Goal: Task Accomplishment & Management: Complete application form

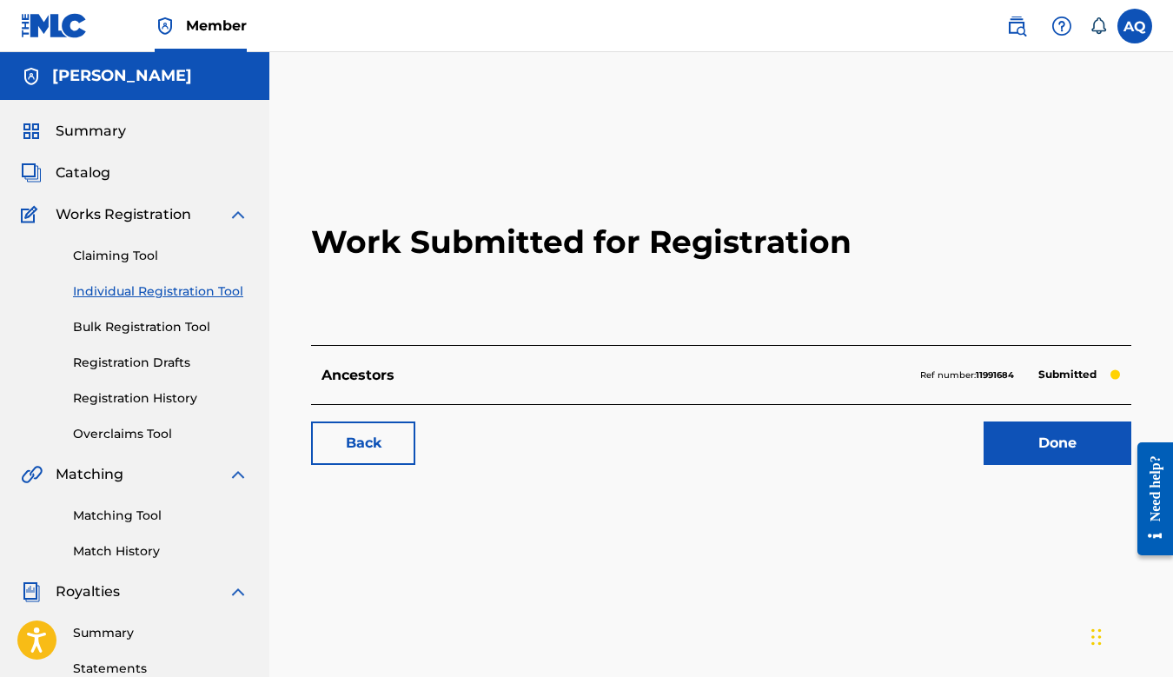
click at [1026, 442] on link "Done" at bounding box center [1058, 443] width 148 height 43
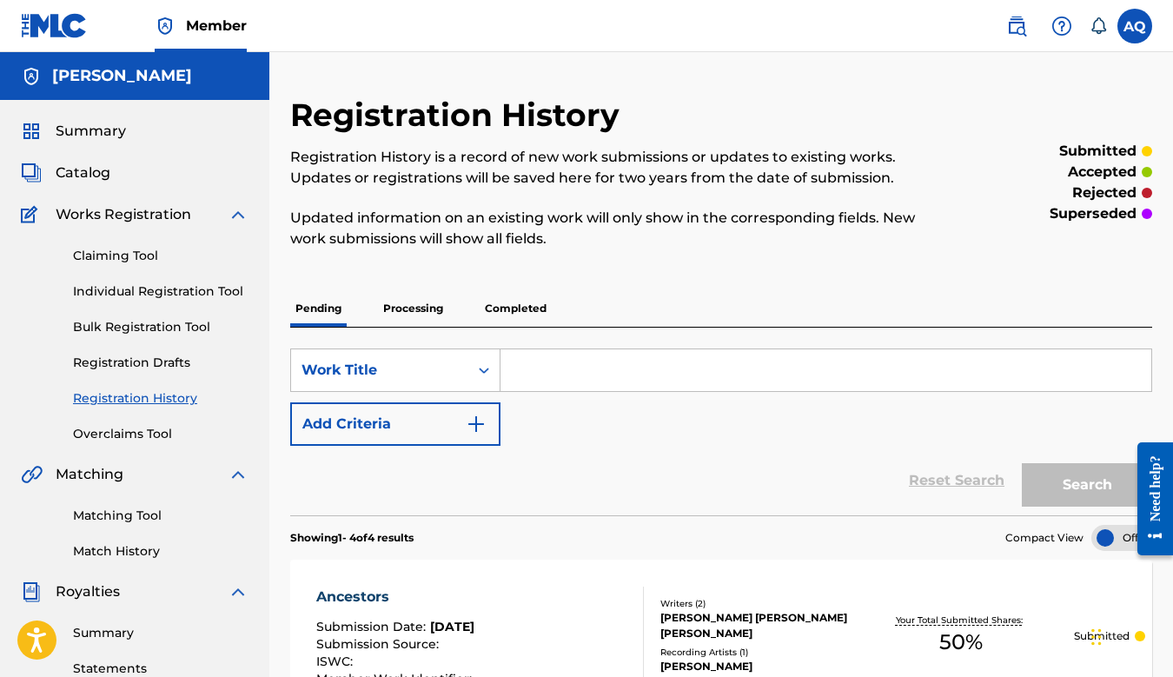
click at [136, 295] on link "Individual Registration Tool" at bounding box center [161, 291] width 176 height 18
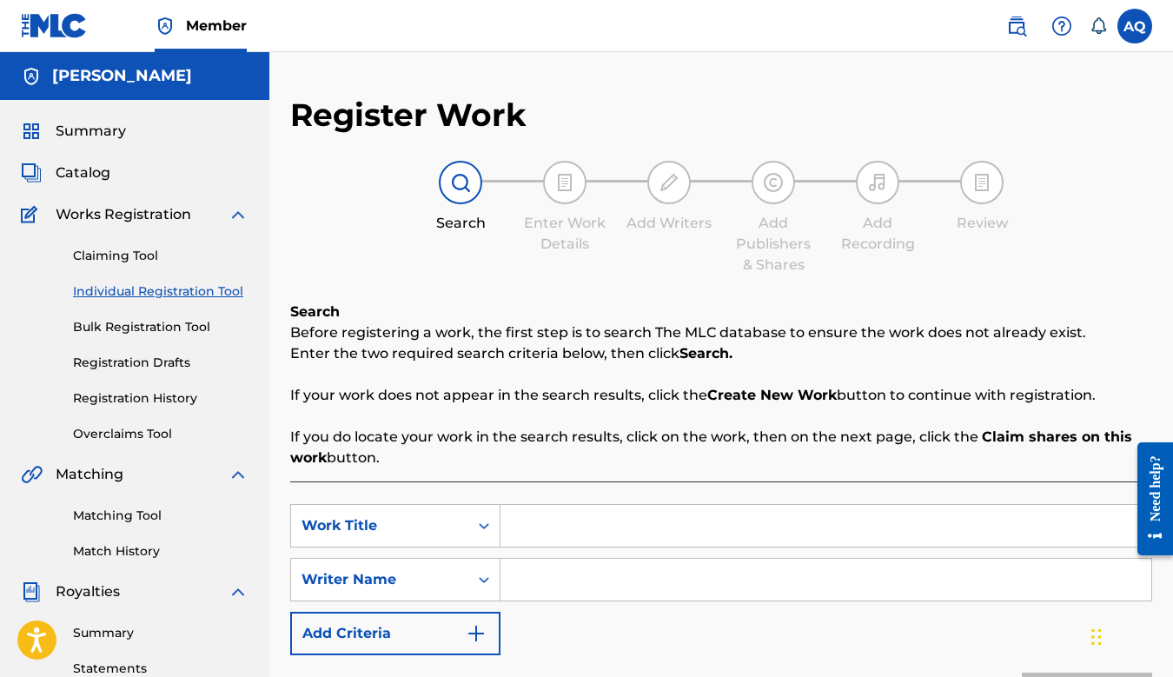
click at [516, 524] on input "Search Form" at bounding box center [826, 526] width 651 height 42
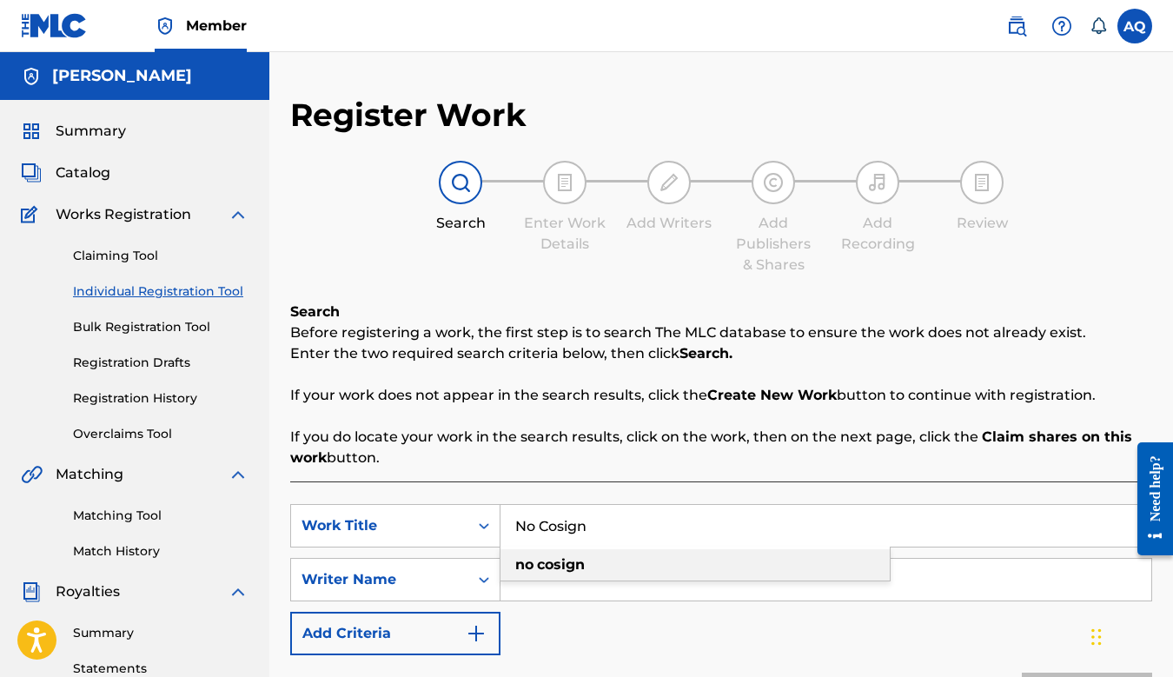
click at [519, 573] on strong "no" at bounding box center [524, 564] width 18 height 17
type input "no cosign"
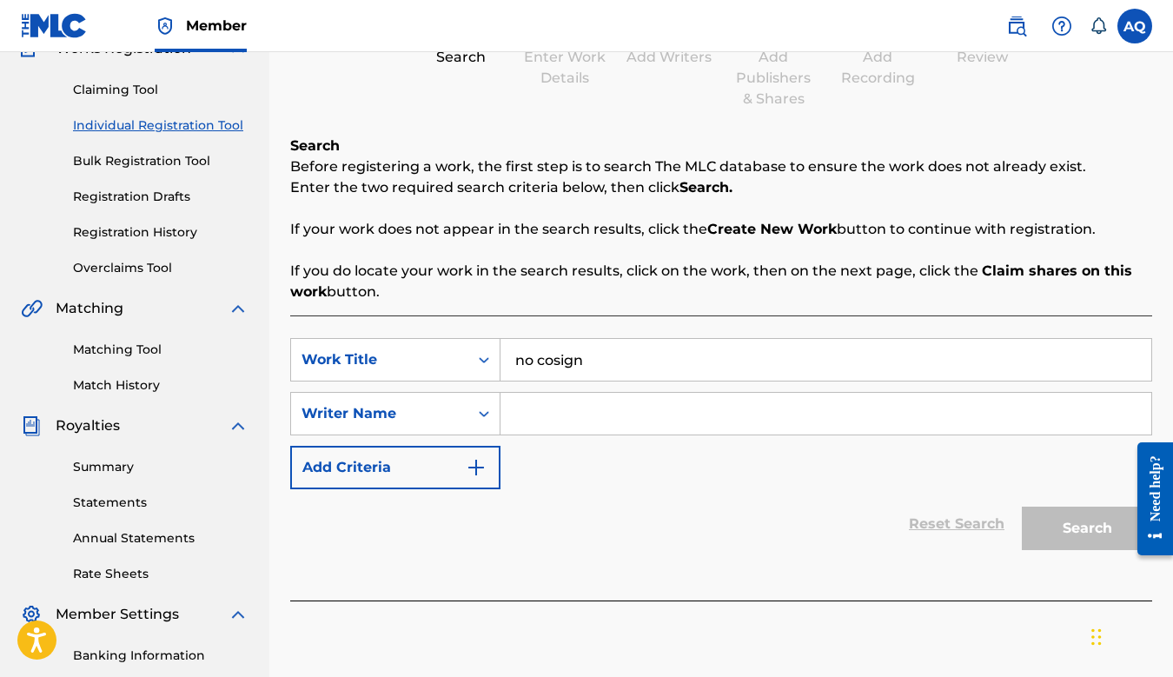
scroll to position [189, 0]
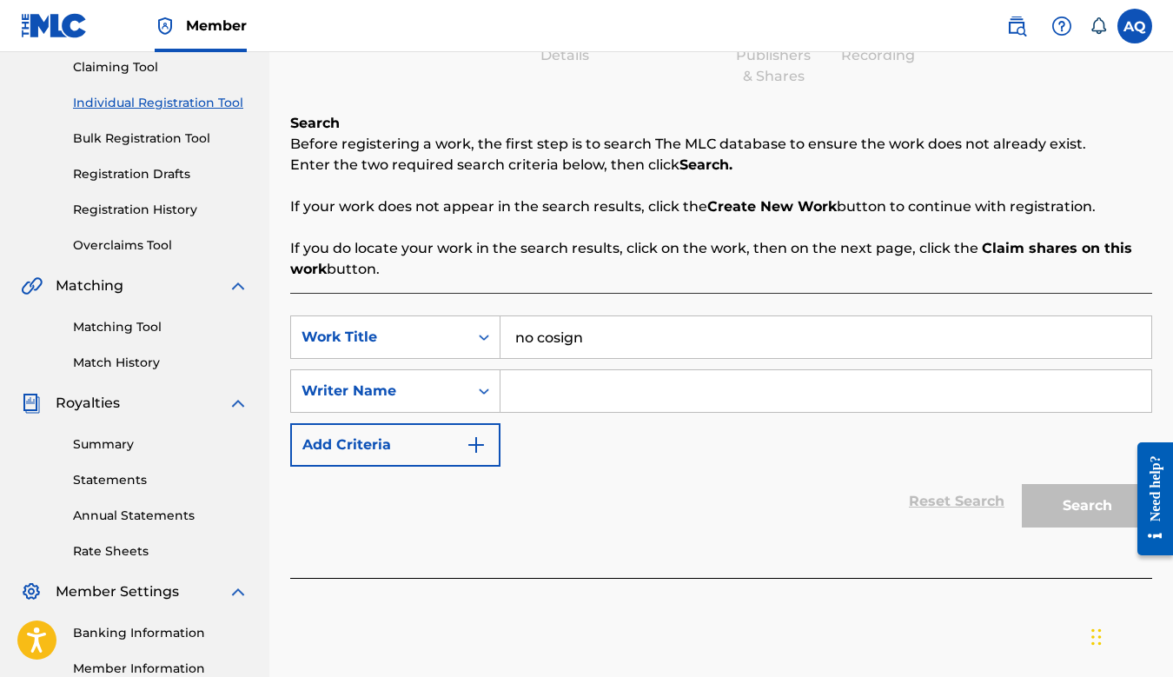
click at [541, 384] on input "Search Form" at bounding box center [826, 391] width 651 height 42
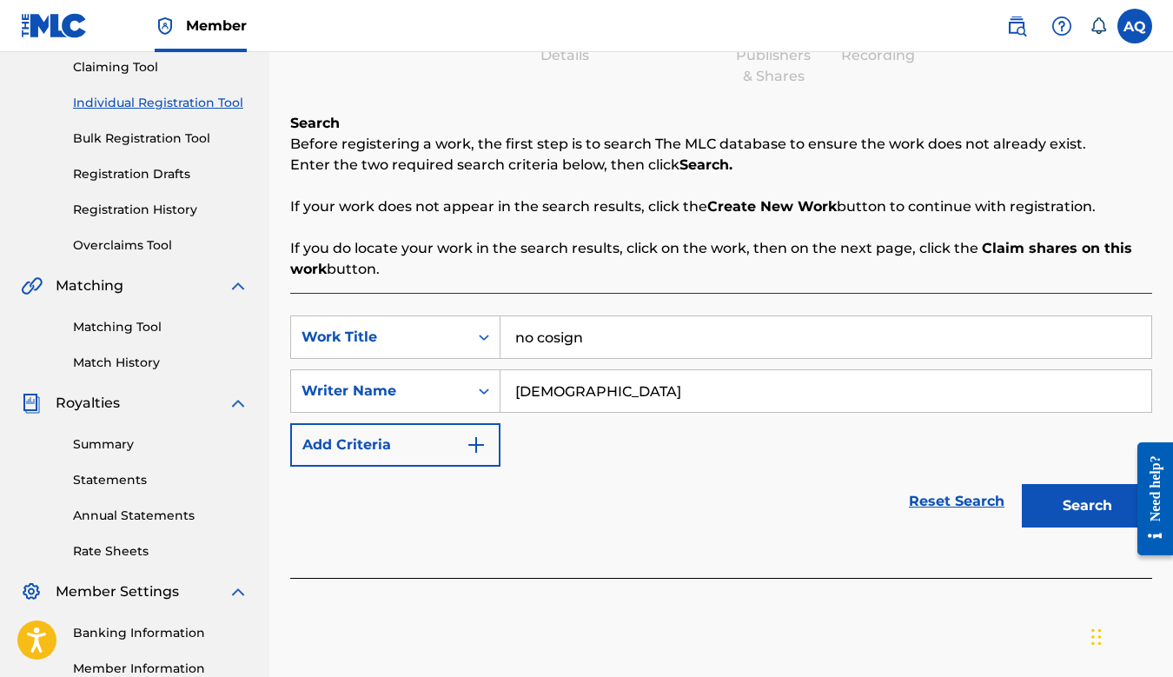
type input "agustino"
click at [1022, 484] on button "Search" at bounding box center [1087, 505] width 130 height 43
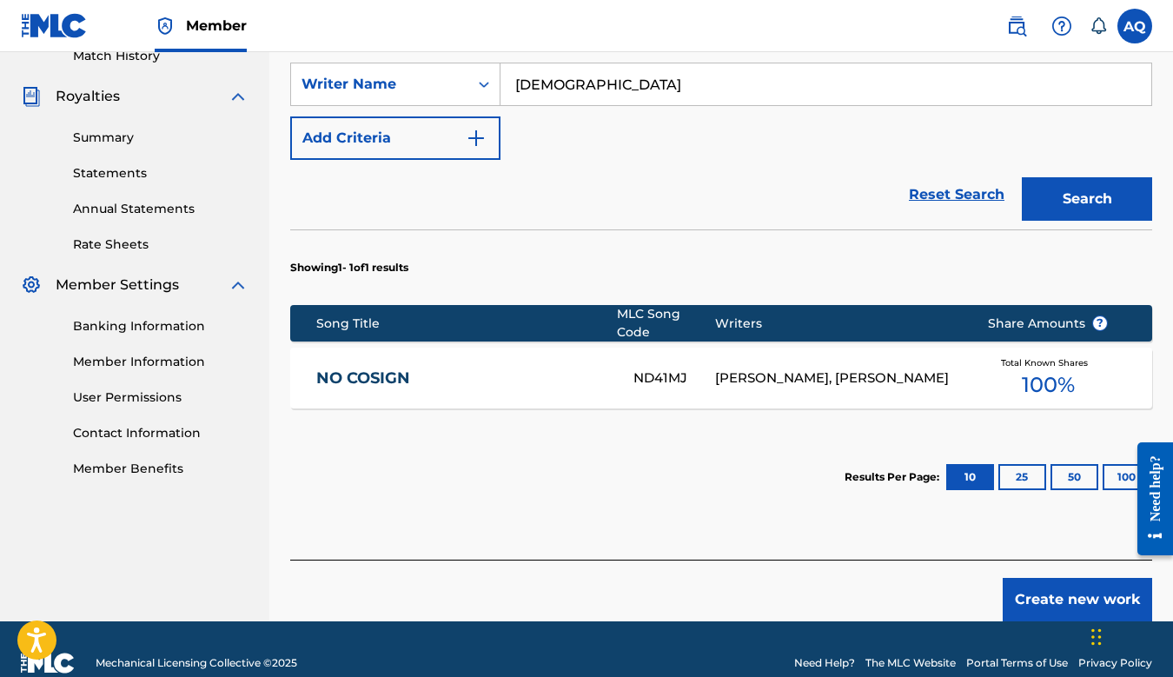
scroll to position [513, 0]
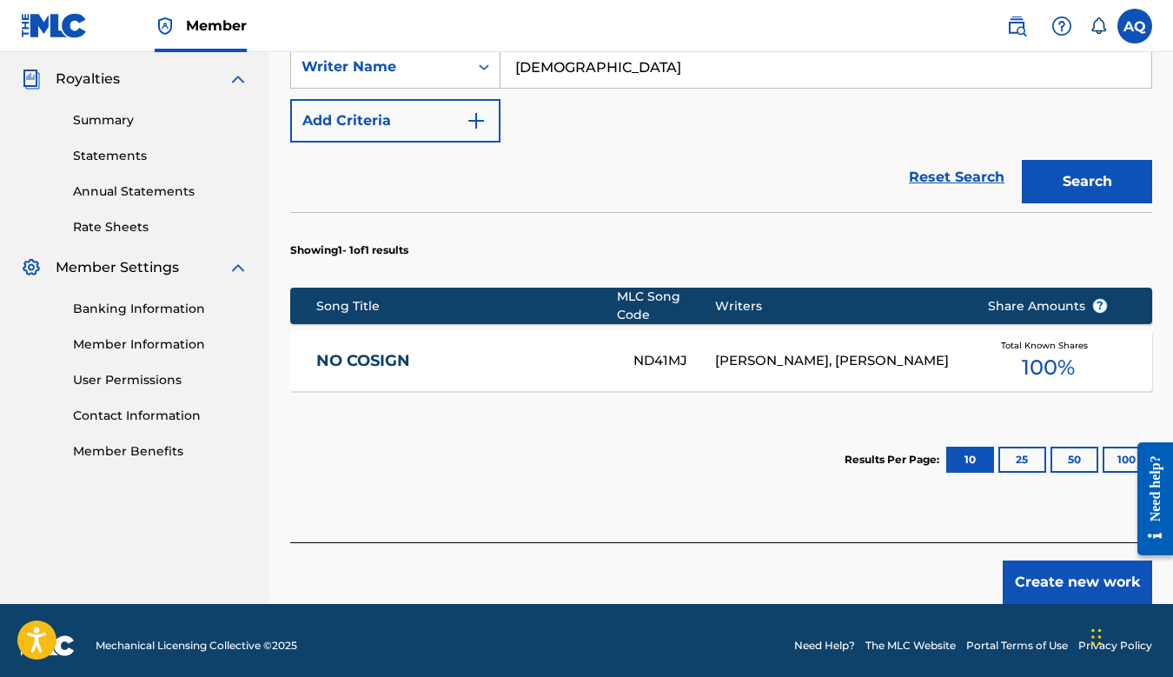
click at [384, 351] on link "NO COSIGN" at bounding box center [463, 361] width 294 height 20
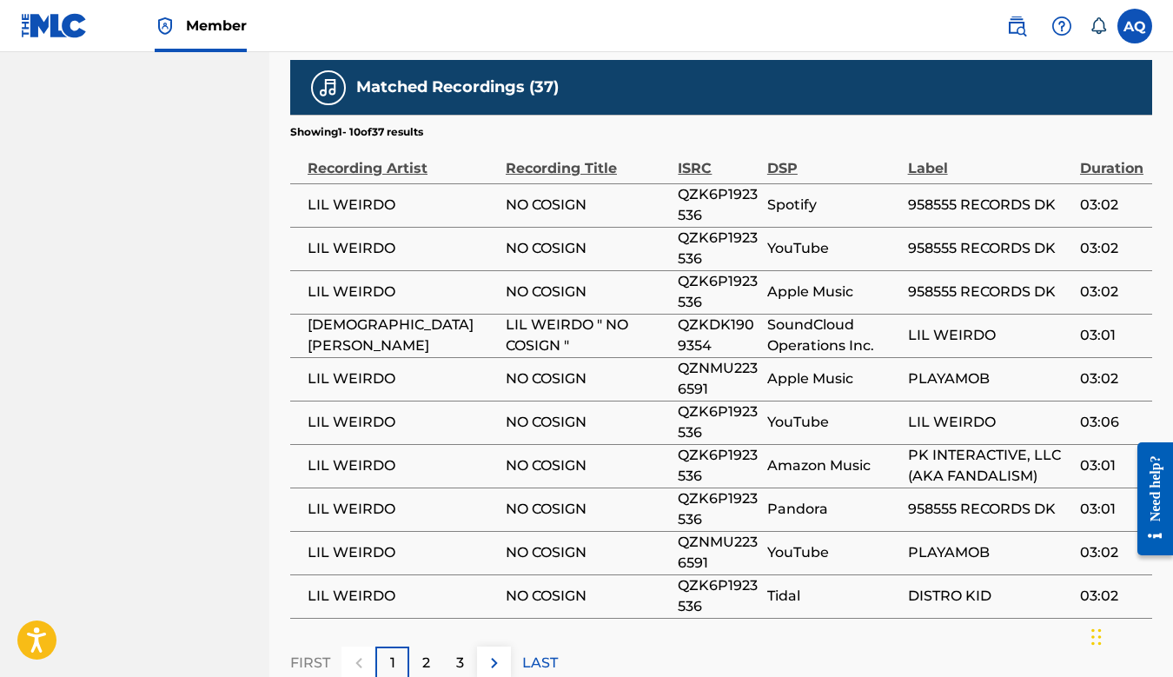
scroll to position [1325, 0]
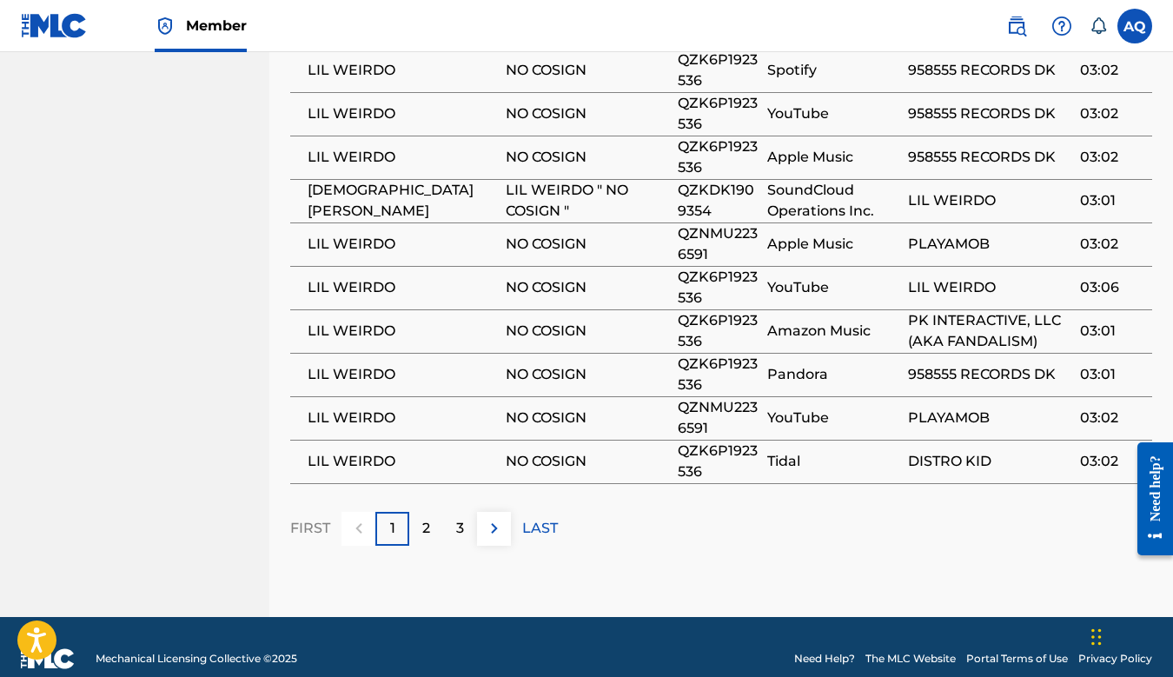
click at [462, 518] on p "3" at bounding box center [460, 528] width 8 height 21
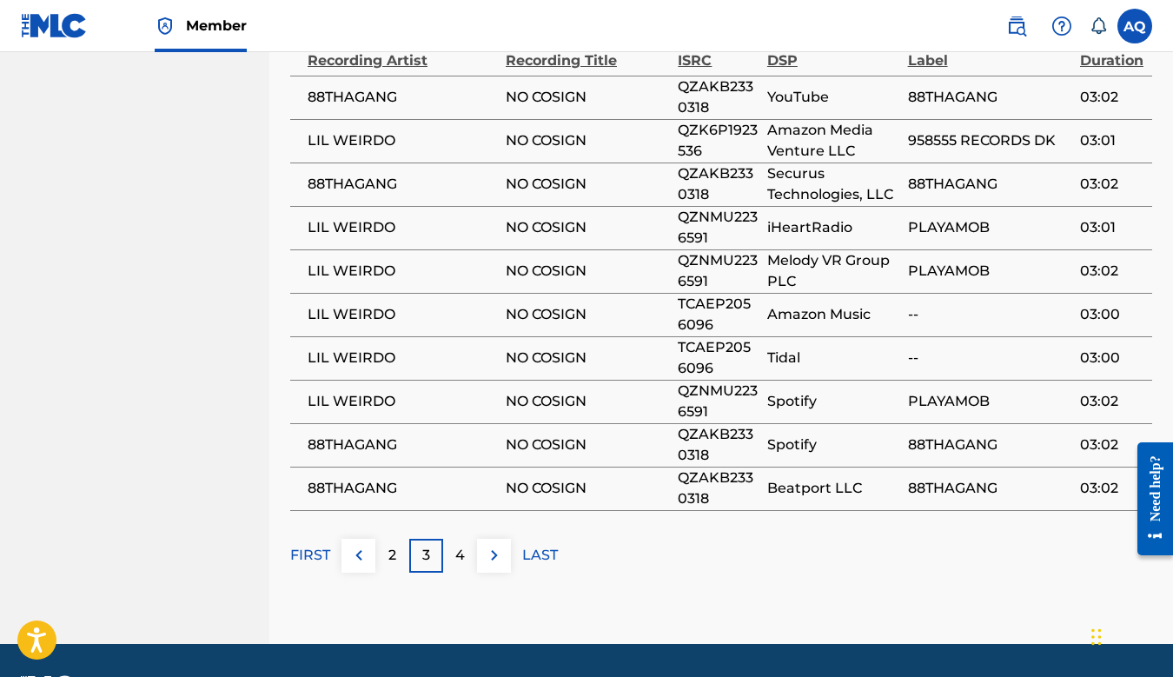
scroll to position [1294, 0]
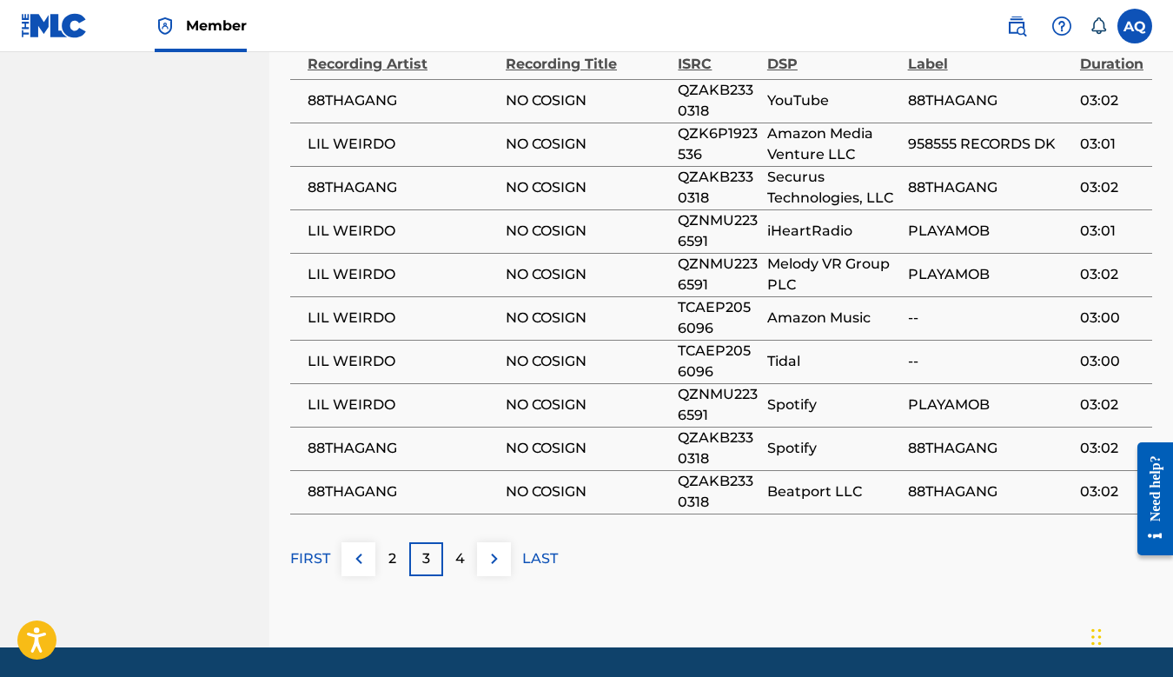
click at [532, 548] on p "LAST" at bounding box center [540, 558] width 36 height 21
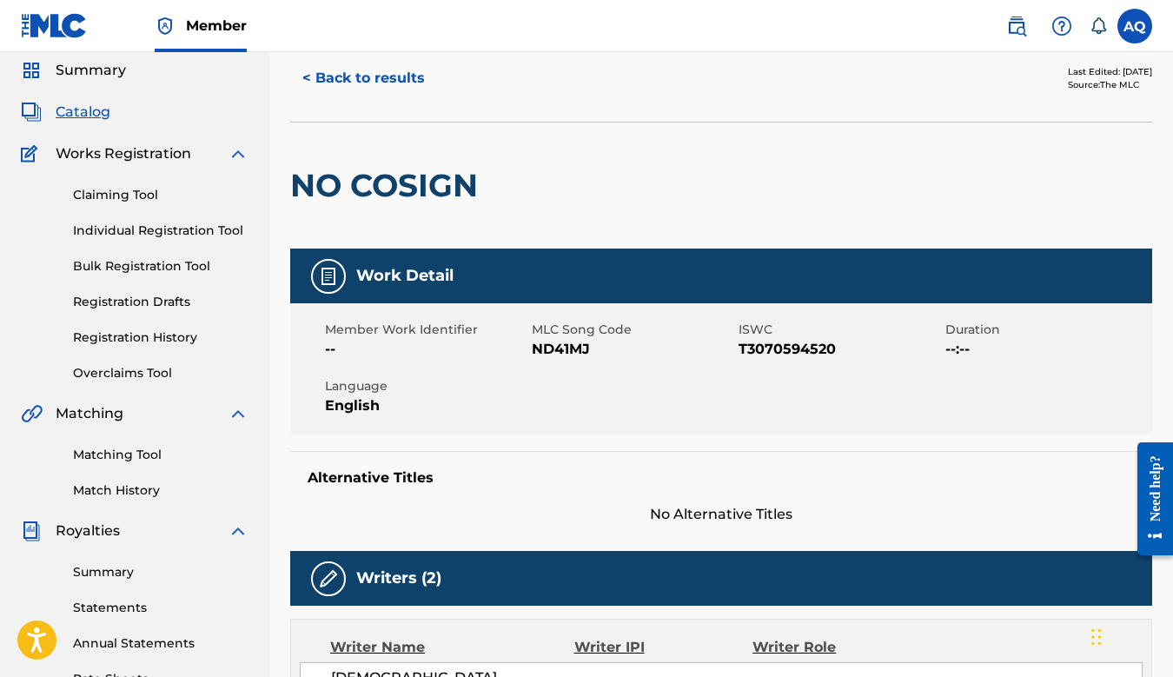
scroll to position [0, 0]
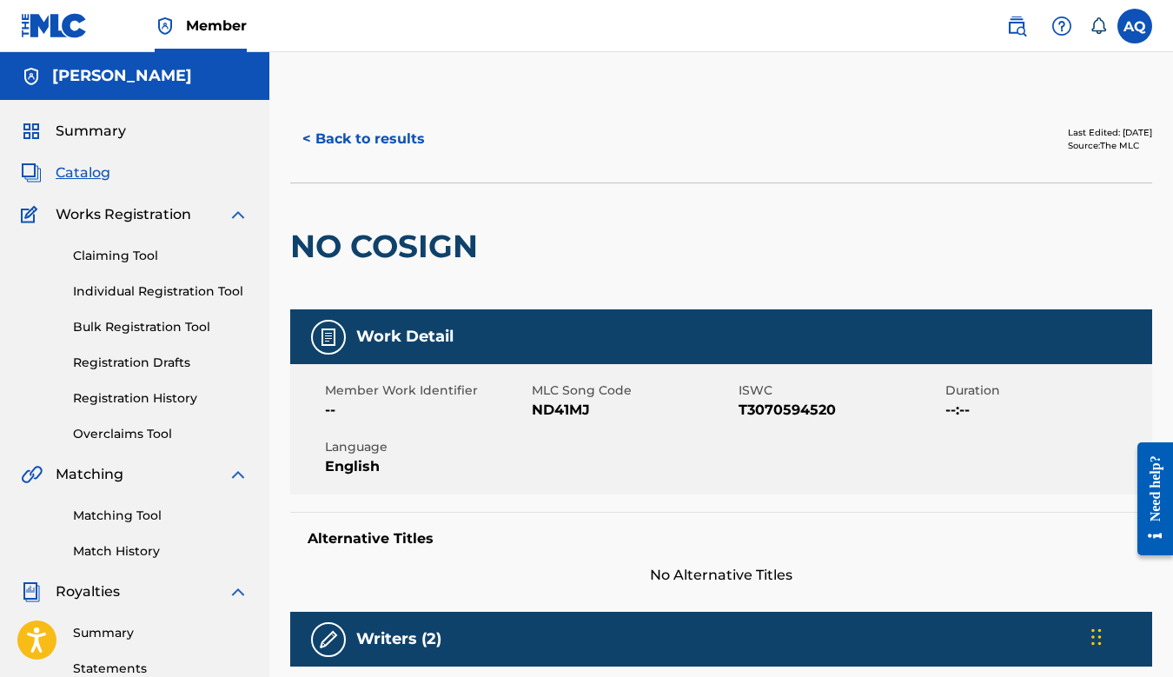
click at [382, 128] on button "< Back to results" at bounding box center [363, 138] width 147 height 43
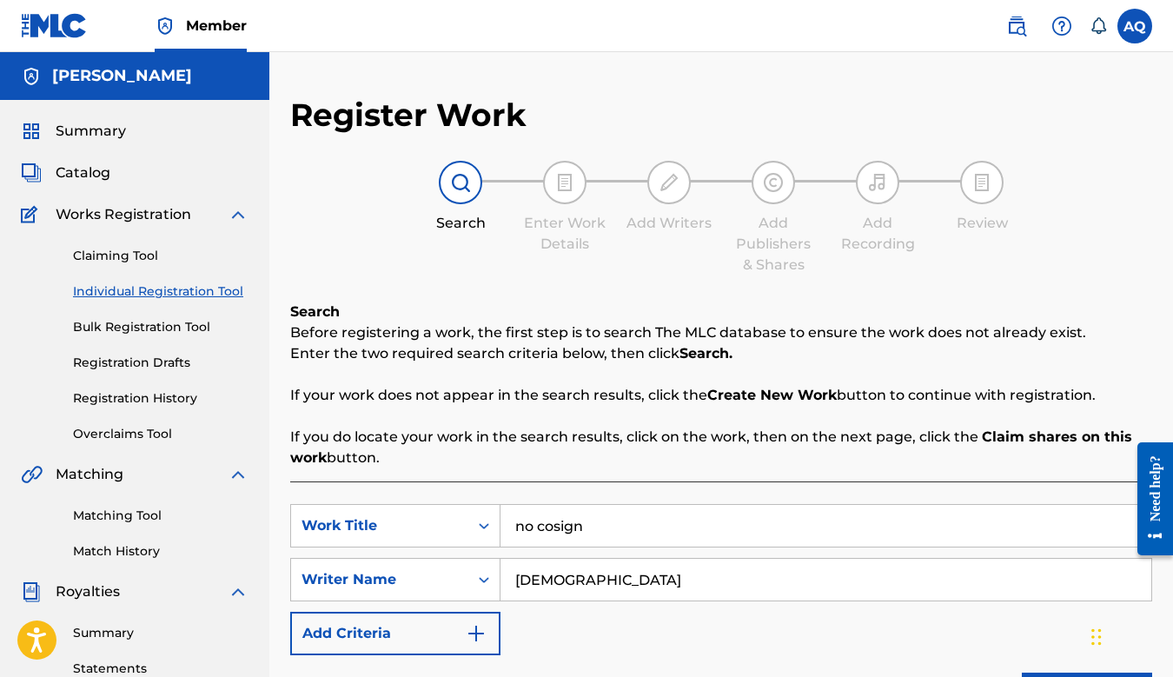
scroll to position [401, 0]
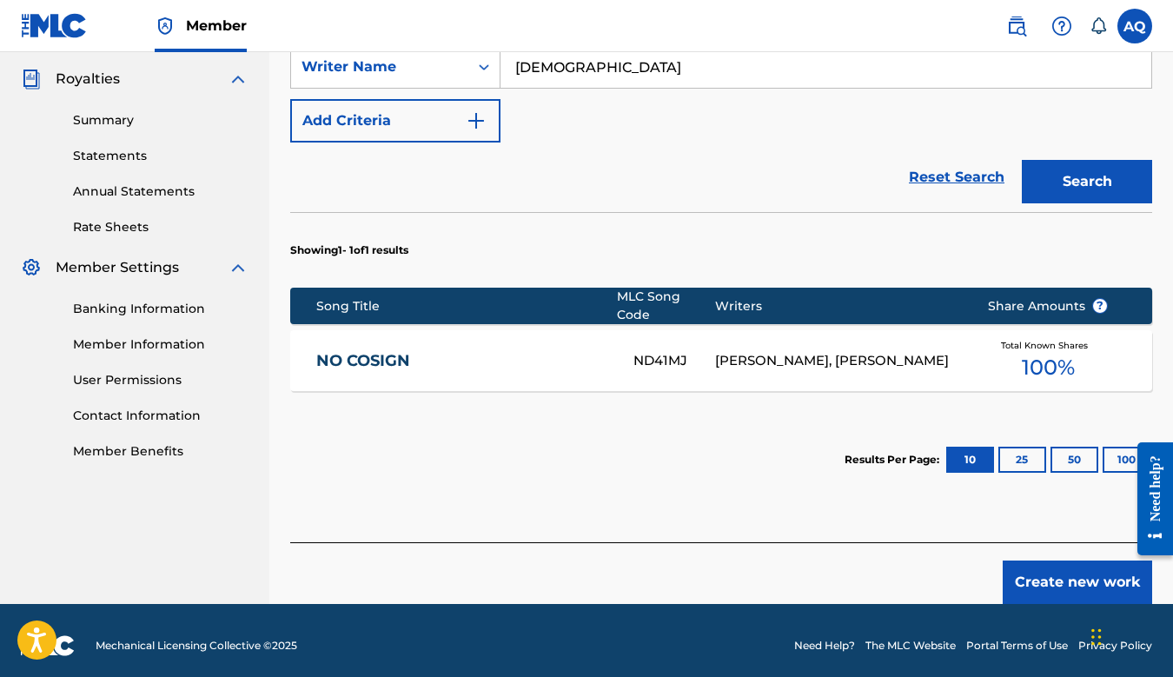
click at [1041, 569] on button "Create new work" at bounding box center [1077, 582] width 149 height 43
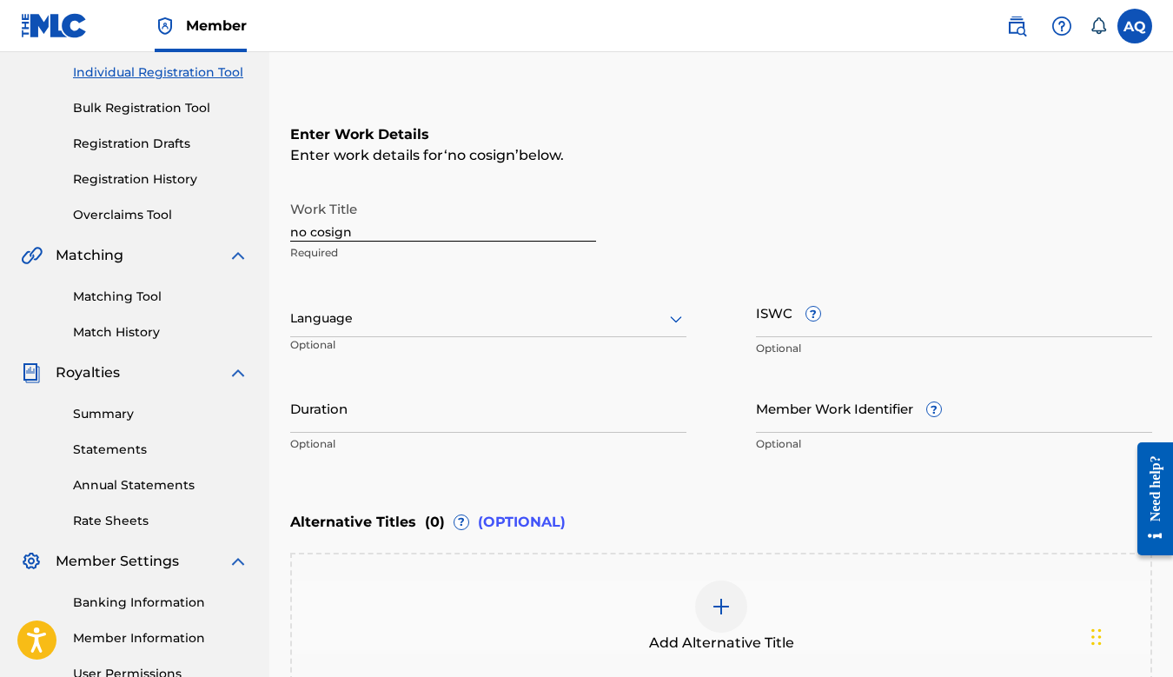
scroll to position [0, 0]
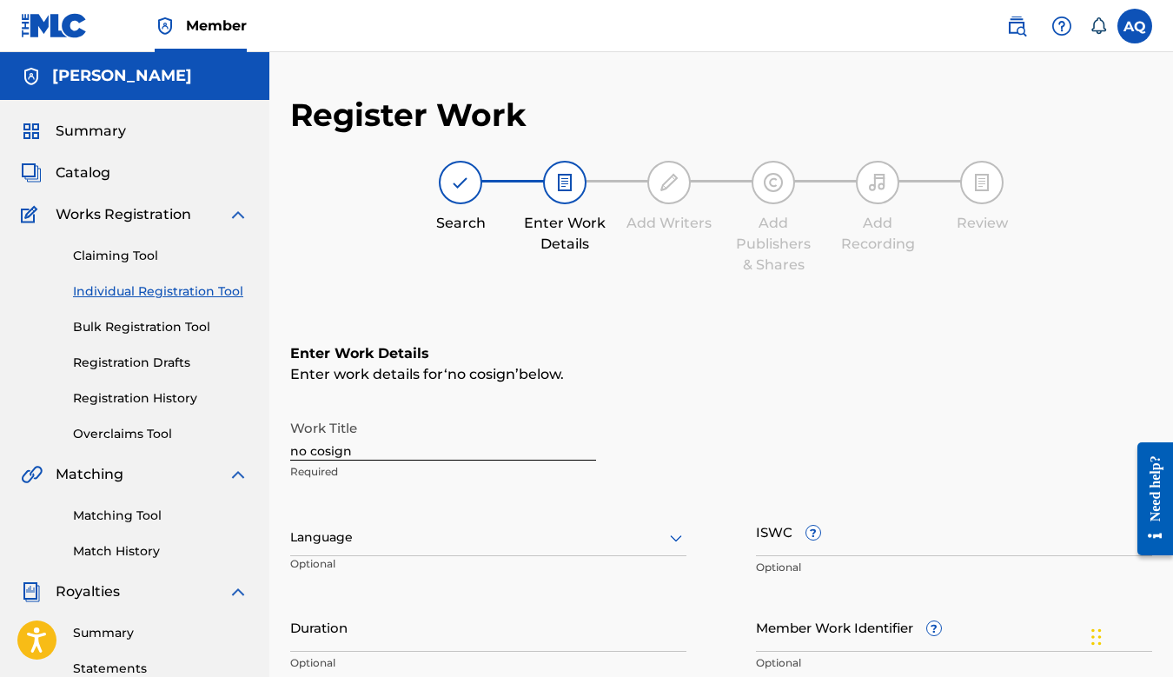
click at [297, 448] on input "no cosign" at bounding box center [443, 436] width 306 height 50
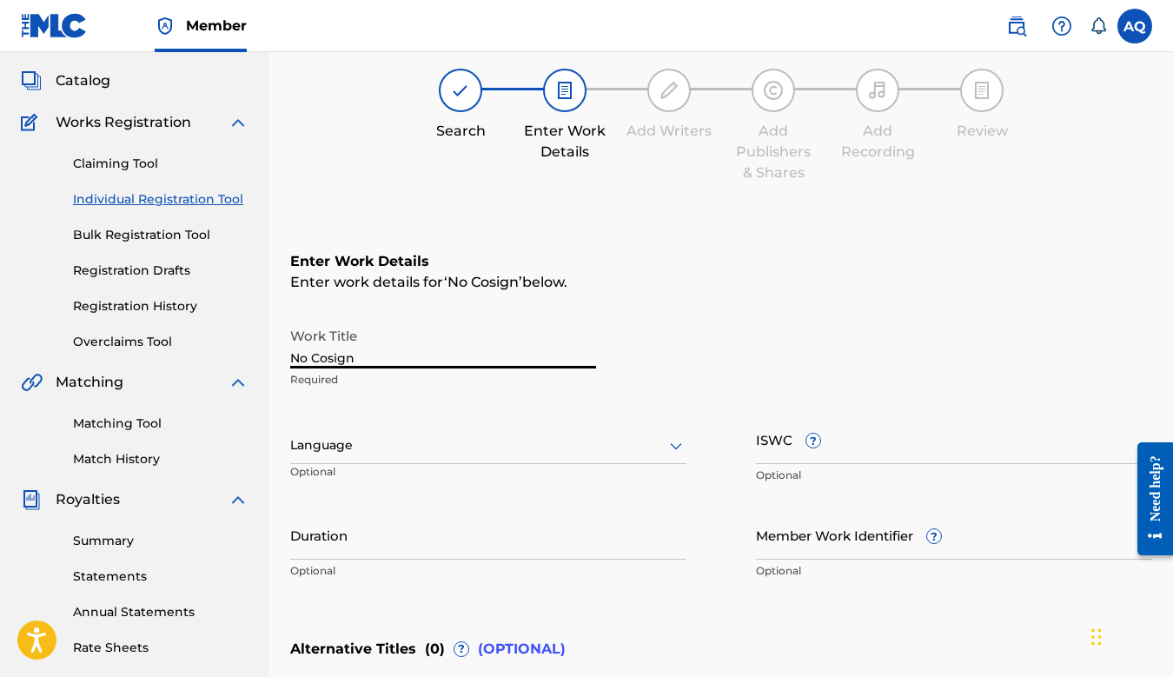
scroll to position [118, 0]
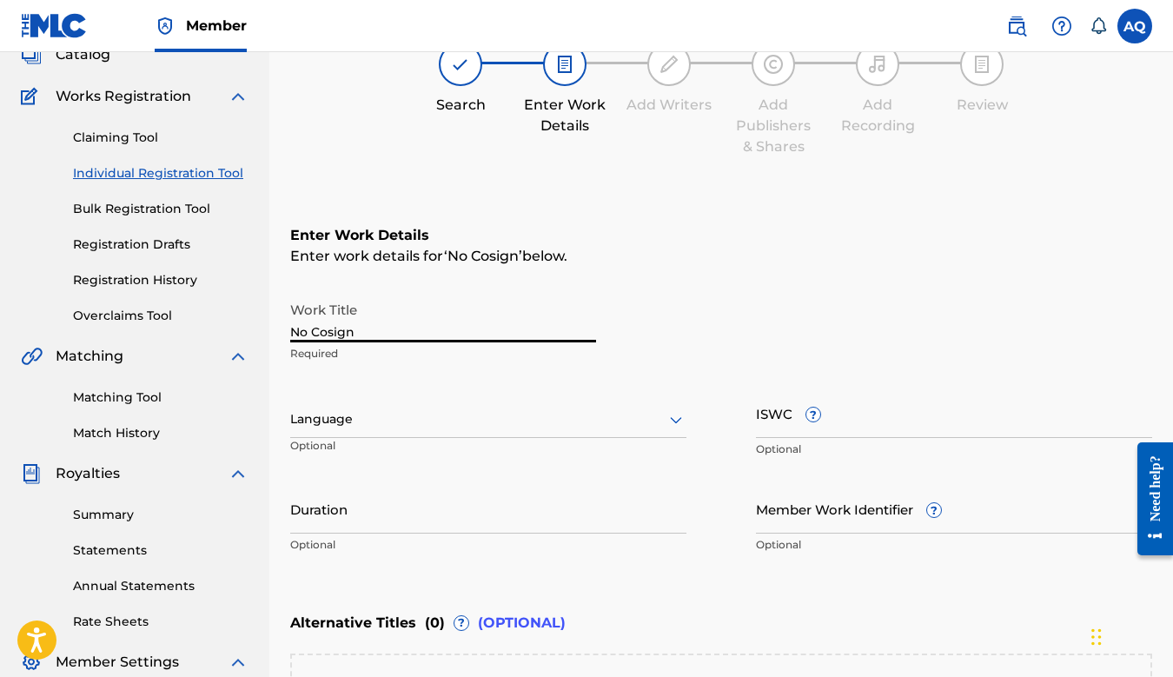
type input "No Cosign"
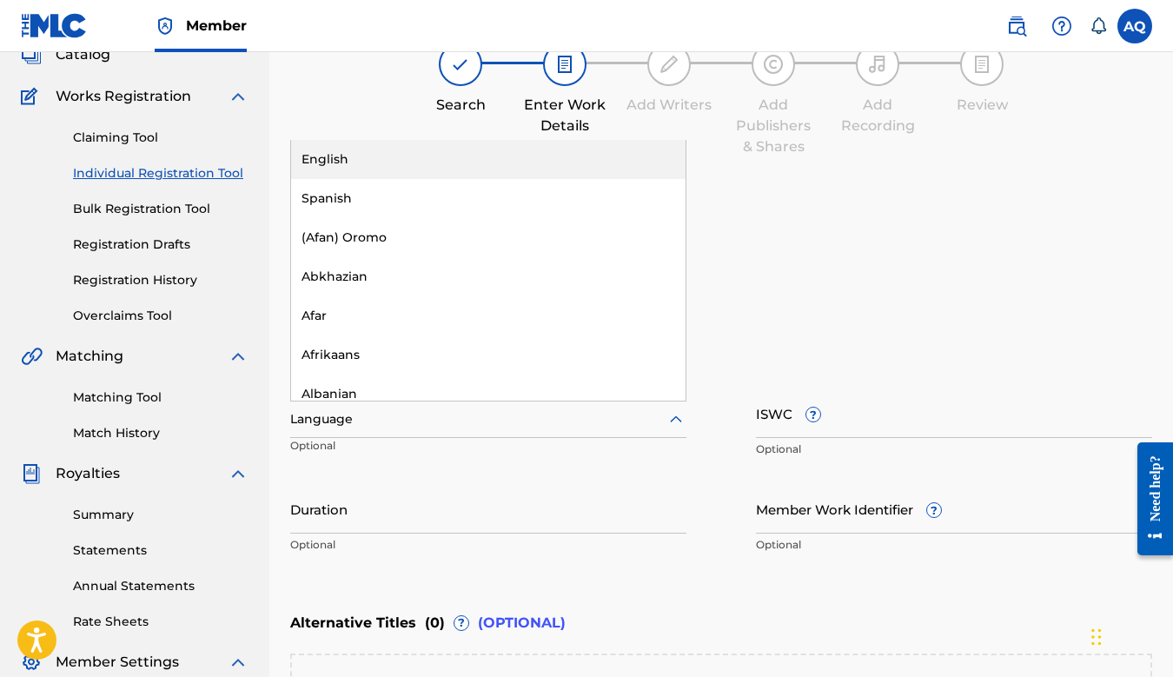
click at [375, 414] on div at bounding box center [488, 419] width 396 height 22
click at [362, 166] on div "English" at bounding box center [488, 159] width 395 height 39
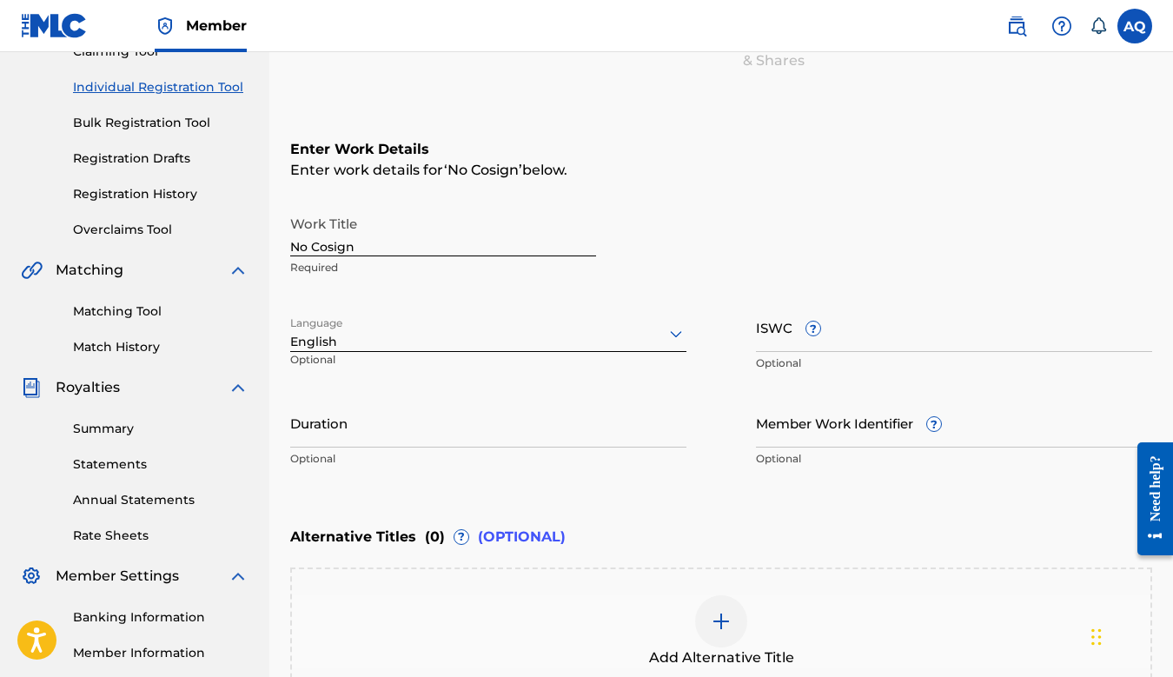
scroll to position [211, 0]
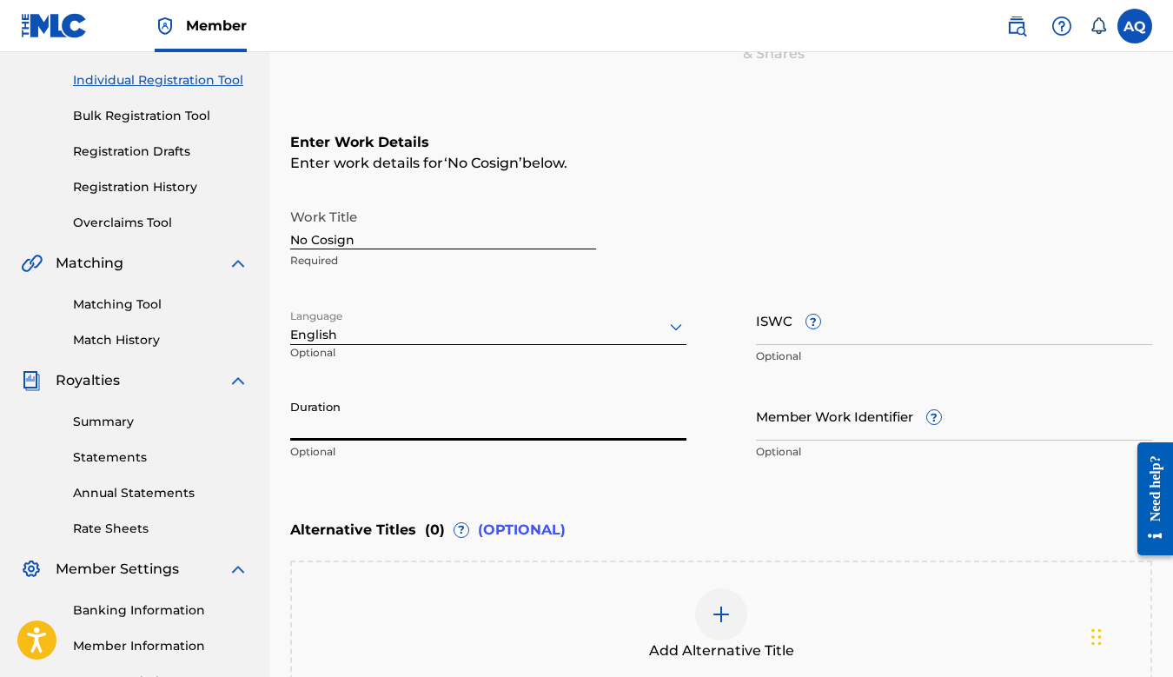
click at [500, 425] on input "Duration" at bounding box center [488, 416] width 396 height 50
paste input "QZK6P1923536"
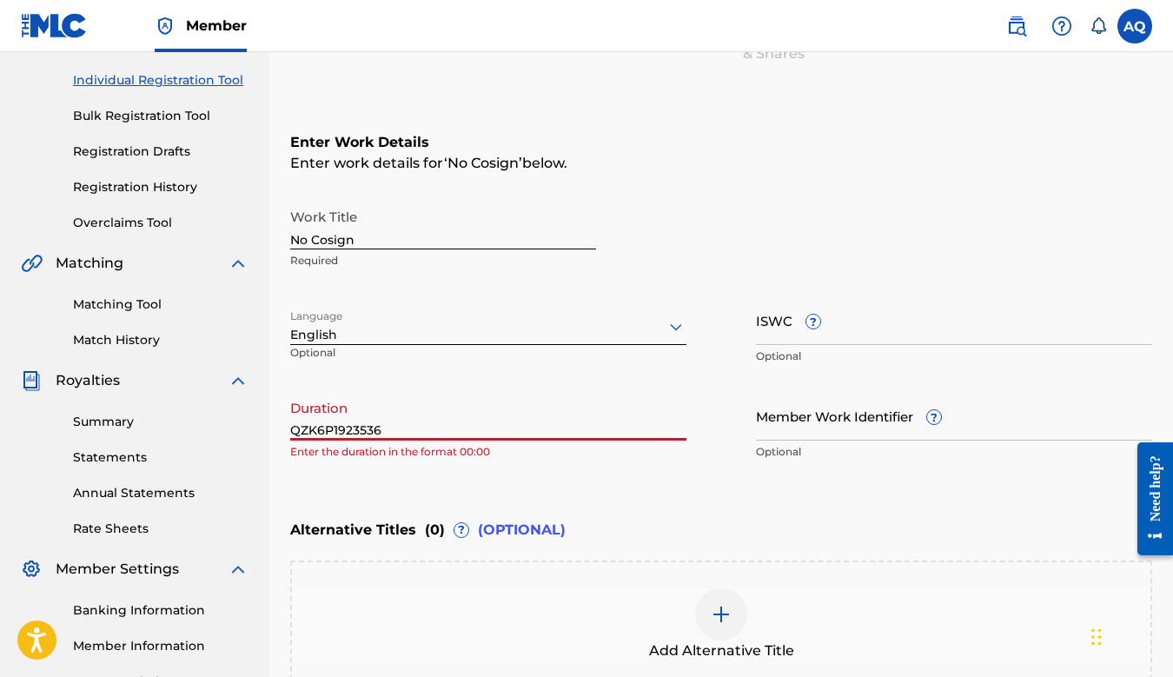
type input "aQZK6P1923536"
drag, startPoint x: 431, startPoint y: 433, endPoint x: 279, endPoint y: 425, distance: 152.3
click at [277, 428] on div "Register Work Search Enter Work Details Add Writers Add Publishers & Shares Add…" at bounding box center [721, 339] width 904 height 910
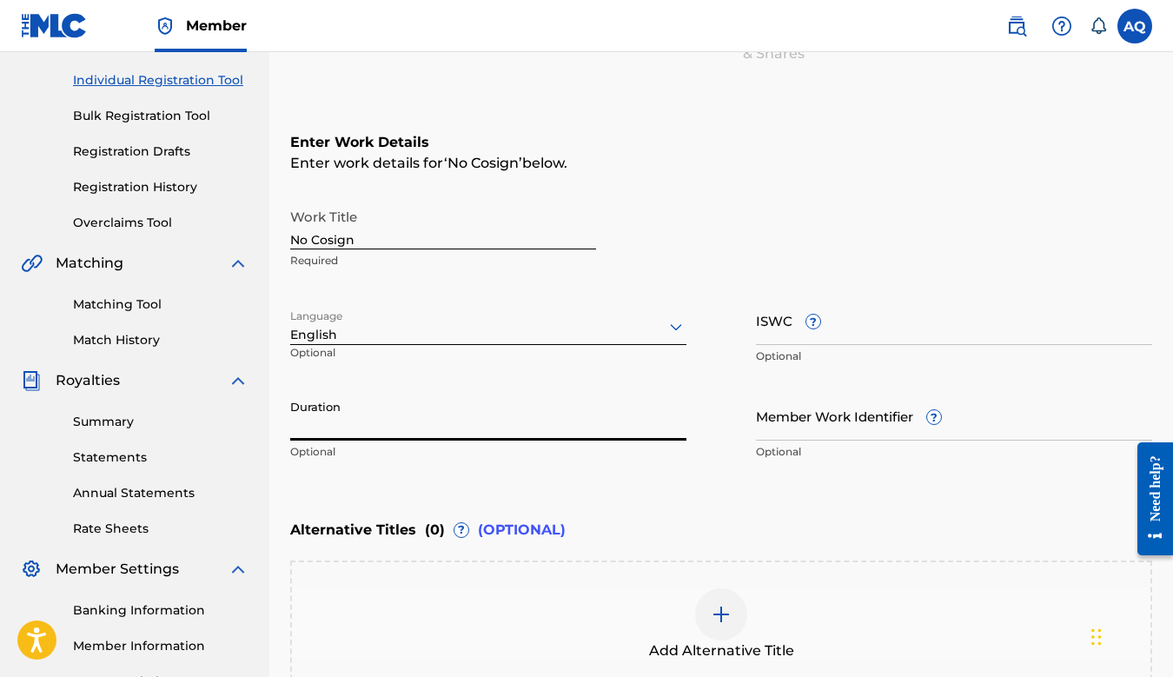
paste input "03:01"
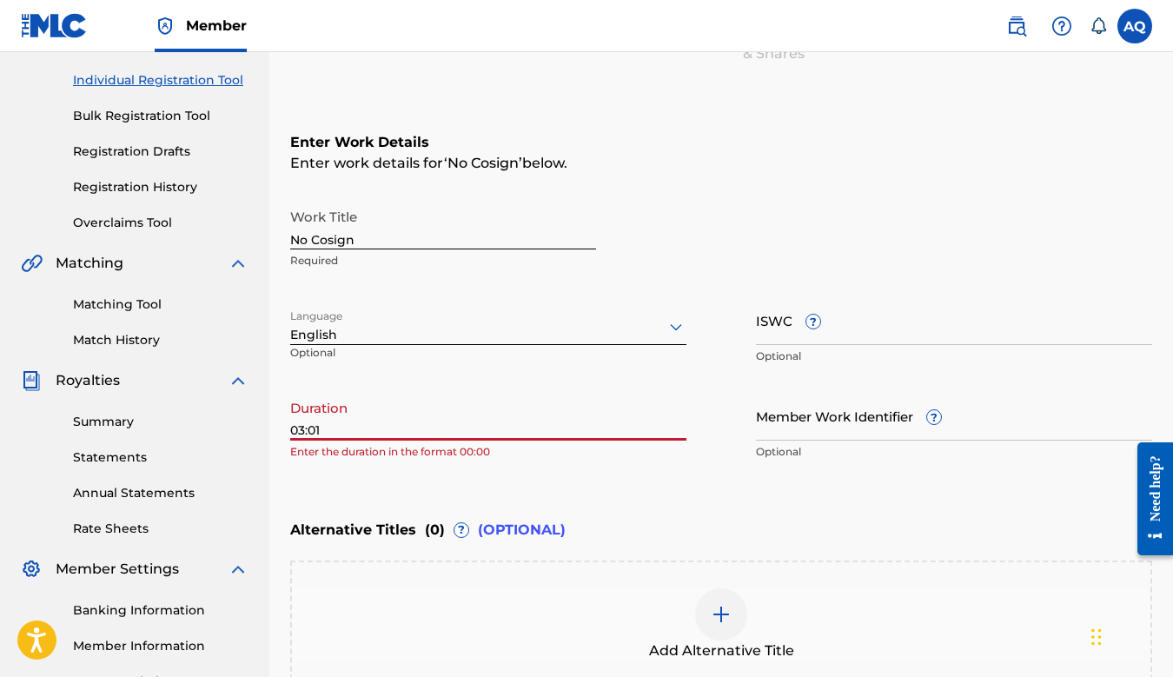
type input "03:01"
click at [373, 496] on div "Enter Work Details Enter work details for ‘ No Cosign ’ below. Work Title No Co…" at bounding box center [721, 300] width 862 height 421
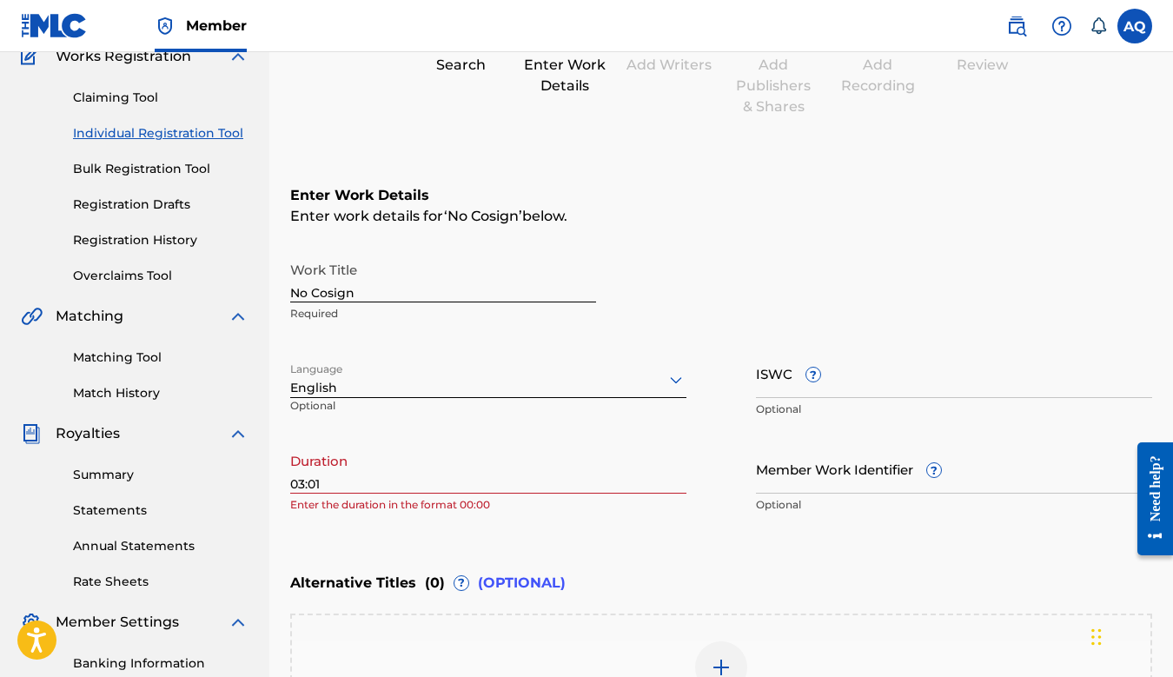
scroll to position [411, 0]
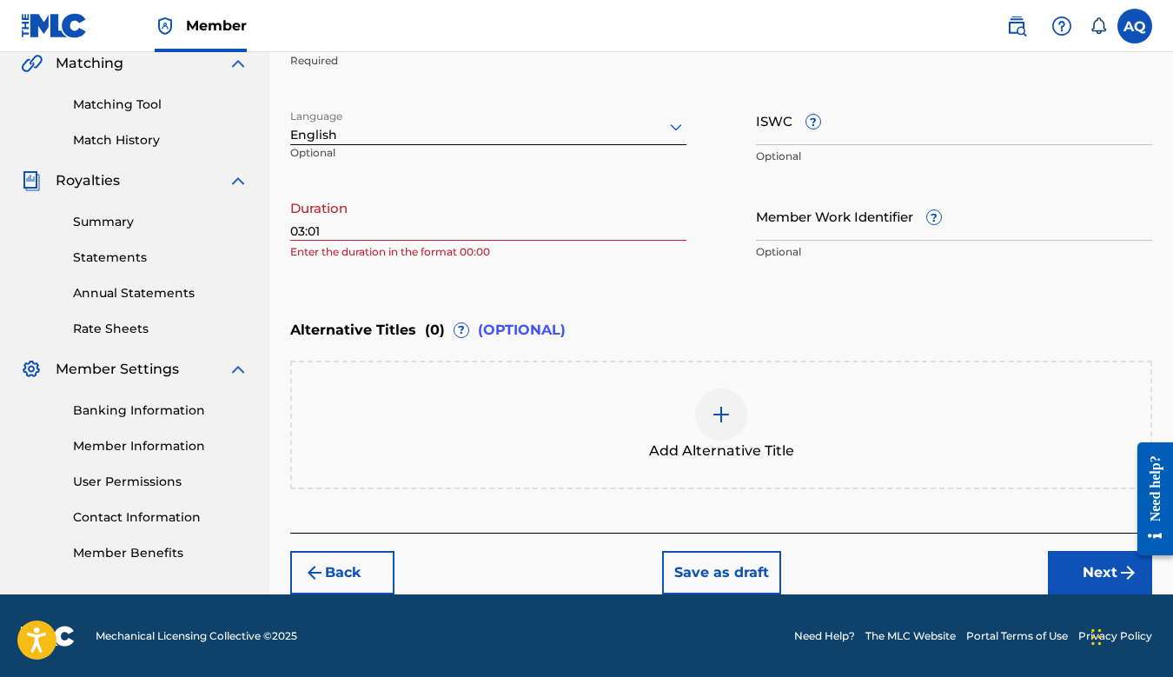
click at [1060, 568] on button "Next" at bounding box center [1100, 572] width 104 height 43
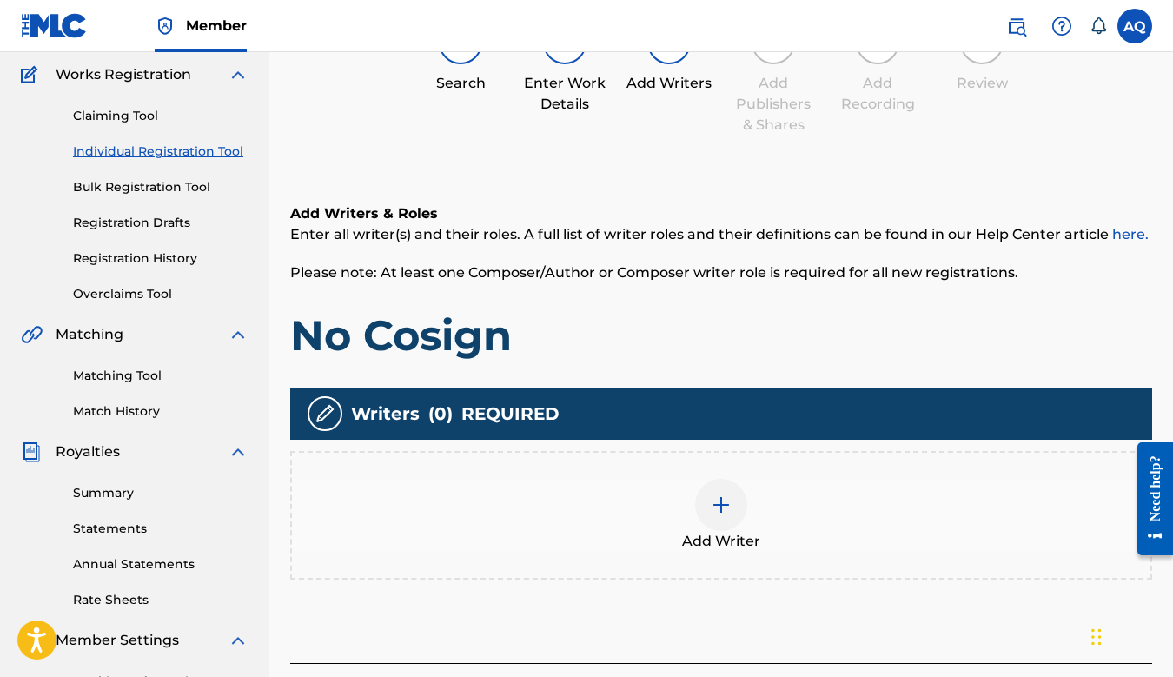
scroll to position [186, 0]
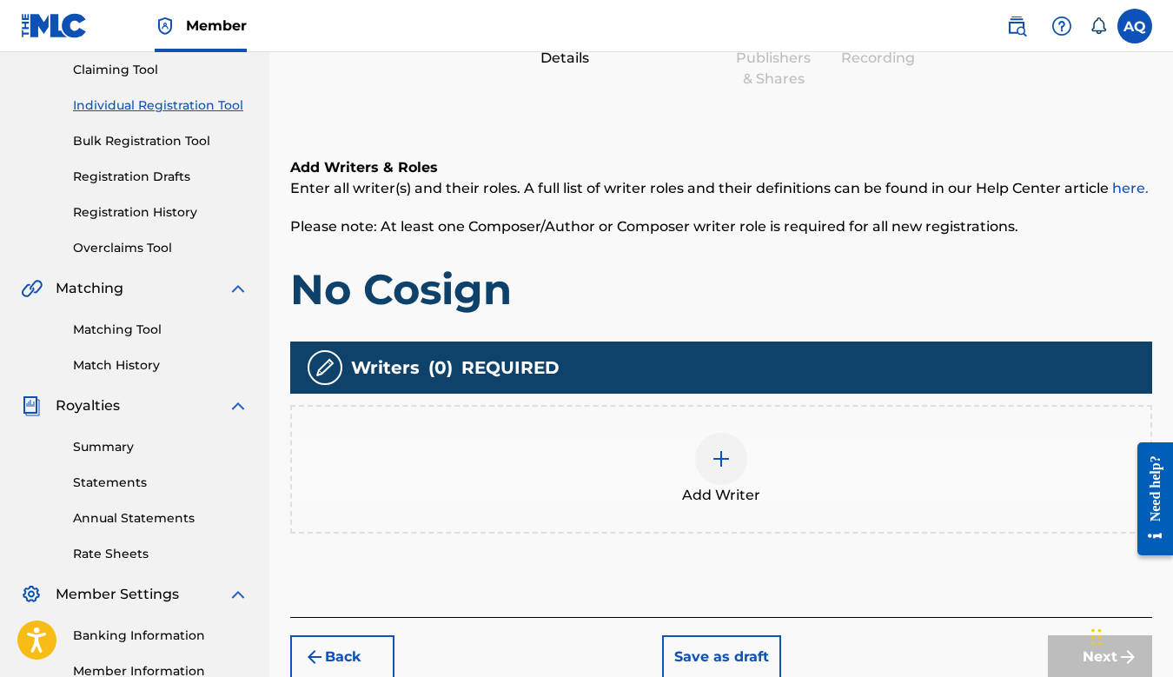
click at [719, 460] on img at bounding box center [721, 458] width 21 height 21
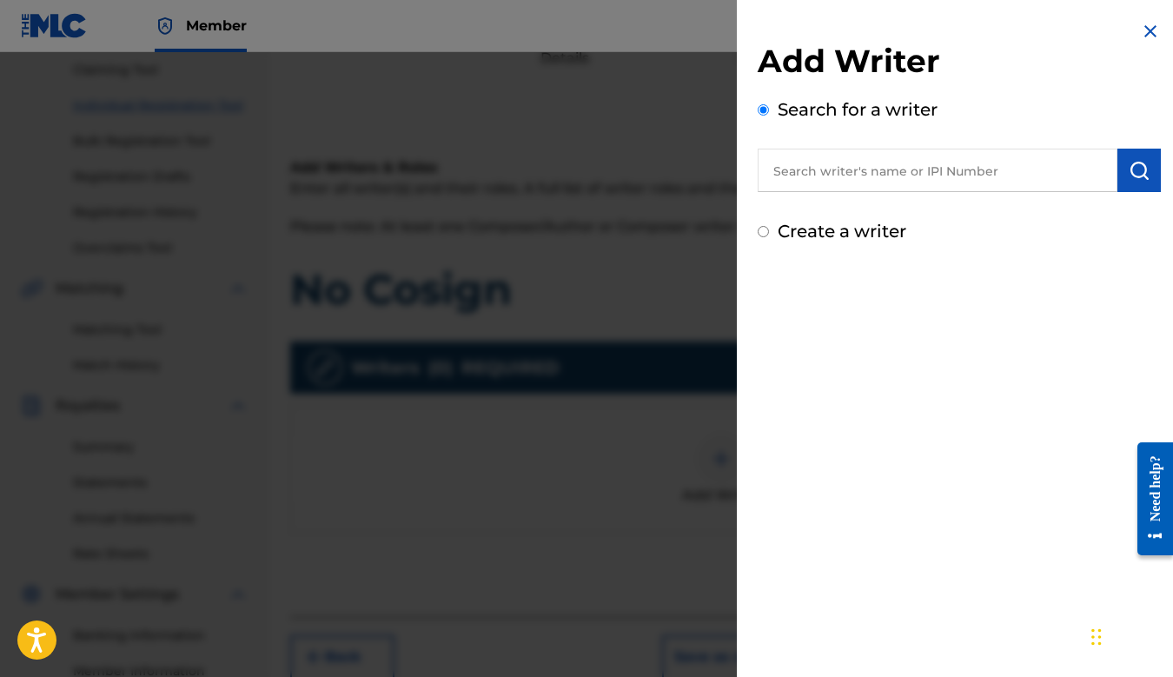
click at [823, 176] on input "text" at bounding box center [938, 170] width 360 height 43
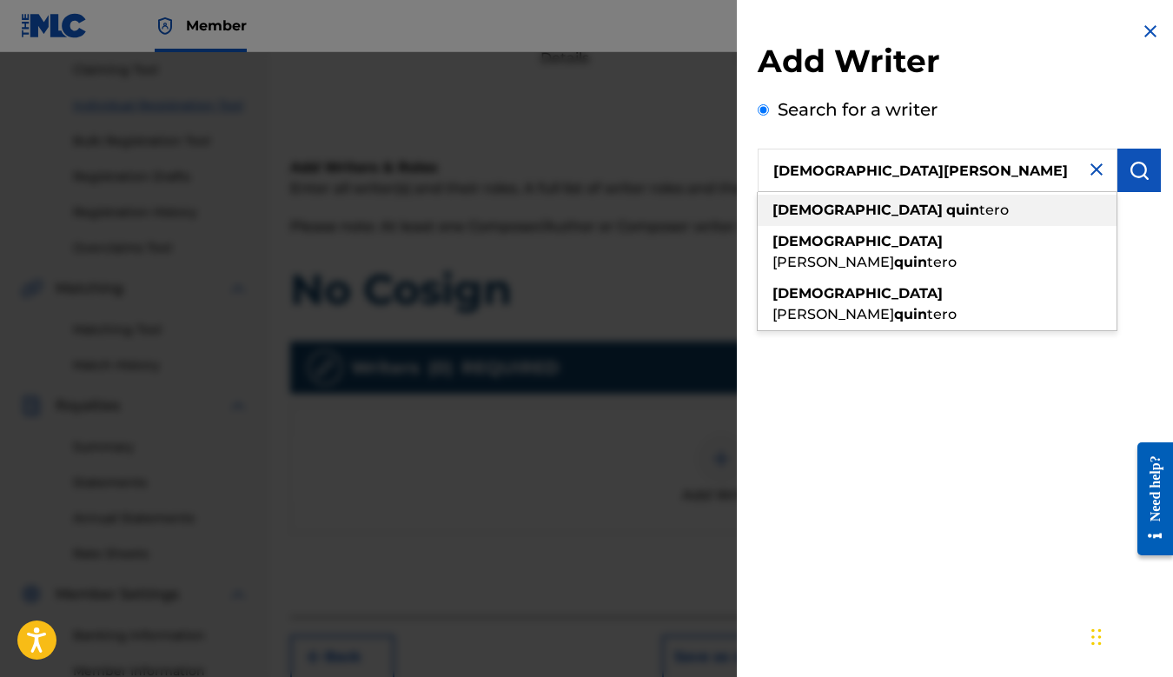
click at [946, 209] on strong "quin" at bounding box center [962, 210] width 33 height 17
type input "agustino quintero"
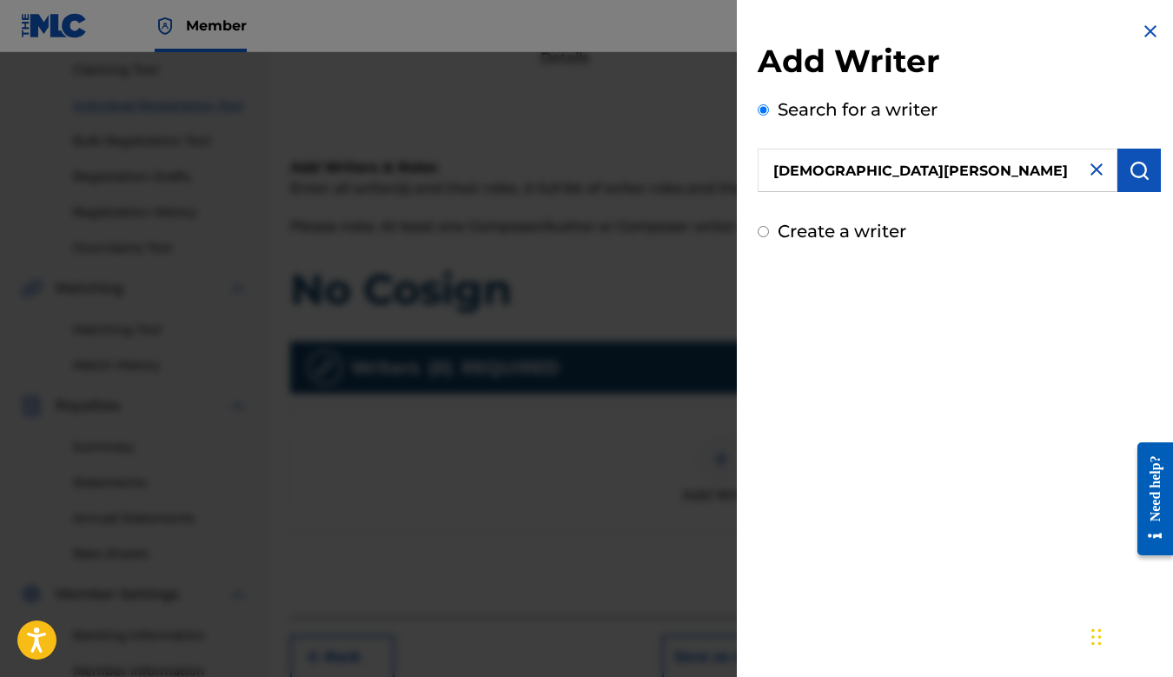
click at [1139, 171] on img "submit" at bounding box center [1139, 170] width 21 height 21
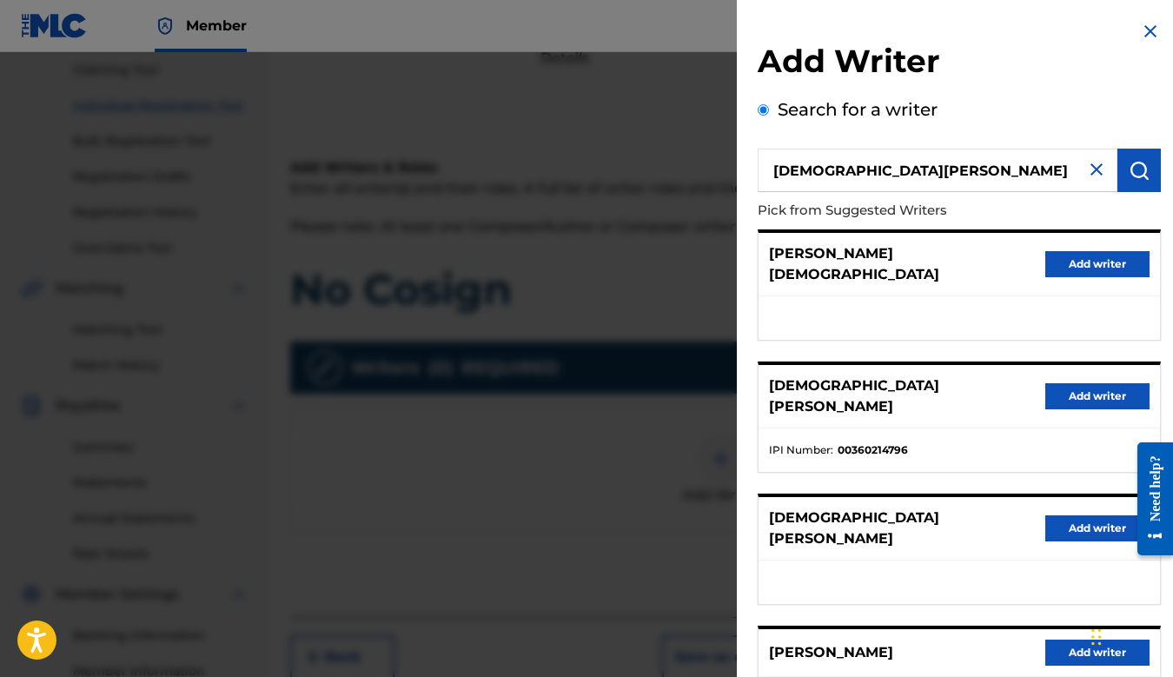
click at [1069, 383] on button "Add writer" at bounding box center [1098, 396] width 104 height 26
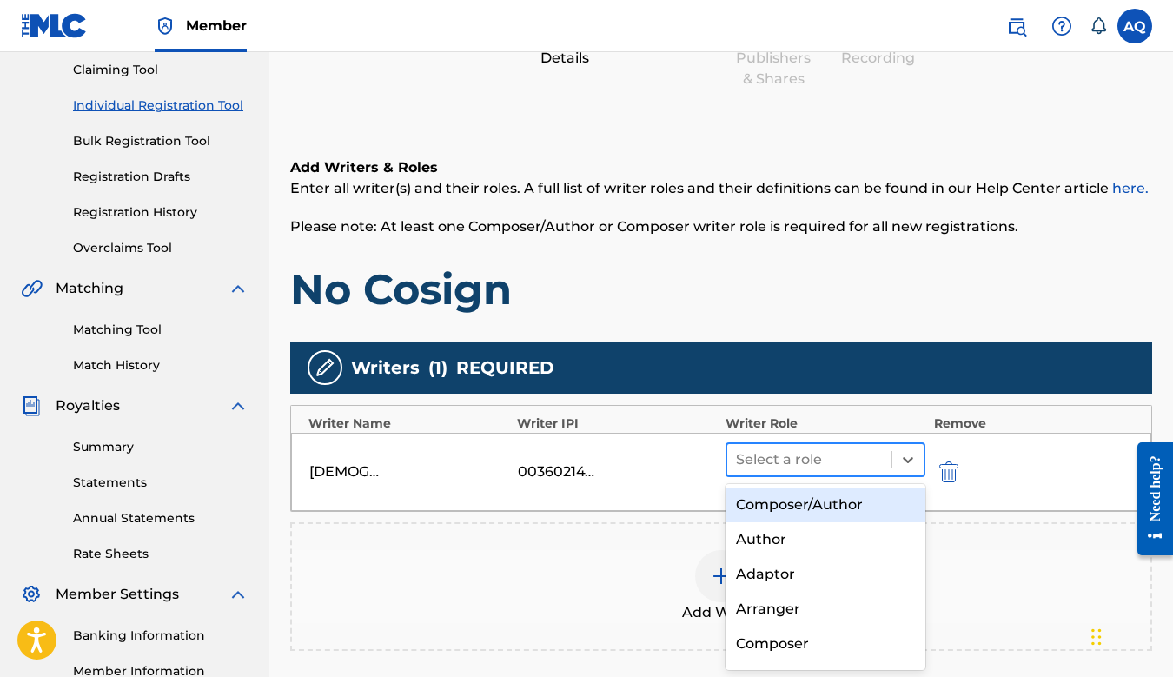
click at [813, 463] on div at bounding box center [809, 460] width 147 height 24
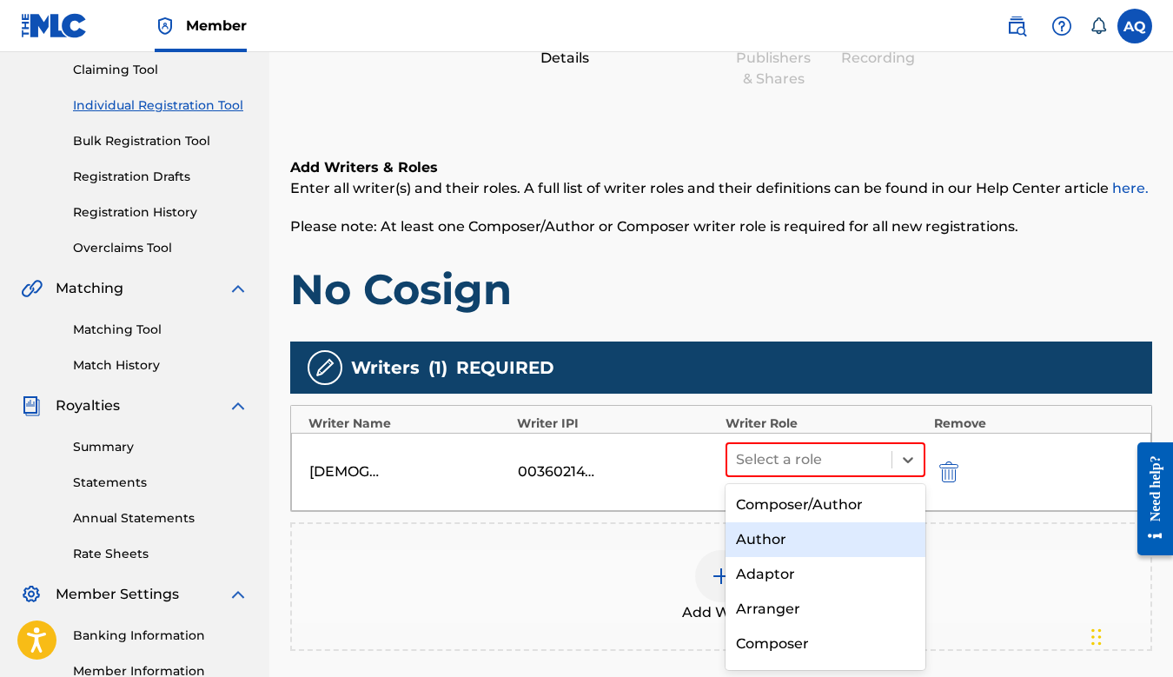
click at [775, 532] on div "Author" at bounding box center [826, 539] width 200 height 35
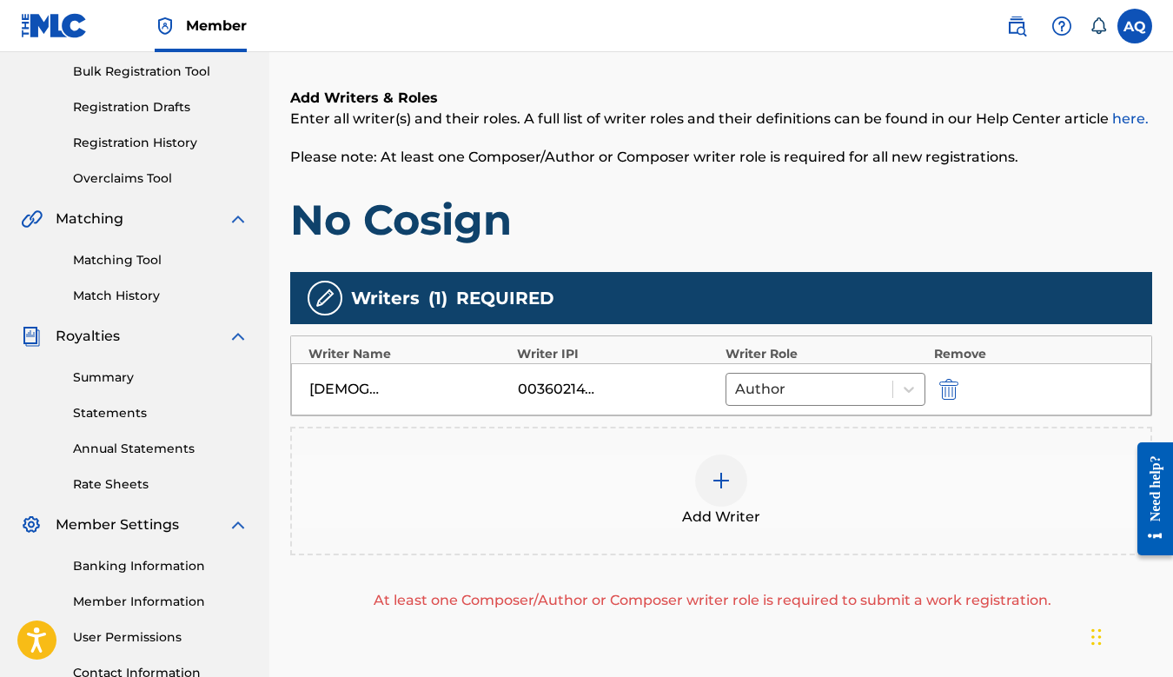
scroll to position [272, 0]
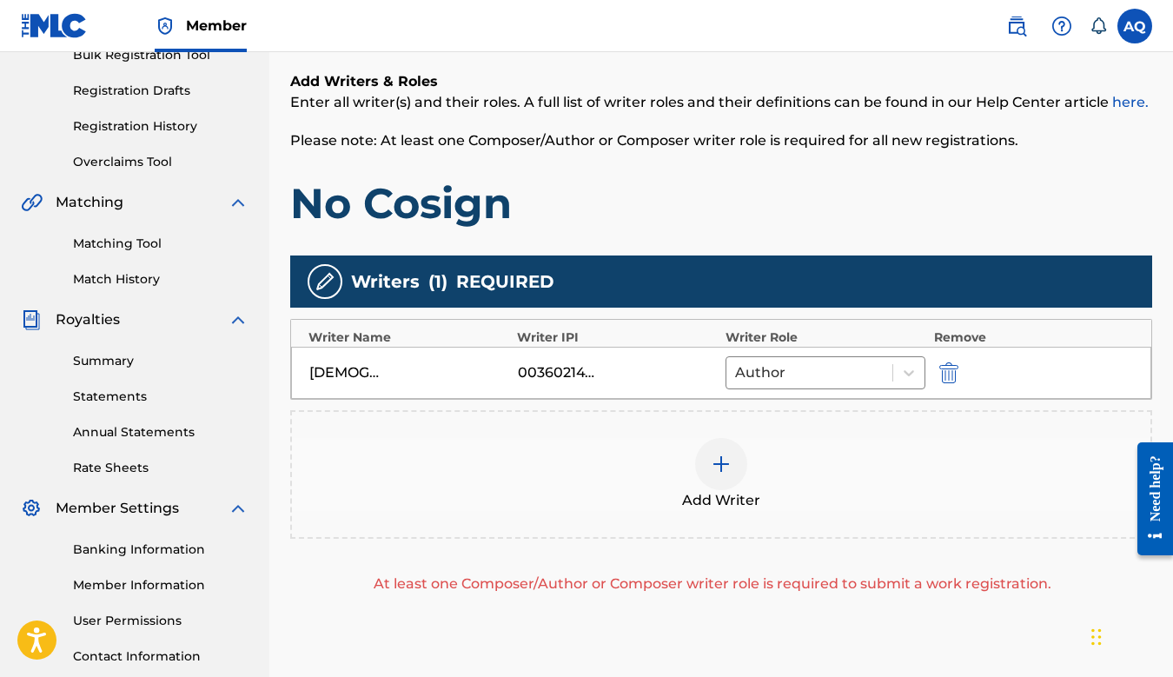
click at [714, 468] on img at bounding box center [721, 464] width 21 height 21
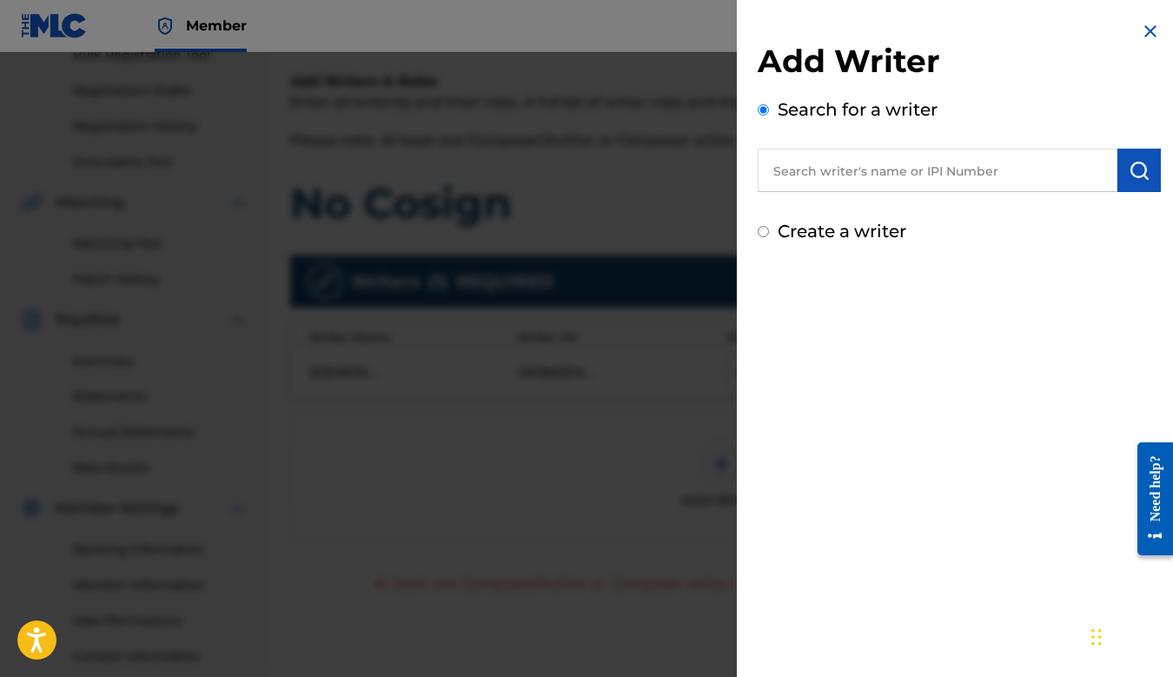
click at [850, 185] on input "text" at bounding box center [938, 170] width 360 height 43
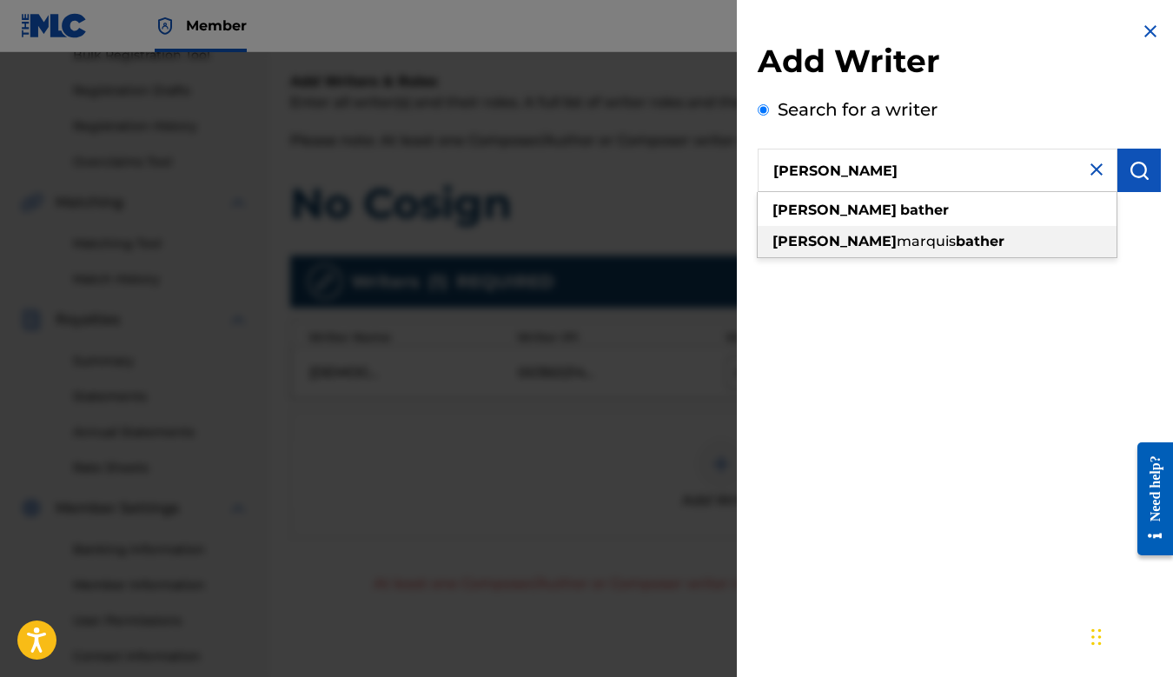
click at [897, 240] on span "marquis" at bounding box center [926, 241] width 59 height 17
type input "ryan marquis bather"
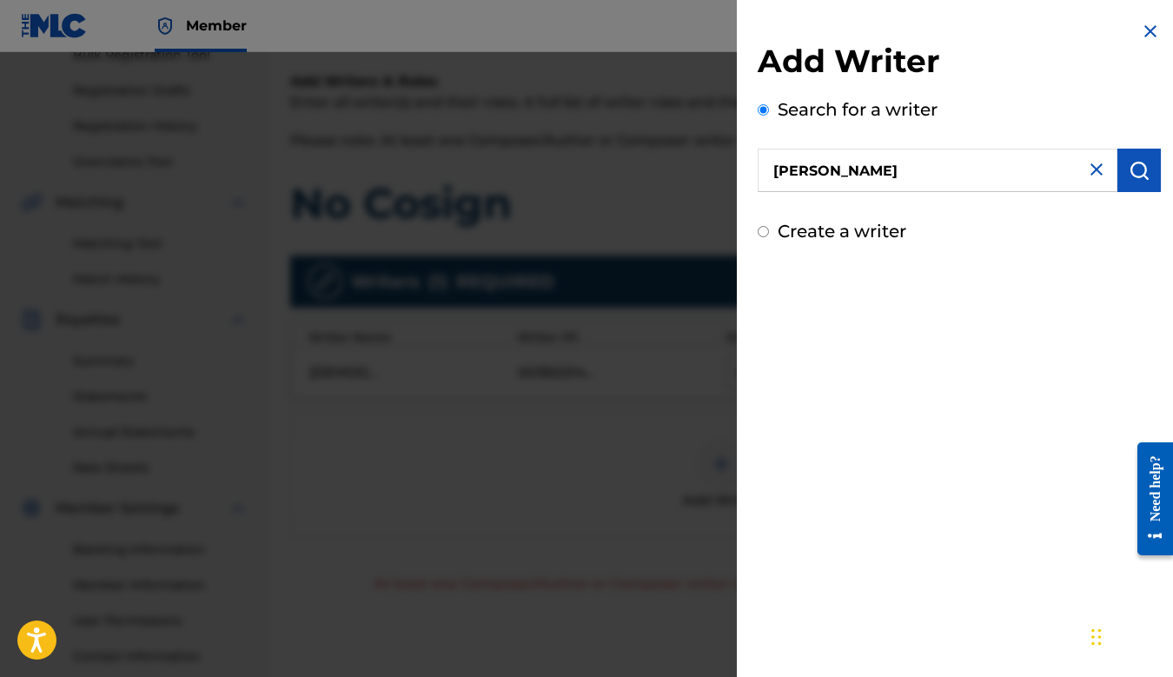
click at [1135, 179] on img "submit" at bounding box center [1139, 170] width 21 height 21
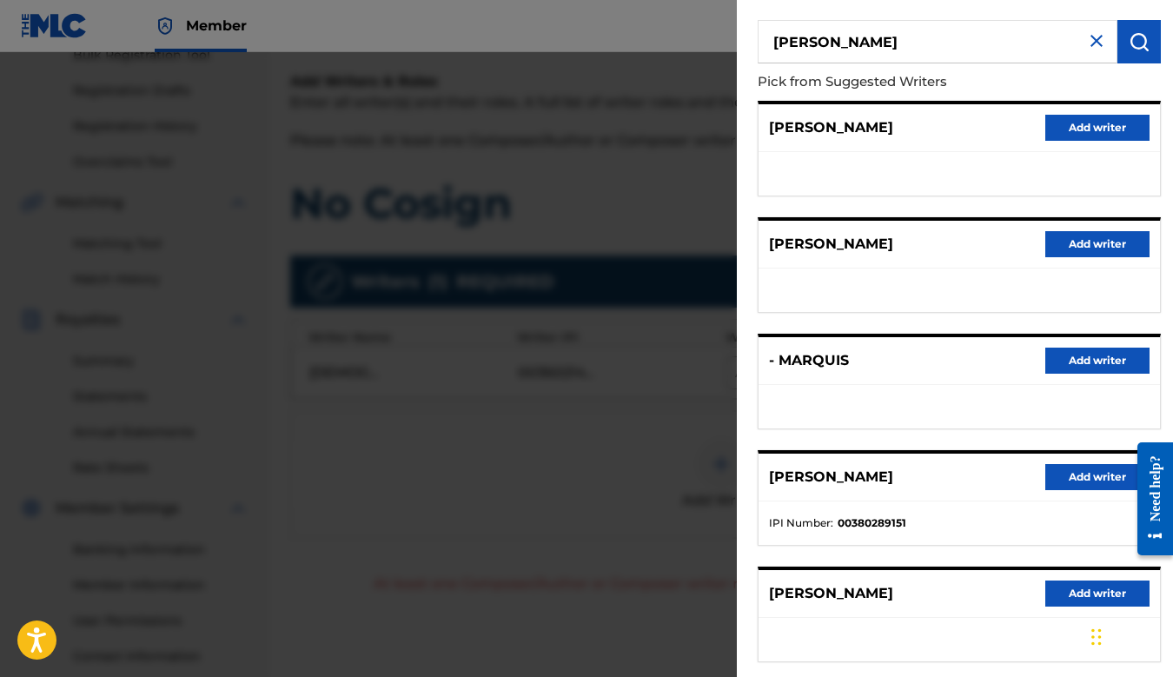
scroll to position [139, 0]
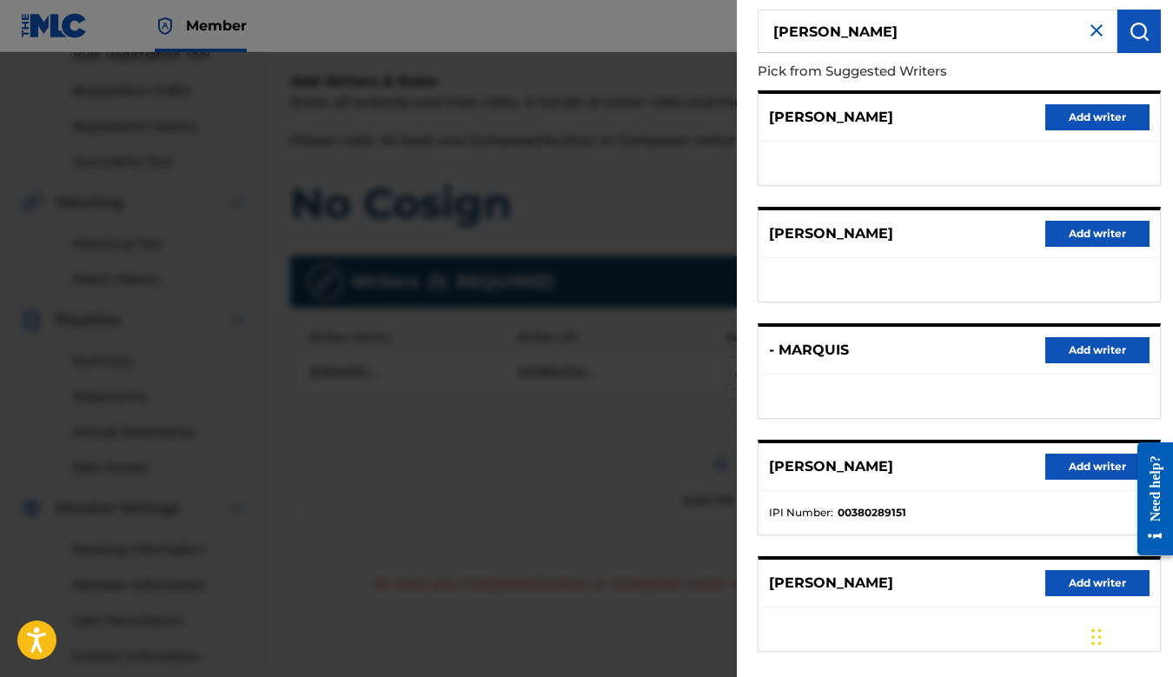
click at [1067, 466] on button "Add writer" at bounding box center [1098, 467] width 104 height 26
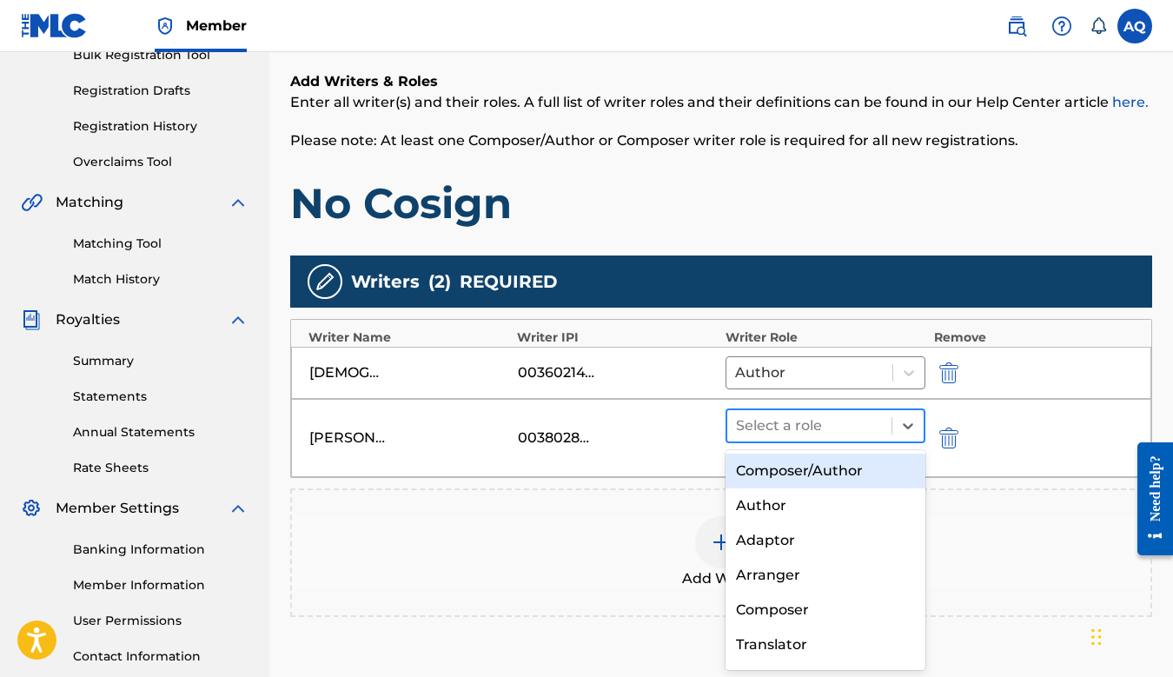
click at [819, 433] on div at bounding box center [809, 426] width 147 height 24
click at [809, 463] on div "Composer/Author" at bounding box center [826, 471] width 200 height 35
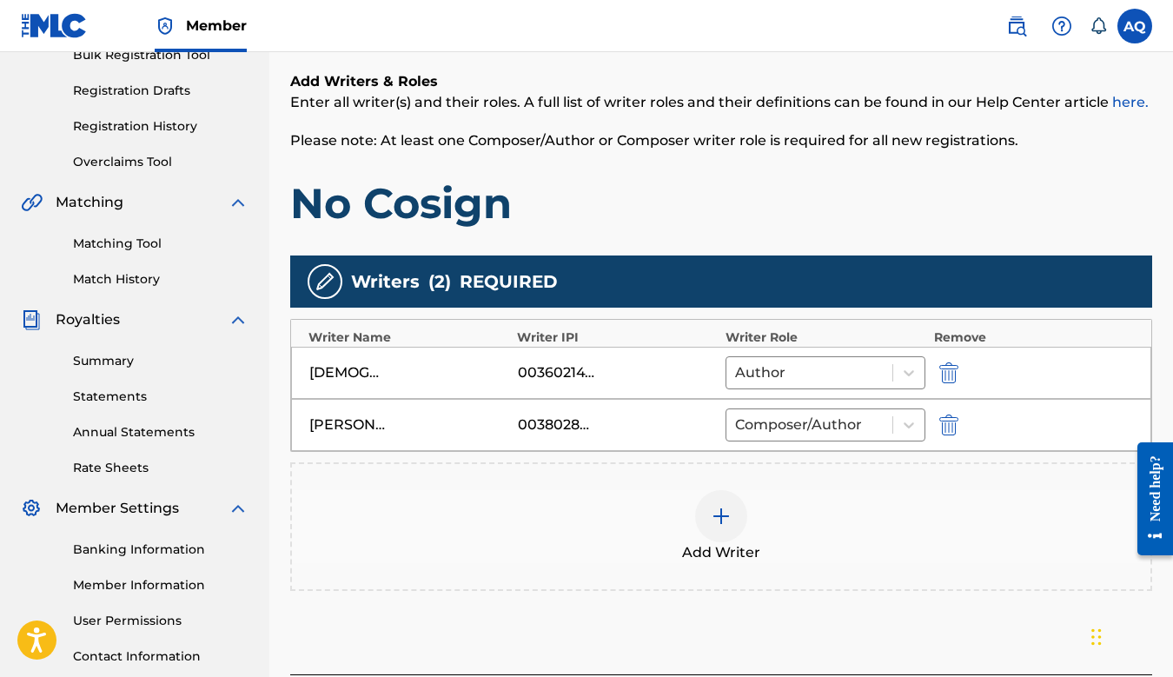
click at [720, 526] on img at bounding box center [721, 516] width 21 height 21
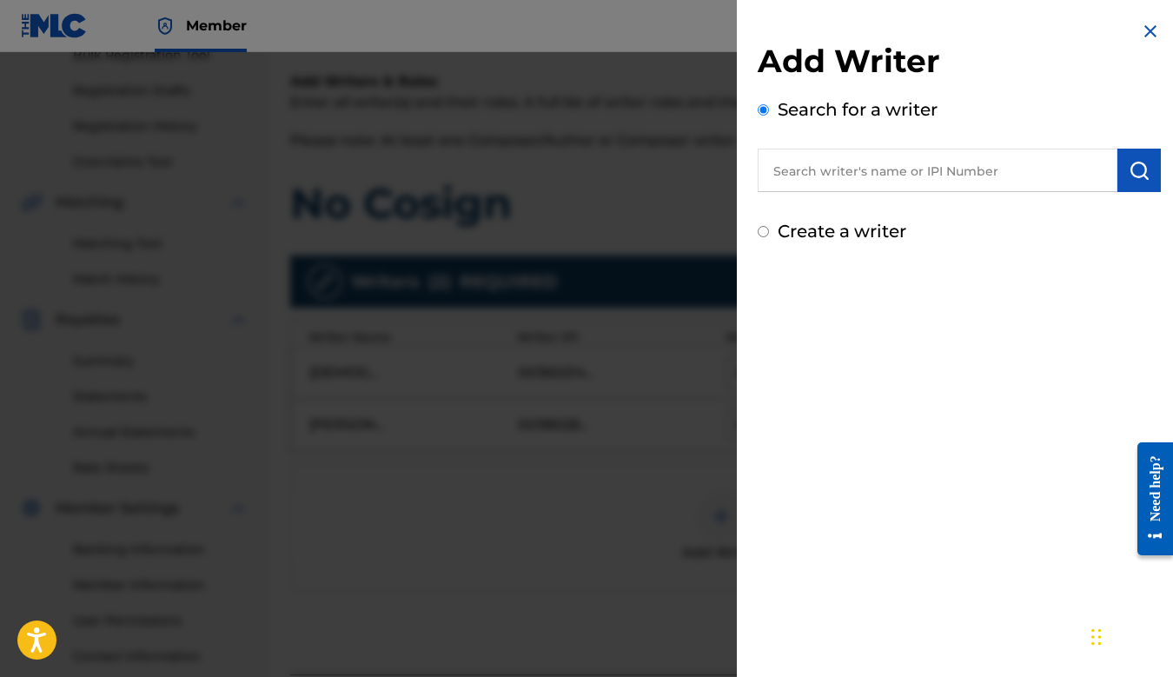
click at [858, 183] on input "text" at bounding box center [938, 170] width 360 height 43
click at [1142, 32] on img at bounding box center [1150, 31] width 21 height 21
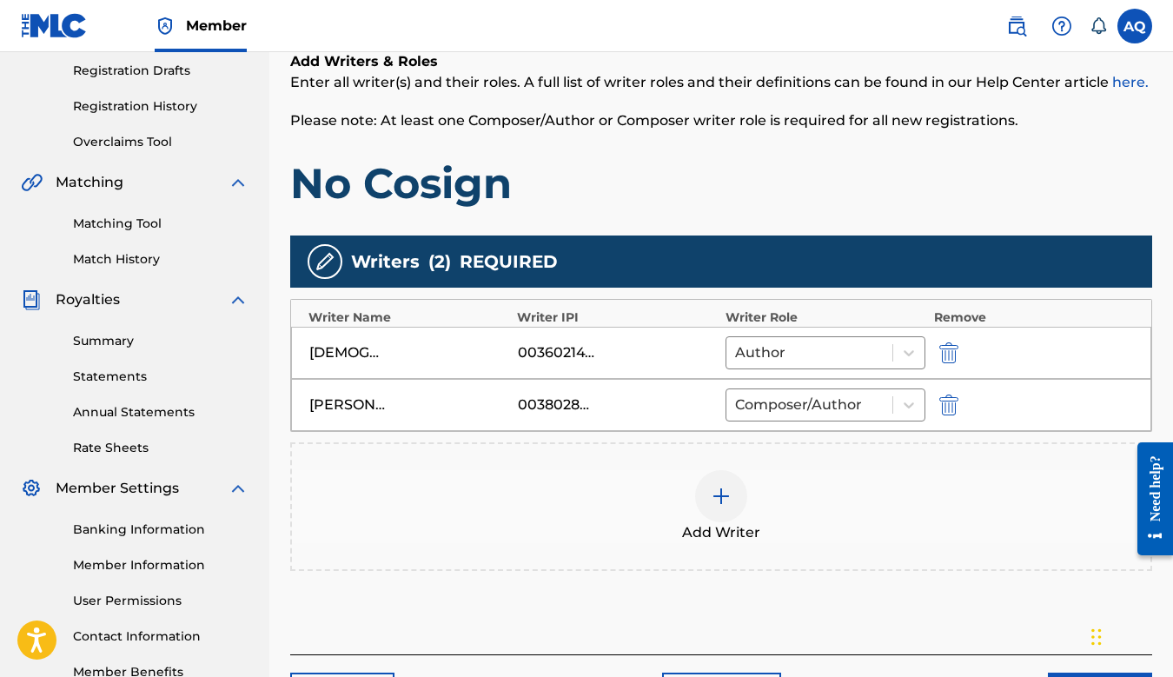
scroll to position [293, 0]
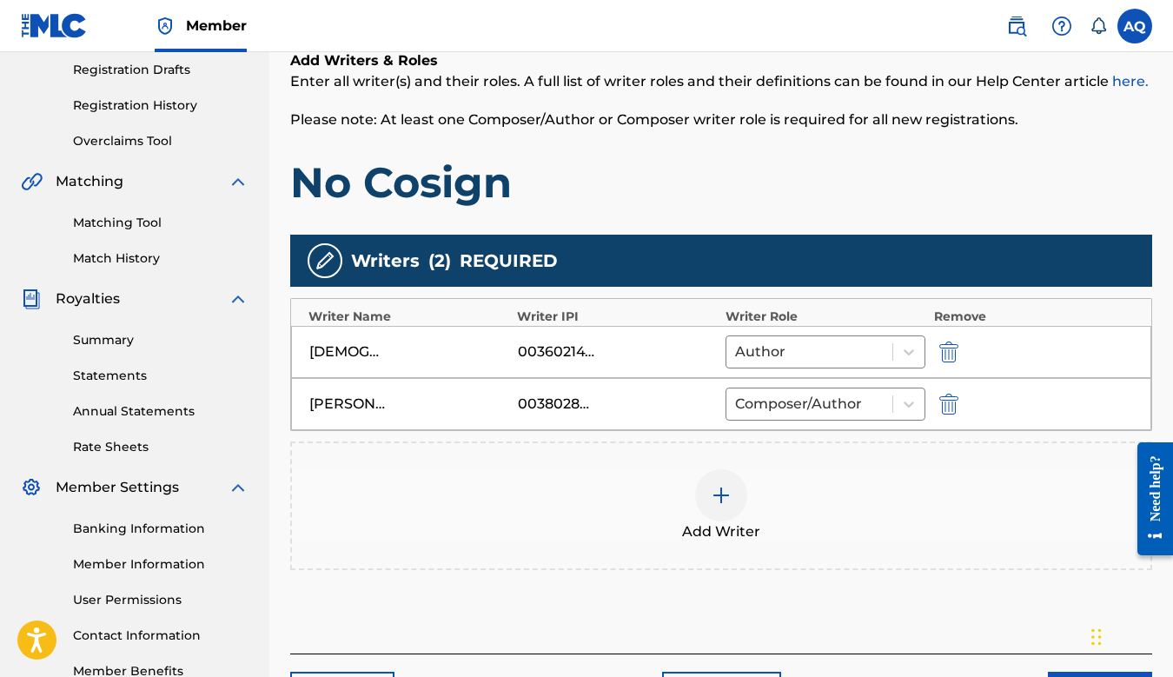
click at [722, 503] on img at bounding box center [721, 495] width 21 height 21
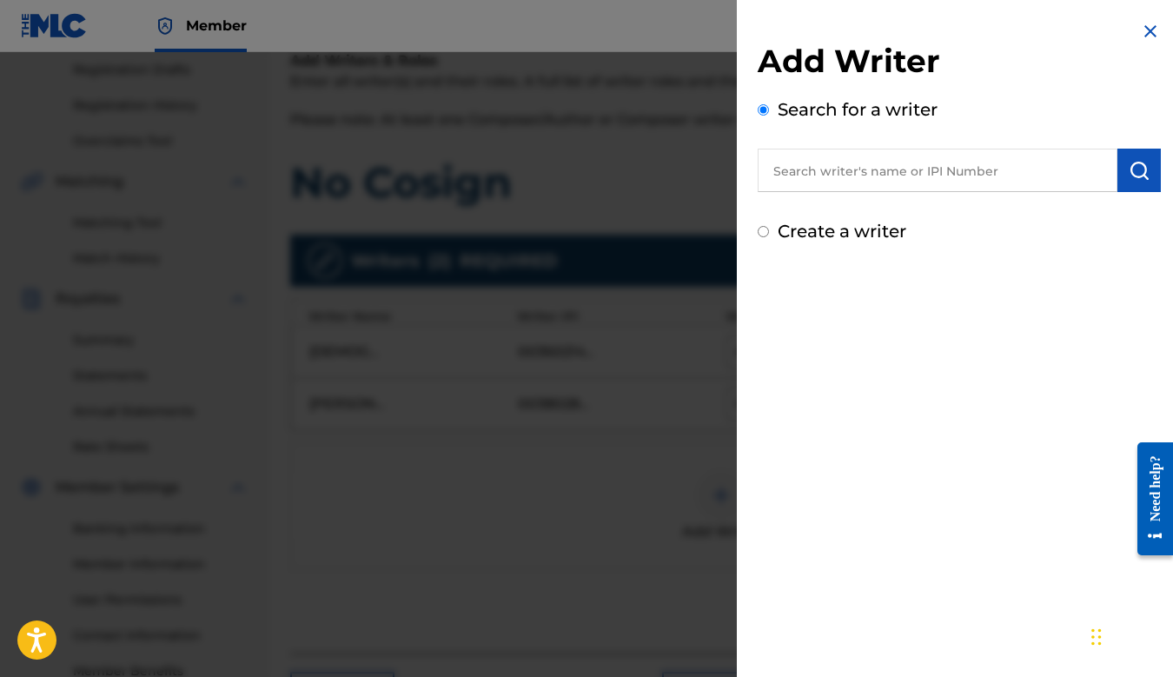
click at [765, 229] on input "Create a writer" at bounding box center [763, 231] width 11 height 11
radio input "false"
radio input "true"
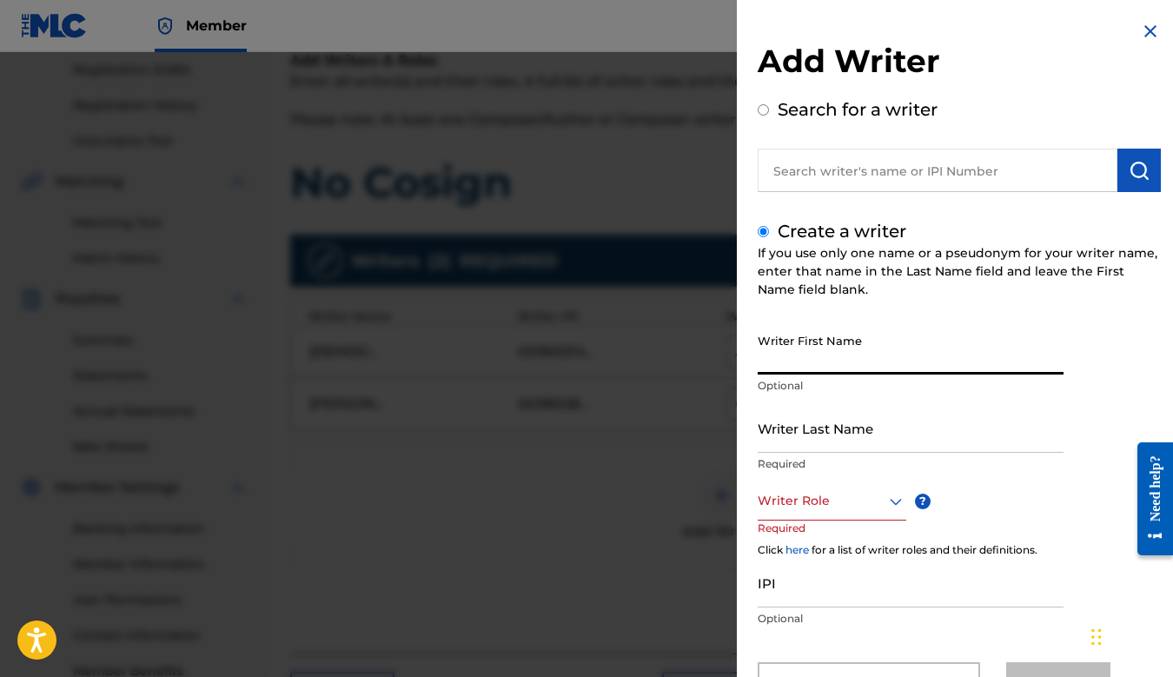
click at [828, 352] on input "Writer First Name" at bounding box center [911, 350] width 306 height 50
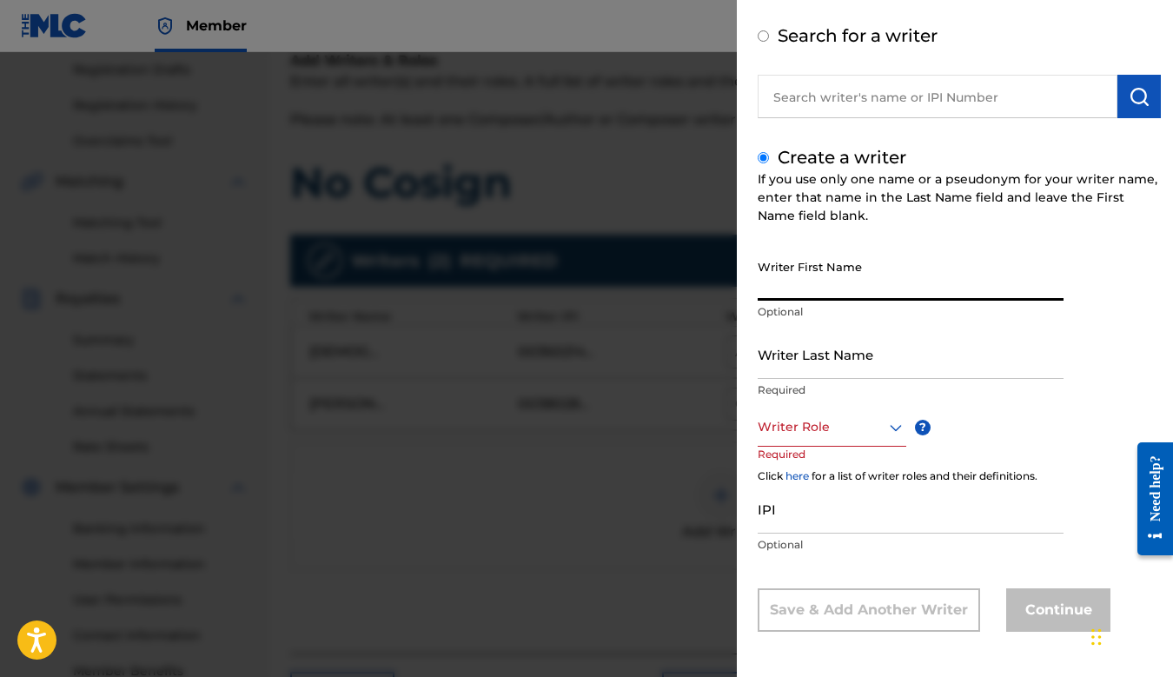
scroll to position [76, 0]
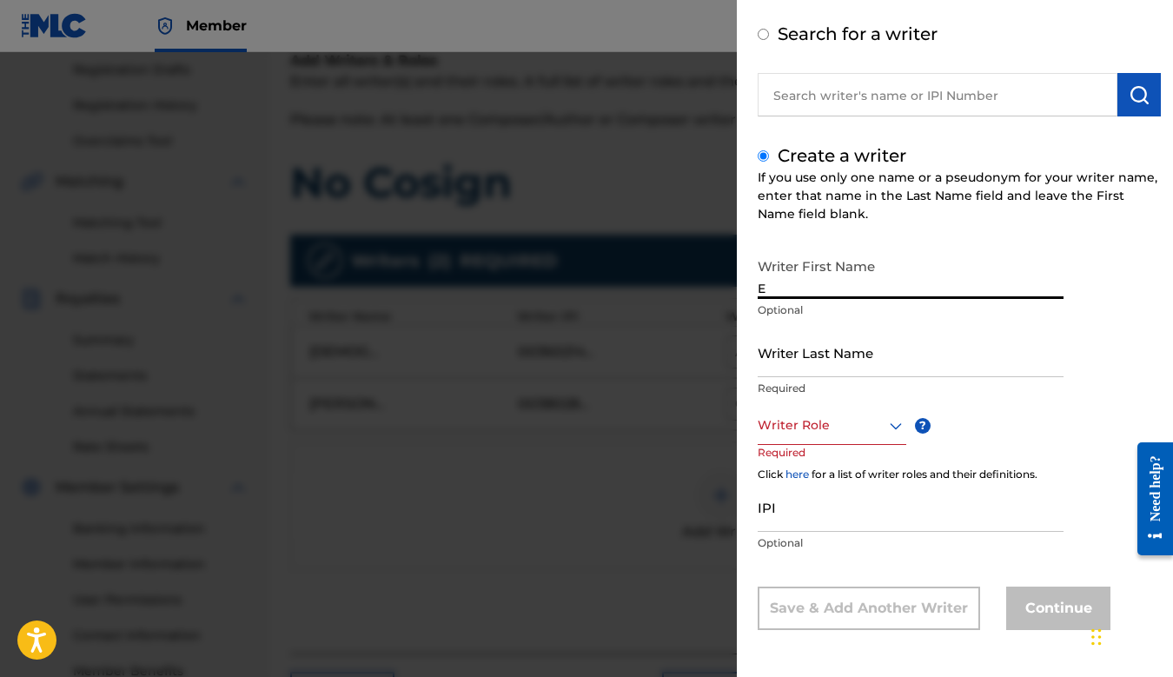
type input "E"
click at [549, 491] on div at bounding box center [586, 390] width 1173 height 677
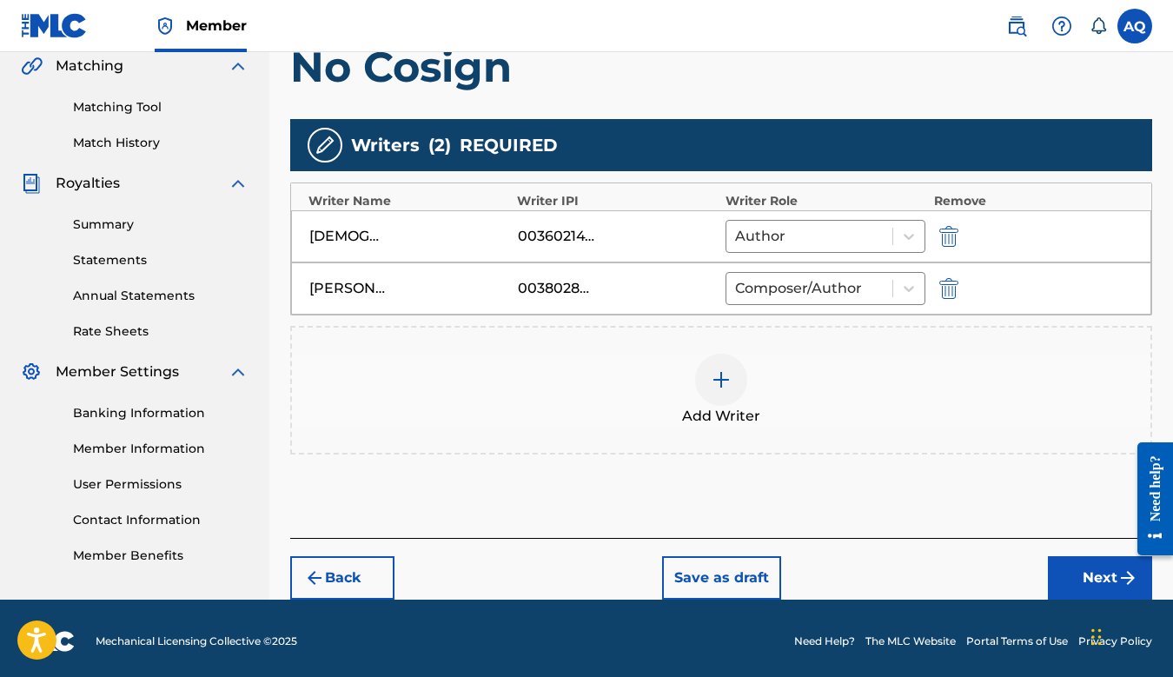
scroll to position [415, 0]
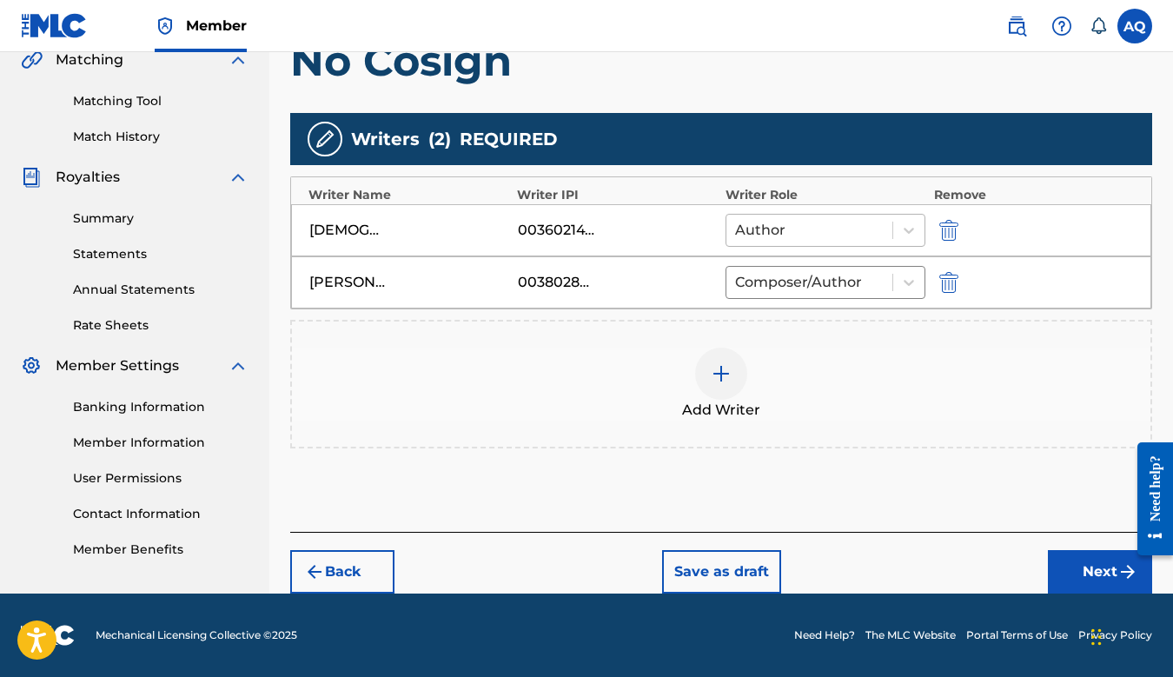
click at [891, 229] on div "Author" at bounding box center [810, 230] width 166 height 31
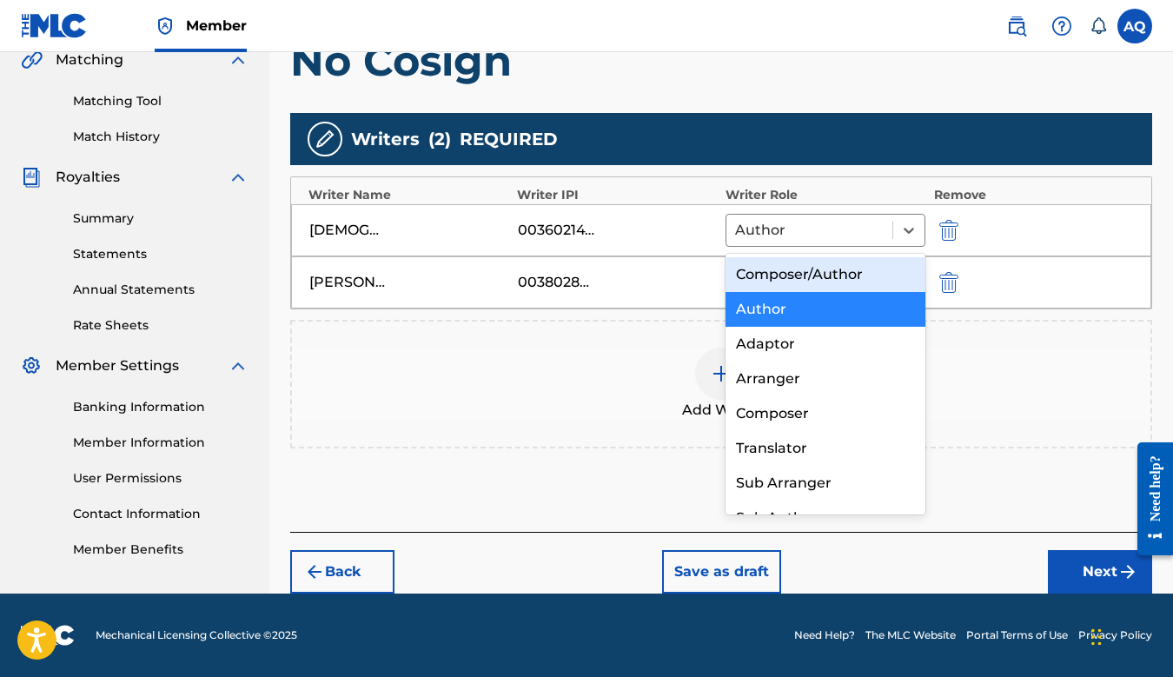
click at [846, 266] on div "Composer/Author" at bounding box center [826, 274] width 200 height 35
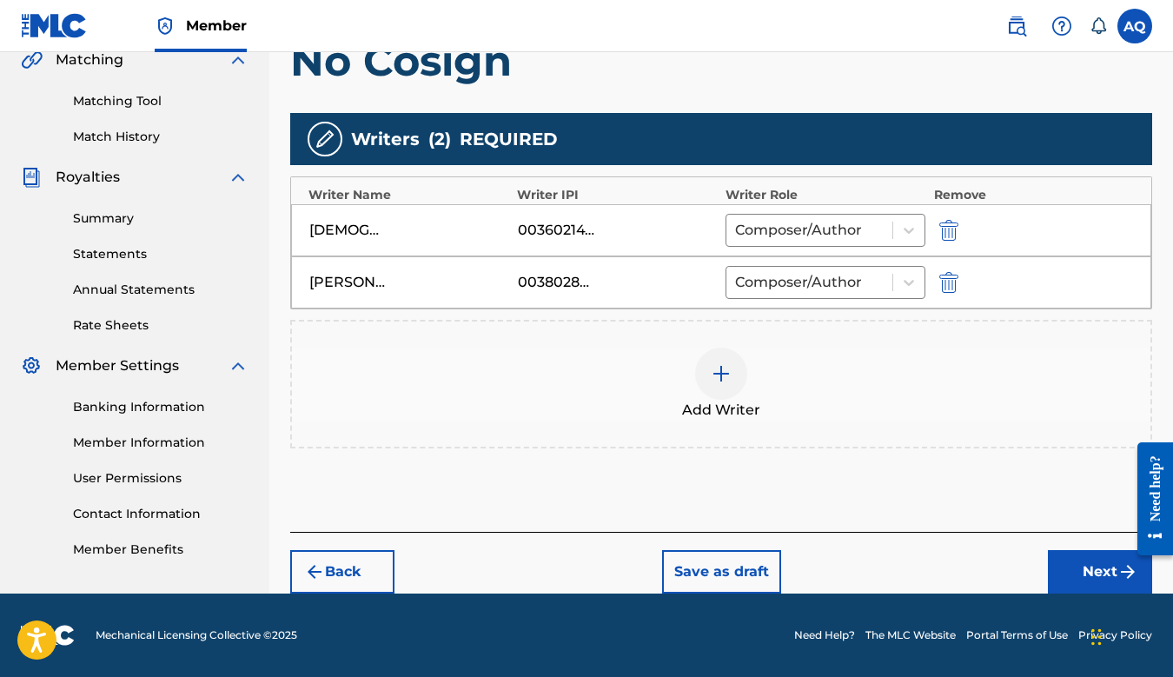
click at [1067, 557] on button "Next" at bounding box center [1100, 571] width 104 height 43
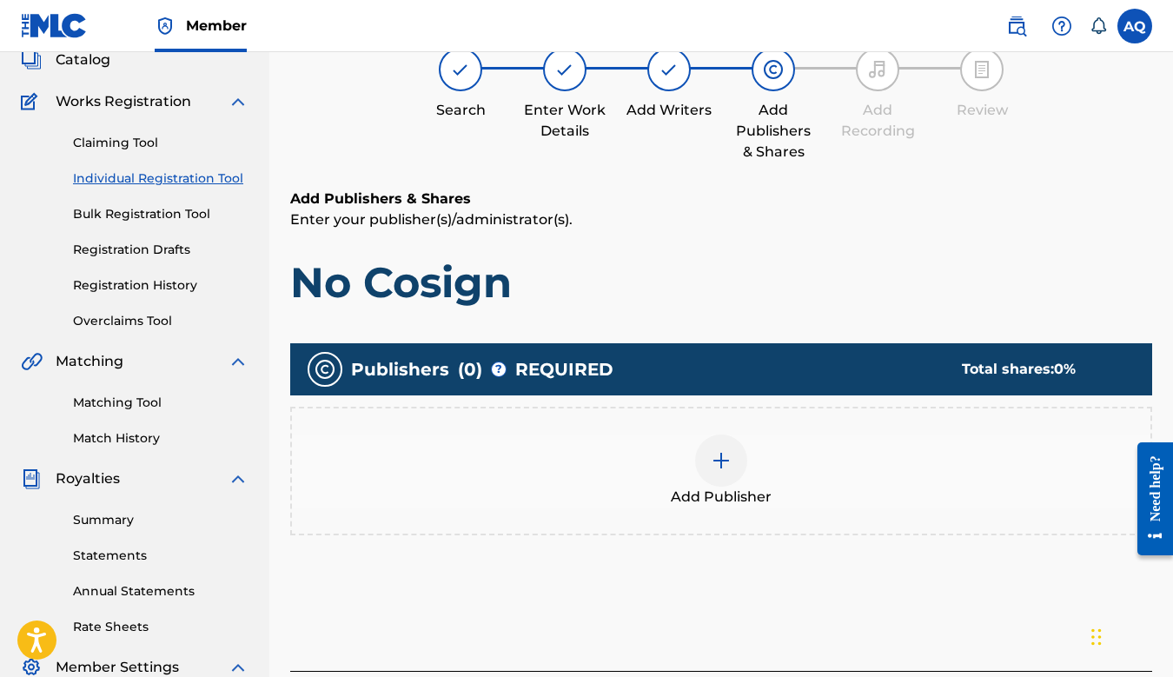
scroll to position [78, 0]
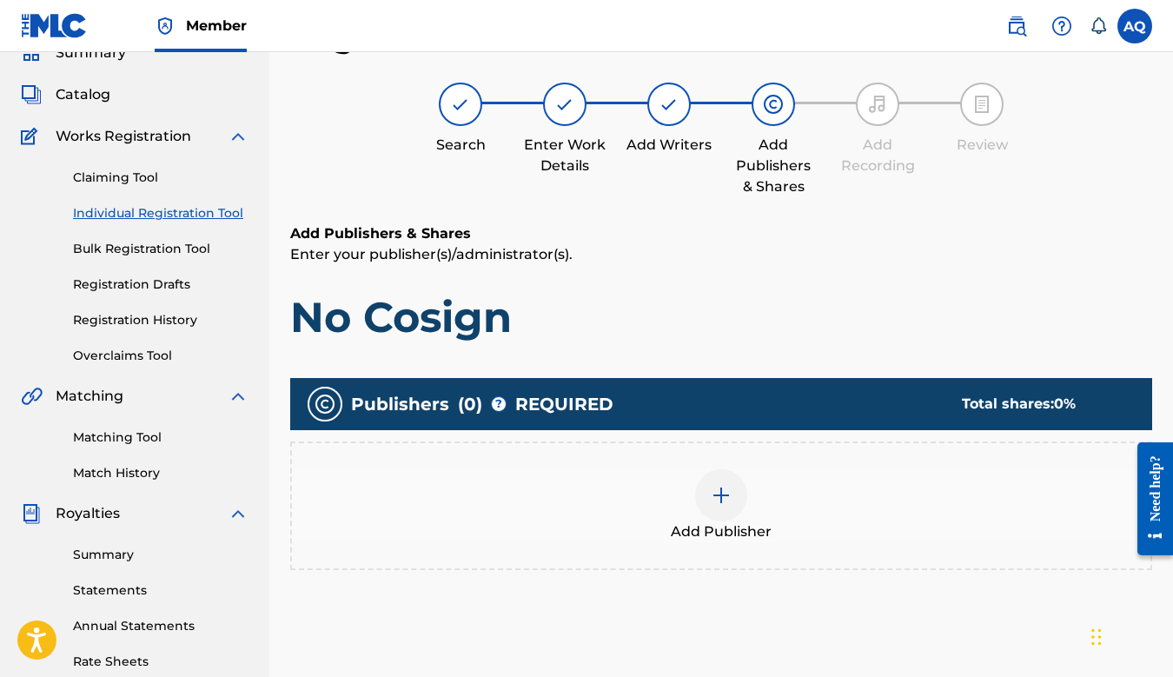
click at [717, 505] on div at bounding box center [721, 495] width 52 height 52
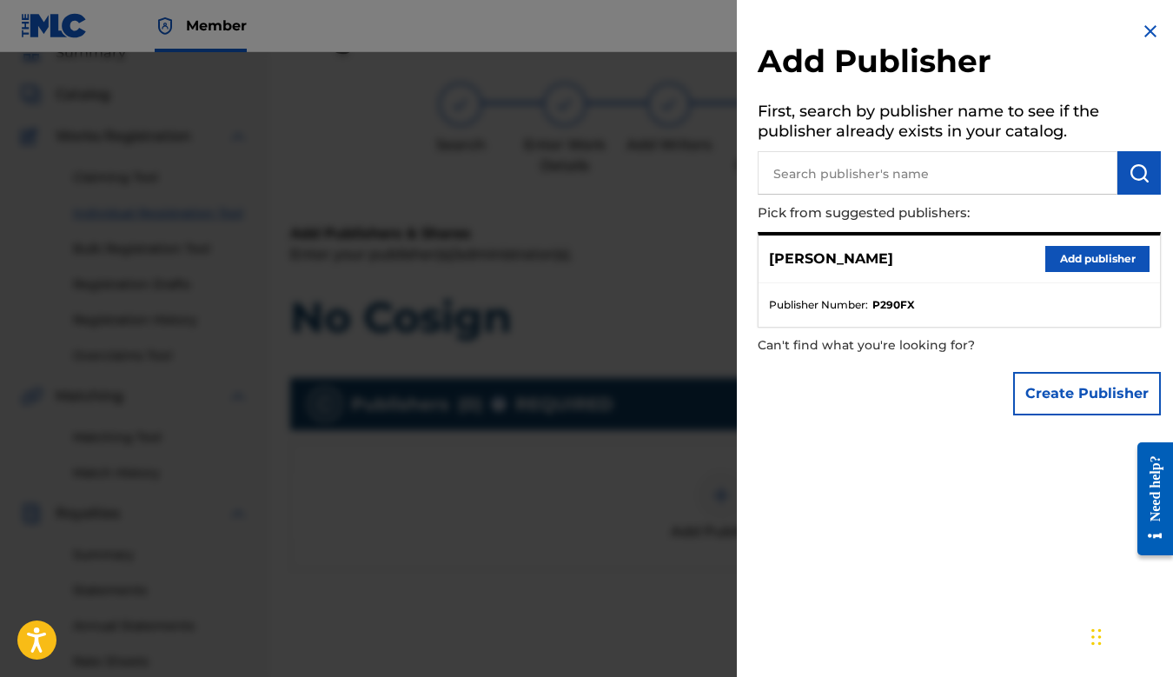
click at [1077, 259] on button "Add publisher" at bounding box center [1098, 259] width 104 height 26
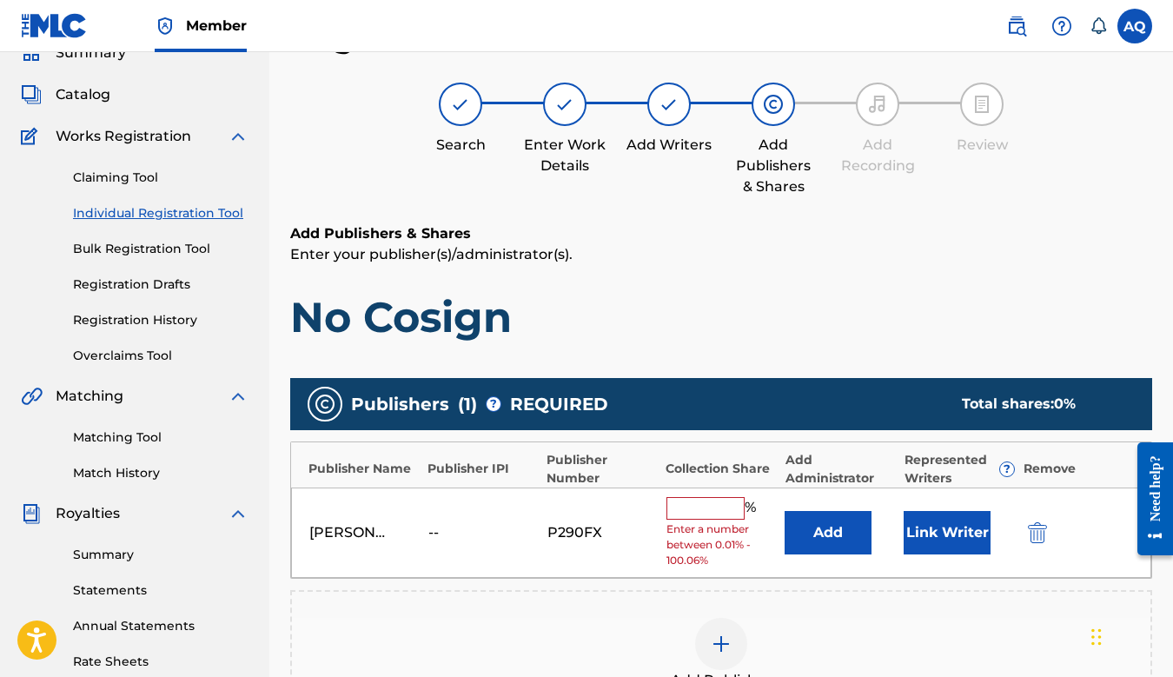
click at [680, 508] on input "text" at bounding box center [706, 508] width 78 height 23
type input "50"
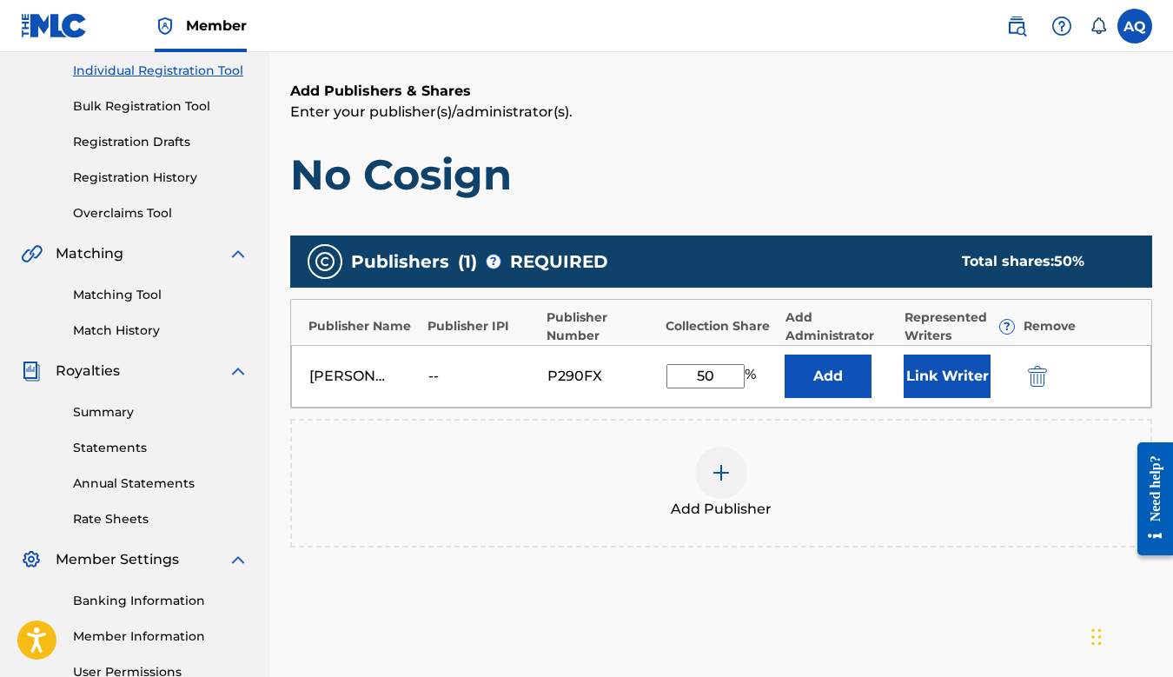
scroll to position [222, 0]
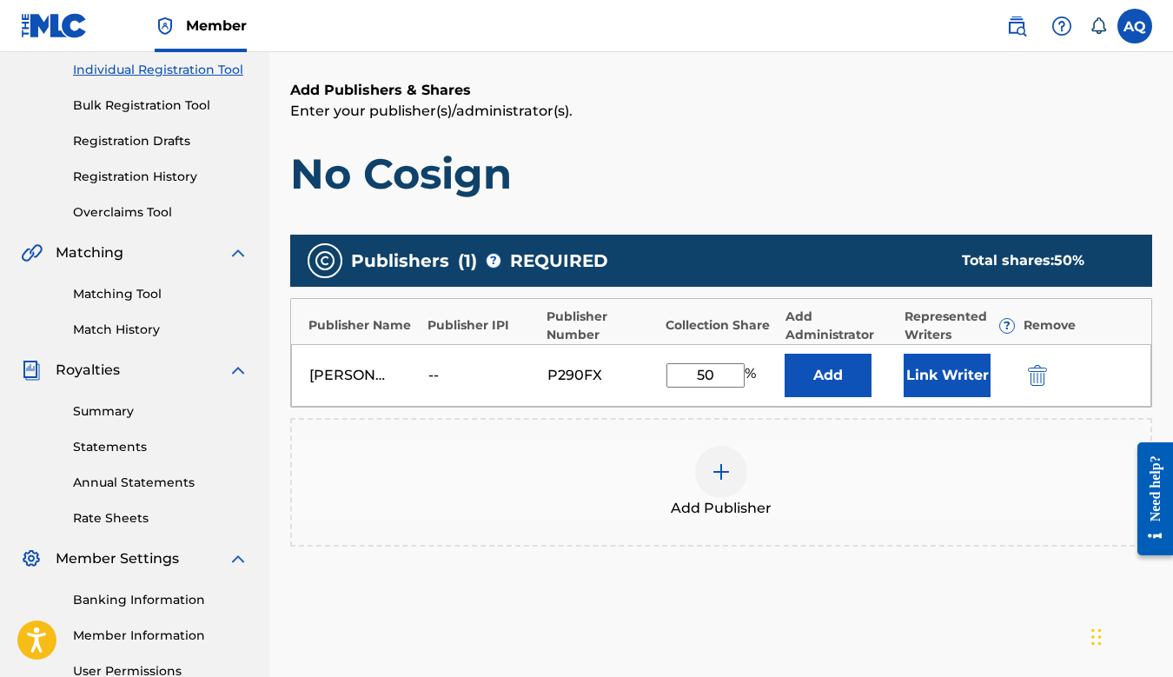
click at [724, 489] on div at bounding box center [721, 472] width 52 height 52
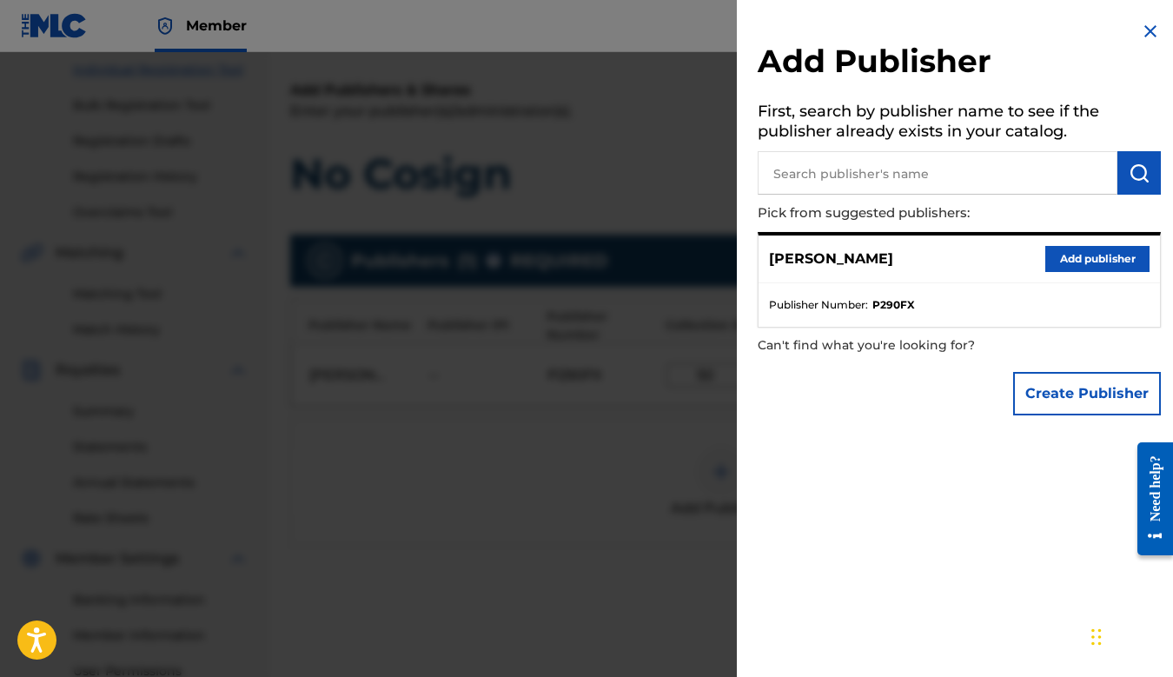
click at [868, 173] on input "text" at bounding box center [938, 172] width 360 height 43
type input "s"
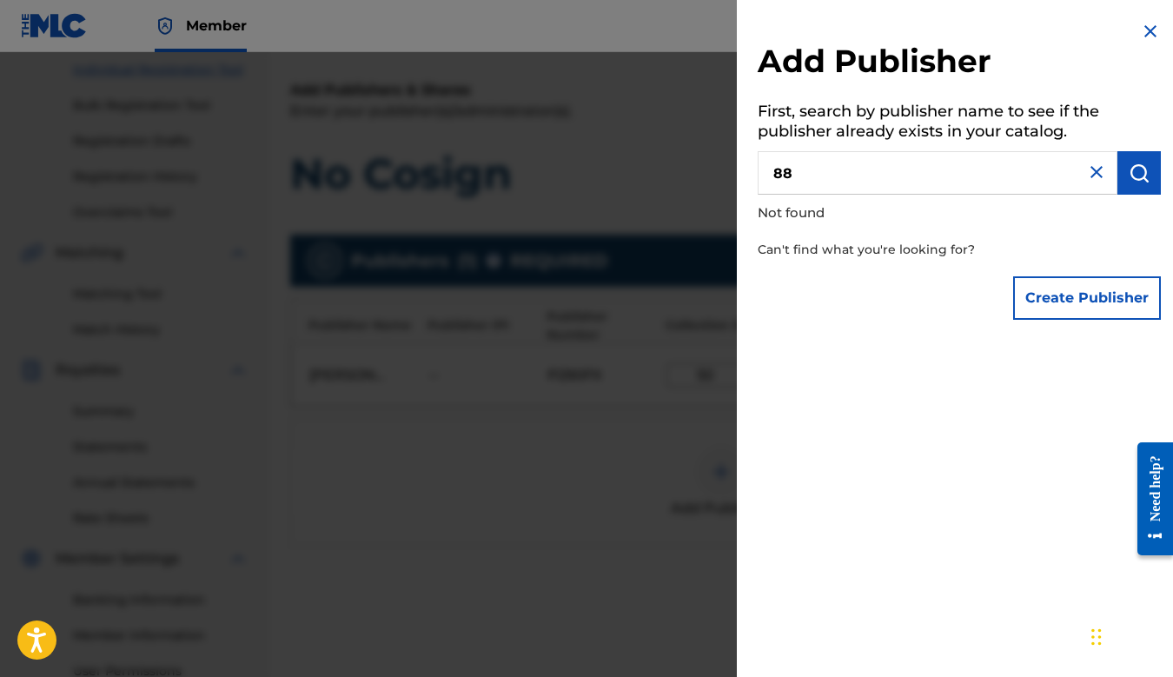
click at [886, 173] on input "88" at bounding box center [938, 172] width 360 height 43
type input "8"
click at [886, 173] on input "text" at bounding box center [938, 172] width 360 height 43
click at [1054, 289] on button "Create Publisher" at bounding box center [1087, 297] width 148 height 43
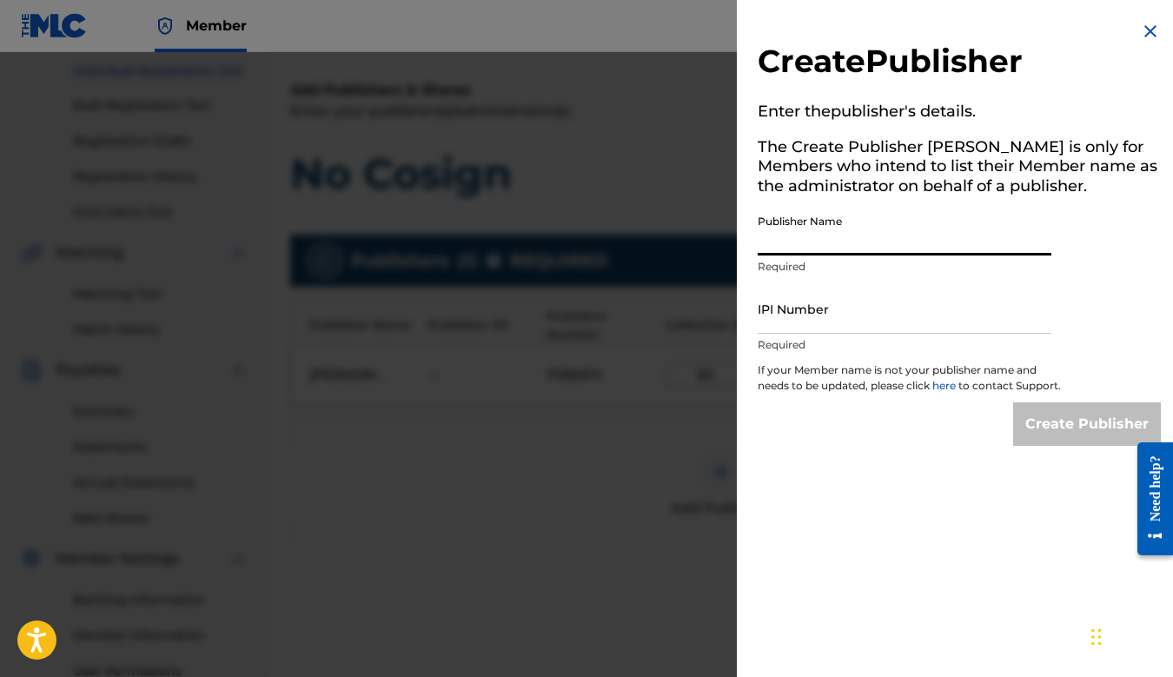
click at [852, 241] on input "Publisher Name" at bounding box center [905, 231] width 294 height 50
type input "88THAGANG SUPPLY CO PUBLISHING"
click at [811, 315] on input "IPI Number" at bounding box center [905, 309] width 294 height 50
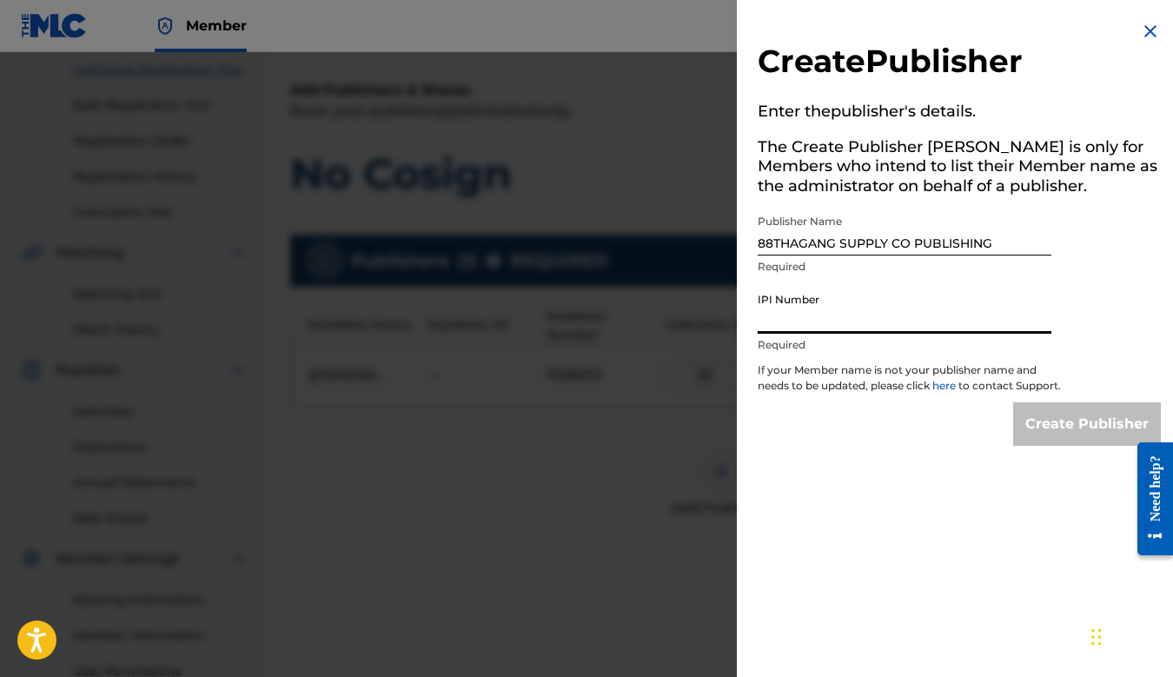
paste input "1204383685"
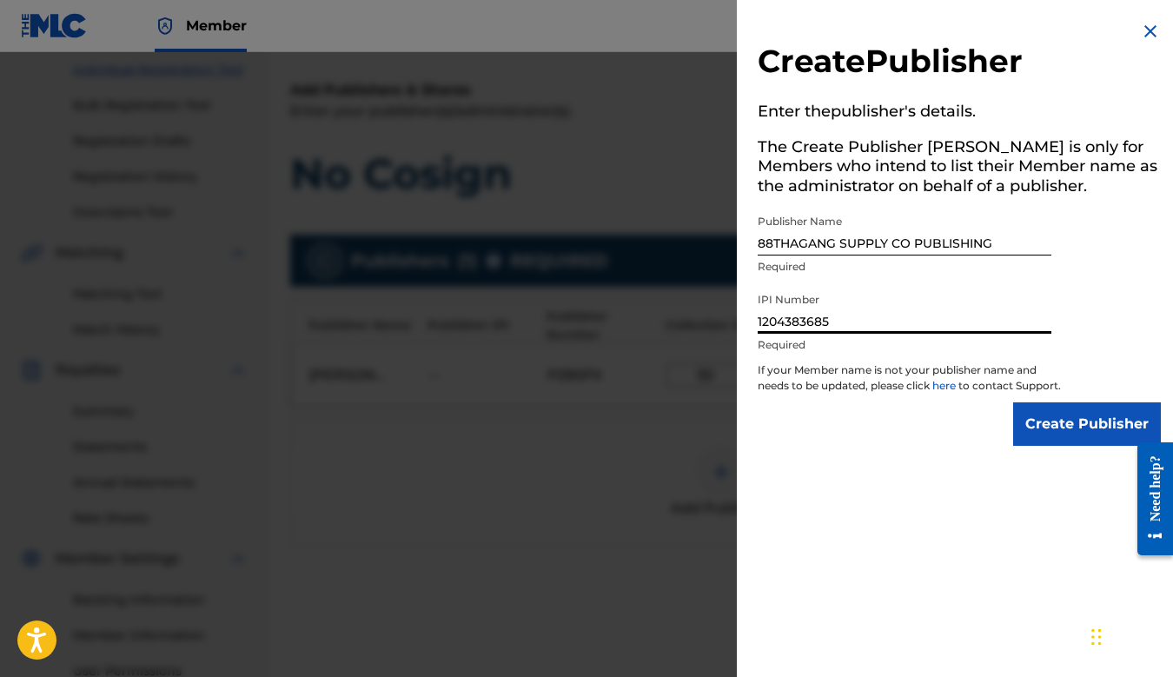
type input "1204383685"
click at [1081, 442] on input "Create Publisher" at bounding box center [1087, 423] width 148 height 43
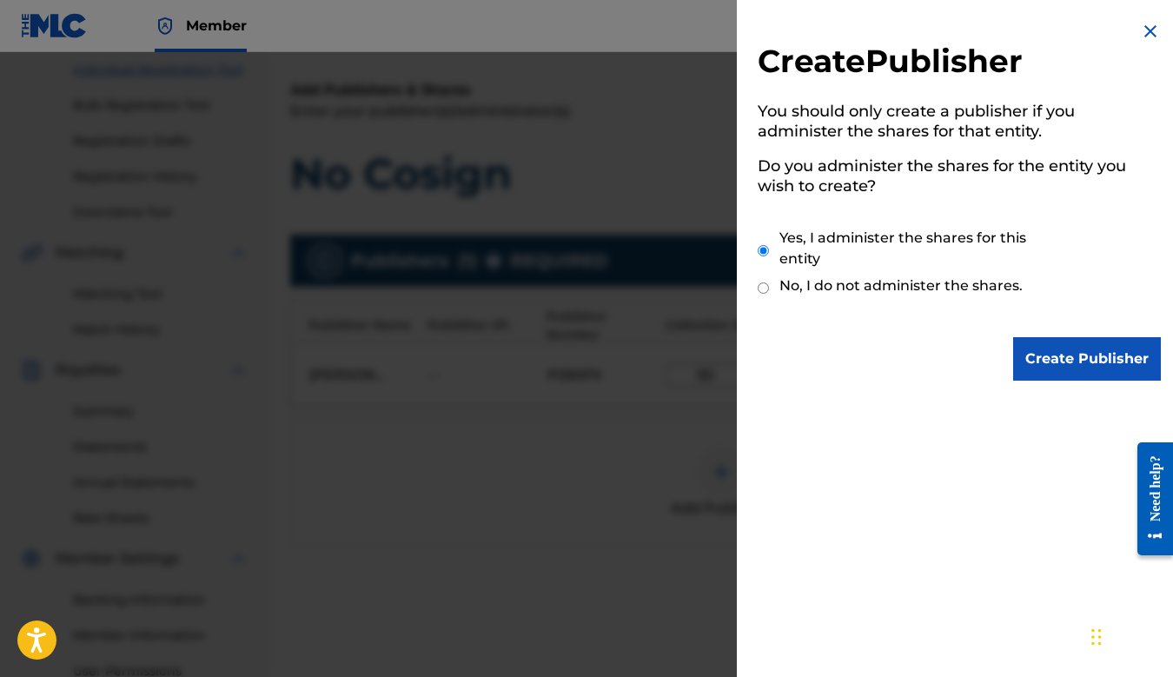
click at [765, 284] on input "No, I do not administer the shares." at bounding box center [763, 288] width 11 height 17
radio input "true"
click at [1056, 359] on input "Create Publisher" at bounding box center [1087, 358] width 148 height 43
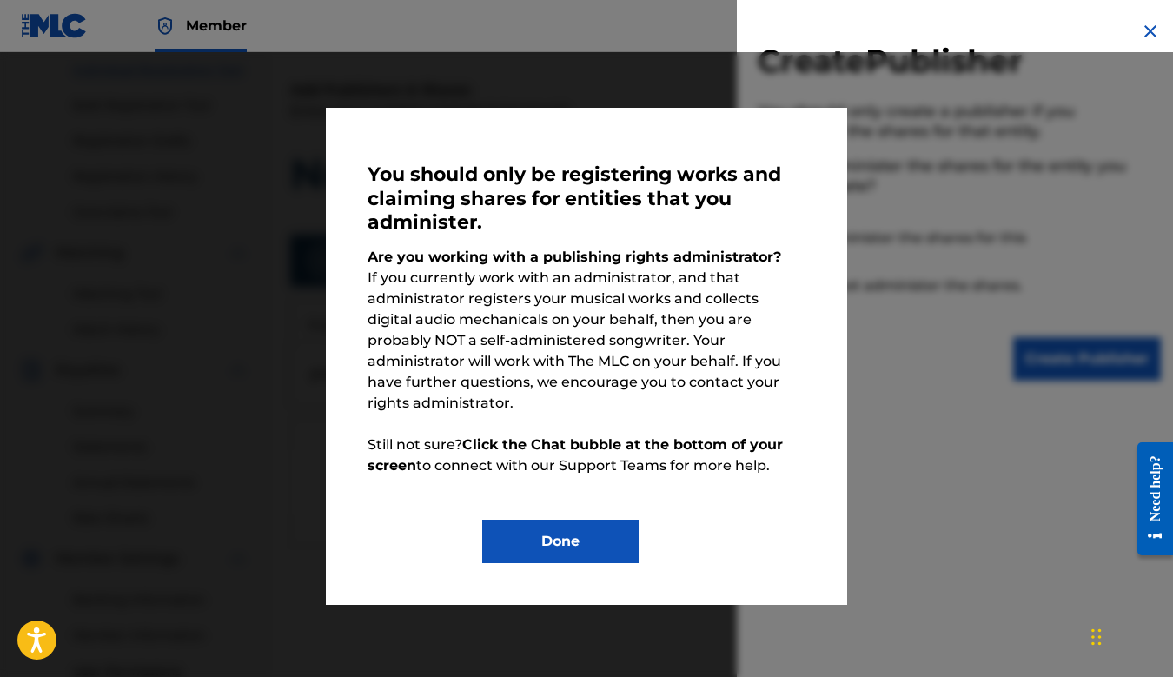
click at [576, 520] on button "Done" at bounding box center [560, 541] width 156 height 43
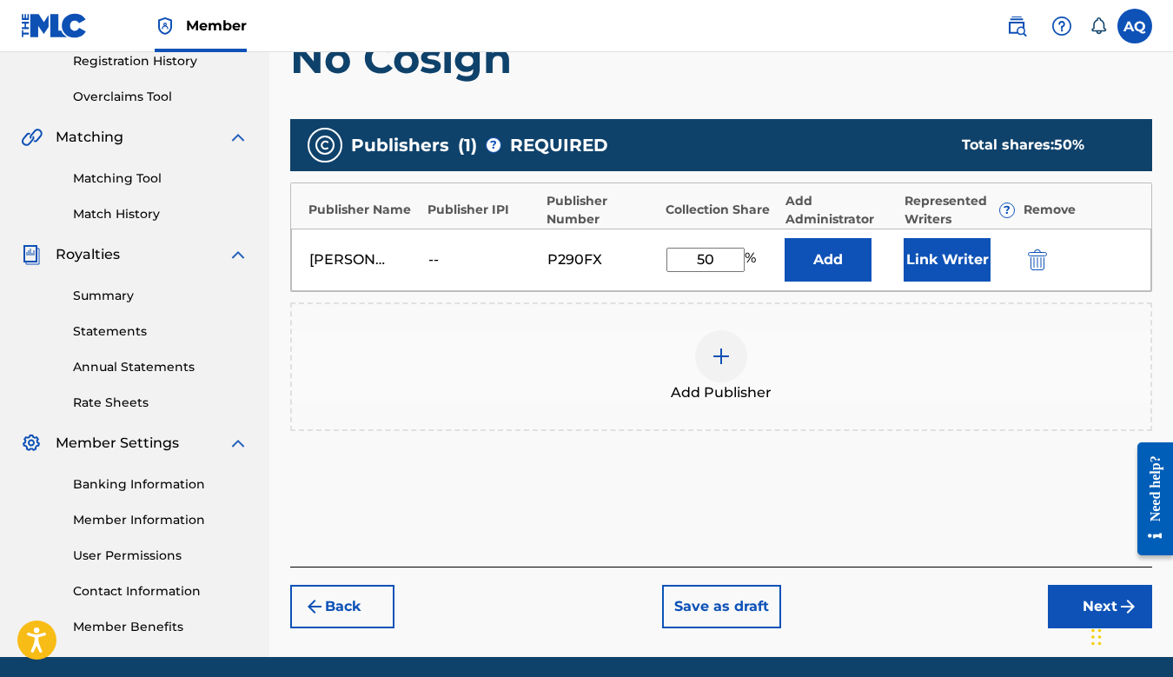
scroll to position [401, 0]
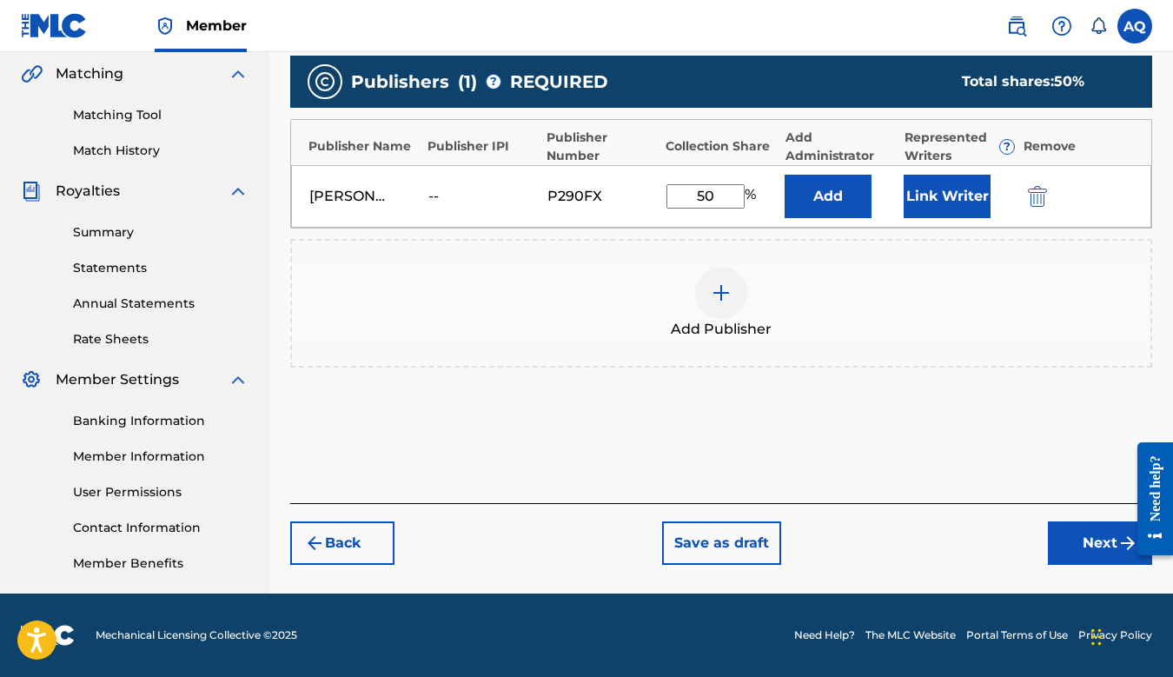
click at [1110, 537] on button "Next" at bounding box center [1100, 542] width 104 height 43
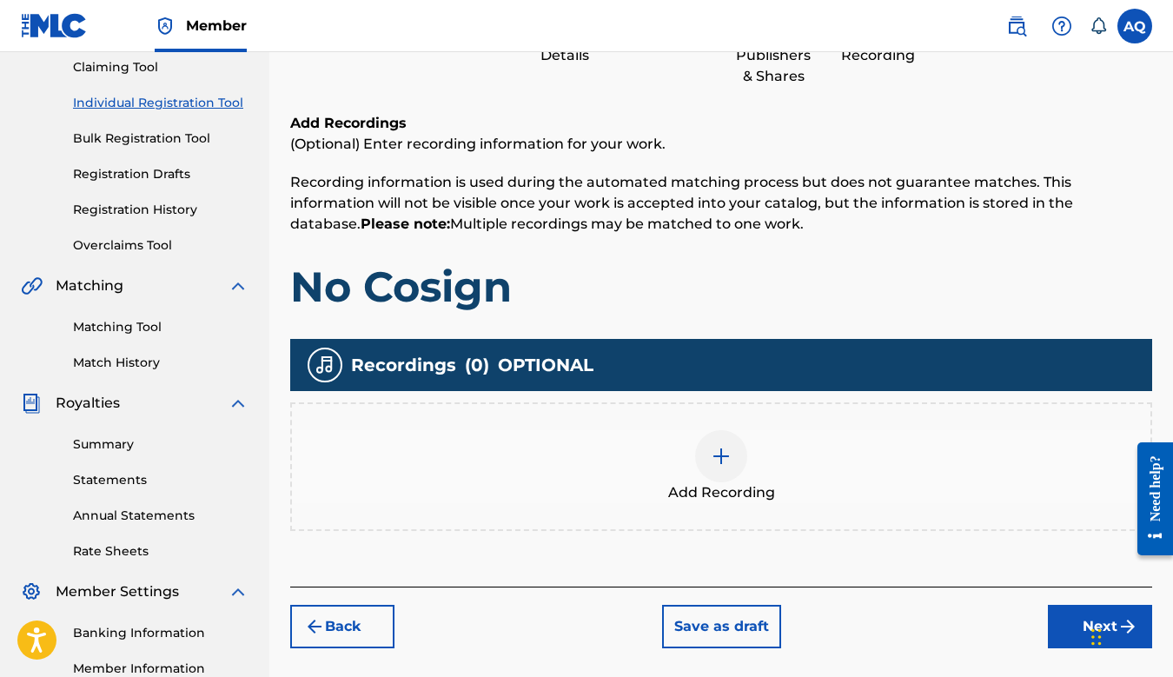
scroll to position [229, 0]
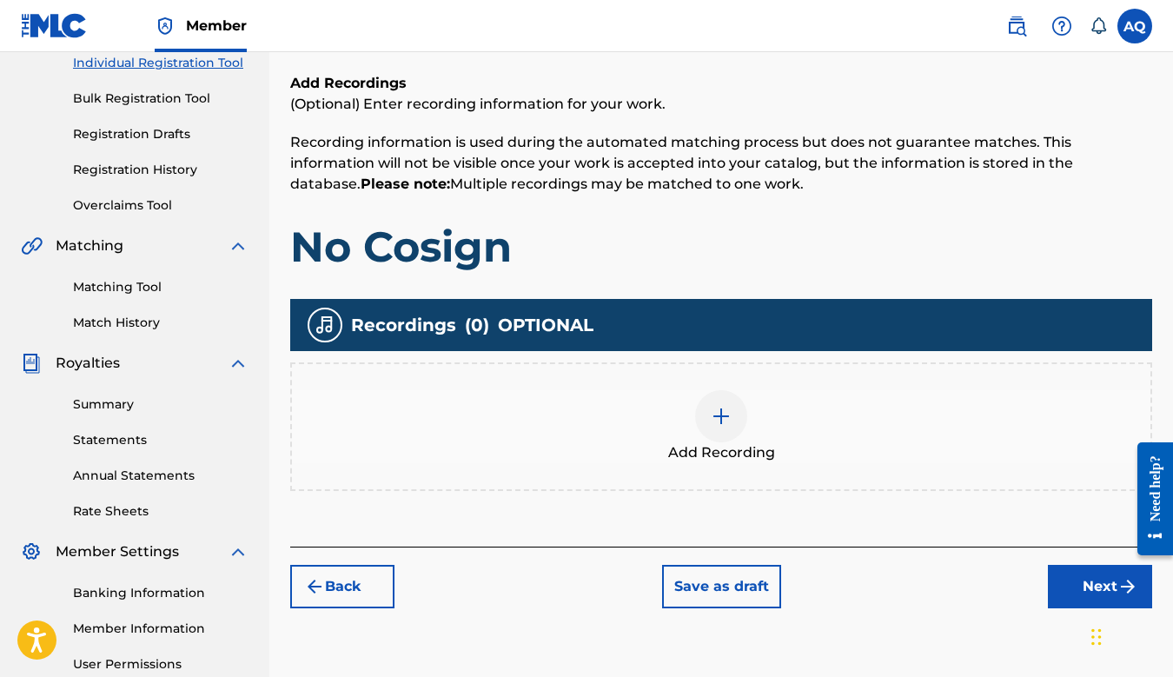
click at [714, 420] on img at bounding box center [721, 416] width 21 height 21
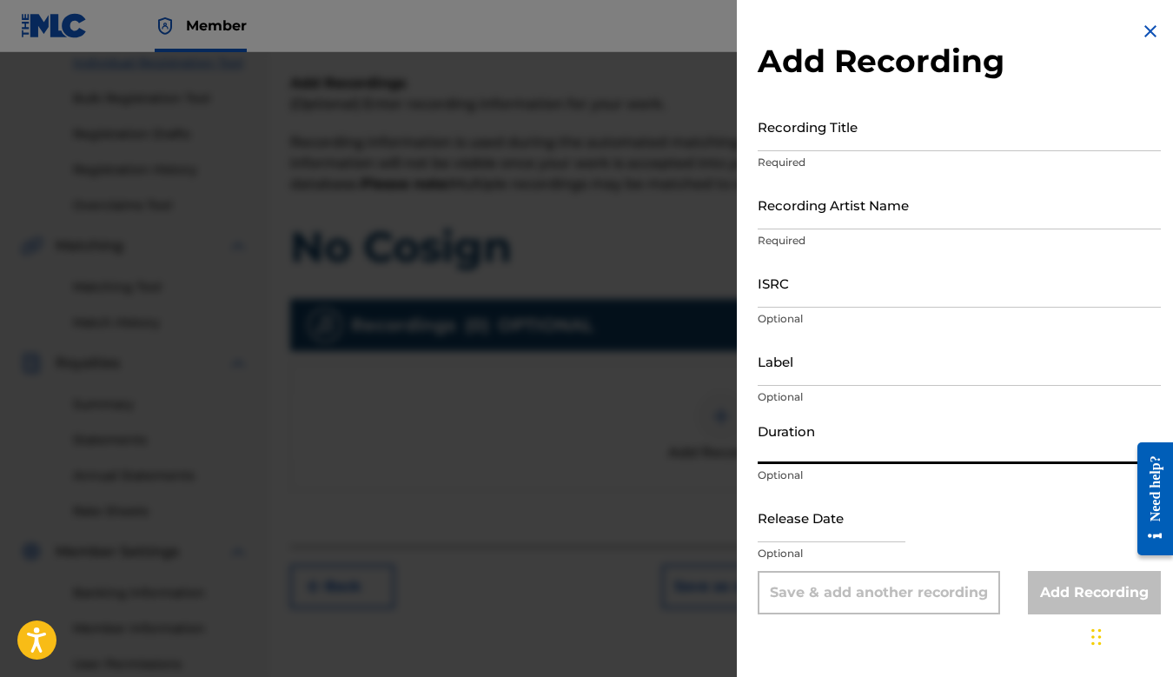
click at [828, 436] on input "Duration" at bounding box center [959, 440] width 403 height 50
paste input "1204383685"
type input "1204383685"
drag, startPoint x: 835, startPoint y: 442, endPoint x: 709, endPoint y: 447, distance: 126.1
click at [709, 447] on div "Add Recording Recording Title Required Recording Artist Name Required ISRC Opti…" at bounding box center [586, 364] width 1173 height 625
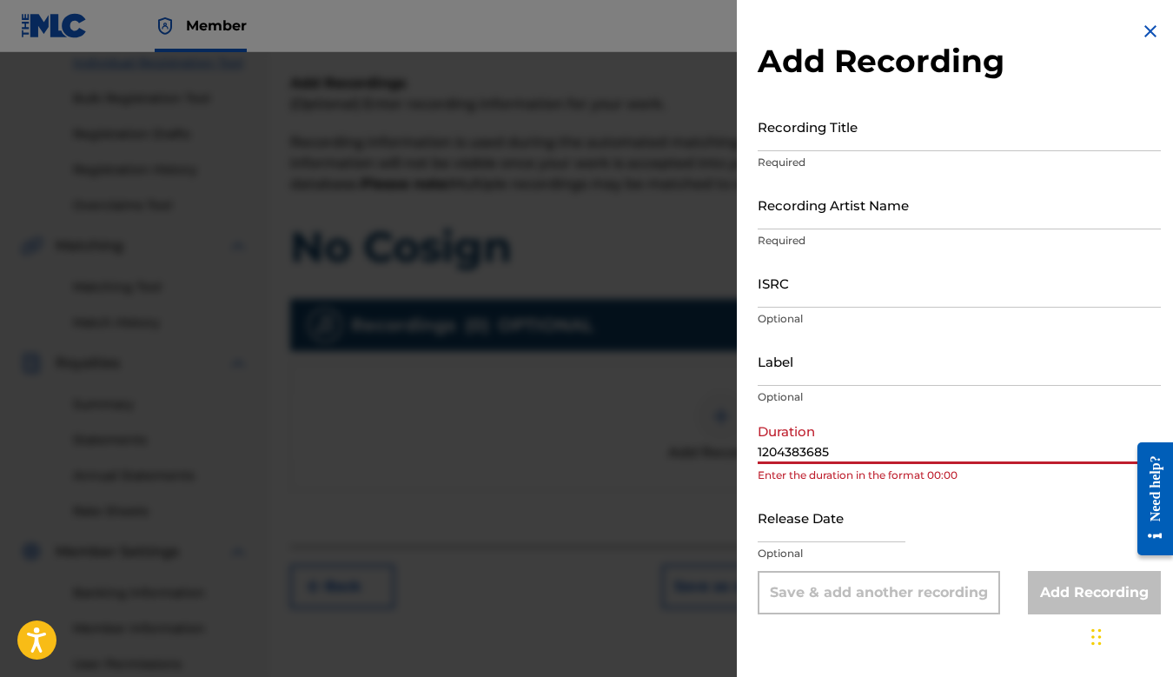
drag, startPoint x: 851, startPoint y: 448, endPoint x: 735, endPoint y: 450, distance: 115.6
click at [735, 451] on div "Add Recording Recording Title Required Recording Artist Name Required ISRC Opti…" at bounding box center [586, 364] width 1173 height 625
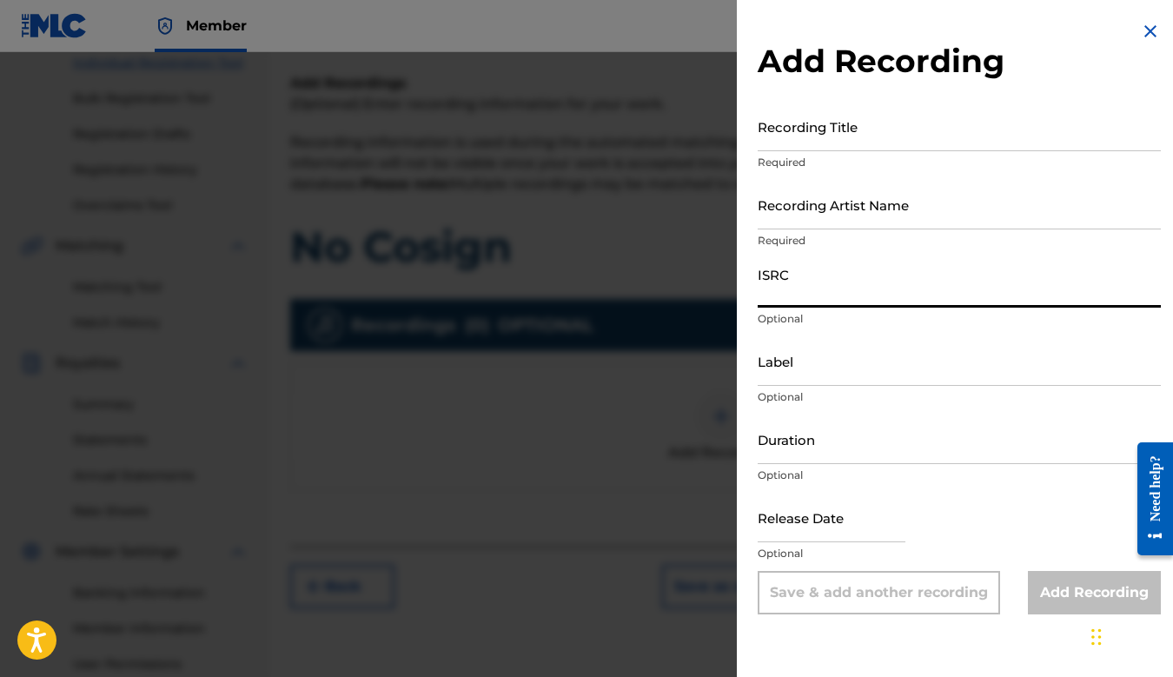
click at [782, 295] on input "ISRC" at bounding box center [959, 283] width 403 height 50
paste input "QZK6P1923536"
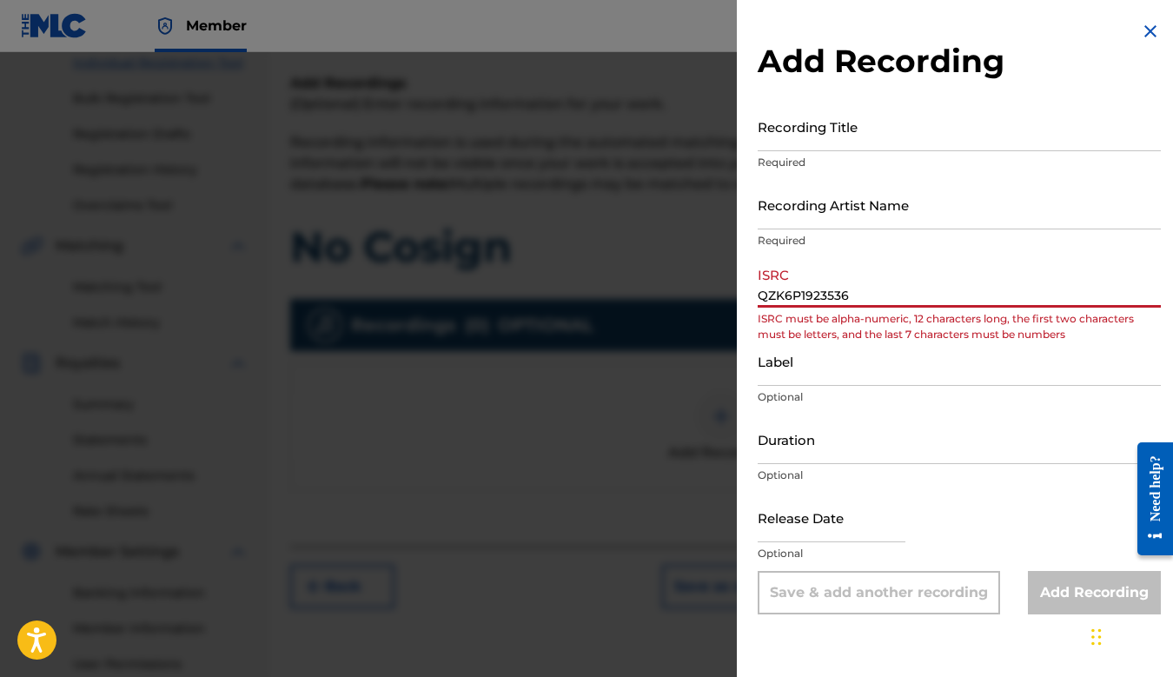
type input "QZK6P1923536"
click at [813, 135] on input "Recording Title" at bounding box center [959, 127] width 403 height 50
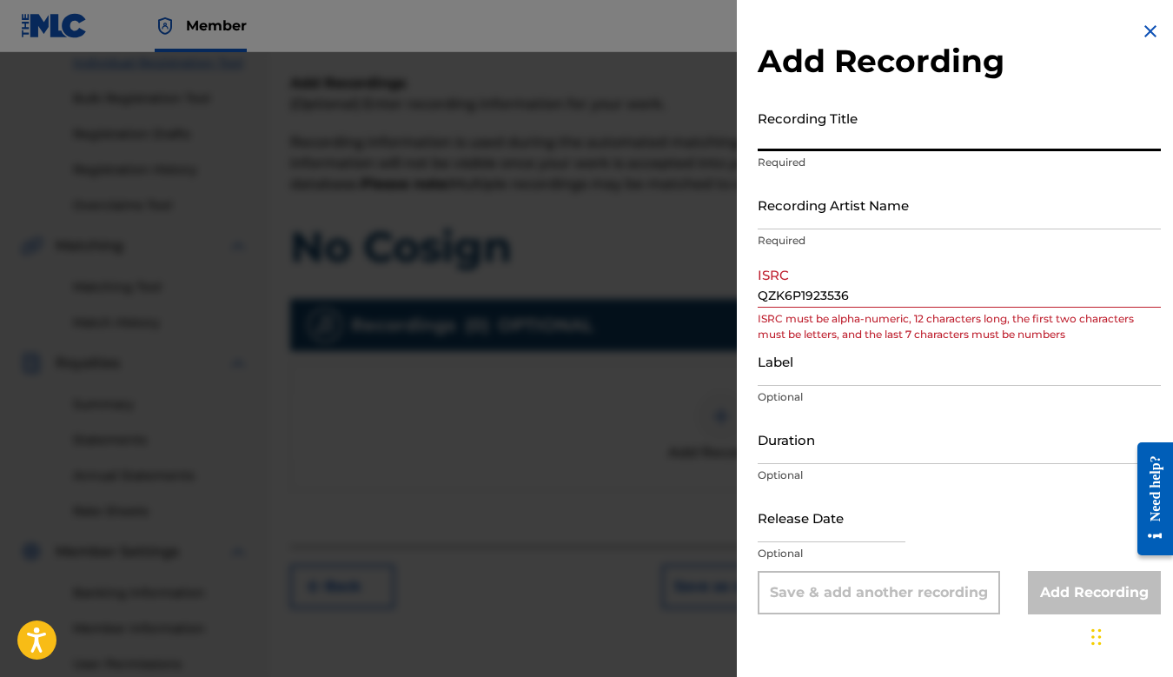
paste input "No Cosign"
type input "No Cosign"
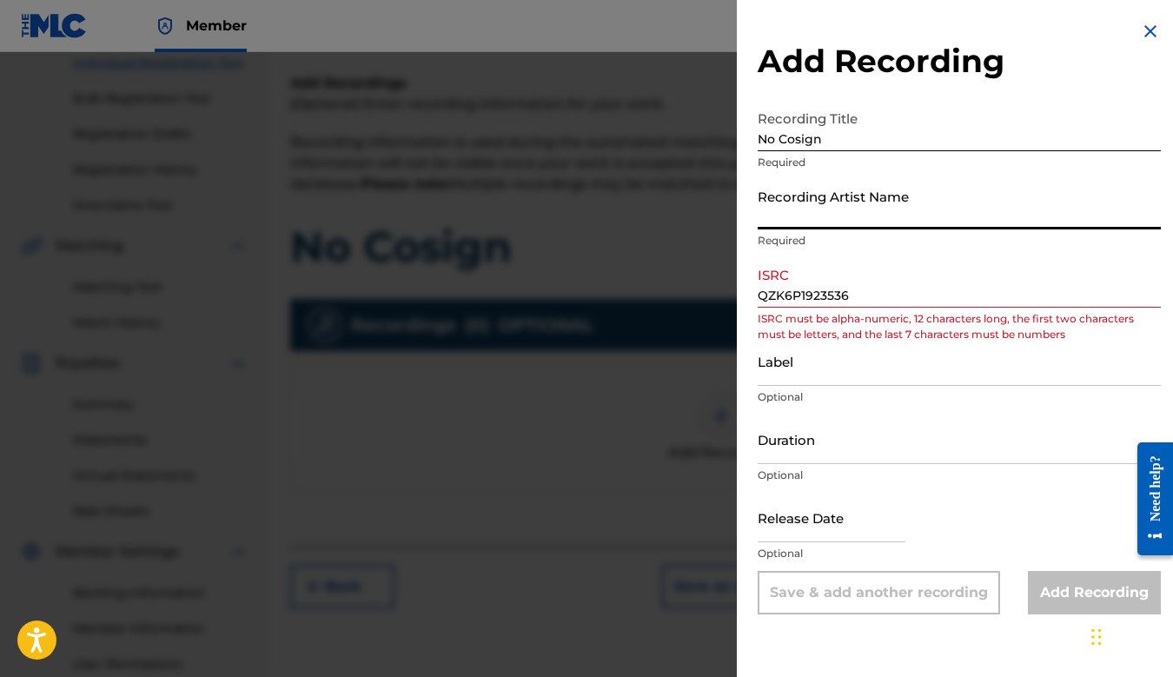
click at [842, 219] on input "Recording Artist Name" at bounding box center [959, 205] width 403 height 50
type input "Lil Weirdo"
click at [807, 445] on input "Duration" at bounding box center [959, 440] width 403 height 50
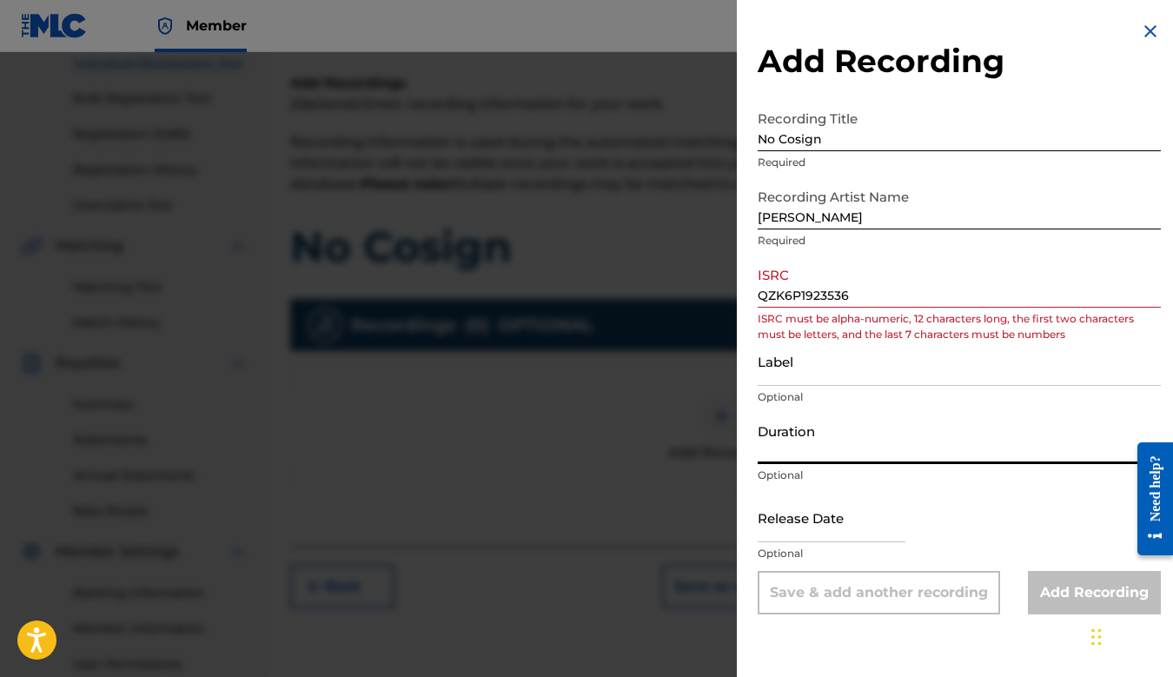
paste input "03:01"
type input "03:01"
click at [799, 526] on input "text" at bounding box center [832, 518] width 148 height 50
select select "7"
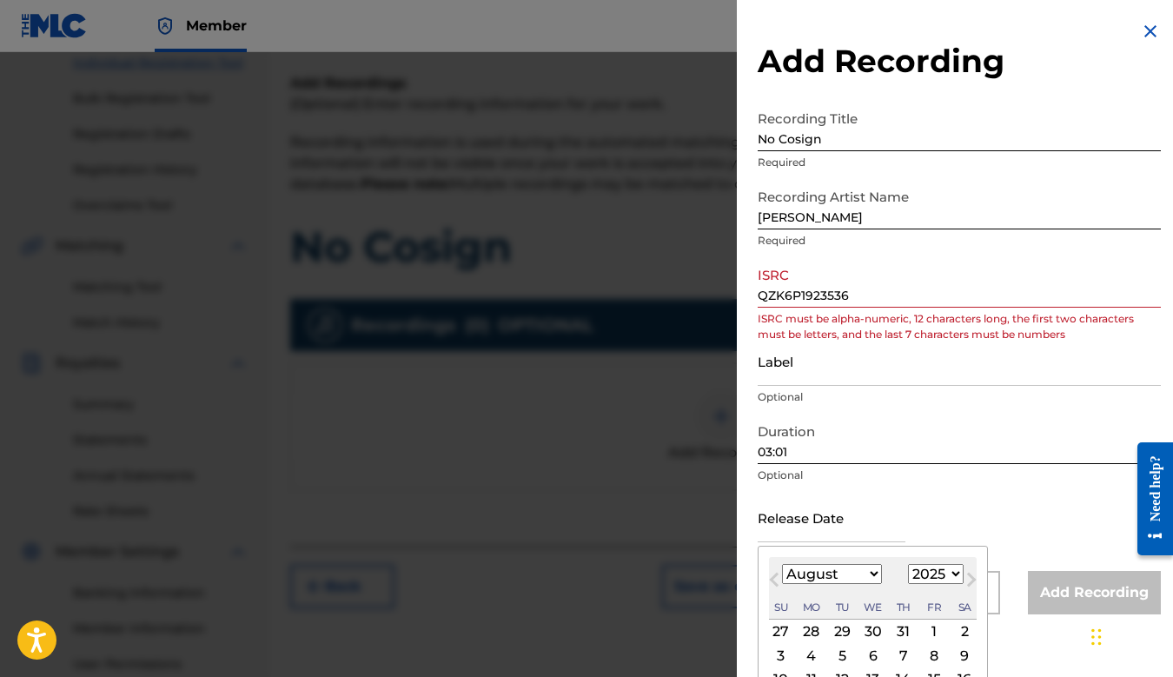
click at [936, 575] on select "1899 1900 1901 1902 1903 1904 1905 1906 1907 1908 1909 1910 1911 1912 1913 1914…" at bounding box center [936, 574] width 56 height 20
select select "2019"
click at [908, 564] on select "1899 1900 1901 1902 1903 1904 1905 1906 1907 1908 1909 1910 1911 1912 1913 1914…" at bounding box center [936, 574] width 56 height 20
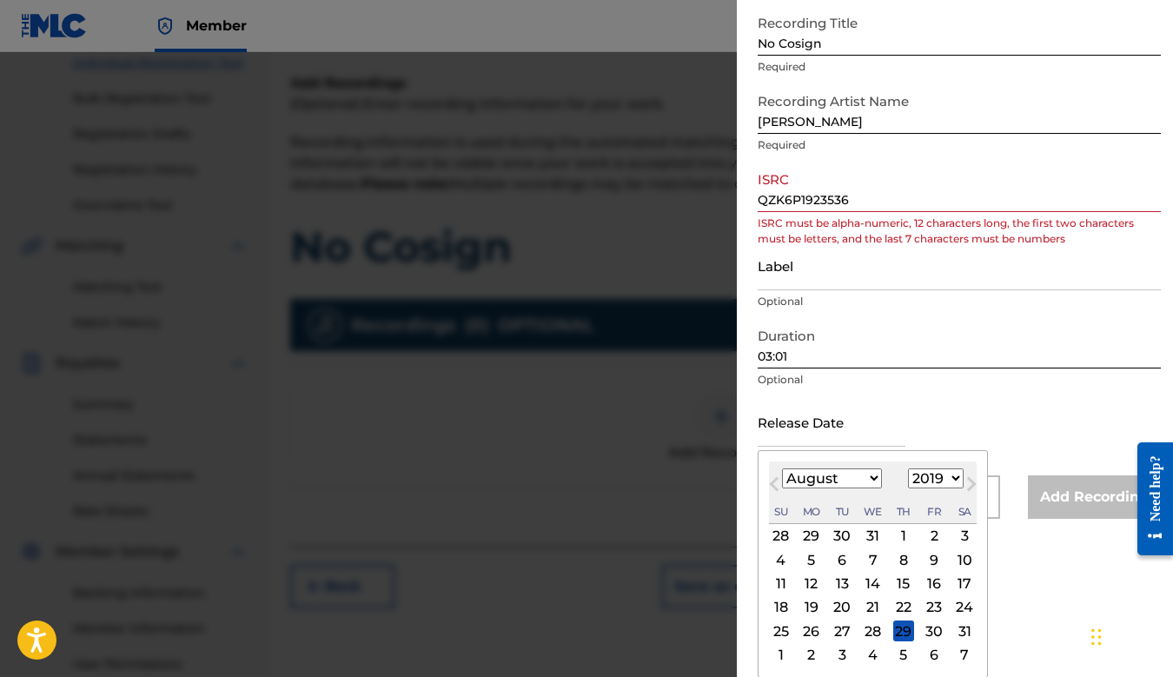
scroll to position [96, 0]
click at [827, 482] on select "January February March April May June July August September October November De…" at bounding box center [832, 478] width 100 height 20
select select "11"
click at [782, 468] on select "January February March April May June July August September October November De…" at bounding box center [832, 478] width 100 height 20
click at [901, 559] on div "12" at bounding box center [903, 558] width 21 height 21
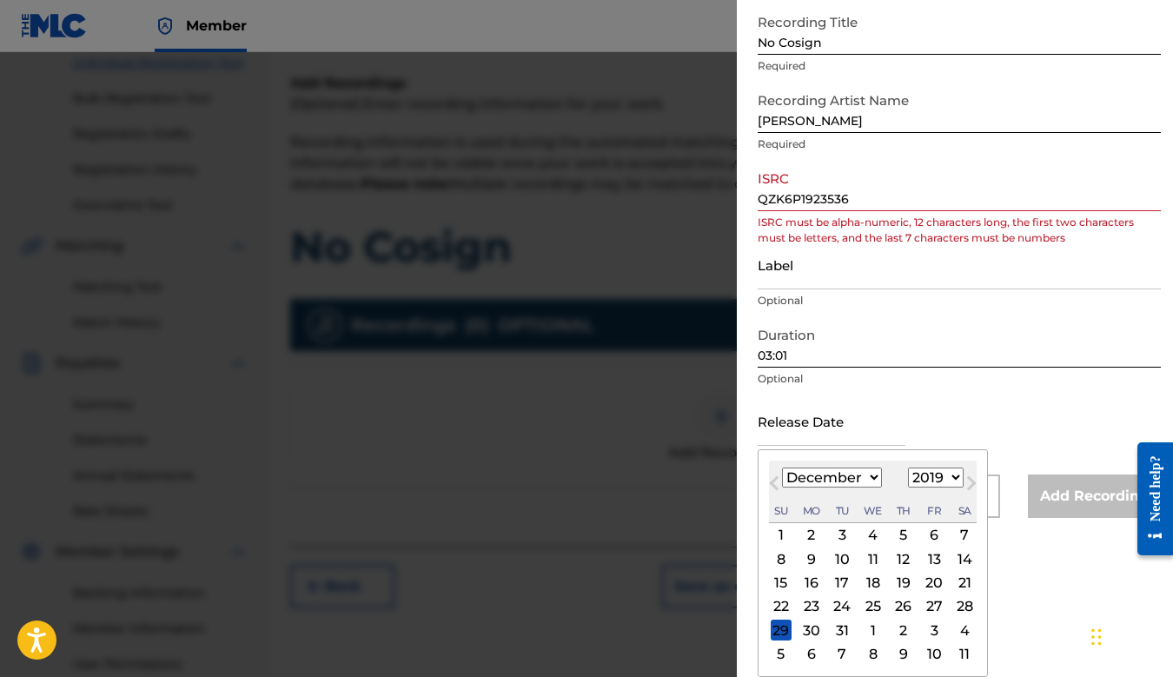
type input "December 12 2019"
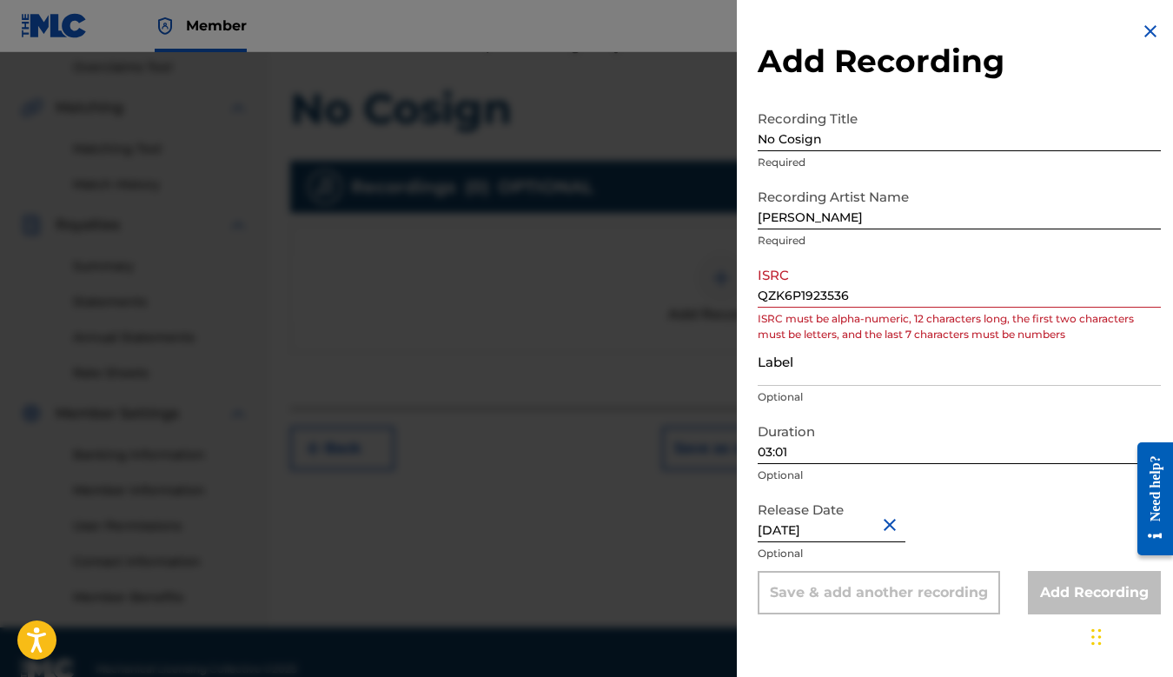
scroll to position [377, 0]
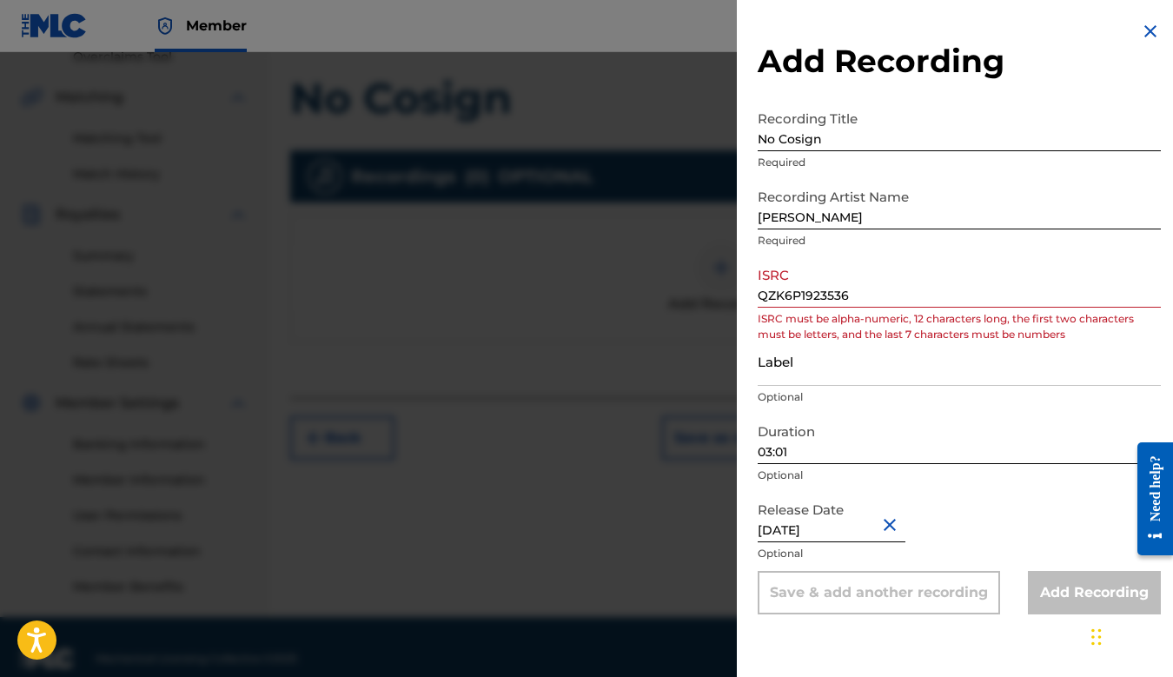
click at [864, 297] on input "QZK6P1923536" at bounding box center [959, 283] width 403 height 50
type input "QZK6P1923536"
drag, startPoint x: 864, startPoint y: 297, endPoint x: 754, endPoint y: 295, distance: 109.5
click at [754, 295] on div "Add Recording Recording Title No Cosign Required Recording Artist Name Lil Weir…" at bounding box center [959, 317] width 445 height 635
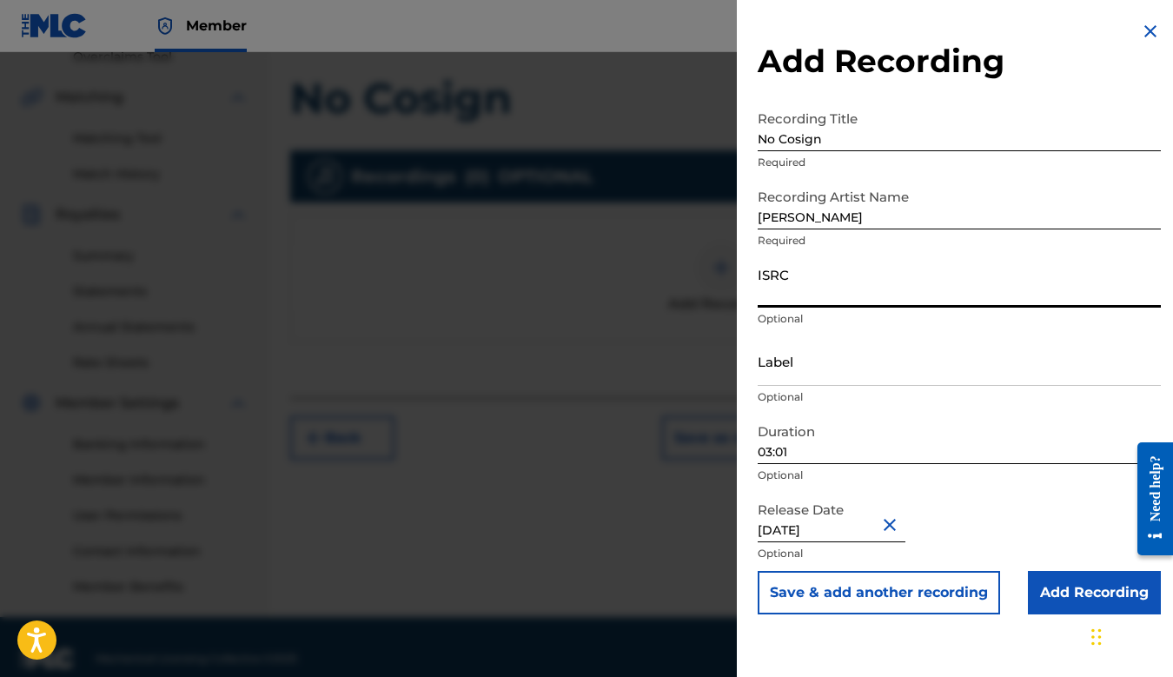
paste input "QZK6P1923536"
type input "QZK6P1923536"
click at [856, 389] on p "Optional" at bounding box center [959, 397] width 403 height 16
click at [1057, 590] on input "Add Recording" at bounding box center [1094, 592] width 133 height 43
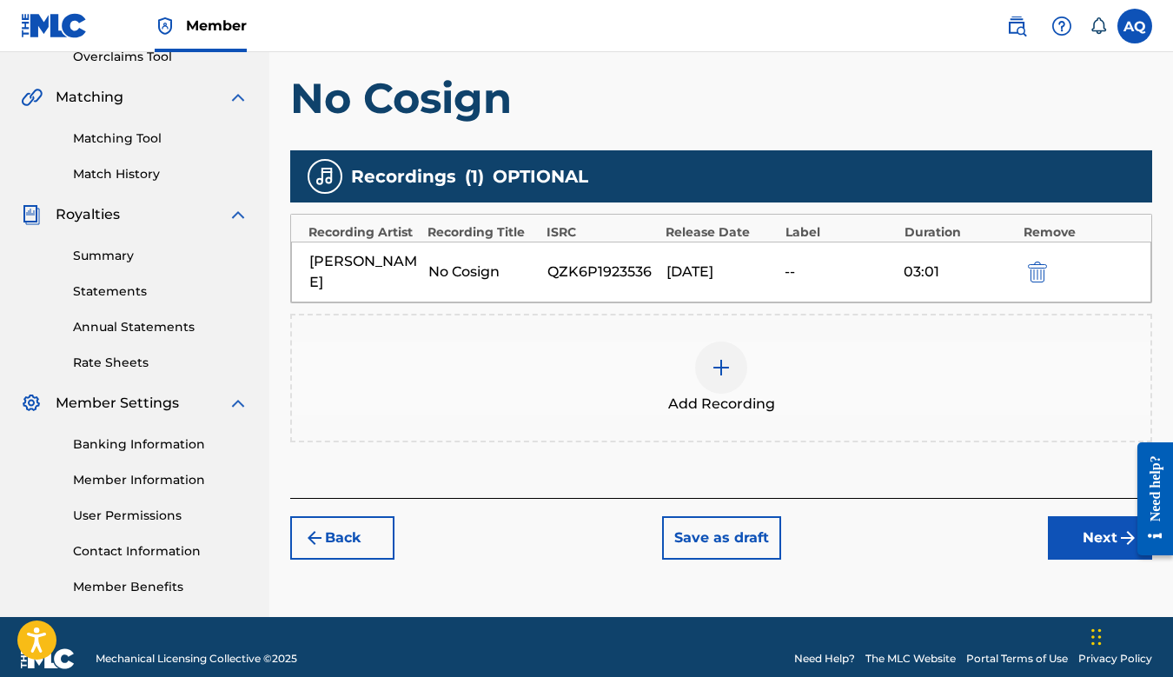
click at [1089, 528] on button "Next" at bounding box center [1100, 537] width 104 height 43
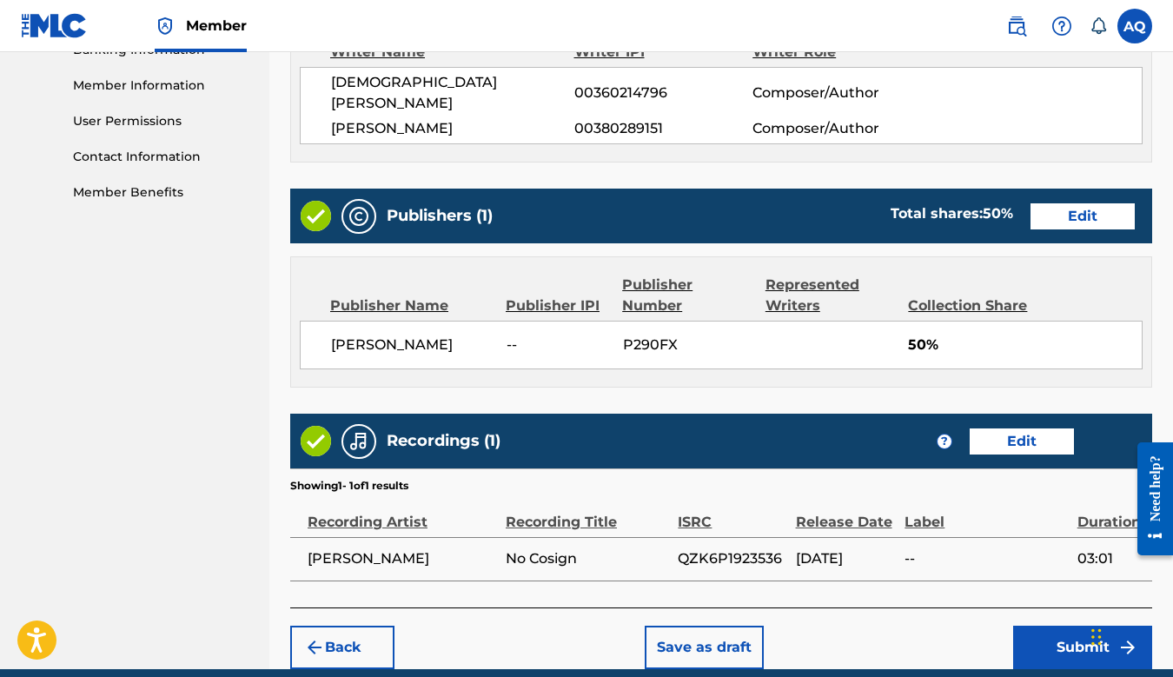
scroll to position [845, 0]
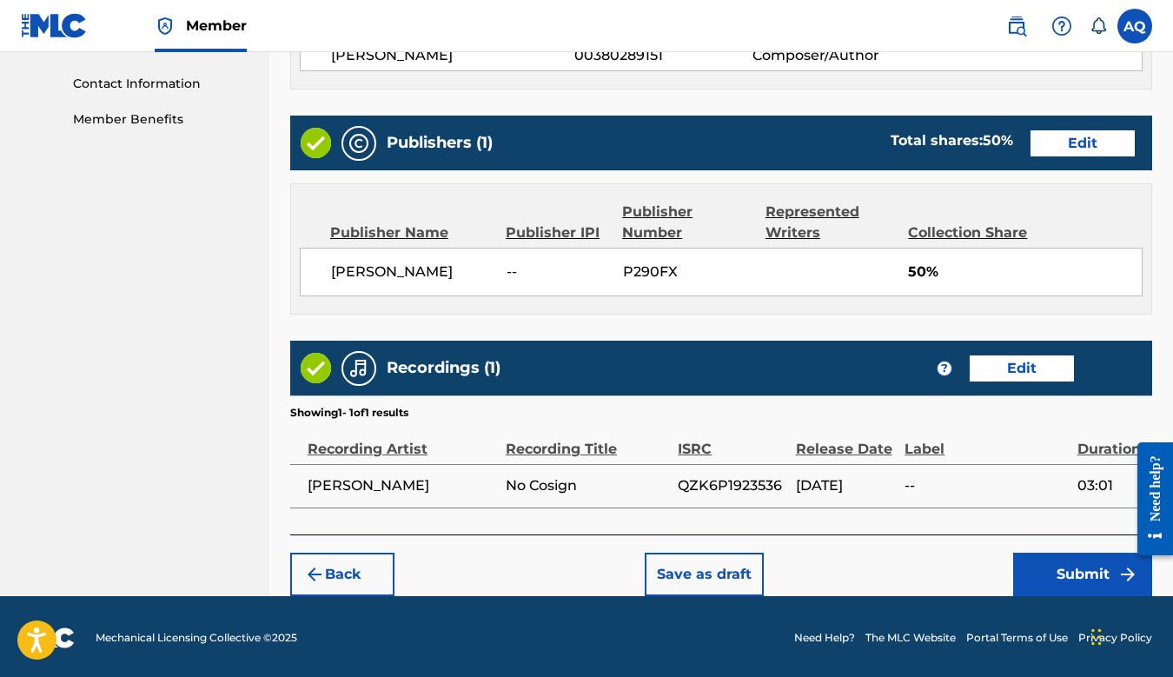
click at [1056, 564] on button "Submit" at bounding box center [1082, 574] width 139 height 43
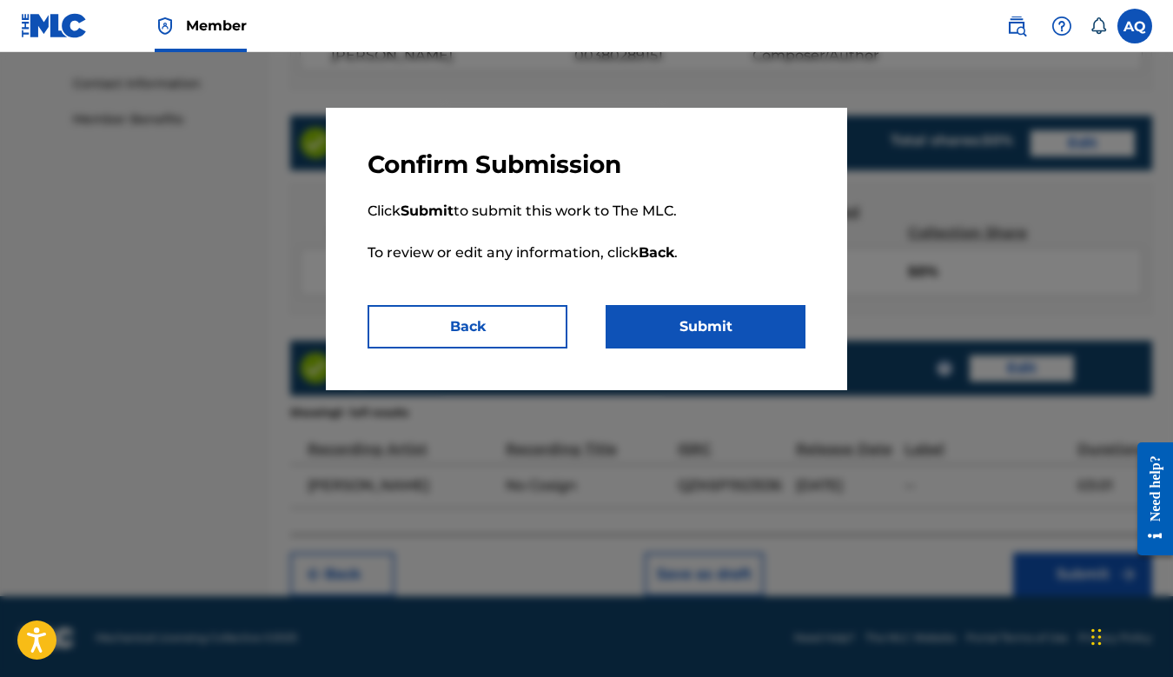
click at [728, 329] on button "Submit" at bounding box center [706, 326] width 200 height 43
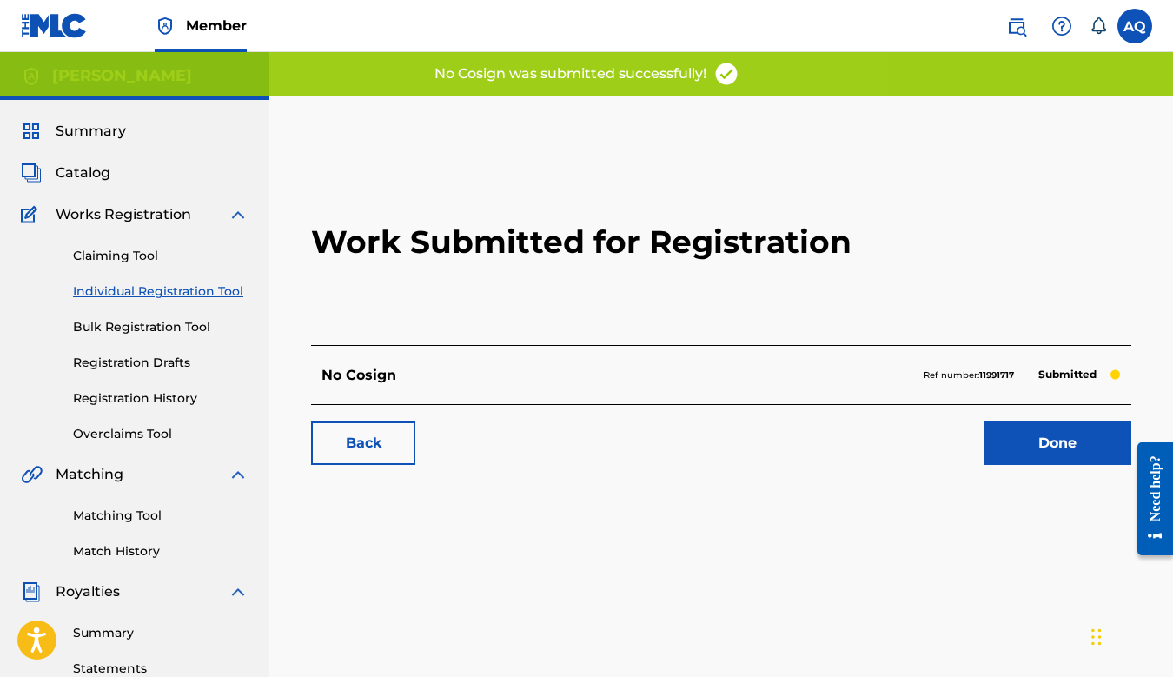
click at [1027, 442] on link "Done" at bounding box center [1058, 443] width 148 height 43
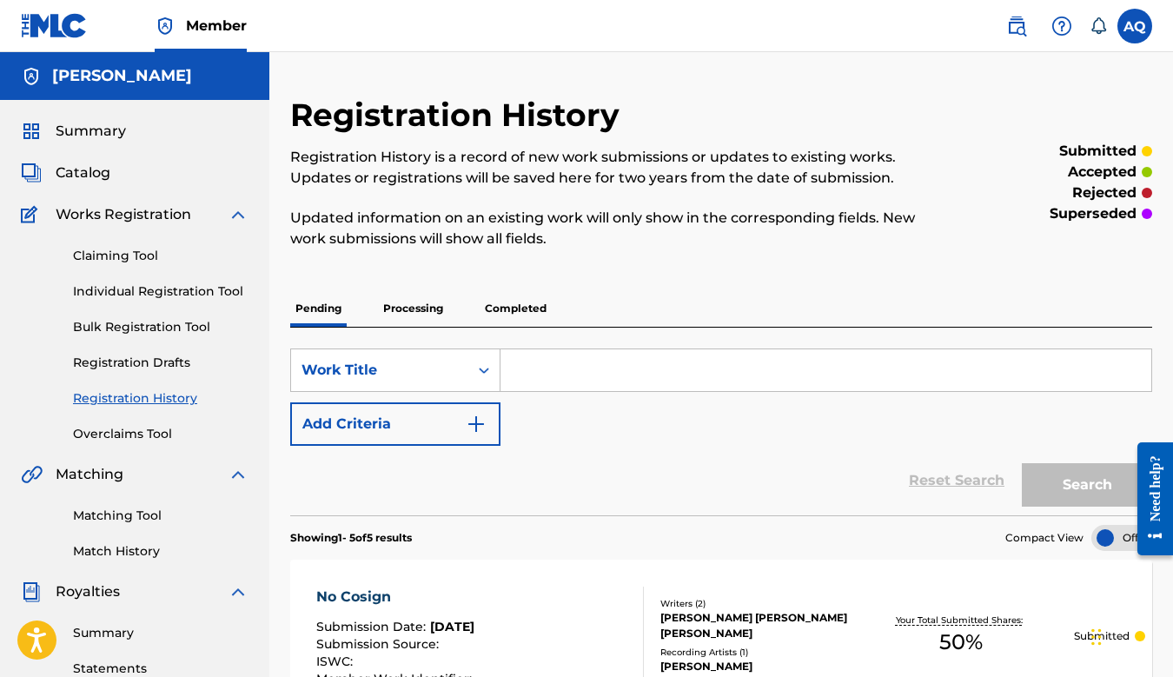
click at [138, 289] on link "Individual Registration Tool" at bounding box center [161, 291] width 176 height 18
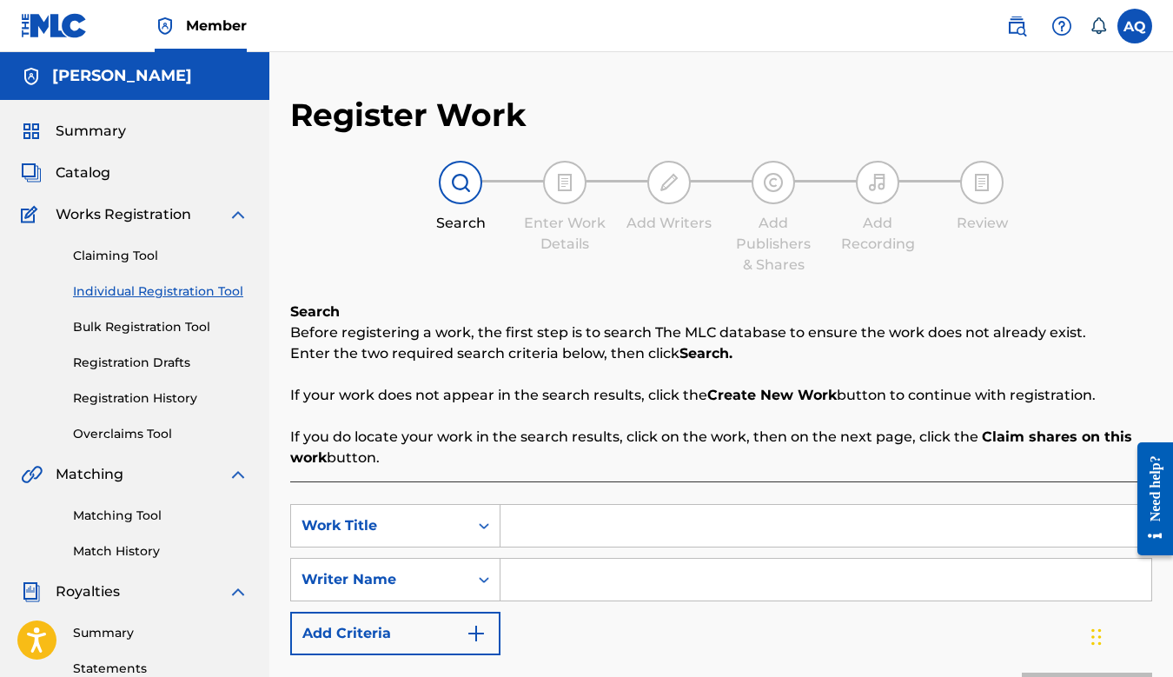
click at [541, 519] on input "Search Form" at bounding box center [826, 526] width 651 height 42
type input "We Da Ones"
click at [533, 582] on input "Search Form" at bounding box center [826, 580] width 651 height 42
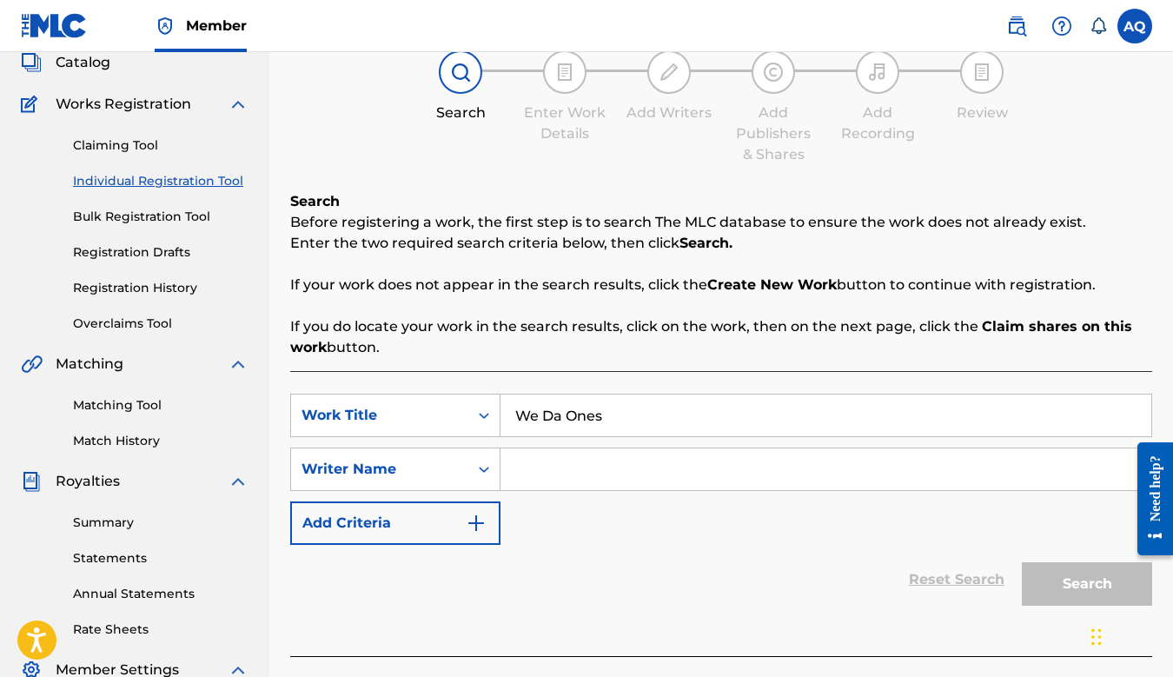
scroll to position [124, 0]
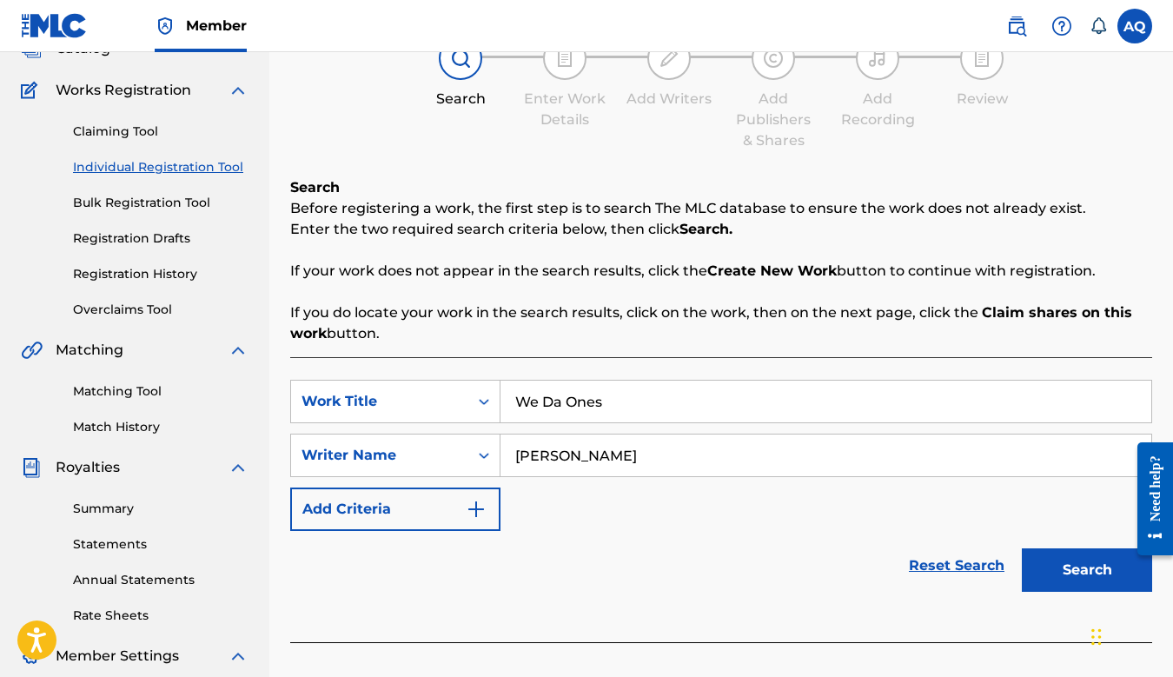
type input "Ryan"
click at [1022, 548] on button "Search" at bounding box center [1087, 569] width 130 height 43
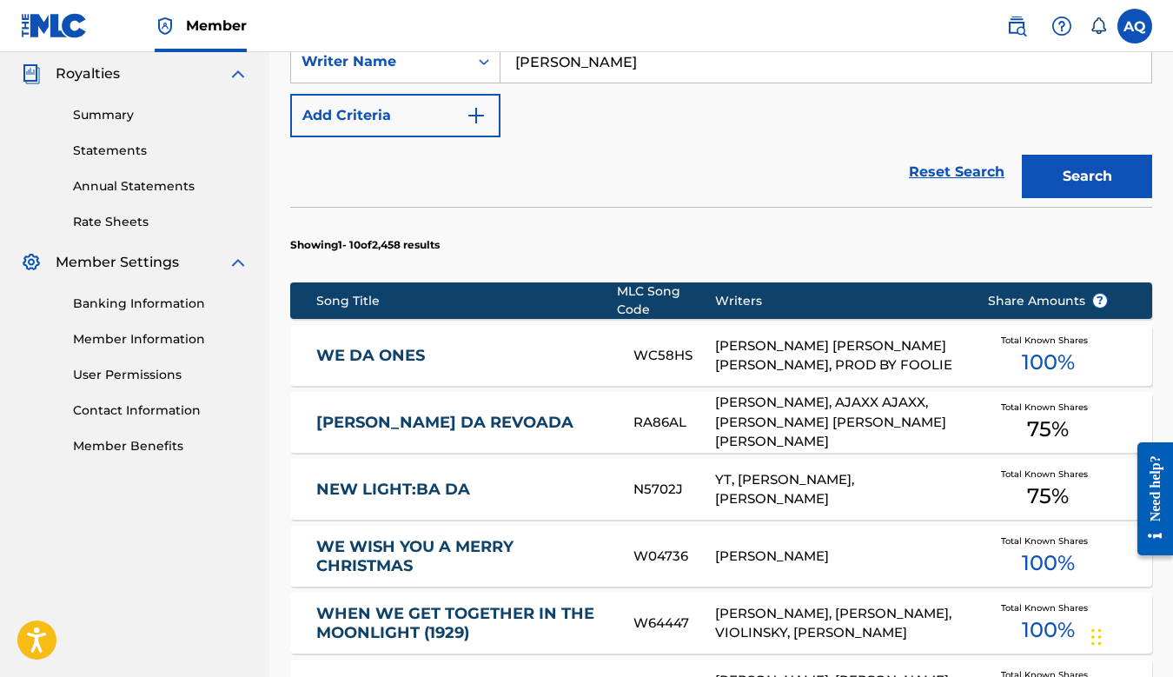
scroll to position [519, 0]
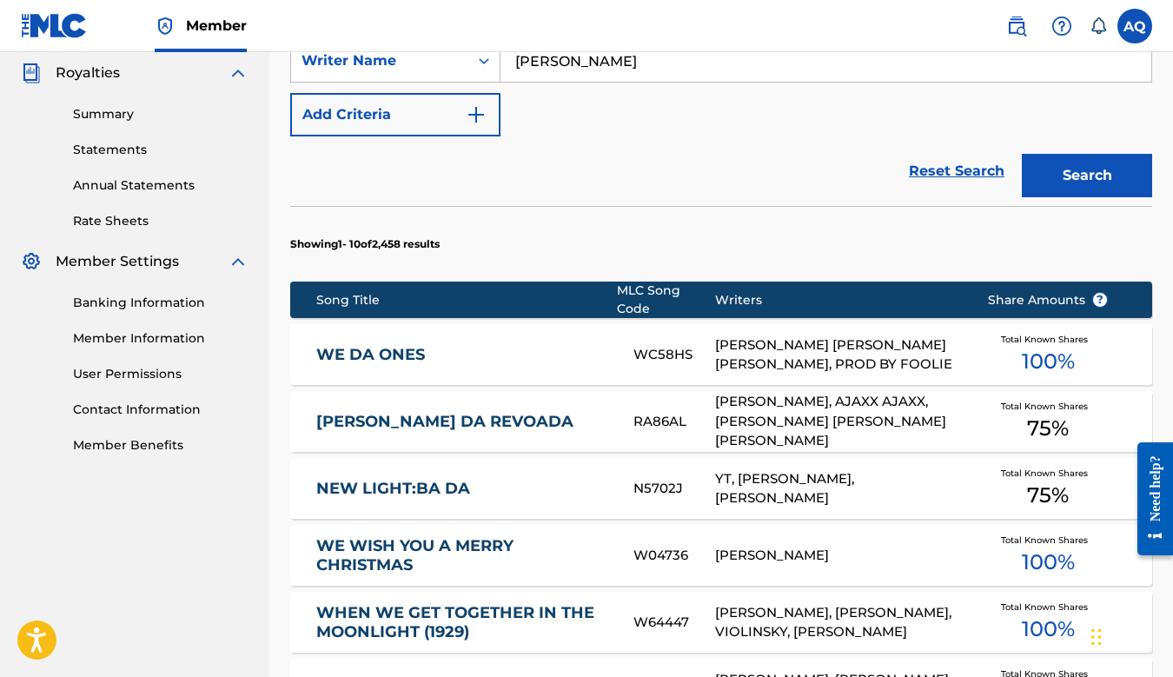
click at [403, 345] on link "WE DA ONES" at bounding box center [463, 355] width 294 height 20
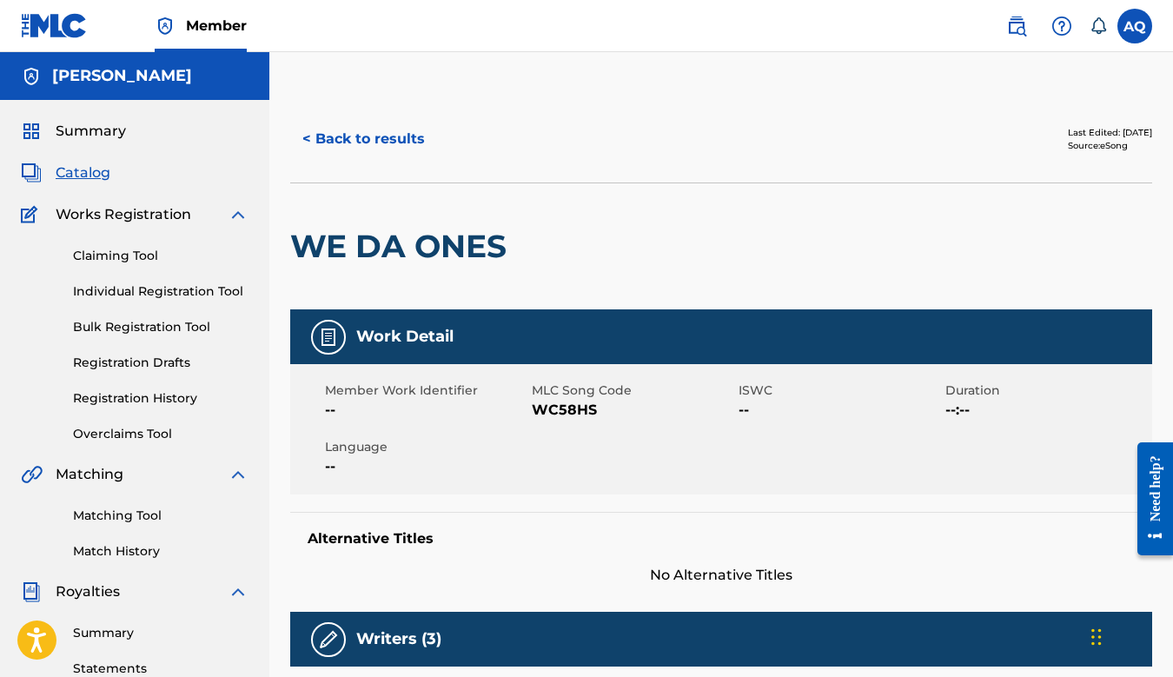
click at [395, 143] on button "< Back to results" at bounding box center [363, 138] width 147 height 43
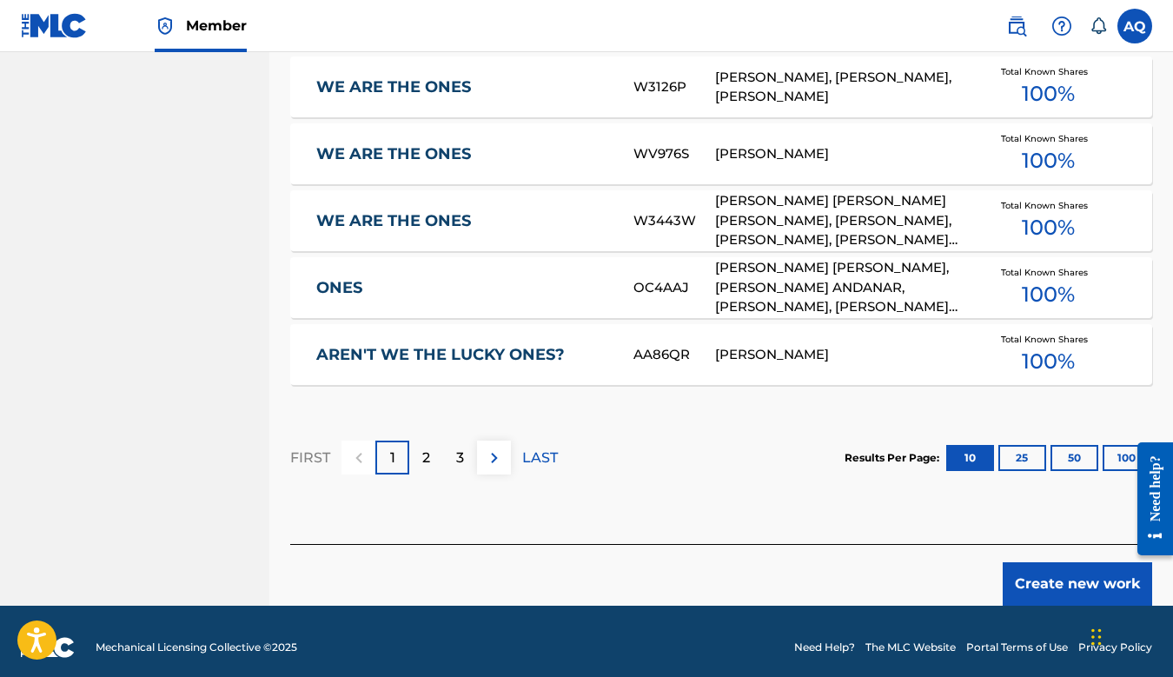
scroll to position [1123, 0]
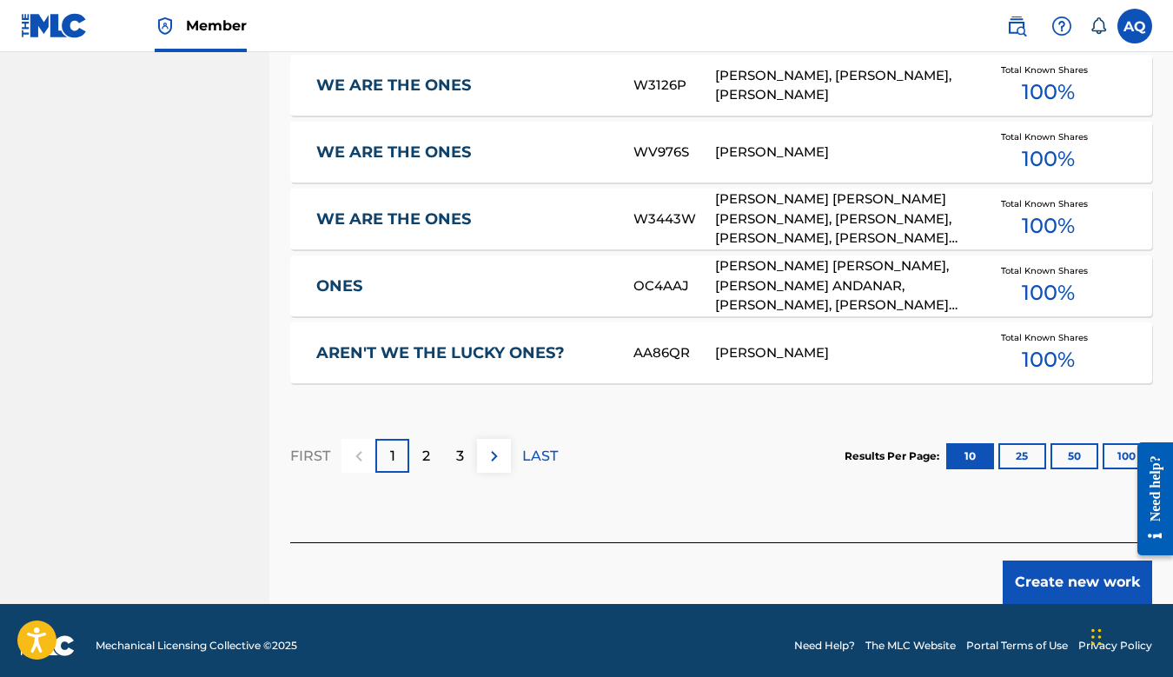
click at [1057, 562] on button "Create new work" at bounding box center [1077, 582] width 149 height 43
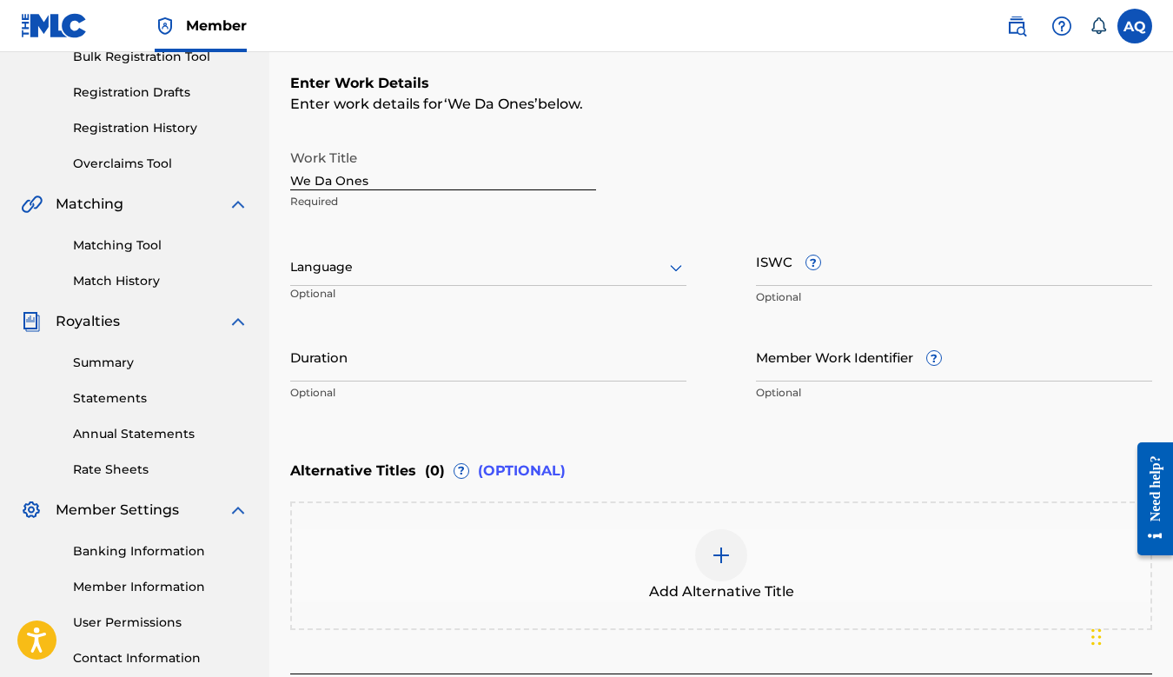
scroll to position [139, 0]
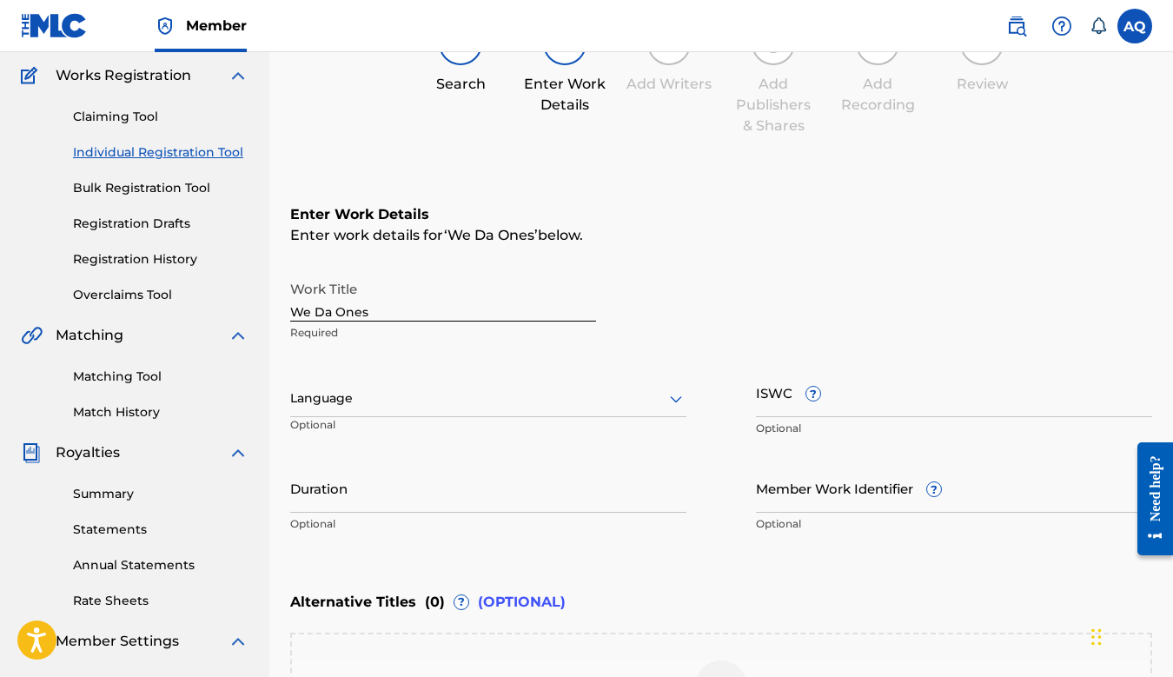
click at [418, 402] on div at bounding box center [488, 399] width 396 height 22
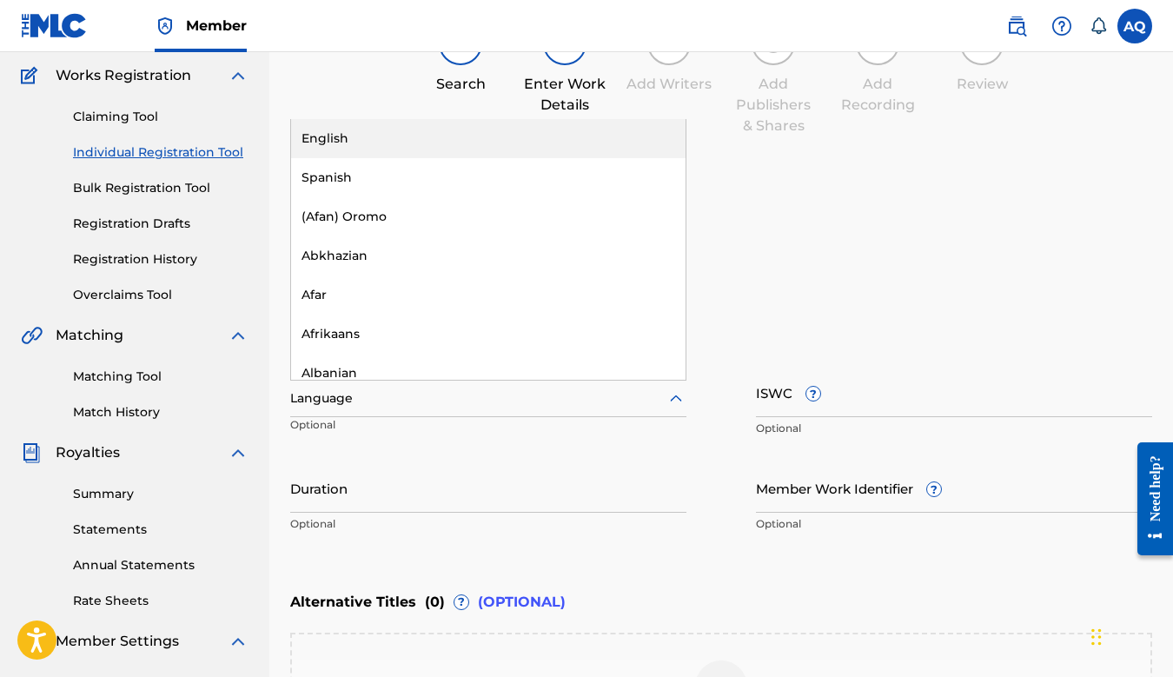
click at [415, 140] on div "English" at bounding box center [488, 138] width 395 height 39
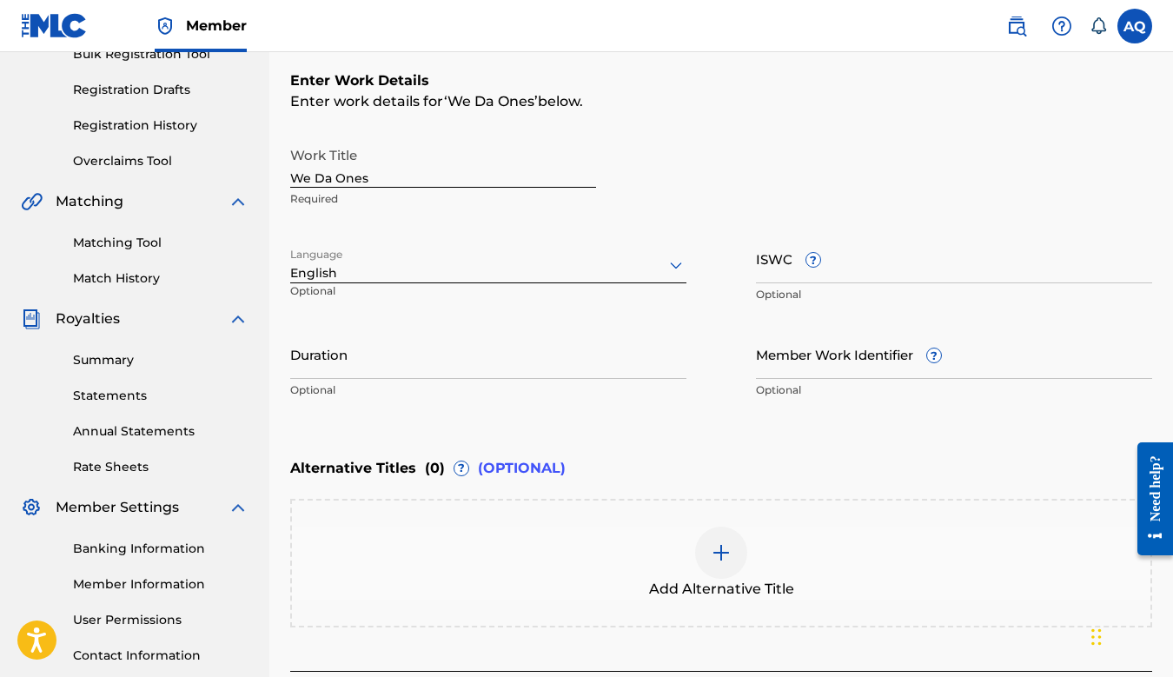
scroll to position [279, 0]
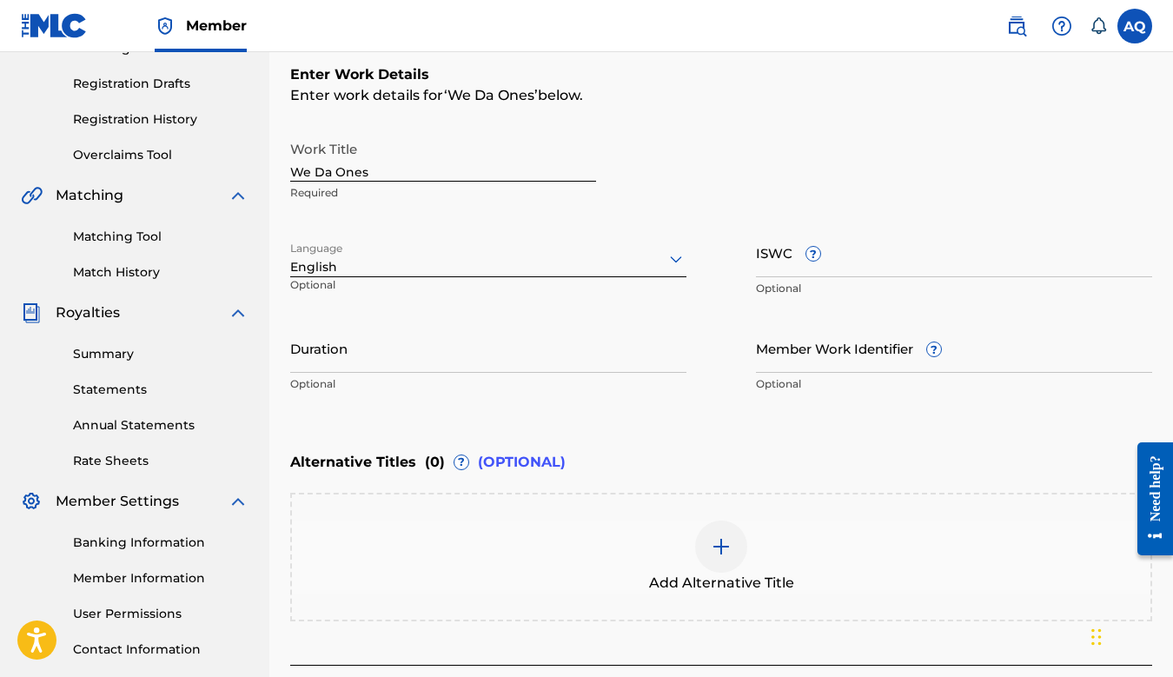
click at [403, 360] on input "Duration" at bounding box center [488, 348] width 396 height 50
type input "02:58"
click at [512, 408] on div "Enter Work Details Enter work details for ‘ We Da Ones ’ below. Work Title We D…" at bounding box center [721, 233] width 862 height 421
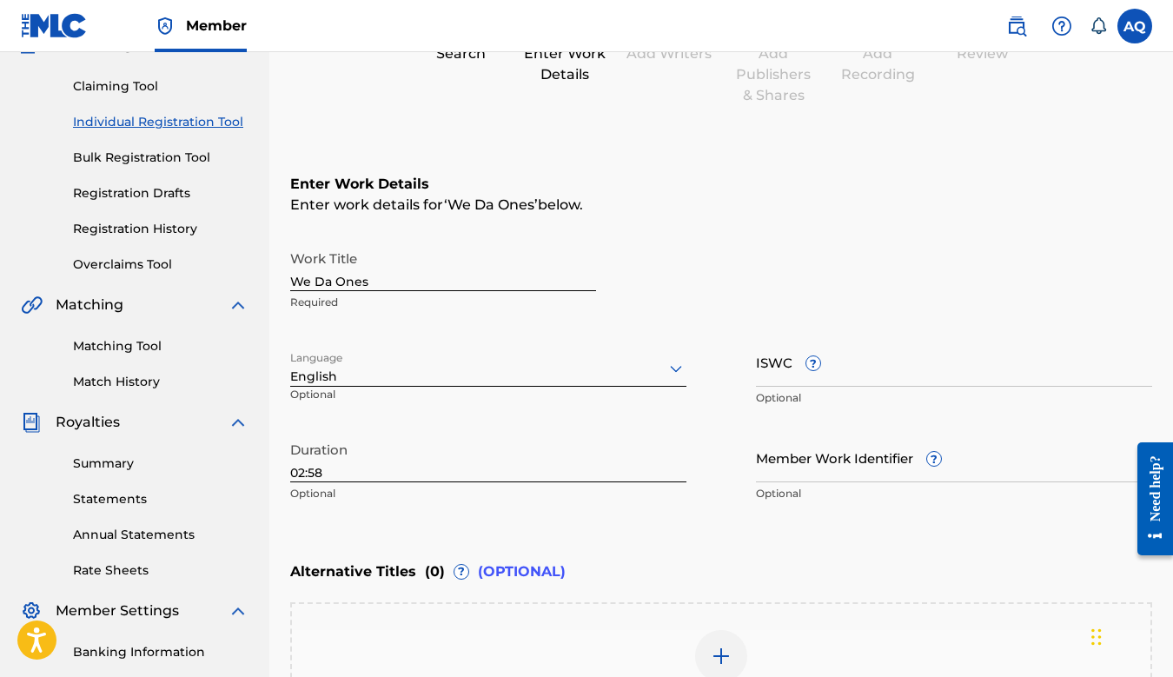
scroll to position [411, 0]
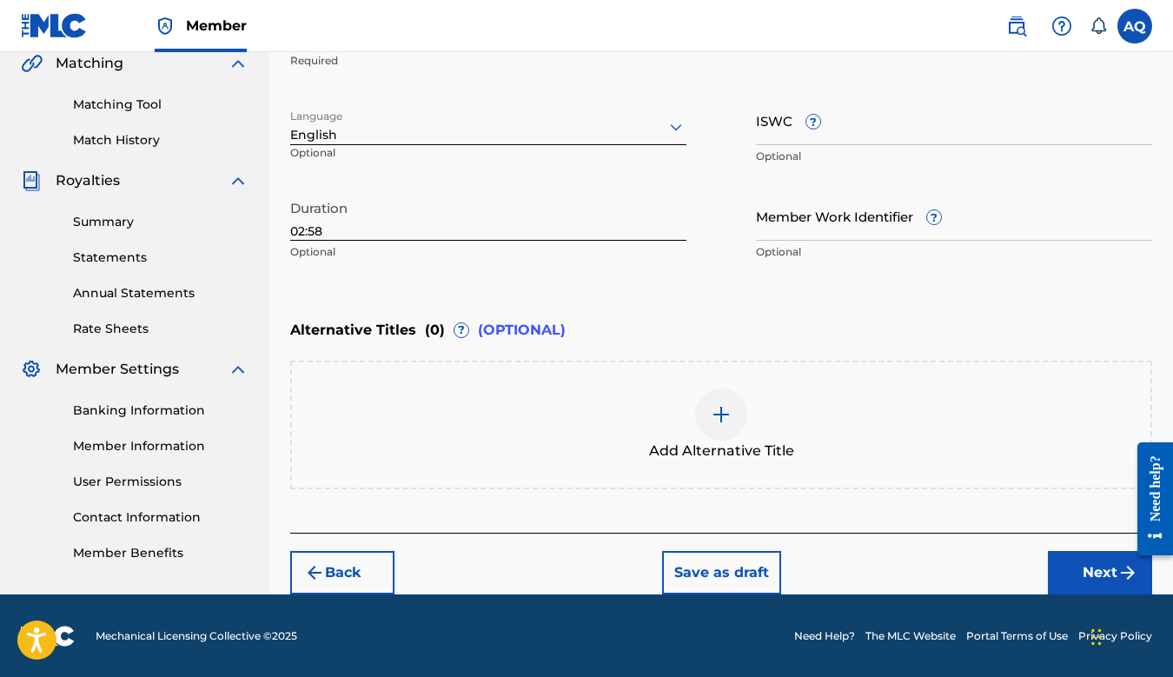
click at [1082, 561] on button "Next" at bounding box center [1100, 572] width 104 height 43
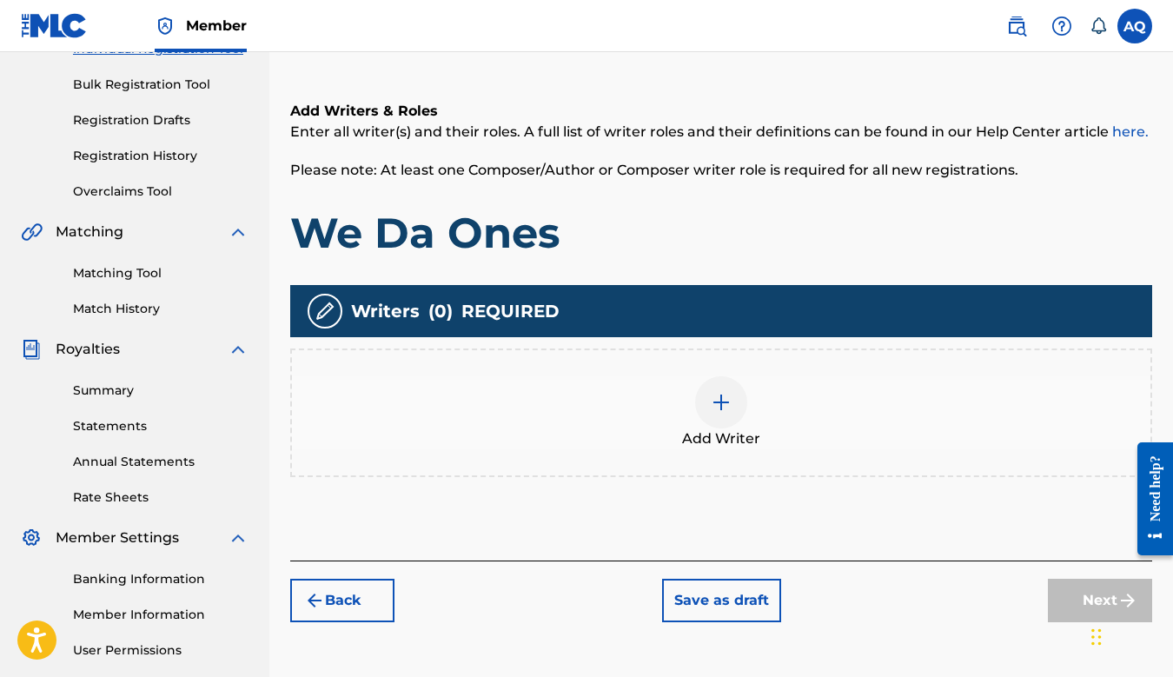
scroll to position [268, 0]
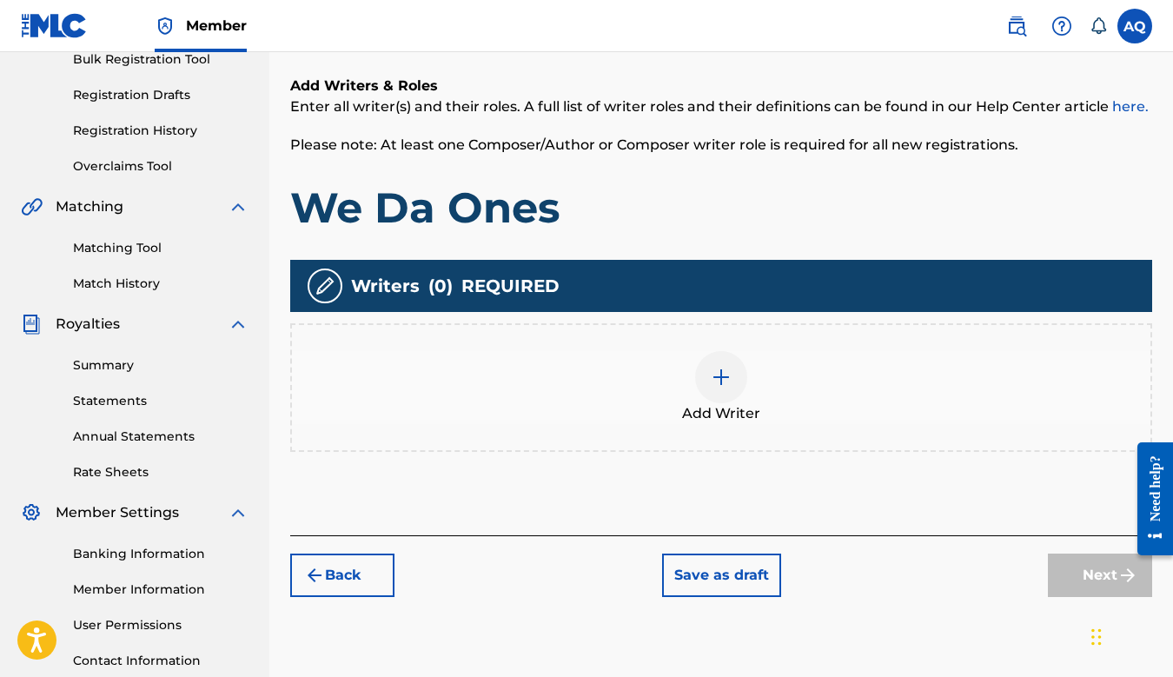
click at [715, 382] on img at bounding box center [721, 377] width 21 height 21
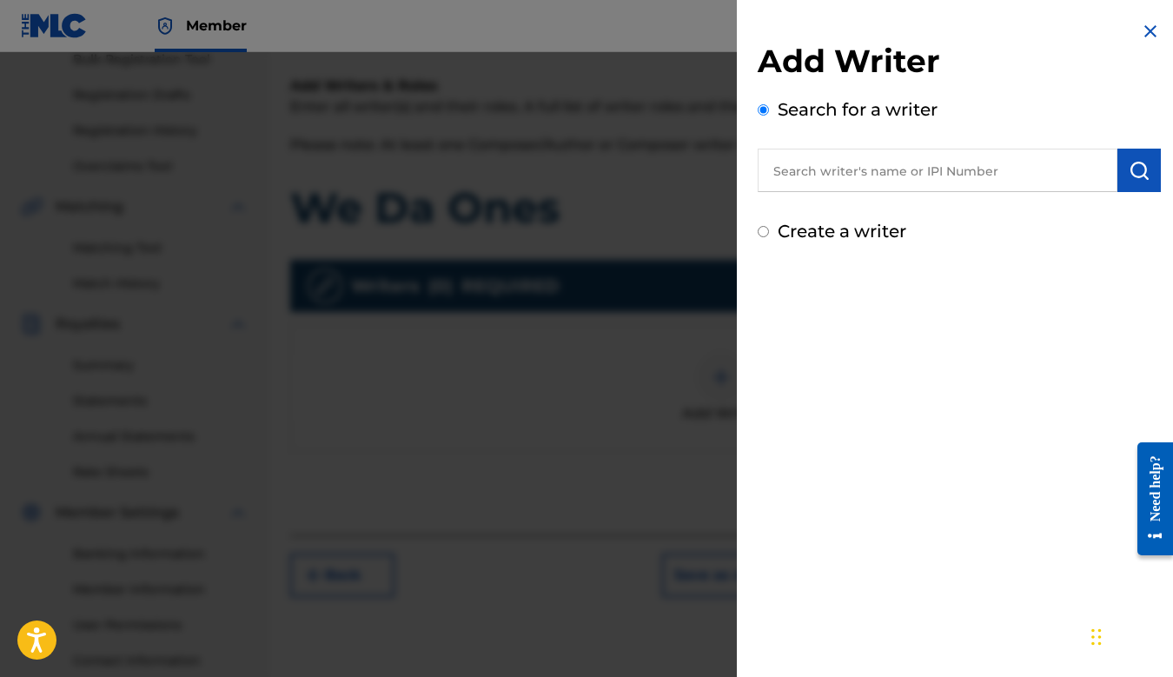
click at [822, 181] on input "text" at bounding box center [938, 170] width 360 height 43
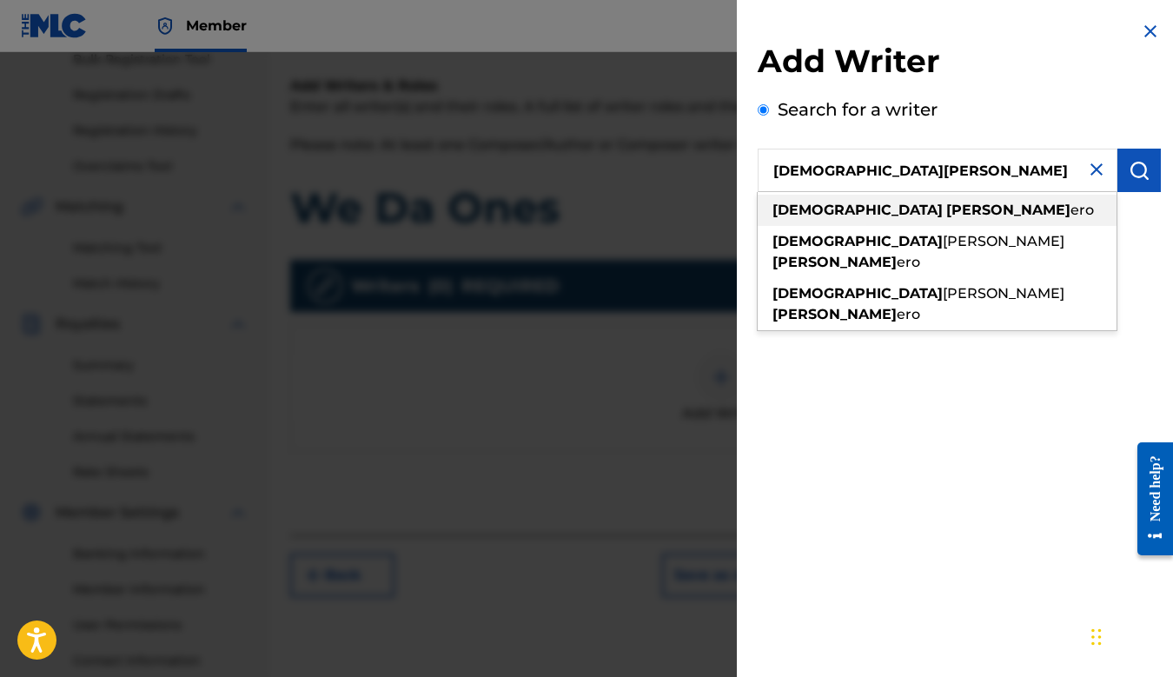
click at [946, 203] on strong "quint" at bounding box center [1008, 210] width 124 height 17
type input "agustino quintero"
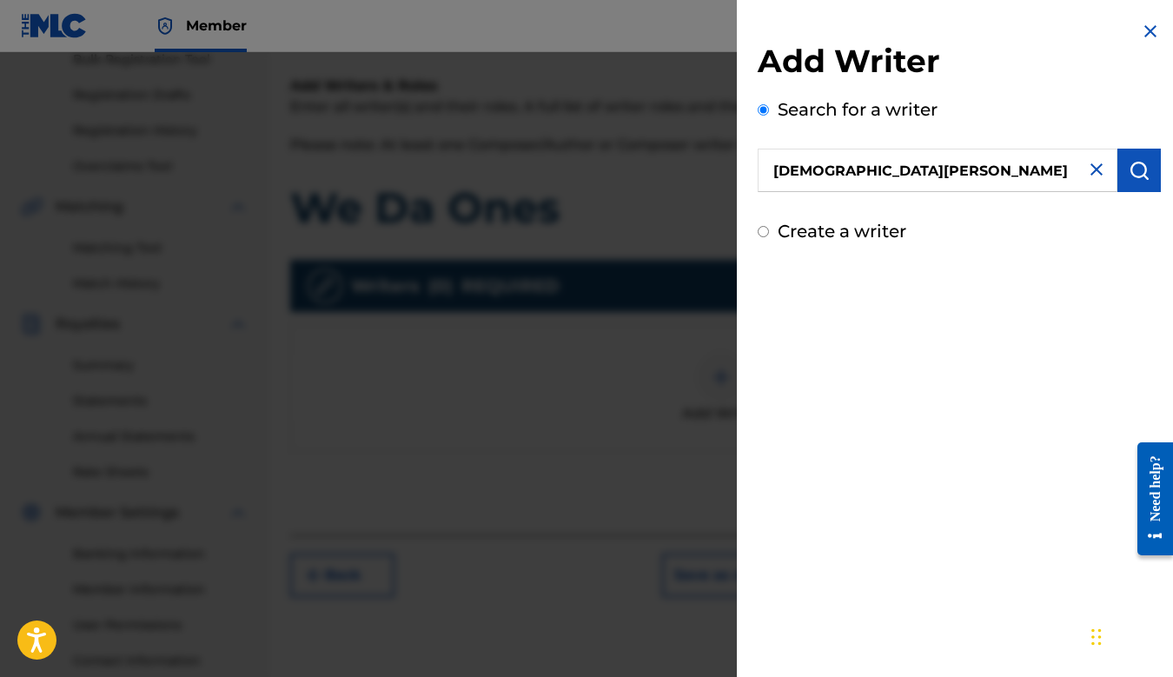
click at [1129, 180] on img "submit" at bounding box center [1139, 170] width 21 height 21
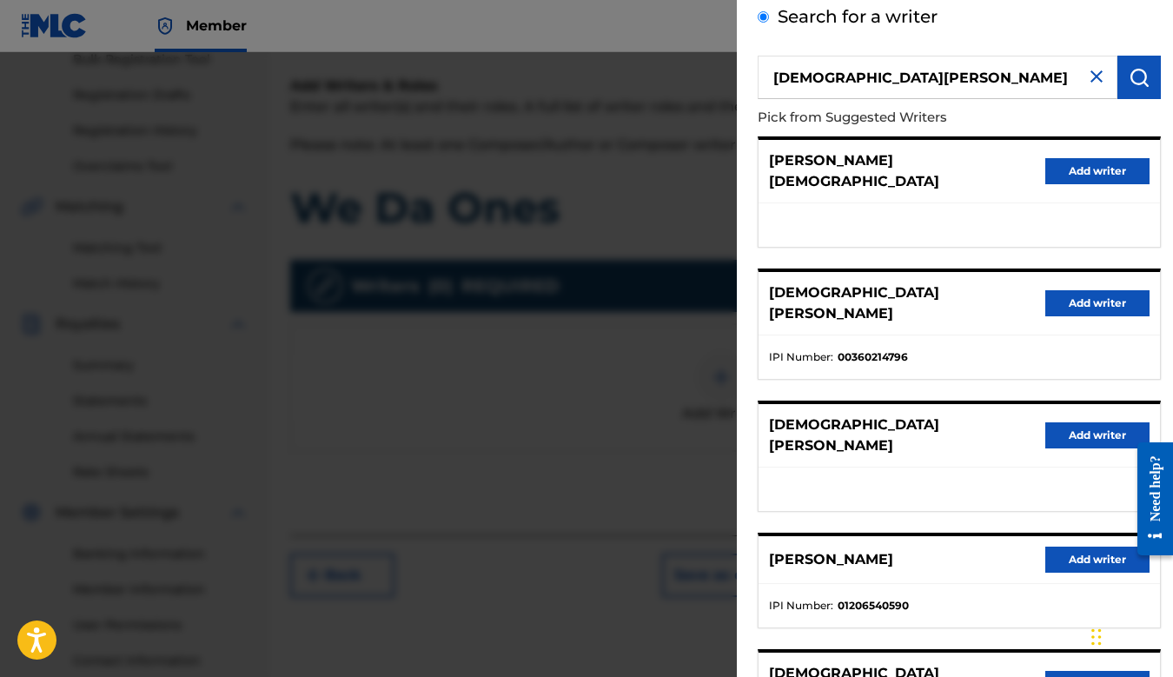
scroll to position [104, 0]
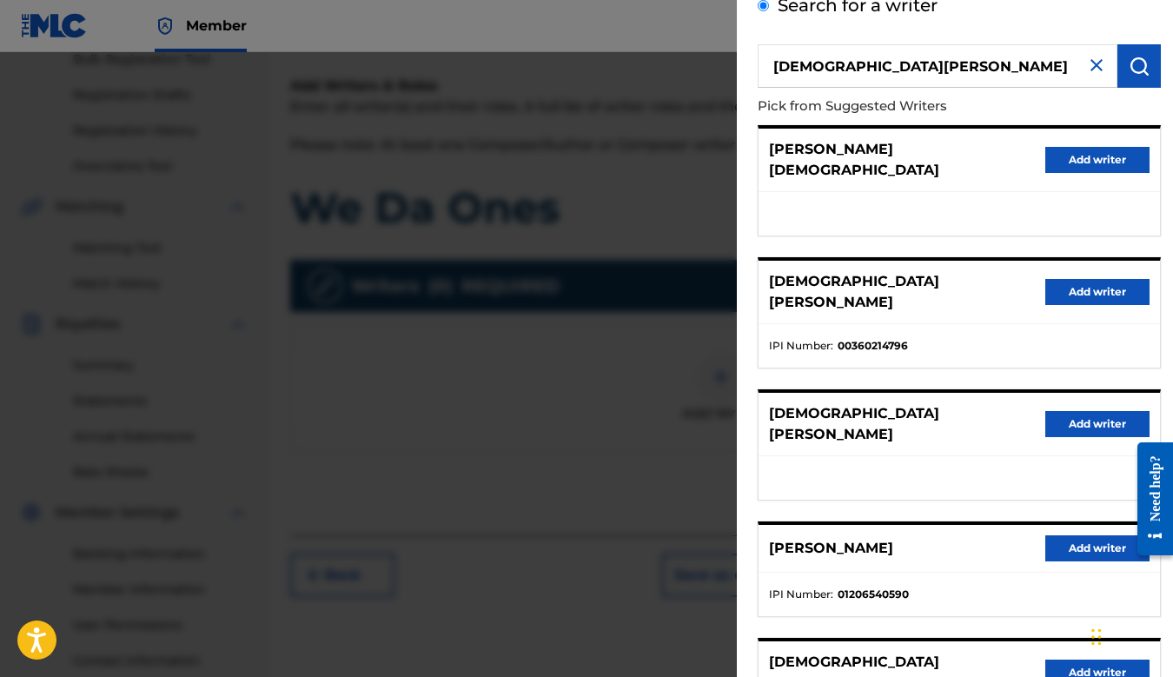
click at [1063, 279] on button "Add writer" at bounding box center [1098, 292] width 104 height 26
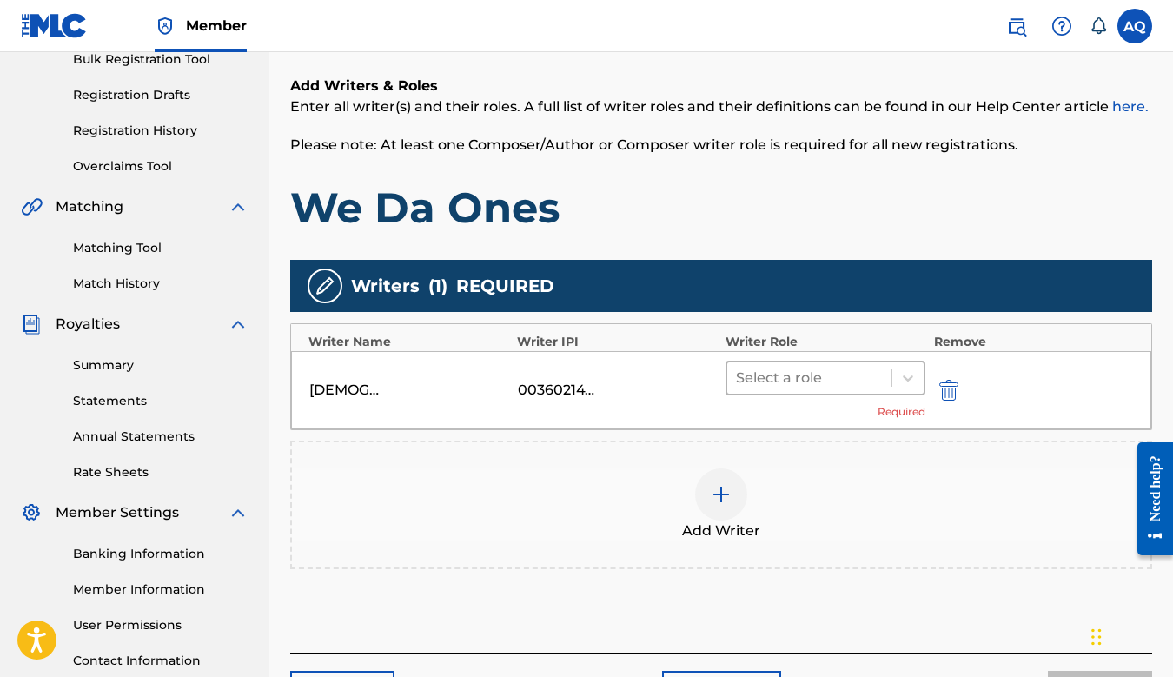
click at [793, 375] on div at bounding box center [809, 378] width 147 height 24
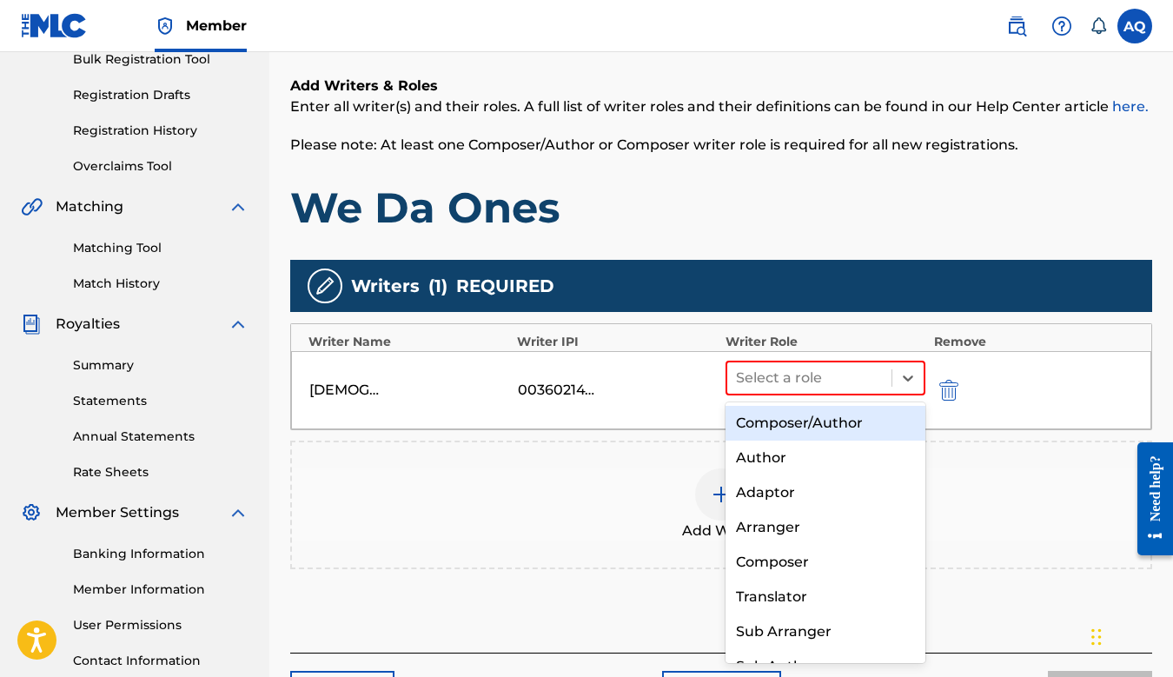
click at [781, 423] on div "Composer/Author" at bounding box center [826, 423] width 200 height 35
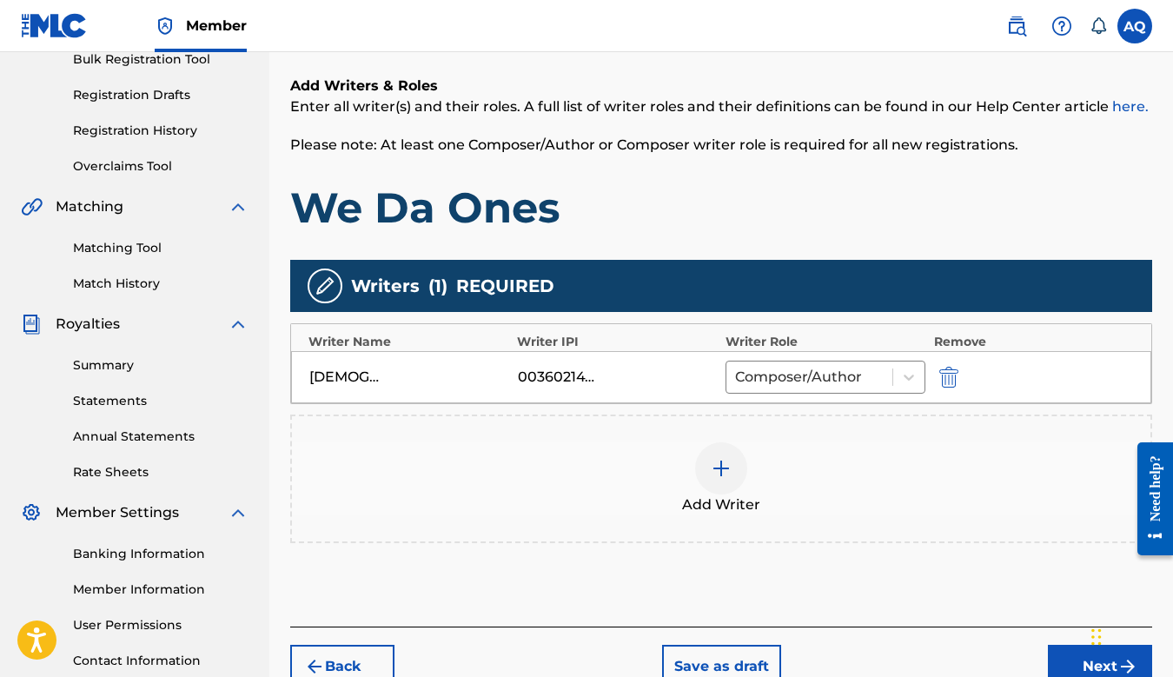
click at [724, 466] on img at bounding box center [721, 468] width 21 height 21
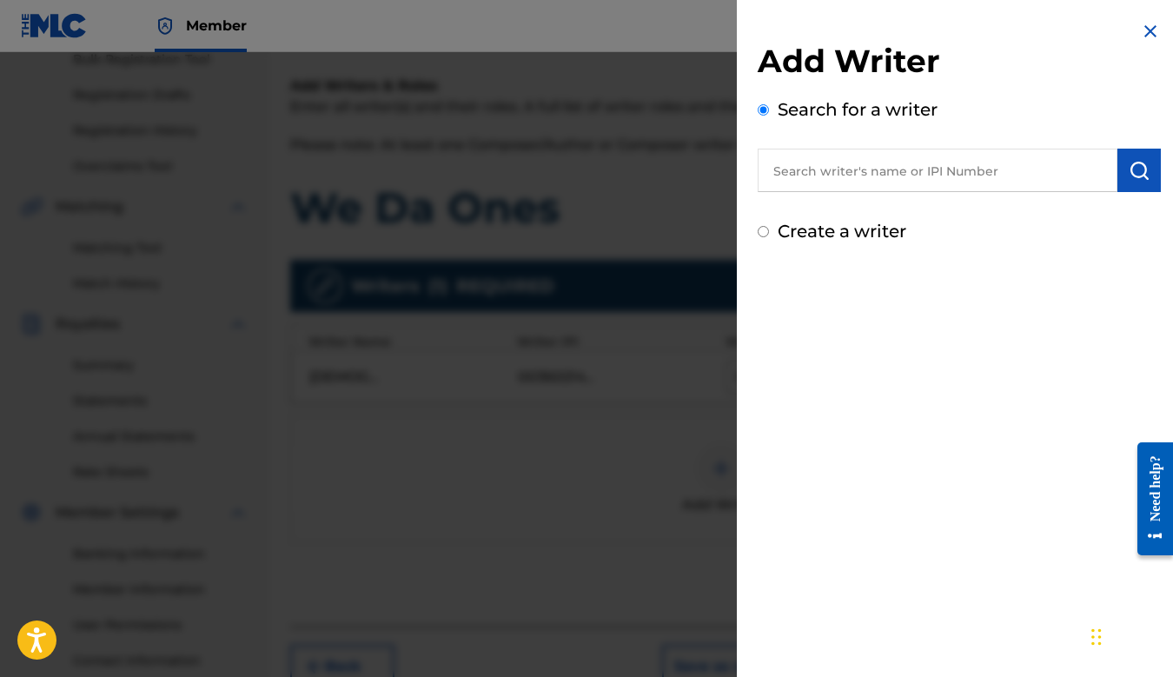
click at [800, 190] on input "text" at bounding box center [938, 170] width 360 height 43
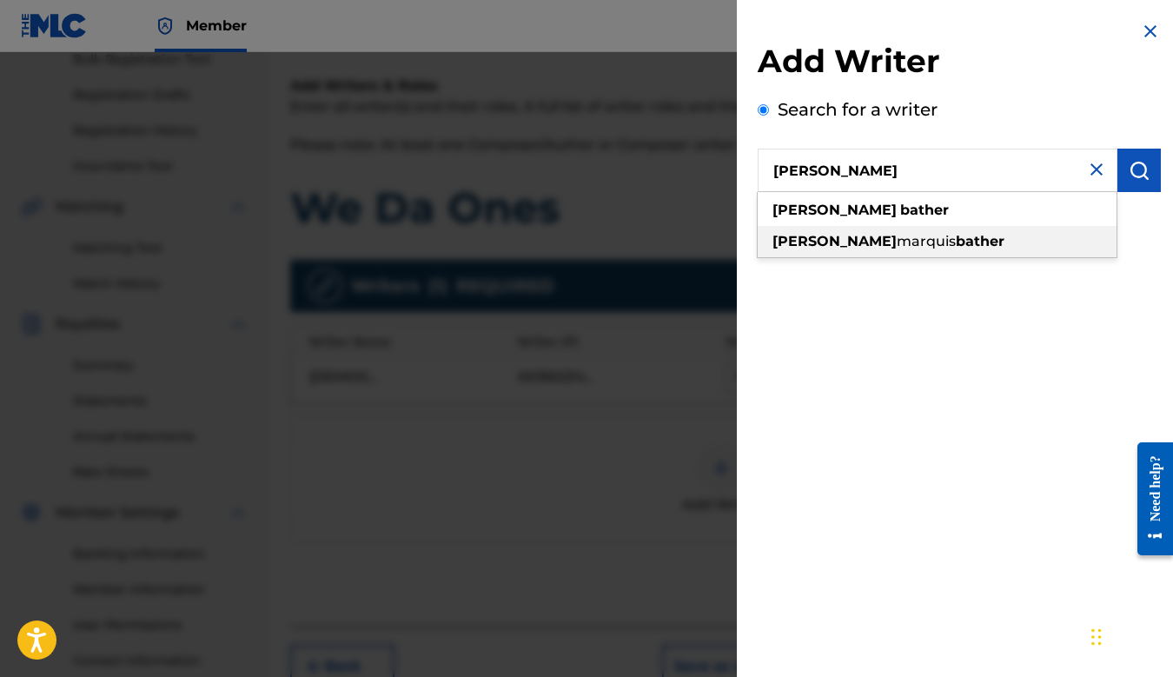
click at [897, 241] on span "marquis" at bounding box center [926, 241] width 59 height 17
type input "ryan marquis bather"
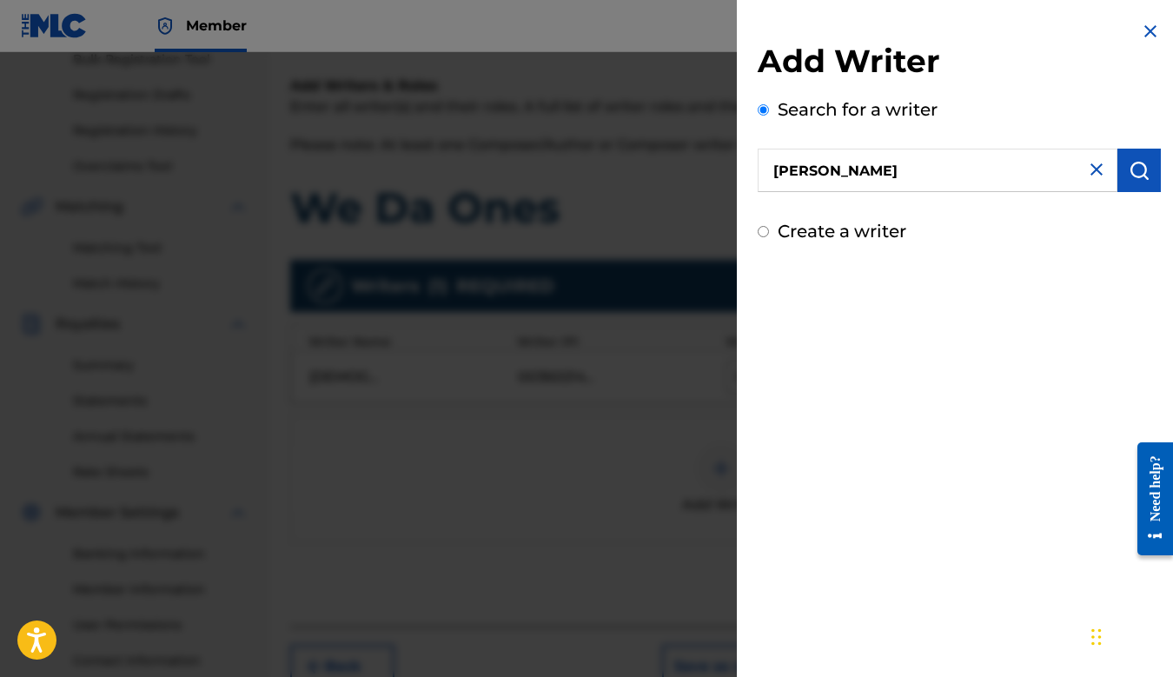
click at [1129, 179] on img "submit" at bounding box center [1139, 170] width 21 height 21
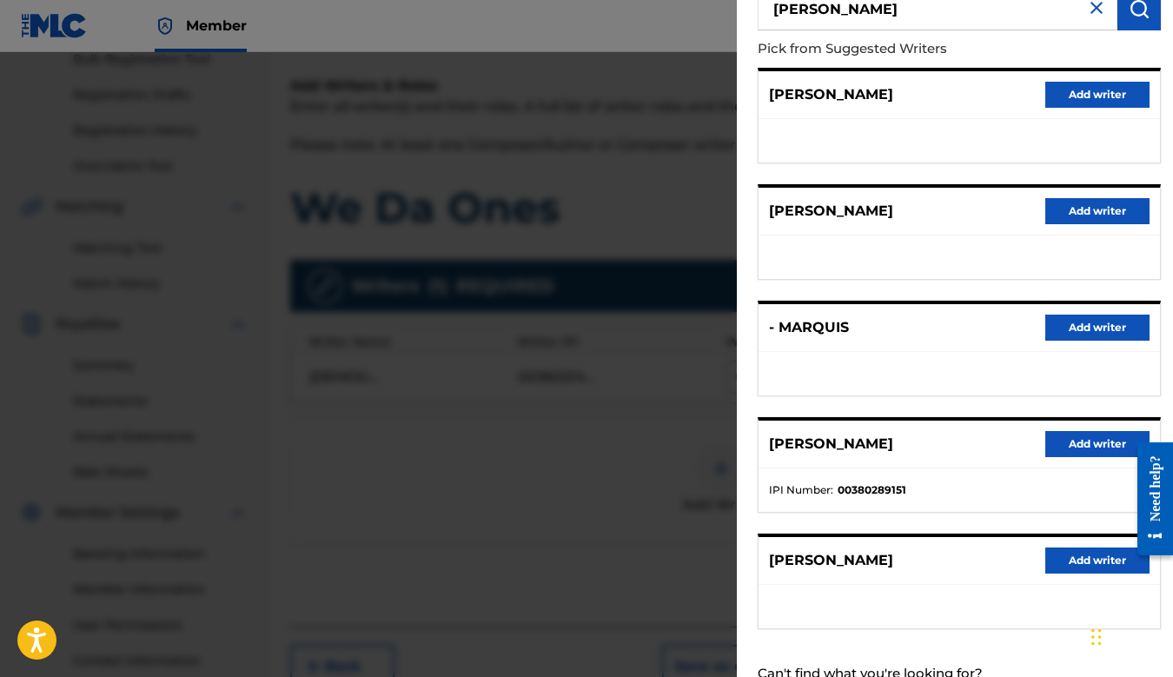
scroll to position [223, 0]
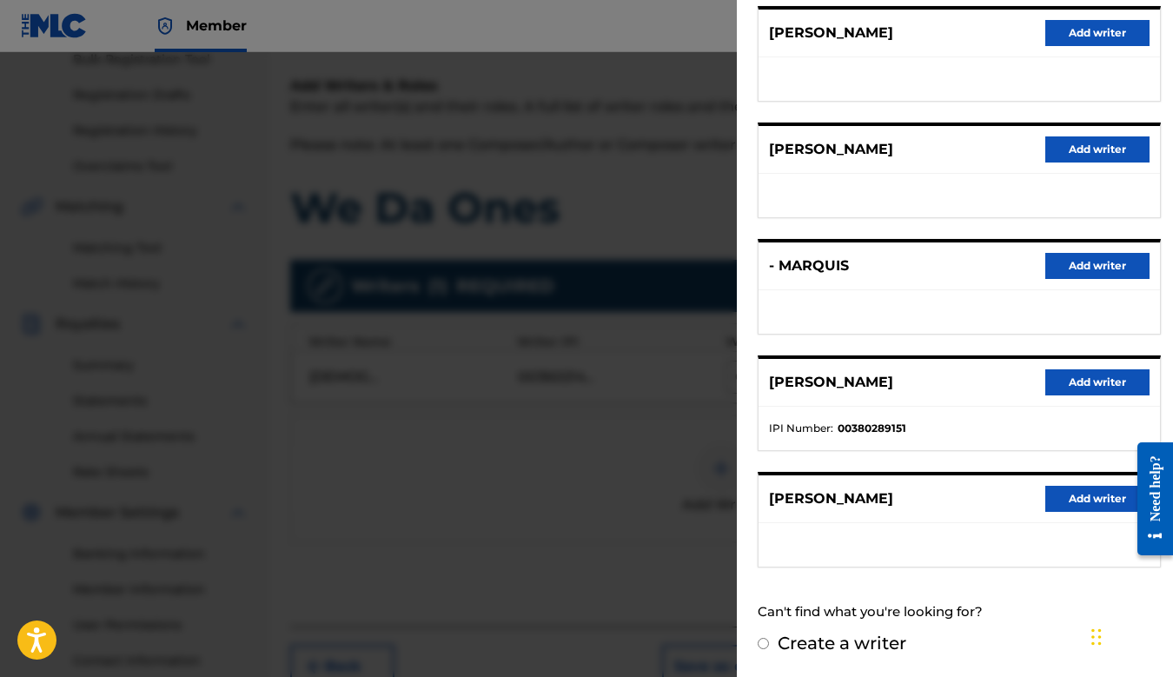
click at [1072, 386] on button "Add writer" at bounding box center [1098, 382] width 104 height 26
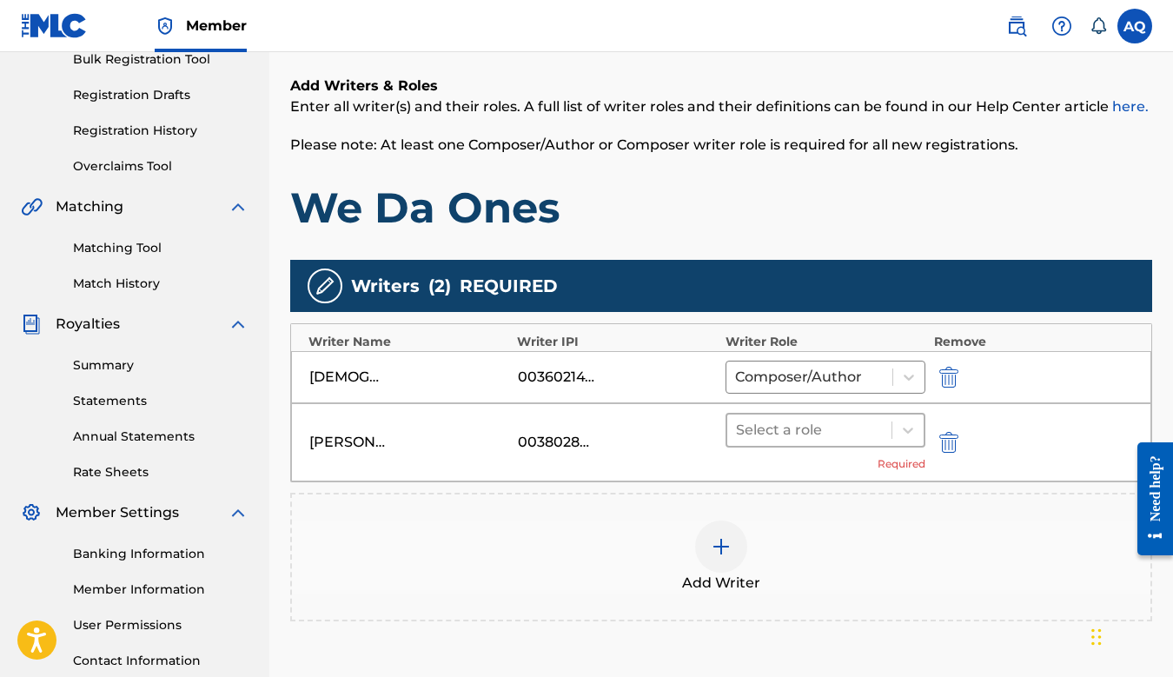
click at [869, 431] on div at bounding box center [809, 430] width 147 height 24
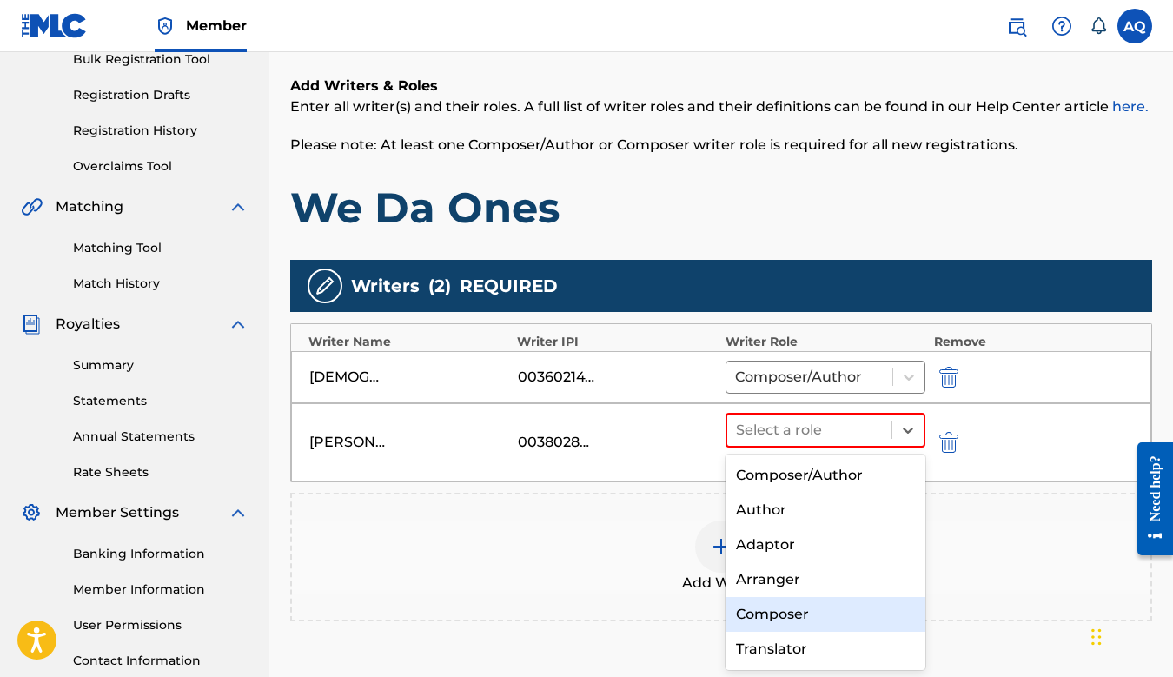
click at [814, 608] on div "Composer" at bounding box center [826, 614] width 200 height 35
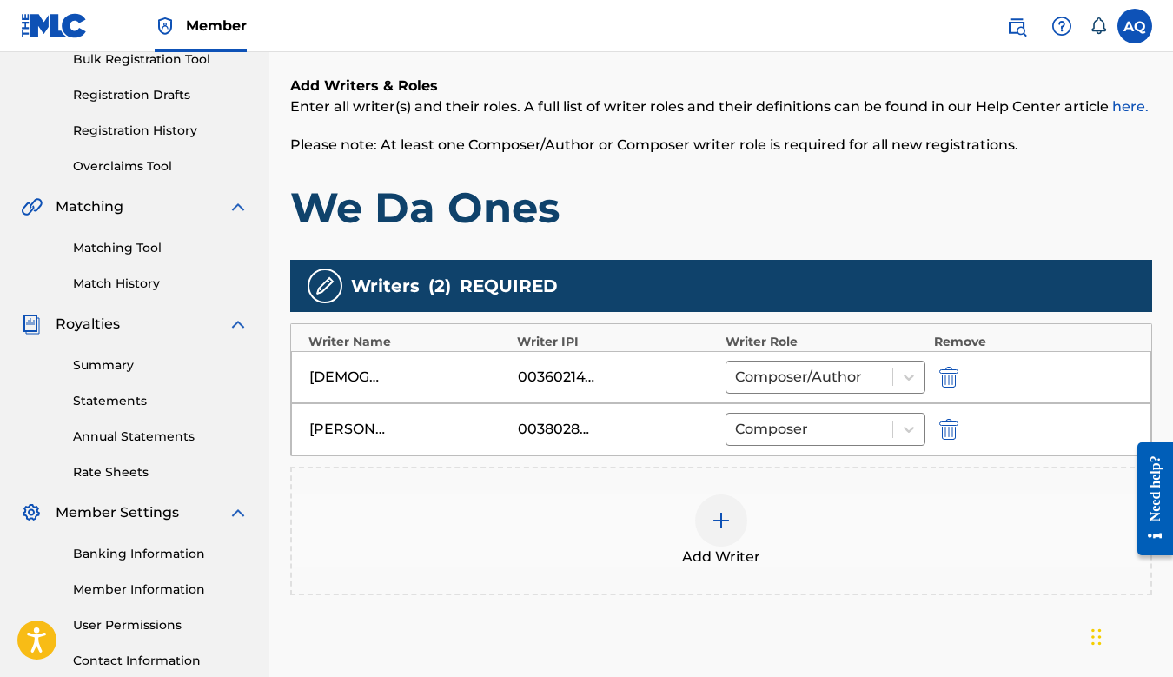
click at [730, 523] on img at bounding box center [721, 520] width 21 height 21
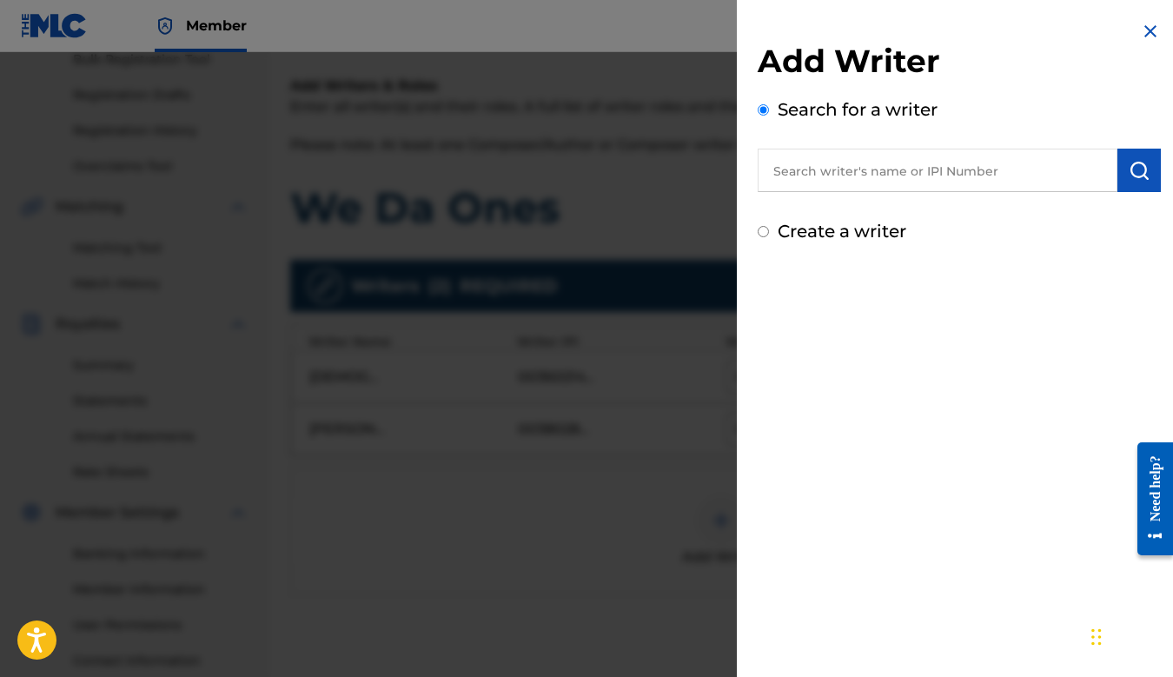
click at [765, 233] on input "Create a writer" at bounding box center [763, 231] width 11 height 11
radio input "false"
radio input "true"
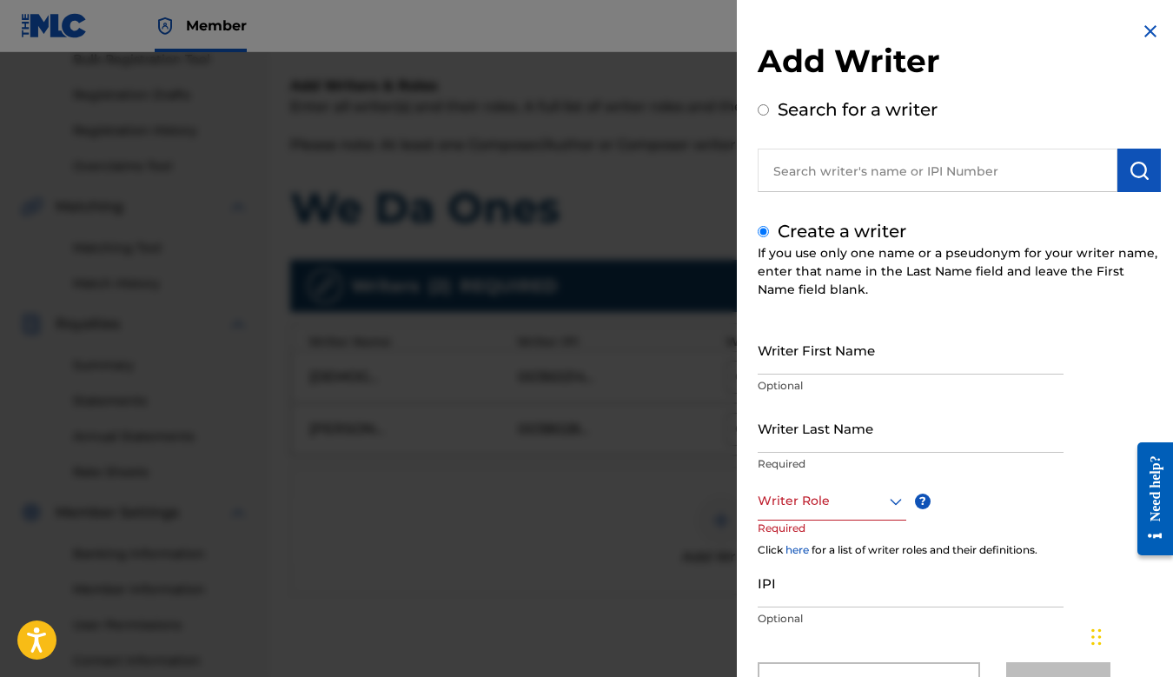
click at [800, 360] on input "Writer First Name" at bounding box center [911, 350] width 306 height 50
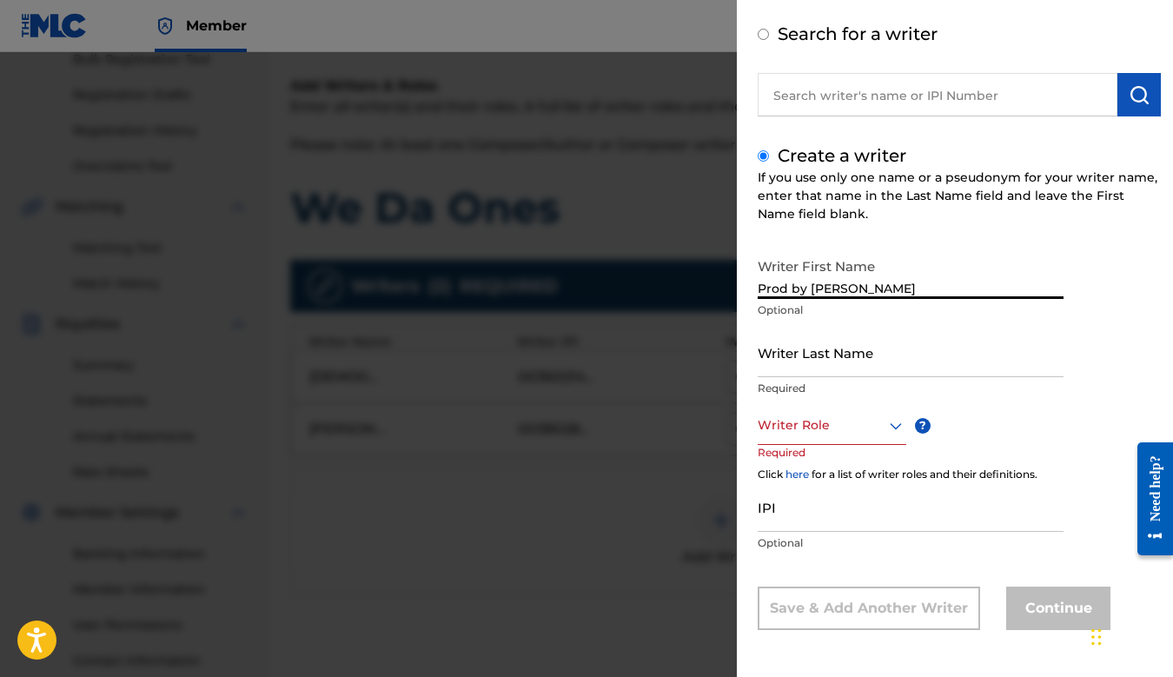
drag, startPoint x: 809, startPoint y: 285, endPoint x: 875, endPoint y: 284, distance: 66.1
click at [875, 284] on input "Prod by Foolie" at bounding box center [911, 274] width 306 height 50
type input "Prod by"
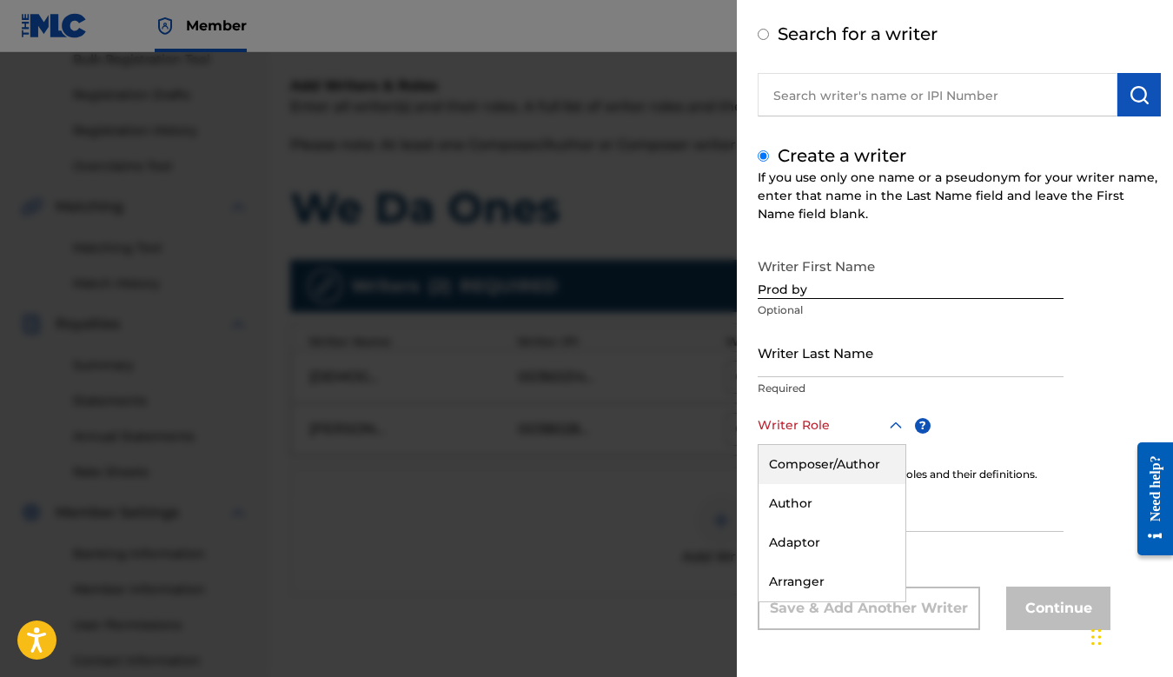
click at [813, 413] on div "Writer Role" at bounding box center [832, 425] width 149 height 39
click at [800, 361] on input "Writer Last Name" at bounding box center [911, 353] width 306 height 50
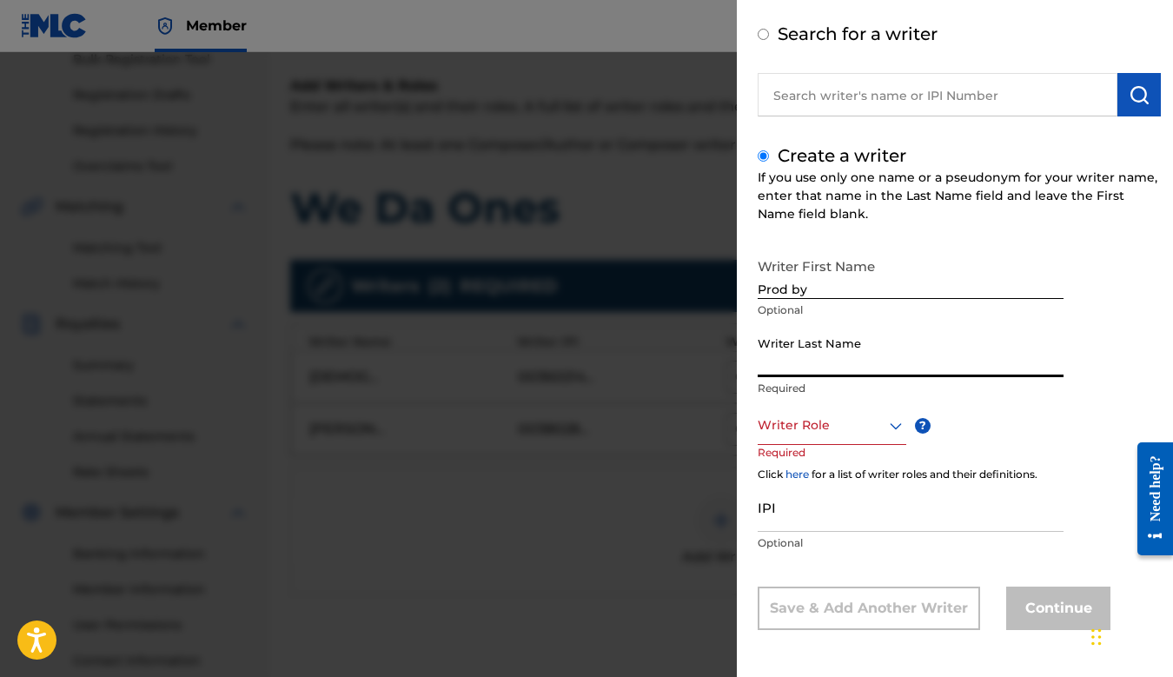
paste input "Foolie"
type input "Foolie"
drag, startPoint x: 803, startPoint y: 363, endPoint x: 752, endPoint y: 362, distance: 51.3
click at [752, 362] on div "Add Writer Search for a writer Create a writer If you use only one name or a ps…" at bounding box center [959, 300] width 445 height 753
type input "p"
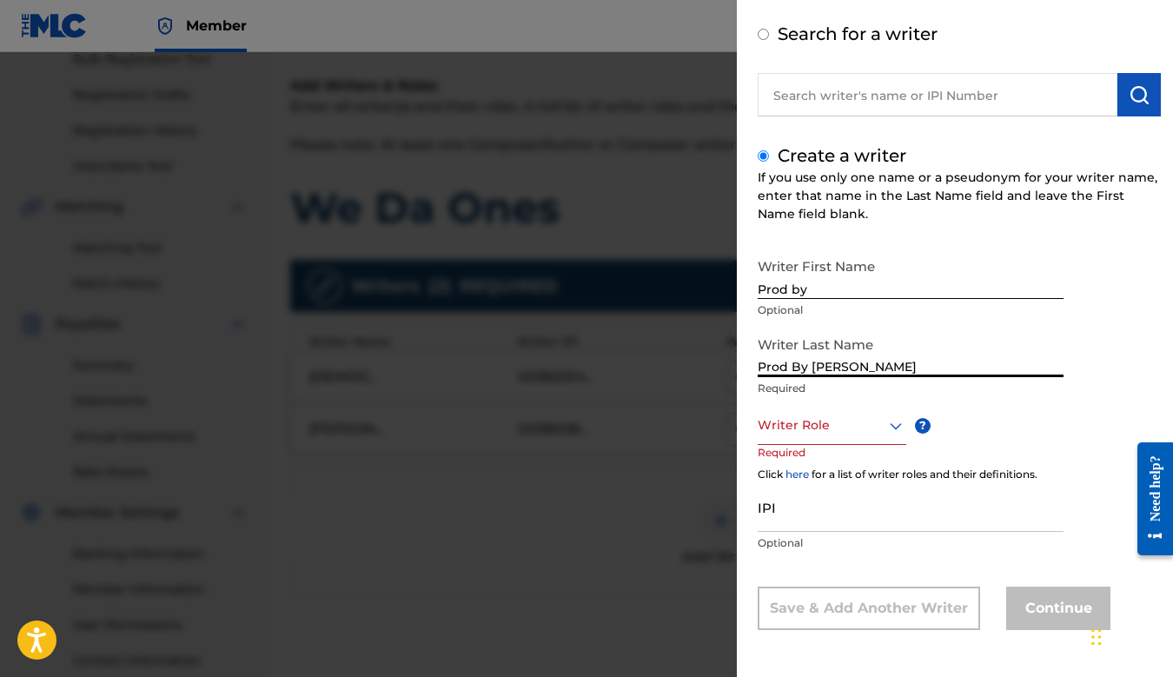
type input "Prod By Foolie"
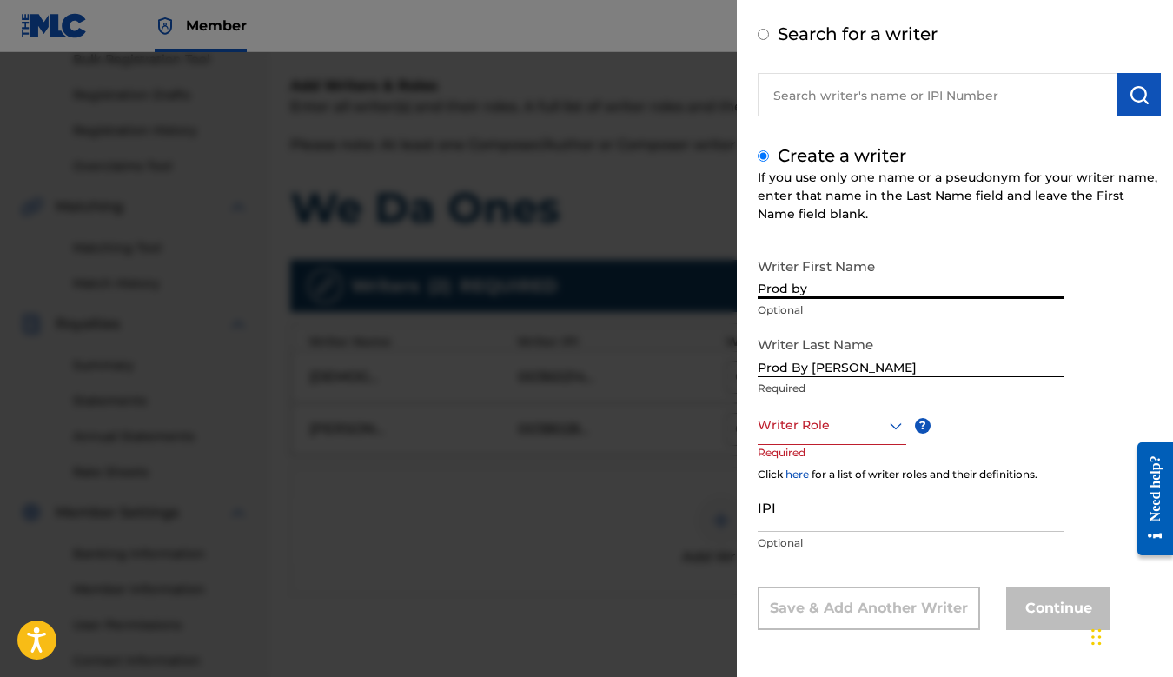
click at [845, 283] on input "Prod by" at bounding box center [911, 274] width 306 height 50
type input "Prod by Foolie"
click at [829, 425] on div at bounding box center [832, 426] width 149 height 22
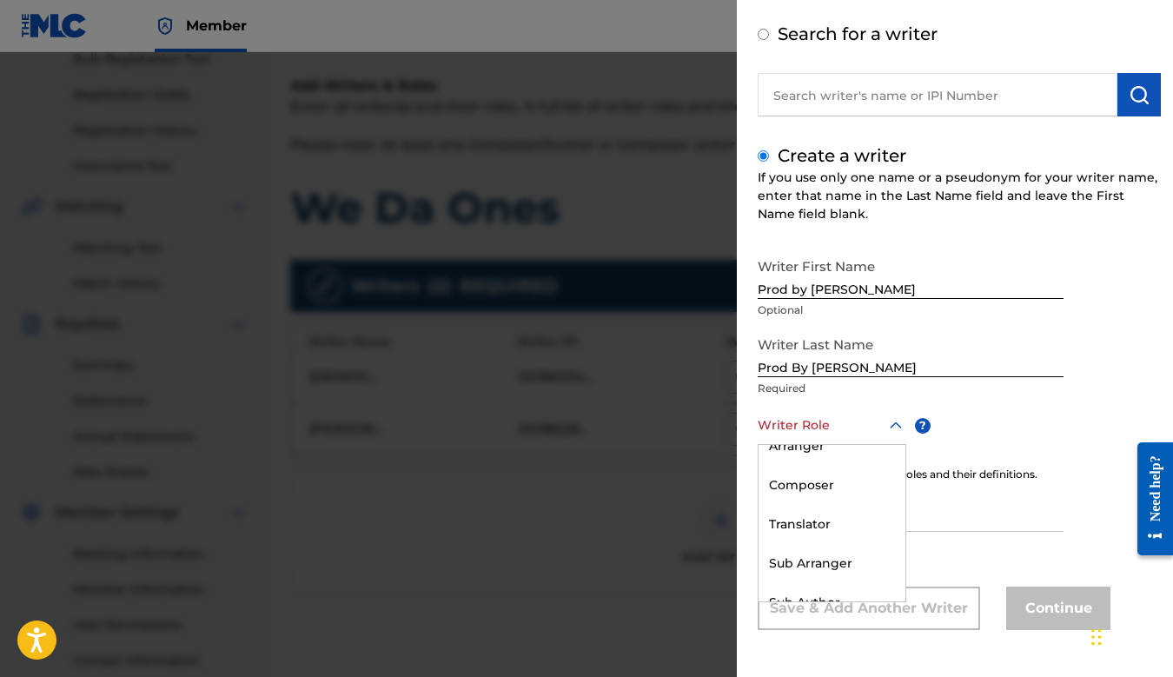
scroll to position [136, 0]
click at [810, 483] on div "Composer" at bounding box center [832, 484] width 147 height 39
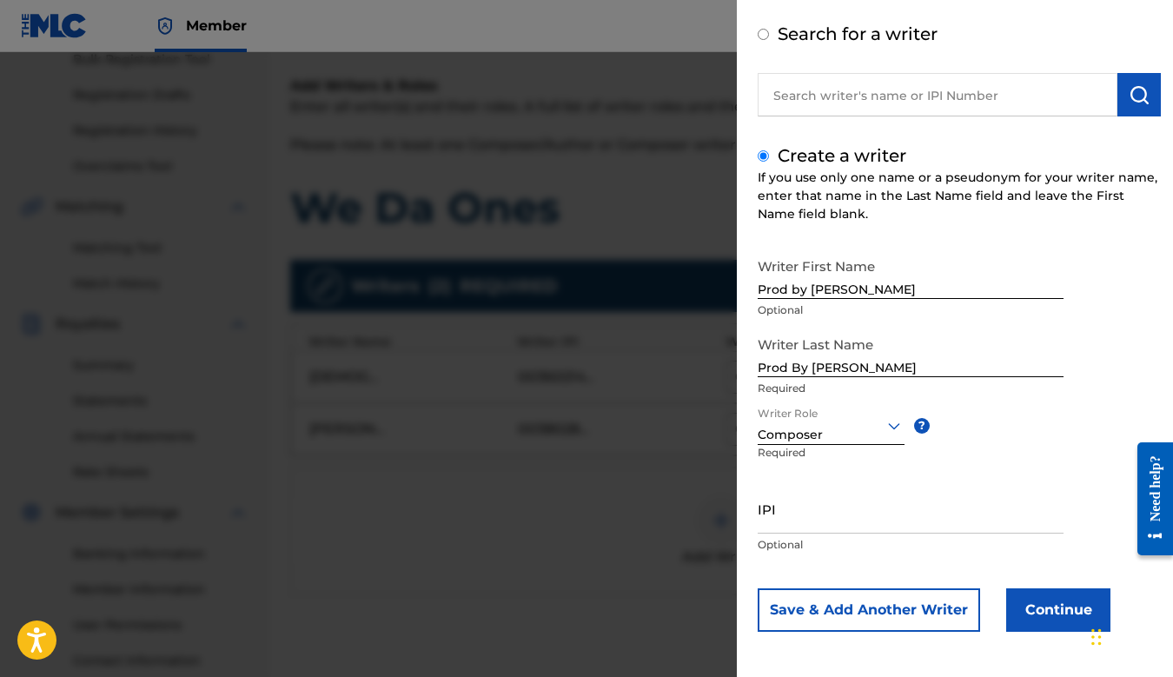
click at [1026, 606] on button "Continue" at bounding box center [1058, 609] width 104 height 43
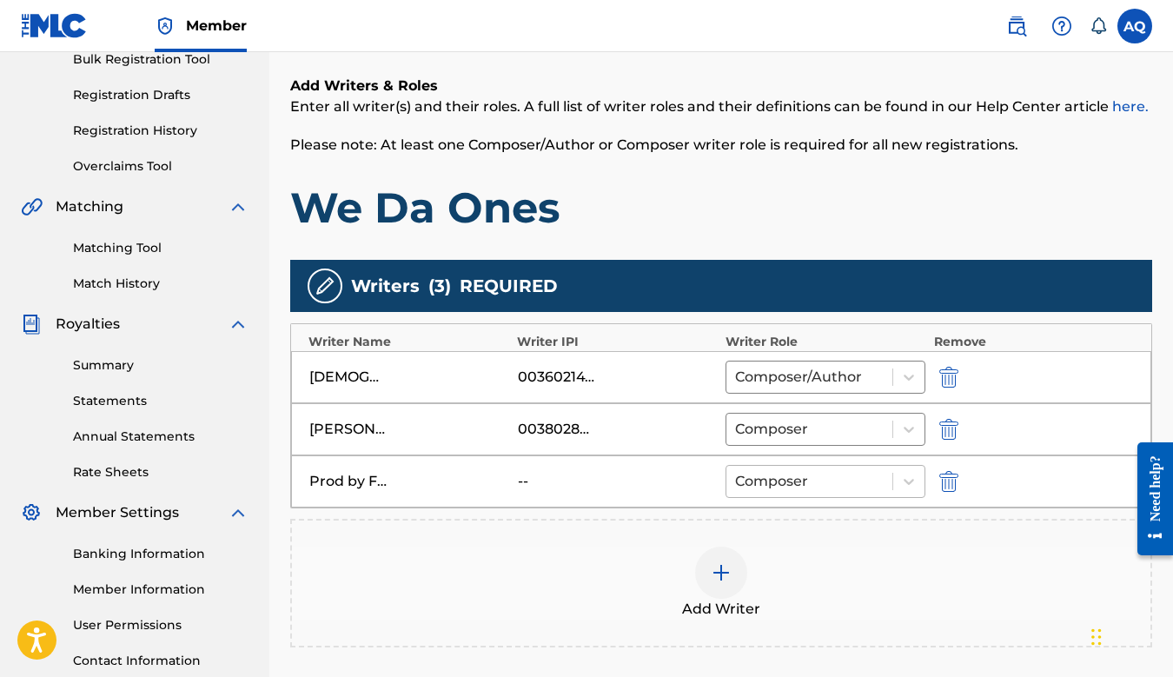
click at [814, 474] on div at bounding box center [809, 481] width 149 height 24
click at [638, 500] on div "Prod by Foolie Prod By Foolie -- Composer" at bounding box center [721, 481] width 860 height 52
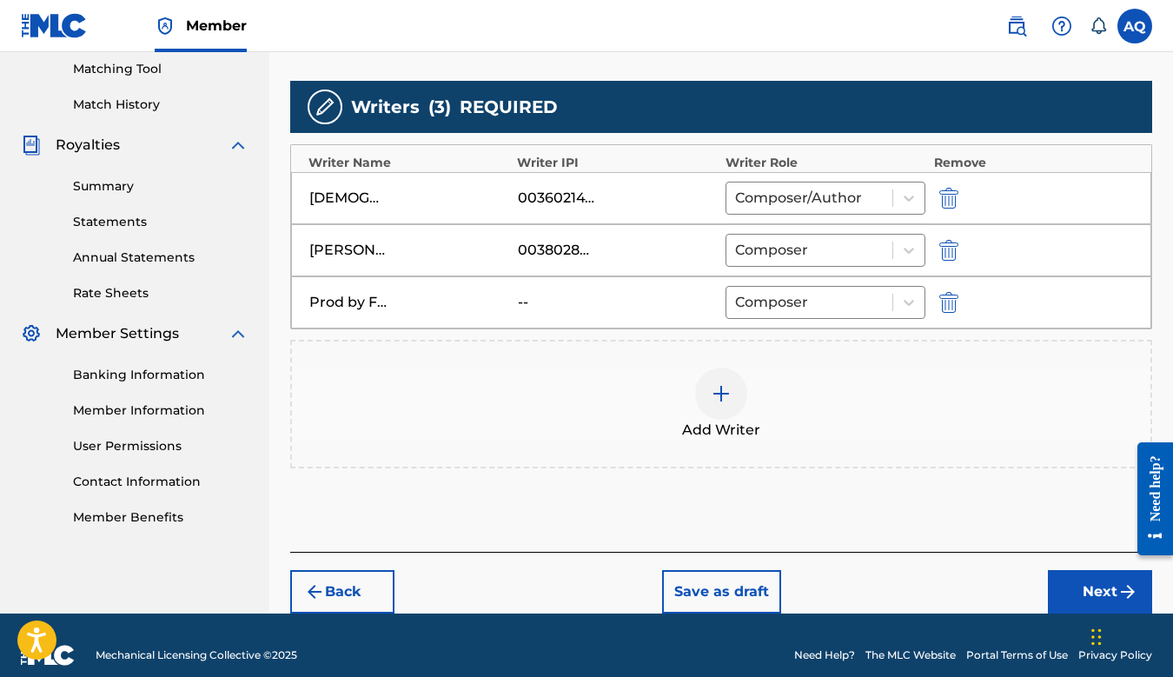
scroll to position [467, 0]
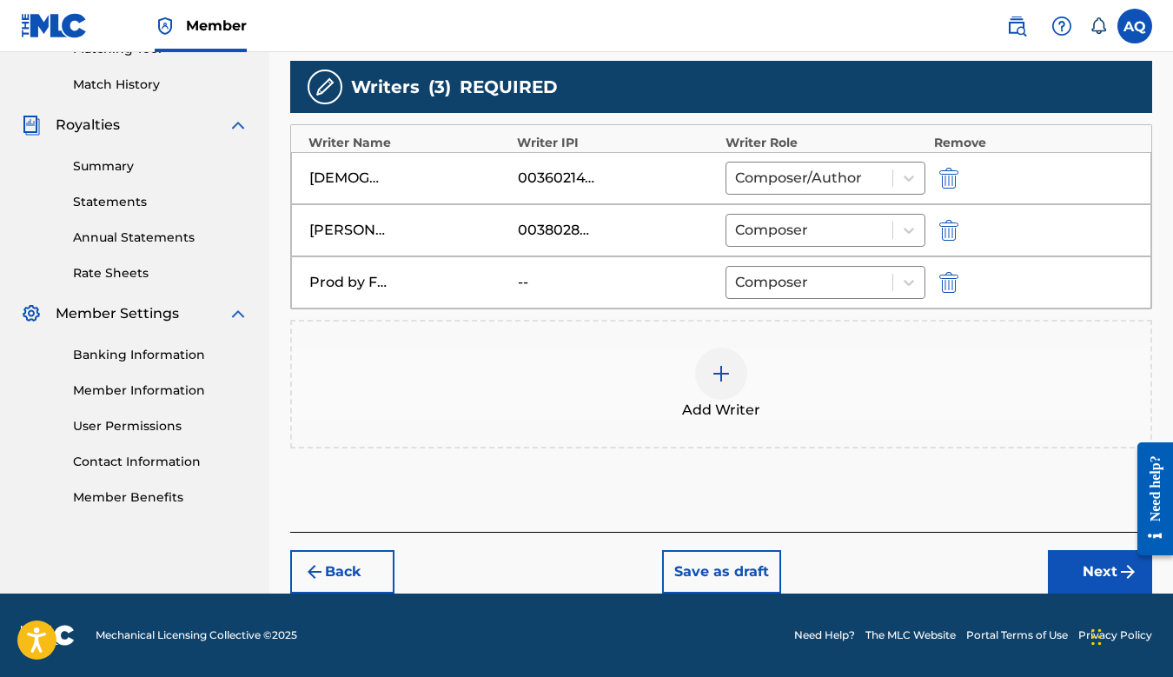
click at [1091, 577] on button "Next" at bounding box center [1100, 571] width 104 height 43
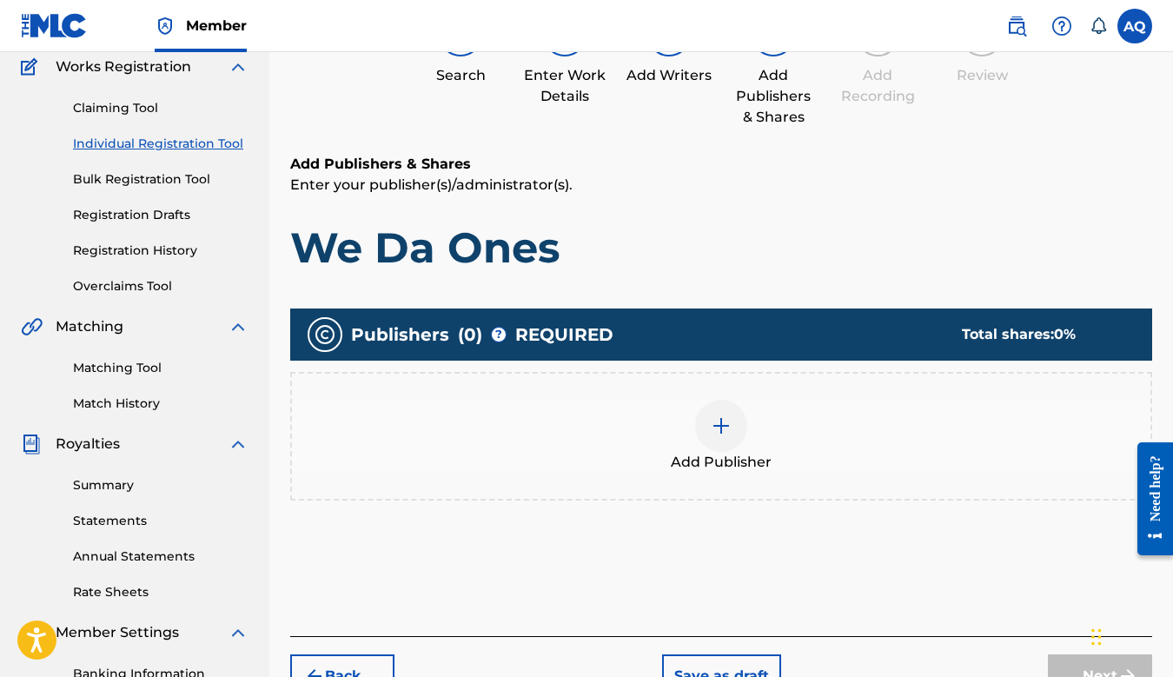
scroll to position [78, 0]
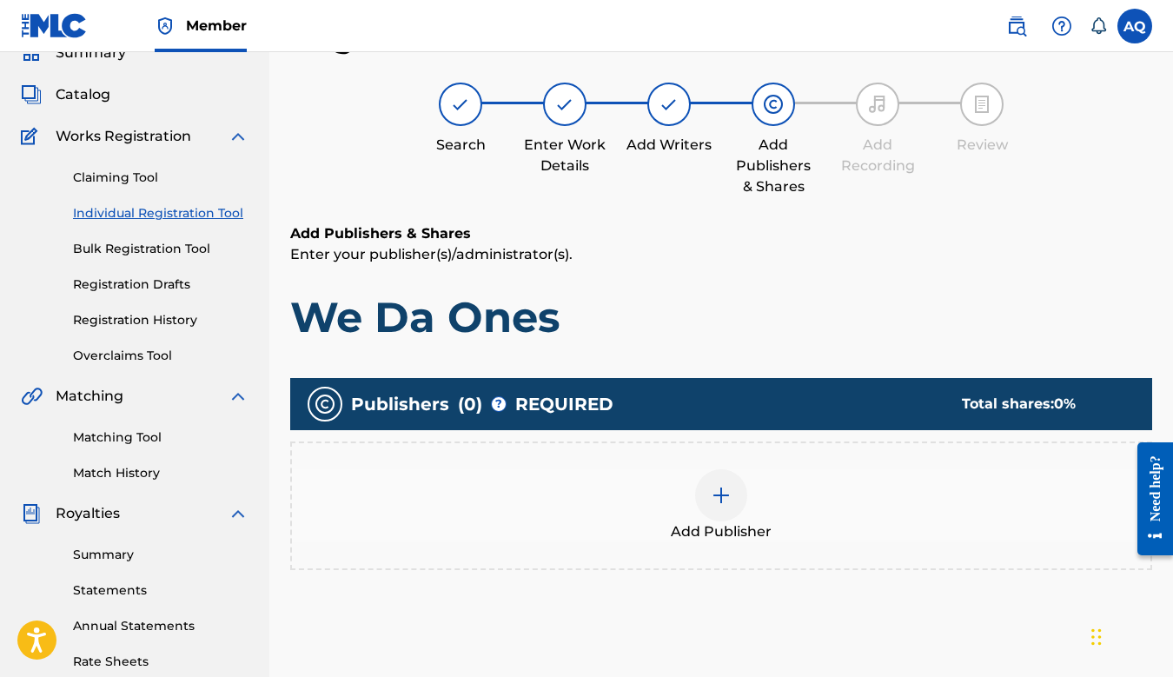
click at [729, 497] on img at bounding box center [721, 495] width 21 height 21
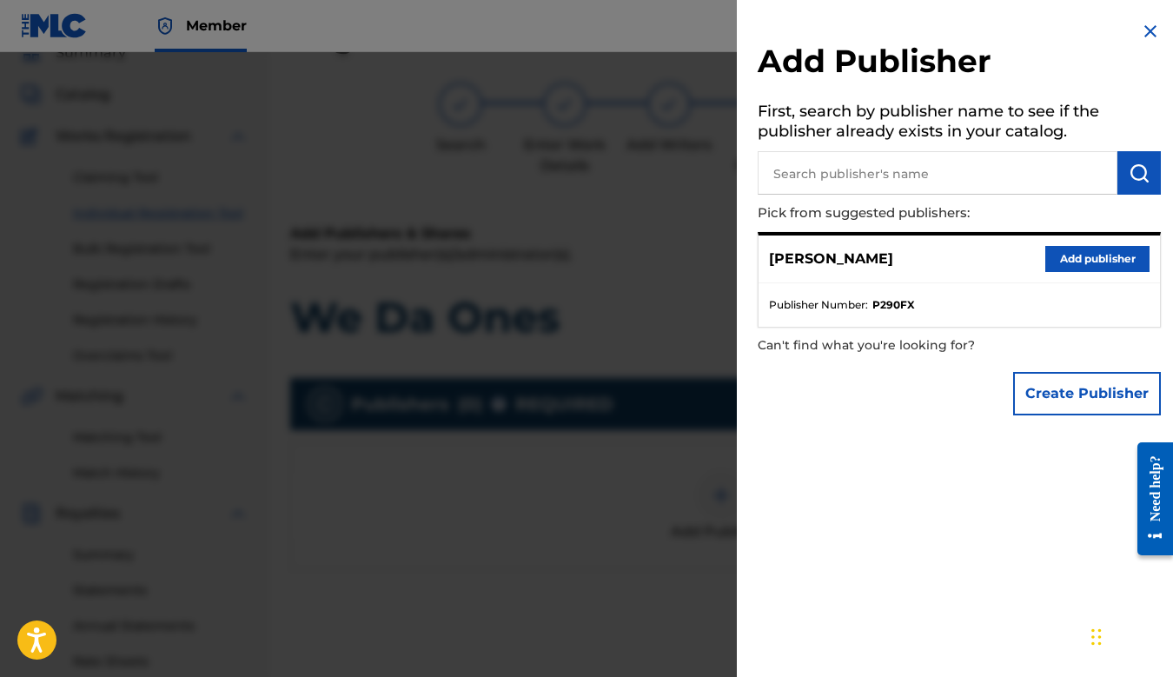
click at [1072, 257] on button "Add publisher" at bounding box center [1098, 259] width 104 height 26
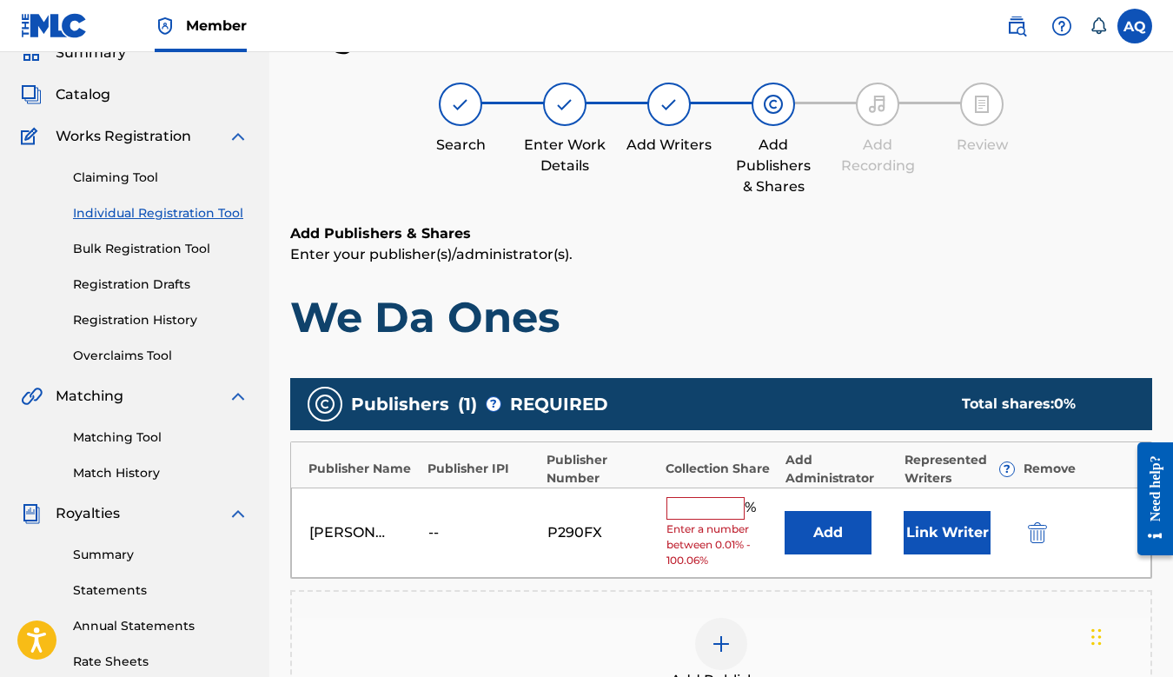
click at [681, 508] on input "text" at bounding box center [706, 508] width 78 height 23
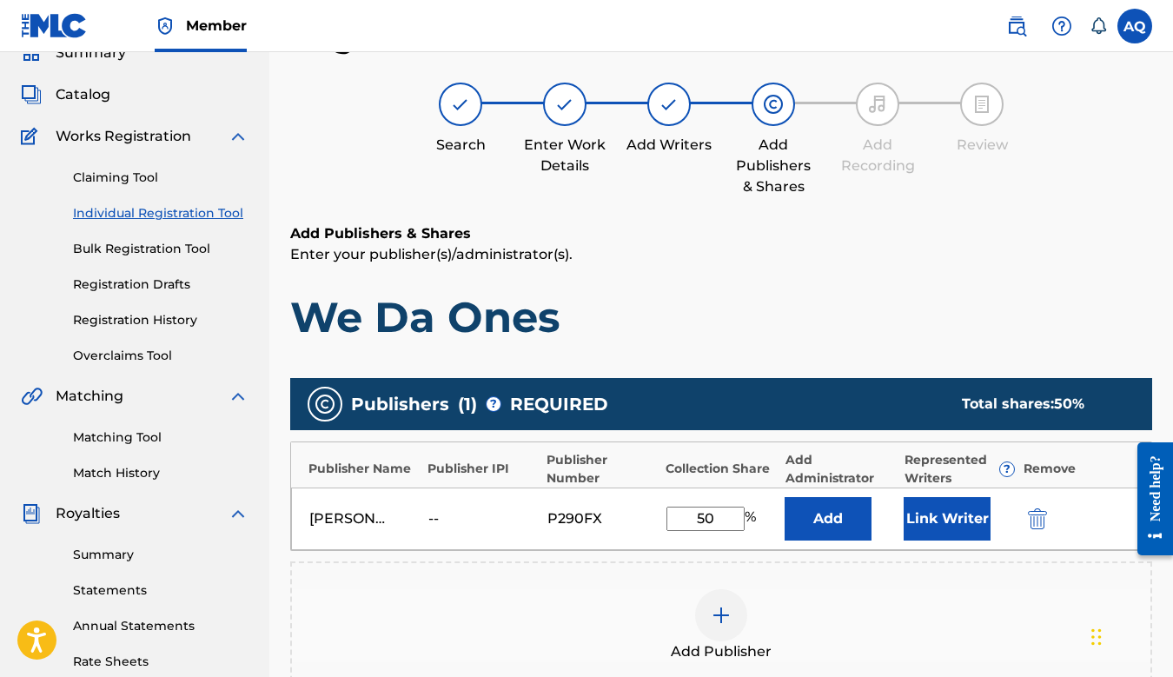
type input "50"
click at [760, 260] on p "Enter your publisher(s)/administrator(s)." at bounding box center [721, 254] width 862 height 21
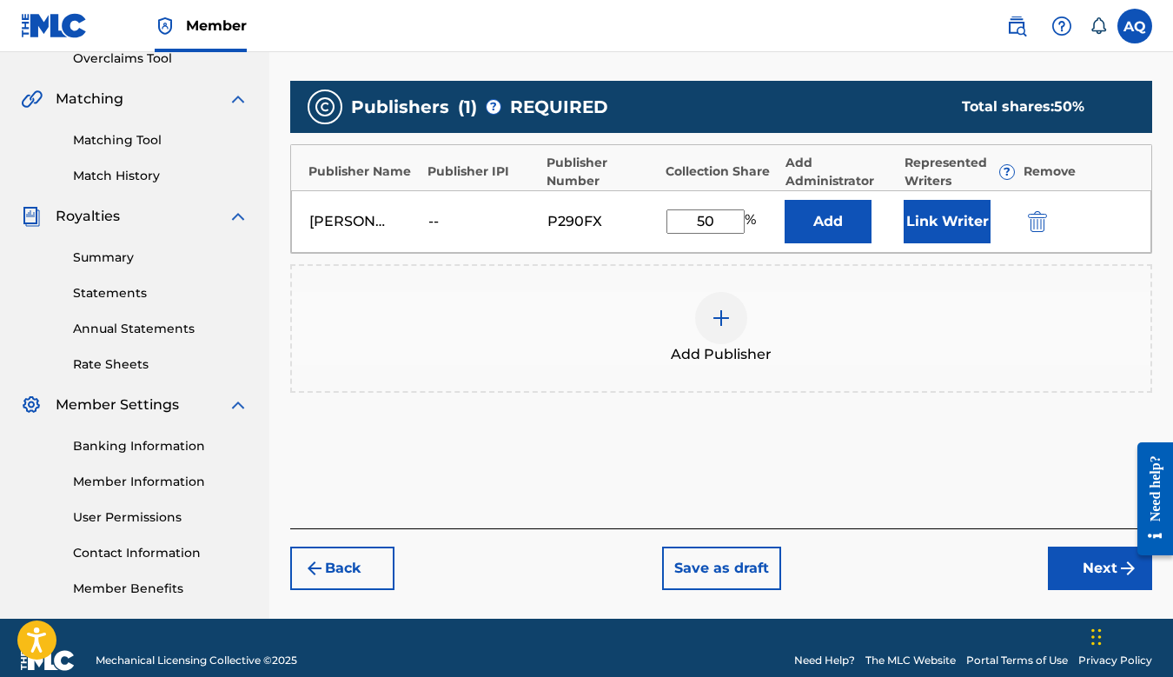
scroll to position [401, 0]
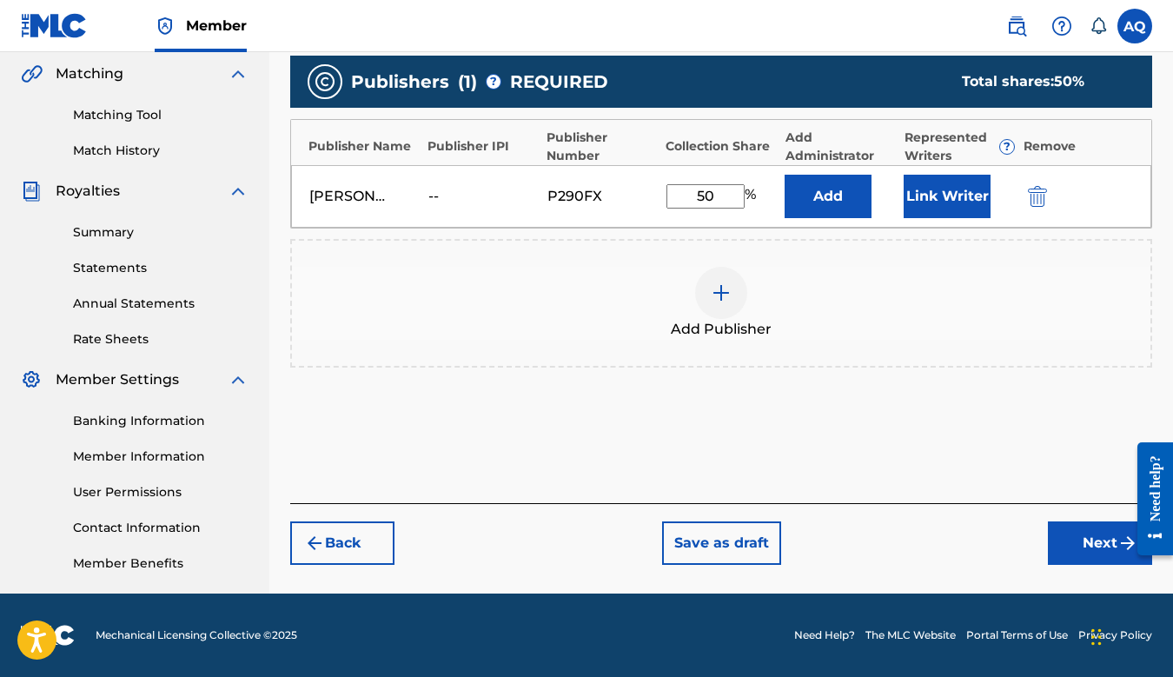
click at [1101, 546] on button "Next" at bounding box center [1100, 542] width 104 height 43
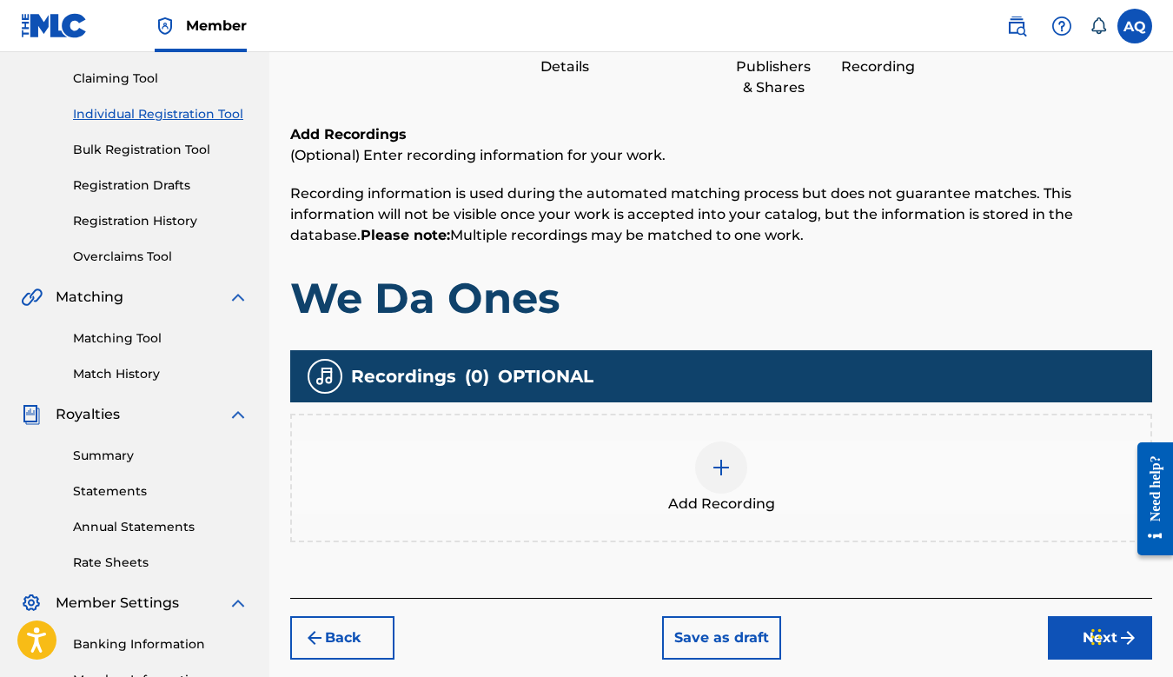
scroll to position [193, 0]
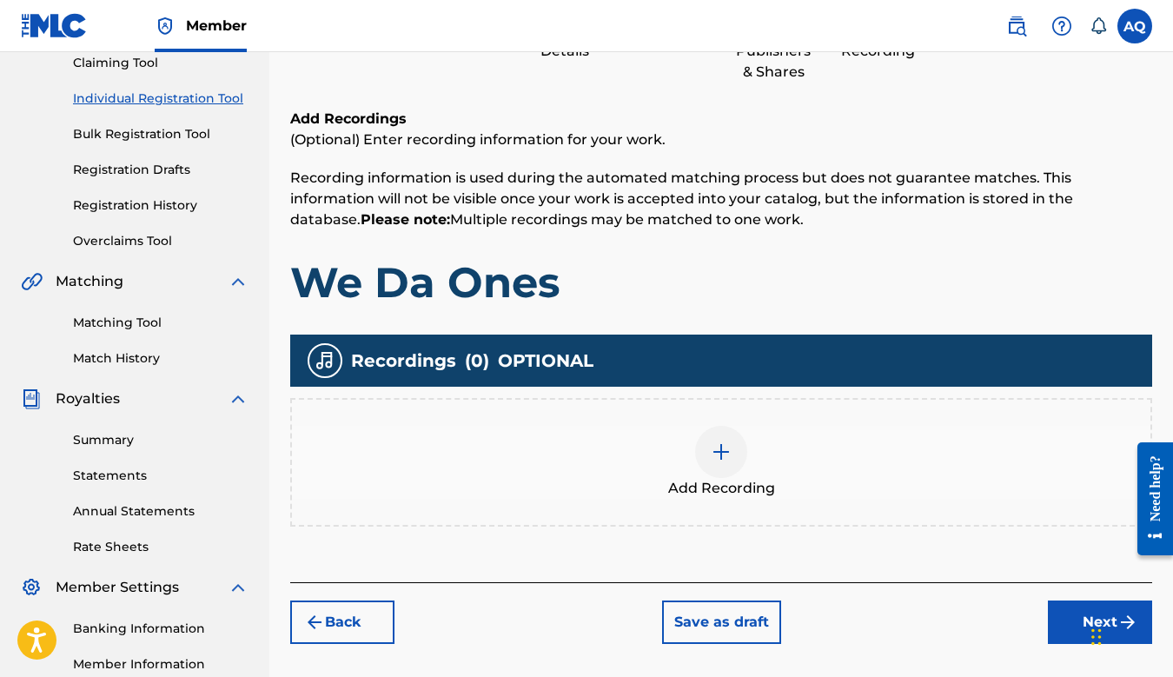
click at [724, 457] on img at bounding box center [721, 452] width 21 height 21
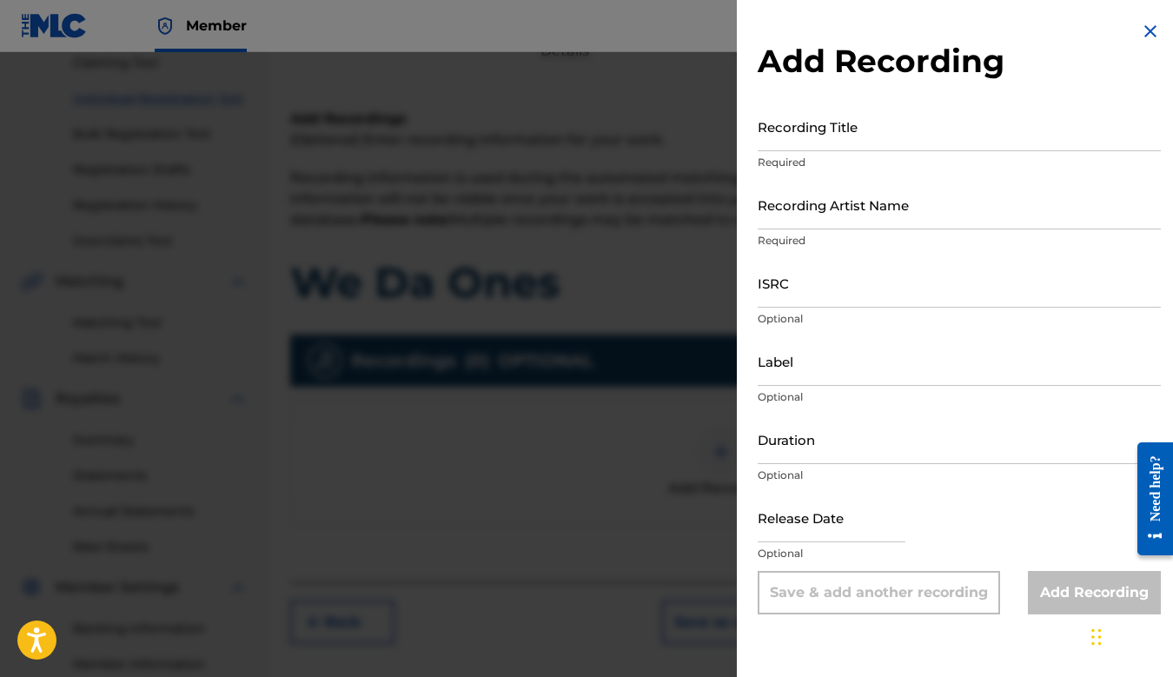
click at [808, 152] on div "Recording Title Required" at bounding box center [959, 141] width 403 height 78
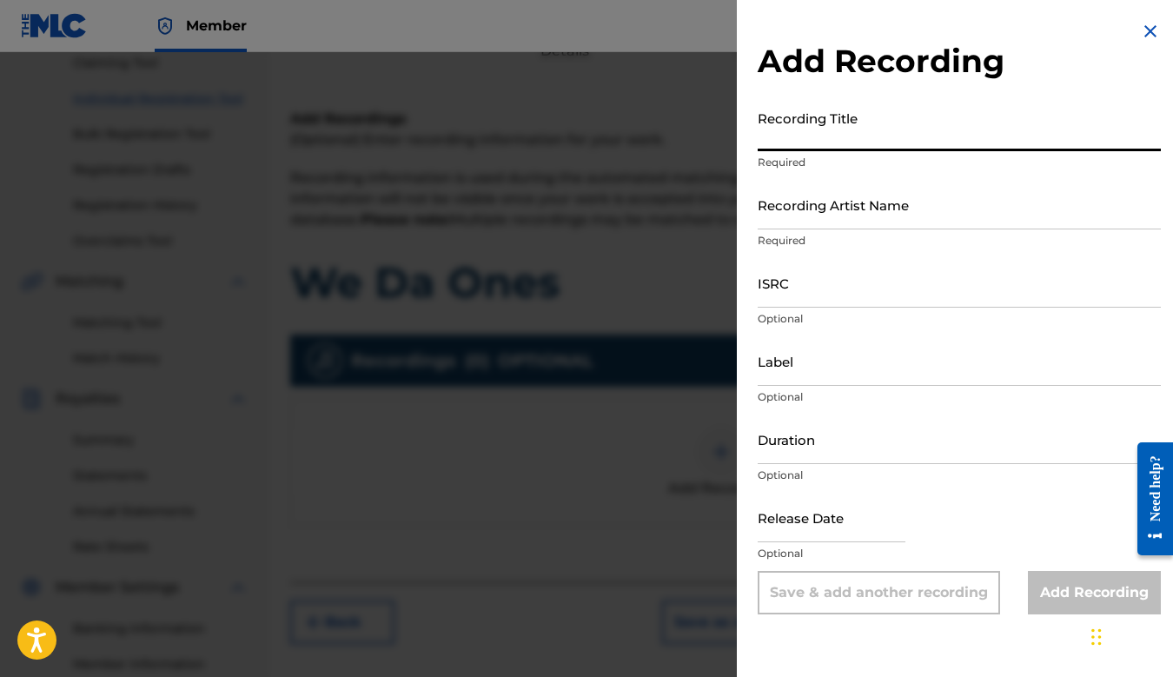
click at [807, 135] on input "Recording Title" at bounding box center [959, 127] width 403 height 50
type input "We Da Ones"
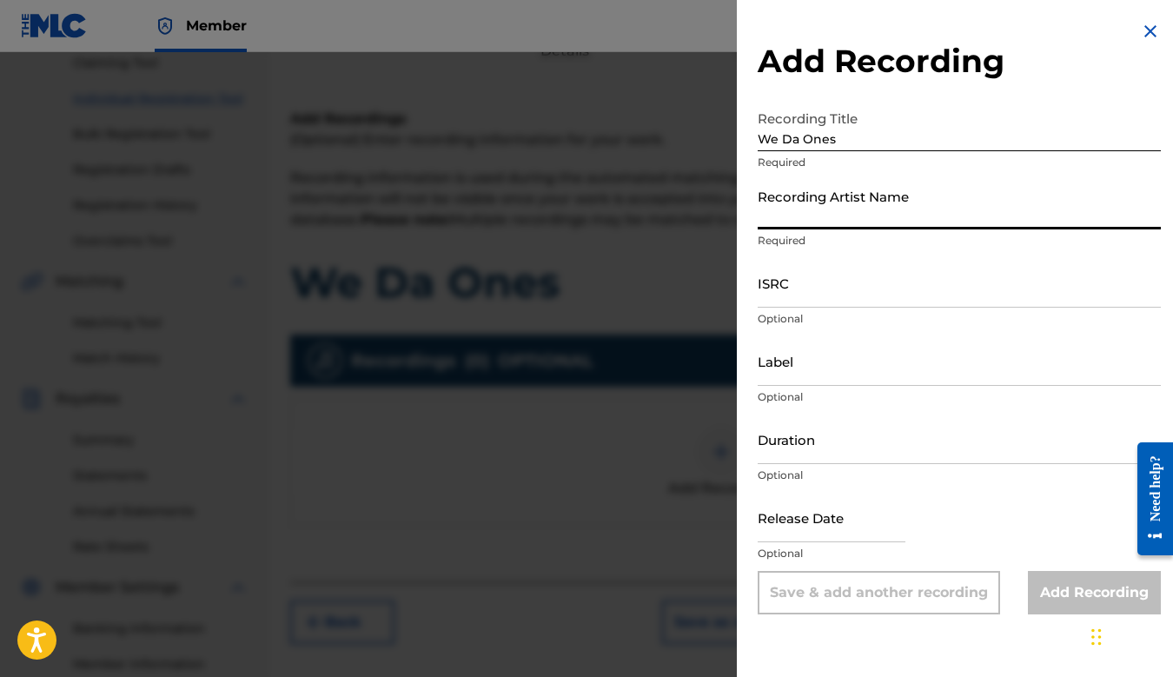
click at [802, 203] on input "Recording Artist Name" at bounding box center [959, 205] width 403 height 50
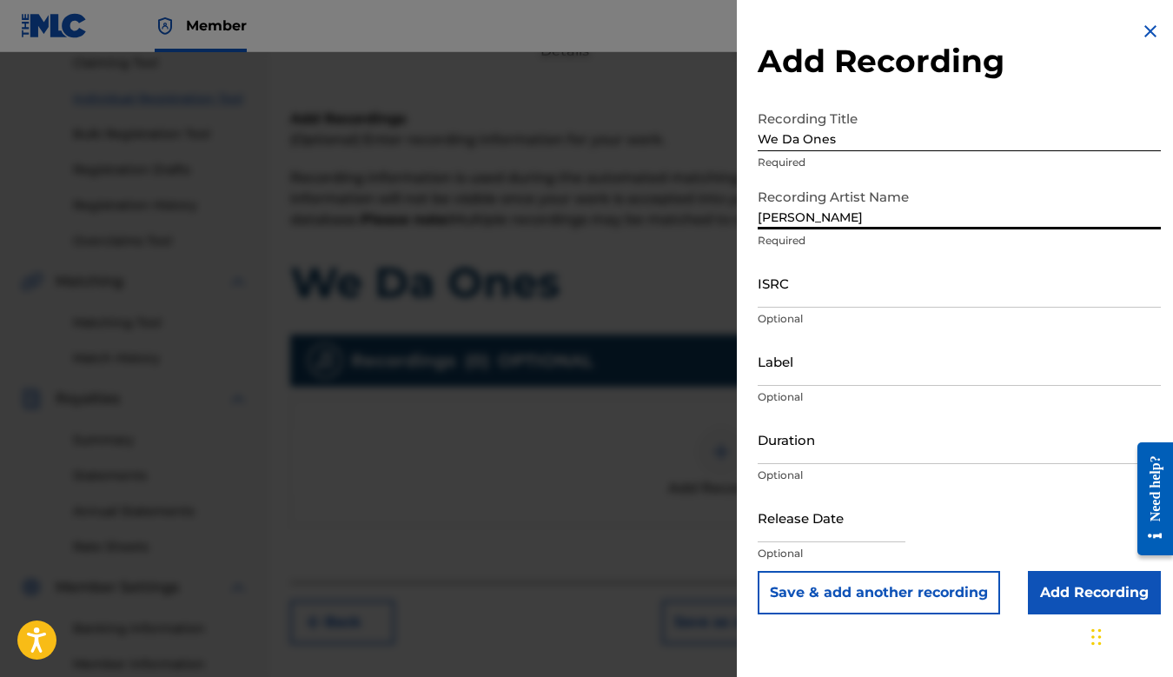
type input "Lil Weirdo"
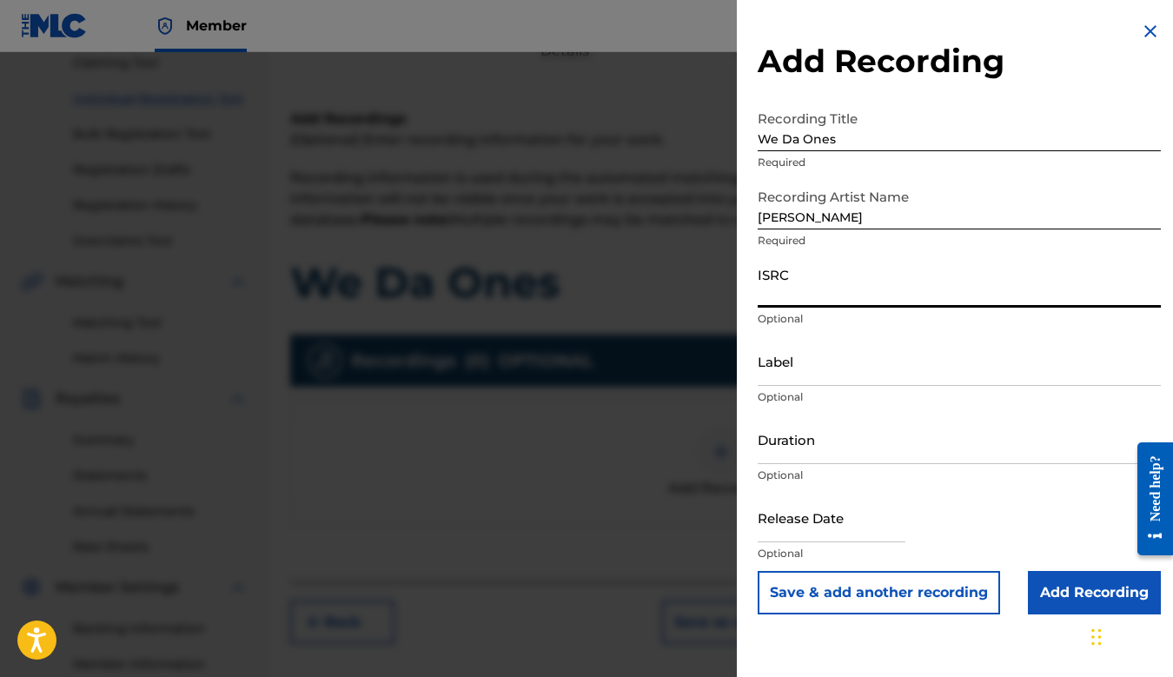
click at [807, 295] on input "ISRC" at bounding box center [959, 283] width 403 height 50
paste input "USLD91734152"
type input "USLD91734152"
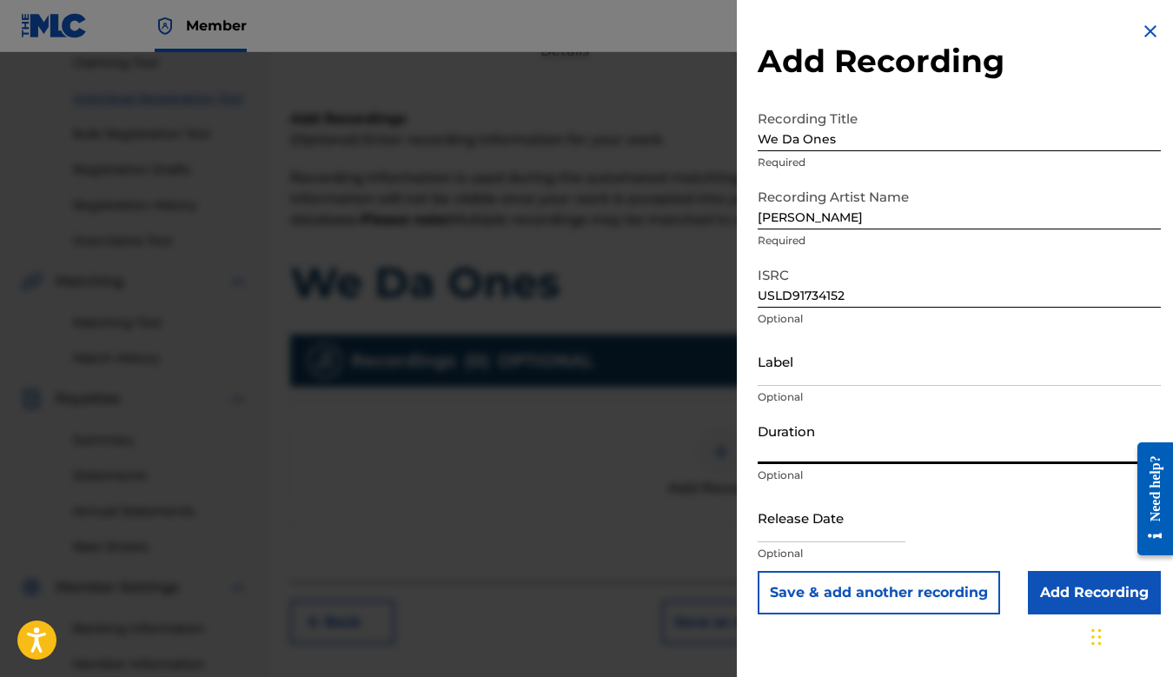
click at [794, 441] on input "Duration" at bounding box center [959, 440] width 403 height 50
type input "02:52"
click at [807, 518] on input "text" at bounding box center [832, 518] width 148 height 50
select select "7"
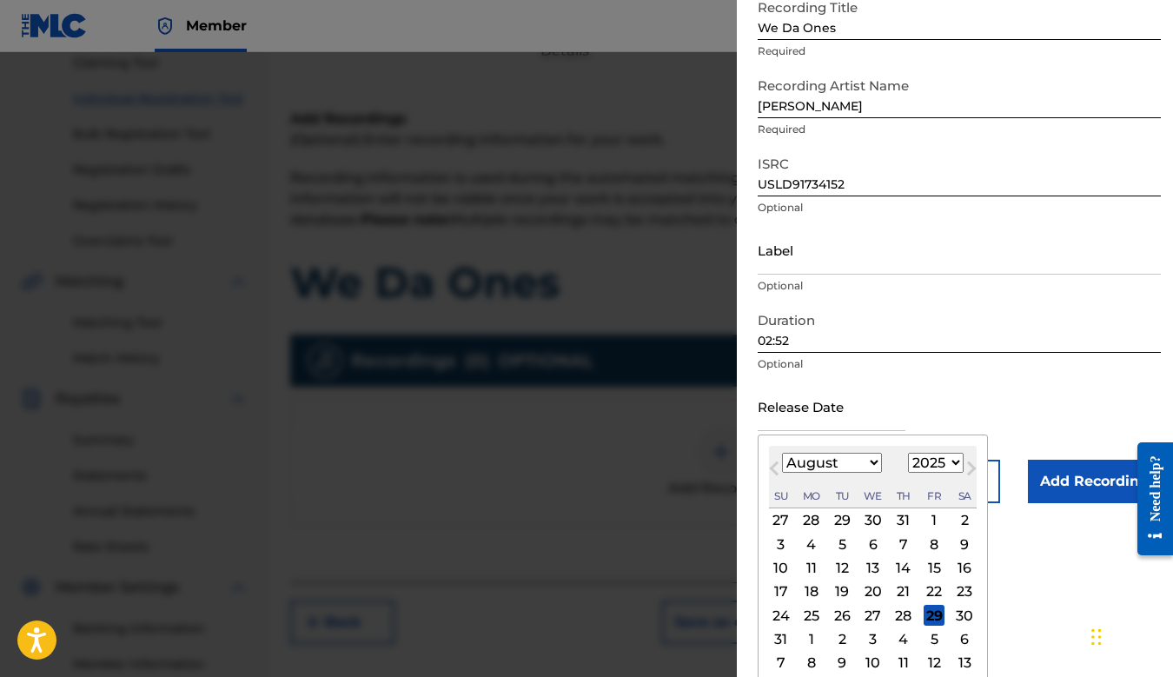
scroll to position [120, 0]
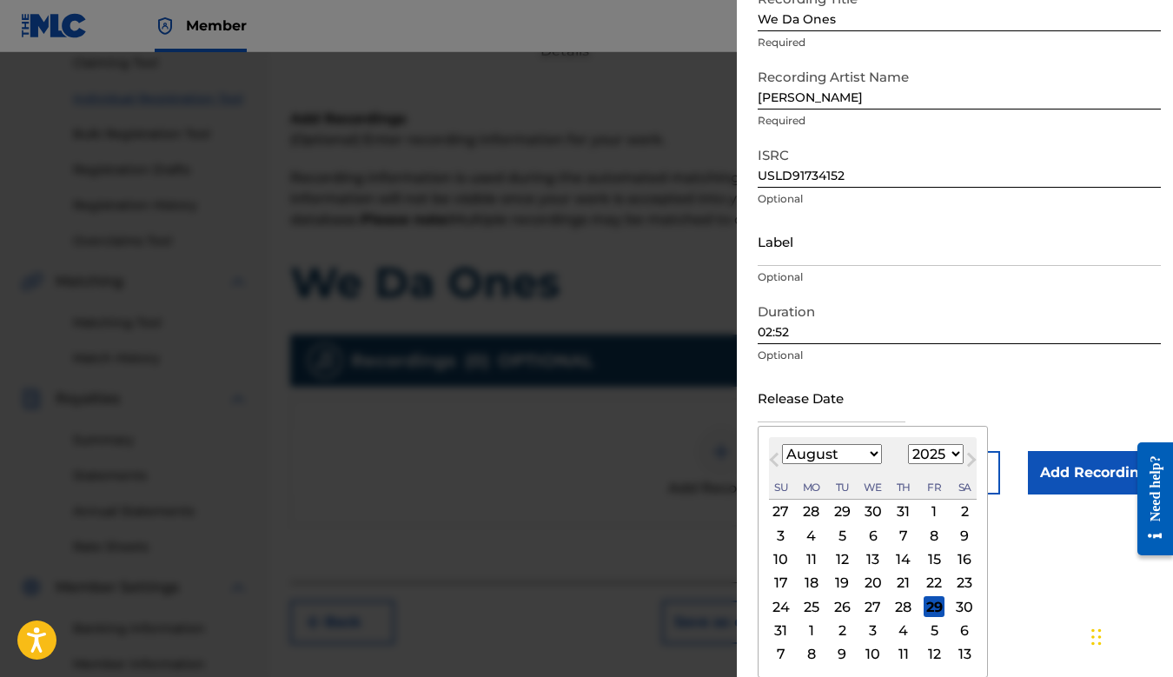
click at [937, 456] on select "1899 1900 1901 1902 1903 1904 1905 1906 1907 1908 1909 1910 1911 1912 1913 1914…" at bounding box center [936, 454] width 56 height 20
select select "2021"
click at [908, 464] on select "1899 1900 1901 1902 1903 1904 1905 1906 1907 1908 1909 1910 1911 1912 1913 1914…" at bounding box center [936, 454] width 56 height 20
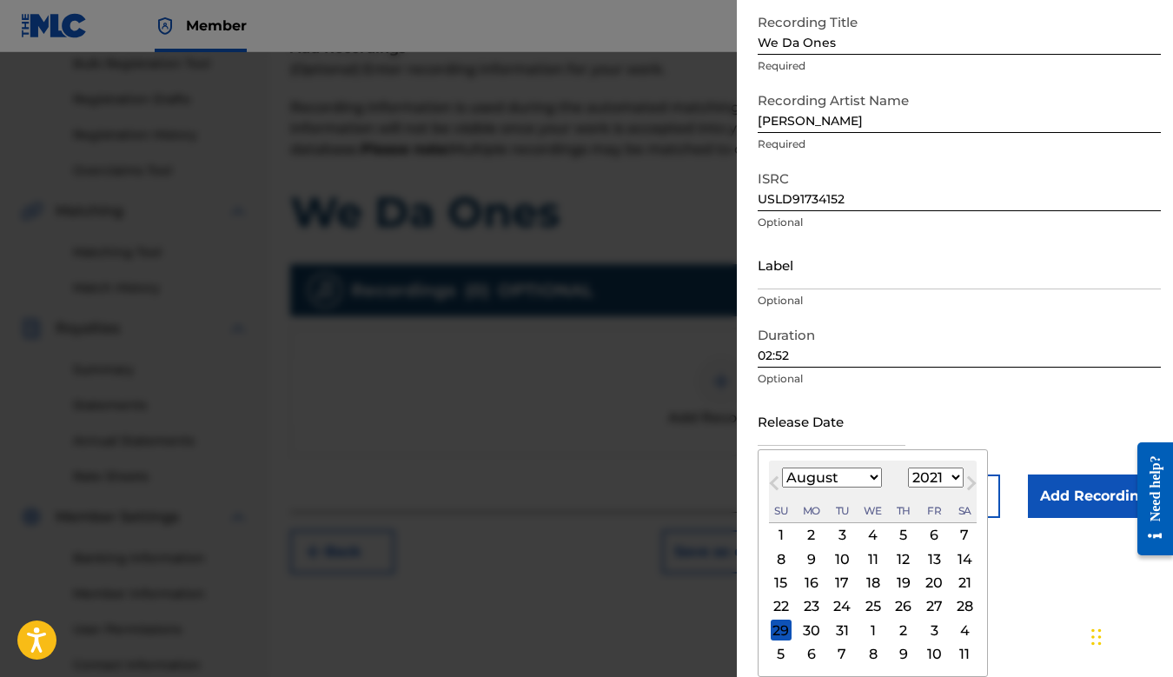
scroll to position [276, 0]
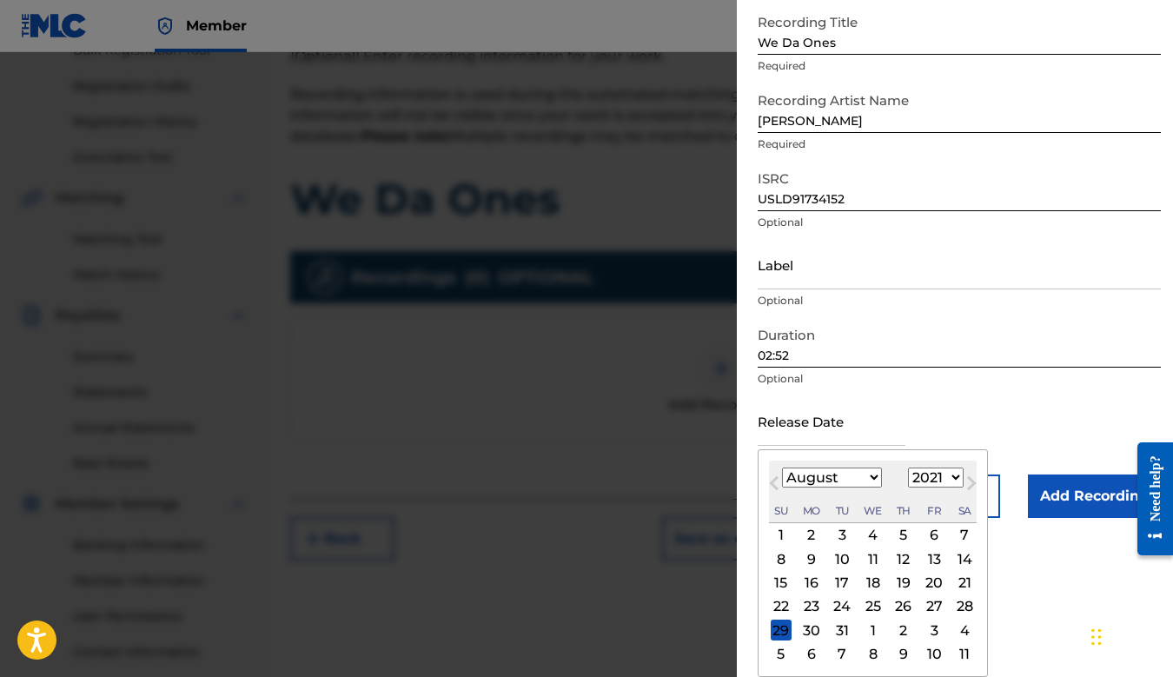
click at [935, 606] on div "27" at bounding box center [934, 606] width 21 height 21
type input "August 27 2021"
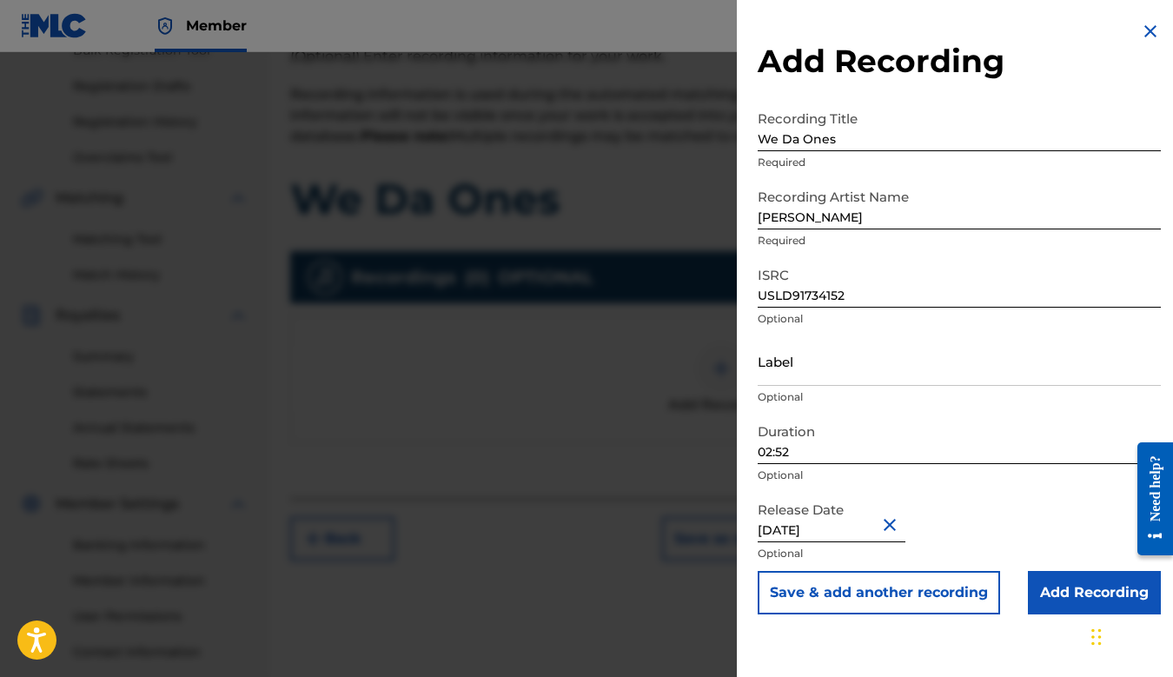
click at [1068, 588] on input "Add Recording" at bounding box center [1094, 592] width 133 height 43
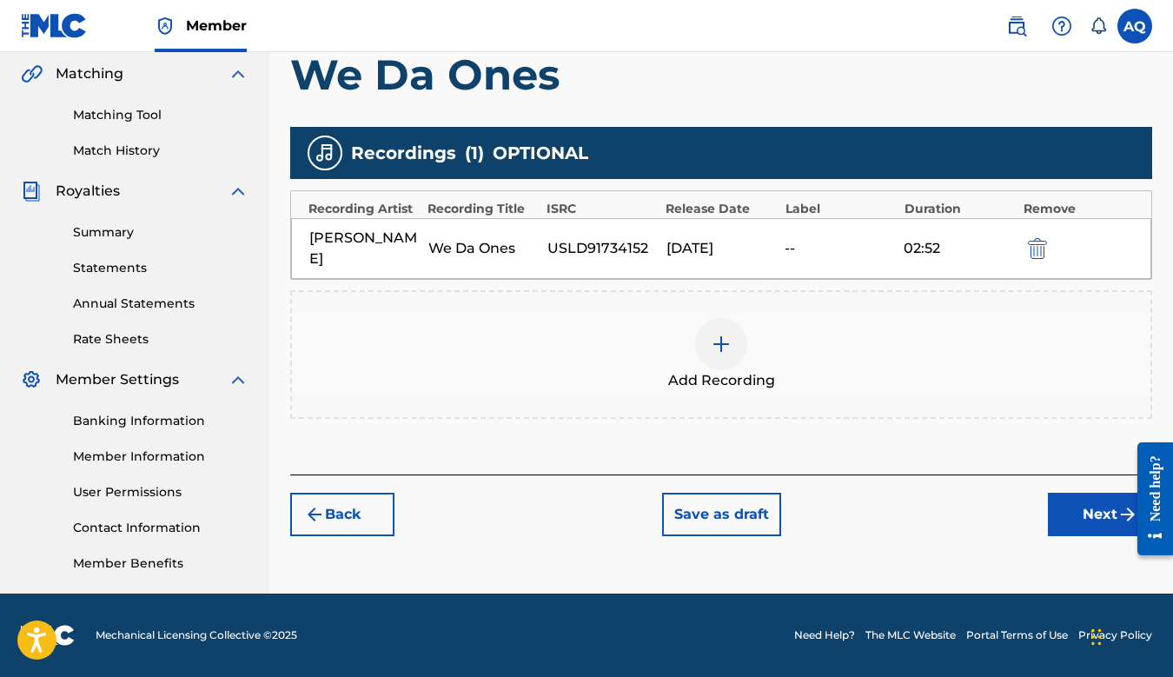
click at [1074, 493] on button "Next" at bounding box center [1100, 514] width 104 height 43
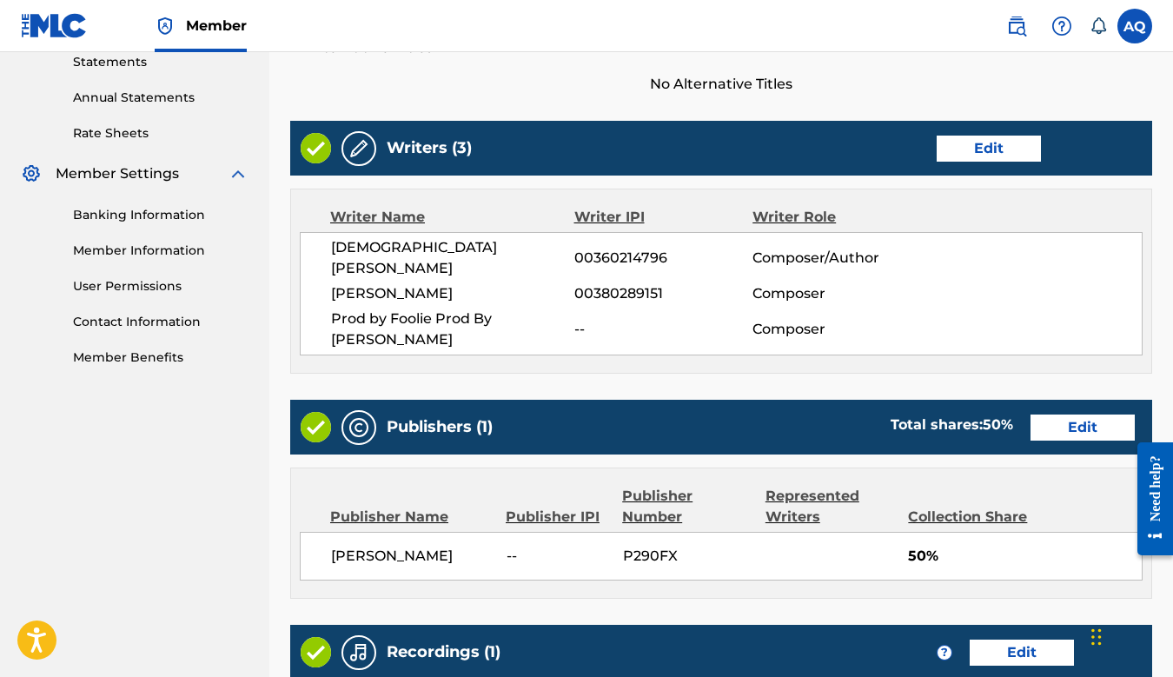
scroll to position [870, 0]
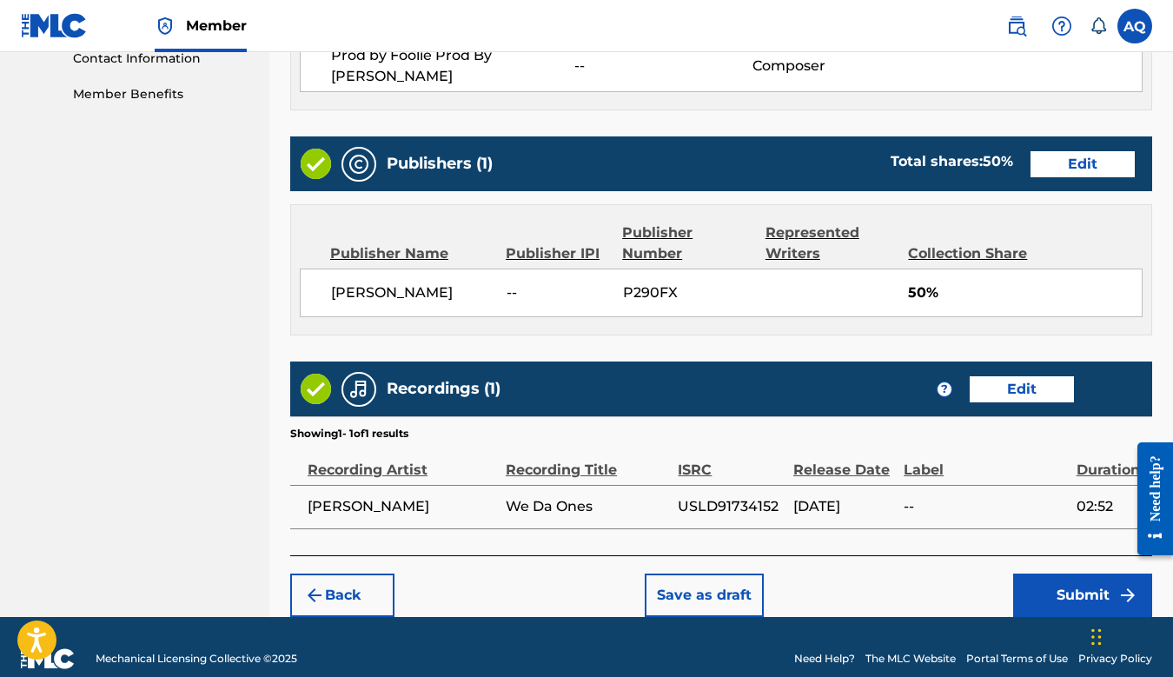
click at [1068, 574] on button "Submit" at bounding box center [1082, 595] width 139 height 43
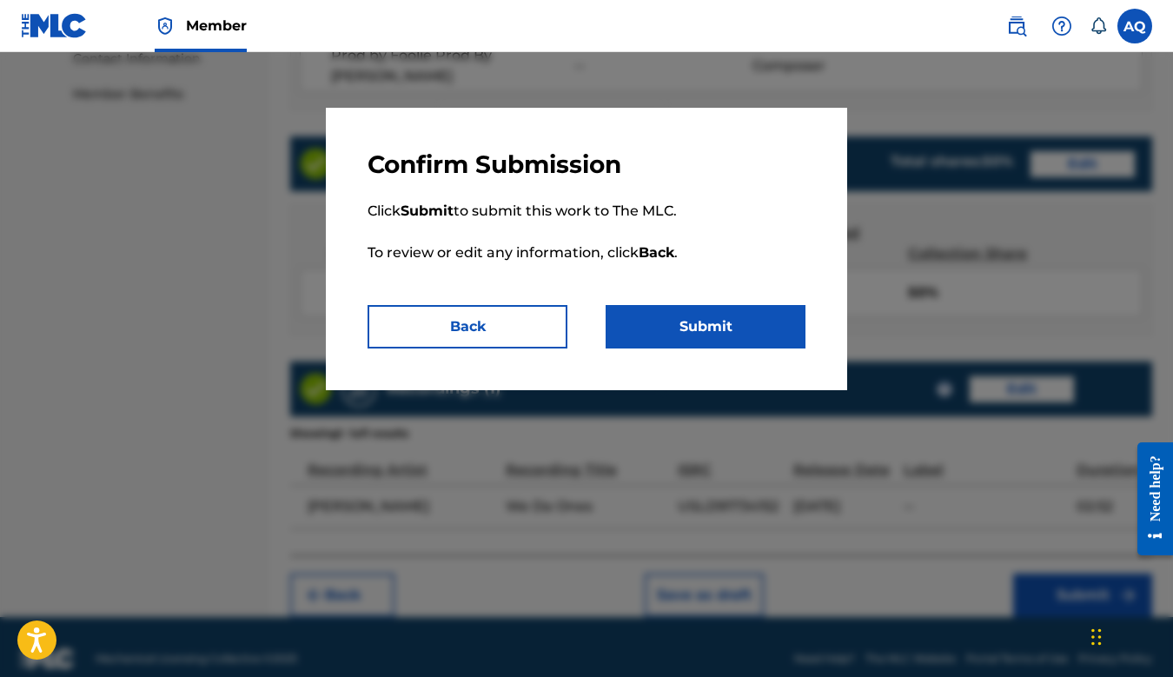
click at [729, 339] on button "Submit" at bounding box center [706, 326] width 200 height 43
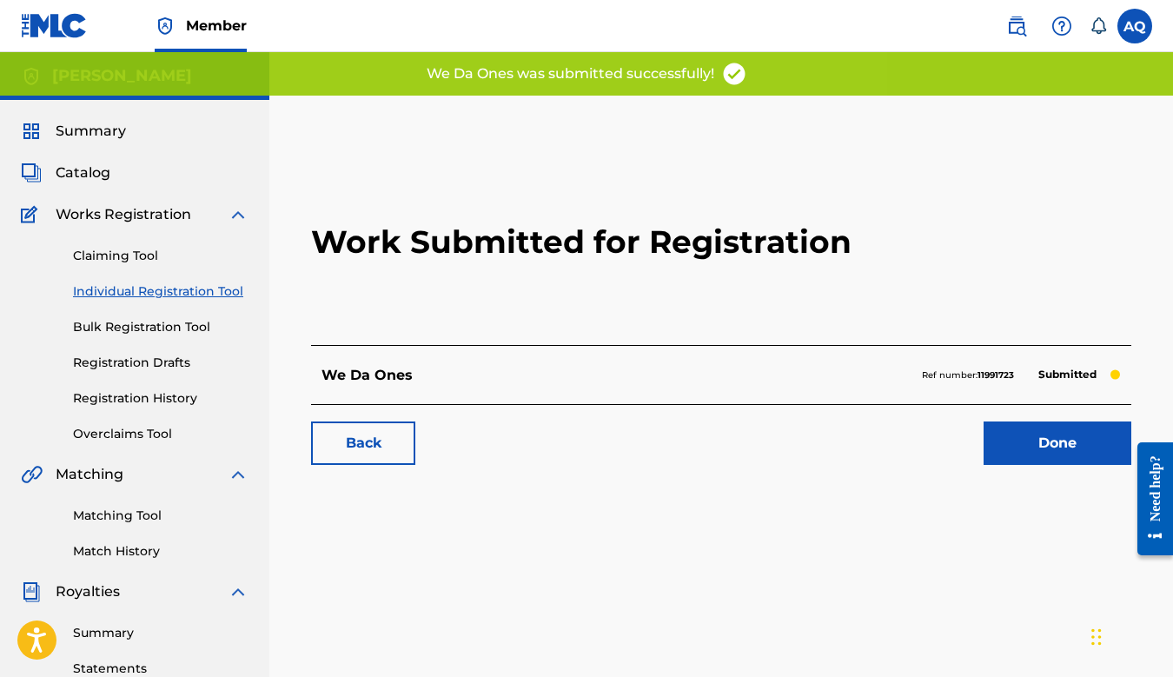
click at [1017, 442] on link "Done" at bounding box center [1058, 443] width 148 height 43
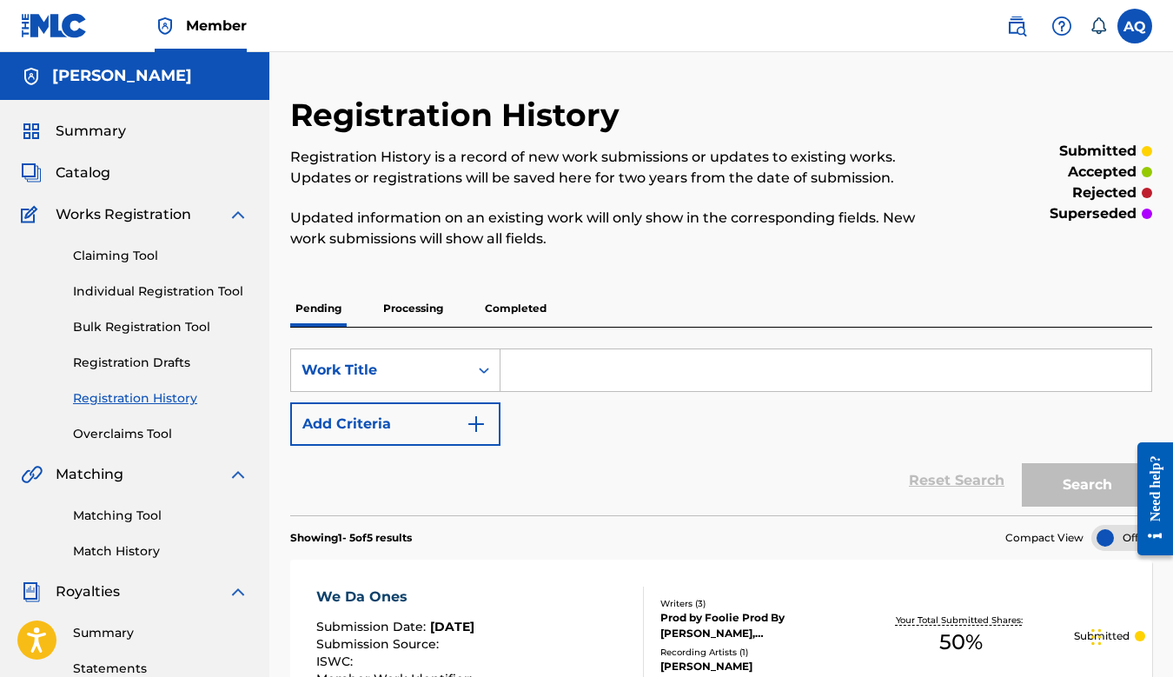
click at [123, 548] on link "Match History" at bounding box center [161, 551] width 176 height 18
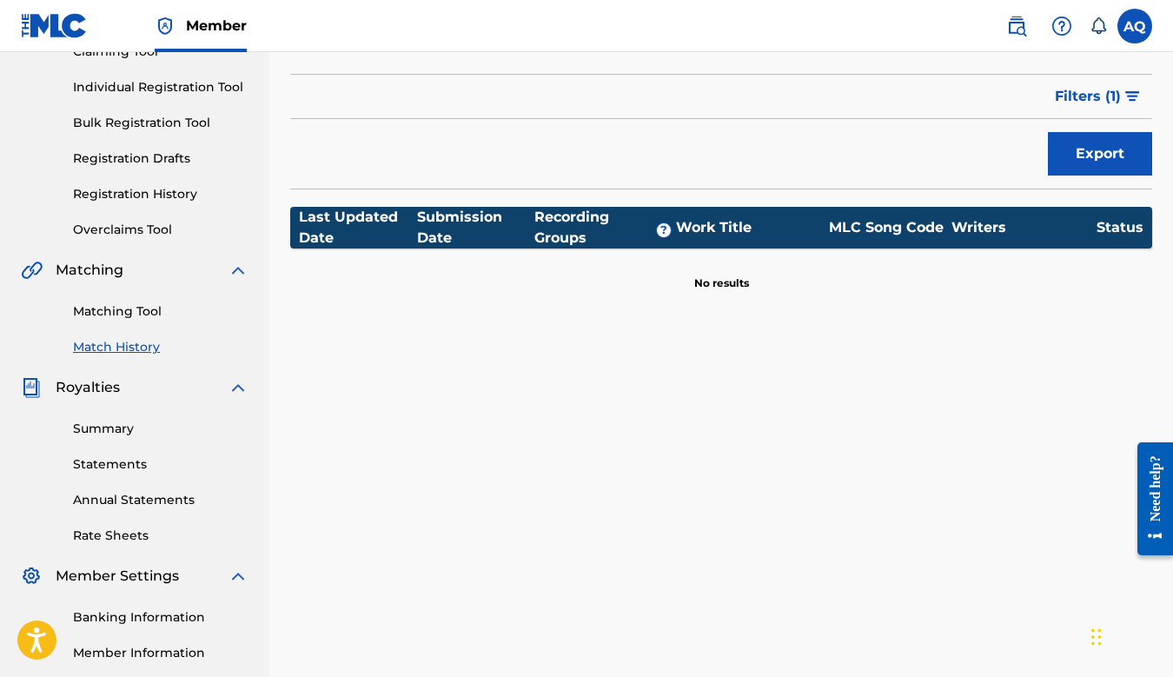
scroll to position [225, 0]
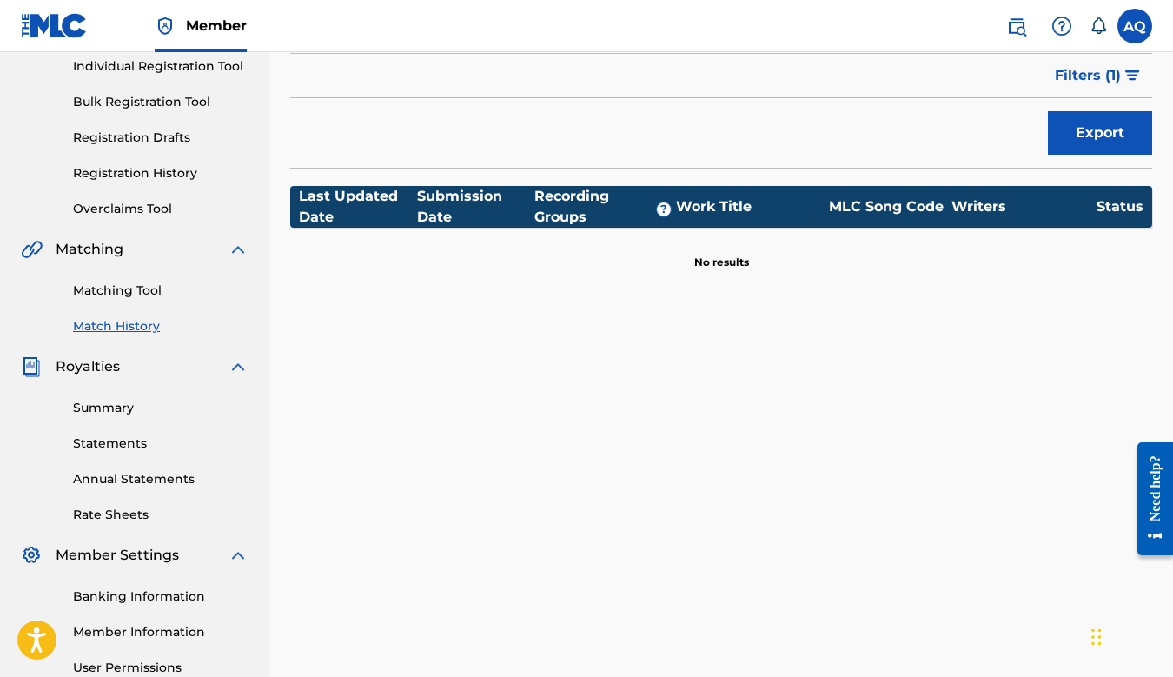
click at [122, 411] on link "Summary" at bounding box center [161, 408] width 176 height 18
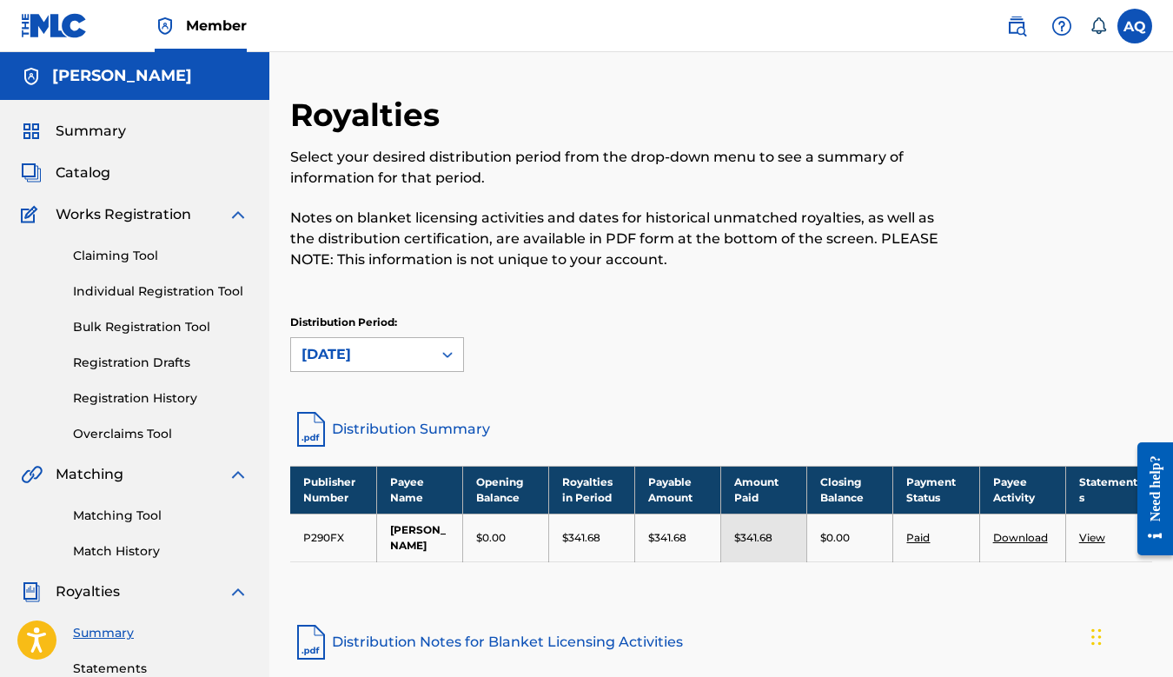
click at [400, 357] on div "August 2025" at bounding box center [362, 354] width 120 height 21
click at [570, 318] on div "Distribution Period: August 2025" at bounding box center [721, 343] width 862 height 57
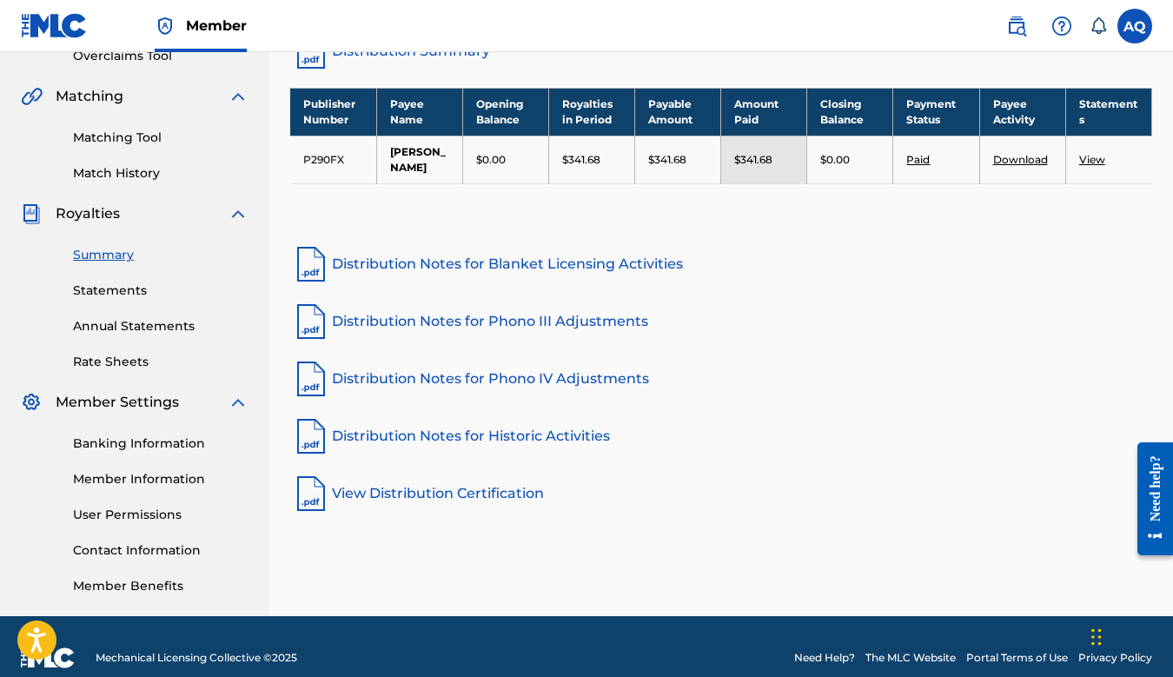
scroll to position [382, 0]
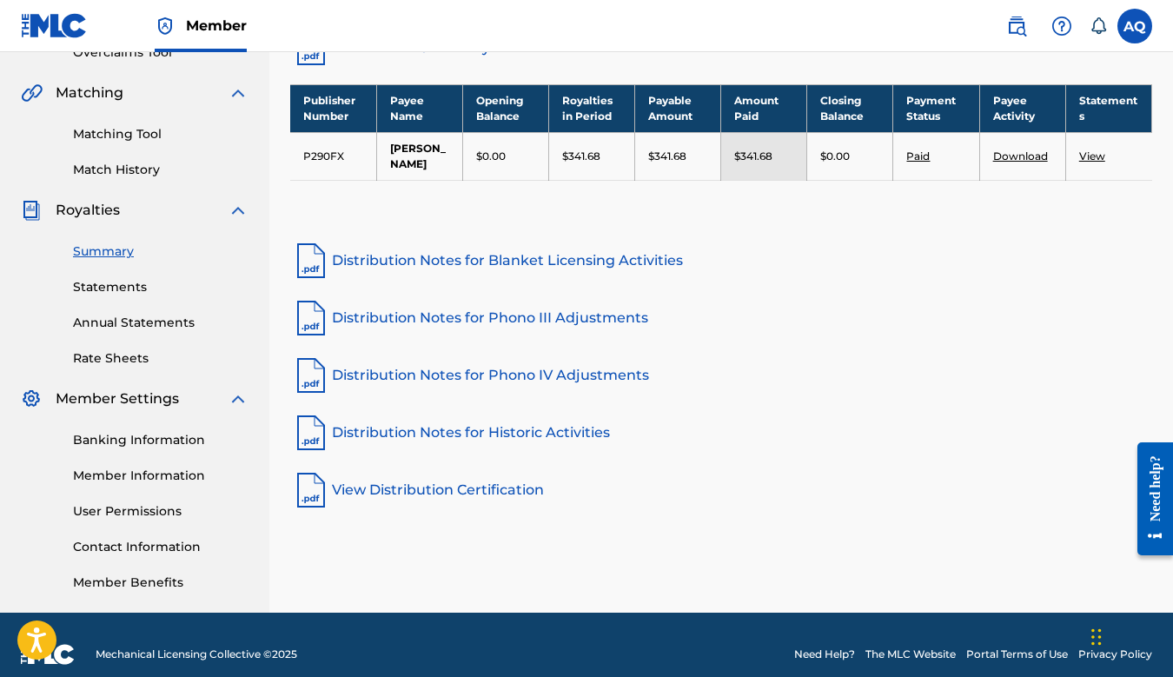
click at [138, 588] on link "Member Benefits" at bounding box center [161, 583] width 176 height 18
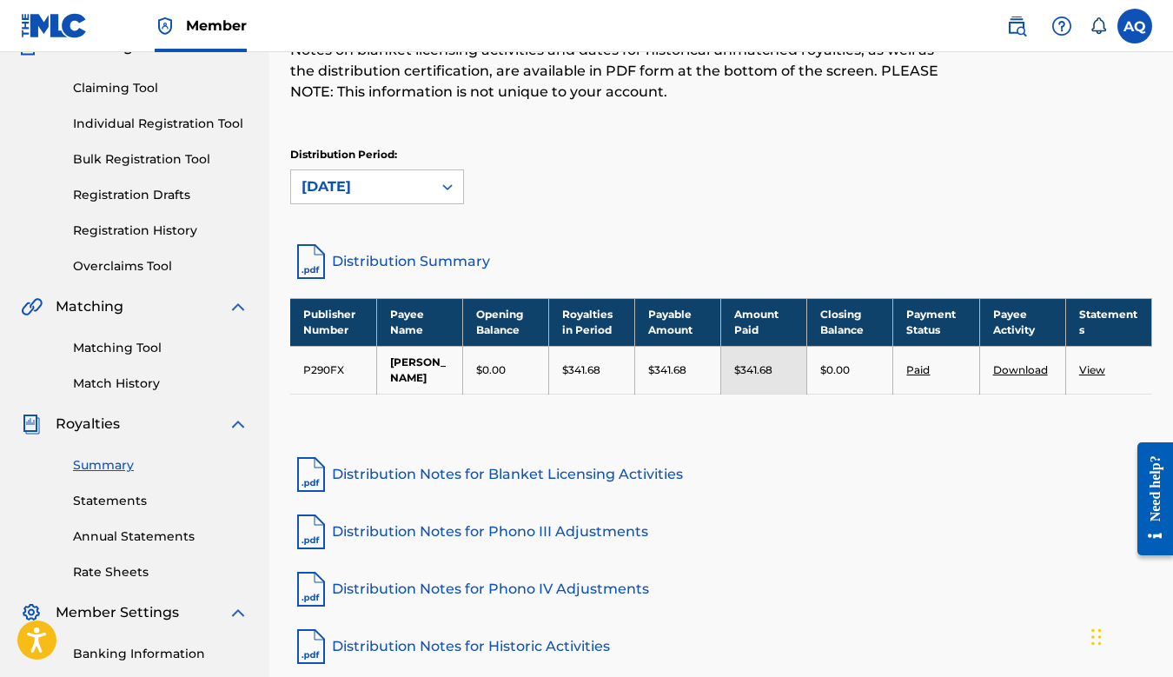
scroll to position [0, 0]
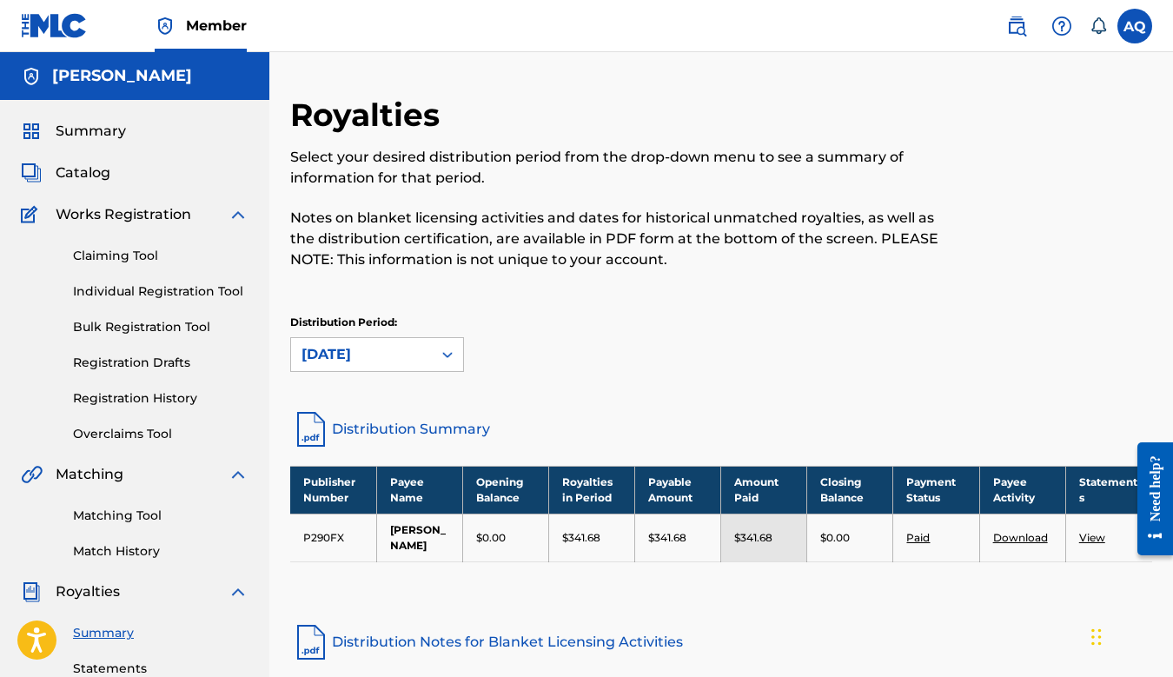
click at [135, 259] on link "Claiming Tool" at bounding box center [161, 256] width 176 height 18
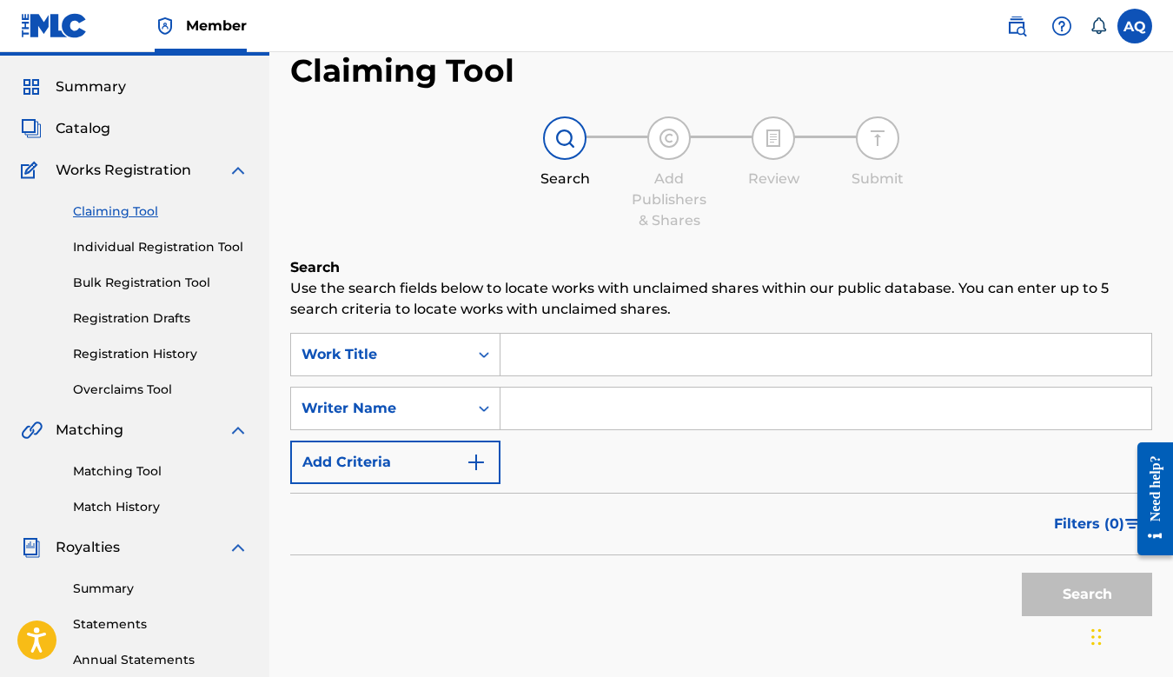
scroll to position [50, 0]
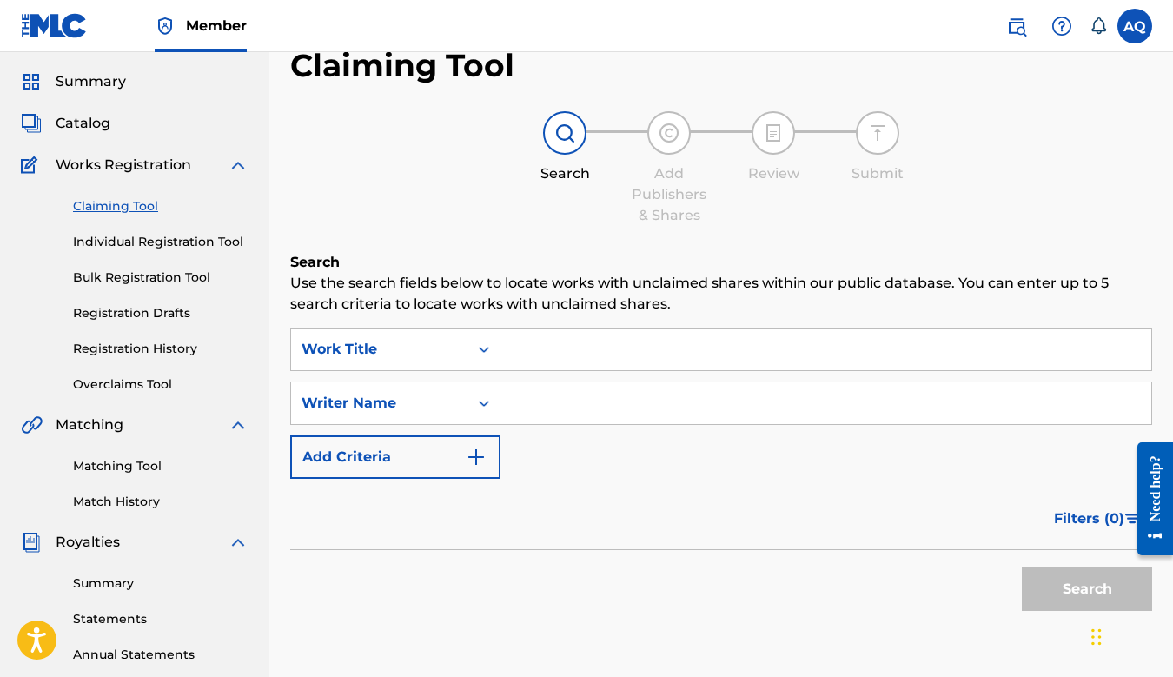
click at [161, 347] on link "Registration History" at bounding box center [161, 349] width 176 height 18
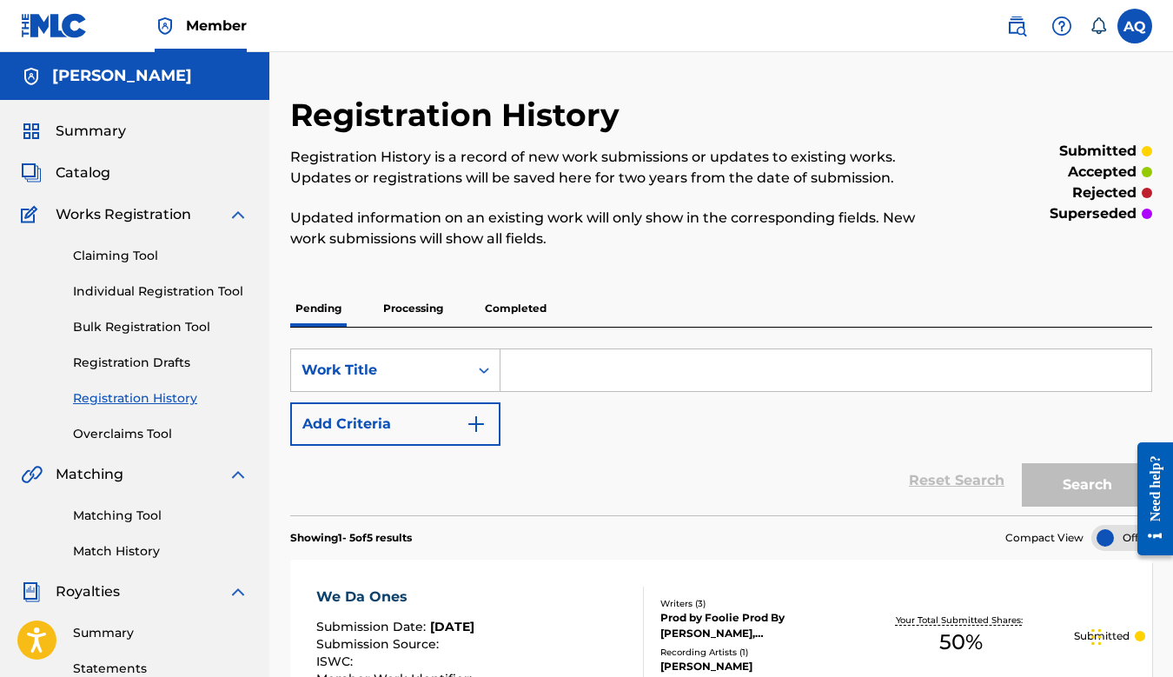
click at [103, 175] on span "Catalog" at bounding box center [83, 173] width 55 height 21
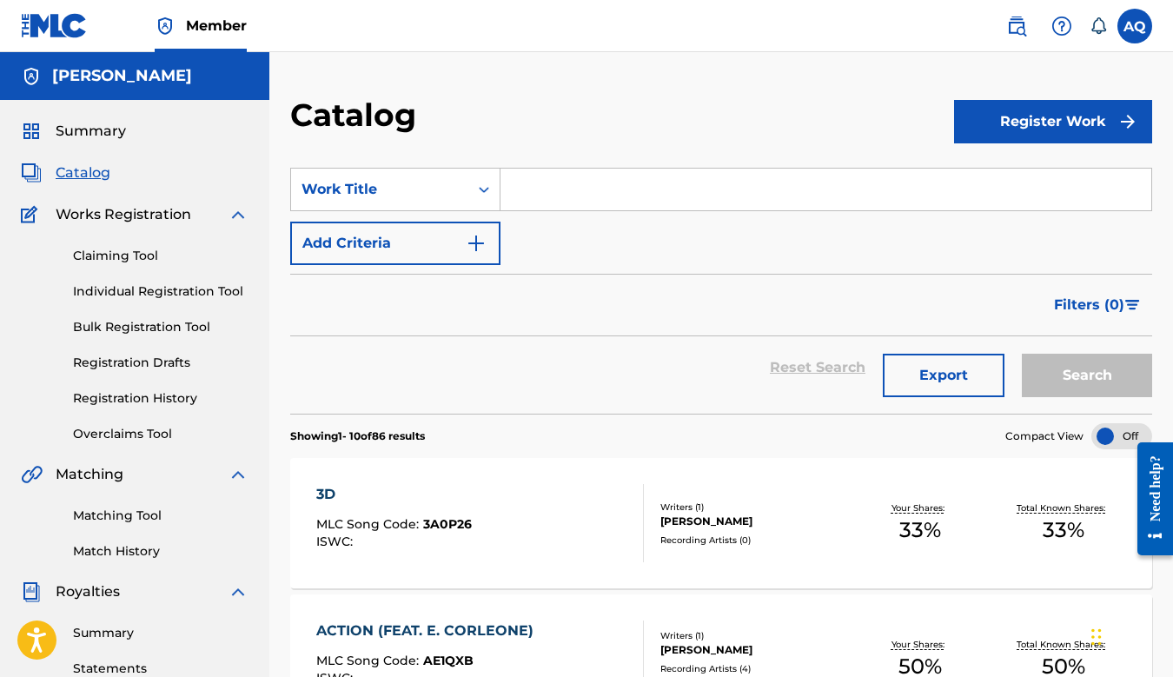
click at [589, 188] on input "Search Form" at bounding box center [826, 190] width 651 height 42
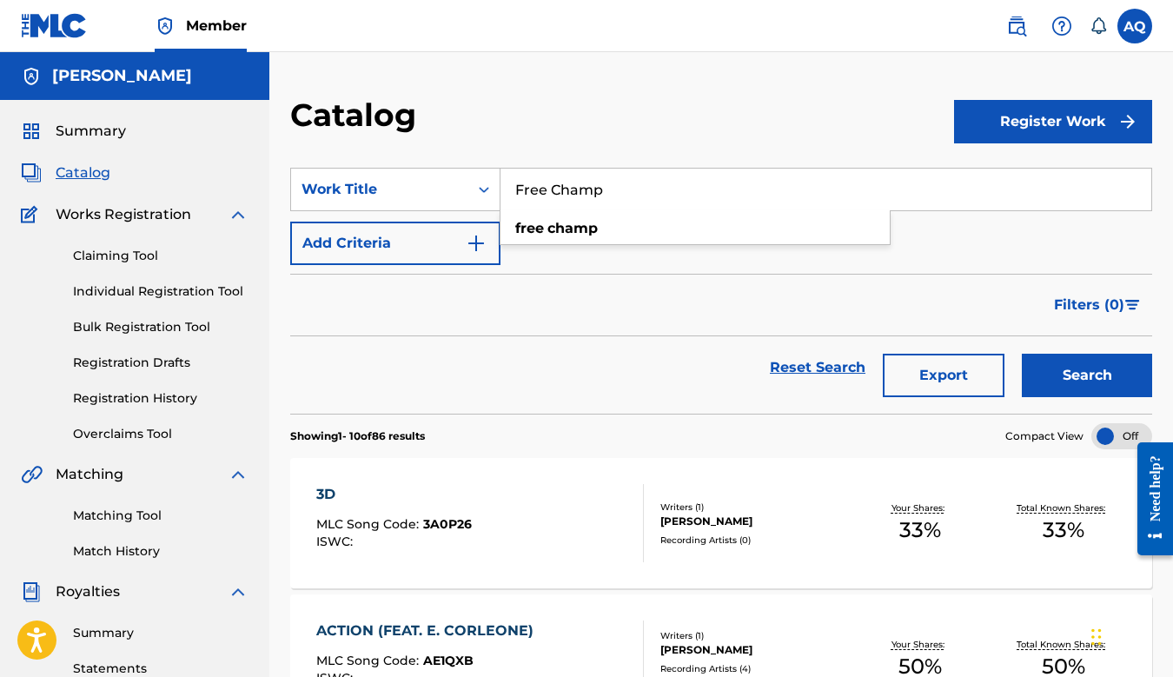
type input "Free Champ"
click at [1022, 354] on button "Search" at bounding box center [1087, 375] width 130 height 43
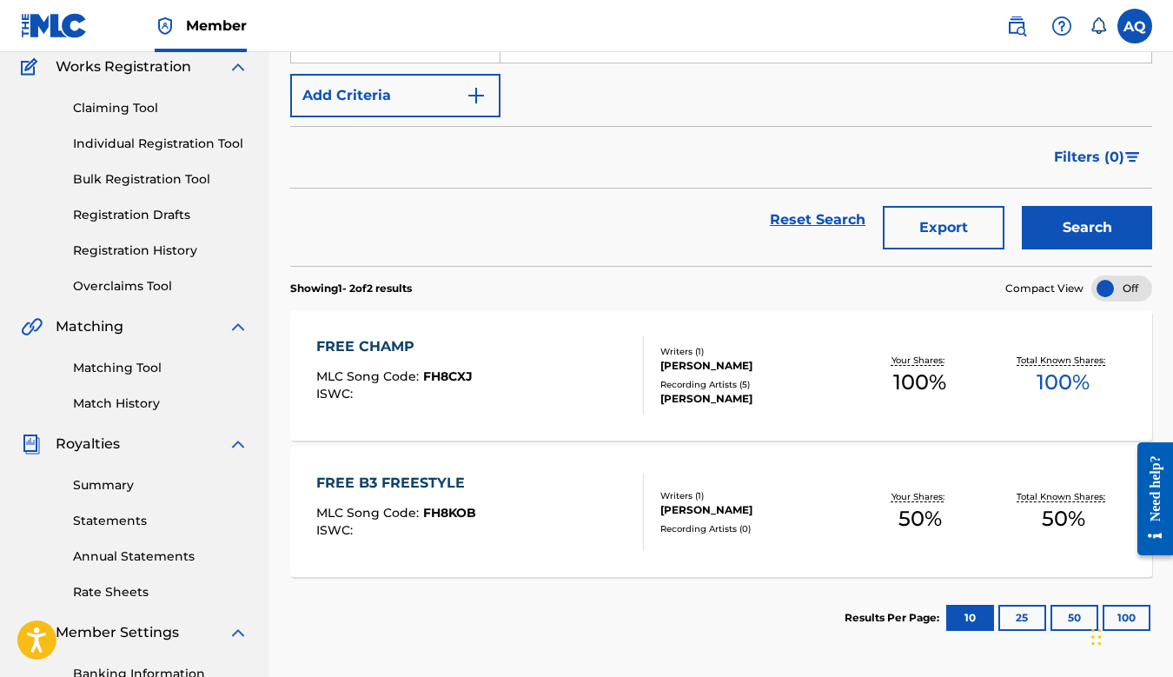
scroll to position [156, 0]
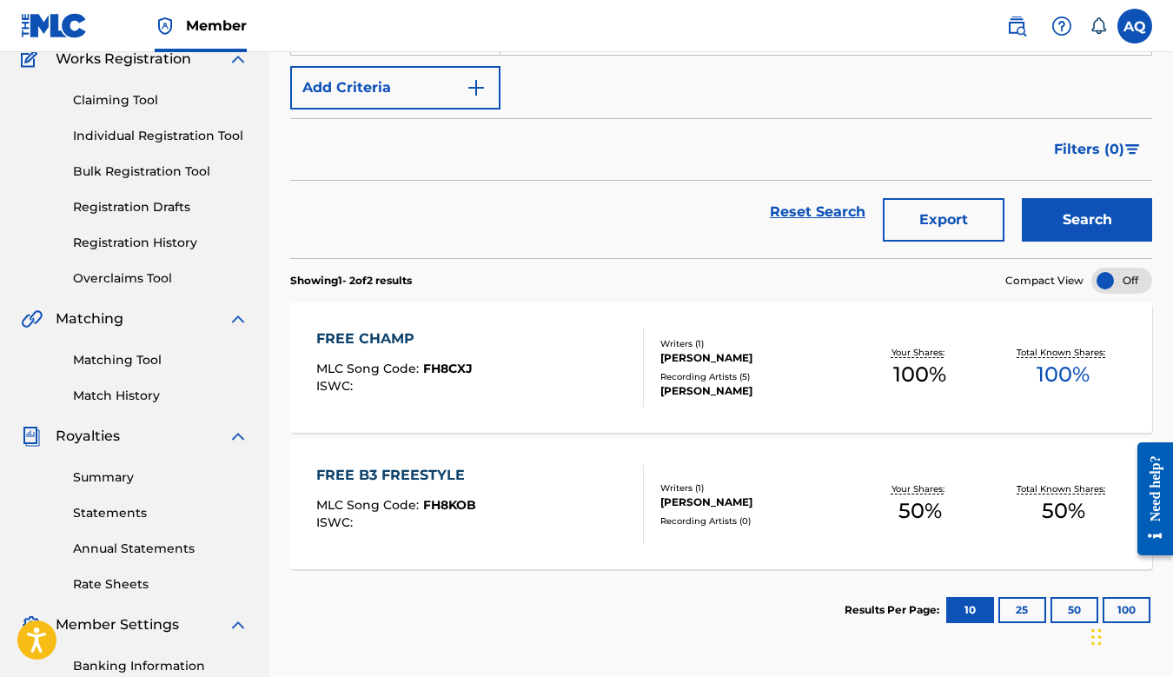
click at [373, 336] on div "FREE CHAMP" at bounding box center [394, 339] width 156 height 21
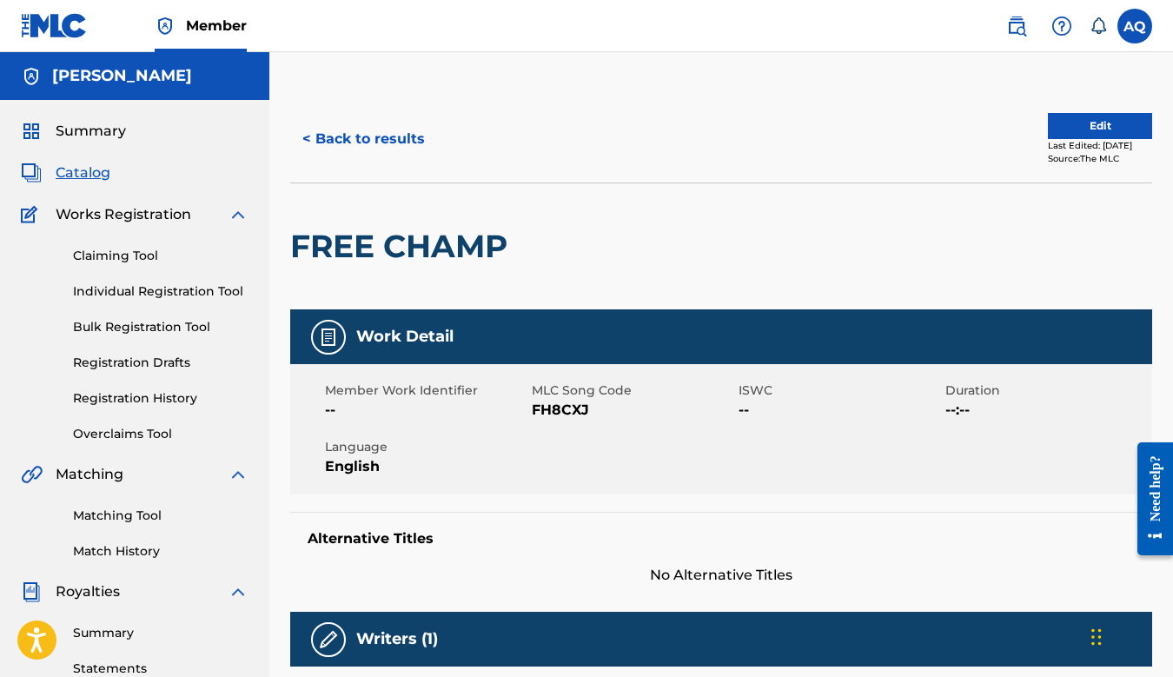
click at [87, 182] on span "Catalog" at bounding box center [83, 173] width 55 height 21
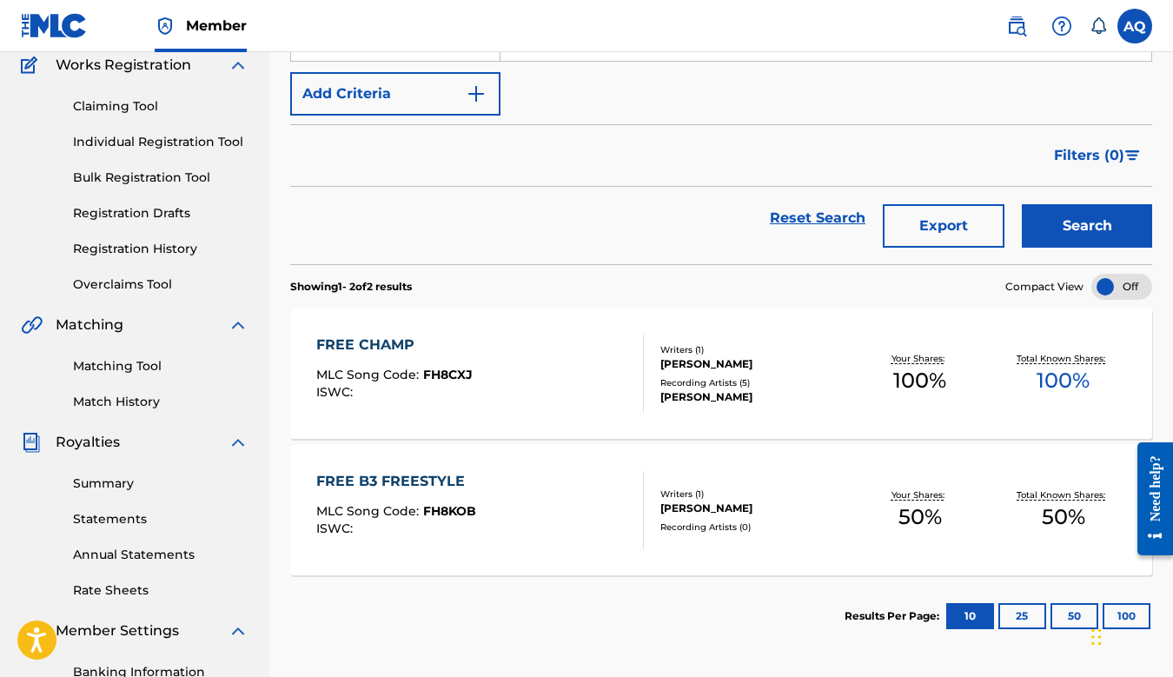
scroll to position [169, 0]
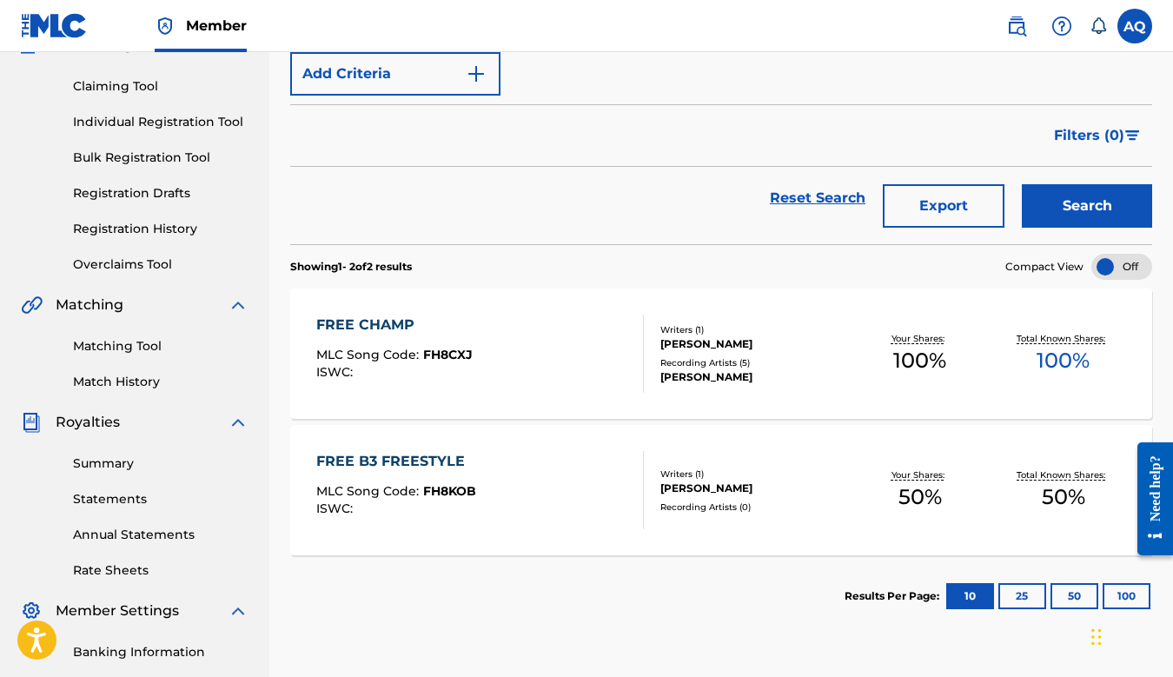
click at [392, 321] on div "FREE CHAMP" at bounding box center [394, 325] width 156 height 21
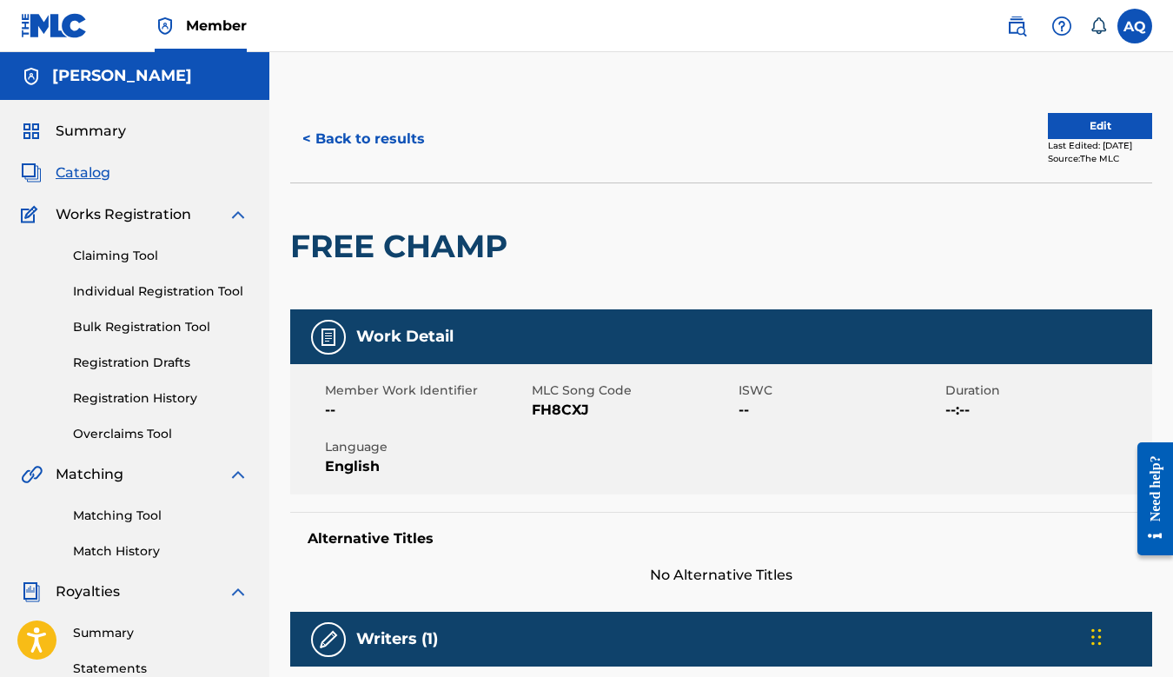
click at [1048, 128] on button "Edit" at bounding box center [1100, 126] width 104 height 26
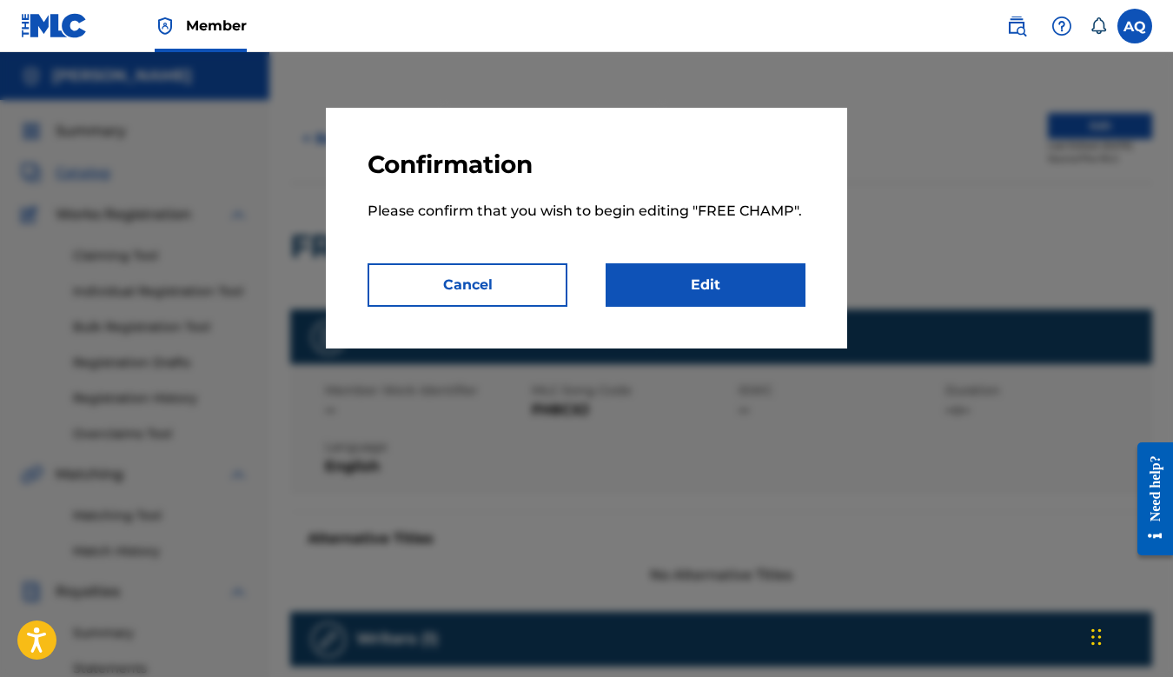
click at [714, 281] on link "Edit" at bounding box center [706, 284] width 200 height 43
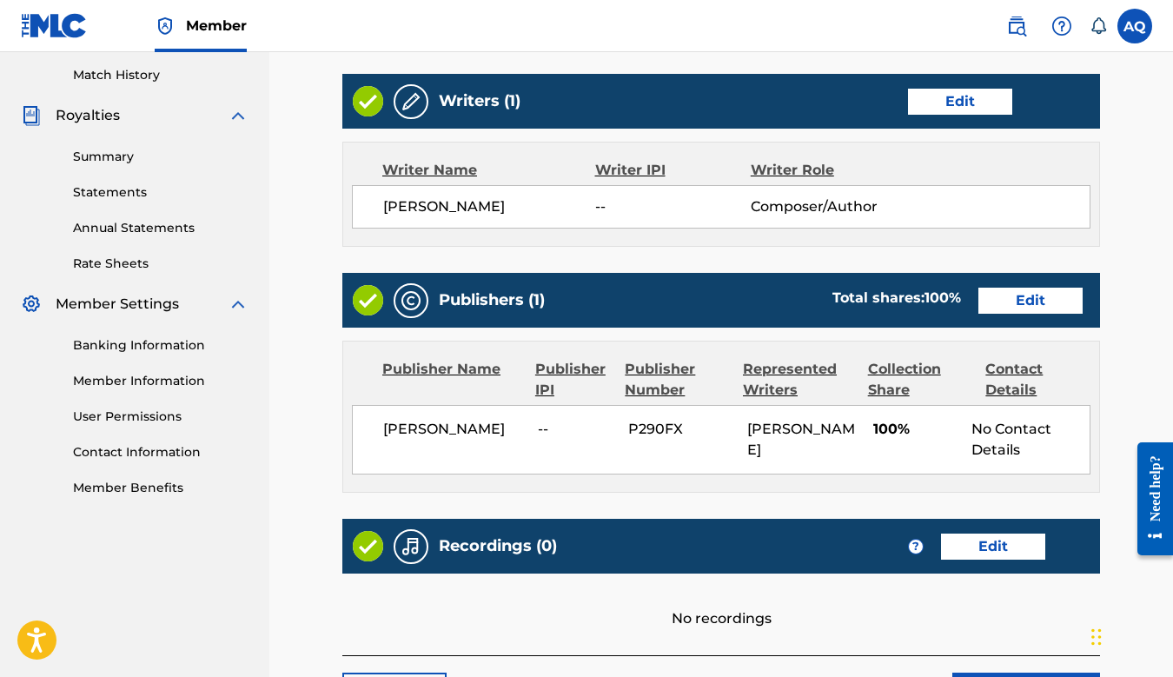
scroll to position [491, 0]
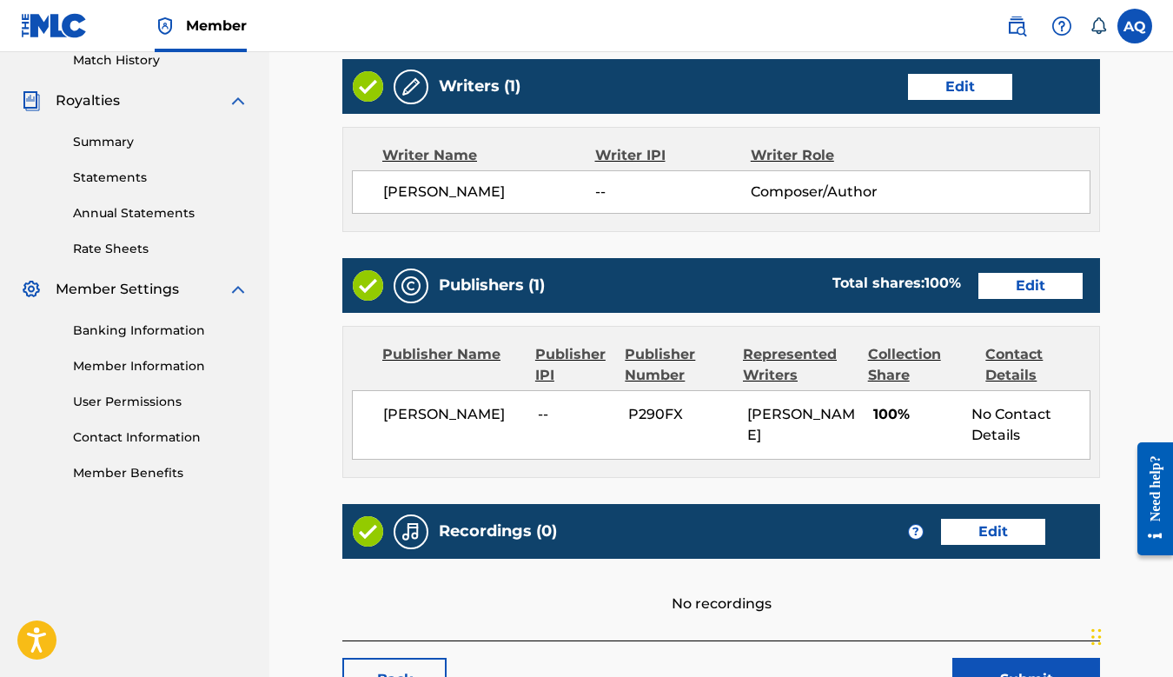
click at [1015, 285] on link "Edit" at bounding box center [1031, 286] width 104 height 26
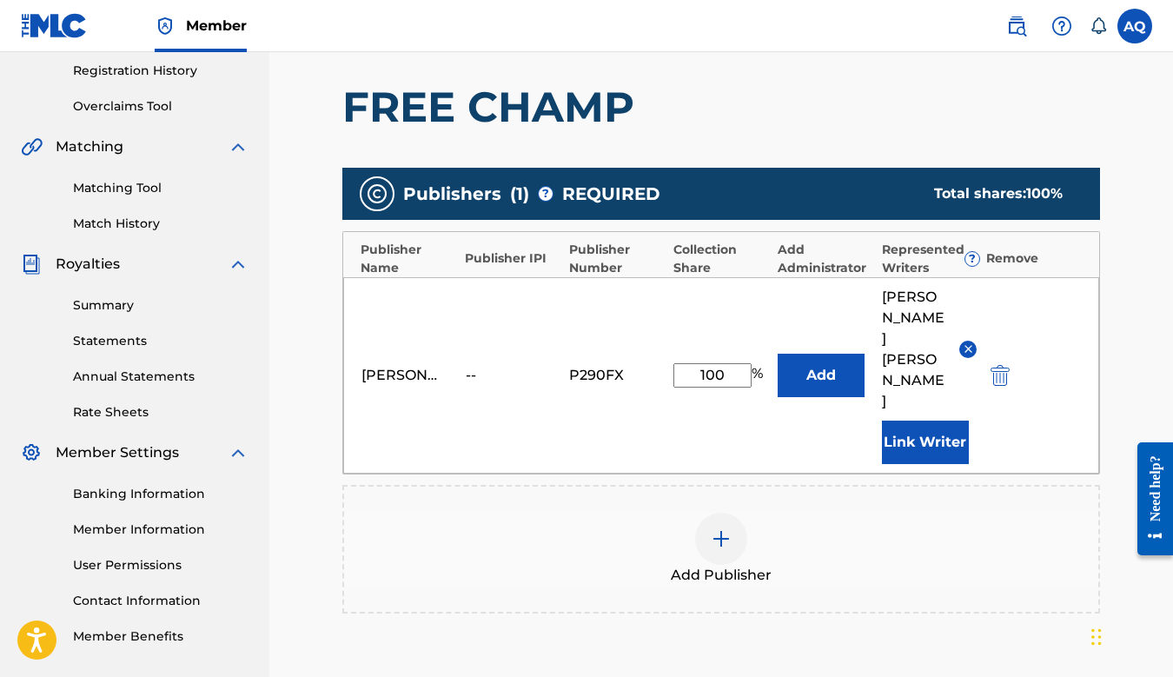
scroll to position [483, 0]
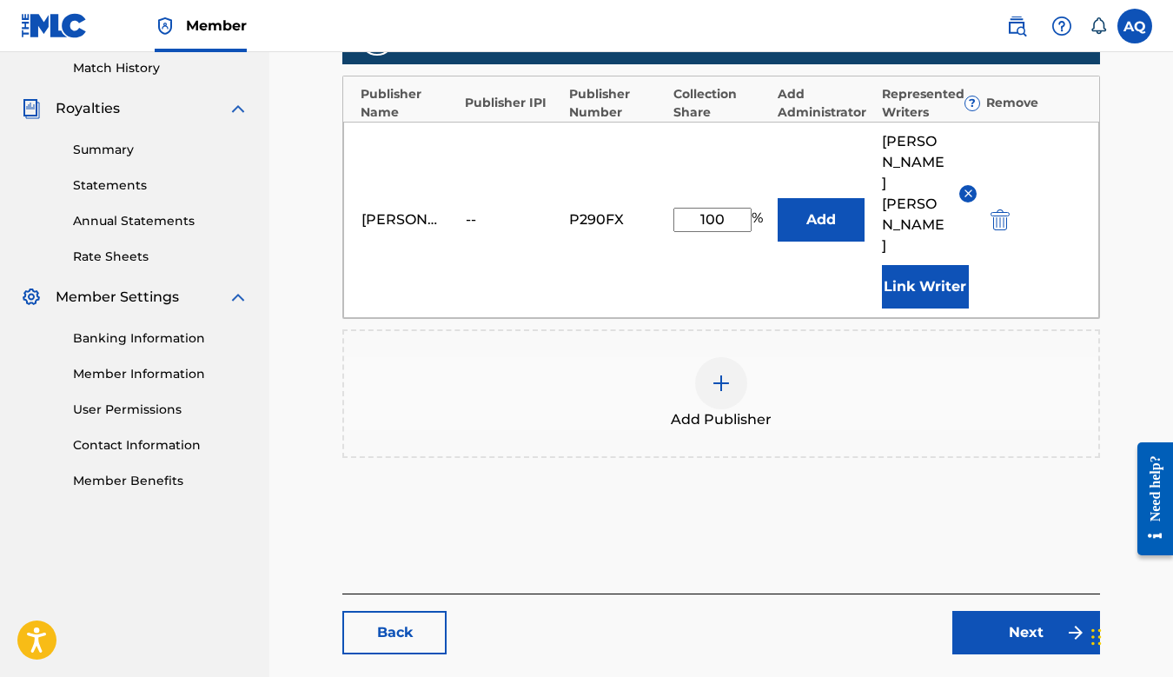
drag, startPoint x: 714, startPoint y: 196, endPoint x: 693, endPoint y: 195, distance: 20.9
click at [693, 208] on input "100" at bounding box center [713, 220] width 78 height 24
type input "50"
click at [903, 265] on button "Link Writer" at bounding box center [925, 286] width 87 height 43
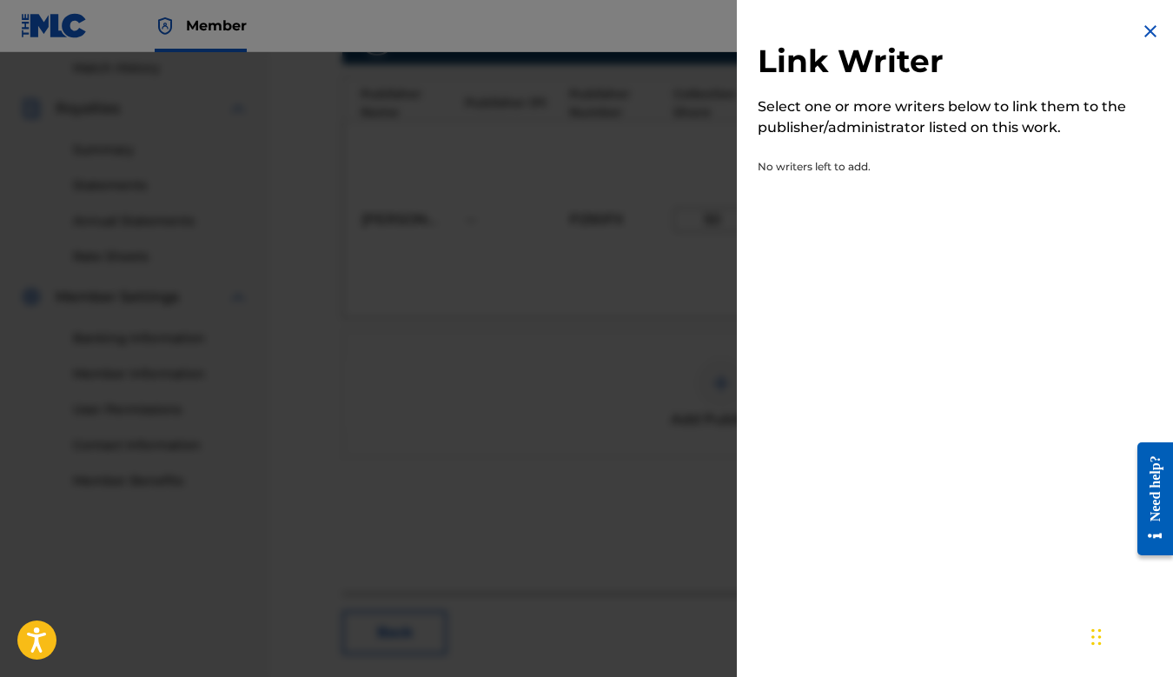
click at [633, 375] on div at bounding box center [586, 390] width 1173 height 677
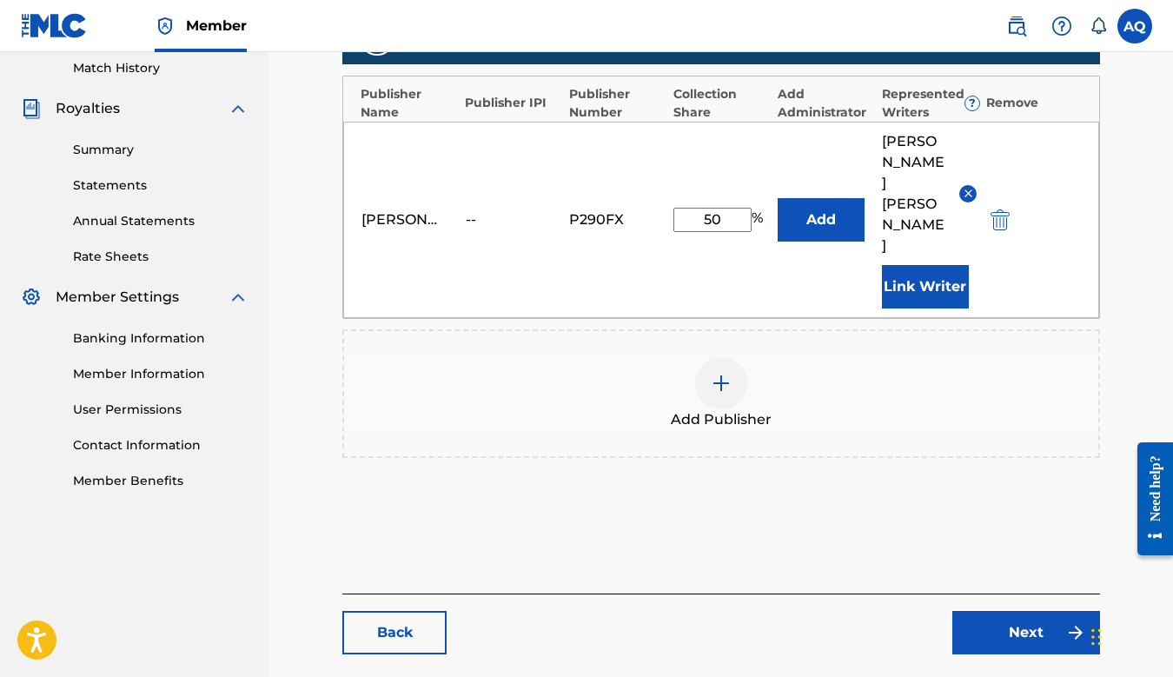
click at [713, 373] on img at bounding box center [721, 383] width 21 height 21
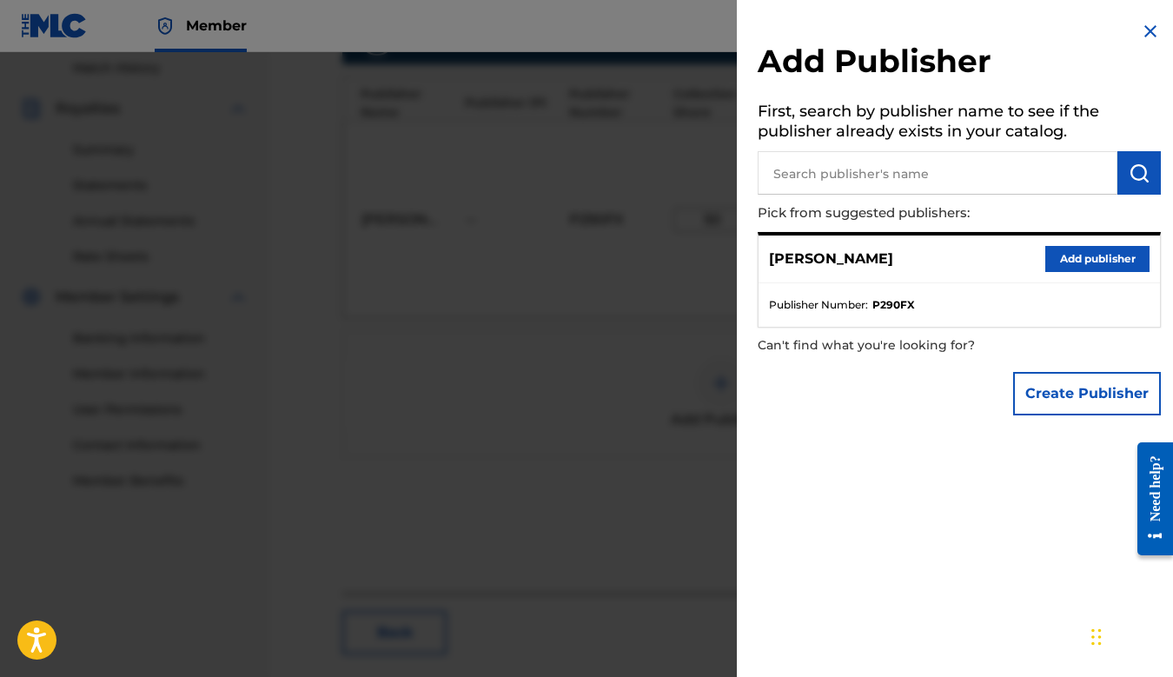
click at [833, 178] on input "text" at bounding box center [938, 172] width 360 height 43
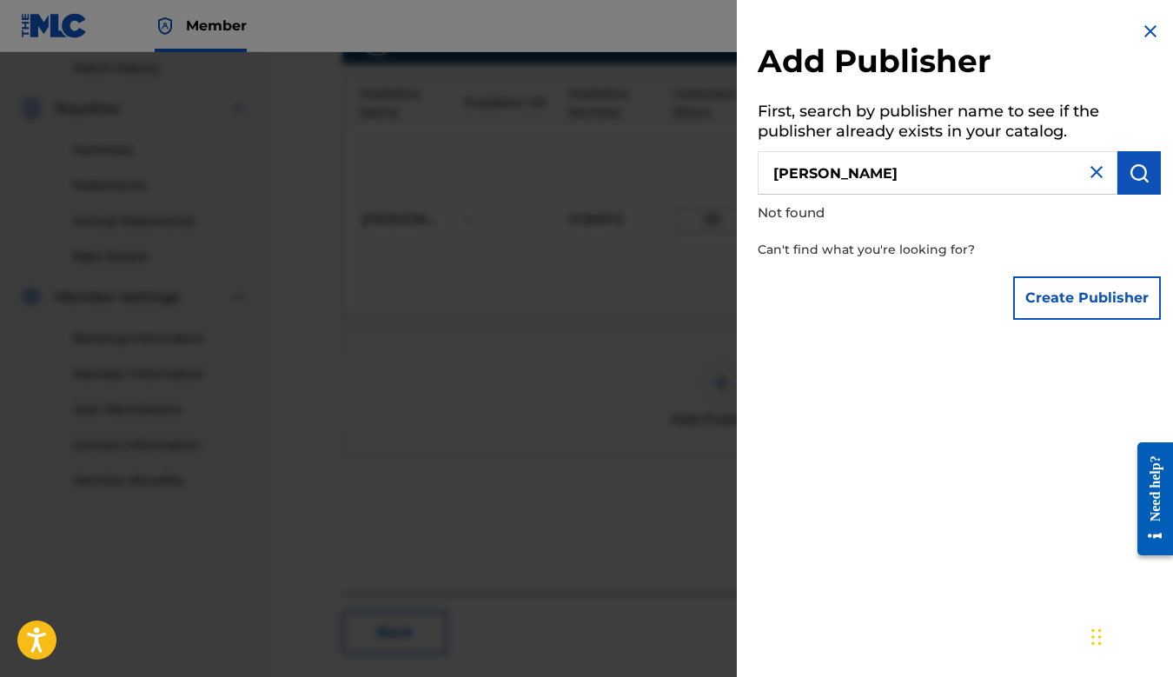
type input "ryan marquis bather"
click at [1144, 30] on img at bounding box center [1150, 31] width 21 height 21
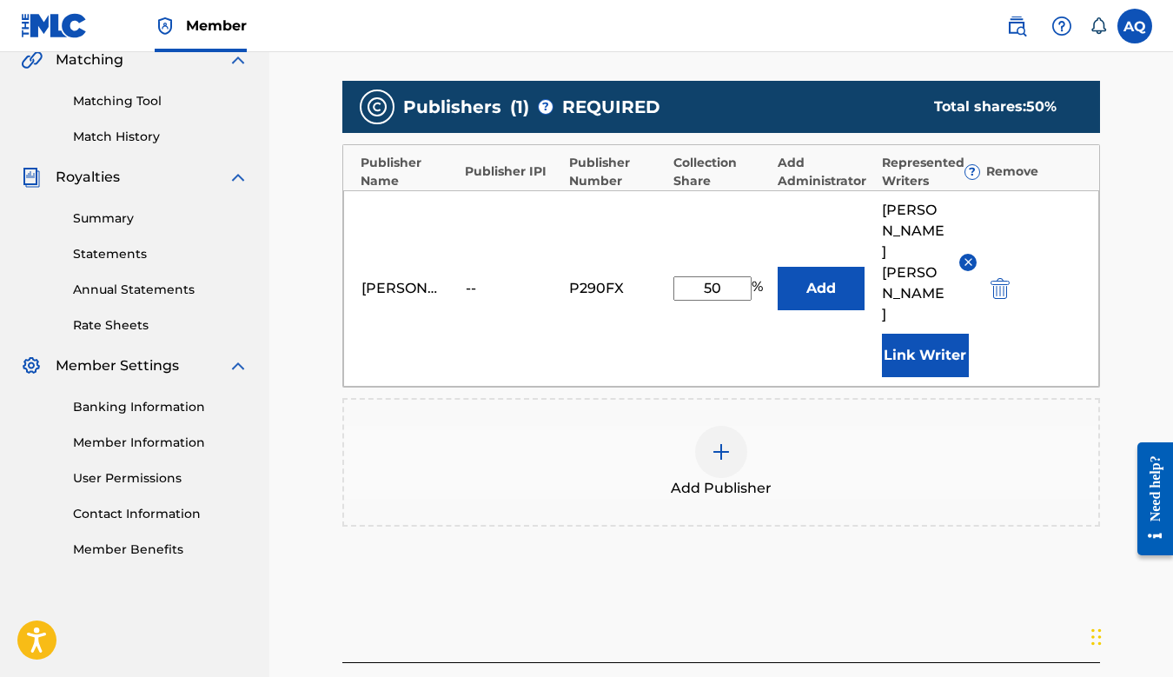
click at [811, 398] on div "Add Publisher" at bounding box center [721, 462] width 758 height 129
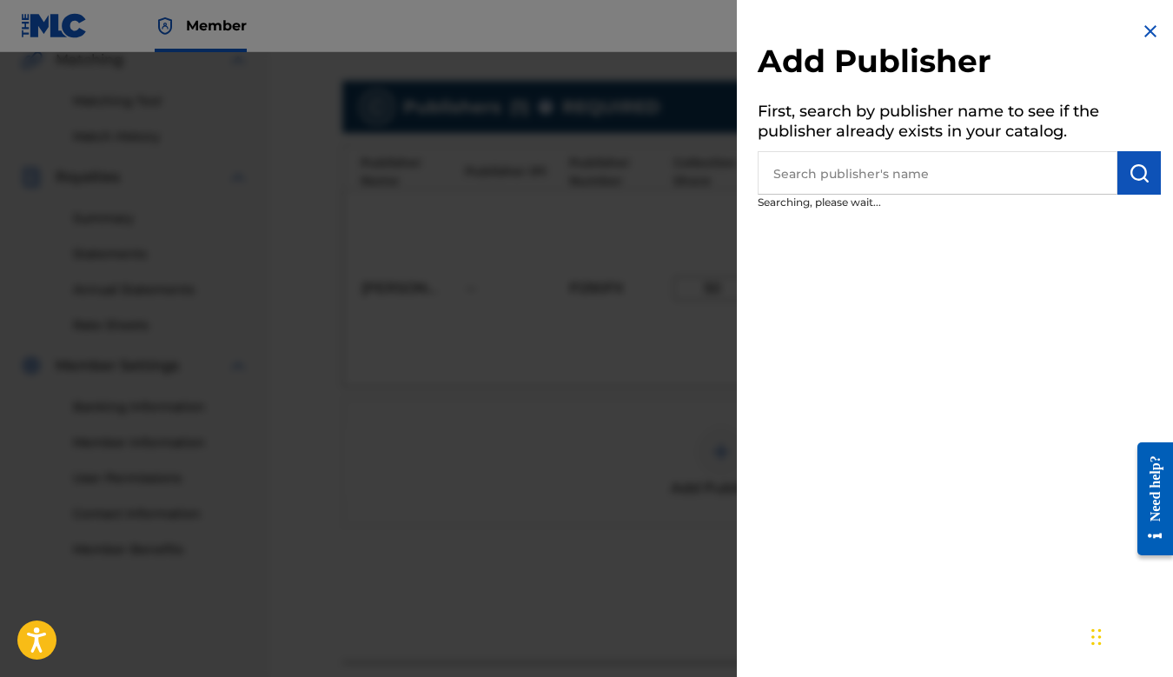
scroll to position [370, 0]
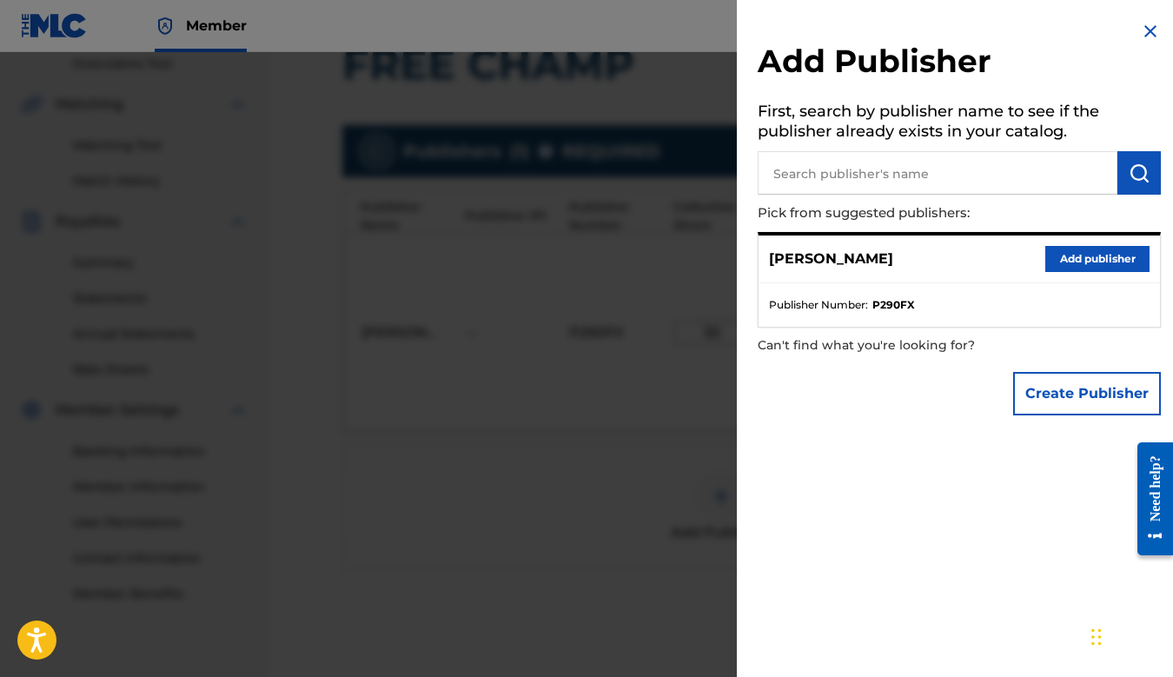
click at [1140, 30] on img at bounding box center [1150, 31] width 21 height 21
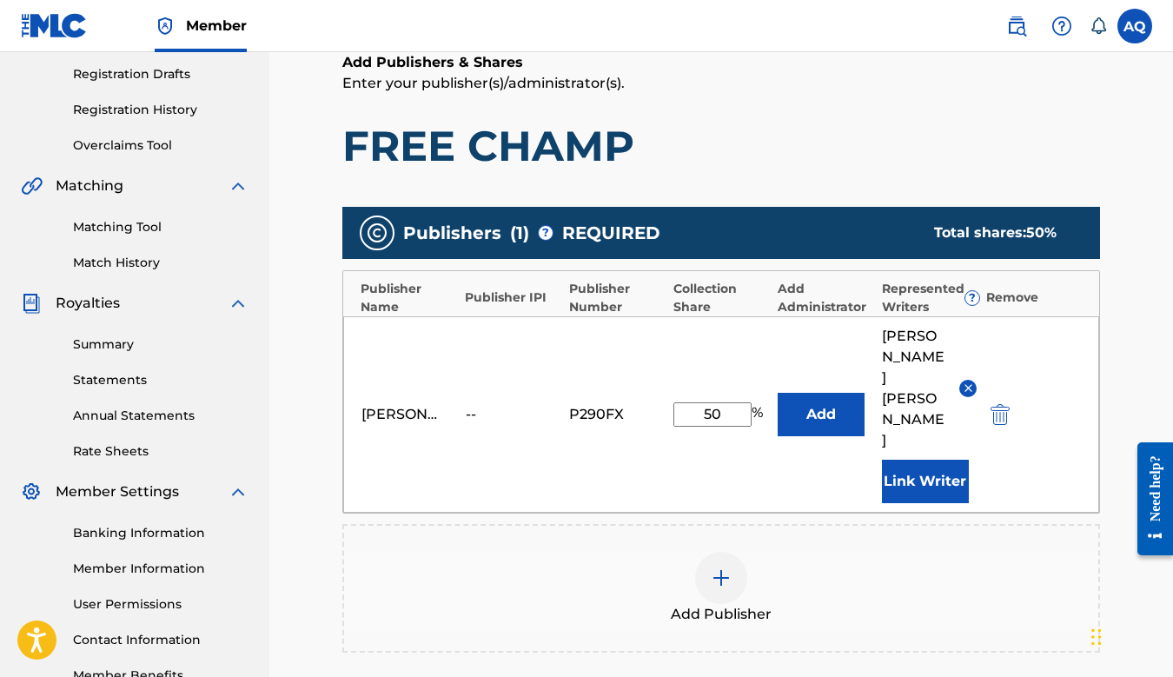
scroll to position [528, 0]
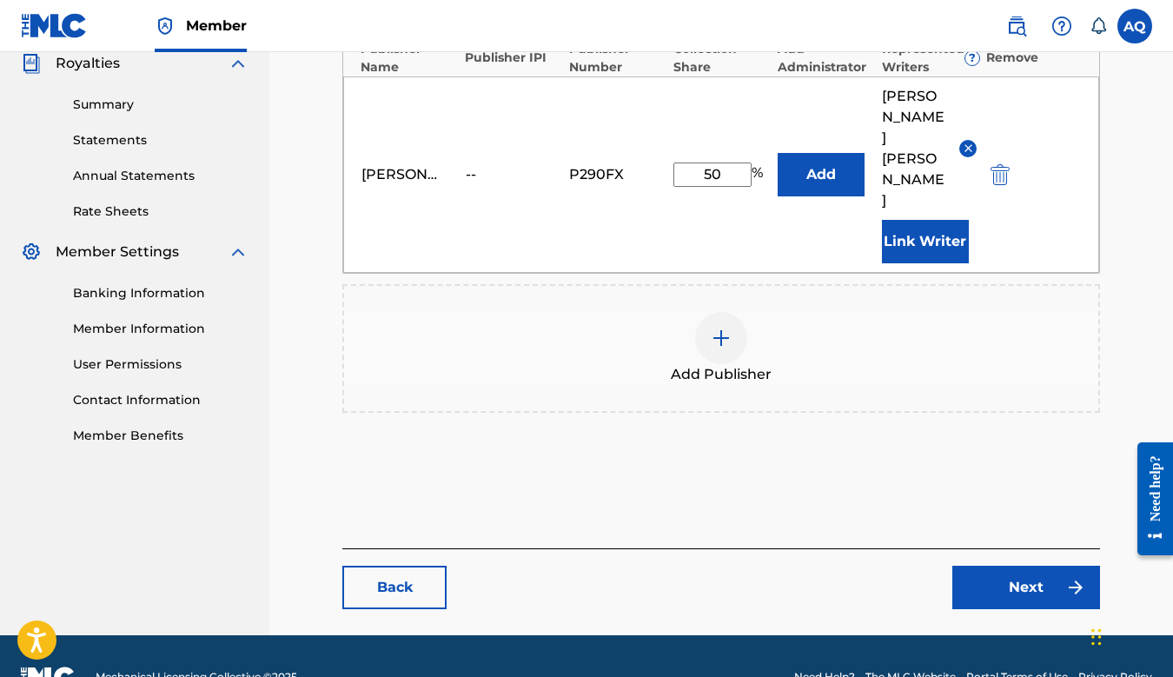
click at [989, 566] on link "Next" at bounding box center [1027, 587] width 148 height 43
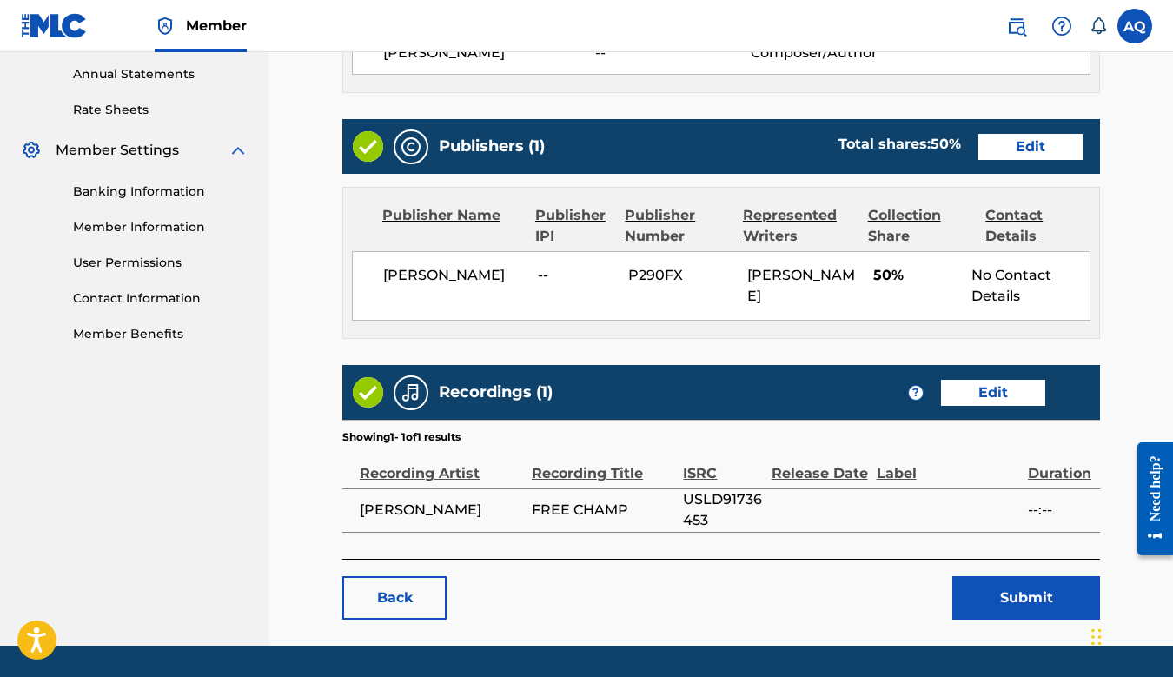
scroll to position [681, 0]
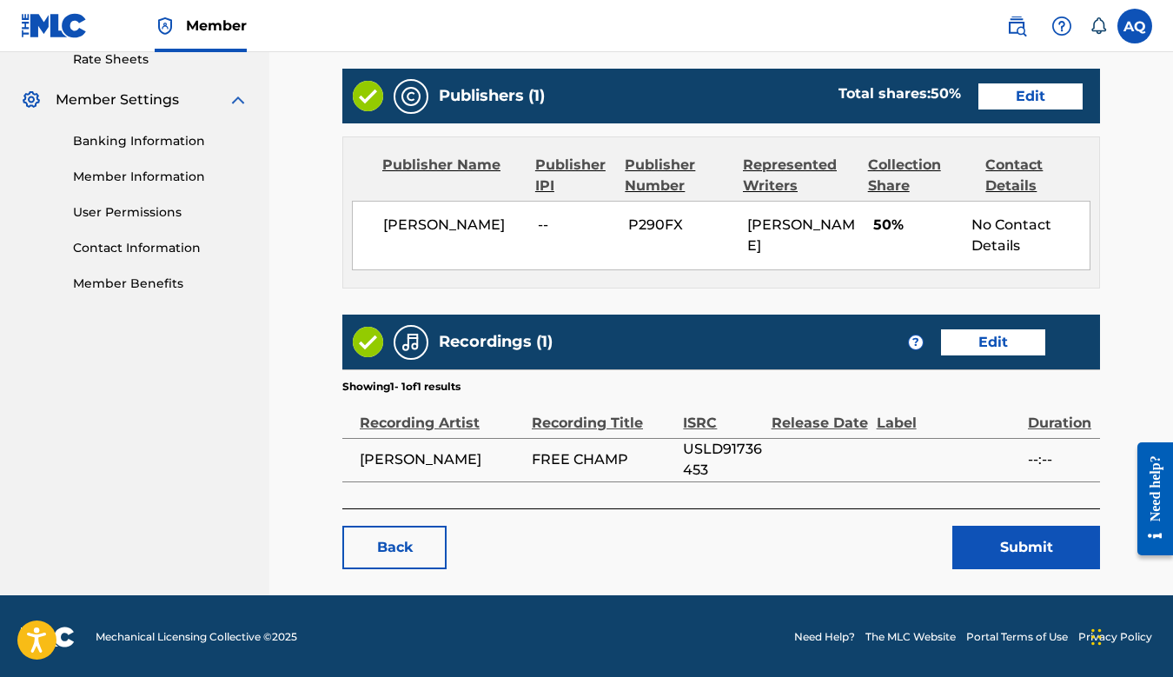
click at [1006, 541] on button "Submit" at bounding box center [1027, 547] width 148 height 43
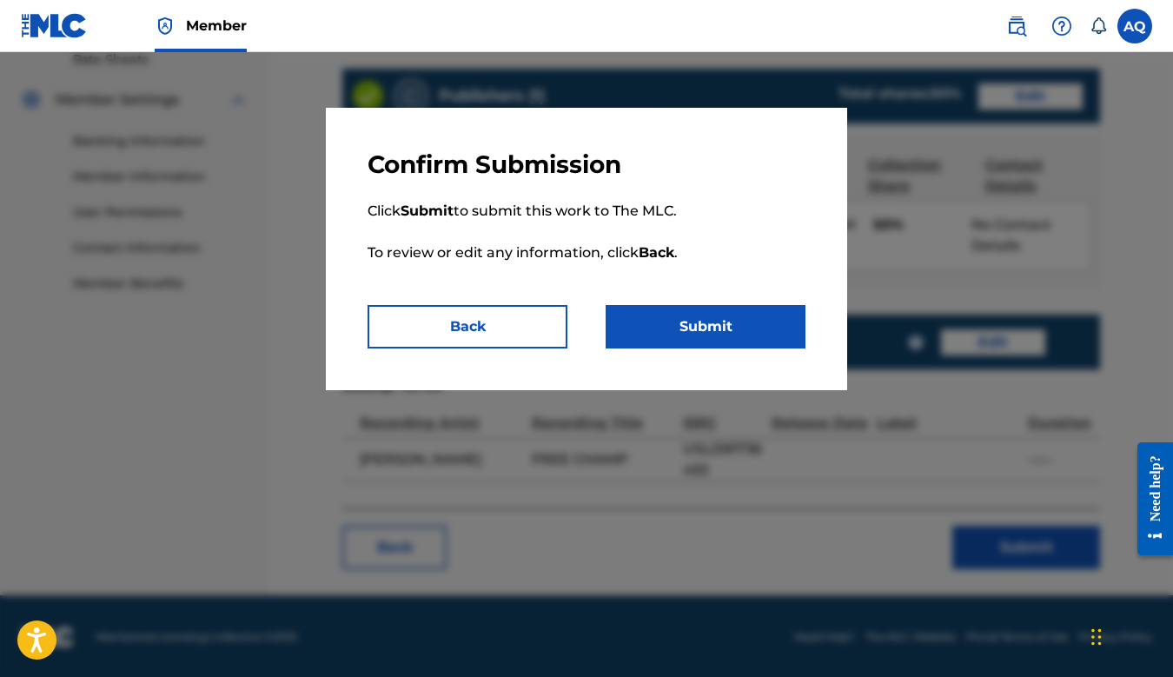
click at [741, 325] on button "Submit" at bounding box center [706, 326] width 200 height 43
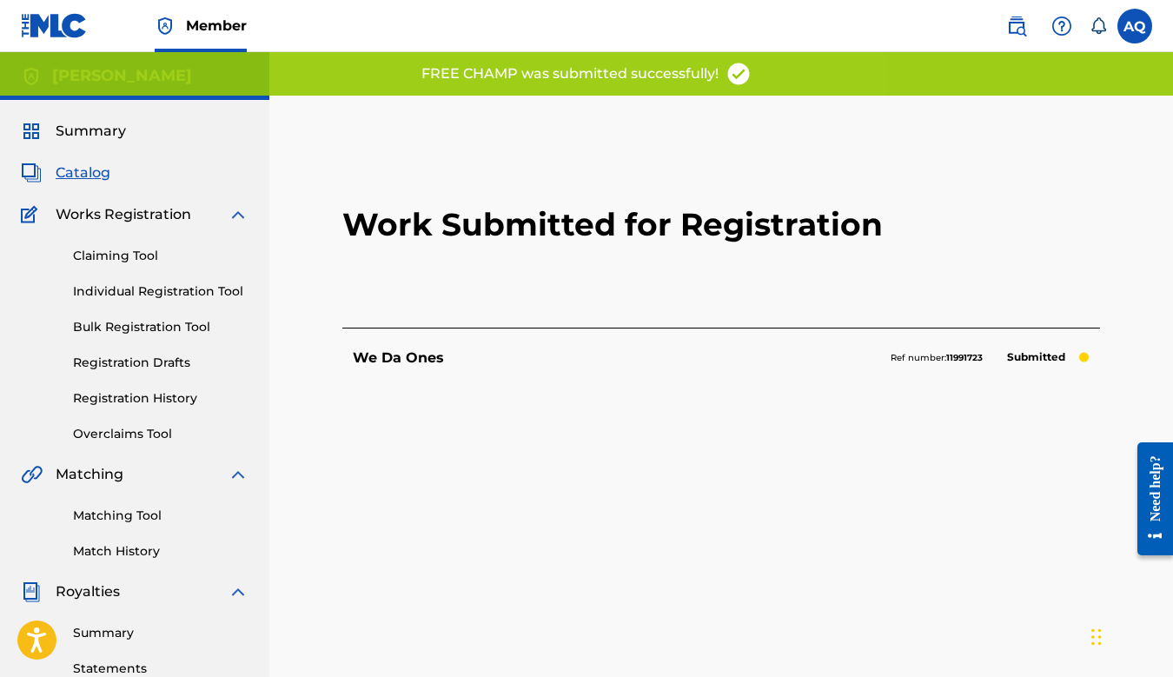
click at [97, 133] on span "Summary" at bounding box center [91, 131] width 70 height 21
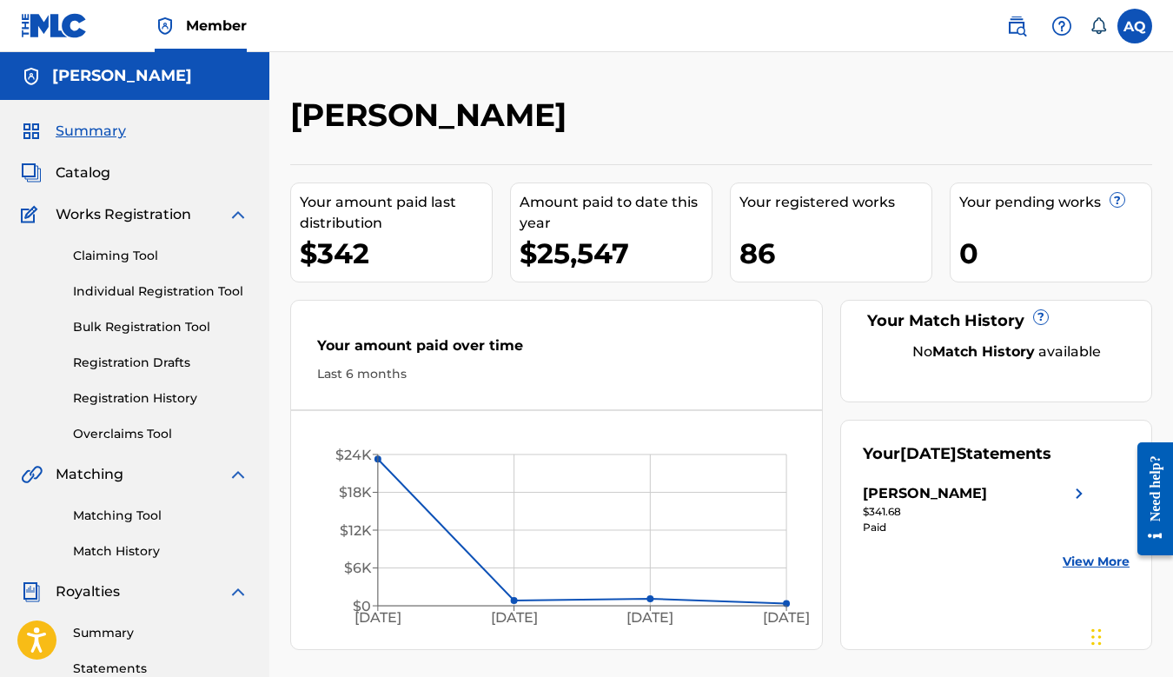
click at [123, 220] on span "Works Registration" at bounding box center [124, 214] width 136 height 21
click at [92, 160] on div "Summary Catalog Works Registration Claiming Tool Individual Registration Tool B…" at bounding box center [134, 547] width 269 height 894
click at [90, 173] on span "Catalog" at bounding box center [83, 173] width 55 height 21
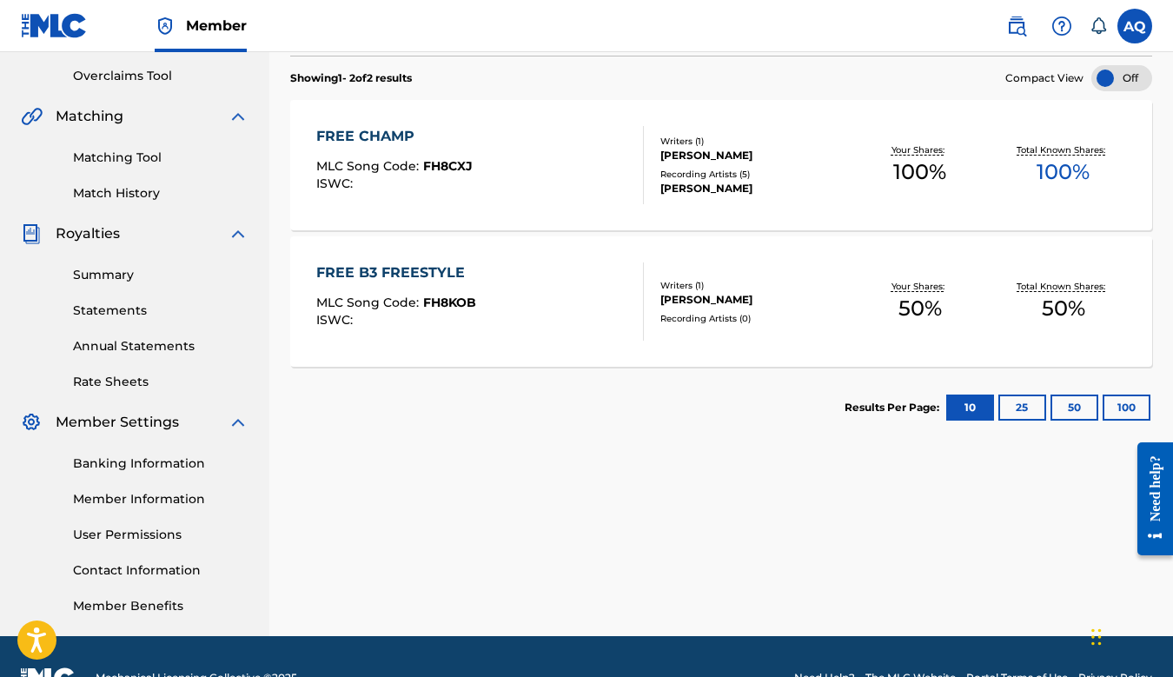
scroll to position [354, 0]
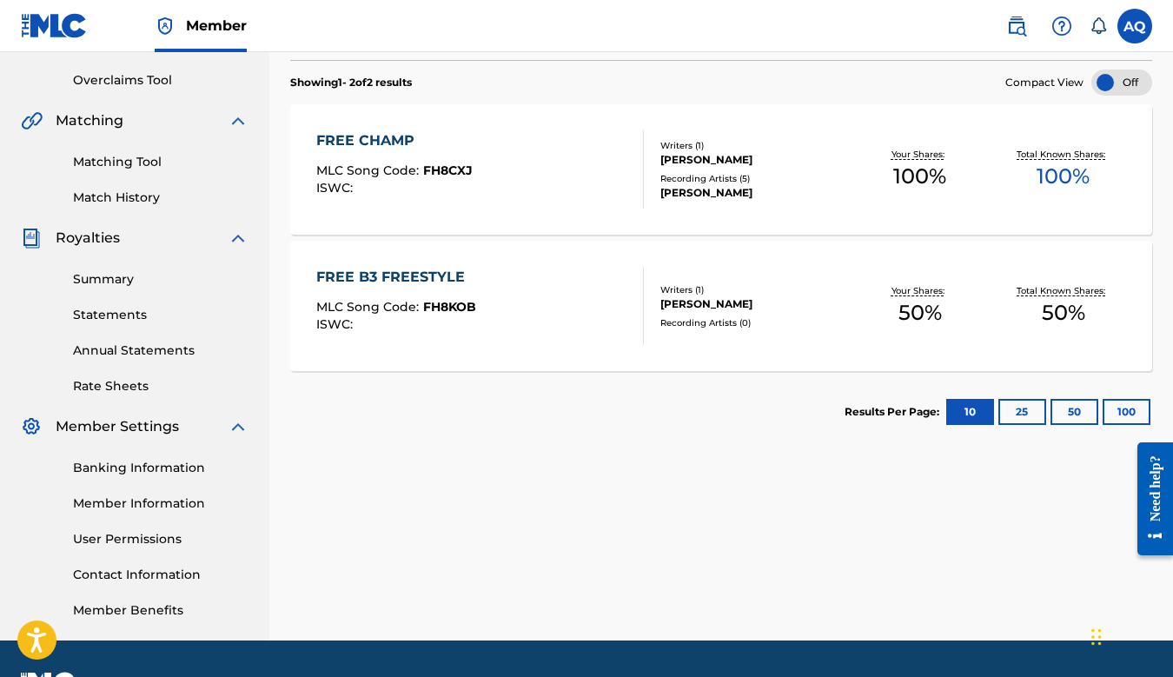
click at [399, 270] on div "FREE B3 FREESTYLE" at bounding box center [396, 277] width 160 height 21
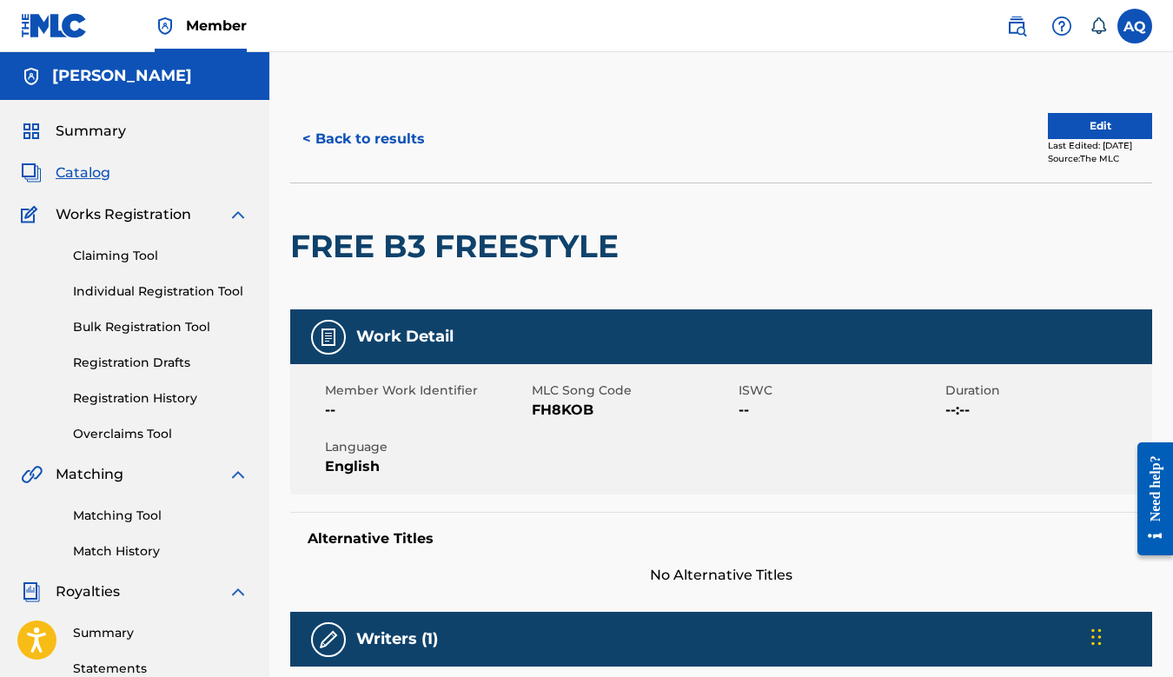
click at [121, 215] on span "Works Registration" at bounding box center [124, 214] width 136 height 21
click at [112, 252] on link "Claiming Tool" at bounding box center [161, 256] width 176 height 18
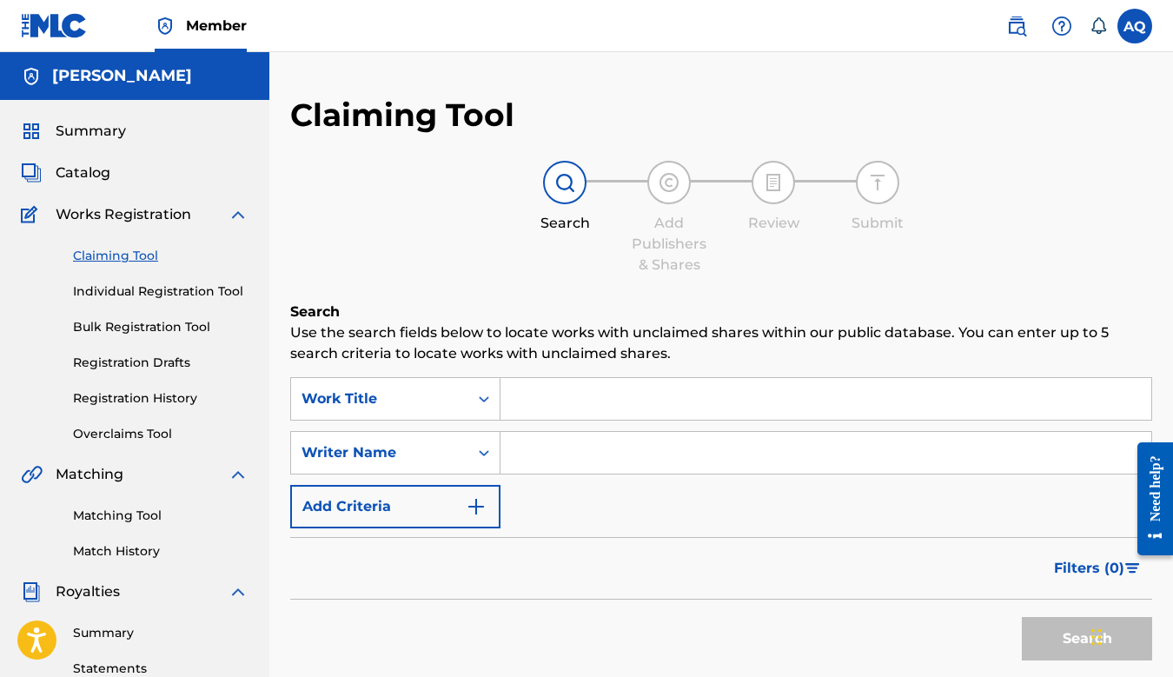
click at [96, 178] on span "Catalog" at bounding box center [83, 173] width 55 height 21
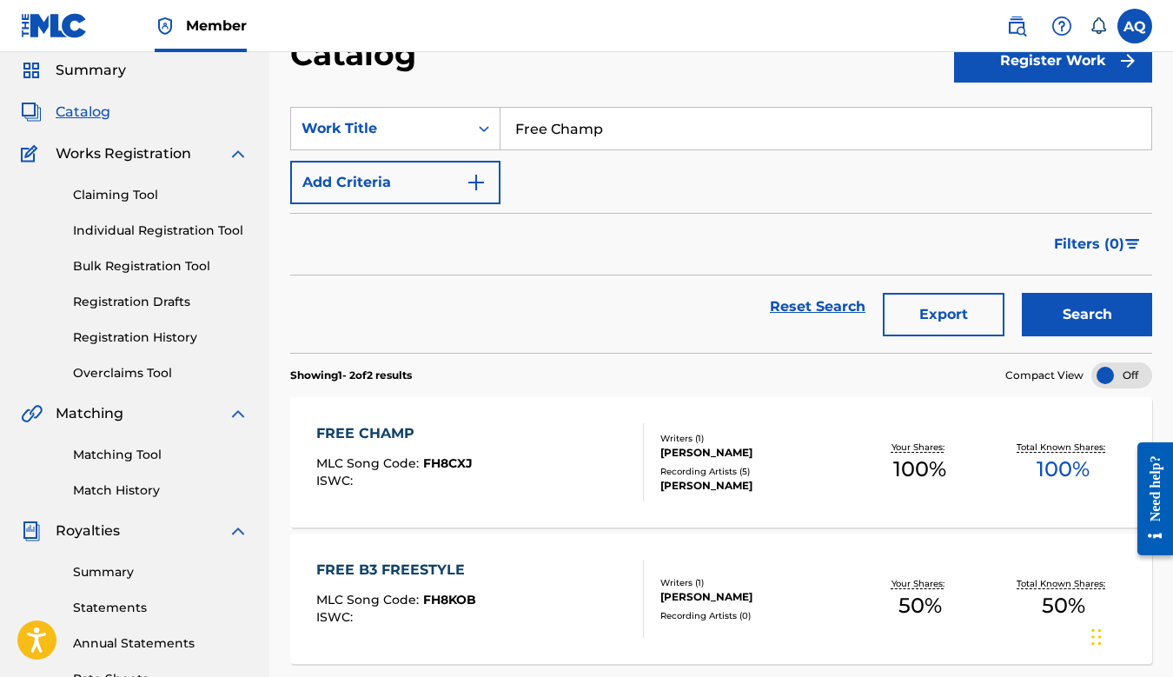
scroll to position [56, 0]
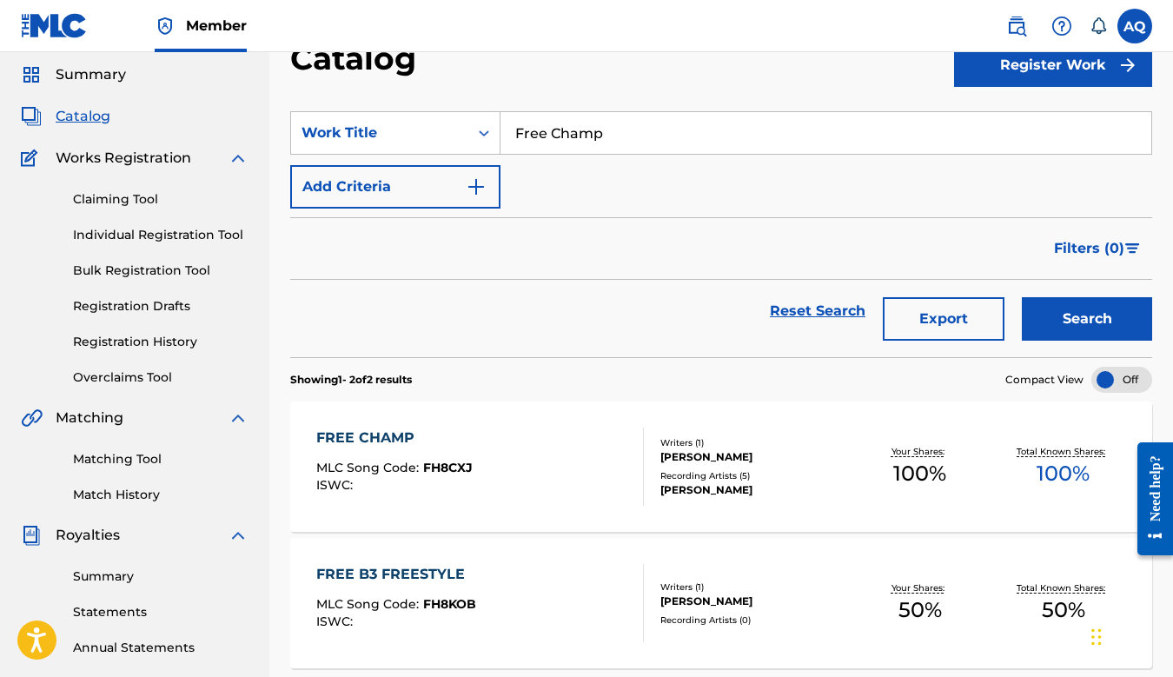
click at [161, 305] on link "Registration Drafts" at bounding box center [161, 306] width 176 height 18
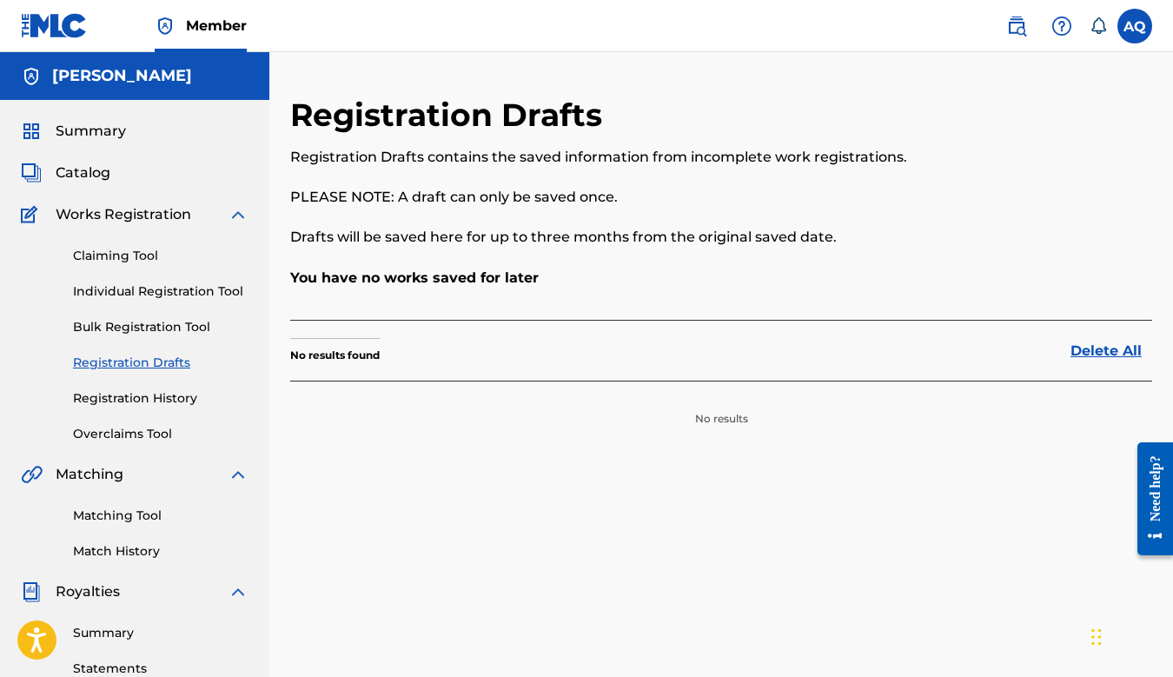
click at [163, 325] on link "Bulk Registration Tool" at bounding box center [161, 327] width 176 height 18
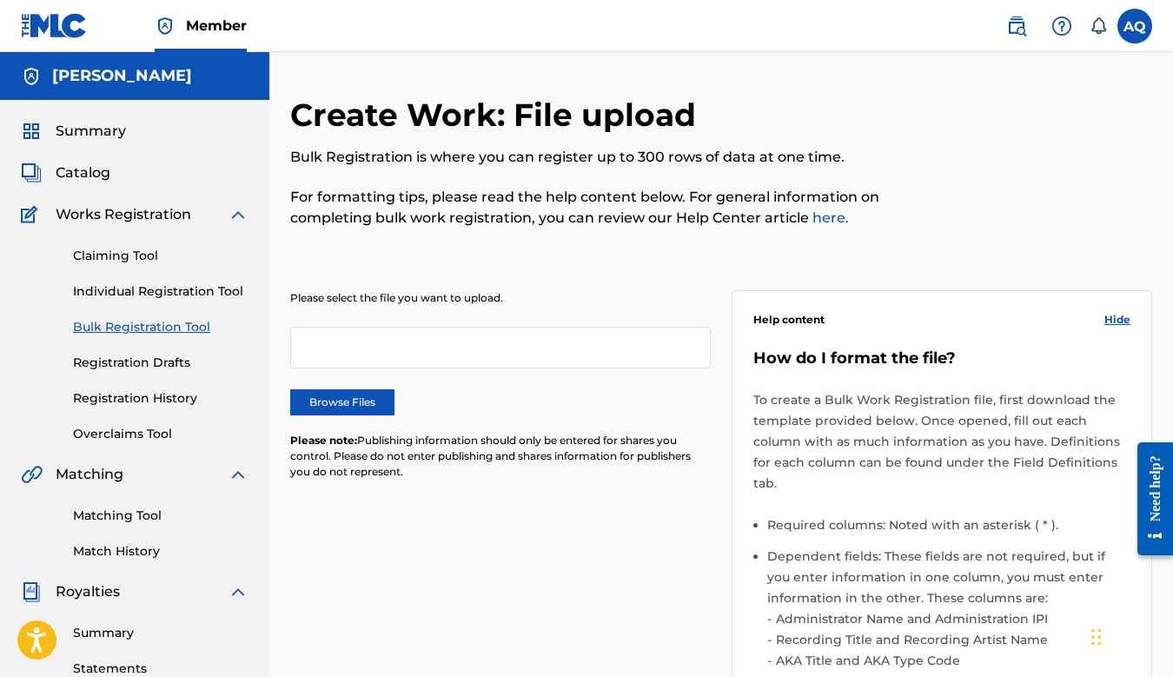
click at [163, 291] on link "Individual Registration Tool" at bounding box center [161, 291] width 176 height 18
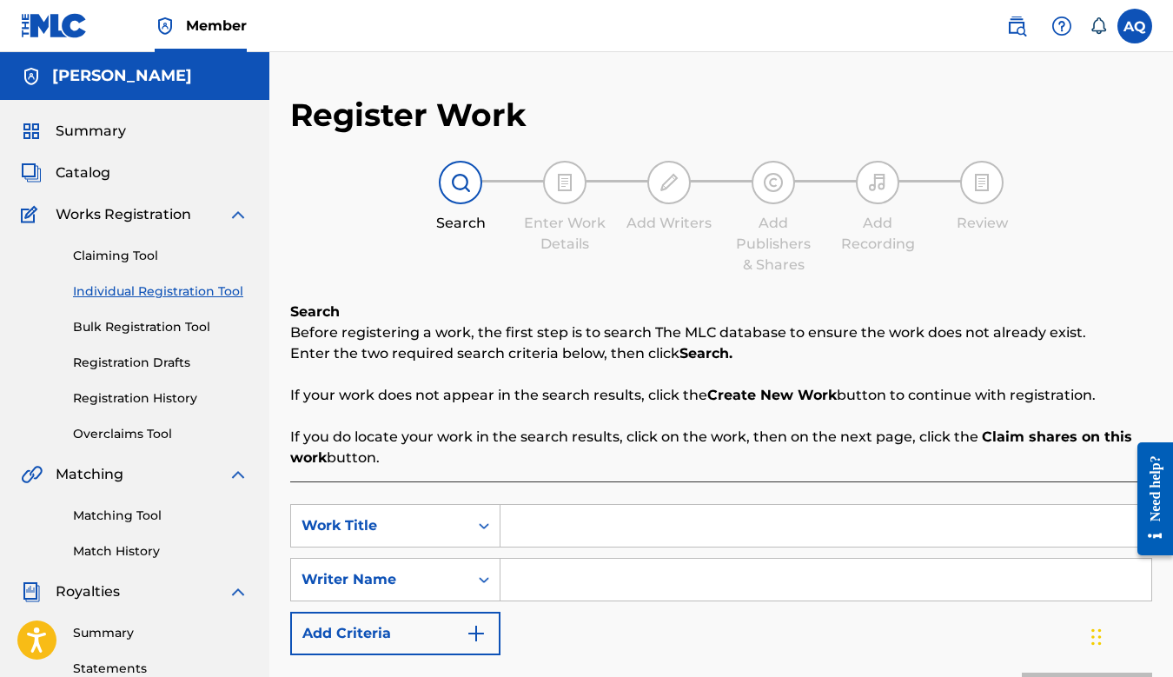
click at [140, 260] on link "Claiming Tool" at bounding box center [161, 256] width 176 height 18
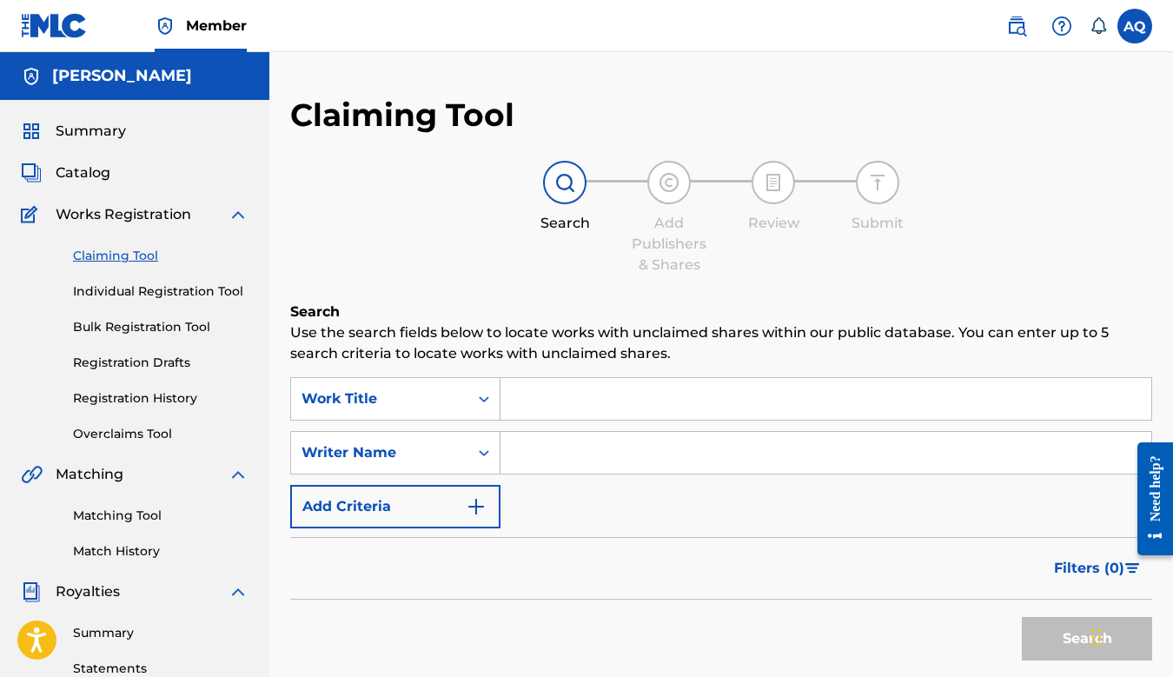
click at [130, 431] on link "Overclaims Tool" at bounding box center [161, 434] width 176 height 18
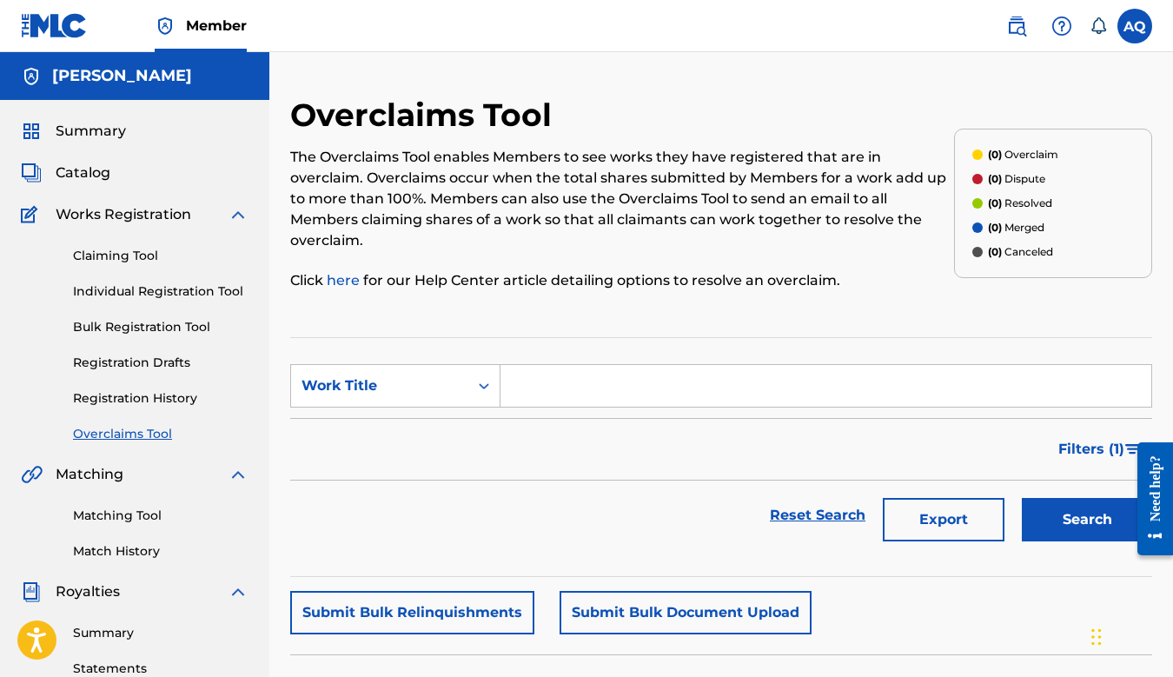
click at [143, 259] on link "Claiming Tool" at bounding box center [161, 256] width 176 height 18
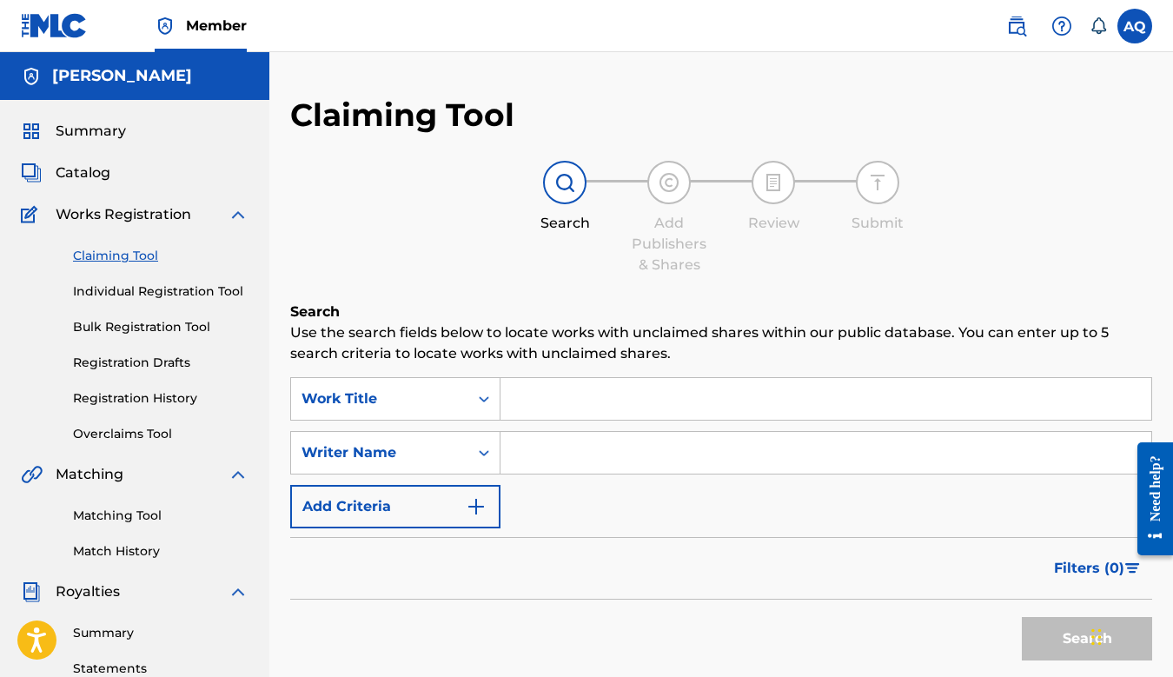
click at [145, 298] on link "Individual Registration Tool" at bounding box center [161, 291] width 176 height 18
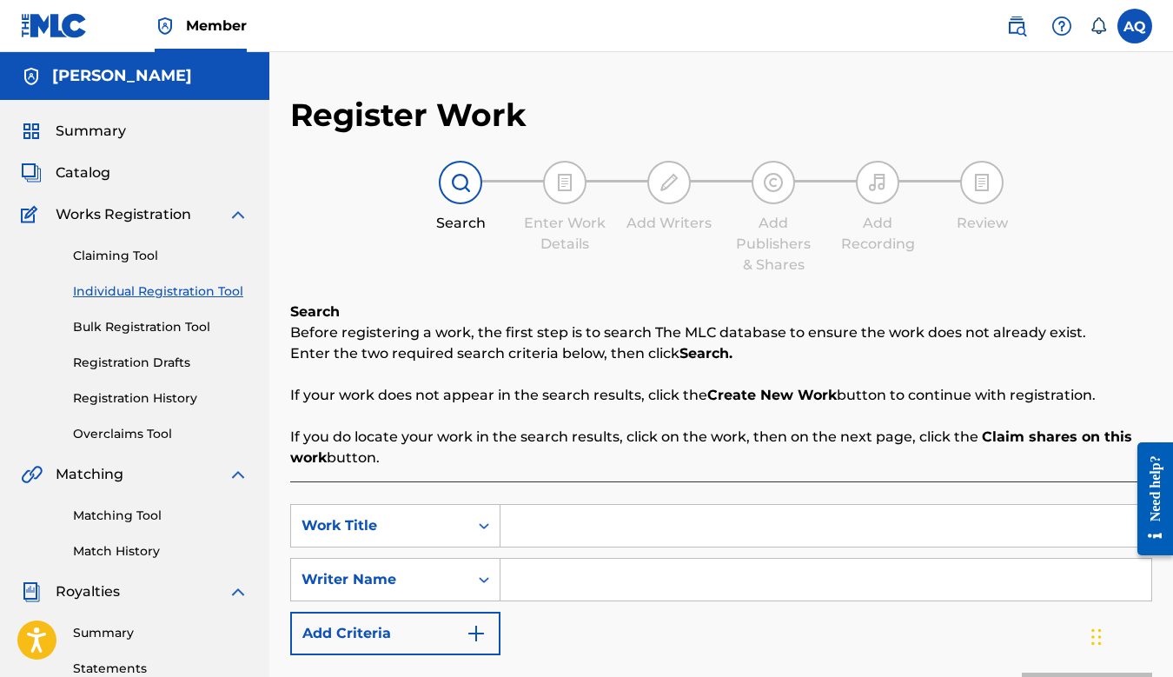
click at [148, 324] on link "Bulk Registration Tool" at bounding box center [161, 327] width 176 height 18
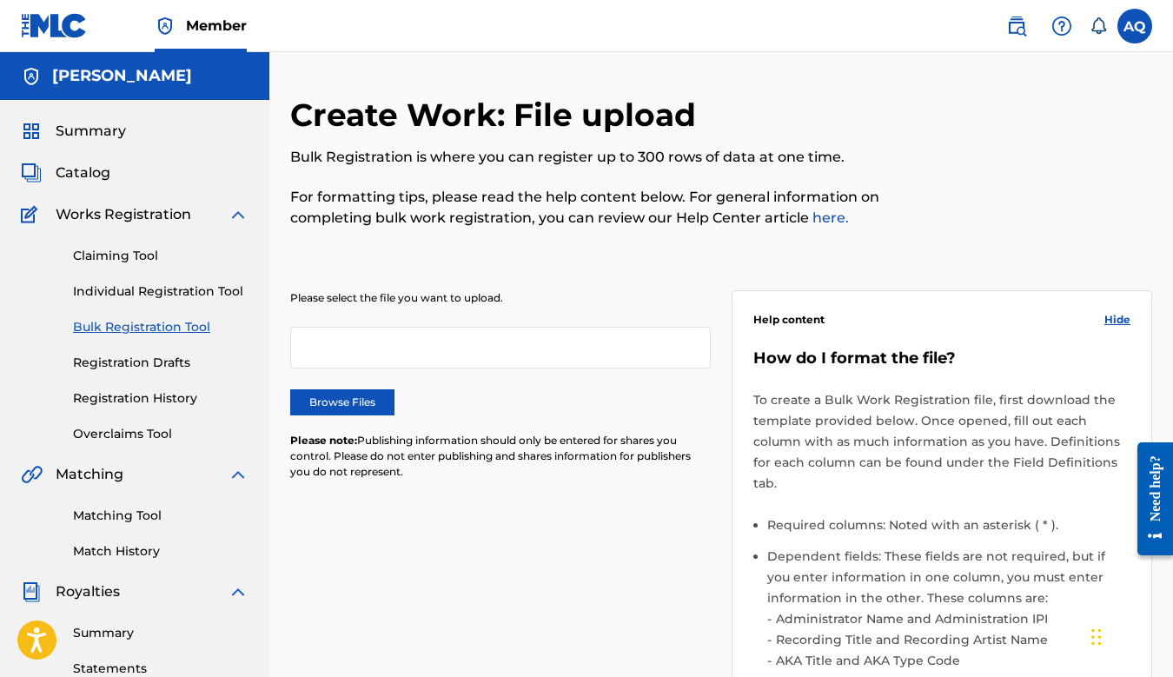
click at [149, 359] on link "Registration Drafts" at bounding box center [161, 363] width 176 height 18
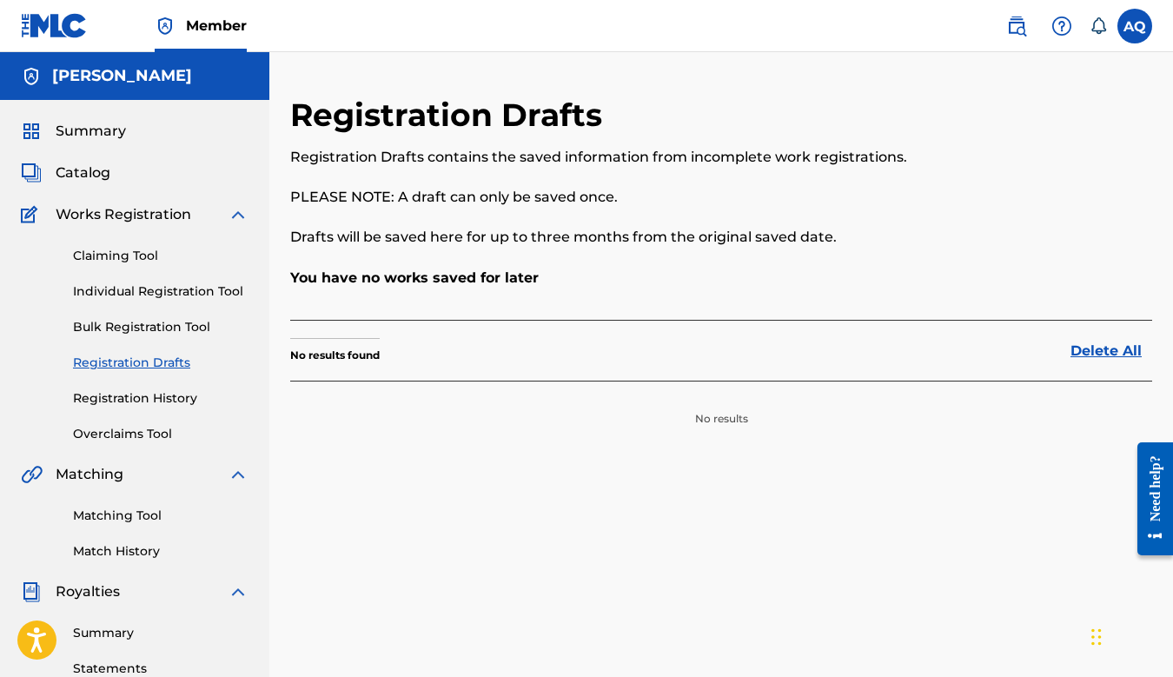
click at [151, 400] on link "Registration History" at bounding box center [161, 398] width 176 height 18
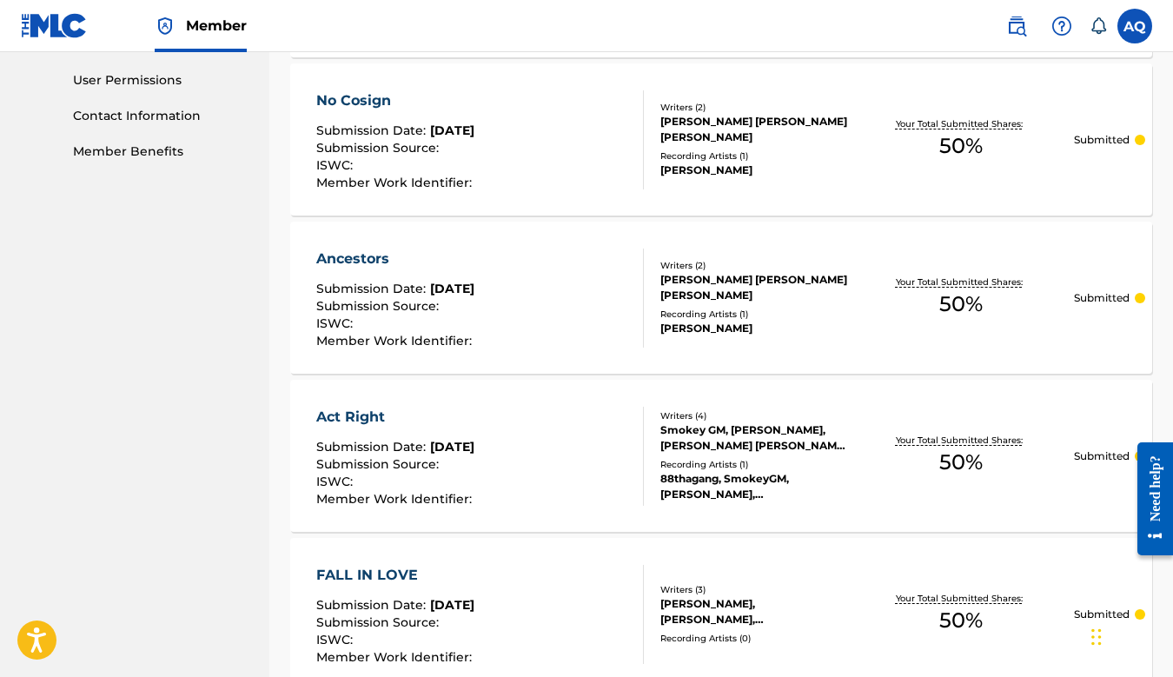
scroll to position [1177, 0]
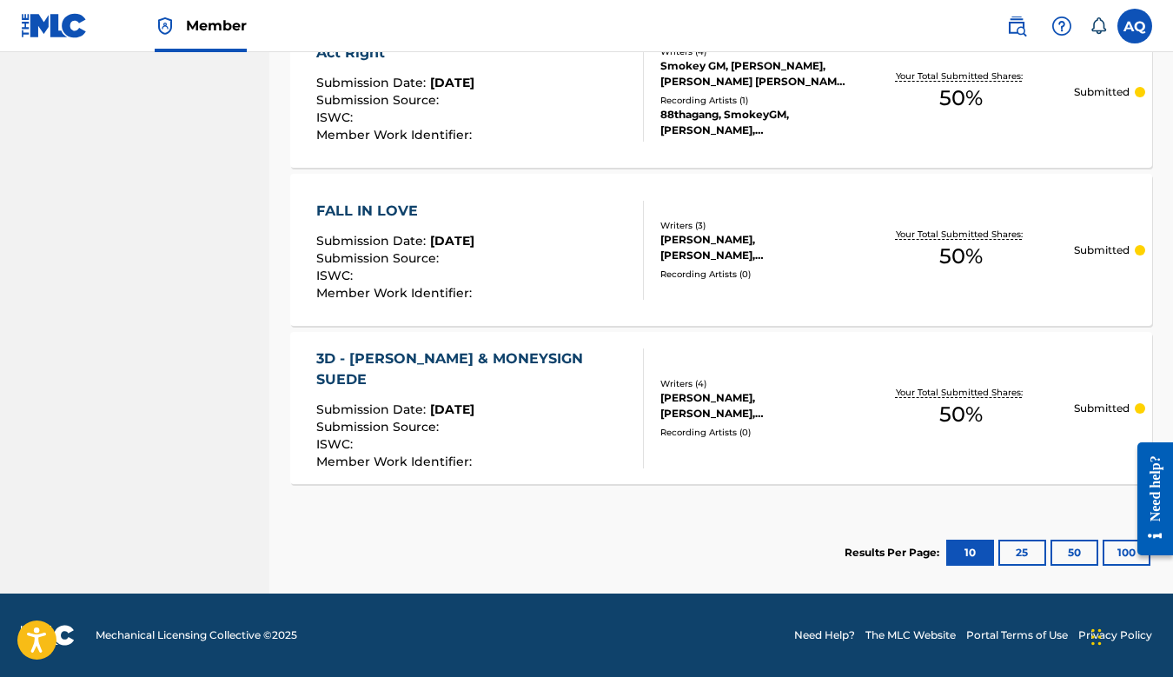
click at [1026, 548] on button "25" at bounding box center [1023, 553] width 48 height 26
click at [961, 554] on button "10" at bounding box center [970, 553] width 48 height 26
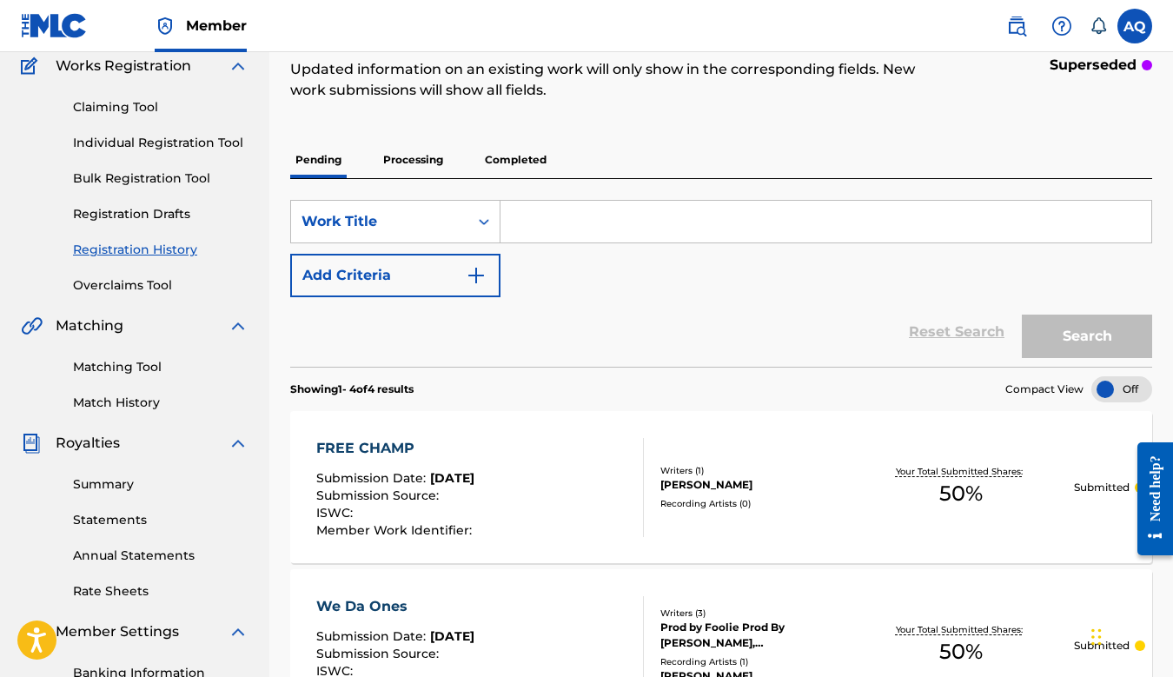
scroll to position [0, 0]
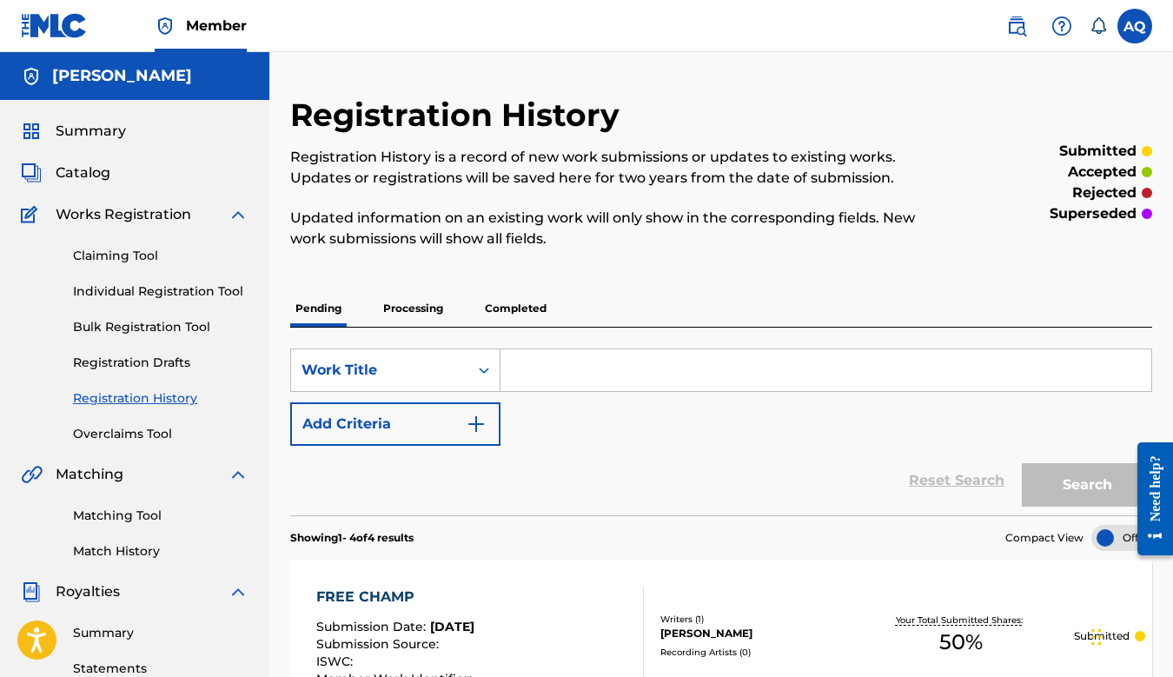
click at [147, 260] on link "Claiming Tool" at bounding box center [161, 256] width 176 height 18
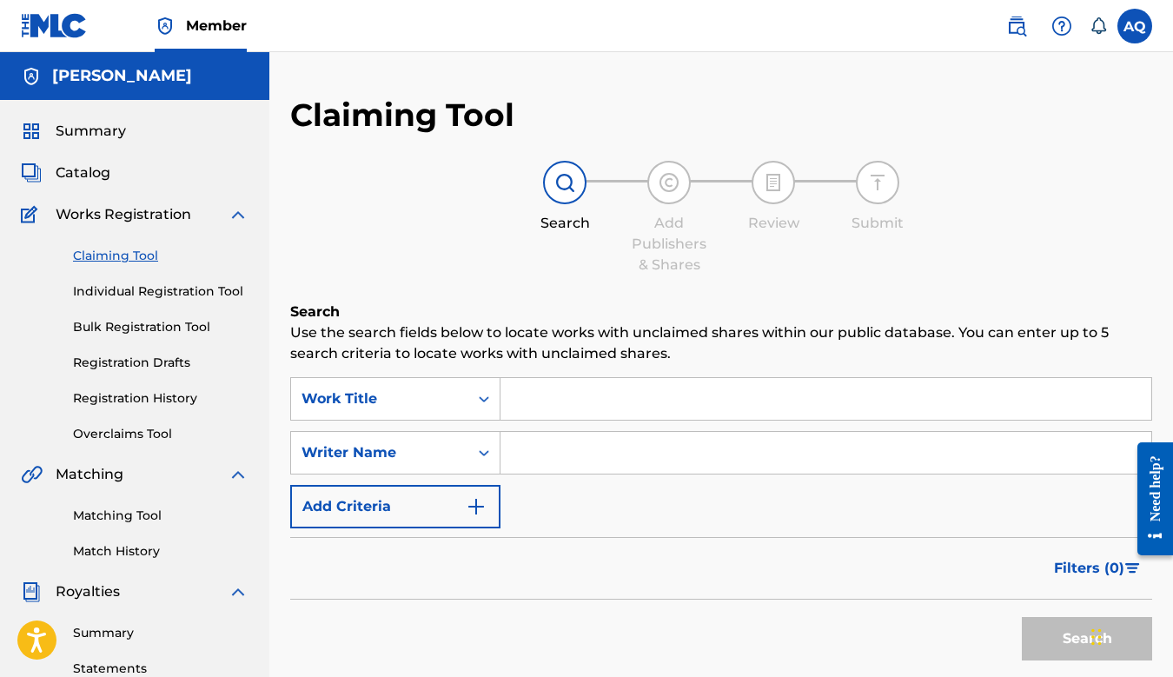
click at [83, 172] on span "Catalog" at bounding box center [83, 173] width 55 height 21
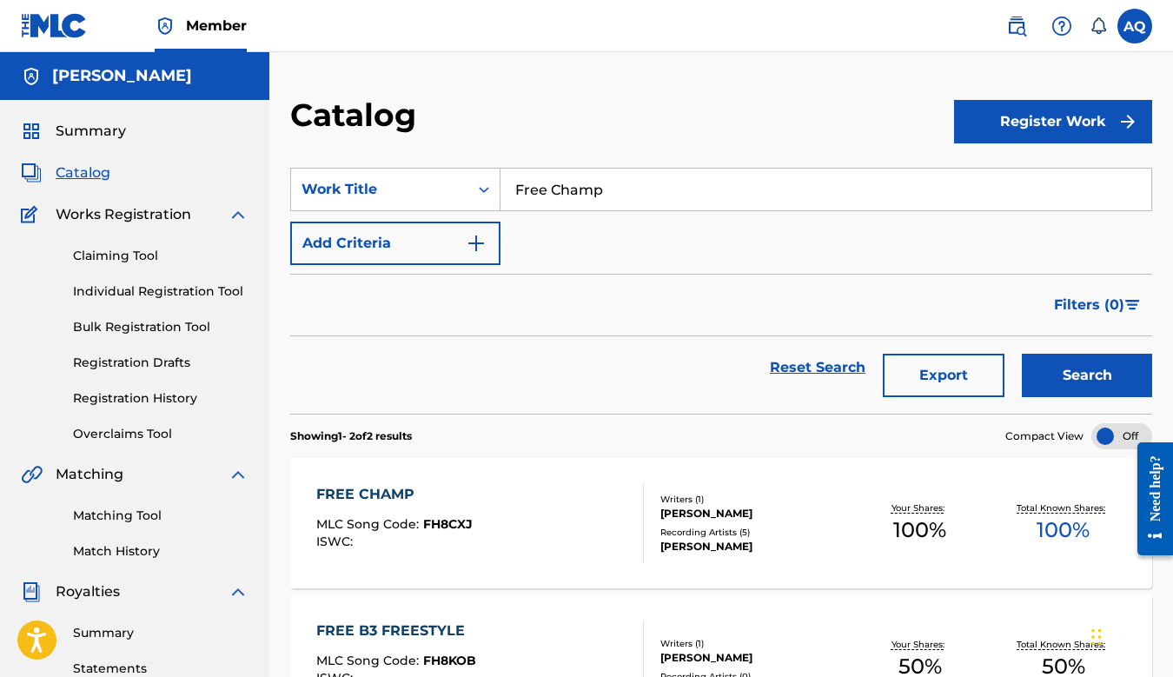
click at [143, 253] on link "Claiming Tool" at bounding box center [161, 256] width 176 height 18
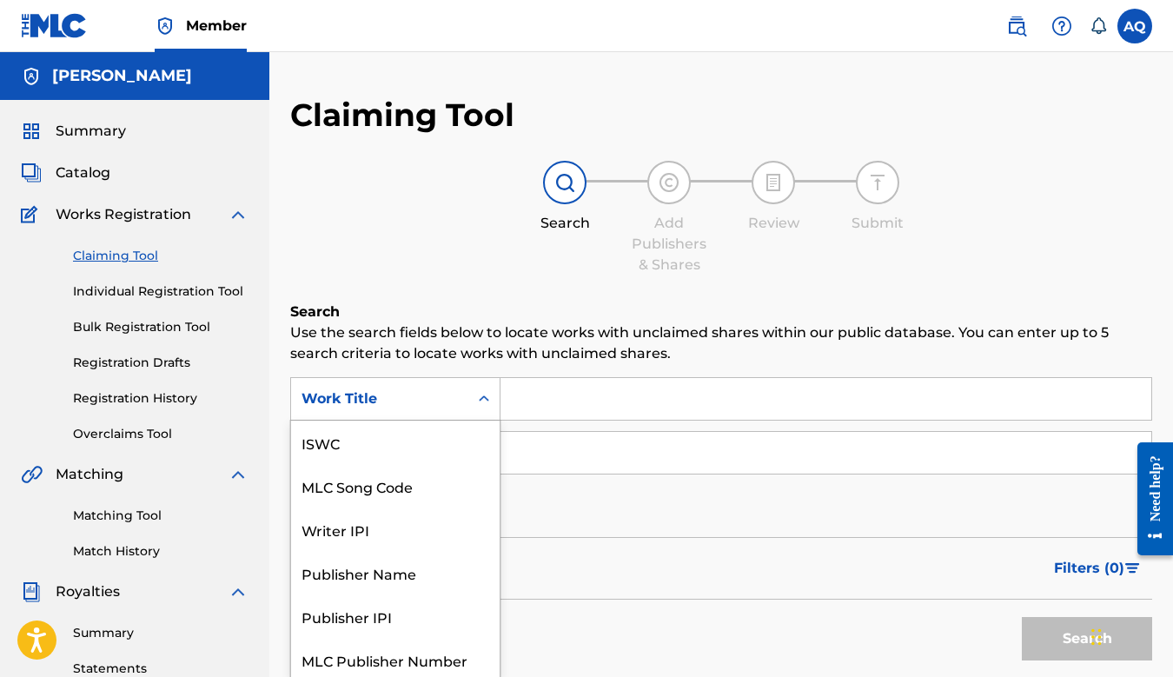
scroll to position [5, 0]
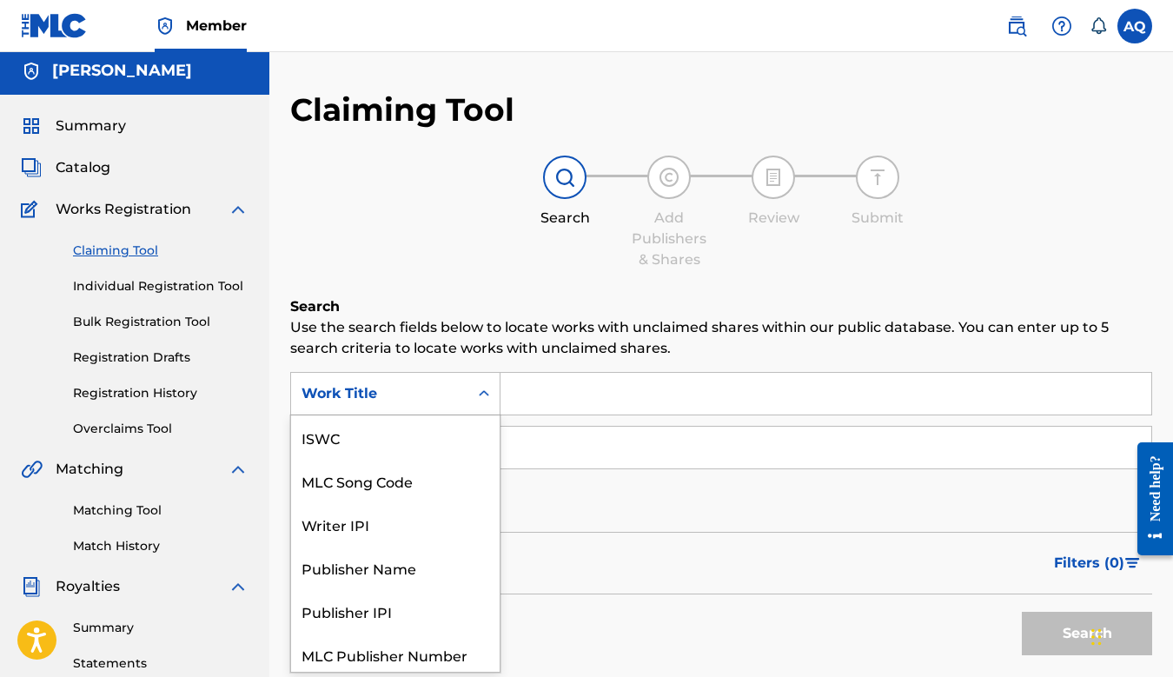
click at [422, 409] on div "Work Title" at bounding box center [379, 393] width 177 height 33
click at [470, 334] on p "Use the search fields below to locate works with unclaimed shares within our pu…" at bounding box center [721, 338] width 862 height 42
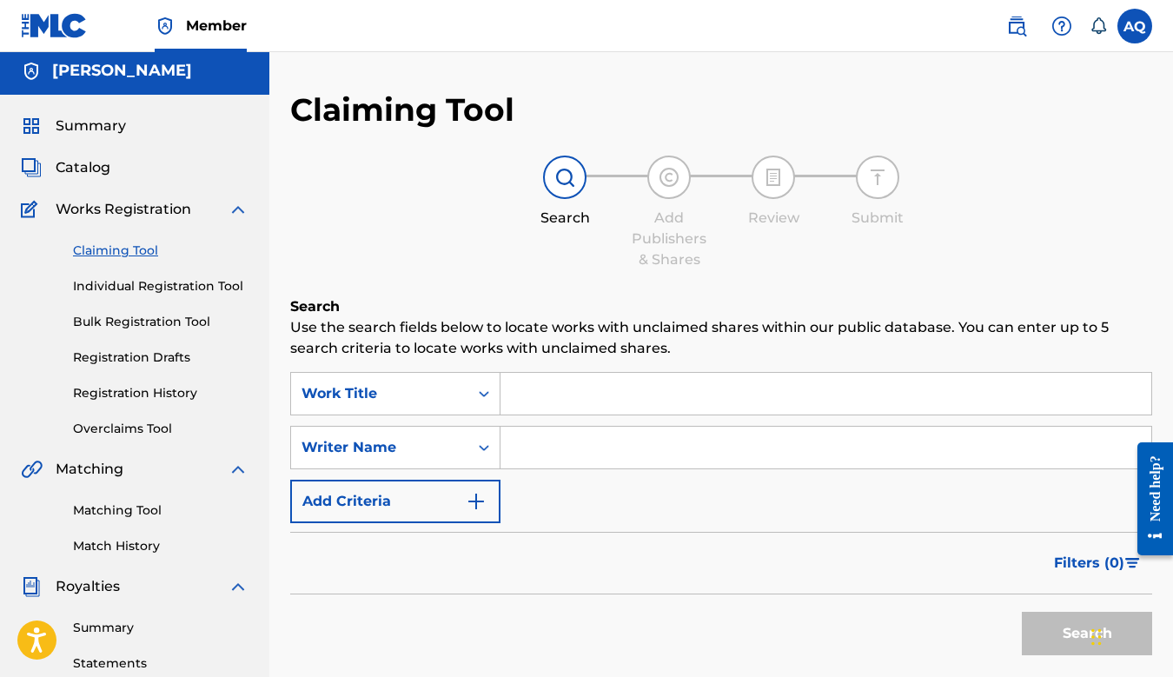
click at [548, 388] on input "Search Form" at bounding box center [826, 394] width 651 height 42
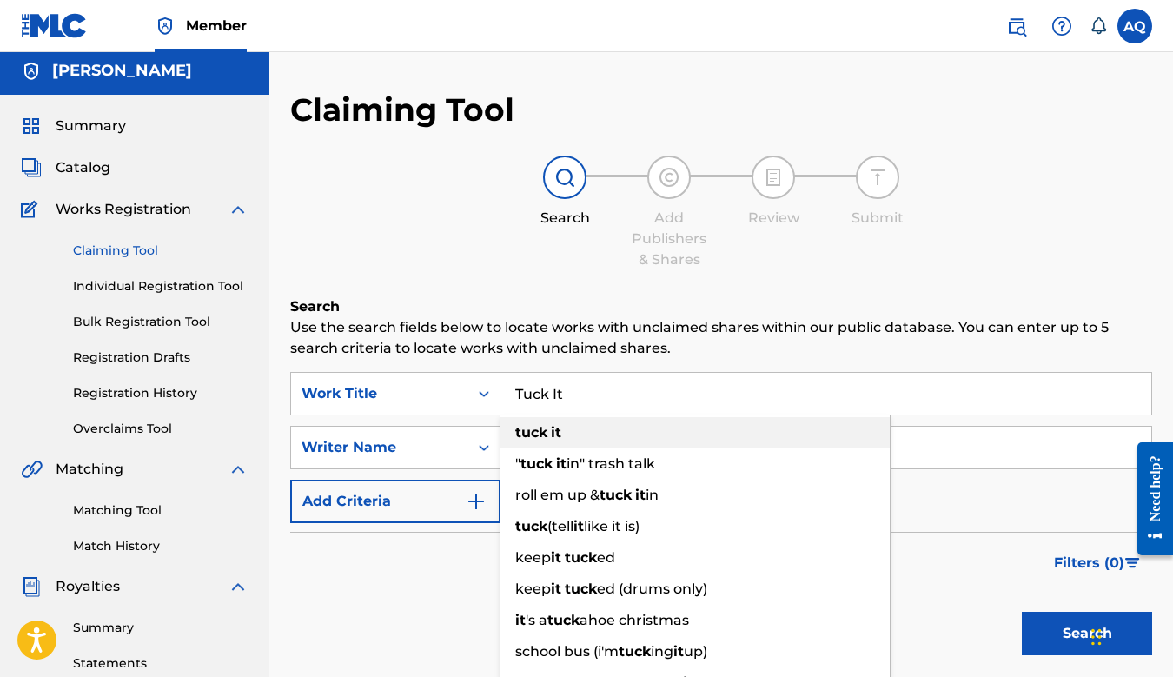
click at [545, 438] on strong "tuck" at bounding box center [531, 432] width 32 height 17
type input "tuck it"
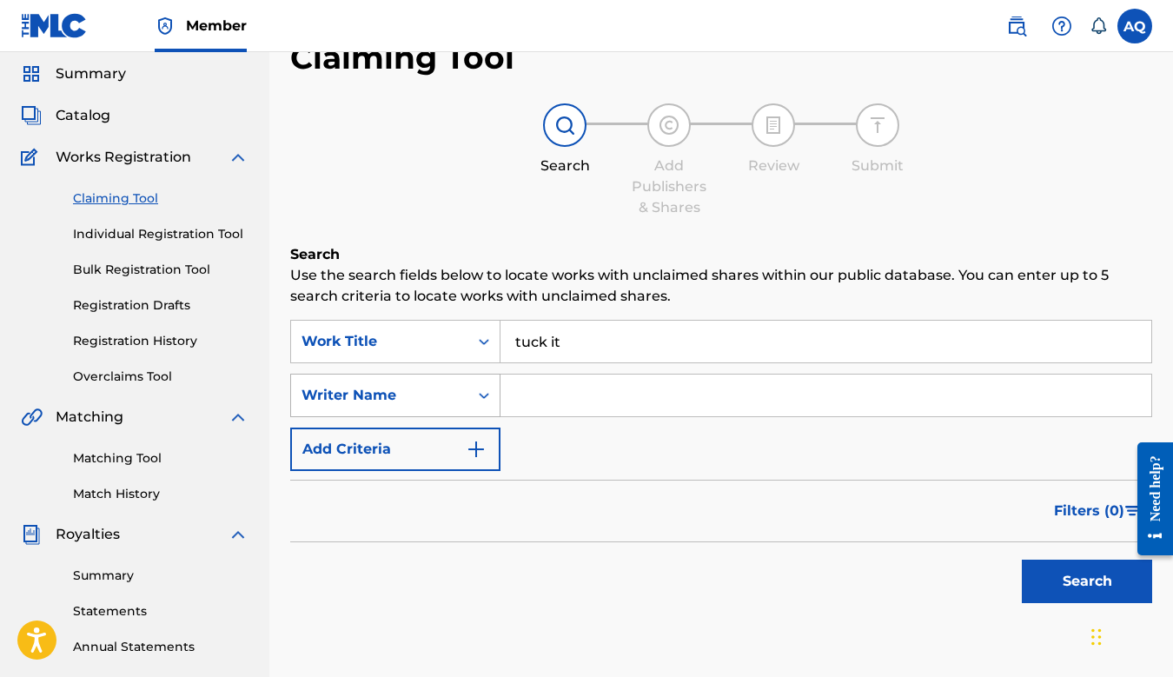
click at [481, 417] on div "Writer Name" at bounding box center [395, 395] width 210 height 43
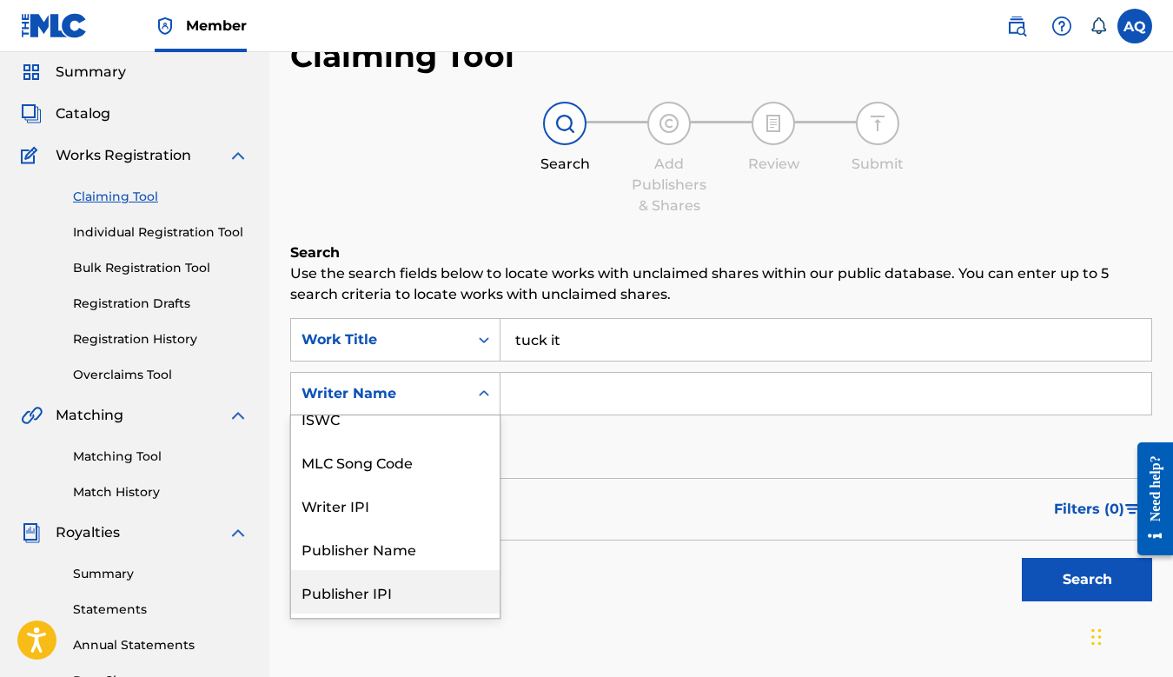
scroll to position [0, 0]
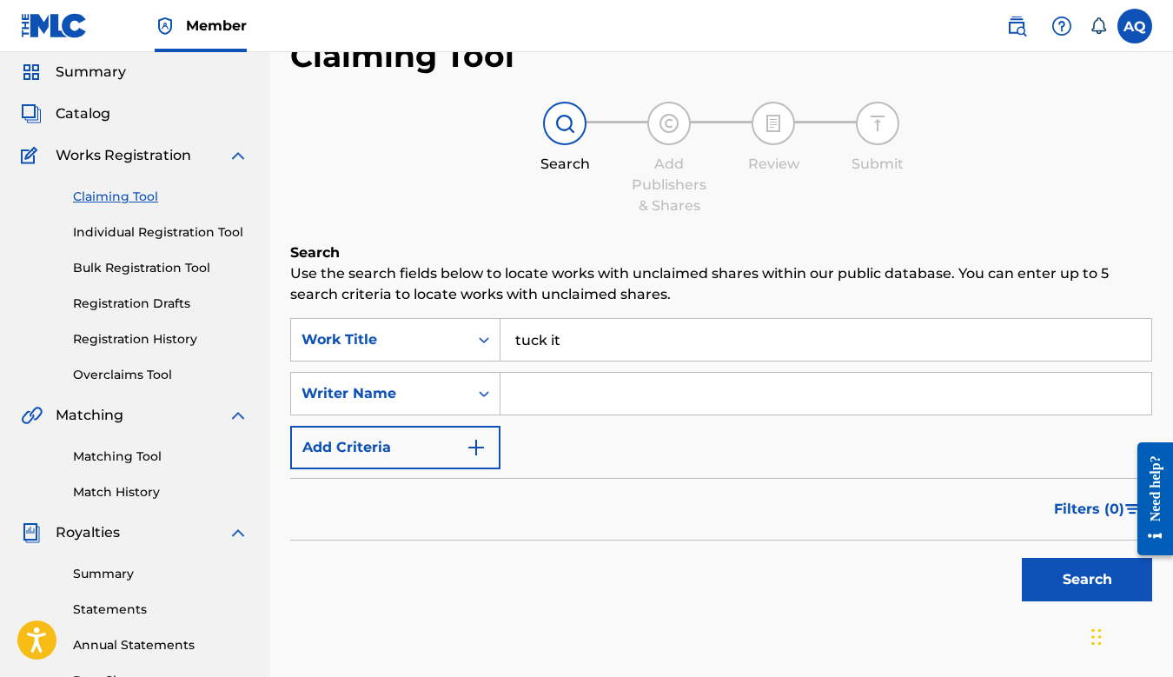
click at [577, 435] on div "SearchWithCriteria2a2c594b-86cf-46c6-893b-e12db1c2d7ce Work Title tuck it Searc…" at bounding box center [721, 393] width 862 height 151
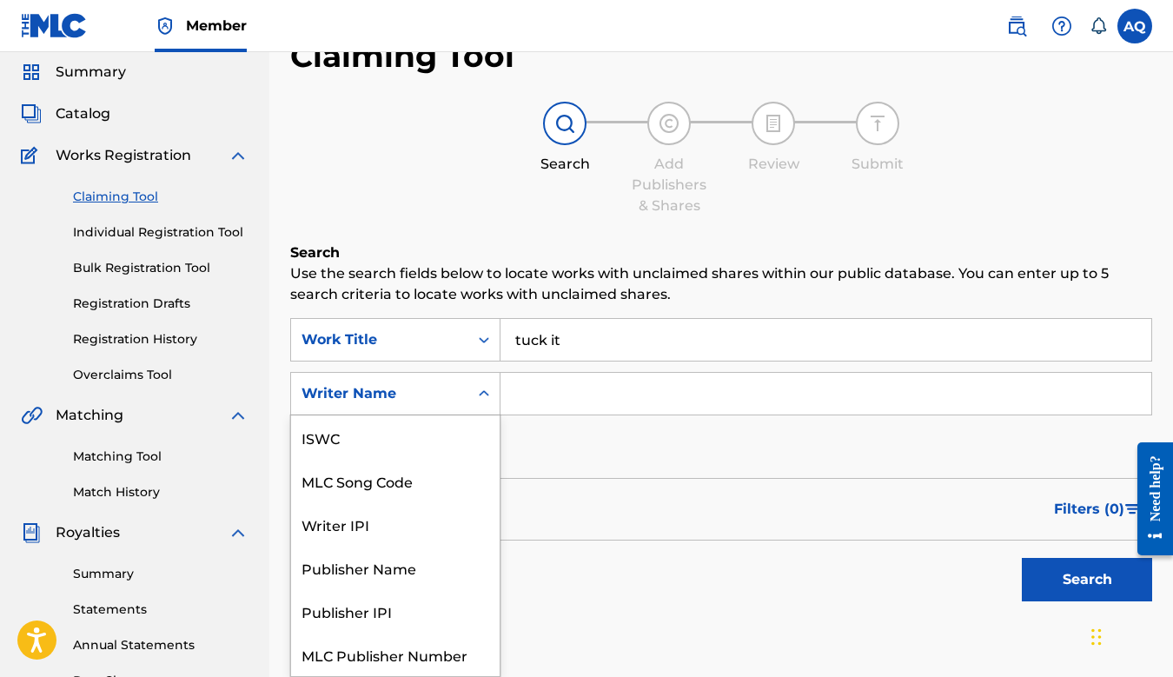
click at [485, 402] on icon "Search Form" at bounding box center [483, 393] width 17 height 17
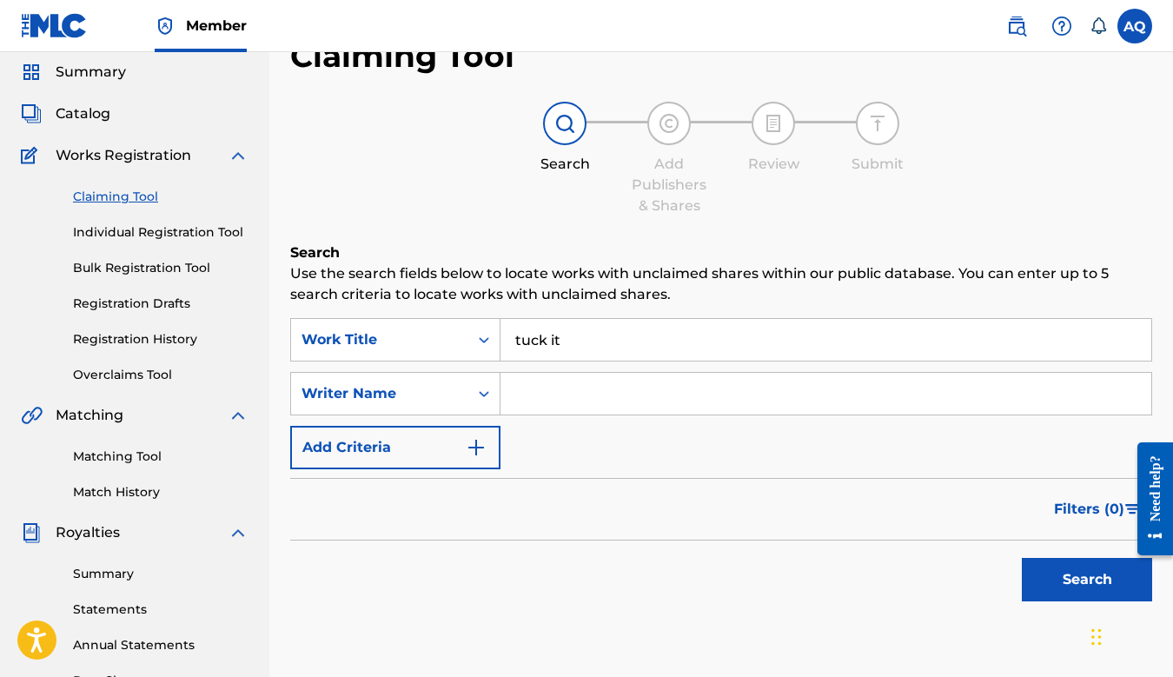
click at [578, 393] on input "Search Form" at bounding box center [826, 394] width 651 height 42
click at [1086, 567] on button "Search" at bounding box center [1087, 579] width 130 height 43
click at [630, 386] on input "Ryan Bathers" at bounding box center [826, 394] width 651 height 42
type input "Ryan Bather"
click at [1022, 558] on button "Search" at bounding box center [1087, 579] width 130 height 43
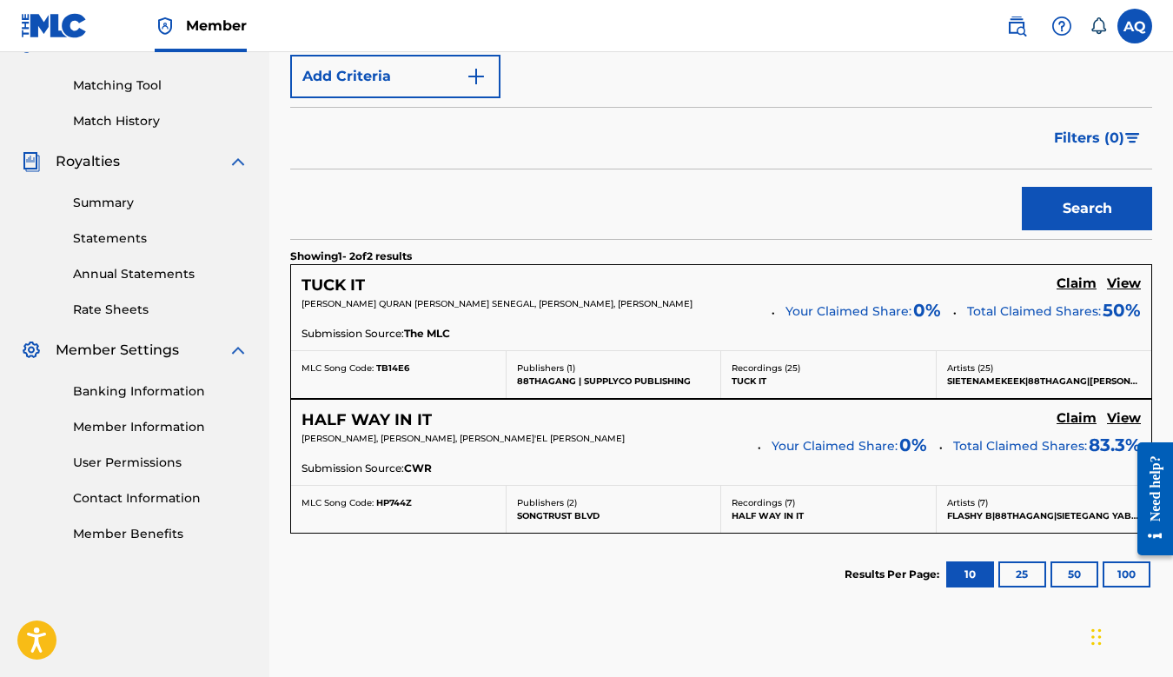
scroll to position [437, 0]
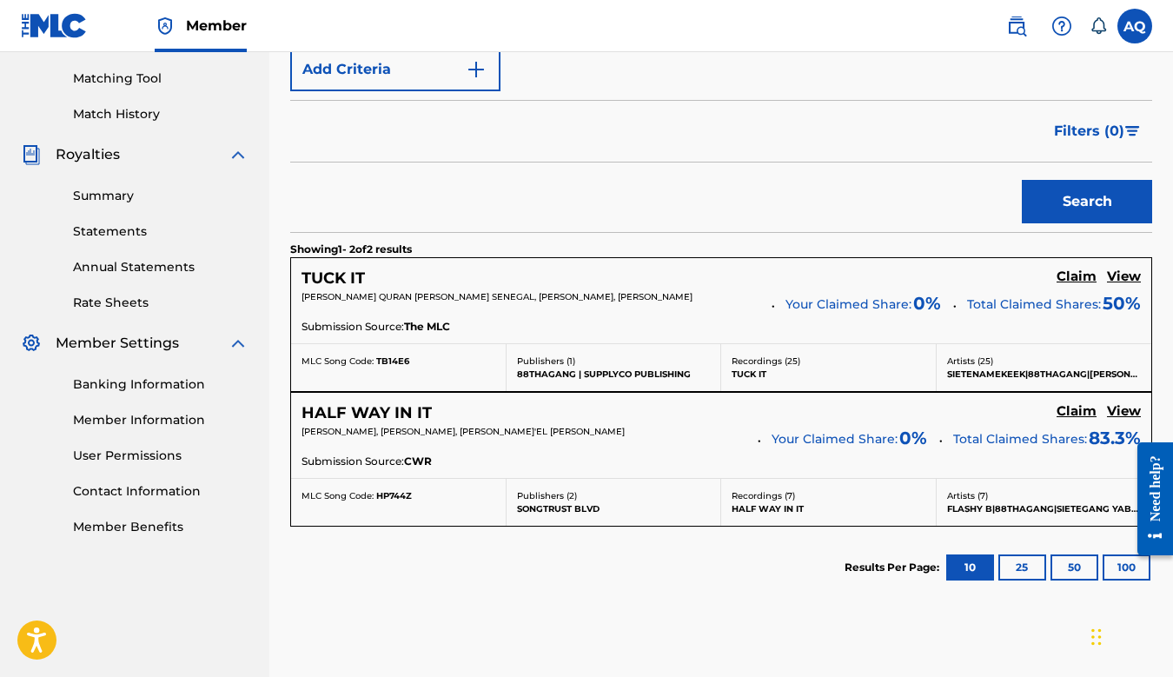
drag, startPoint x: 303, startPoint y: 296, endPoint x: 354, endPoint y: 310, distance: 52.3
click at [354, 303] on p "JEROME QURAN BRUNSON, KEEKO SENEGAL, AGUSTINO ALBERTO QUINTERO, RYAN MARQUIS BA…" at bounding box center [531, 296] width 458 height 13
drag, startPoint x: 338, startPoint y: 308, endPoint x: 302, endPoint y: 295, distance: 37.7
click at [302, 295] on span "JEROME QURAN BRUNSON, KEEKO SENEGAL, AGUSTINO ALBERTO QUINTERO, RYAN MARQUIS BA…" at bounding box center [497, 296] width 391 height 11
click at [626, 194] on div "Search" at bounding box center [721, 198] width 862 height 70
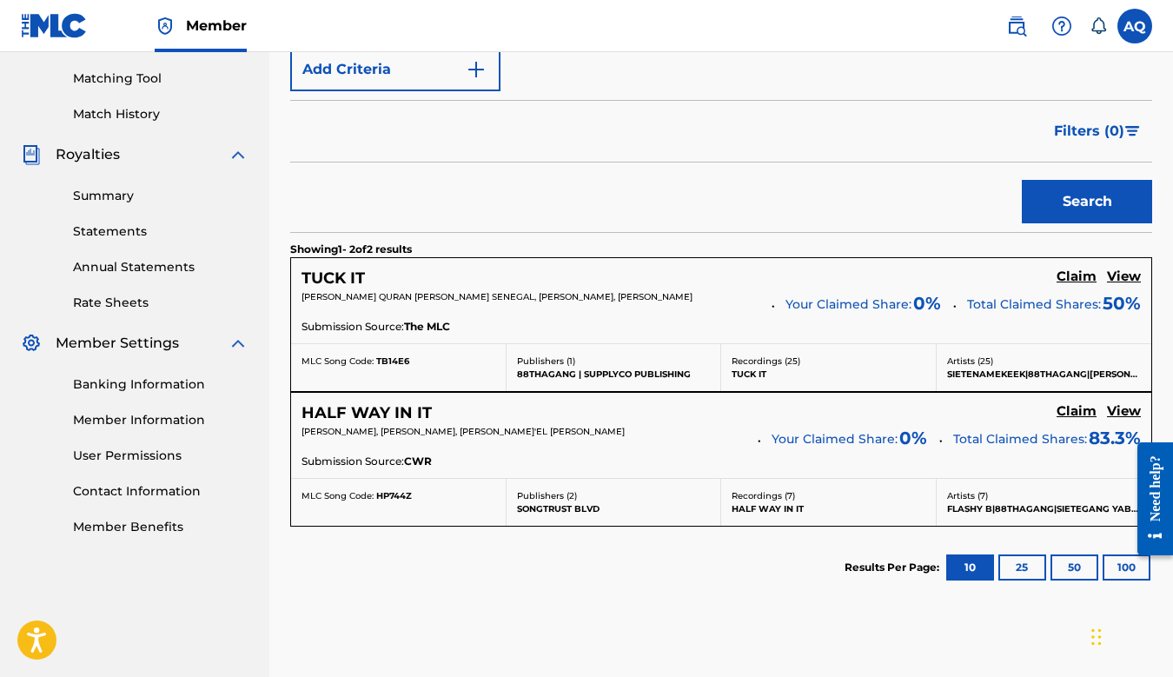
click at [1075, 279] on h5 "Claim" at bounding box center [1077, 277] width 40 height 17
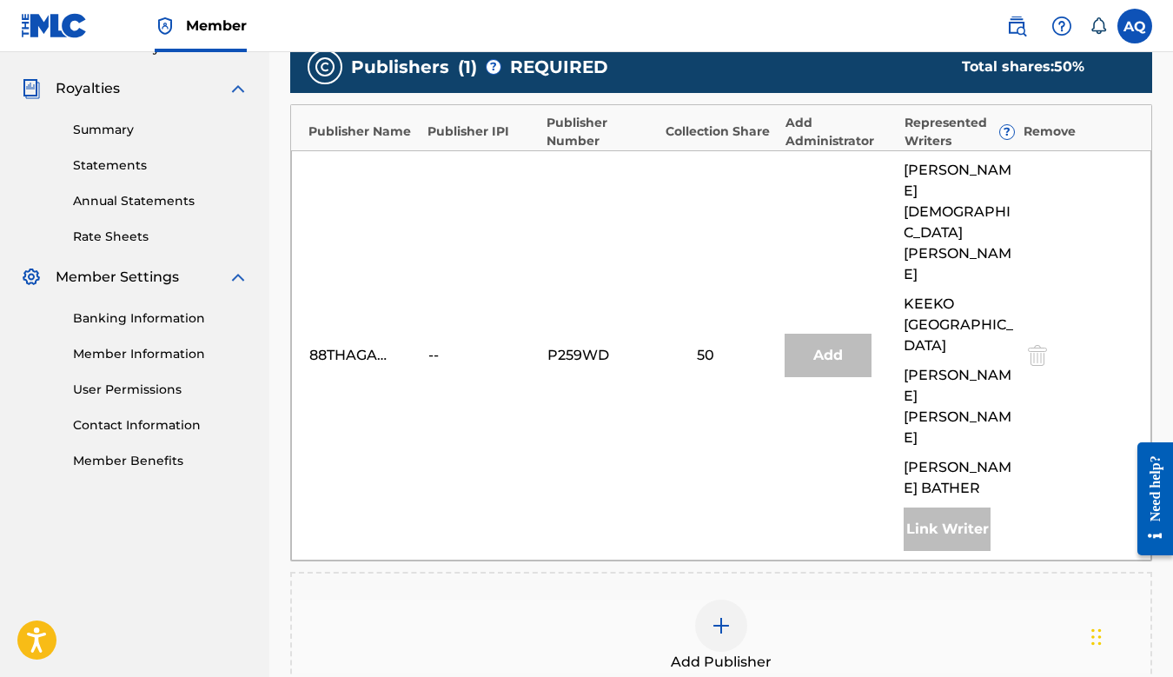
scroll to position [544, 0]
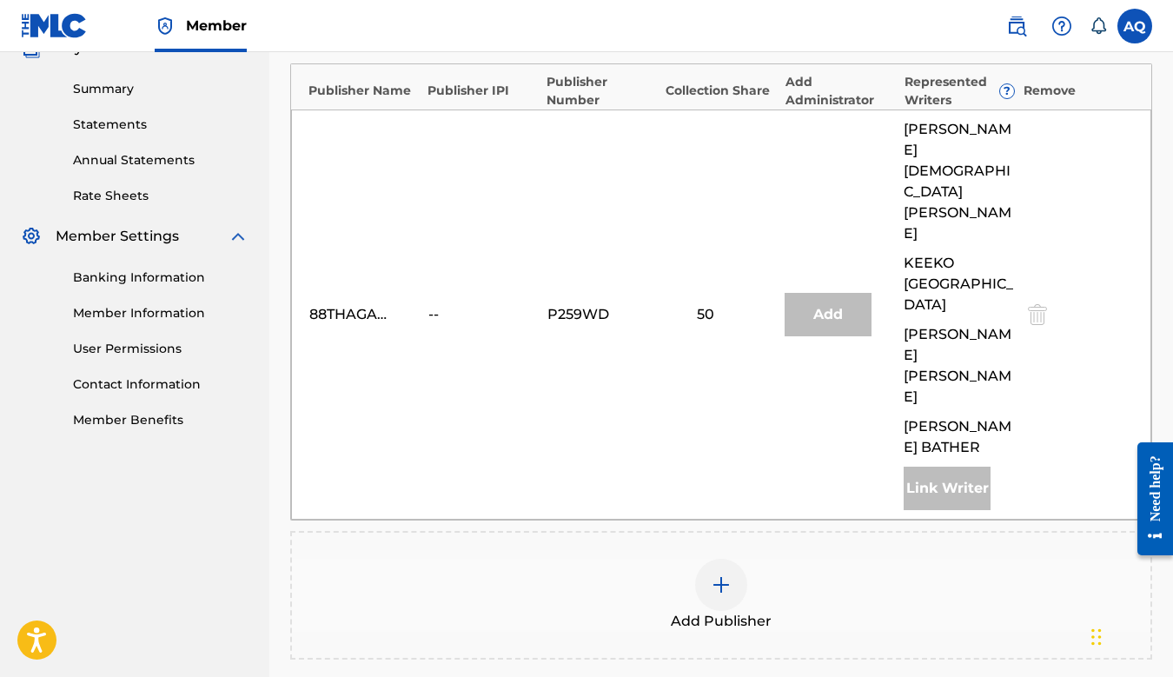
click at [727, 574] on img at bounding box center [721, 584] width 21 height 21
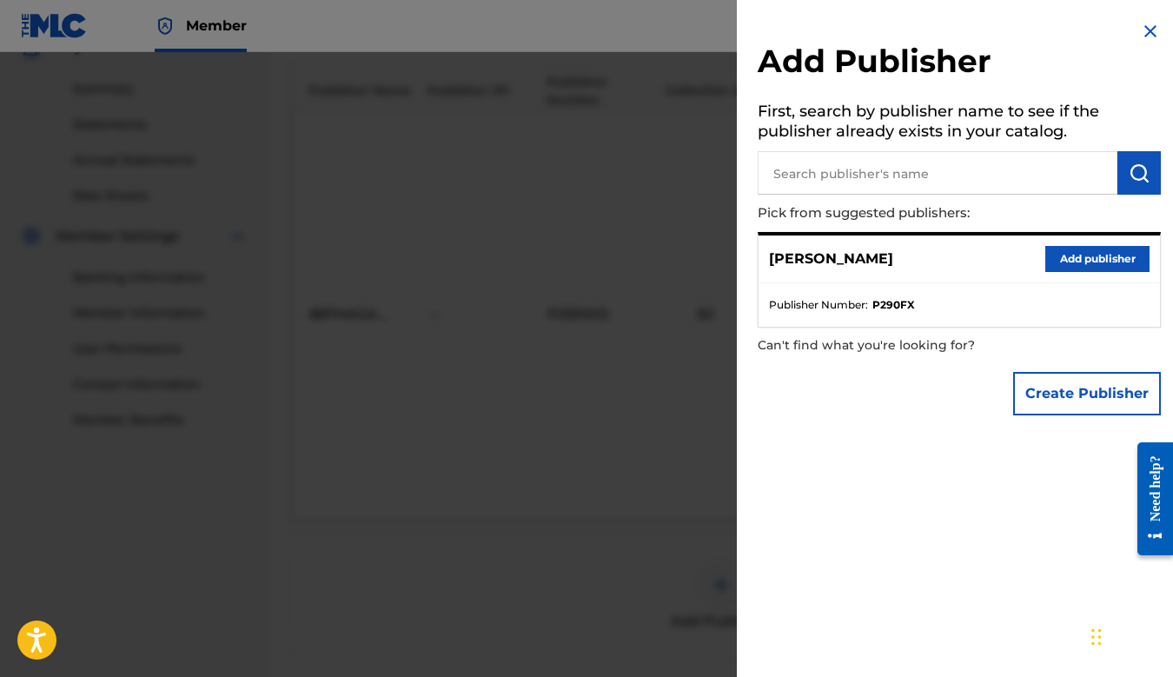
click at [1089, 260] on button "Add publisher" at bounding box center [1098, 259] width 104 height 26
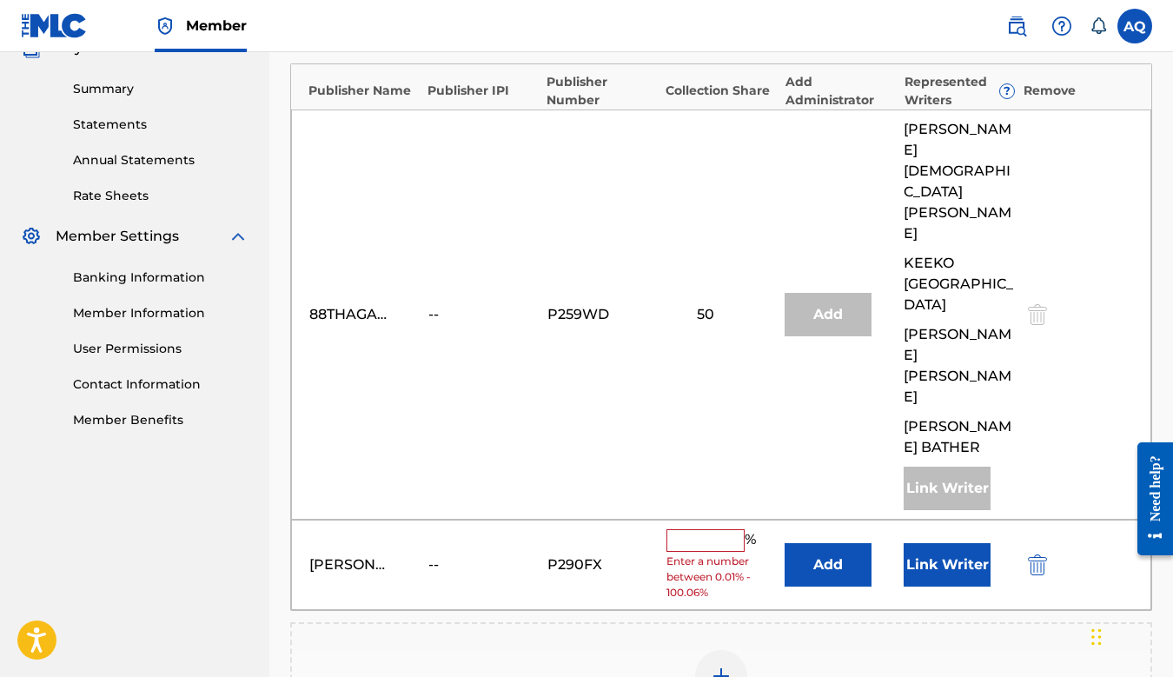
click at [704, 529] on input "text" at bounding box center [706, 540] width 78 height 23
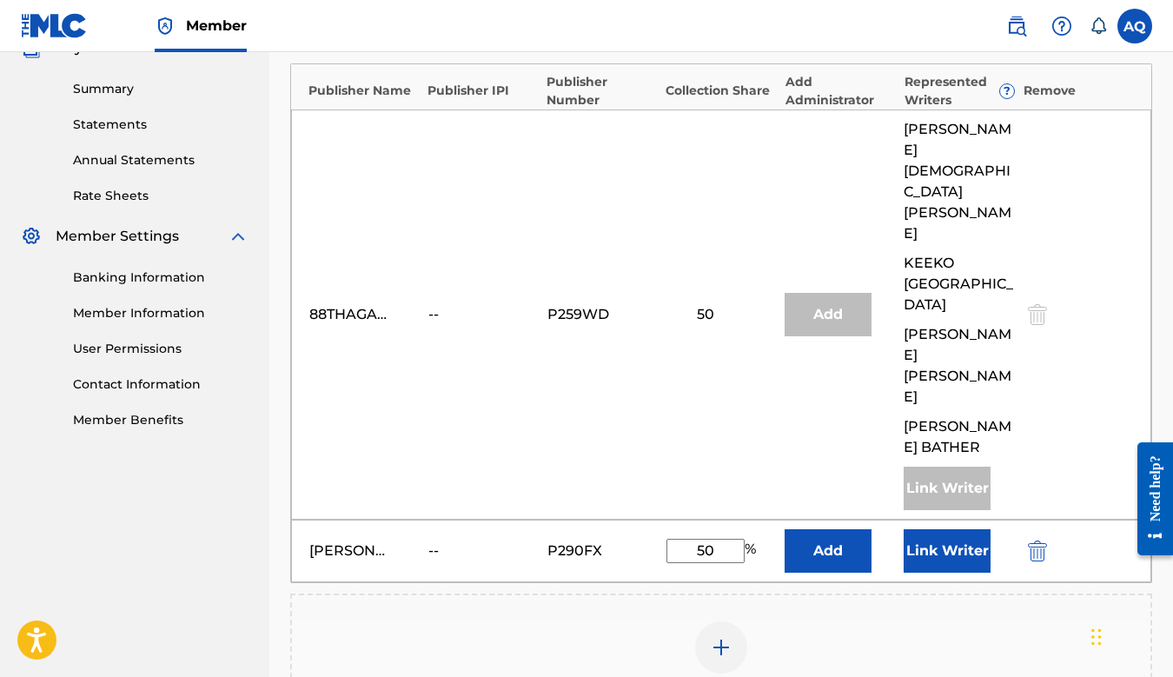
type input "50"
click at [601, 594] on div "Add Publisher" at bounding box center [721, 658] width 862 height 129
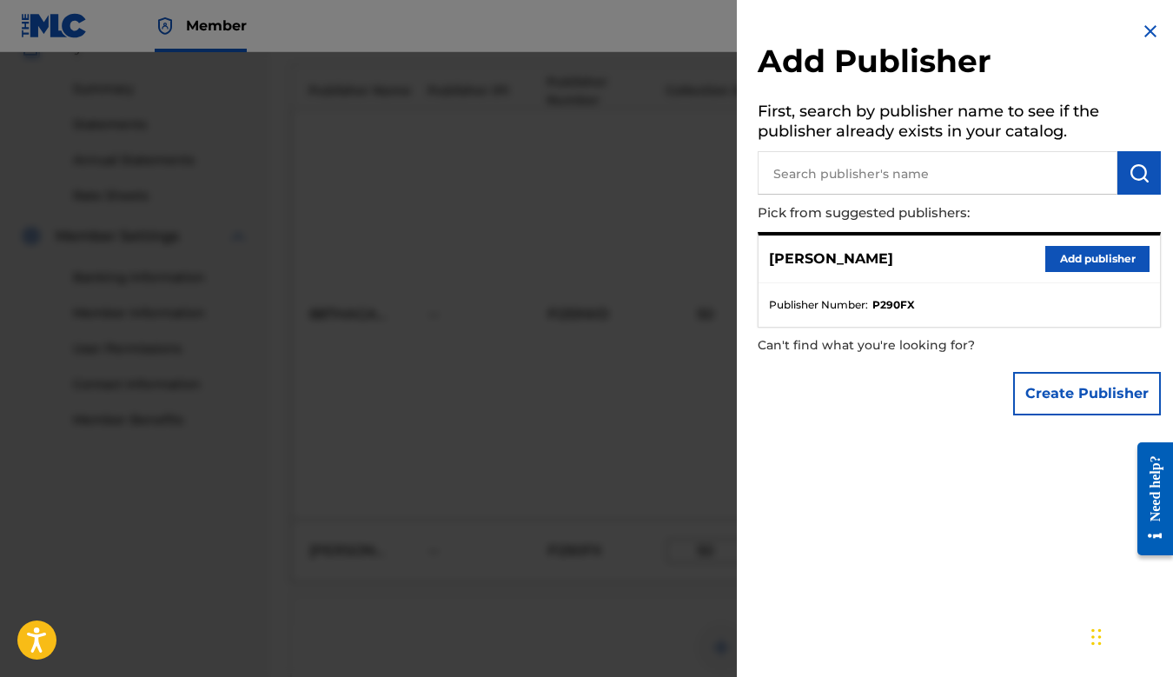
click at [1156, 23] on div "Add Publisher First, search by publisher name to see if the publisher already e…" at bounding box center [959, 222] width 445 height 445
click at [1143, 29] on img at bounding box center [1150, 31] width 21 height 21
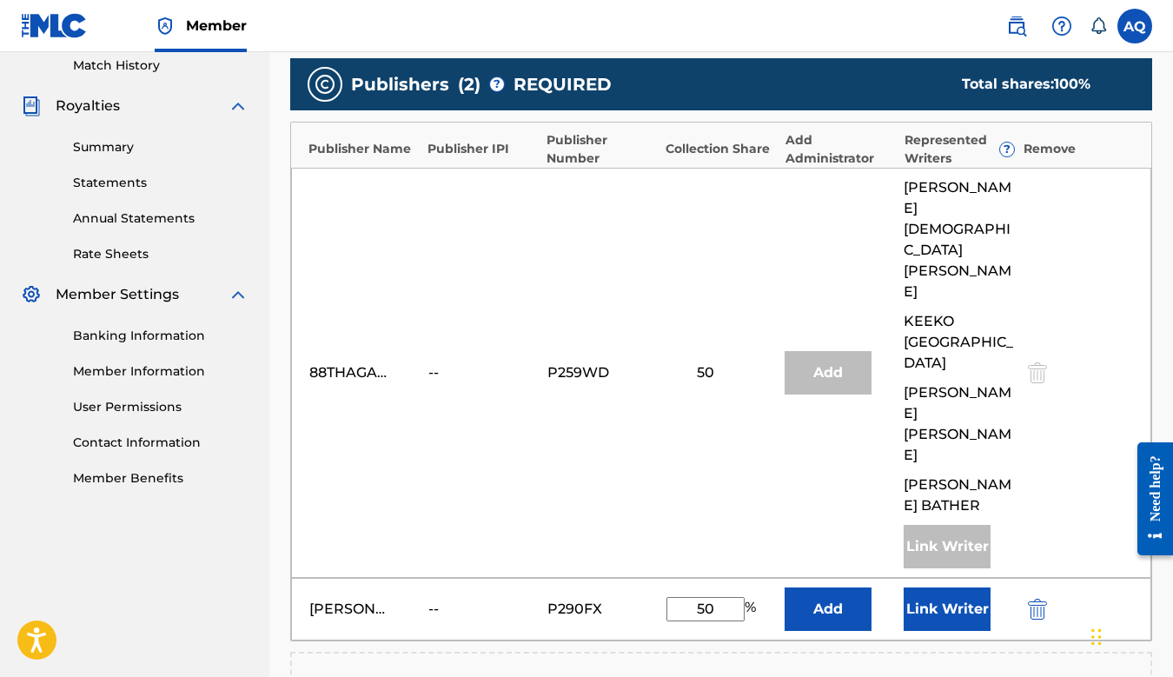
scroll to position [494, 0]
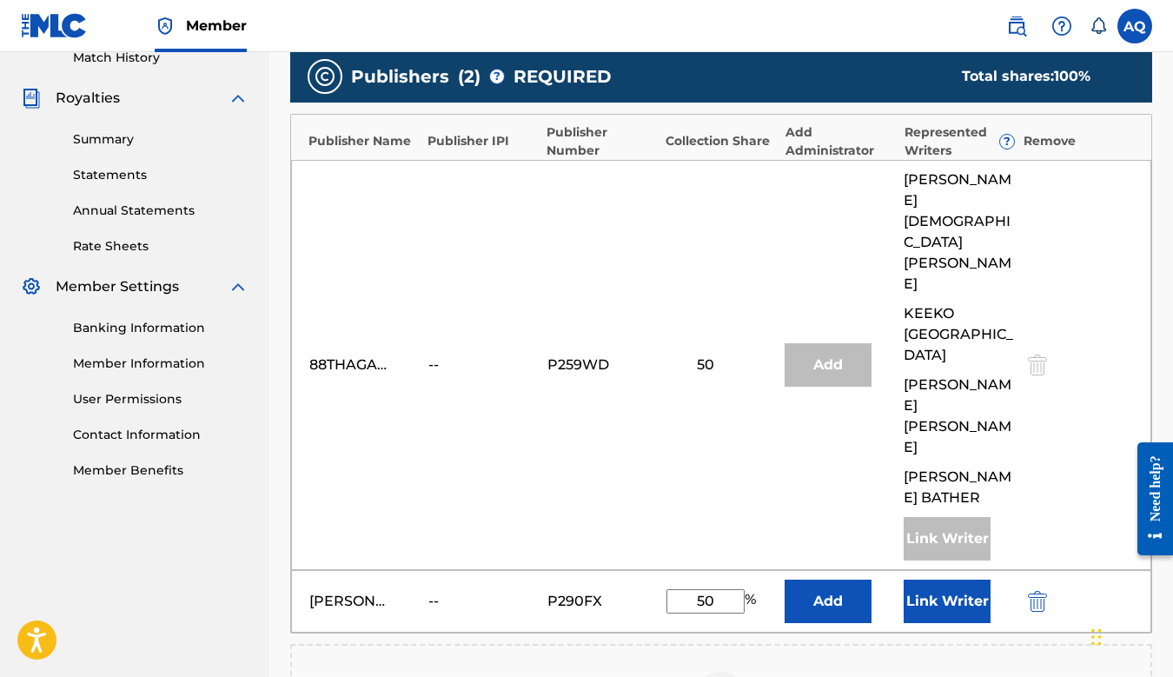
click at [949, 580] on button "Link Writer" at bounding box center [947, 601] width 87 height 43
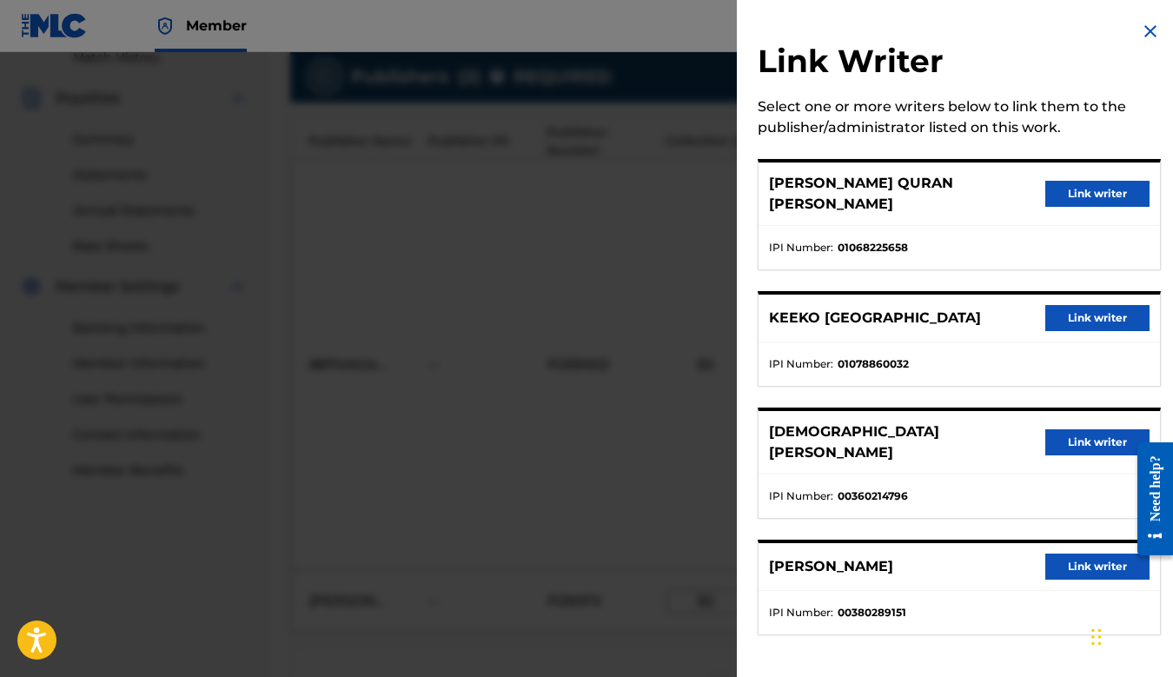
click at [458, 547] on div at bounding box center [586, 390] width 1173 height 677
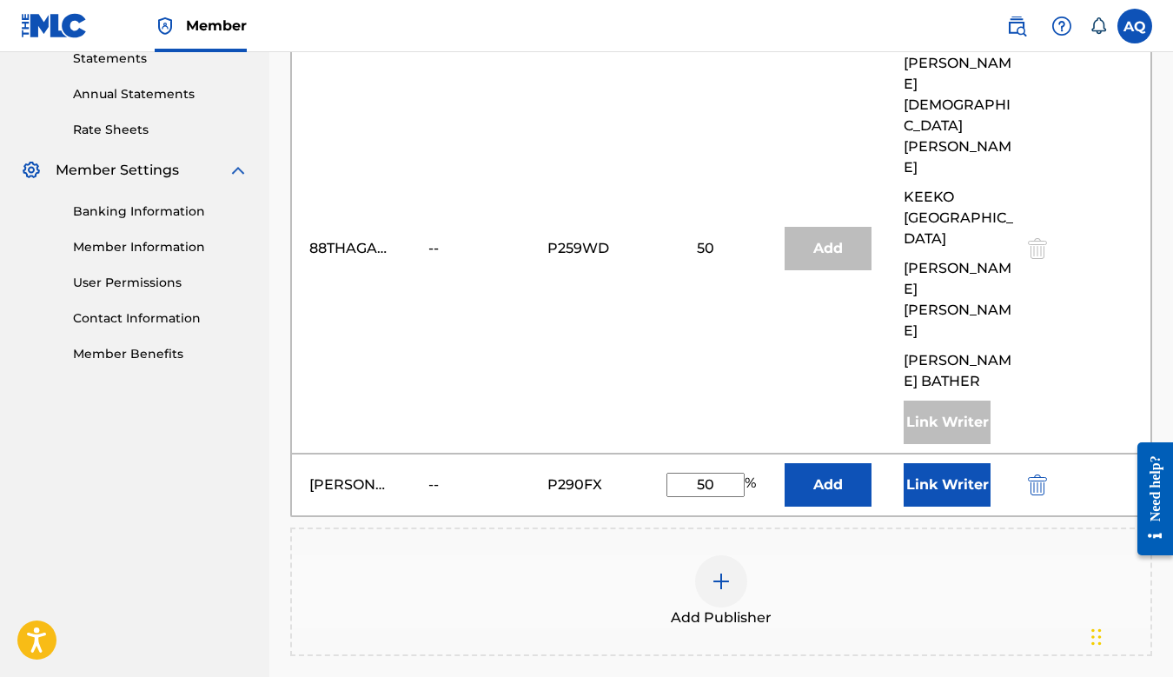
scroll to position [623, 0]
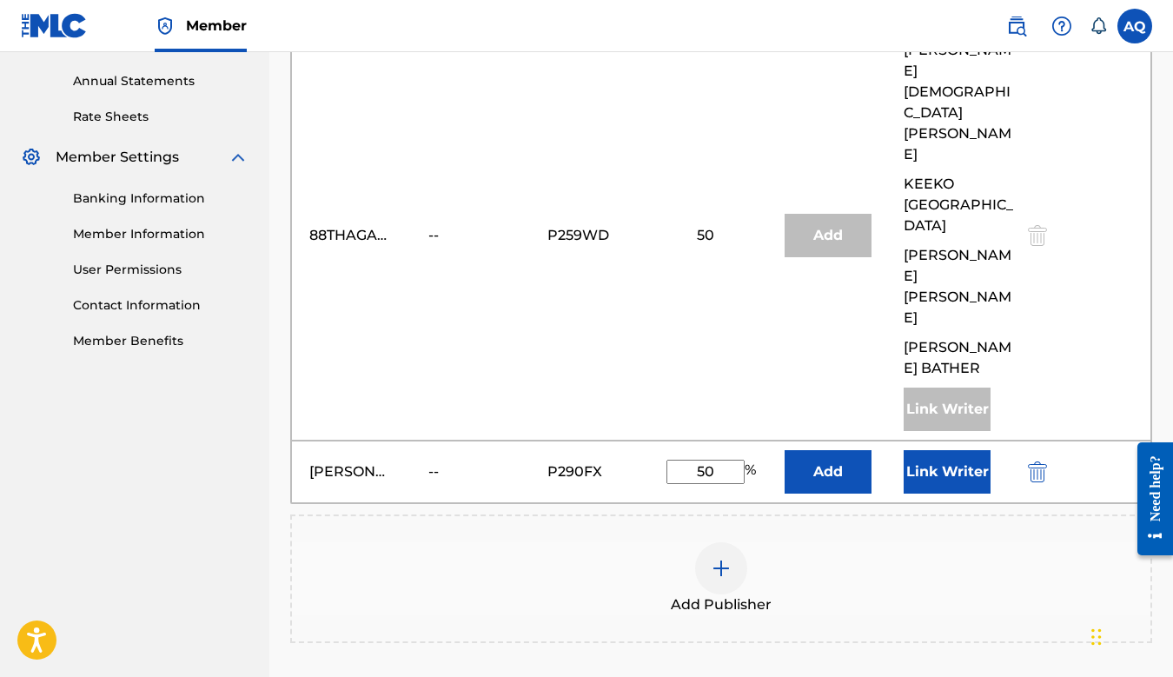
click at [727, 542] on div at bounding box center [721, 568] width 52 height 52
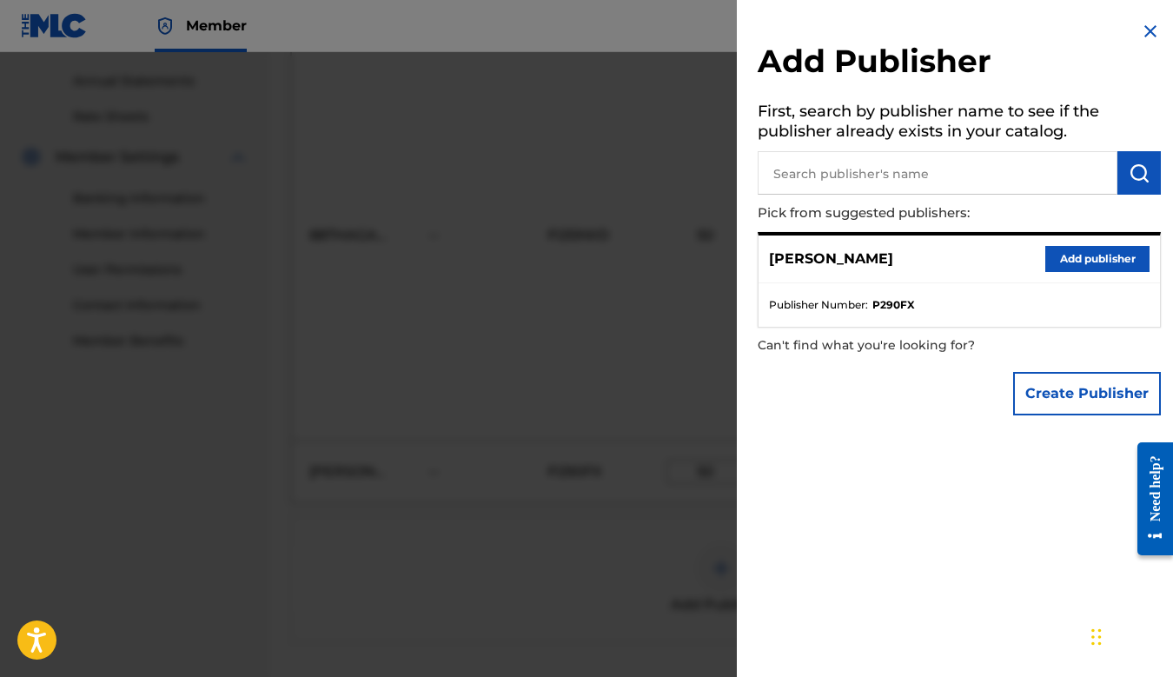
click at [833, 185] on input "text" at bounding box center [938, 172] width 360 height 43
click at [1145, 36] on img at bounding box center [1150, 31] width 21 height 21
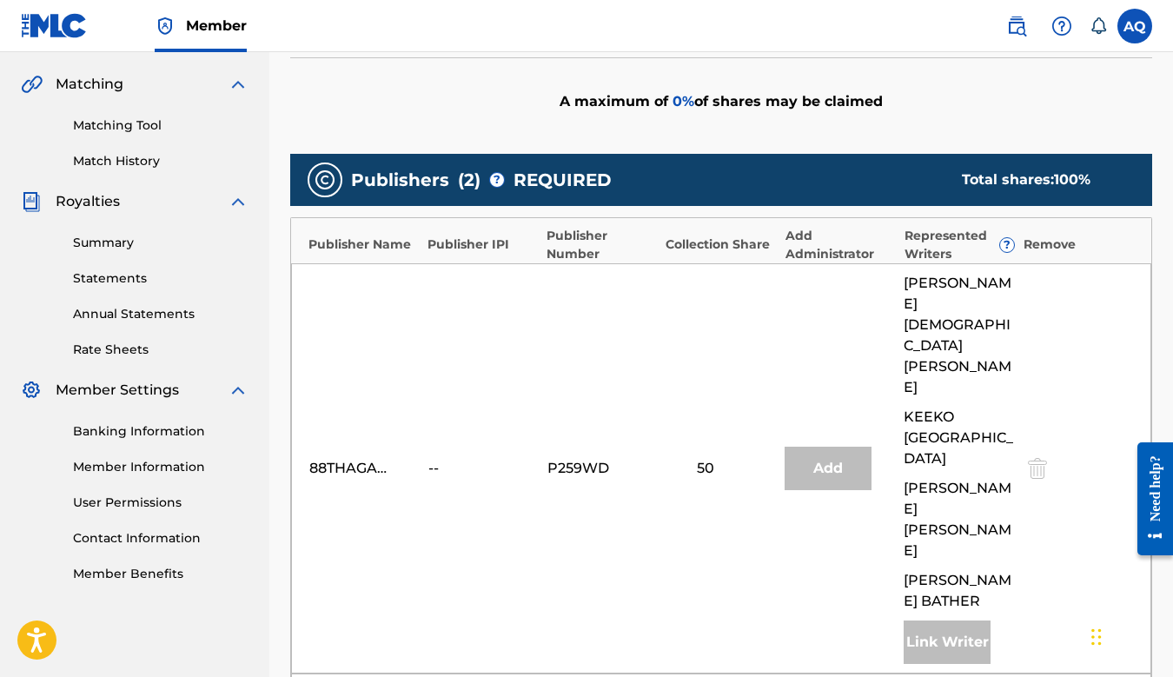
scroll to position [787, 0]
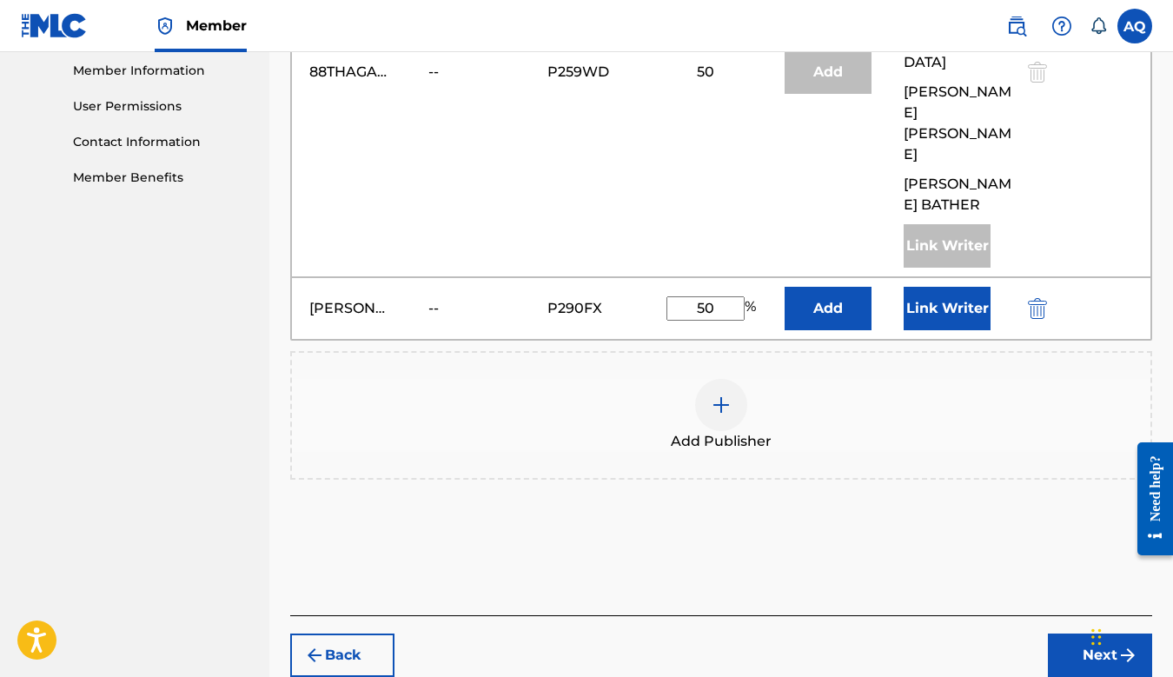
click at [719, 395] on img at bounding box center [721, 405] width 21 height 21
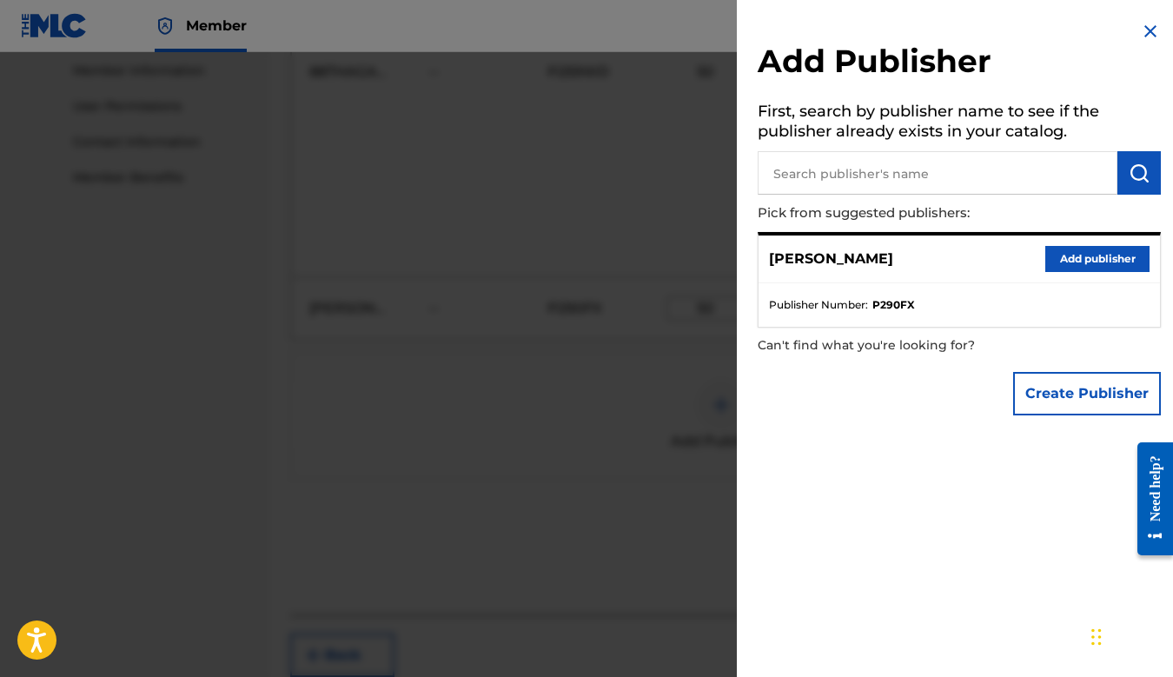
click at [1143, 33] on img at bounding box center [1150, 31] width 21 height 21
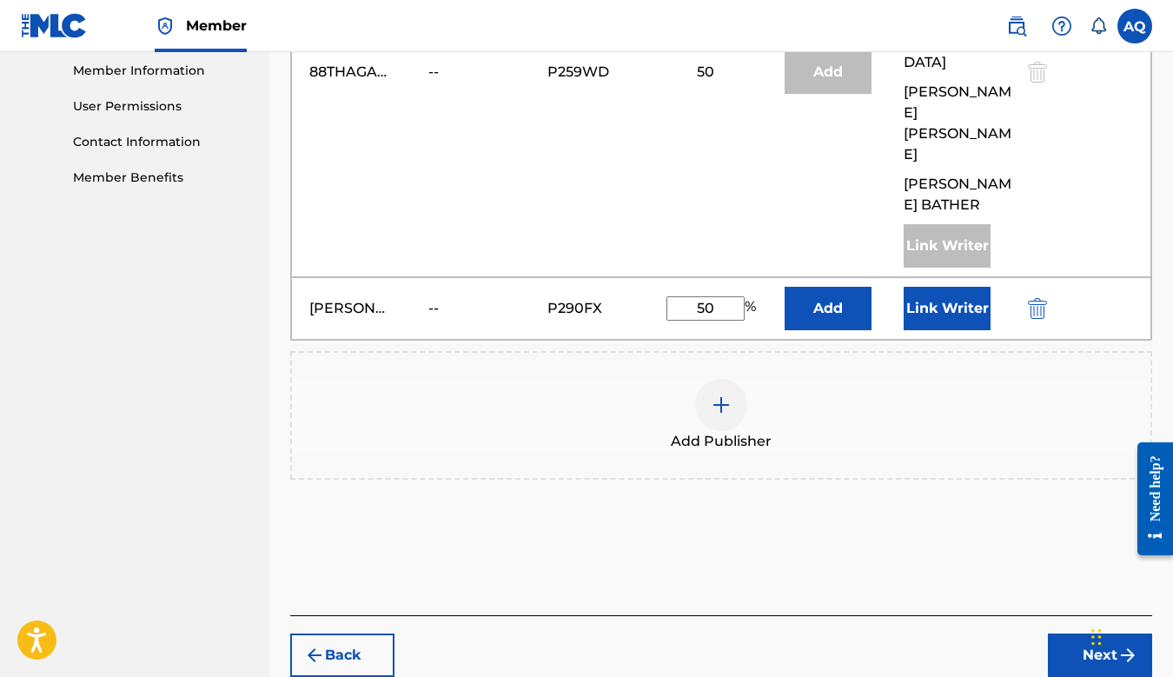
click at [333, 634] on button "Back" at bounding box center [342, 655] width 104 height 43
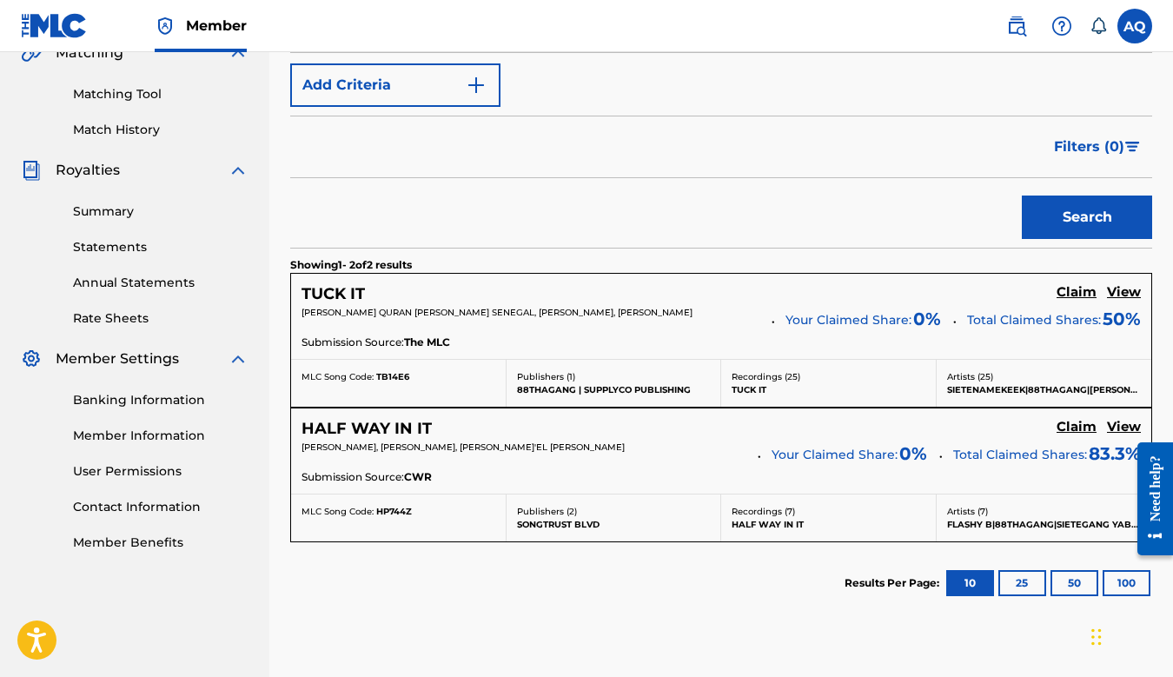
scroll to position [411, 0]
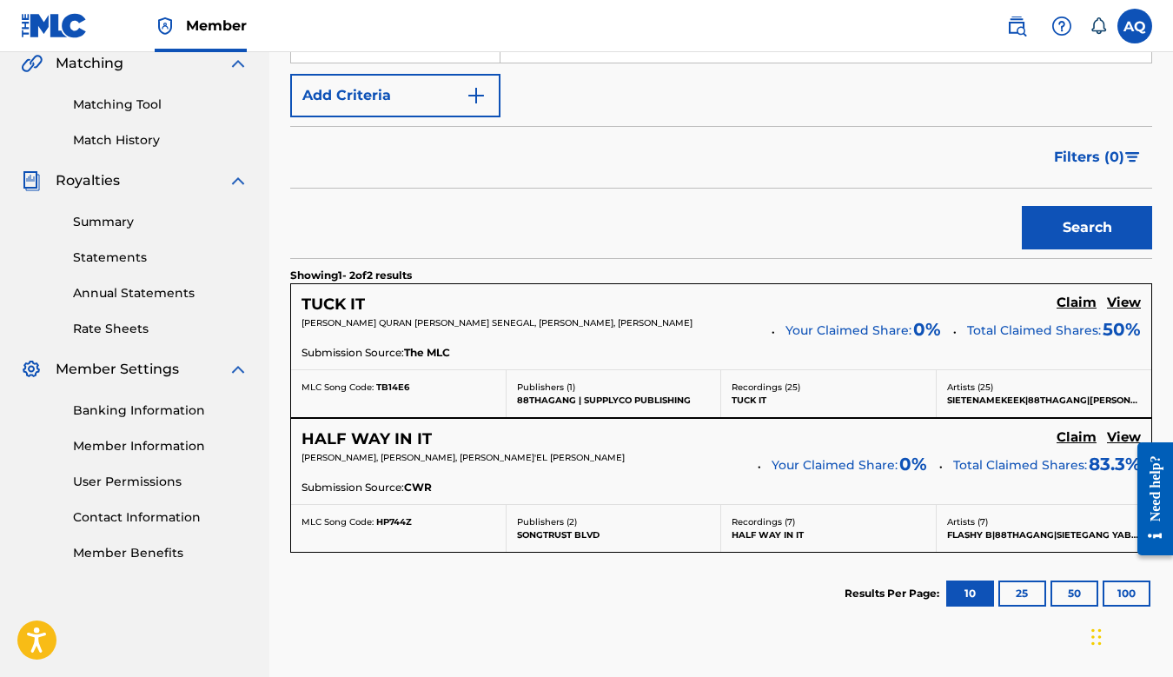
click at [1083, 299] on h5 "Claim" at bounding box center [1077, 303] width 40 height 17
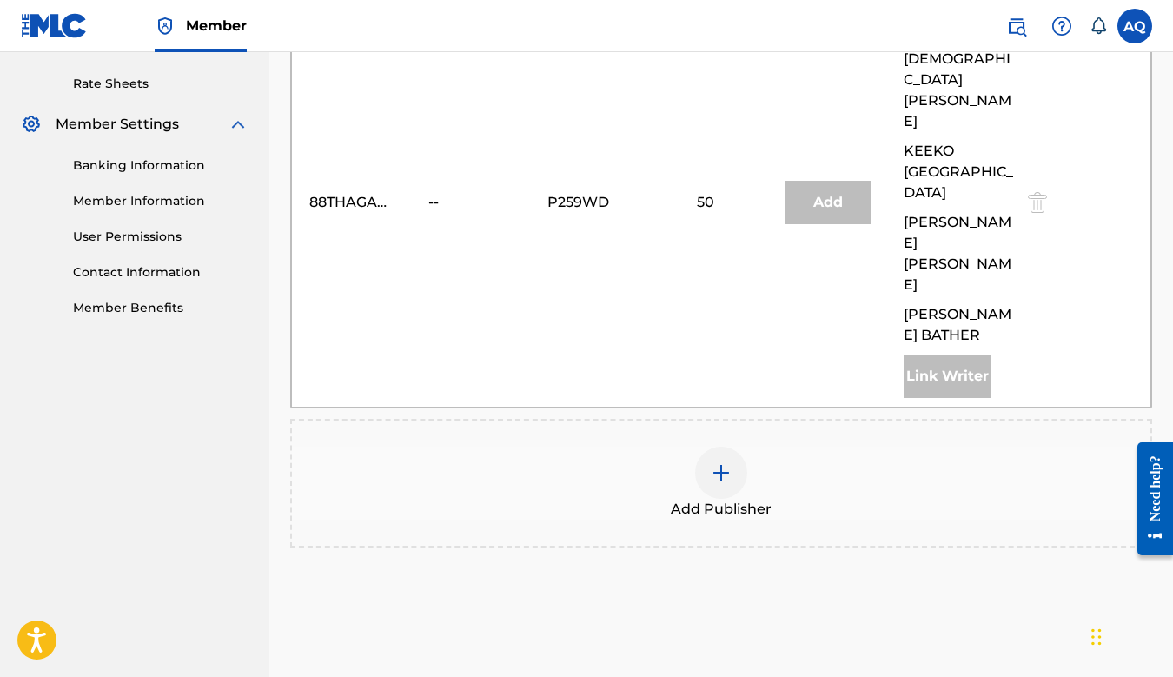
scroll to position [724, 0]
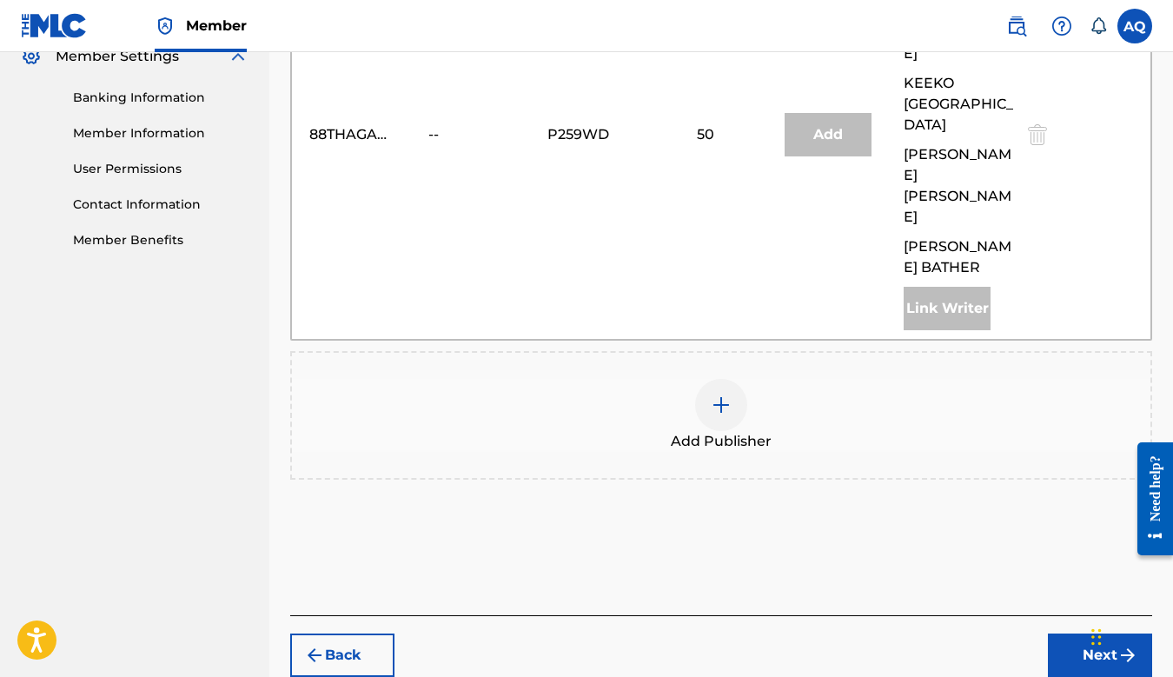
click at [733, 379] on div at bounding box center [721, 405] width 52 height 52
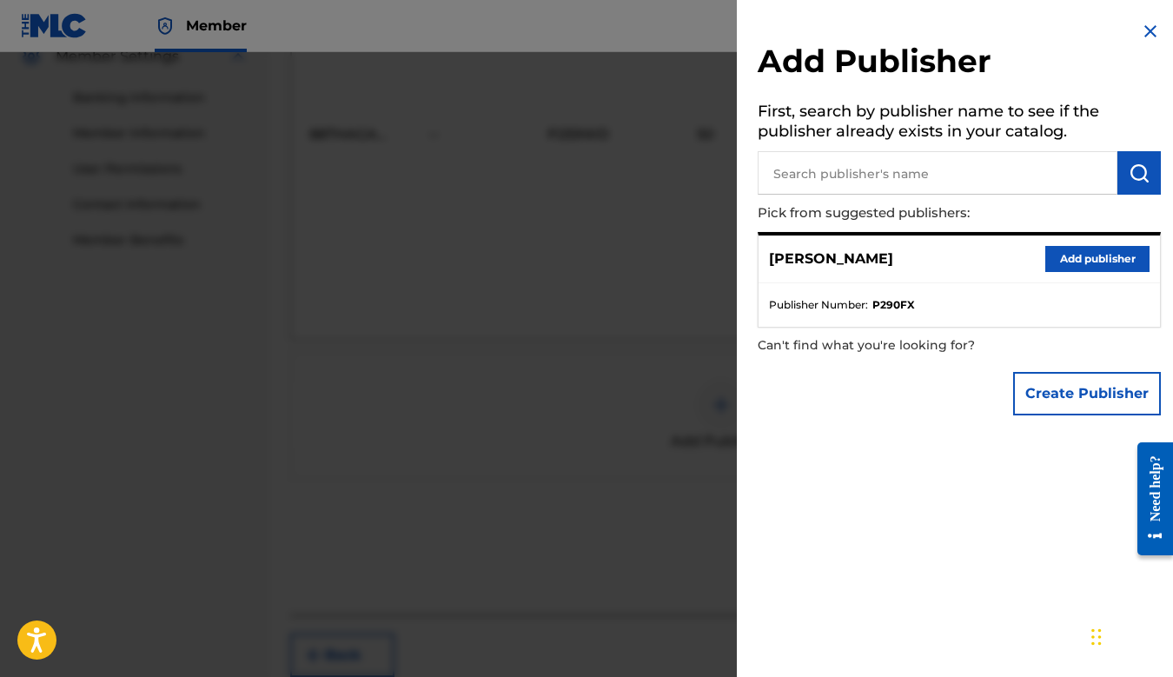
click at [1079, 250] on button "Add publisher" at bounding box center [1098, 259] width 104 height 26
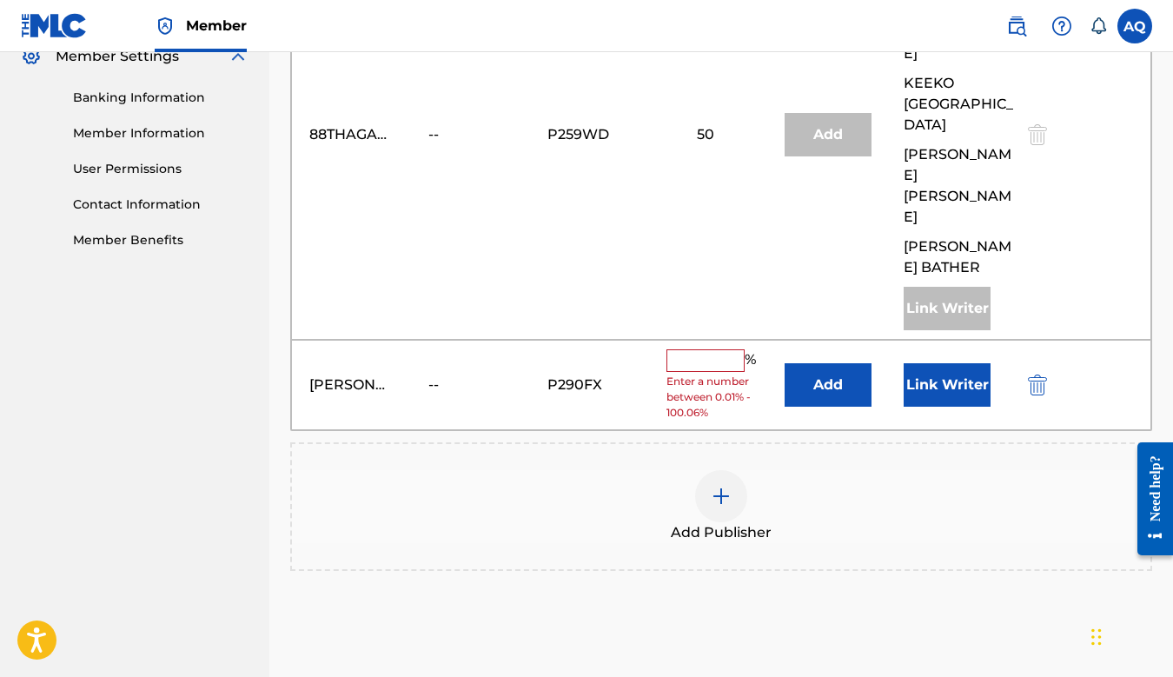
click at [707, 349] on input "text" at bounding box center [706, 360] width 78 height 23
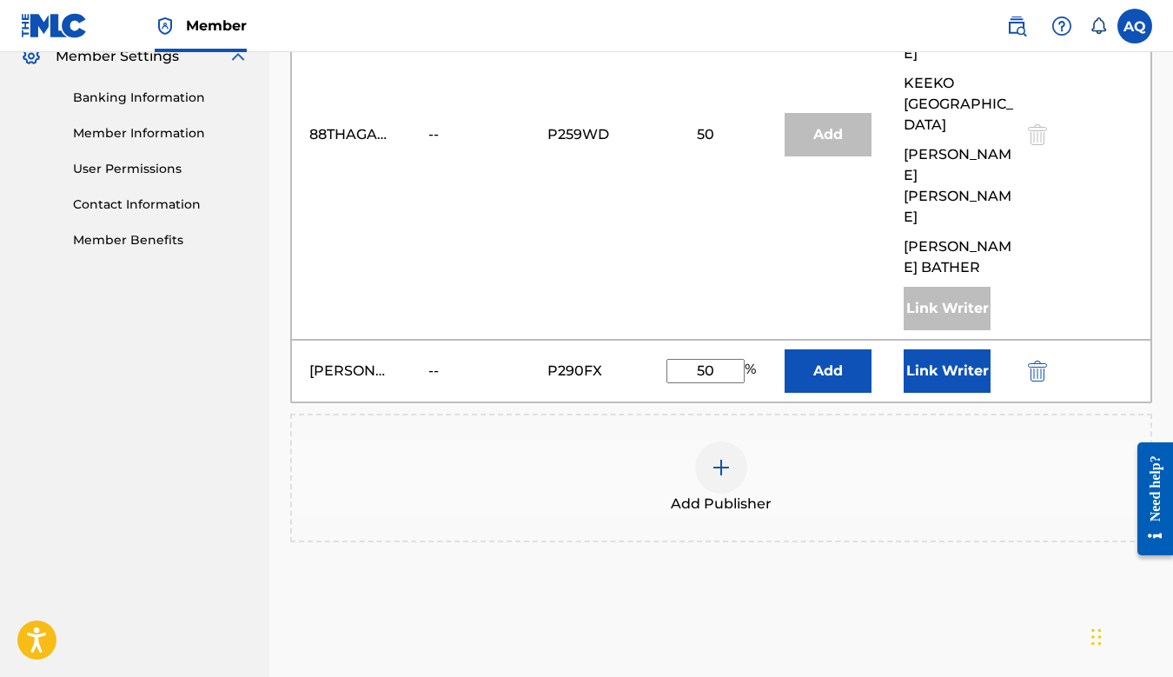
type input "50"
click at [604, 414] on div "Add Publisher" at bounding box center [721, 478] width 862 height 129
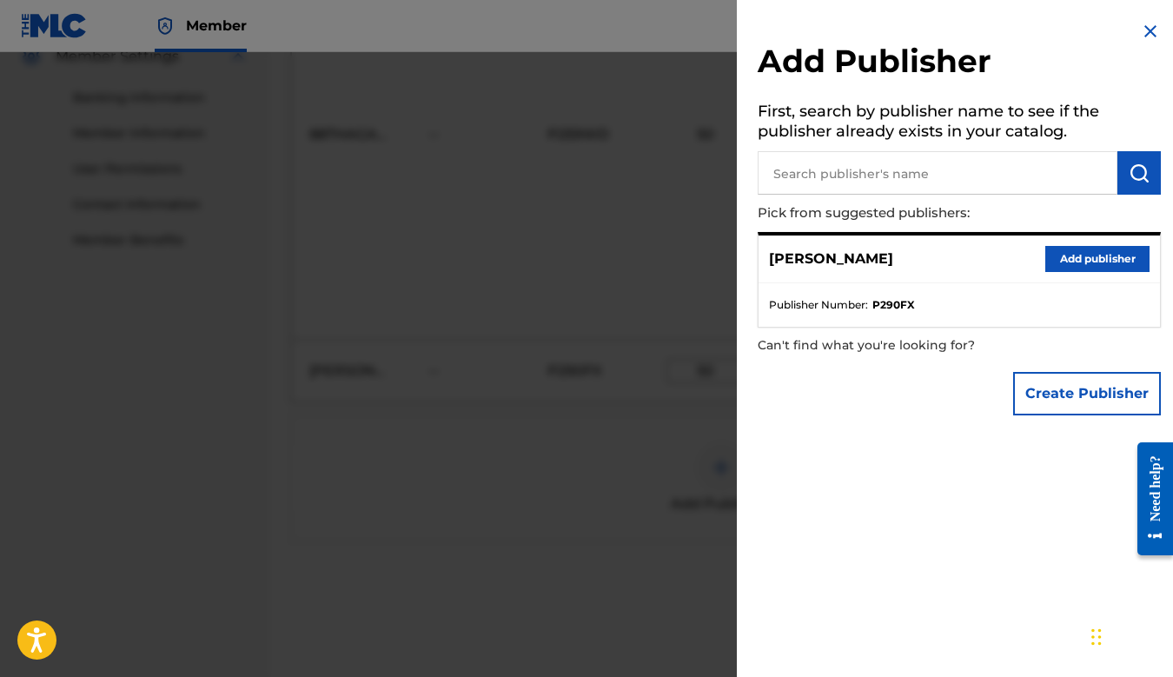
click at [880, 188] on input "text" at bounding box center [938, 172] width 360 height 43
click at [500, 423] on div at bounding box center [586, 390] width 1173 height 677
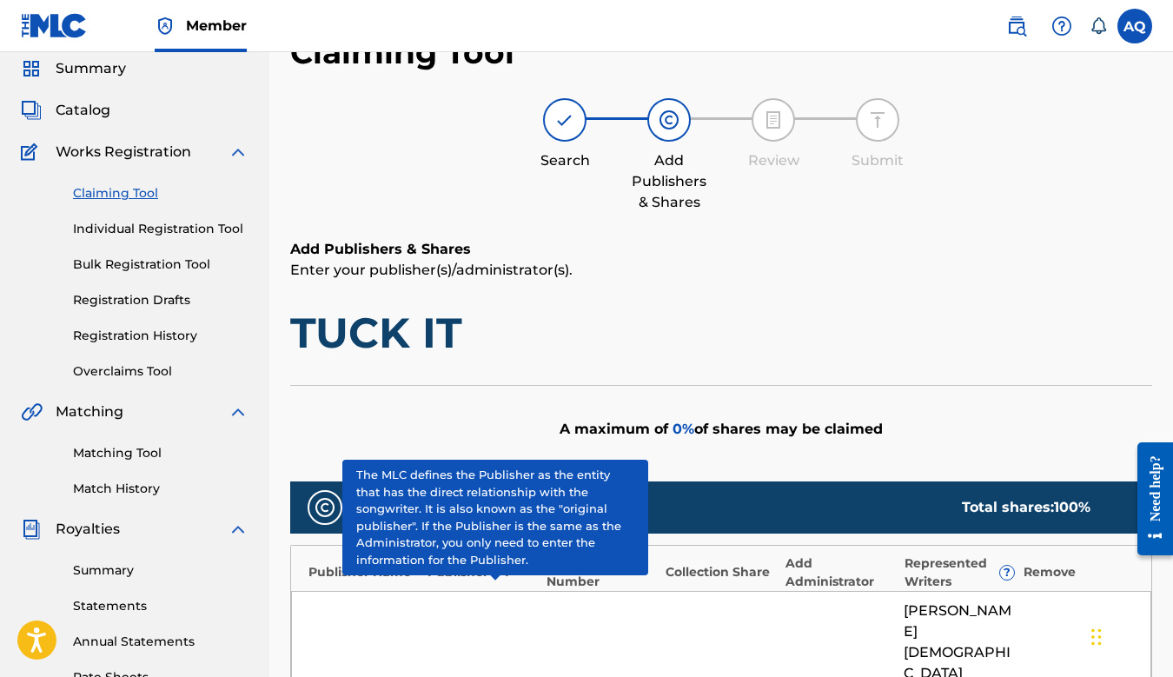
scroll to position [0, 0]
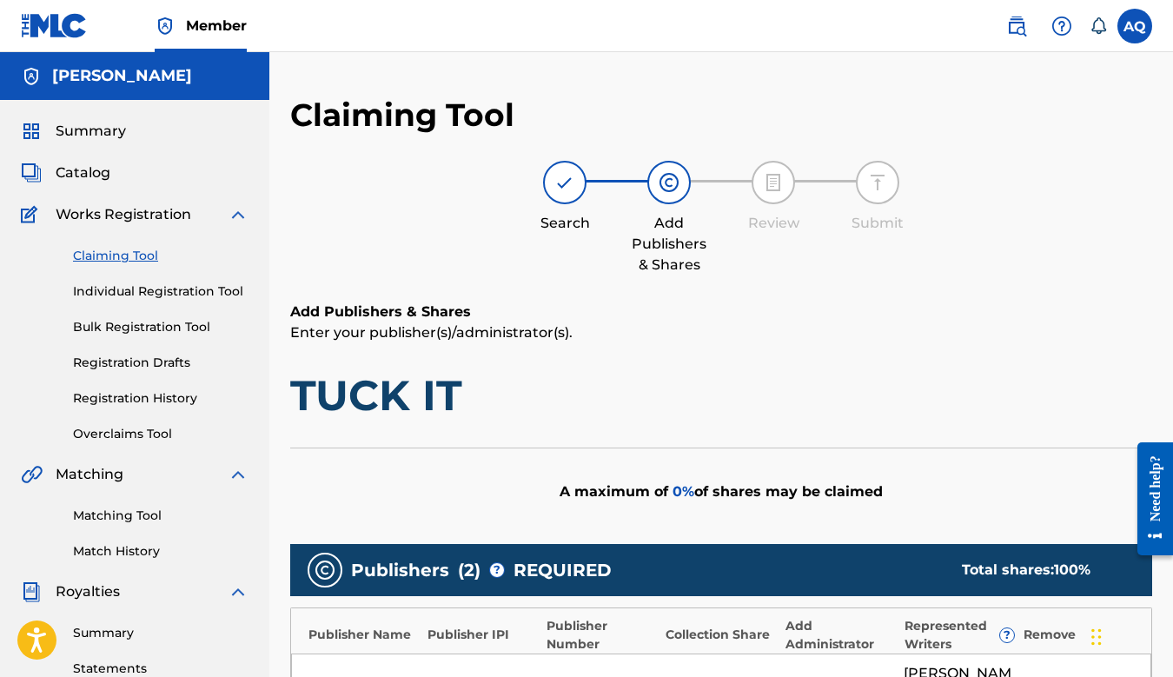
click at [135, 261] on link "Claiming Tool" at bounding box center [161, 256] width 176 height 18
click at [138, 256] on link "Claiming Tool" at bounding box center [161, 256] width 176 height 18
click at [145, 296] on link "Individual Registration Tool" at bounding box center [161, 291] width 176 height 18
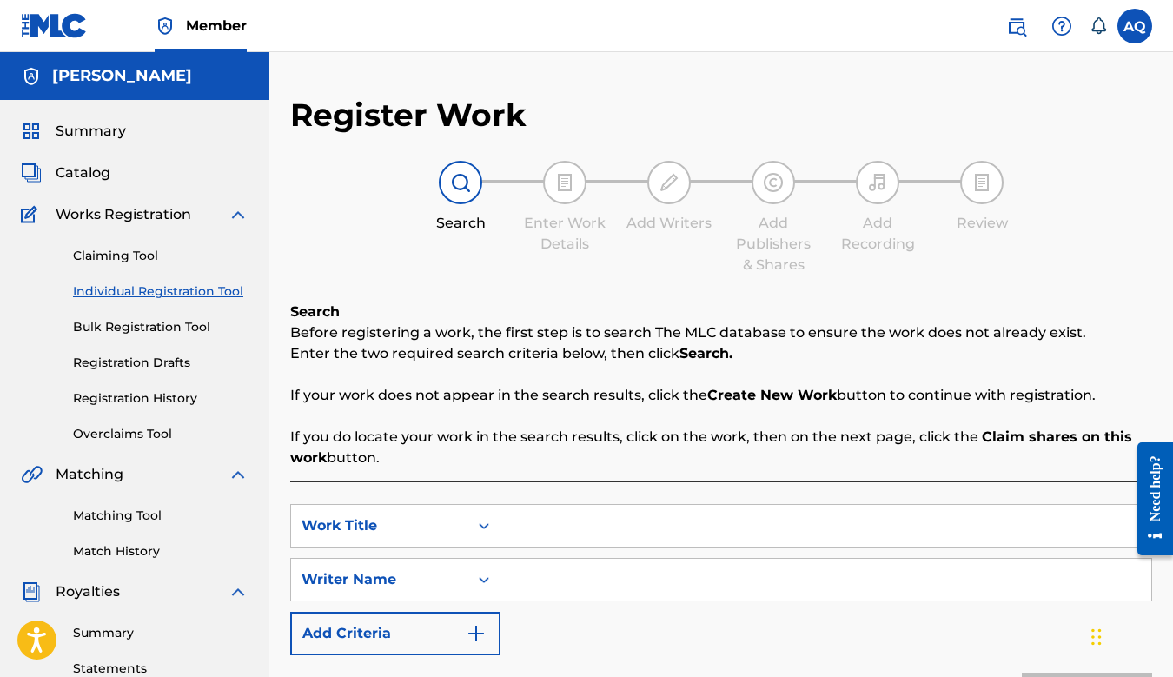
click at [85, 167] on span "Catalog" at bounding box center [83, 173] width 55 height 21
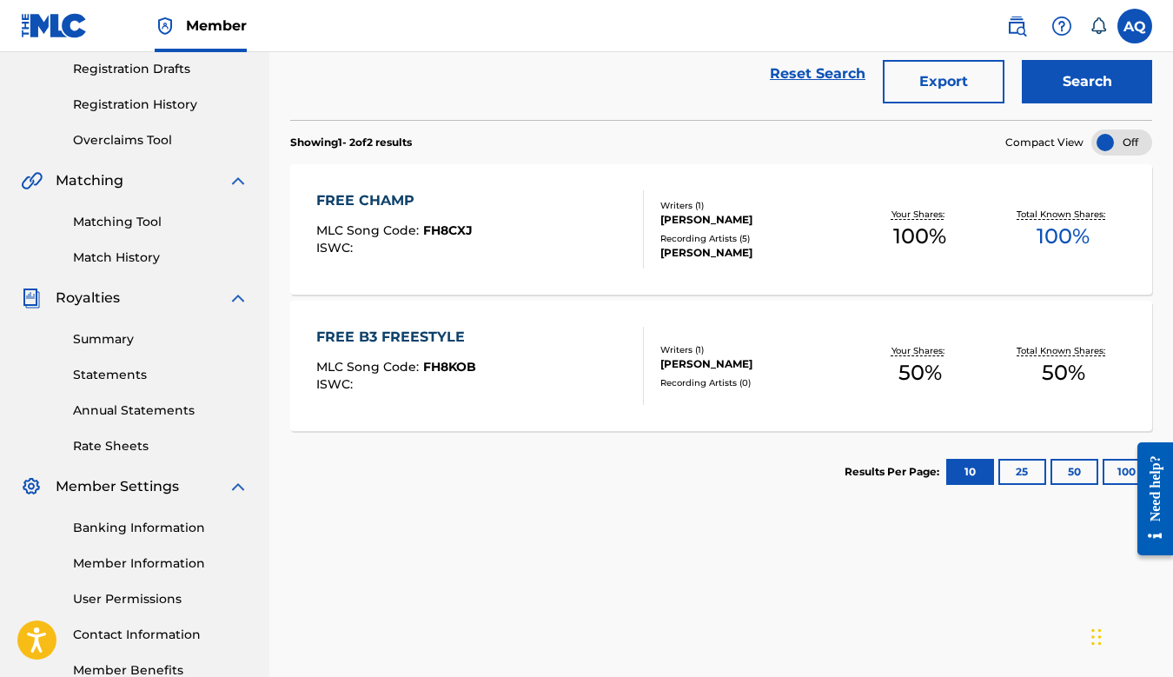
scroll to position [295, 0]
click at [391, 209] on div "FREE CHAMP" at bounding box center [394, 199] width 156 height 21
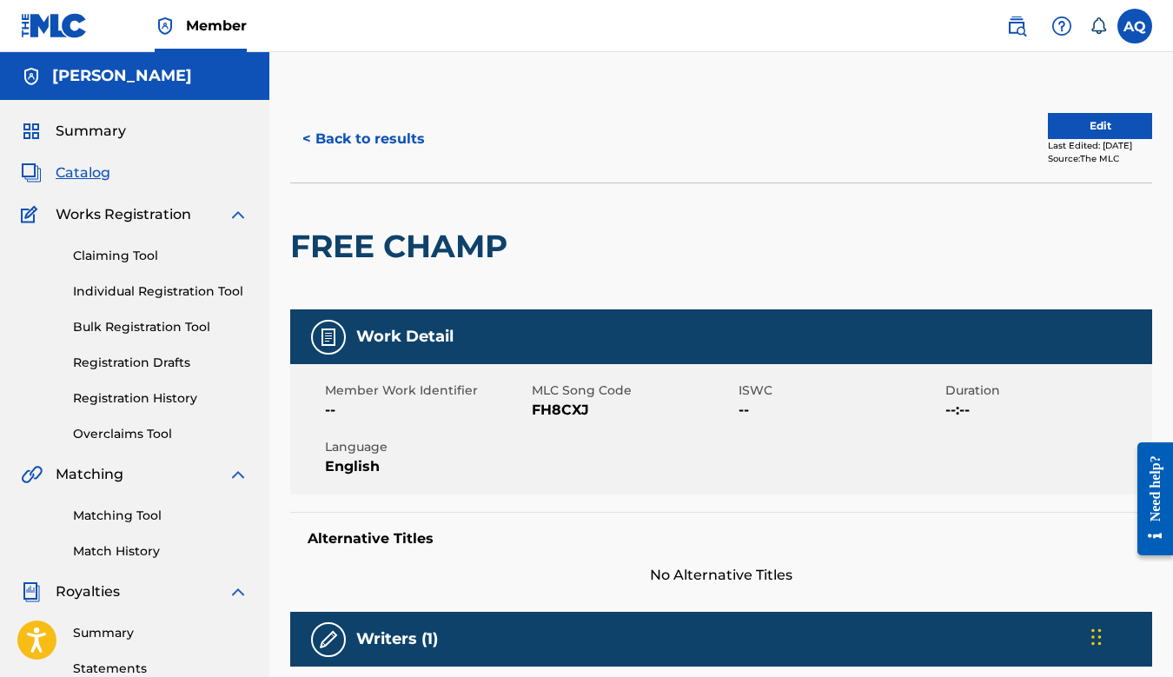
click at [1073, 123] on button "Edit" at bounding box center [1100, 126] width 104 height 26
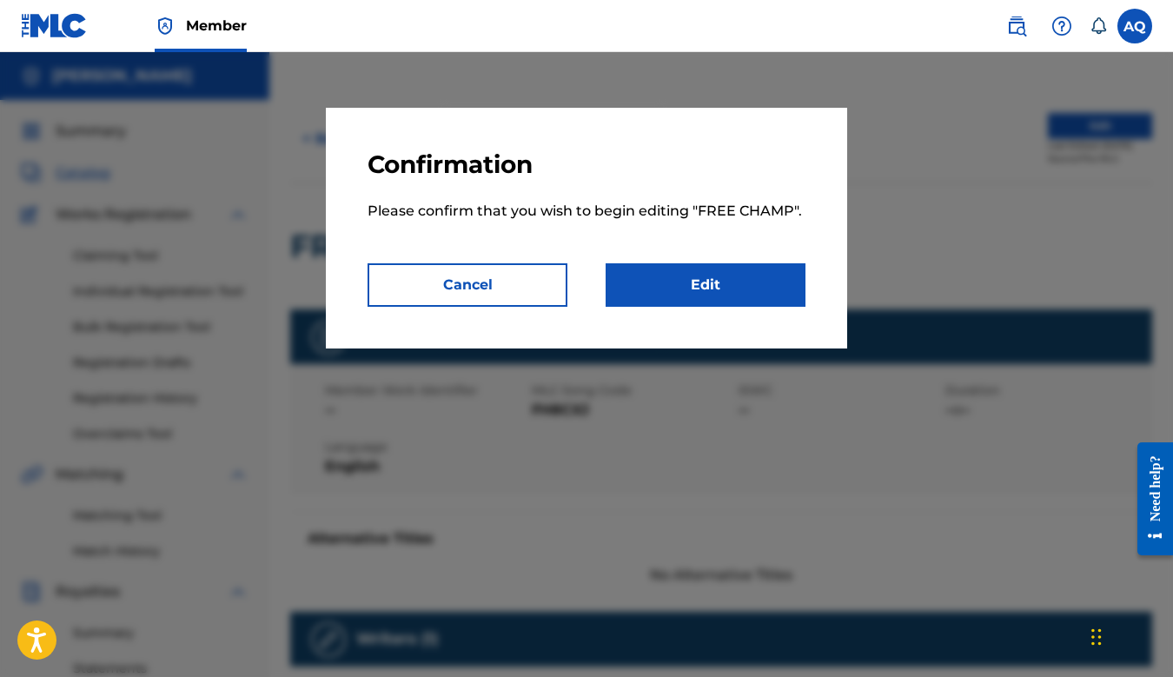
click at [708, 278] on link "Edit" at bounding box center [706, 284] width 200 height 43
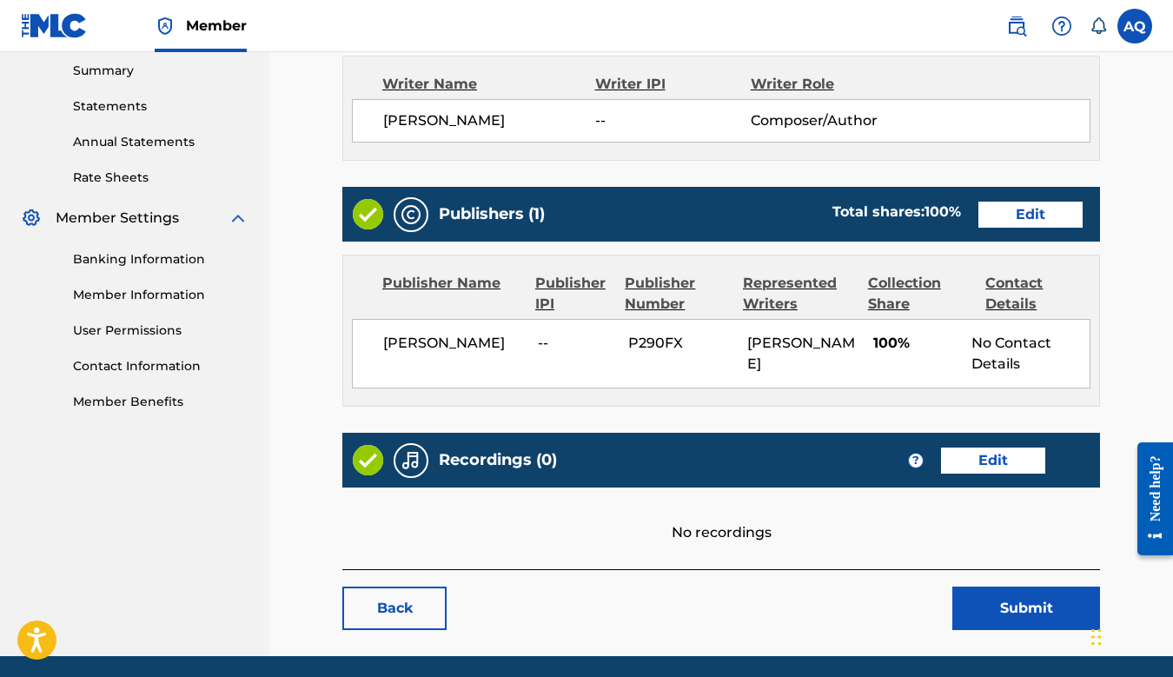
scroll to position [598, 0]
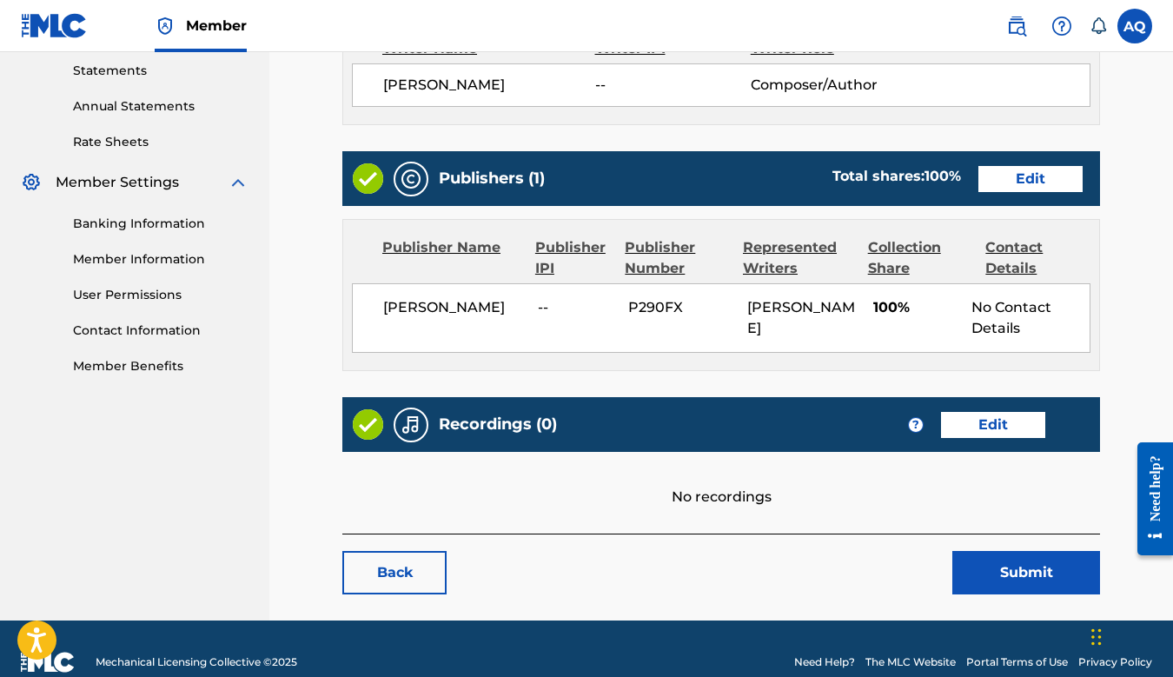
click at [1016, 187] on link "Edit" at bounding box center [1031, 179] width 104 height 26
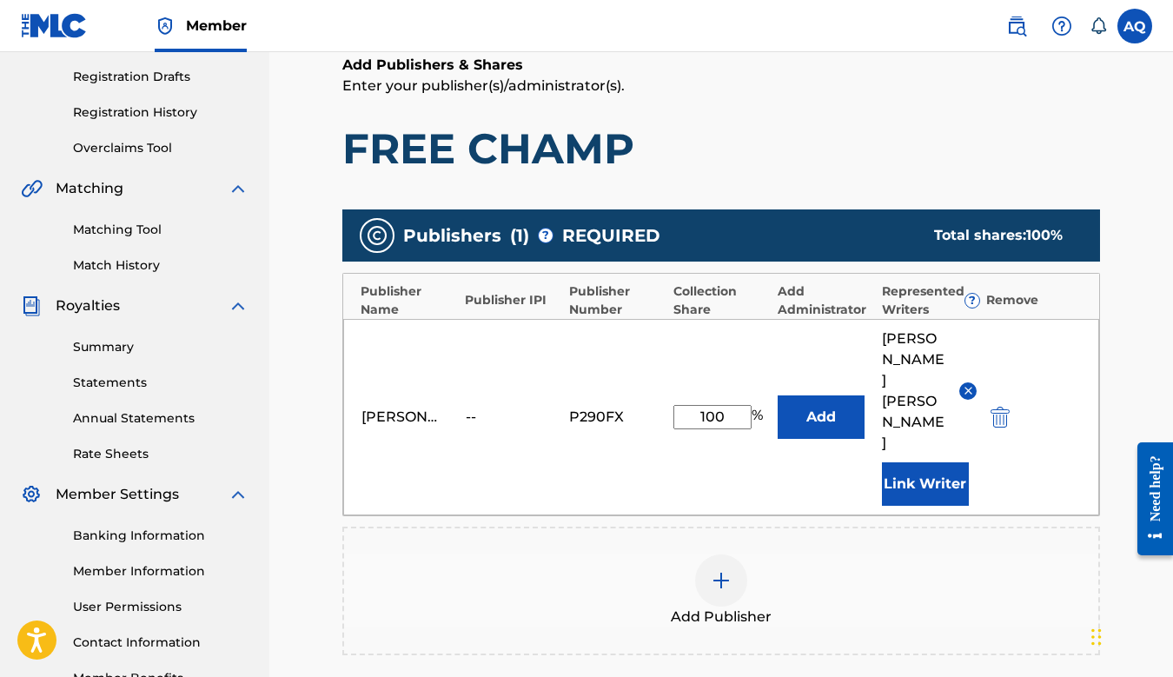
scroll to position [290, 0]
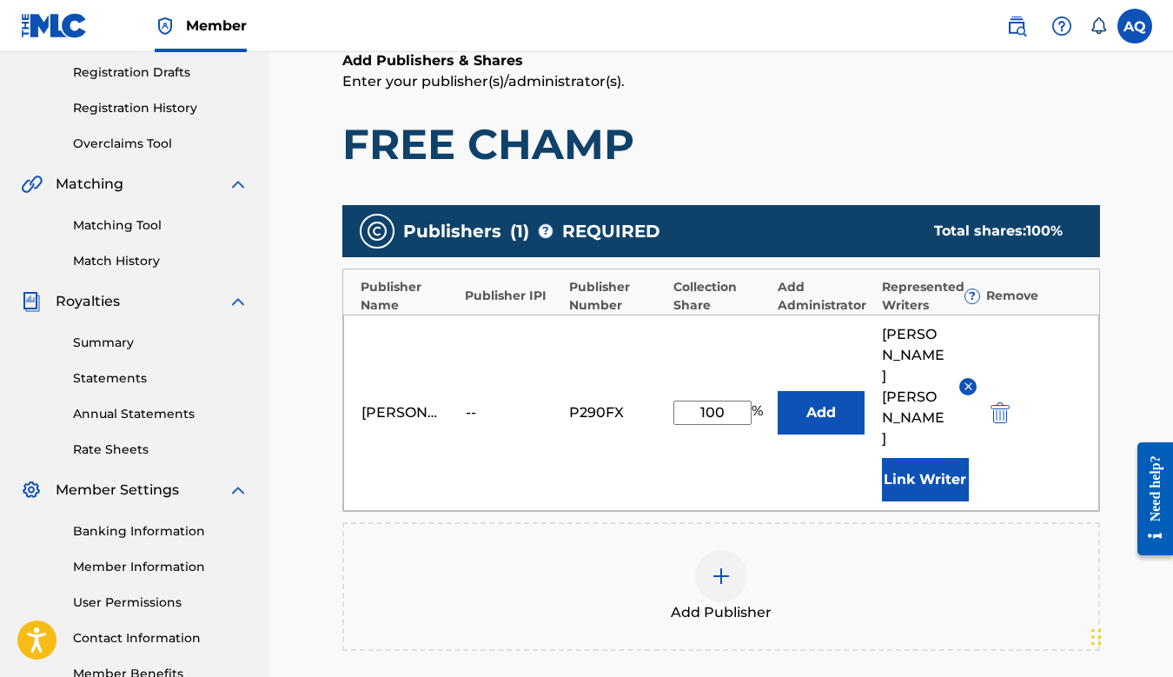
drag, startPoint x: 727, startPoint y: 388, endPoint x: 669, endPoint y: 390, distance: 57.4
click at [670, 390] on div "AUGUSTINO QUINTERO -- P290FX 100 % Add AUGUSTINO QUINTERO Link Writer" at bounding box center [721, 413] width 756 height 196
type input "50"
click at [744, 477] on div "Publishers ( 1 ) ? REQUIRED Total shares: 50 % Publisher Name Publisher IPI Pub…" at bounding box center [721, 428] width 758 height 446
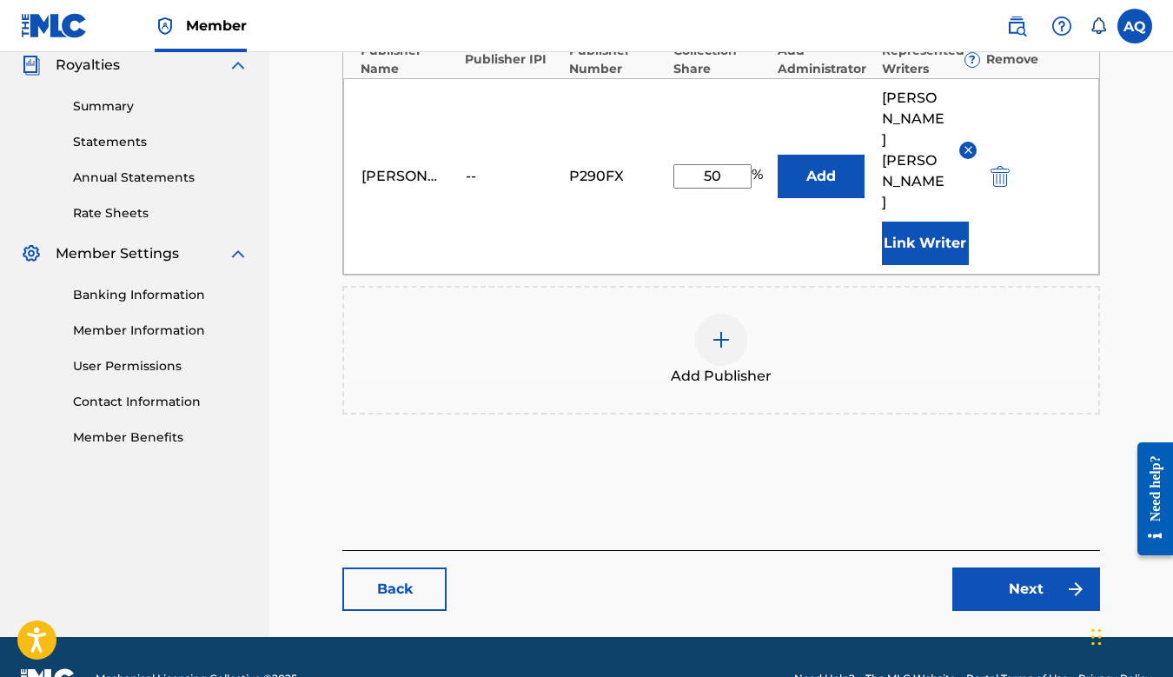
scroll to position [528, 0]
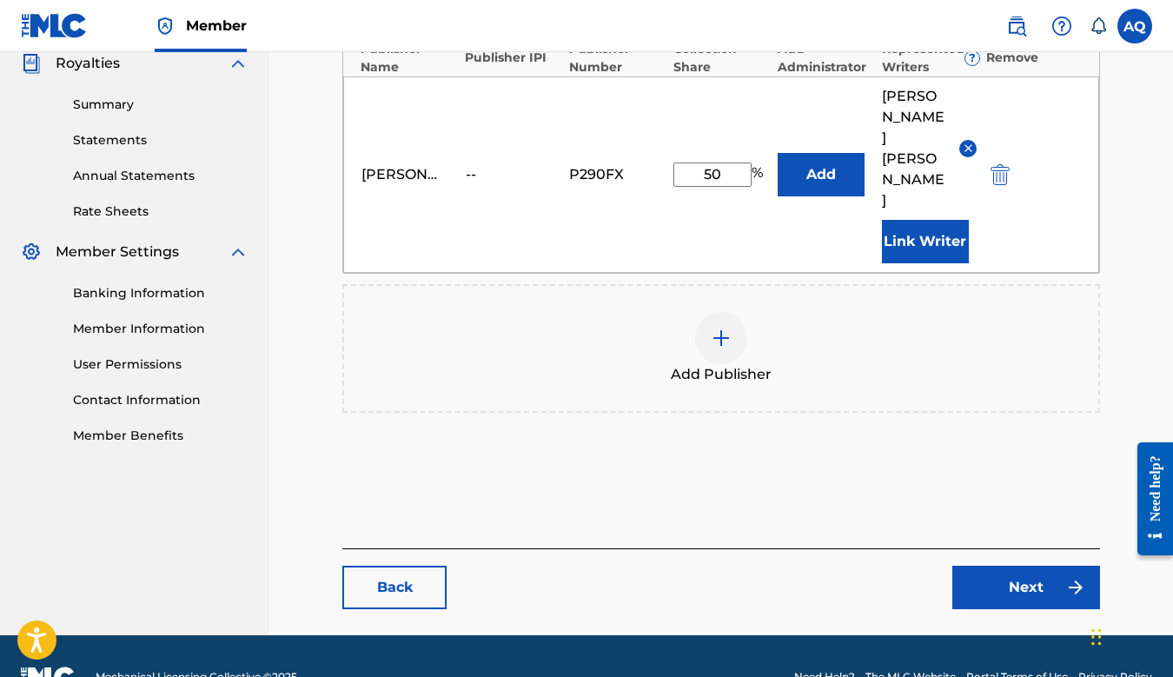
click at [1015, 566] on link "Next" at bounding box center [1027, 587] width 148 height 43
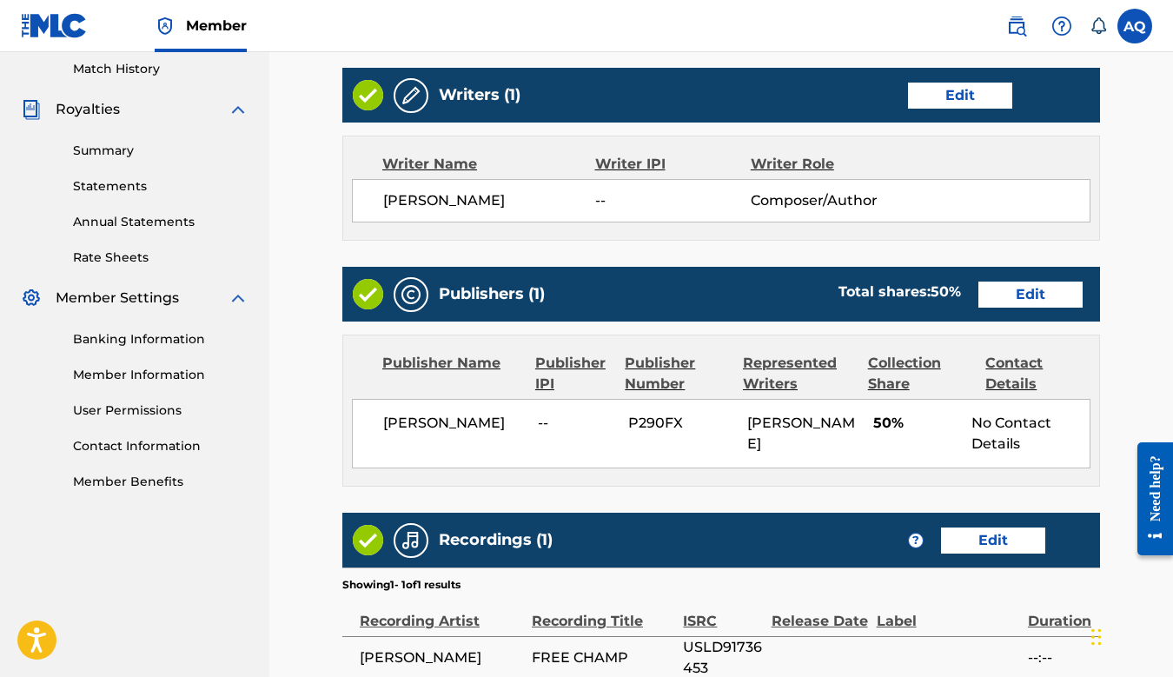
scroll to position [620, 0]
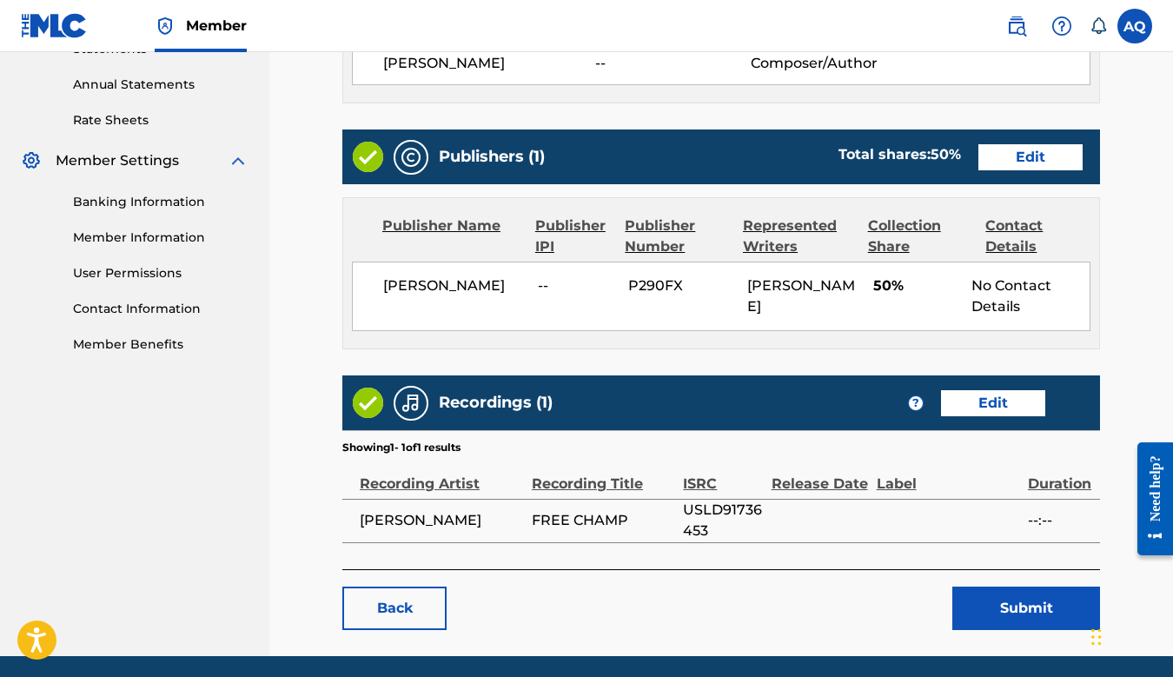
click at [1006, 597] on button "Submit" at bounding box center [1027, 608] width 148 height 43
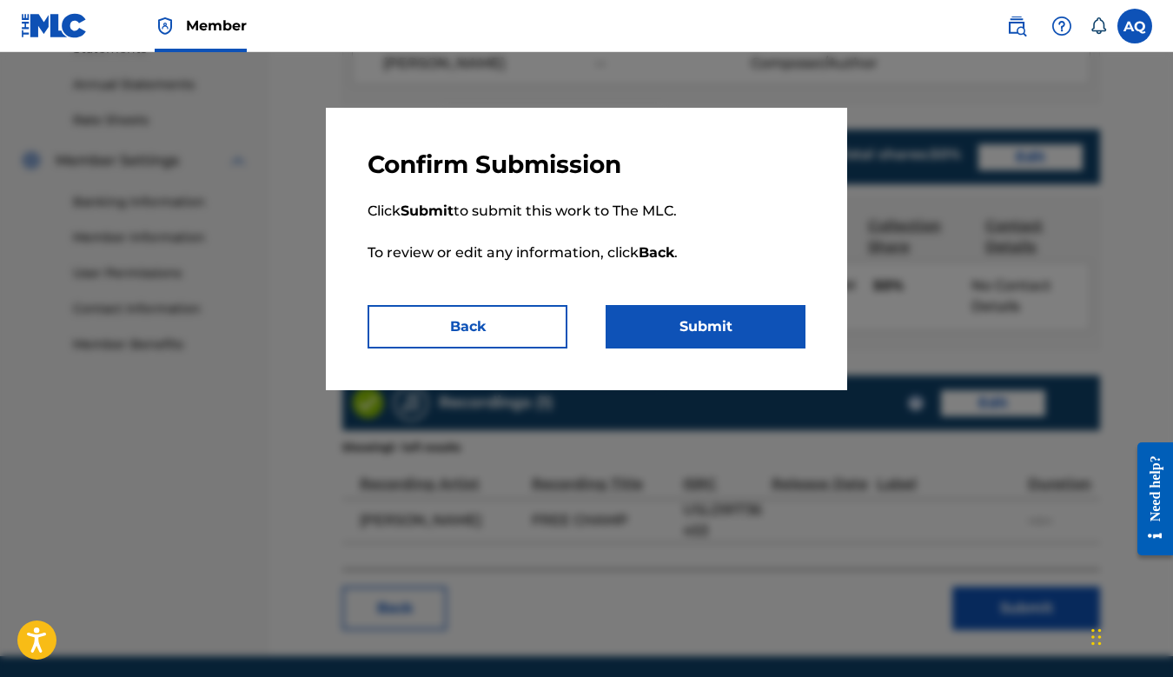
click at [740, 327] on button "Submit" at bounding box center [706, 326] width 200 height 43
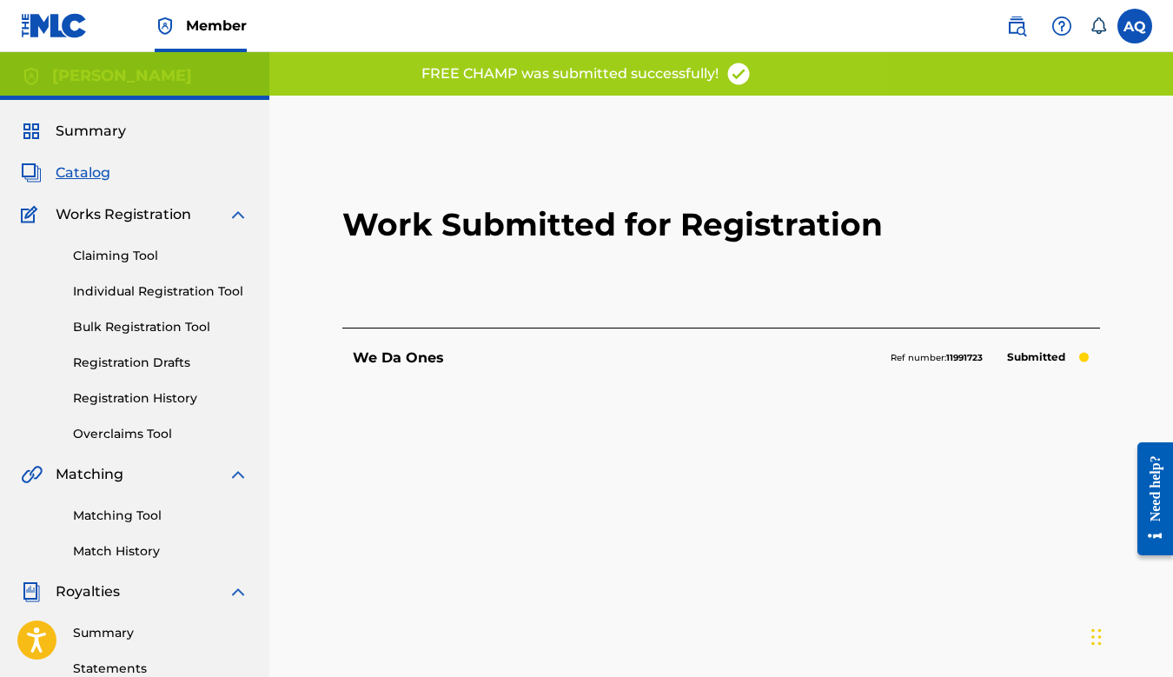
click at [78, 180] on span "Catalog" at bounding box center [83, 173] width 55 height 21
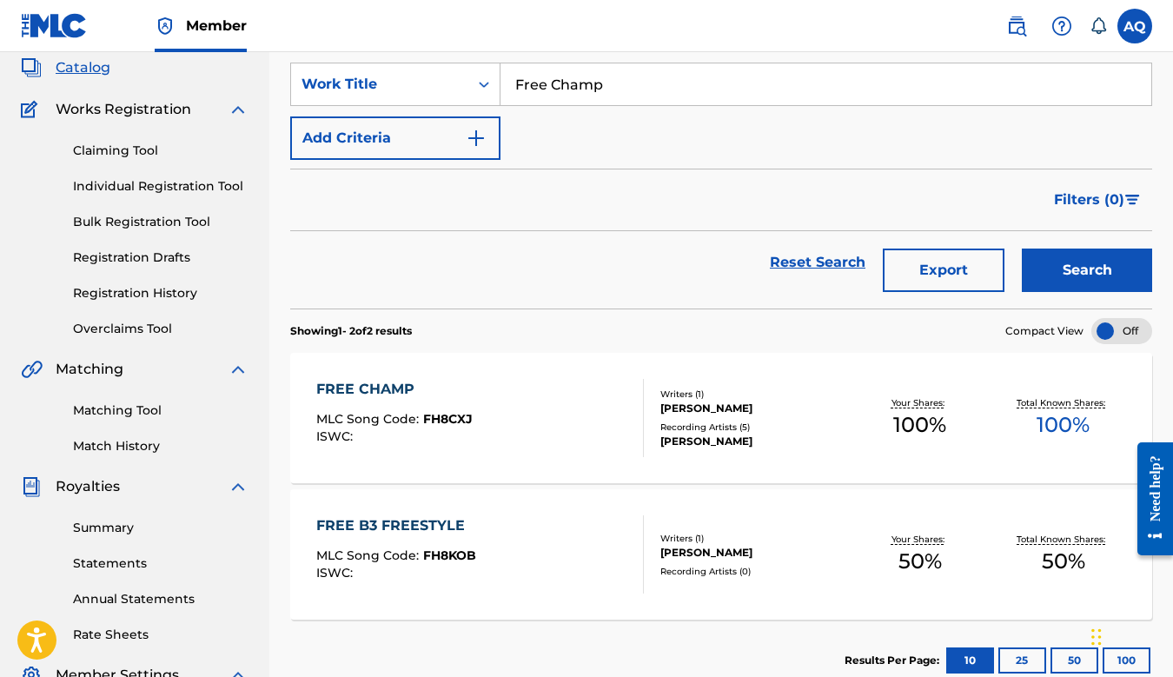
scroll to position [74, 0]
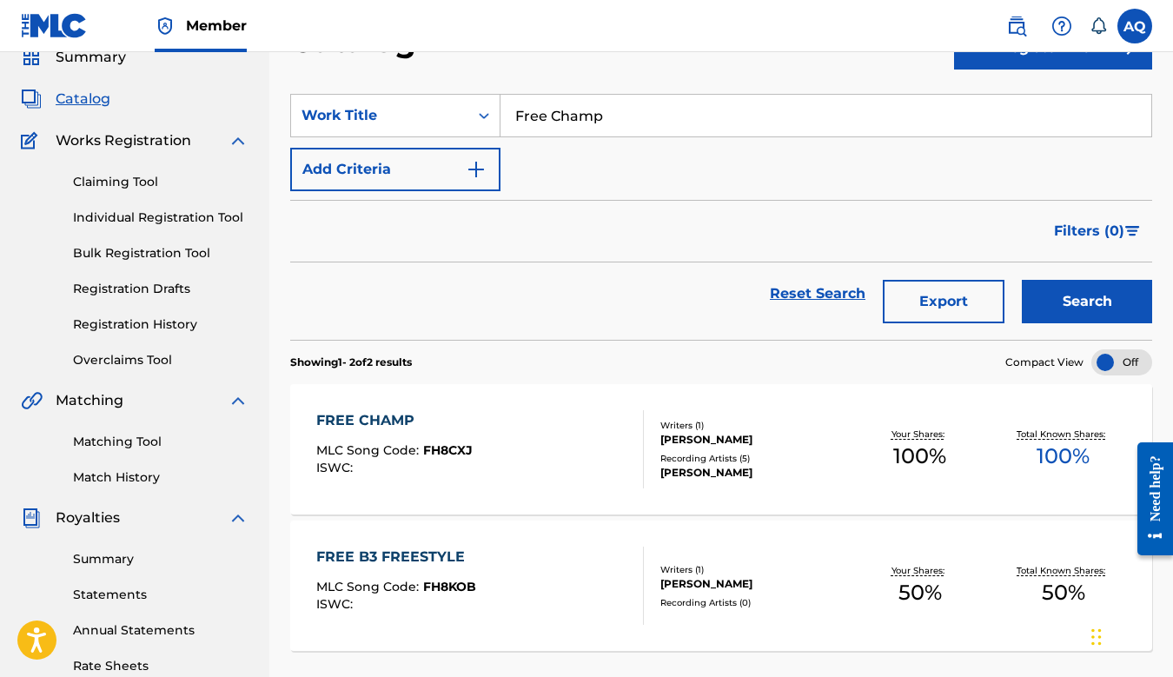
click at [174, 322] on link "Registration History" at bounding box center [161, 324] width 176 height 18
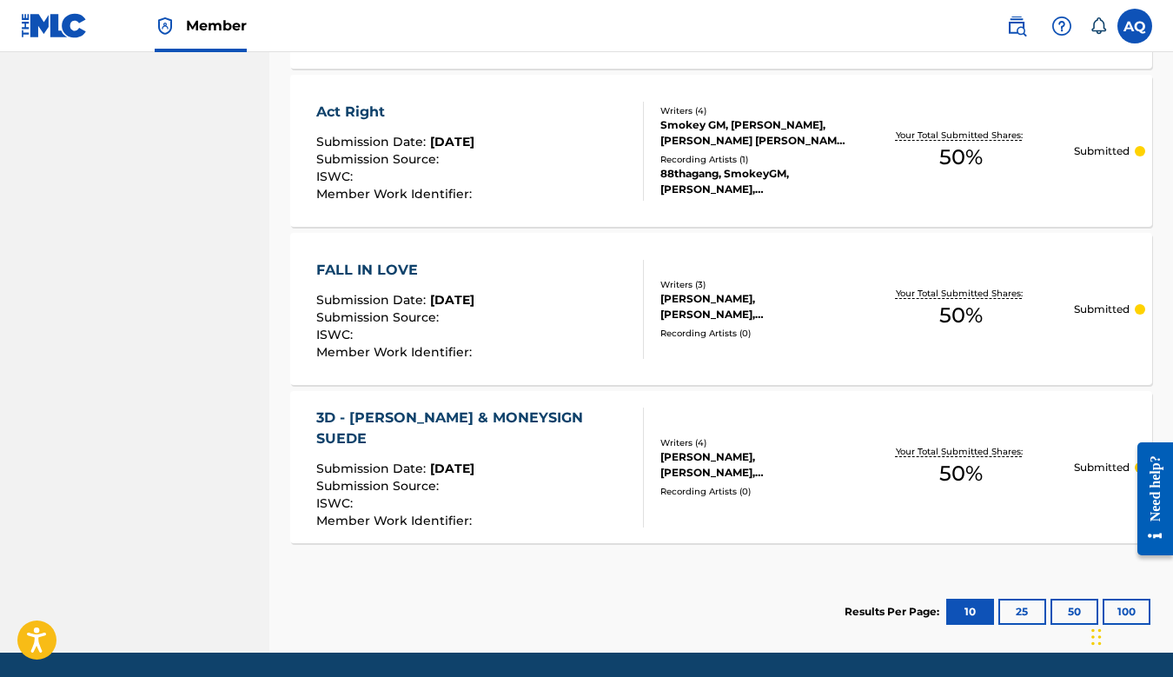
scroll to position [1335, 0]
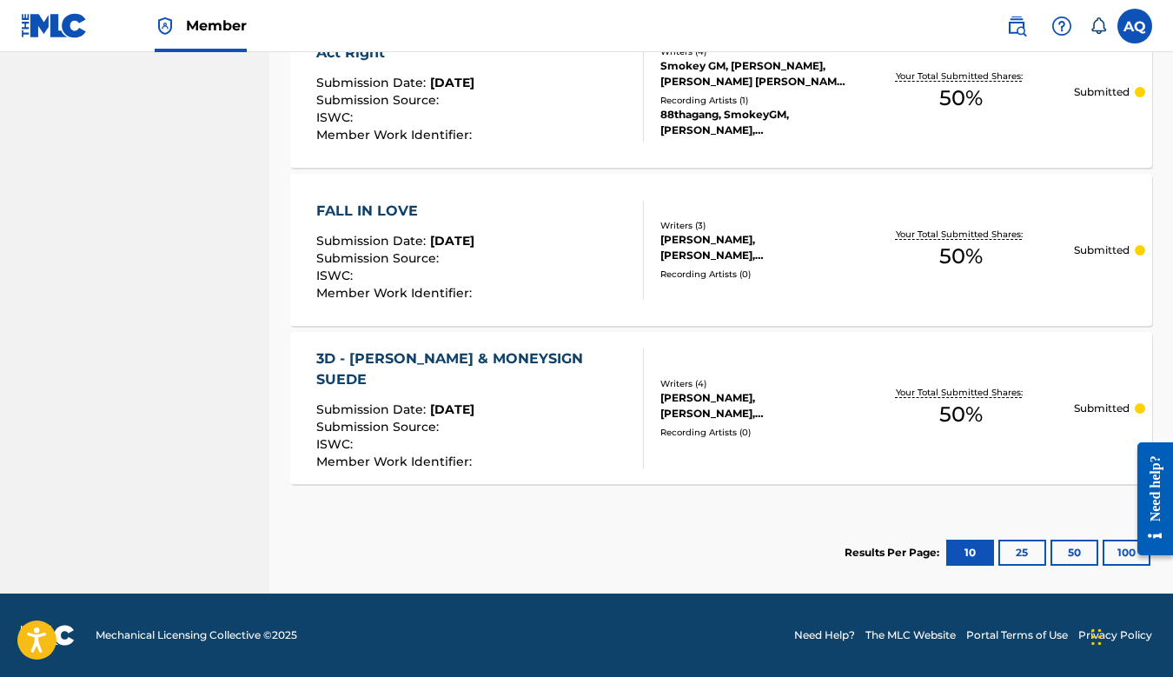
click at [1021, 559] on button "25" at bounding box center [1023, 553] width 48 height 26
click at [971, 551] on button "10" at bounding box center [970, 553] width 48 height 26
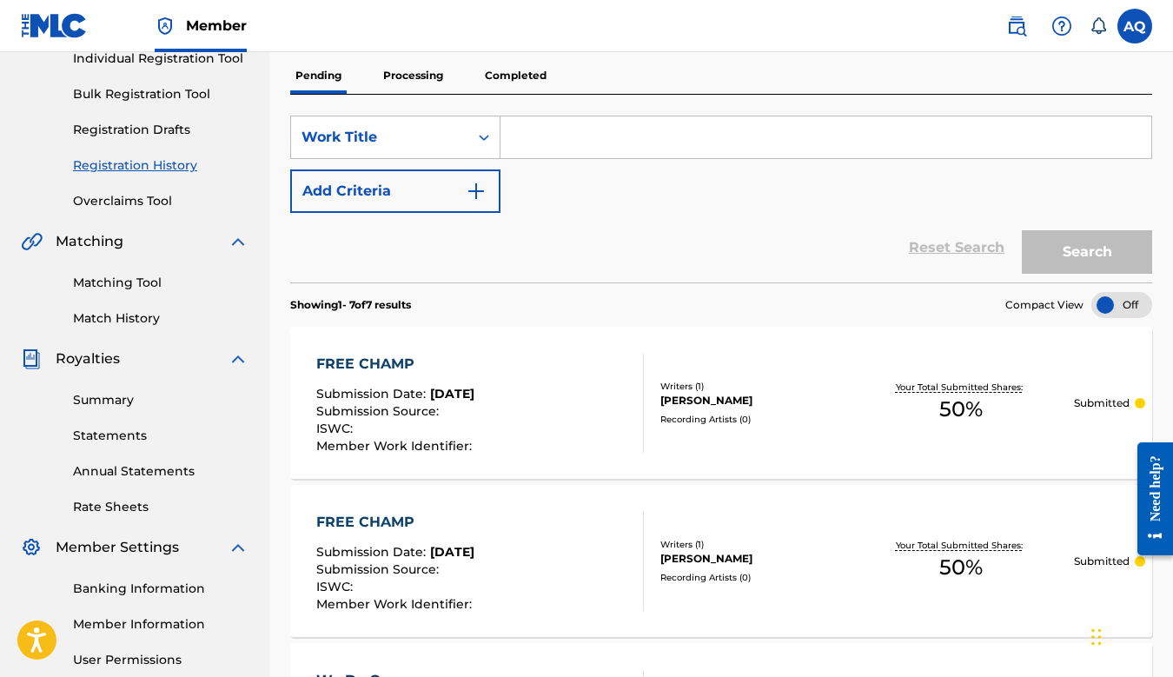
scroll to position [0, 0]
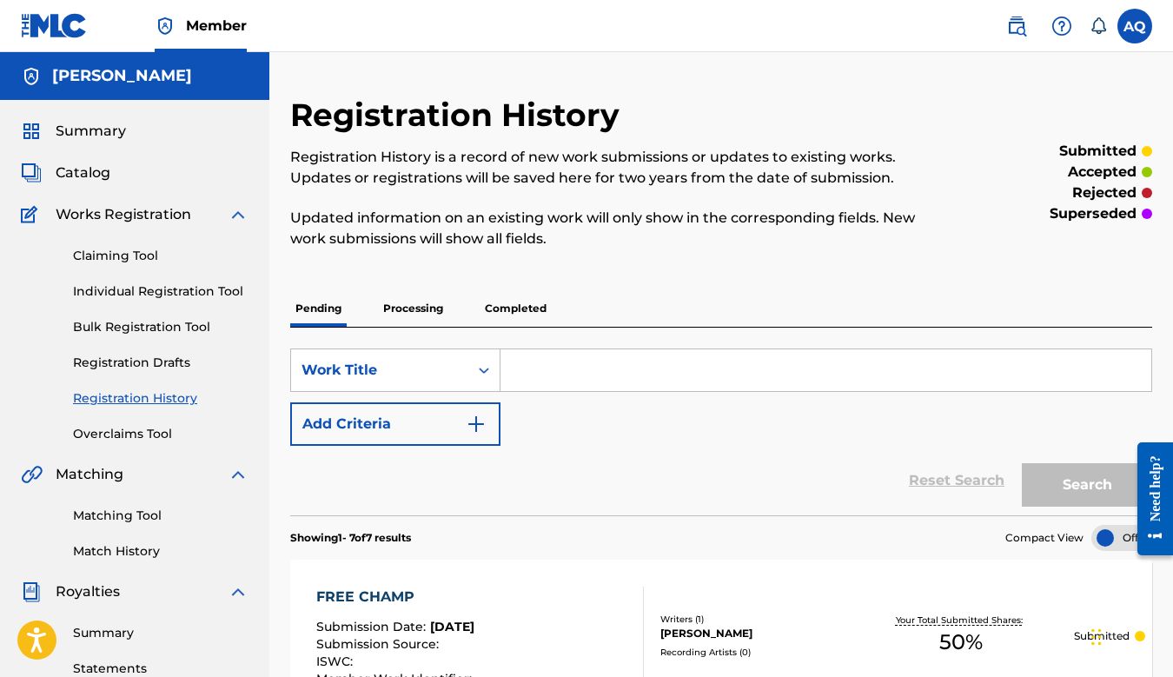
click at [96, 181] on span "Catalog" at bounding box center [83, 173] width 55 height 21
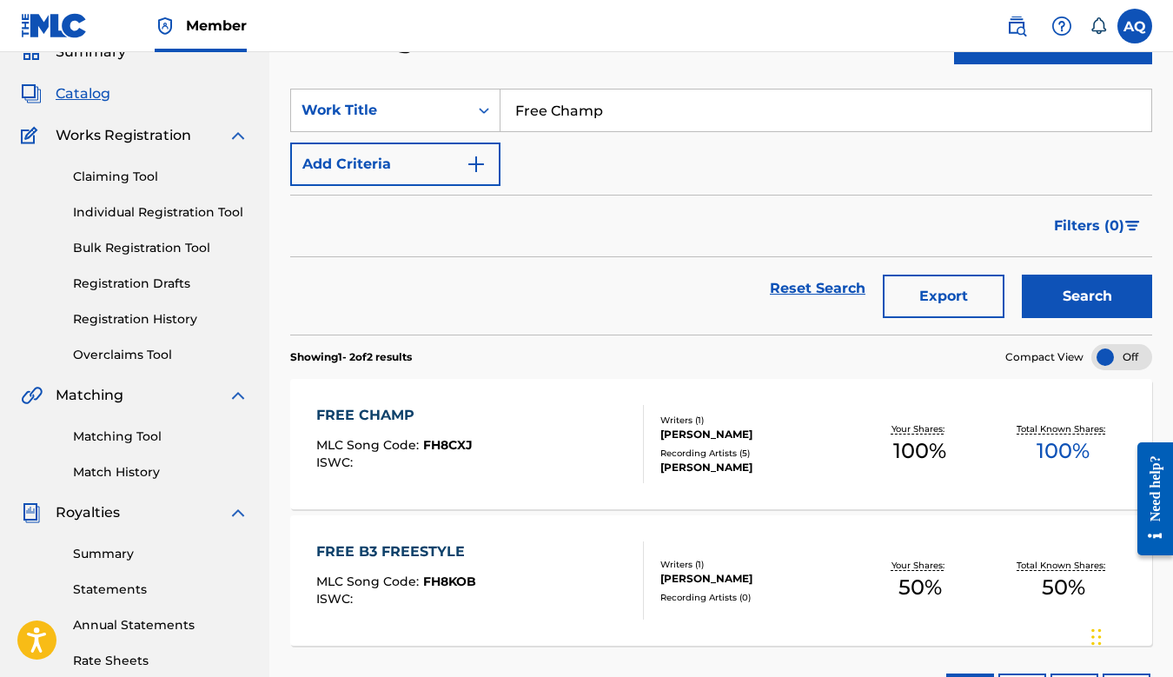
scroll to position [56, 0]
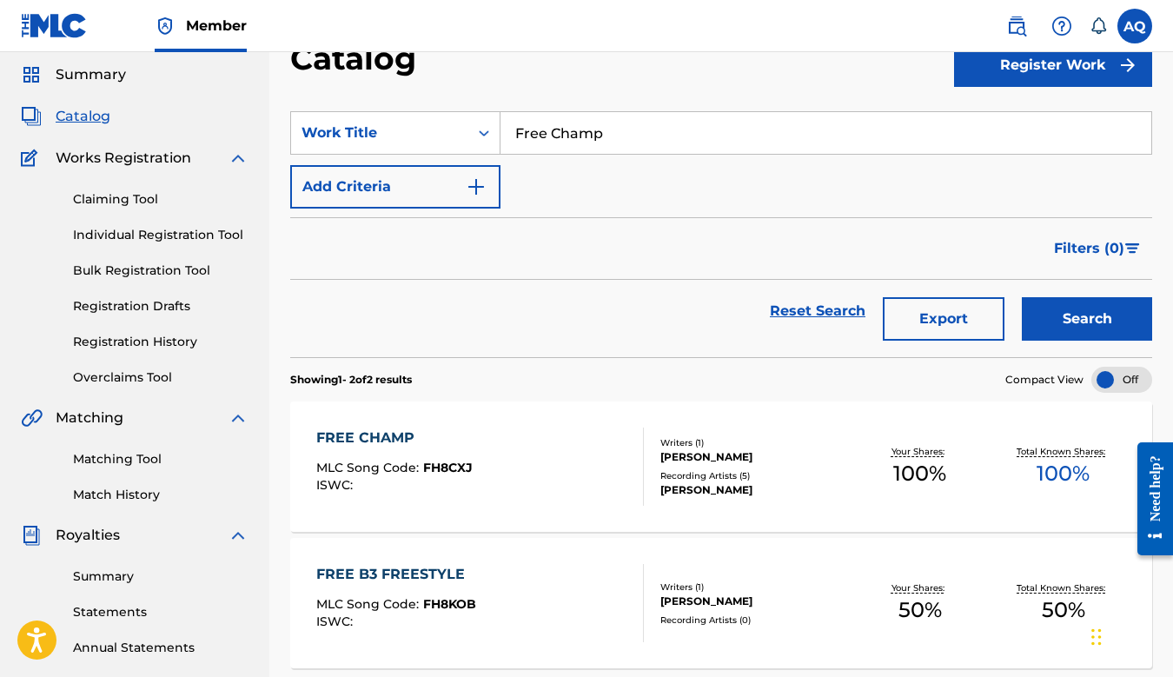
click at [174, 340] on link "Registration History" at bounding box center [161, 342] width 176 height 18
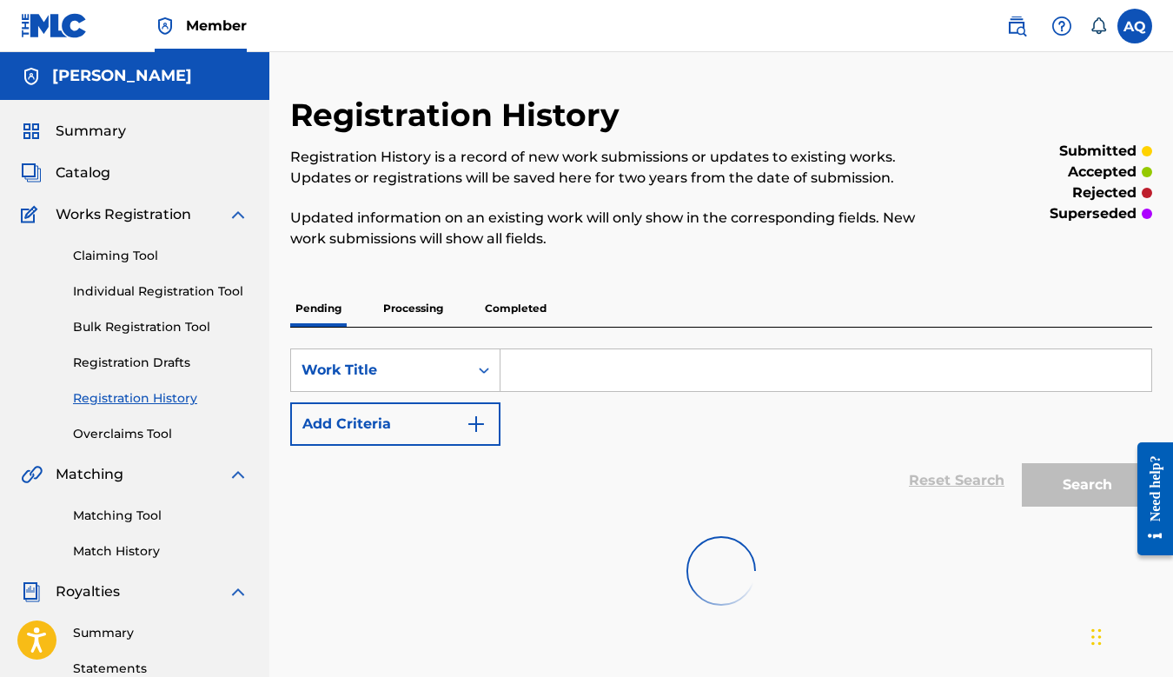
click at [161, 363] on link "Registration Drafts" at bounding box center [161, 363] width 176 height 18
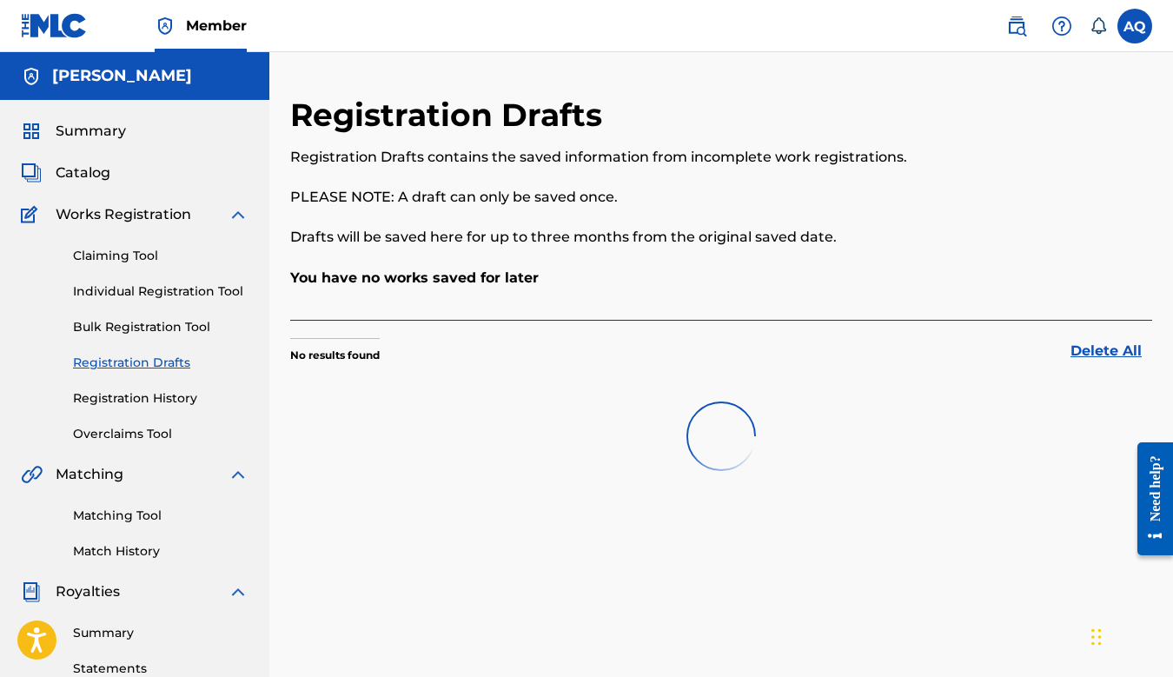
click at [156, 399] on link "Registration History" at bounding box center [161, 398] width 176 height 18
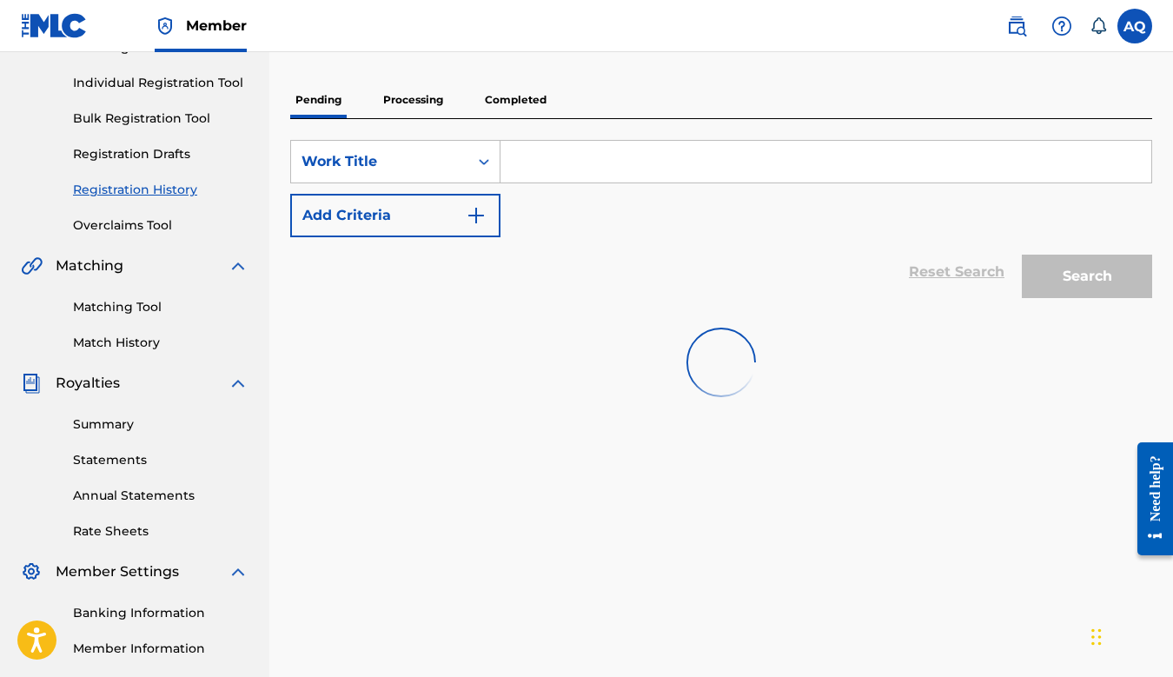
scroll to position [26, 0]
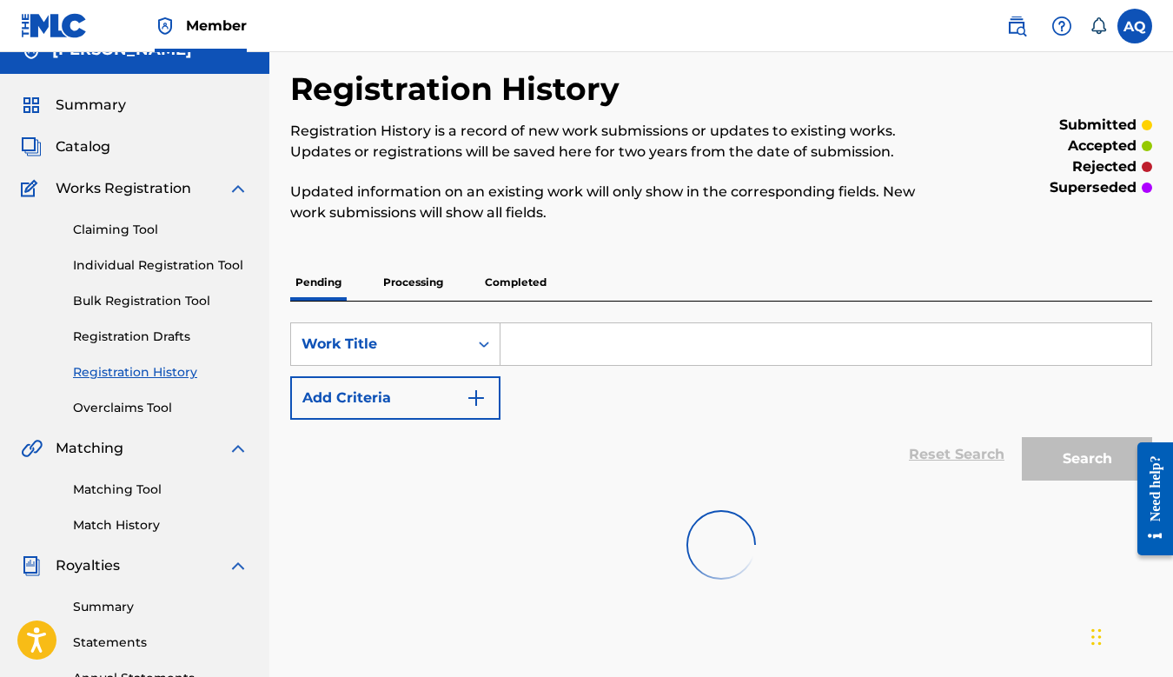
click at [430, 282] on p "Processing" at bounding box center [413, 282] width 70 height 37
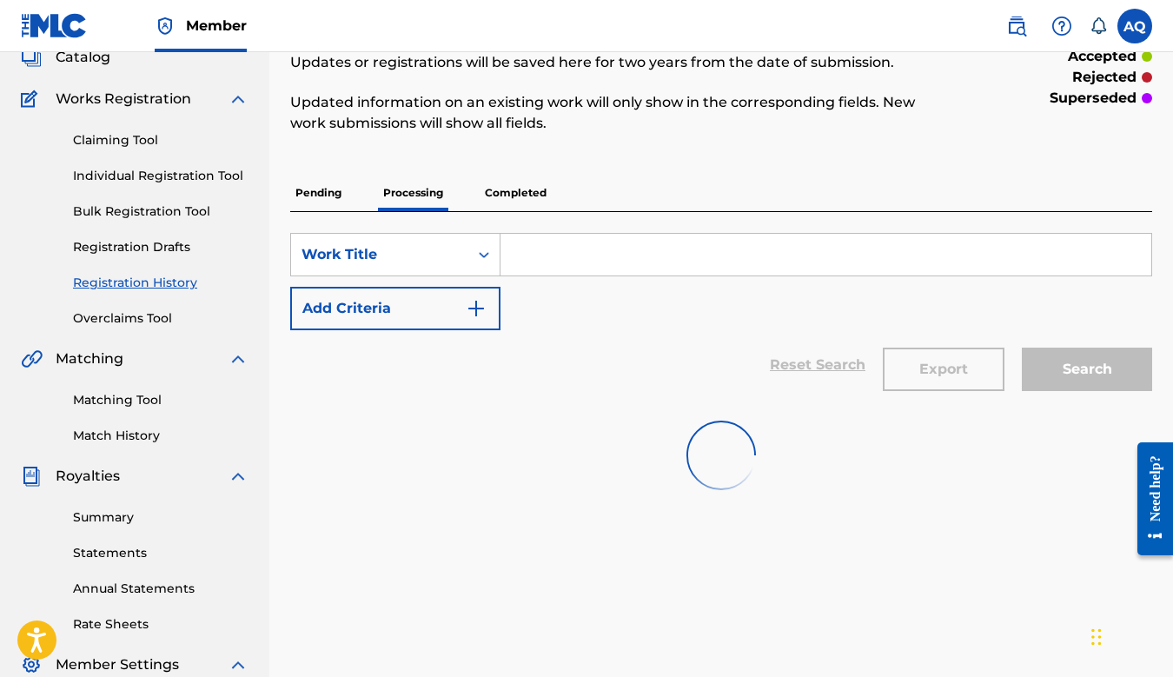
scroll to position [67, 0]
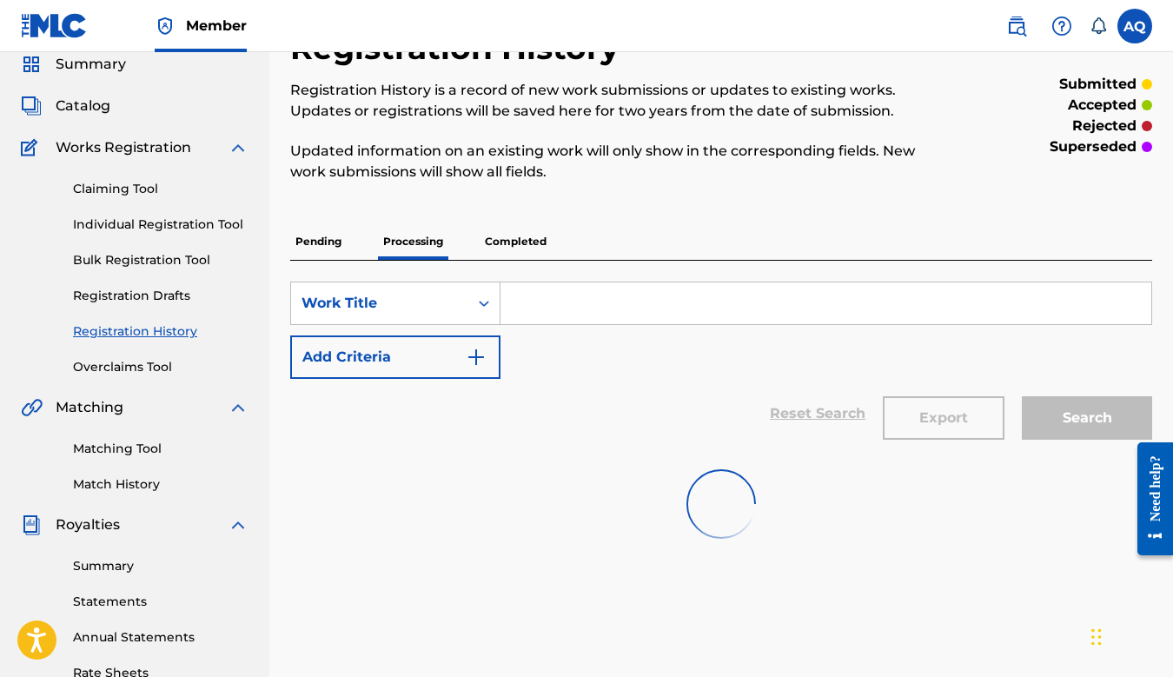
click at [93, 102] on span "Catalog" at bounding box center [83, 106] width 55 height 21
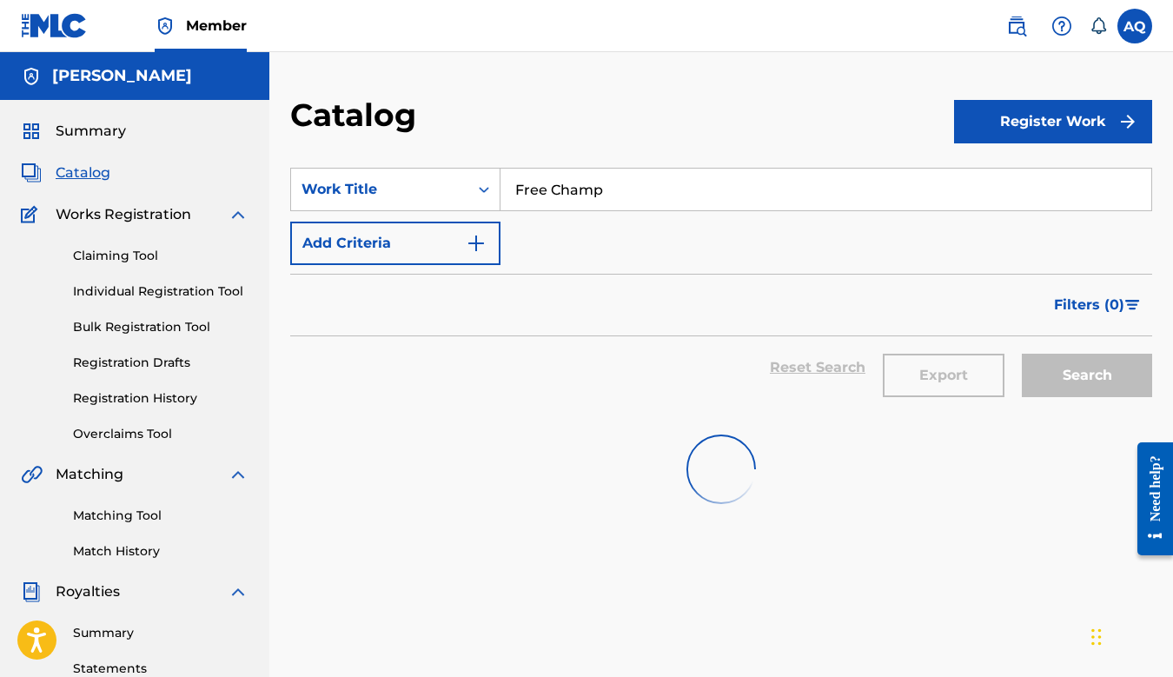
click at [141, 389] on link "Registration History" at bounding box center [161, 398] width 176 height 18
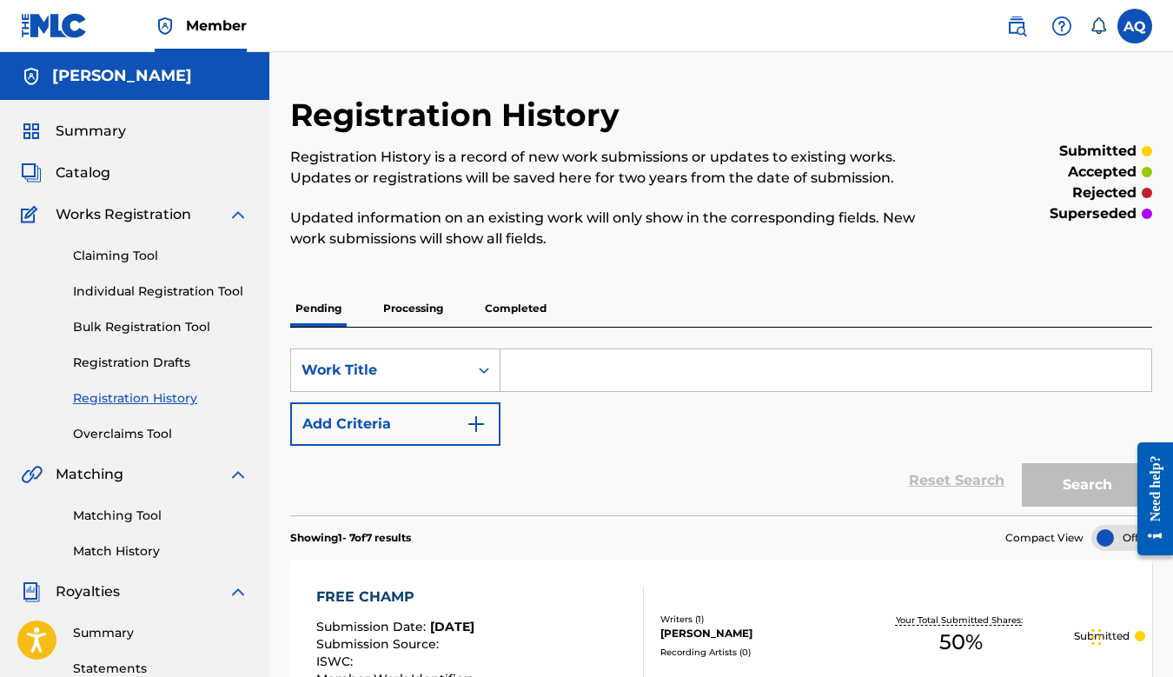
click at [494, 309] on p "Completed" at bounding box center [516, 308] width 72 height 37
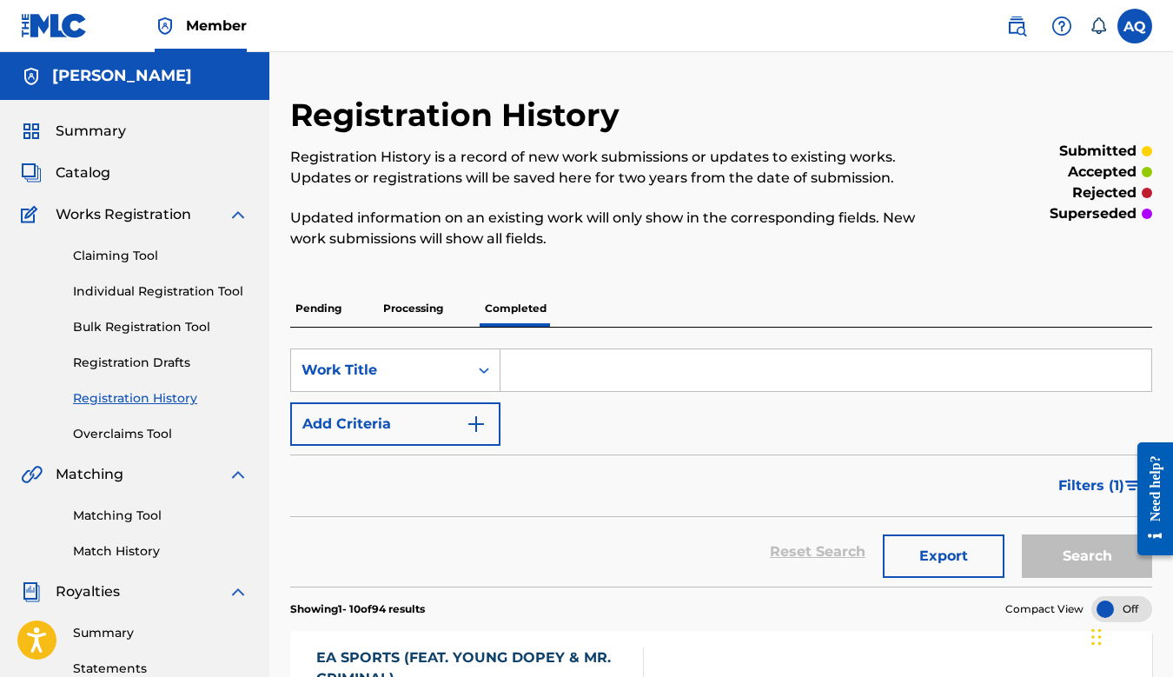
click at [84, 176] on span "Catalog" at bounding box center [83, 173] width 55 height 21
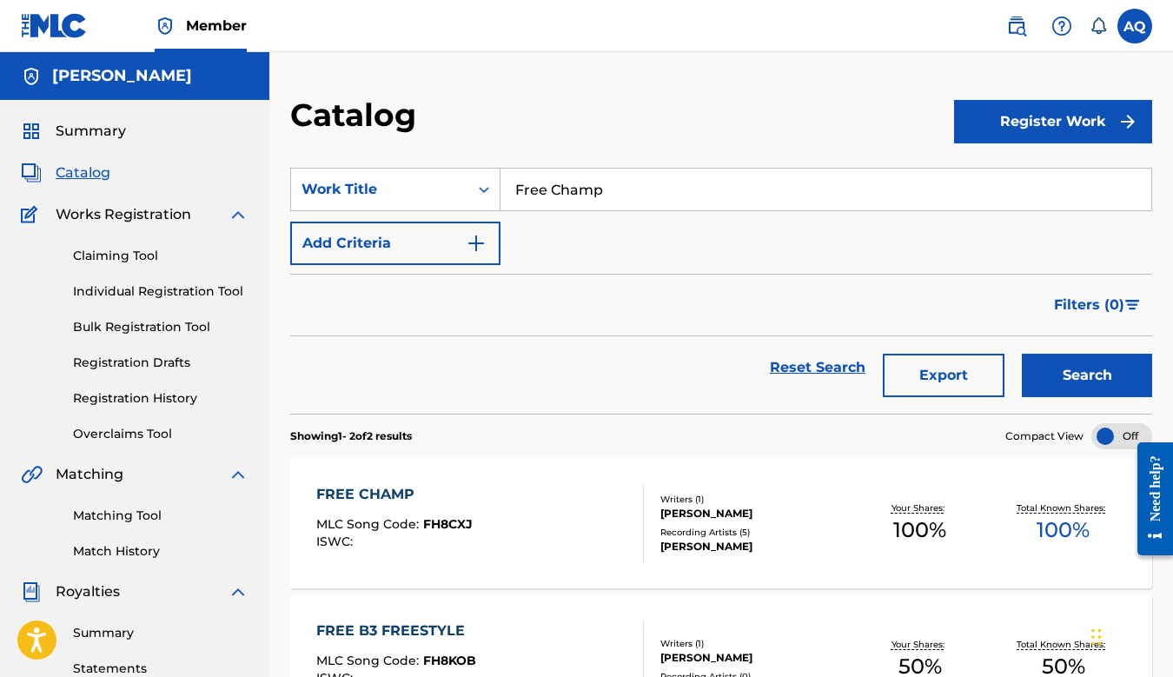
click at [136, 253] on link "Claiming Tool" at bounding box center [161, 256] width 176 height 18
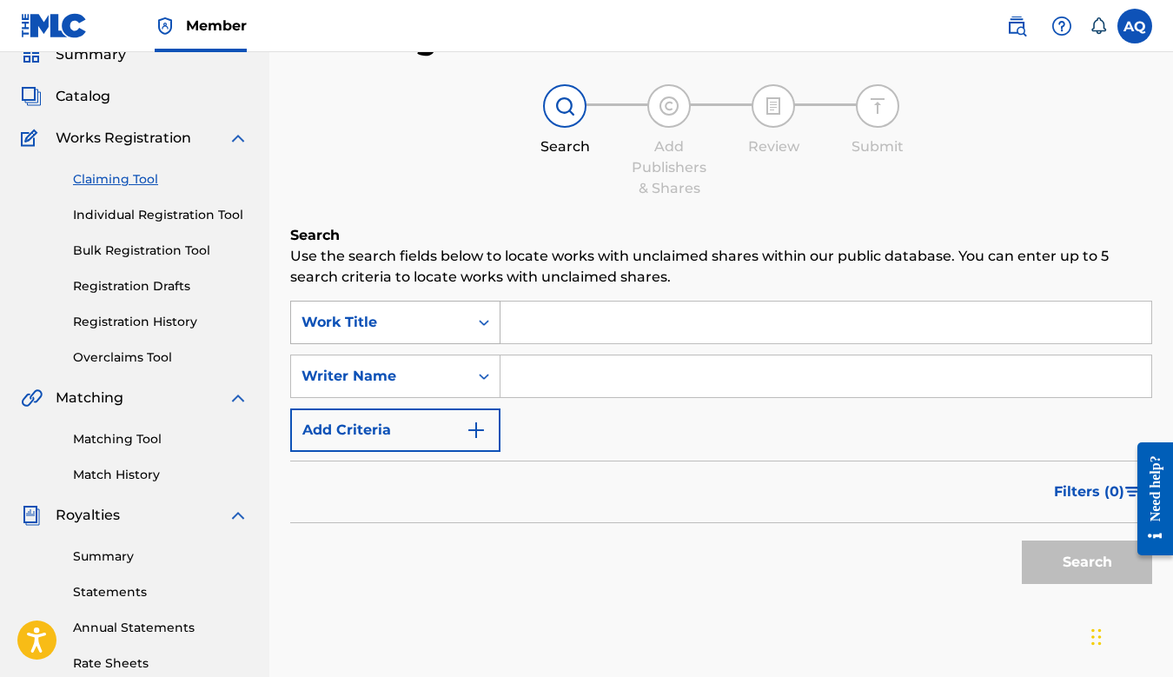
scroll to position [40, 0]
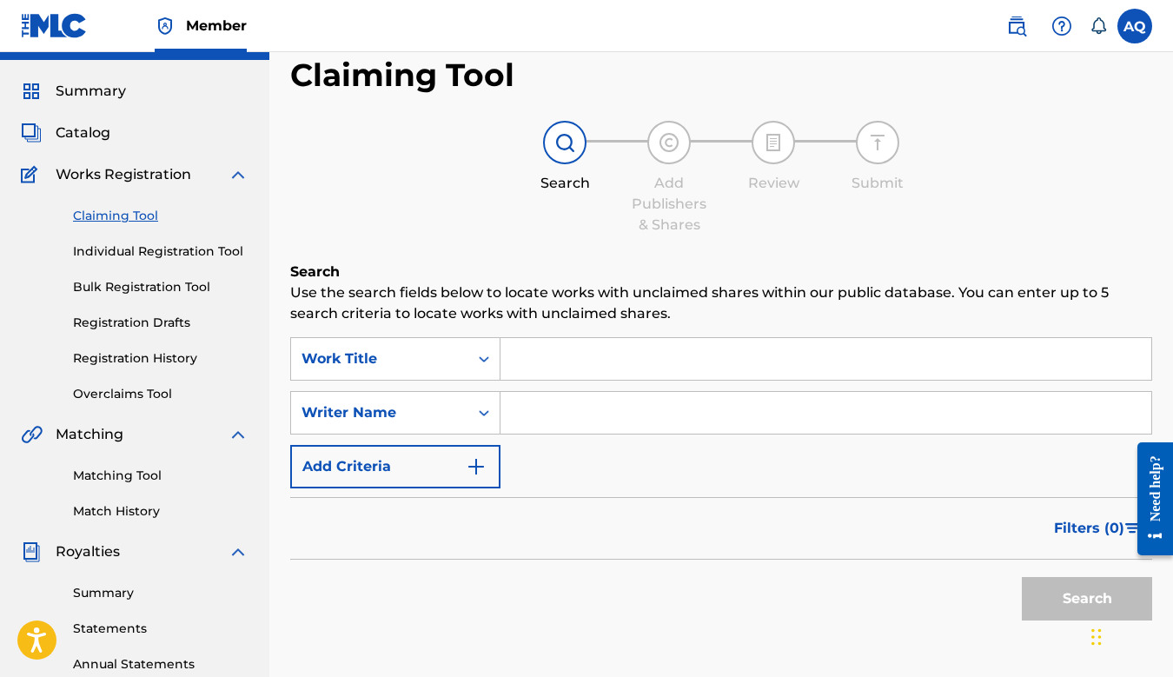
click at [148, 361] on link "Registration History" at bounding box center [161, 358] width 176 height 18
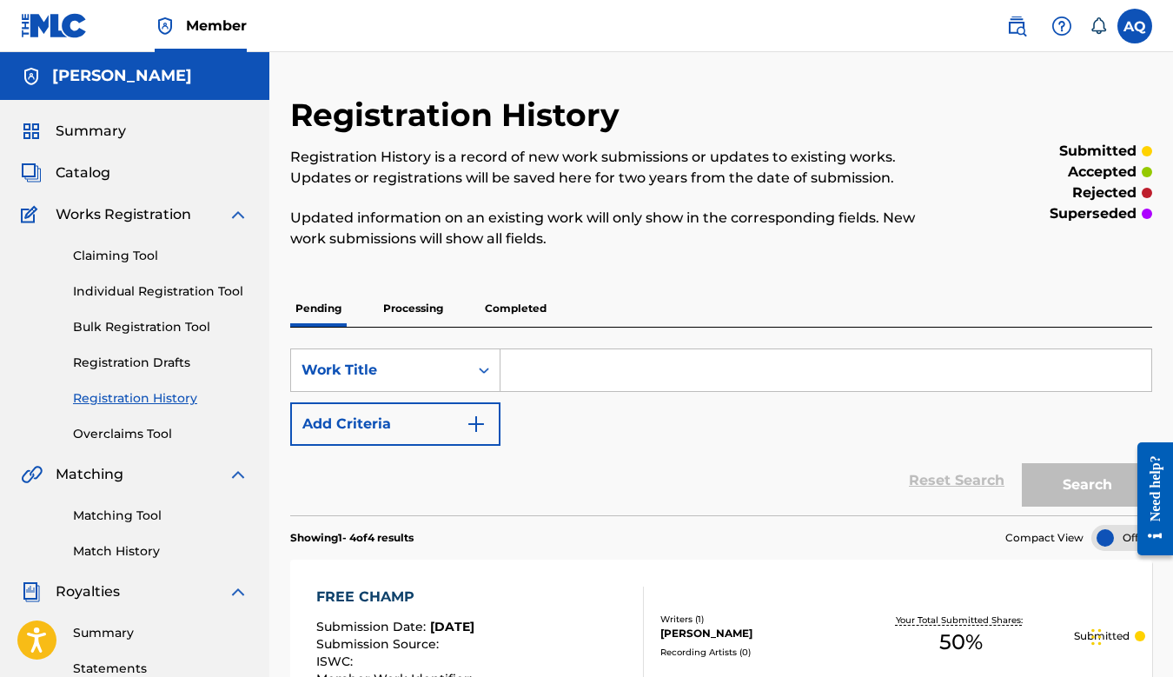
click at [521, 303] on p "Completed" at bounding box center [516, 308] width 72 height 37
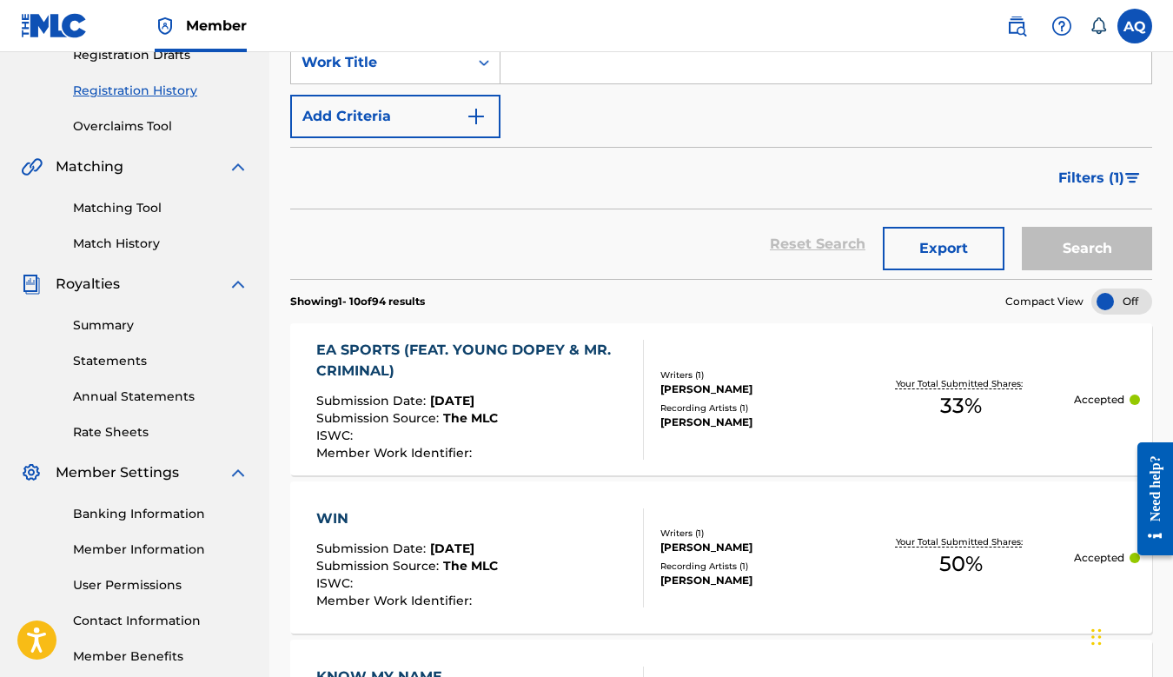
scroll to position [355, 0]
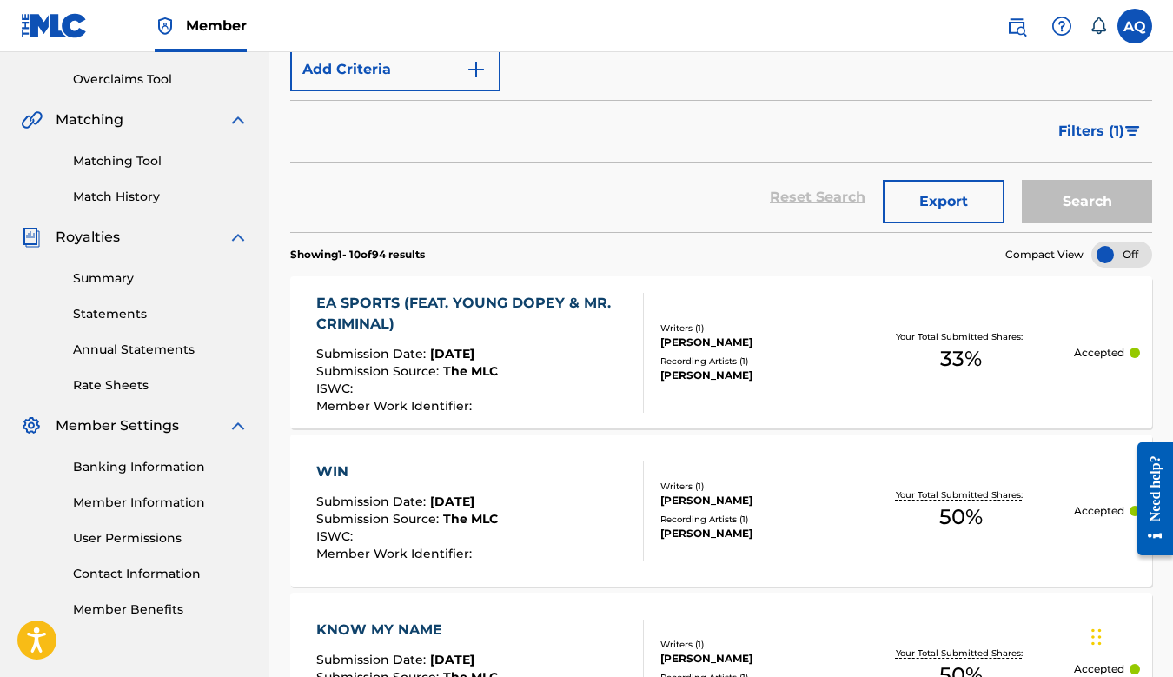
click at [528, 315] on div "EA SPORTS (FEAT. YOUNG DOPEY & MR. CRIMINAL)" at bounding box center [472, 314] width 313 height 42
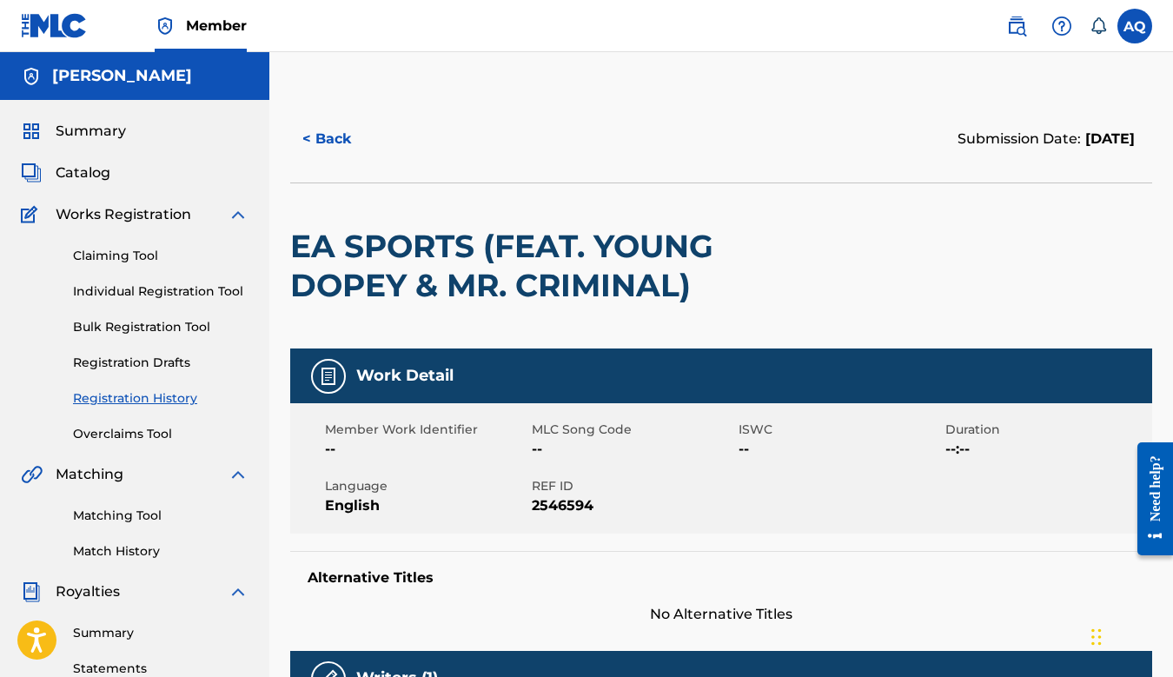
click at [79, 116] on div "Summary Catalog Works Registration Claiming Tool Individual Registration Tool B…" at bounding box center [134, 547] width 269 height 894
click at [76, 180] on span "Catalog" at bounding box center [83, 173] width 55 height 21
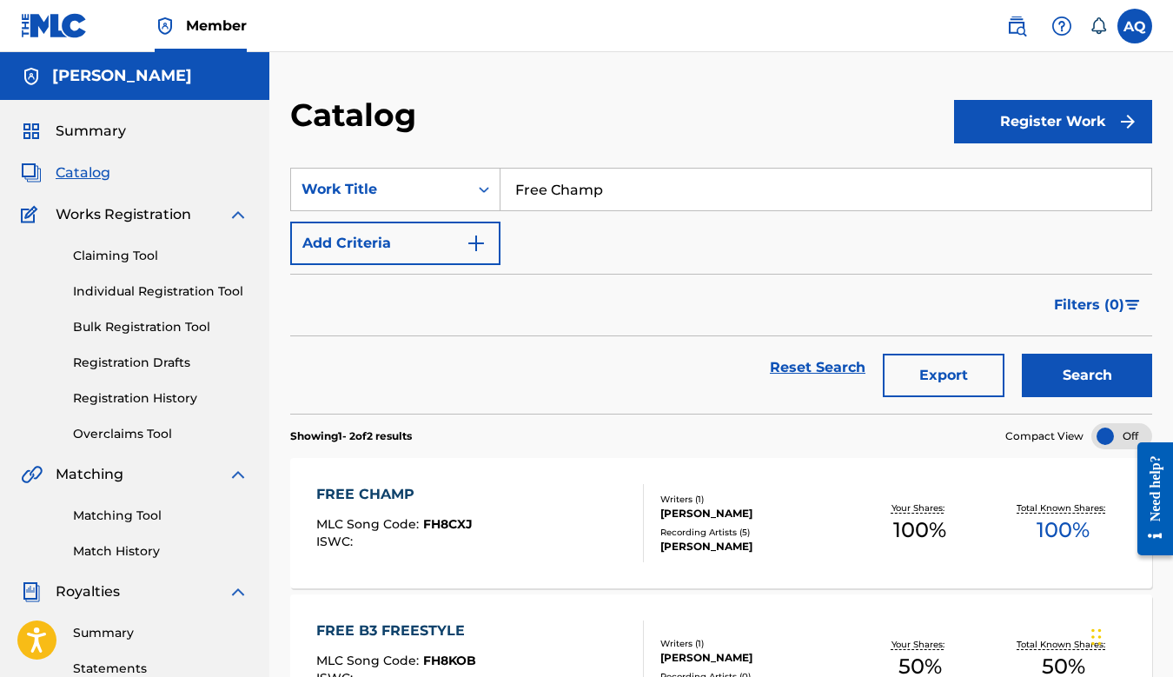
click at [802, 362] on link "Reset Search" at bounding box center [817, 368] width 113 height 38
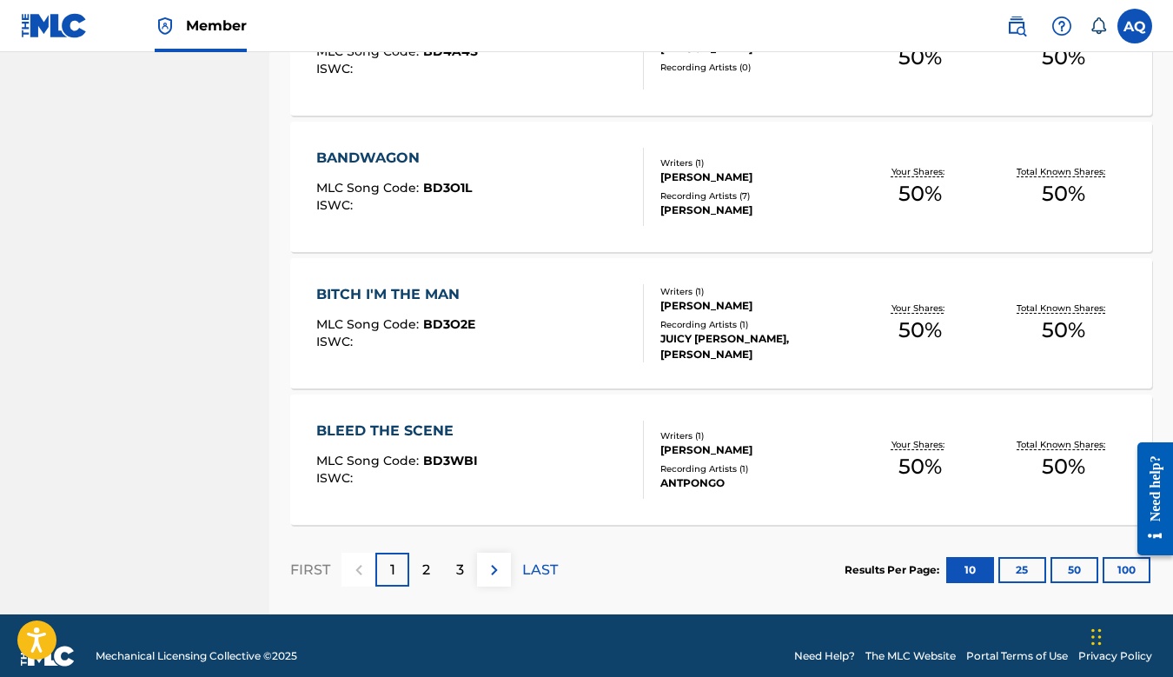
scroll to position [1296, 0]
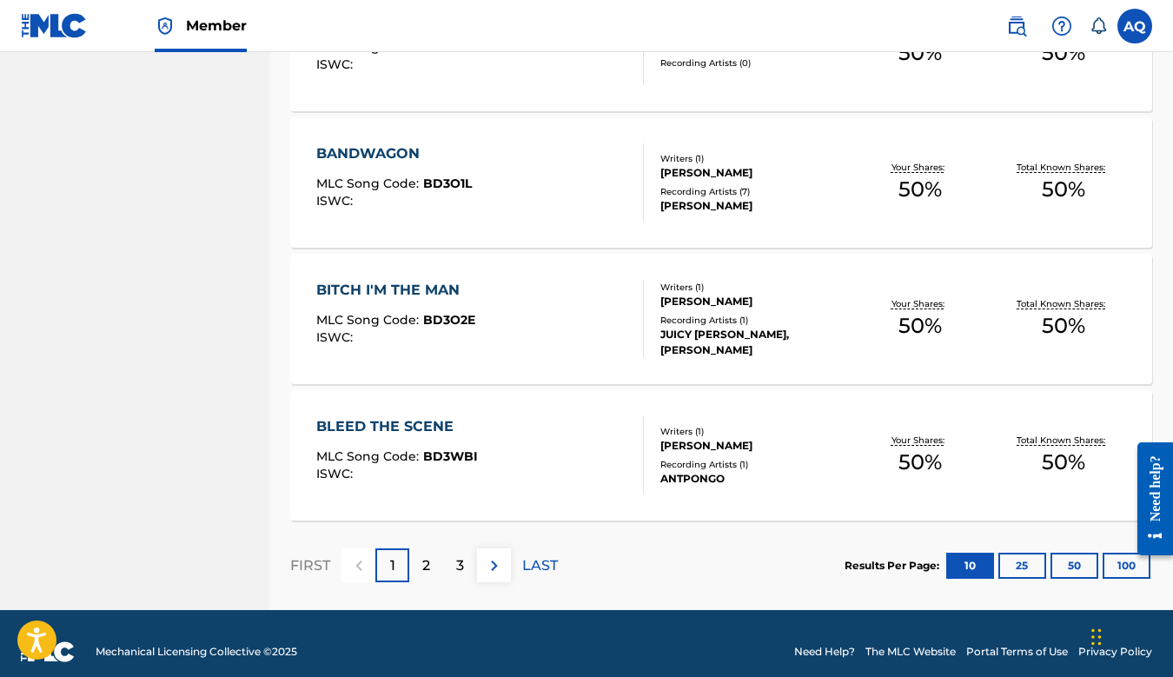
click at [423, 563] on p "2" at bounding box center [426, 565] width 8 height 21
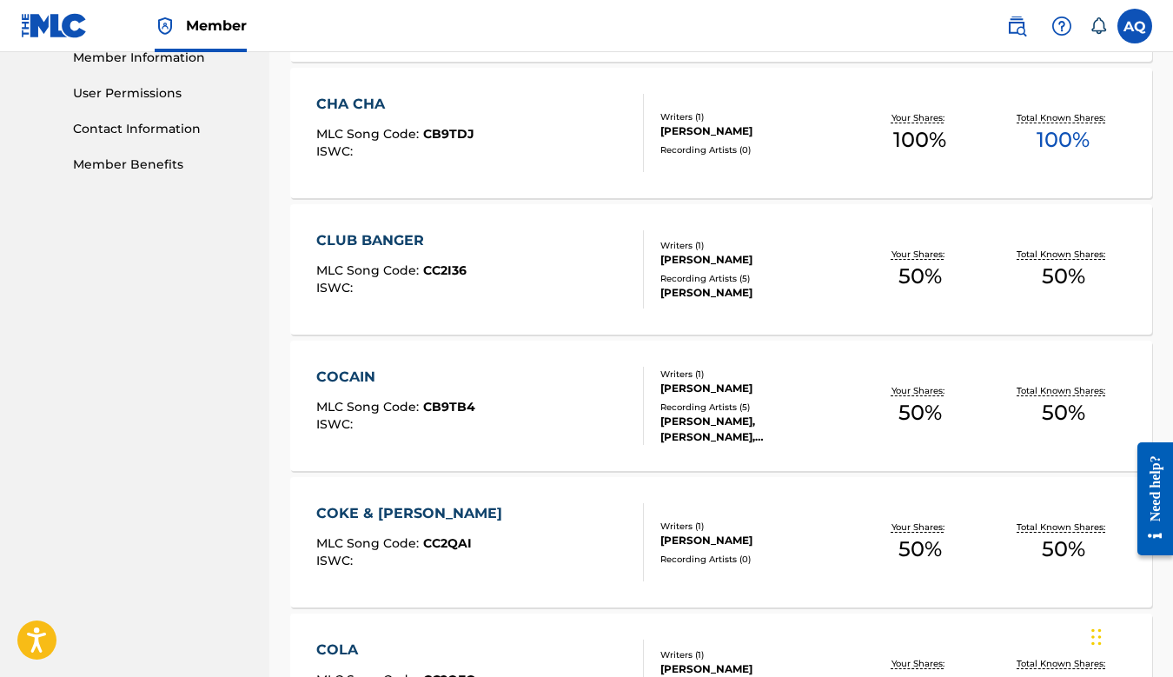
scroll to position [799, 0]
click at [409, 231] on div "CLUB BANGER" at bounding box center [391, 241] width 150 height 21
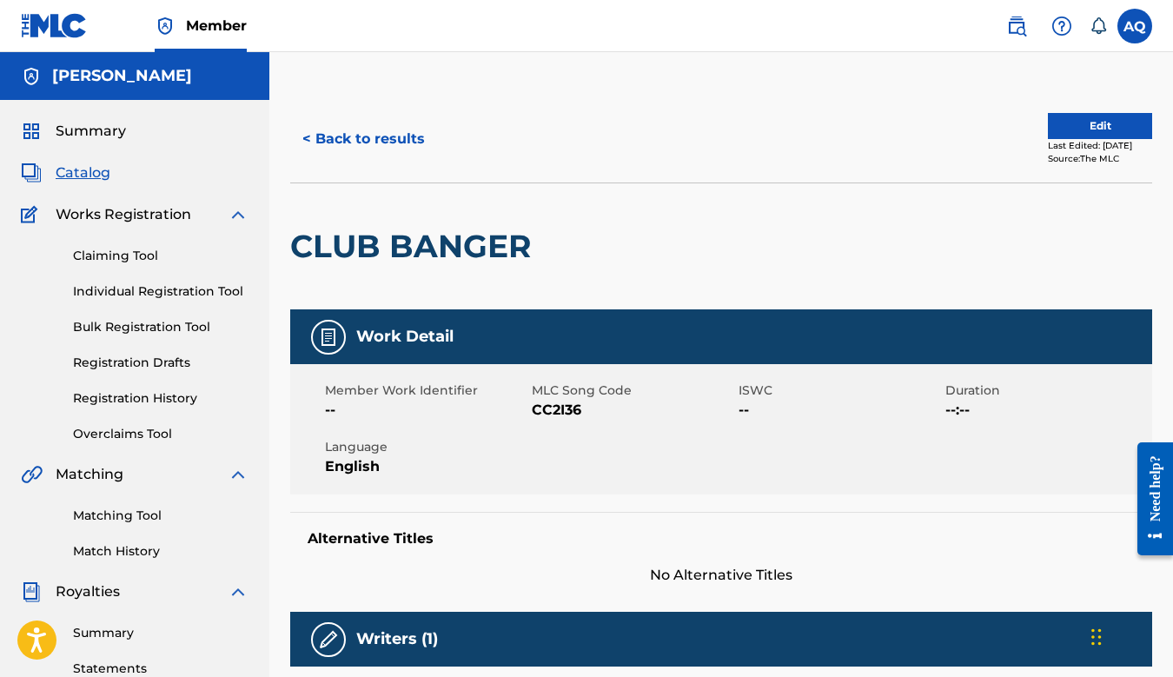
click at [354, 143] on button "< Back to results" at bounding box center [363, 138] width 147 height 43
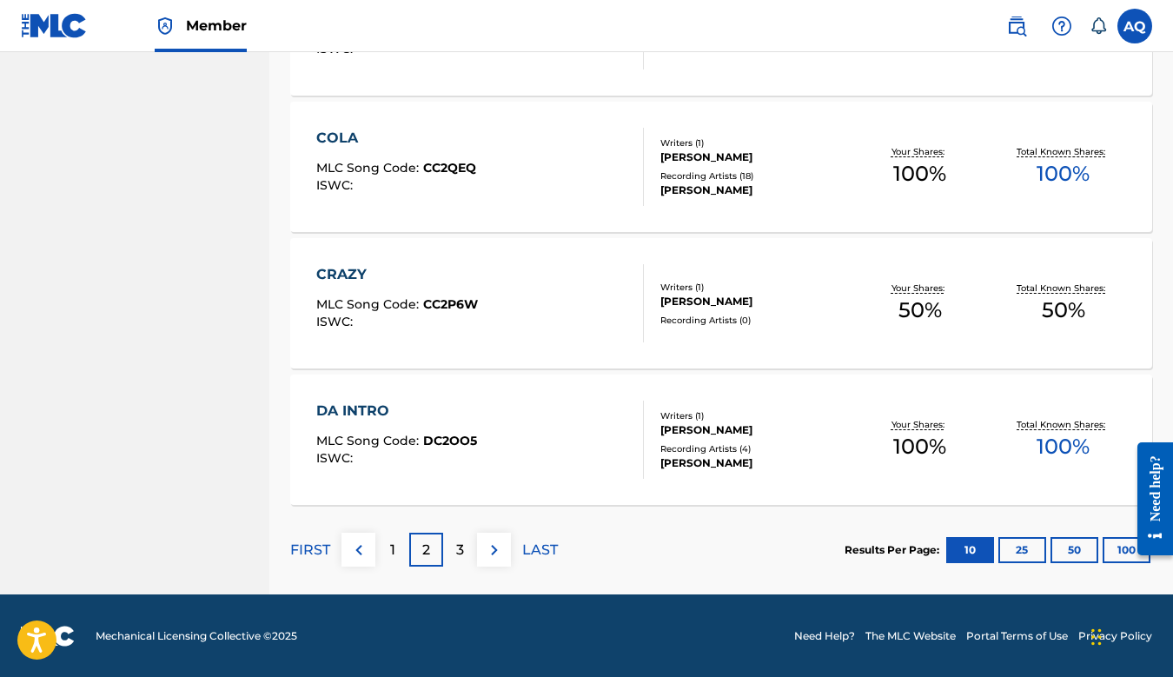
scroll to position [1312, 0]
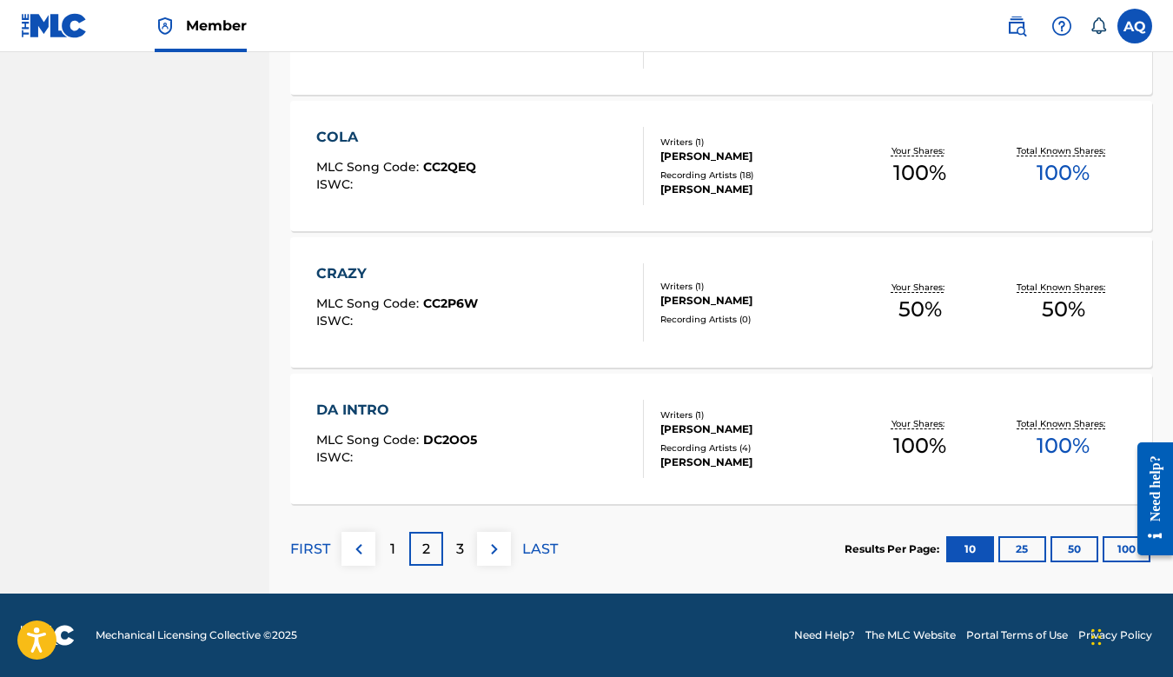
click at [463, 552] on p "3" at bounding box center [460, 549] width 8 height 21
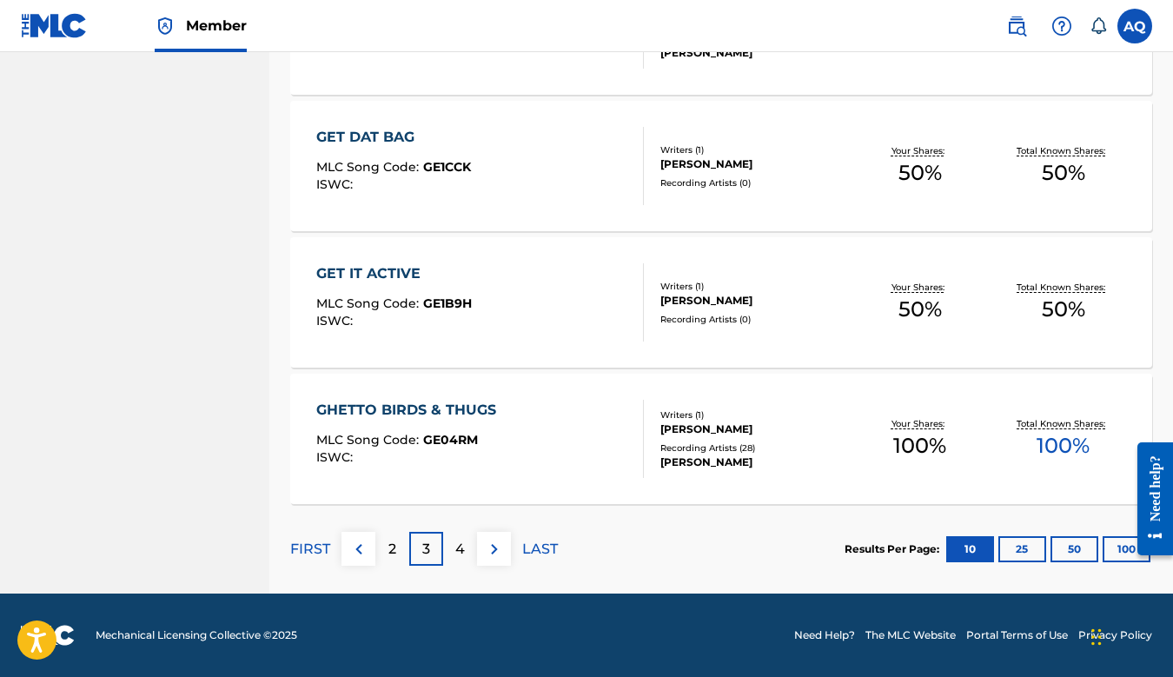
click at [458, 556] on p "4" at bounding box center [460, 549] width 10 height 21
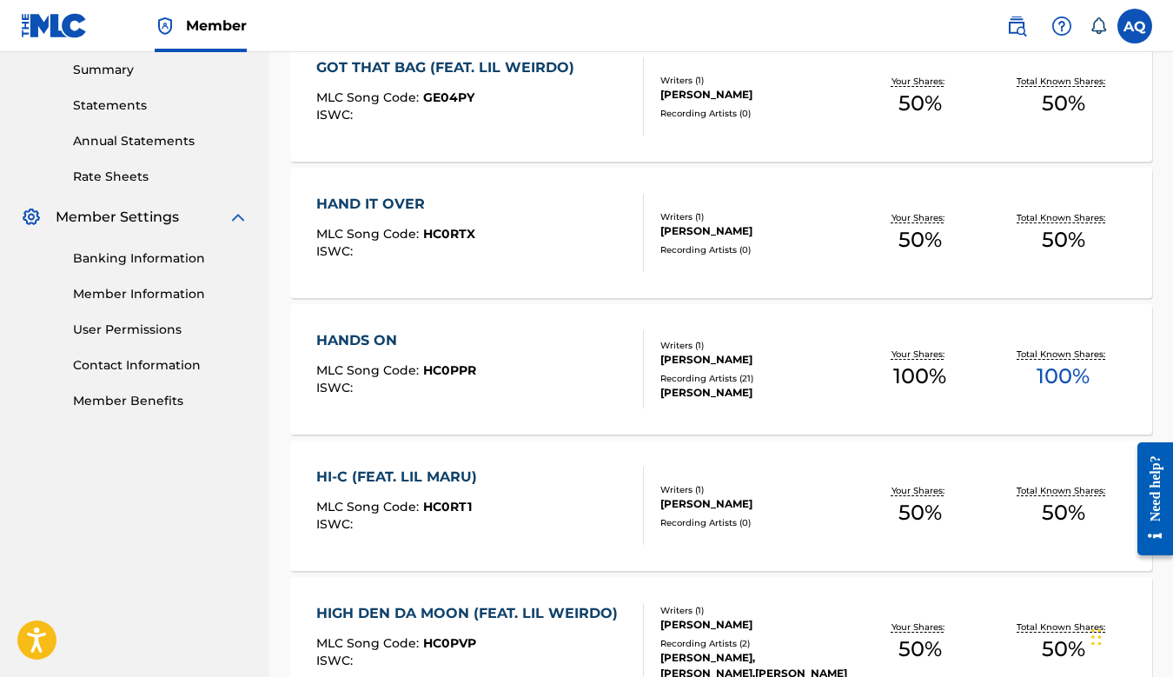
scroll to position [0, 0]
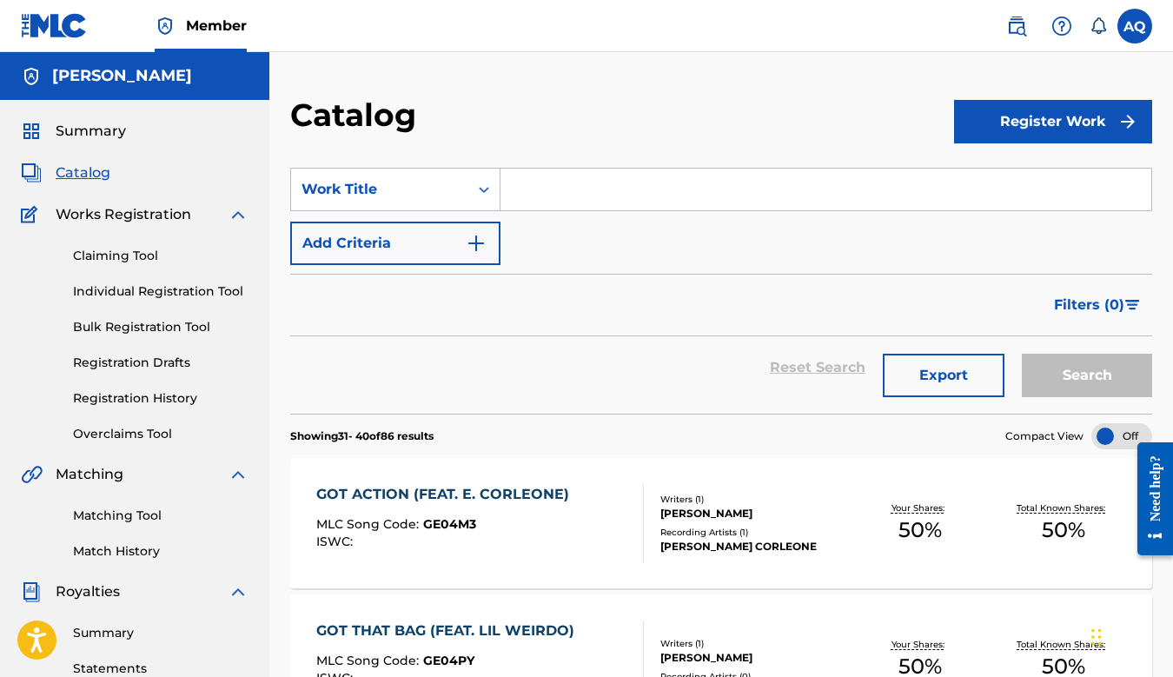
click at [92, 126] on span "Summary" at bounding box center [91, 131] width 70 height 21
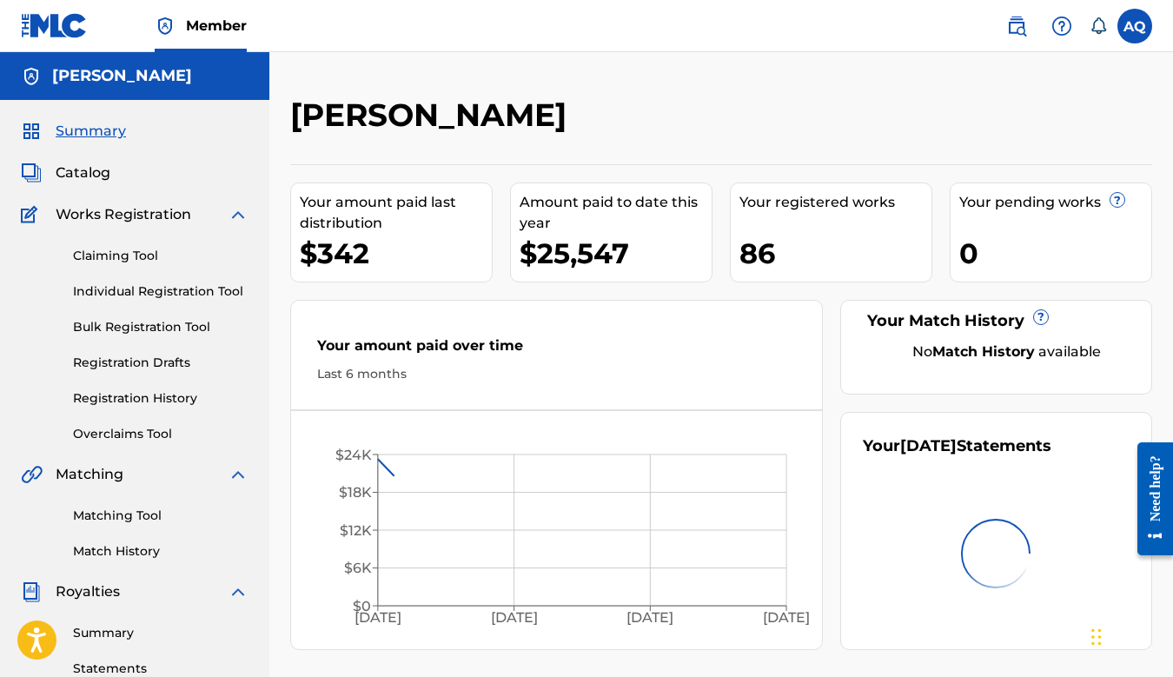
click at [84, 169] on span "Catalog" at bounding box center [83, 173] width 55 height 21
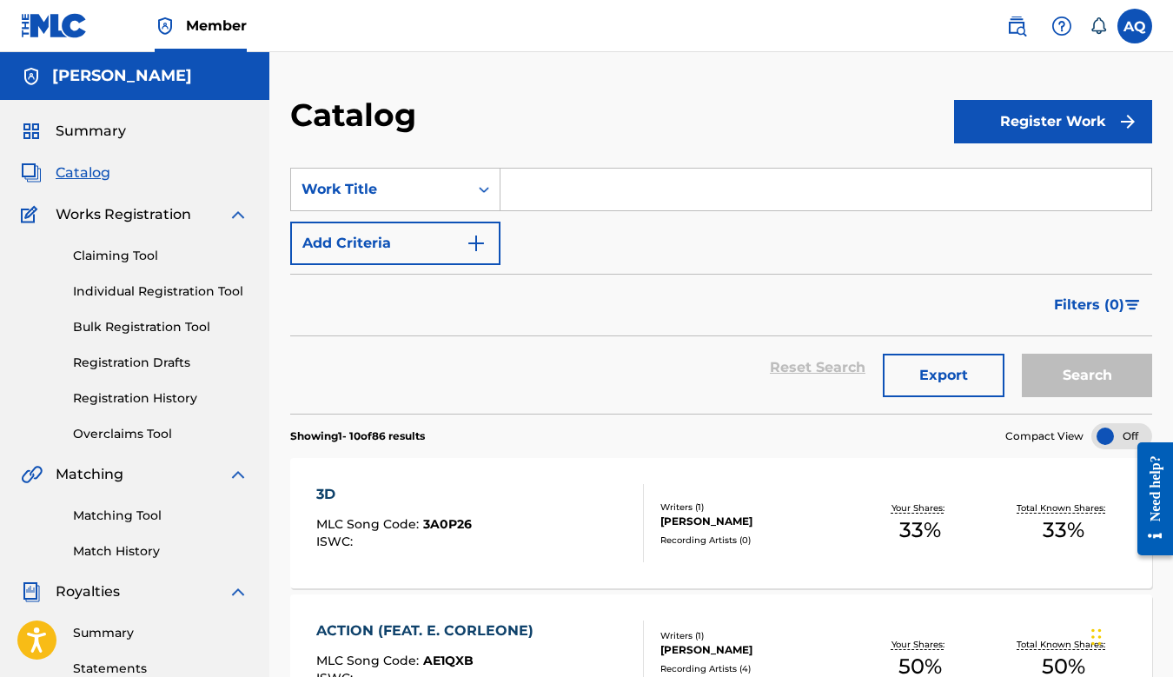
click at [99, 133] on span "Summary" at bounding box center [91, 131] width 70 height 21
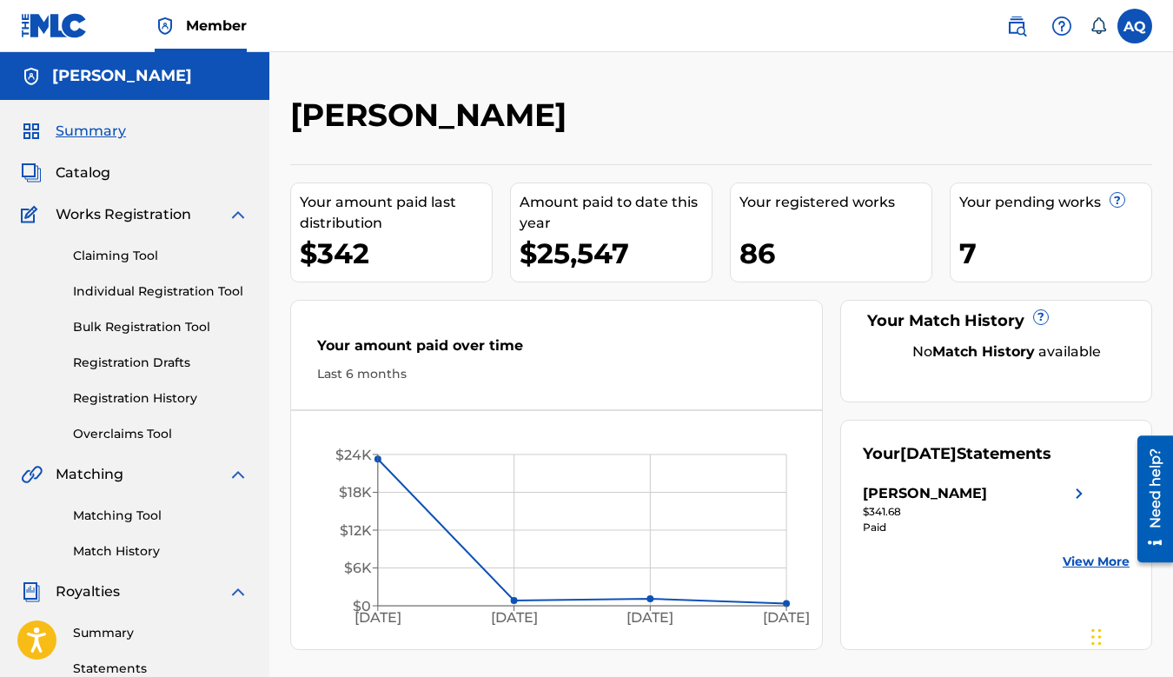
click at [116, 513] on link "Matching Tool" at bounding box center [161, 516] width 176 height 18
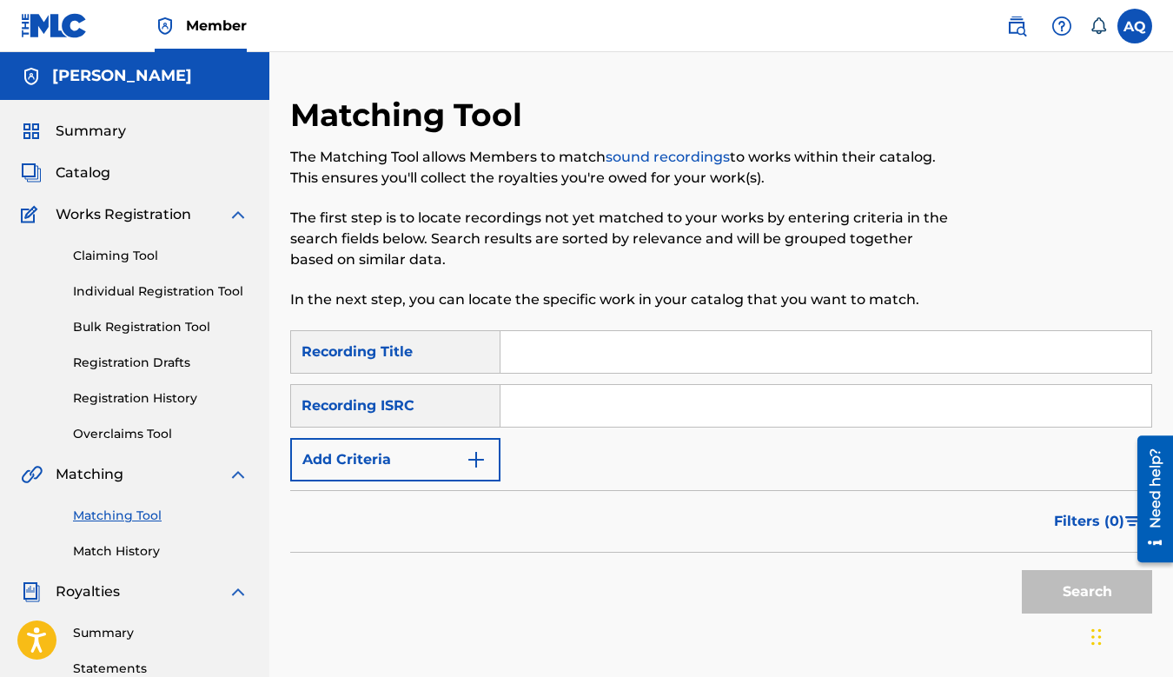
click at [548, 341] on input "Search Form" at bounding box center [826, 352] width 651 height 42
click at [529, 342] on input "Search Form" at bounding box center [826, 352] width 651 height 42
click at [484, 456] on img "Search Form" at bounding box center [476, 459] width 21 height 21
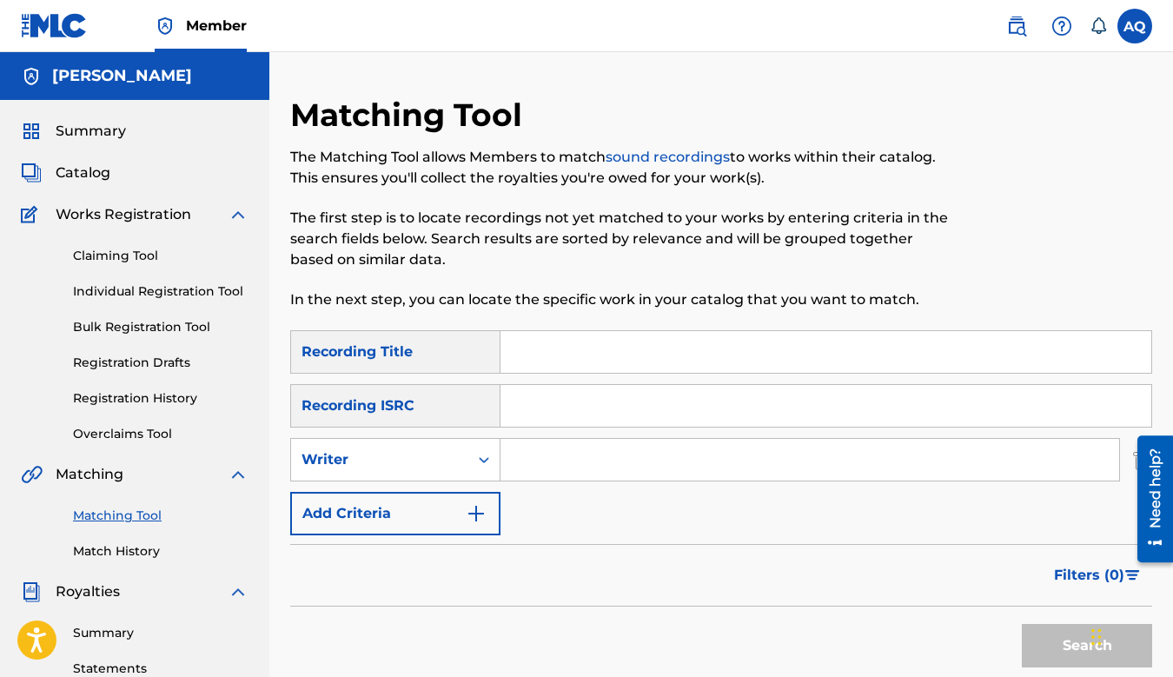
click at [486, 520] on img "Search Form" at bounding box center [476, 513] width 21 height 21
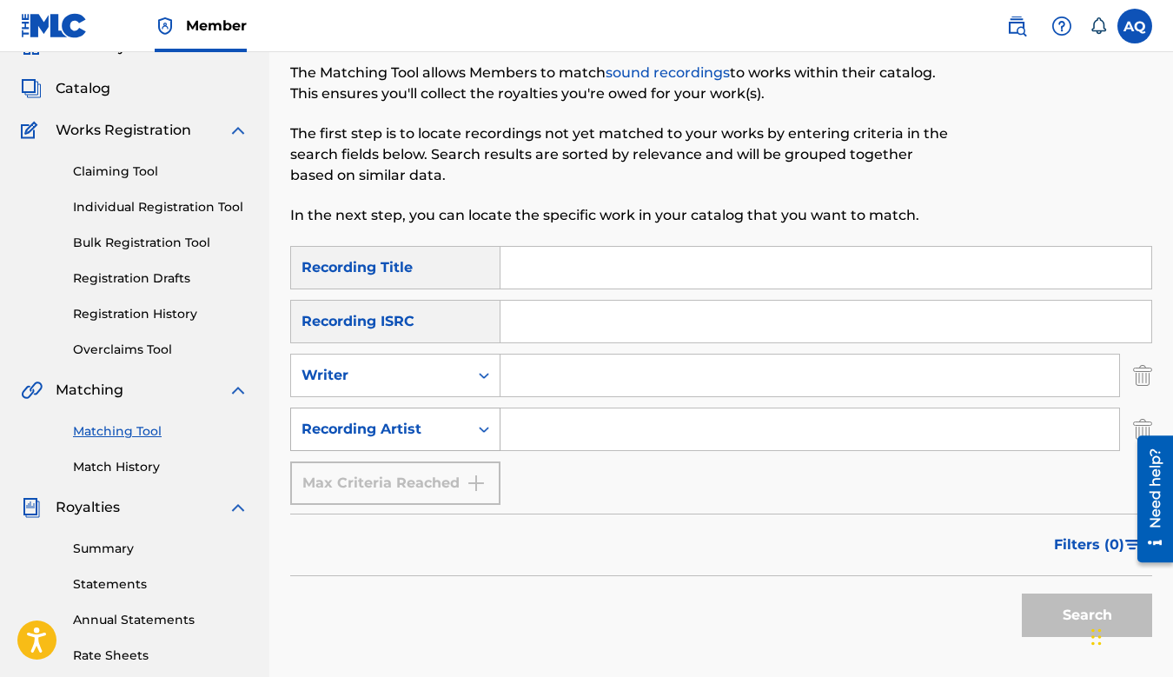
scroll to position [96, 0]
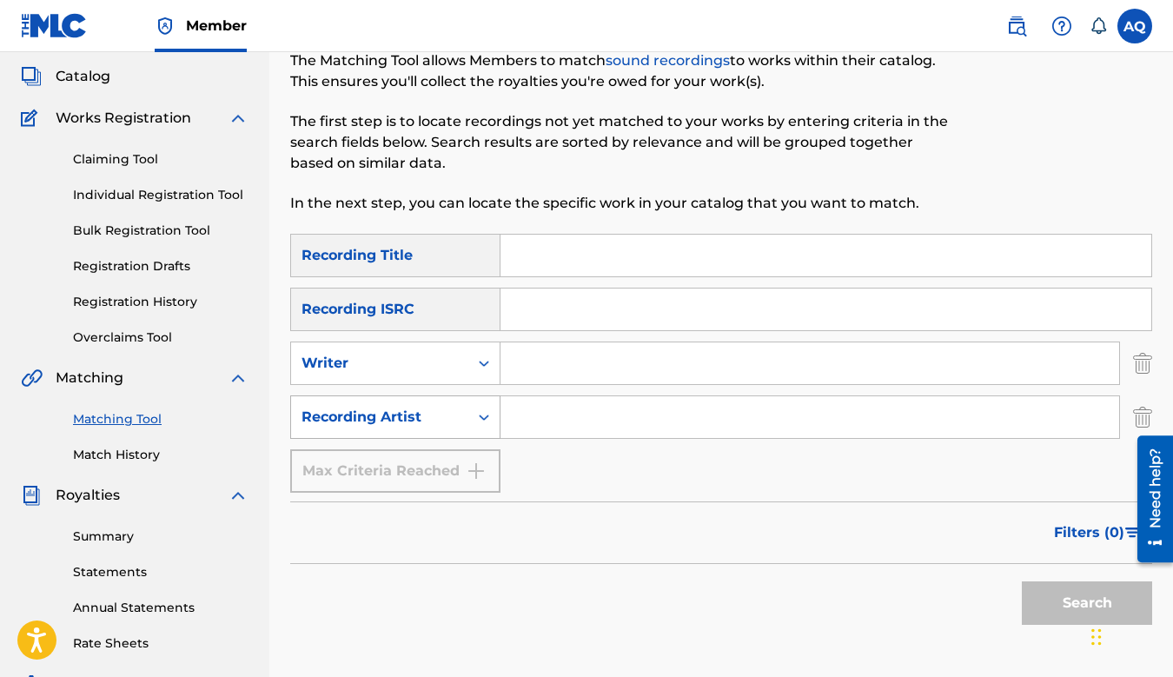
click at [468, 424] on div "Search Form" at bounding box center [483, 417] width 31 height 31
click at [451, 466] on div "Recording Artist" at bounding box center [395, 460] width 209 height 43
click at [557, 422] on input "Search Form" at bounding box center [810, 417] width 619 height 42
type input "Sietenamekeek"
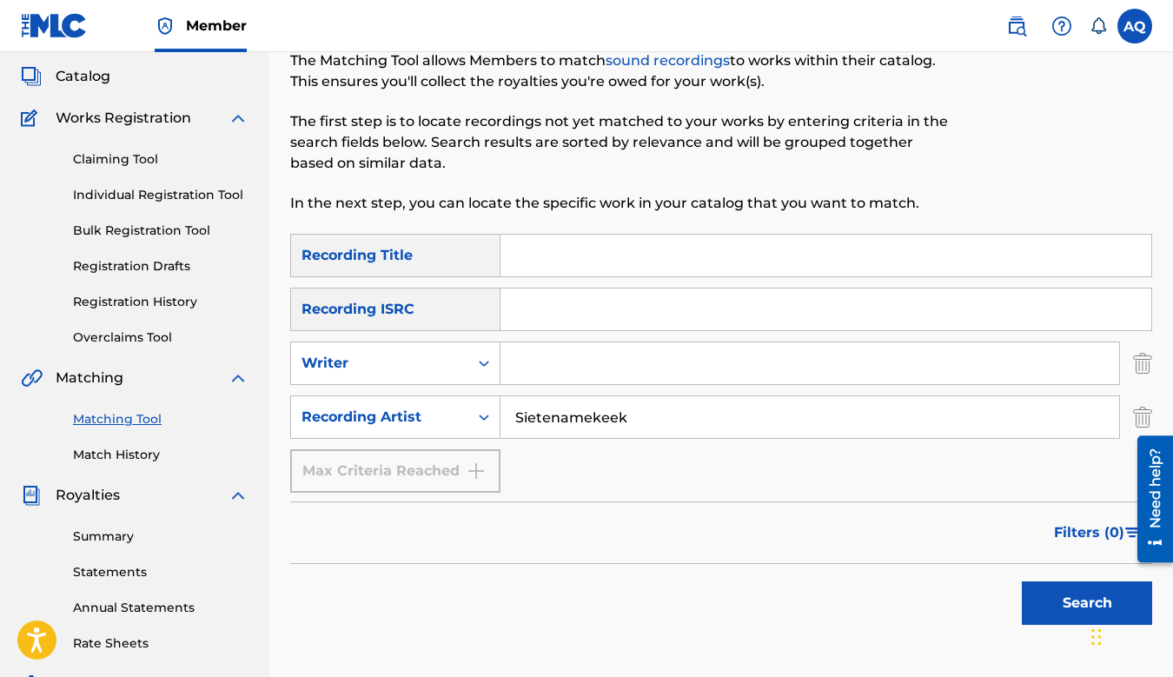
click at [1064, 598] on button "Search" at bounding box center [1087, 602] width 130 height 43
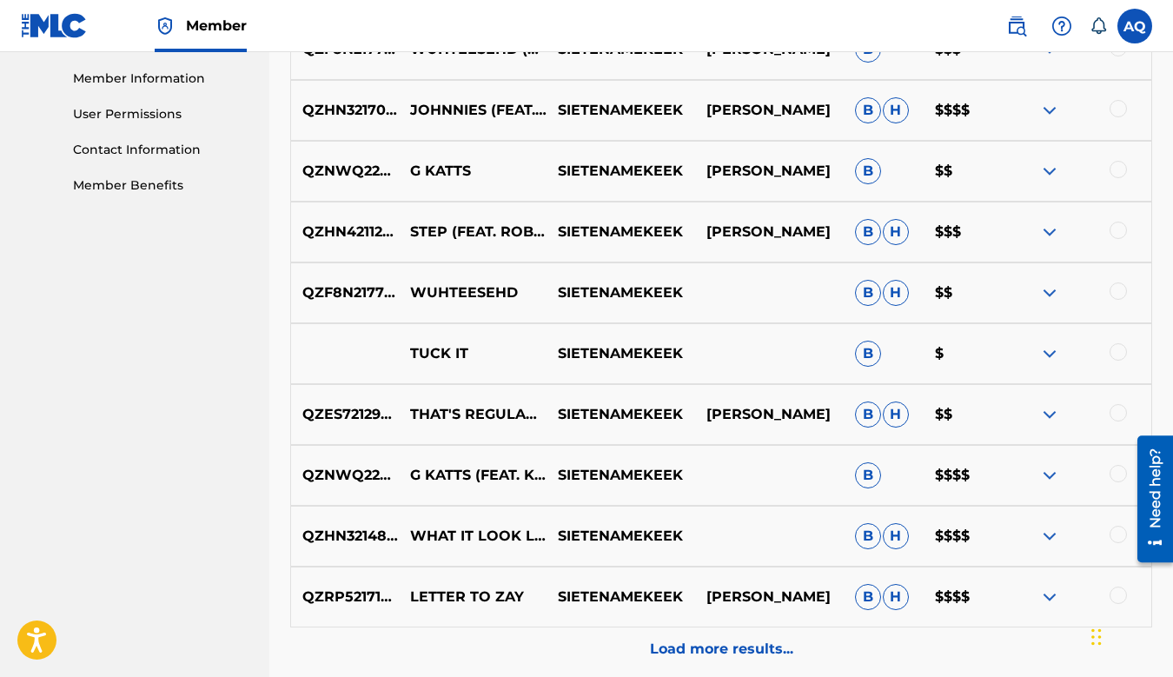
scroll to position [943, 0]
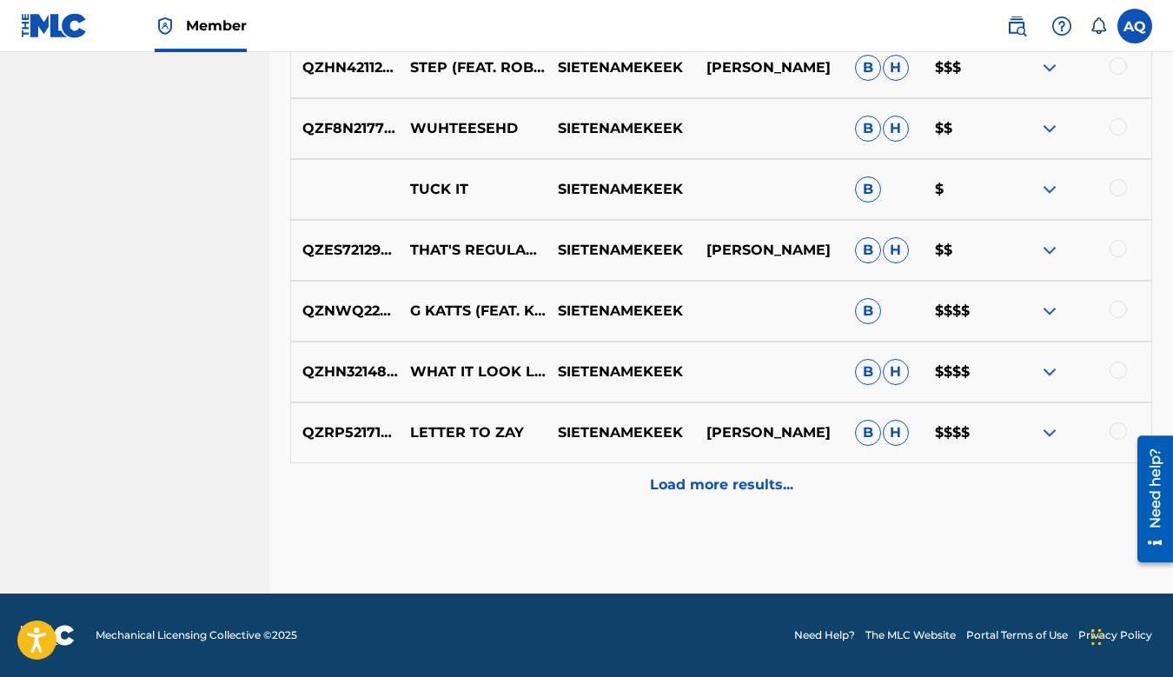
click at [705, 478] on p "Load more results..." at bounding box center [721, 485] width 143 height 21
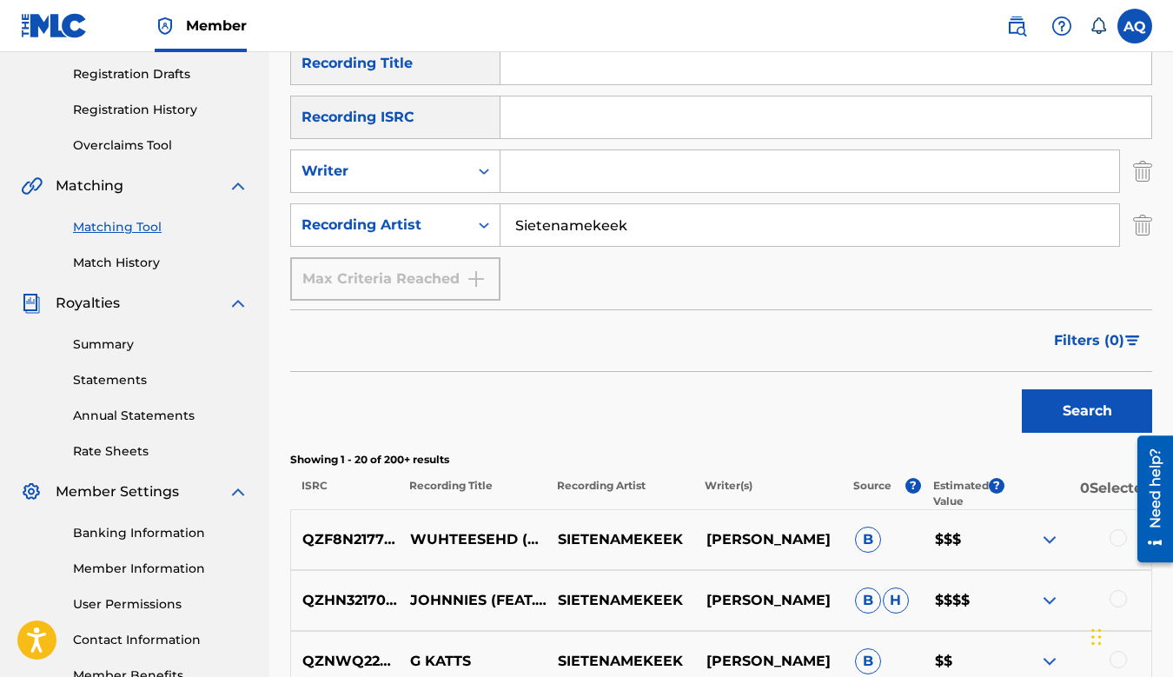
scroll to position [0, 0]
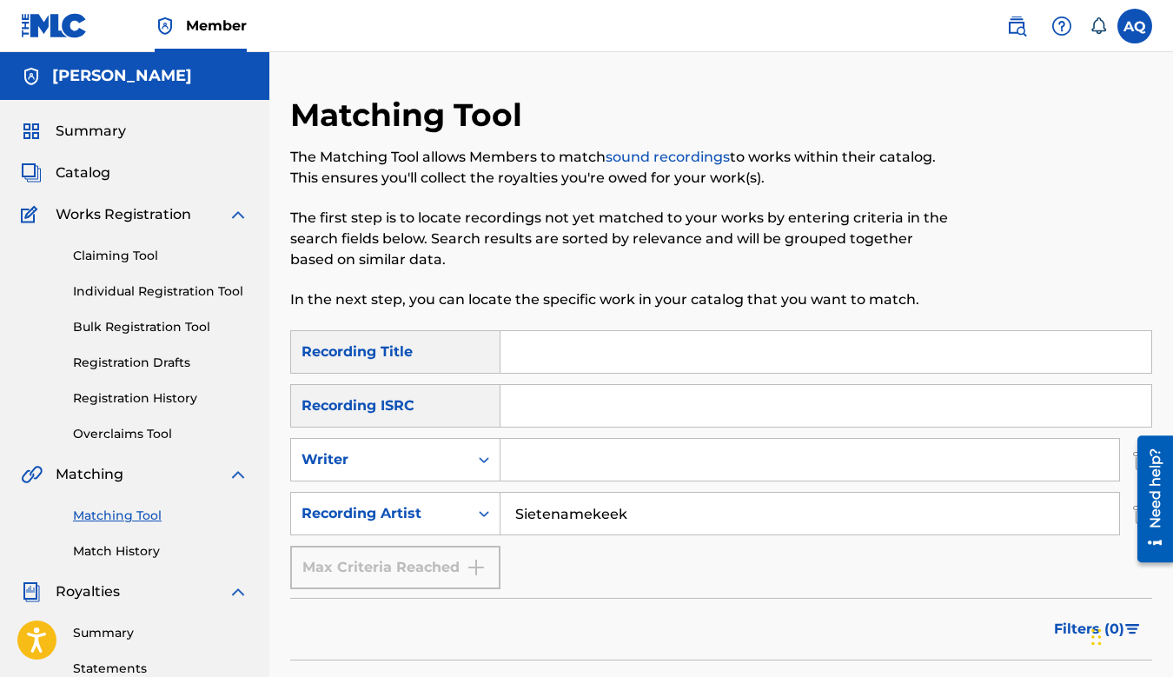
click at [130, 256] on link "Claiming Tool" at bounding box center [161, 256] width 176 height 18
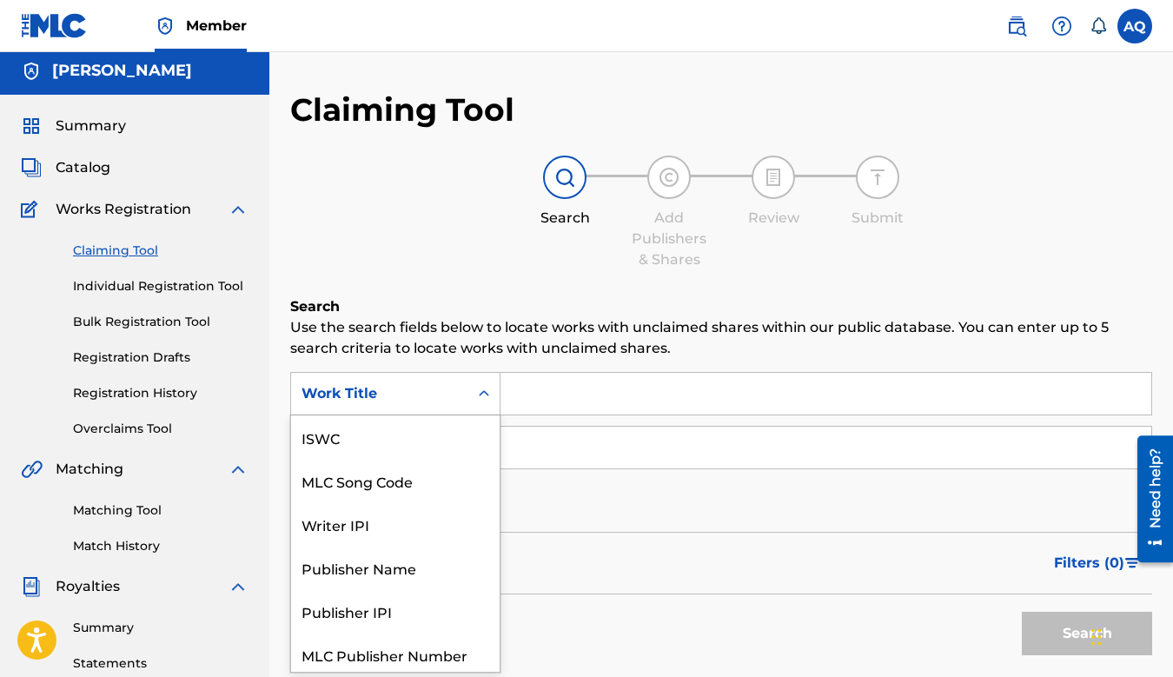
scroll to position [43, 0]
click at [475, 405] on div "Search Form" at bounding box center [483, 393] width 31 height 31
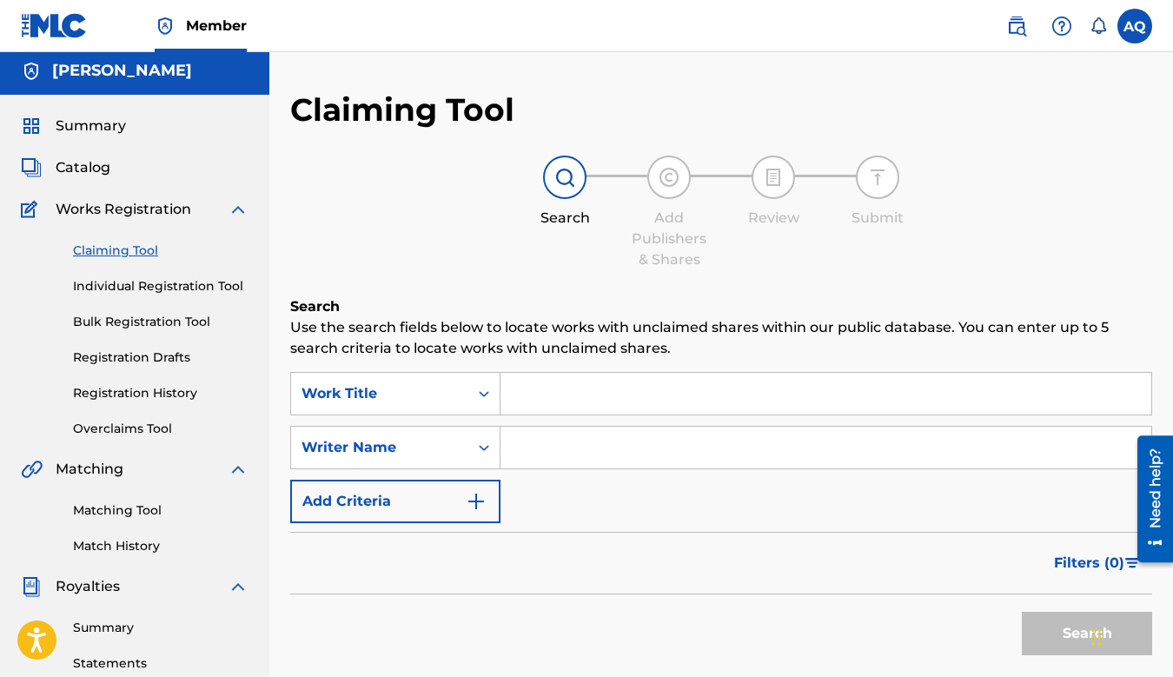
click at [512, 300] on h6 "Search" at bounding box center [721, 306] width 862 height 21
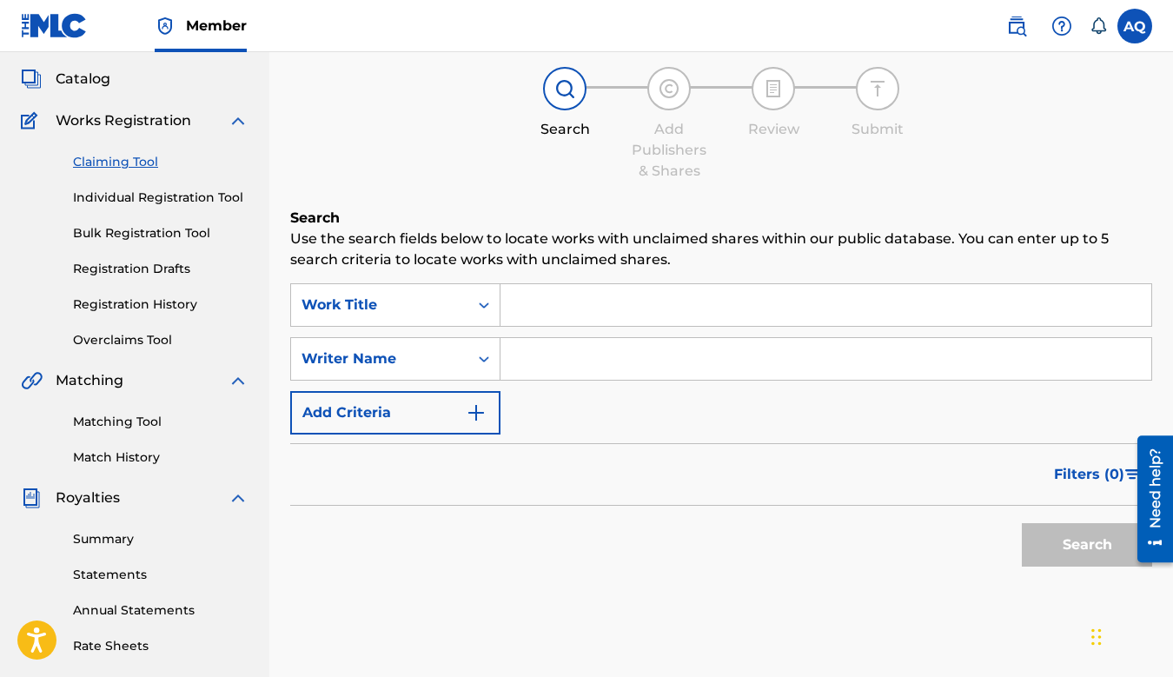
scroll to position [95, 0]
click at [488, 309] on icon "Search Form" at bounding box center [483, 303] width 17 height 17
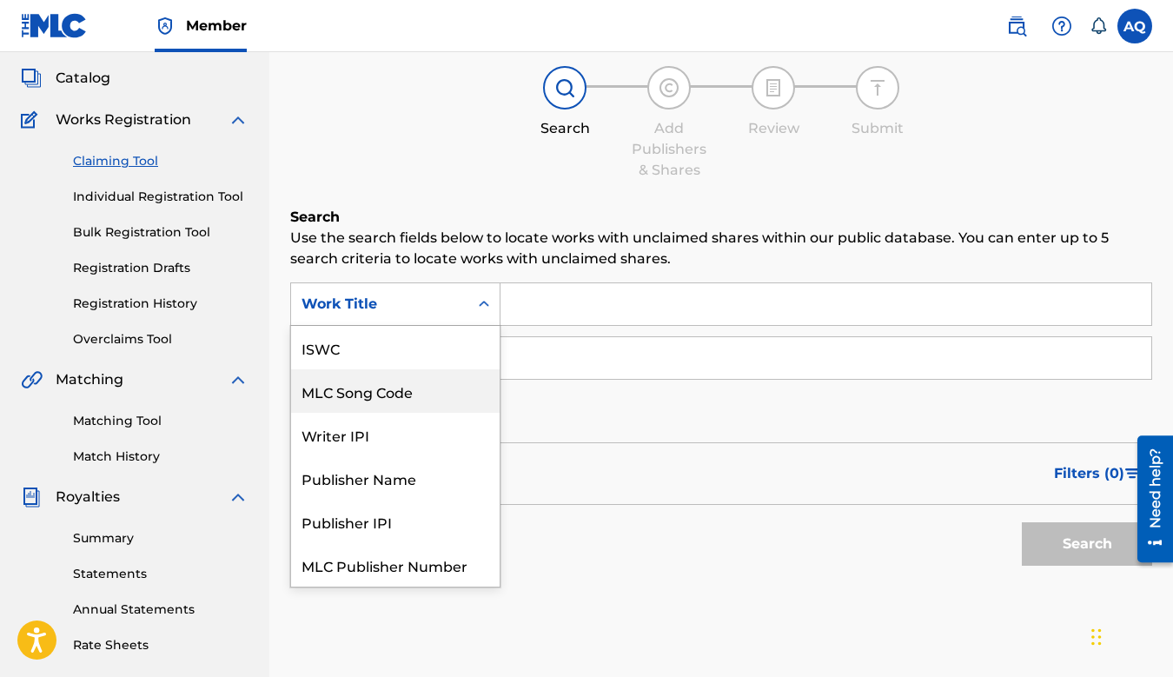
scroll to position [43, 0]
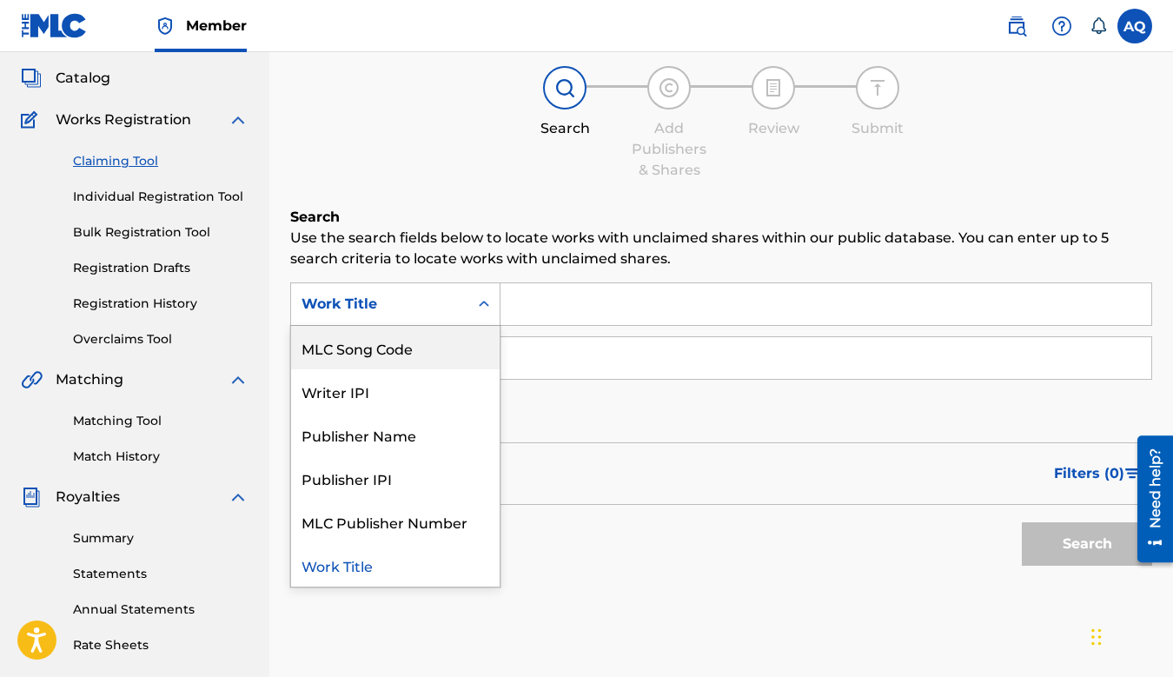
click at [488, 197] on div "Claiming Tool Search Add Publishers & Shares Review Submit Search Use the searc…" at bounding box center [721, 331] width 862 height 661
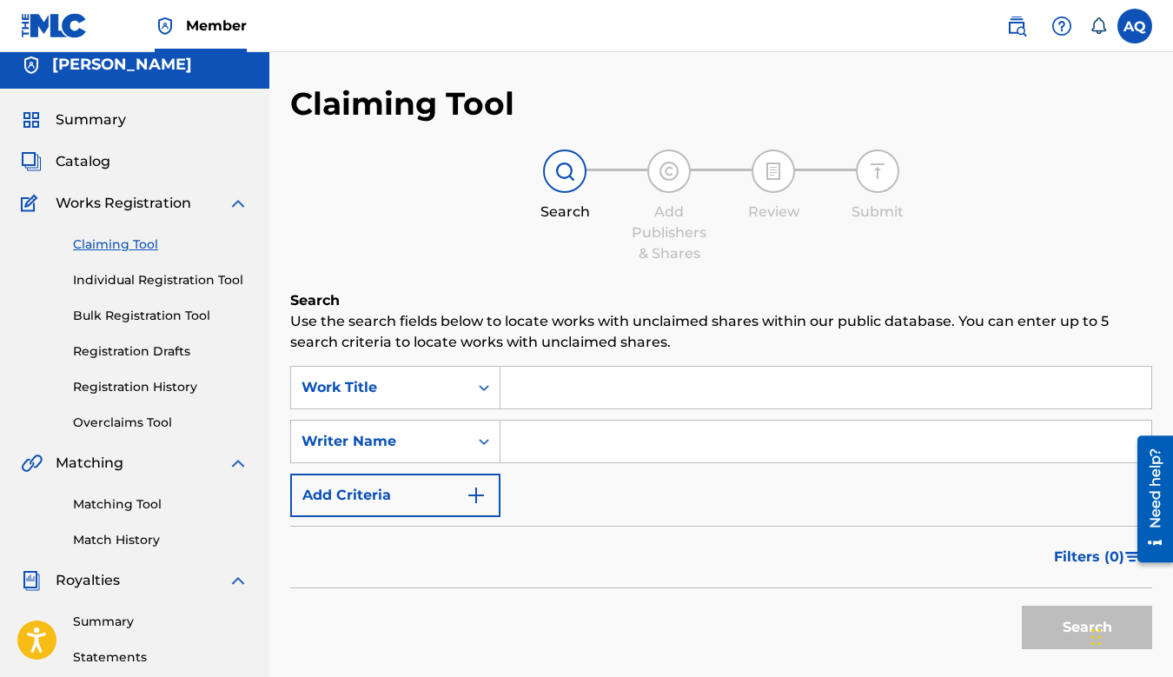
scroll to position [0, 0]
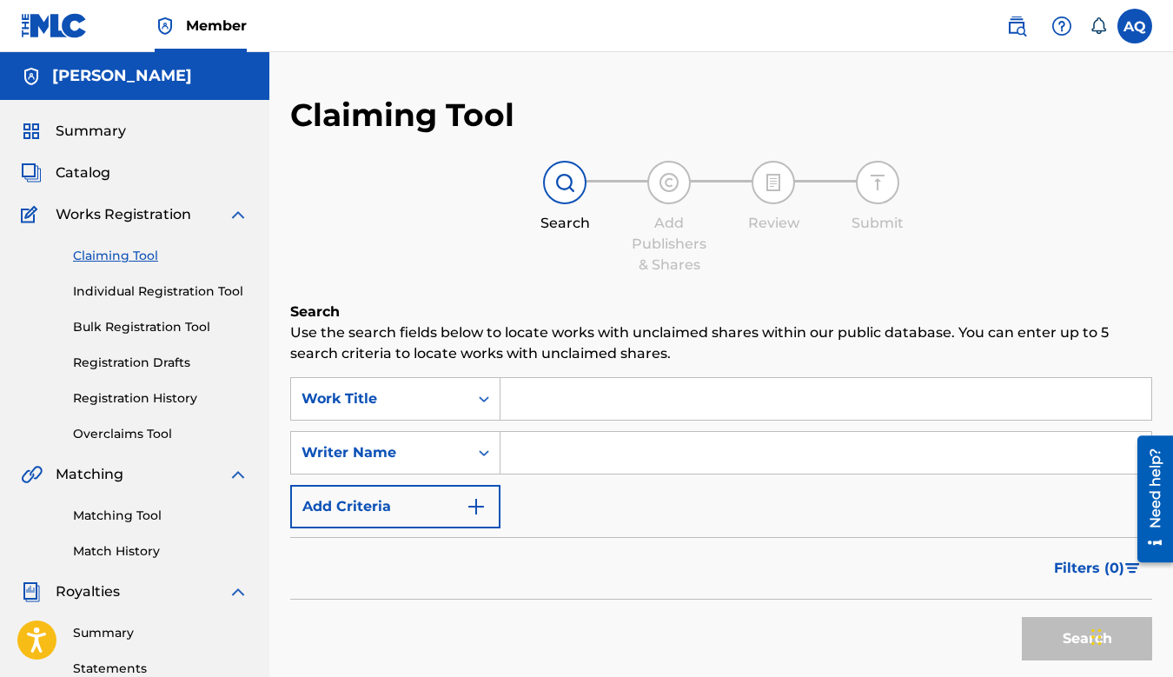
click at [525, 405] on input "Search Form" at bounding box center [826, 399] width 651 height 42
click at [465, 502] on button "Add Criteria" at bounding box center [395, 506] width 210 height 43
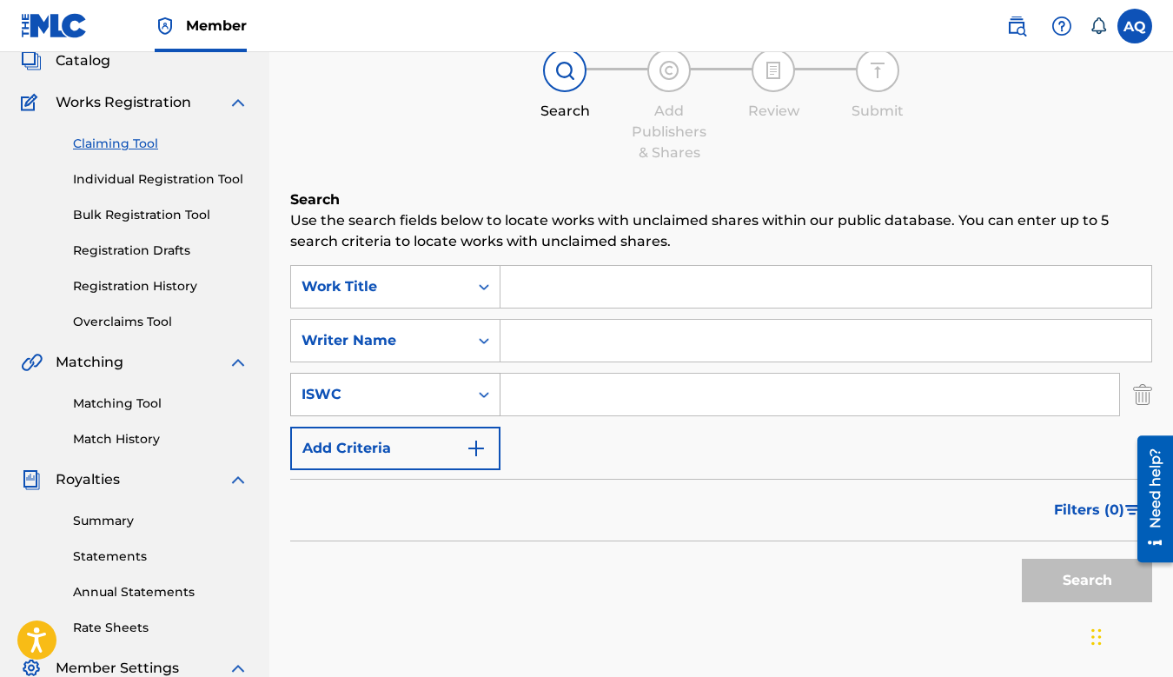
click at [475, 416] on div "ISWC" at bounding box center [395, 394] width 210 height 43
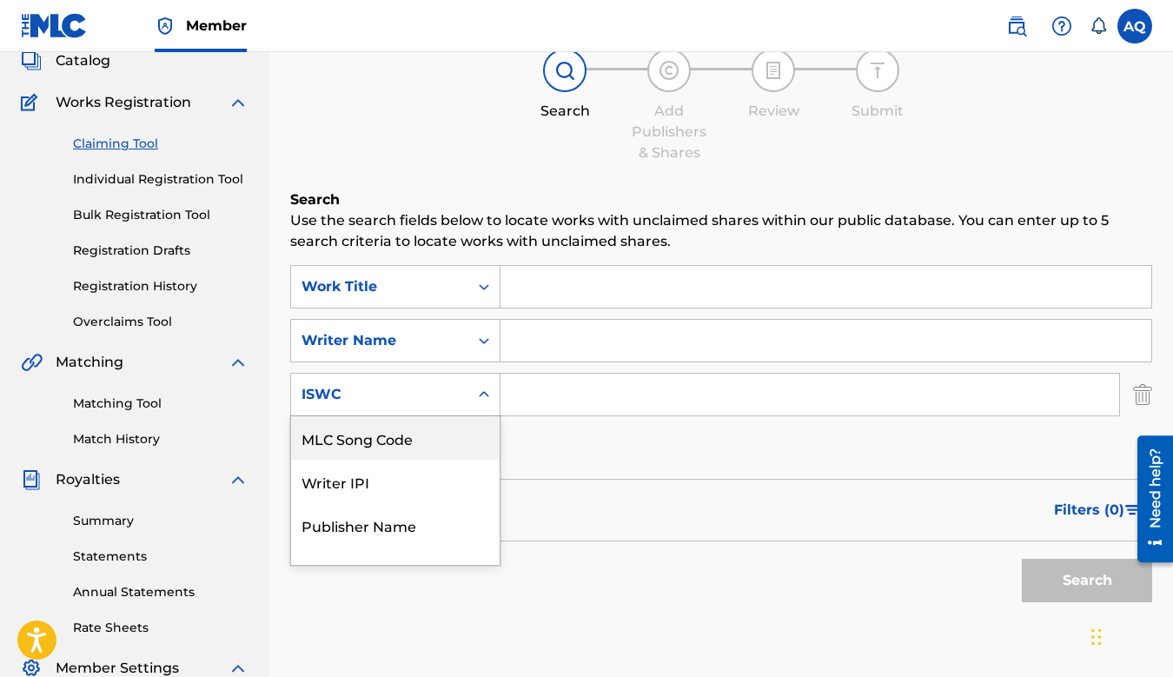
scroll to position [113, 0]
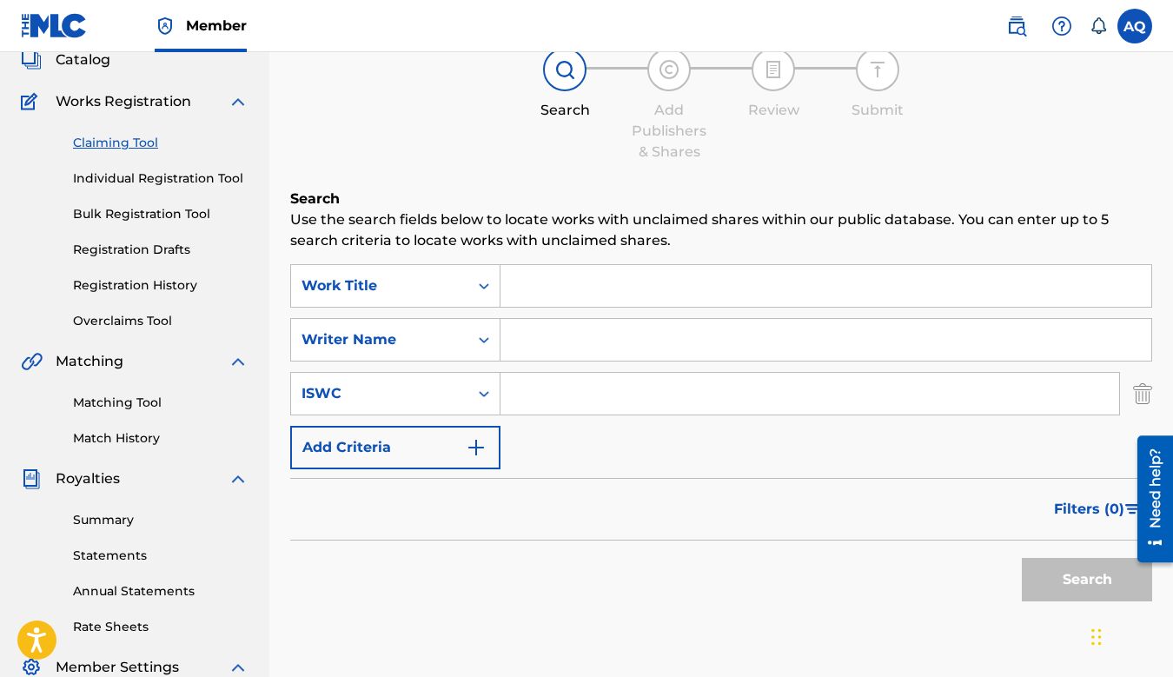
click at [588, 462] on div "SearchWithCriteriab8764f60-7359-4cb4-b2b1-1618eadec79f Work Title SearchWithCri…" at bounding box center [721, 366] width 862 height 205
click at [470, 445] on img "Search Form" at bounding box center [476, 447] width 21 height 21
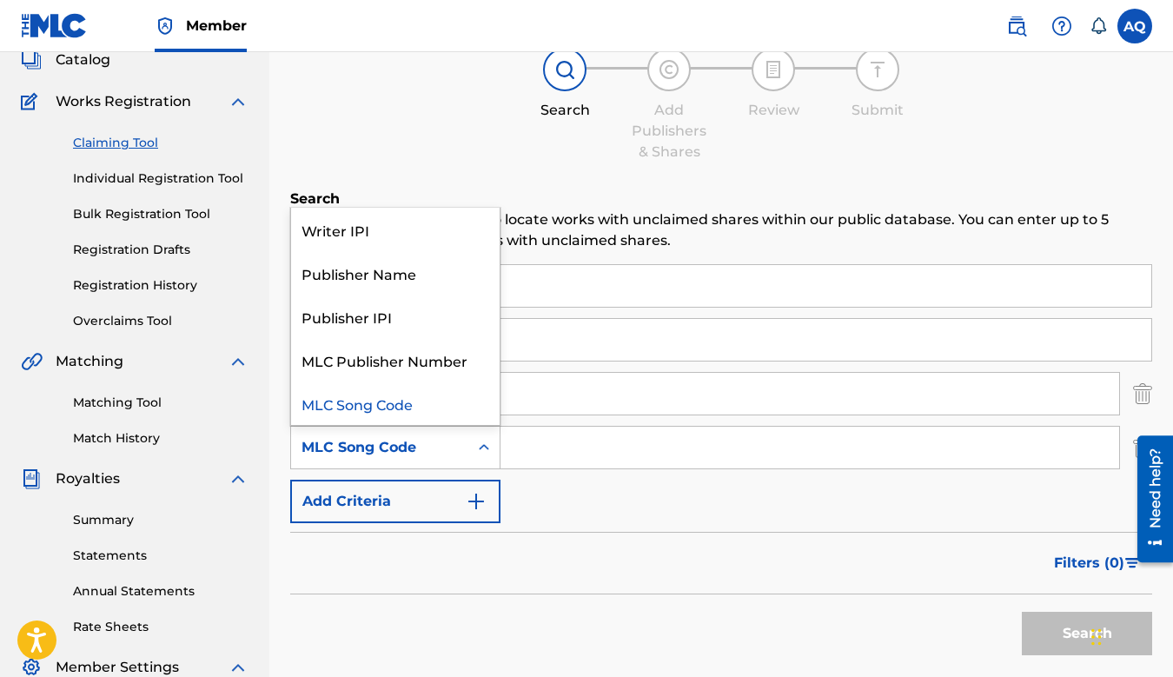
click at [485, 443] on icon "Search Form" at bounding box center [483, 447] width 17 height 17
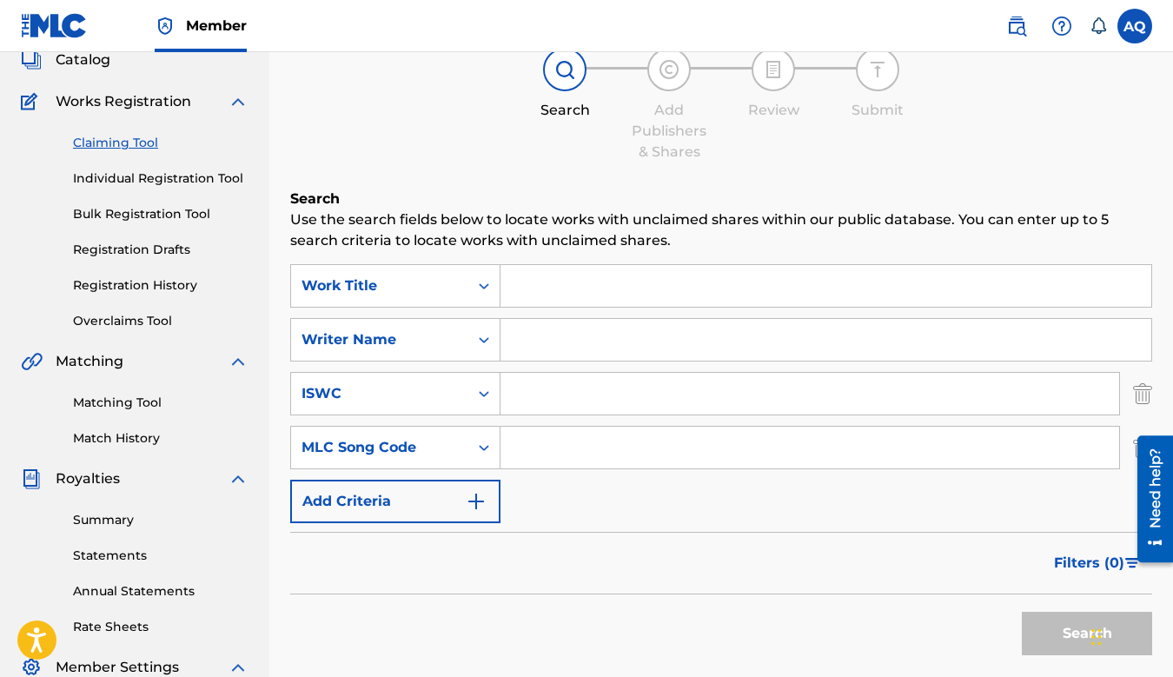
click at [485, 443] on icon "Search Form" at bounding box center [483, 447] width 17 height 17
click at [482, 498] on img "Search Form" at bounding box center [476, 501] width 21 height 21
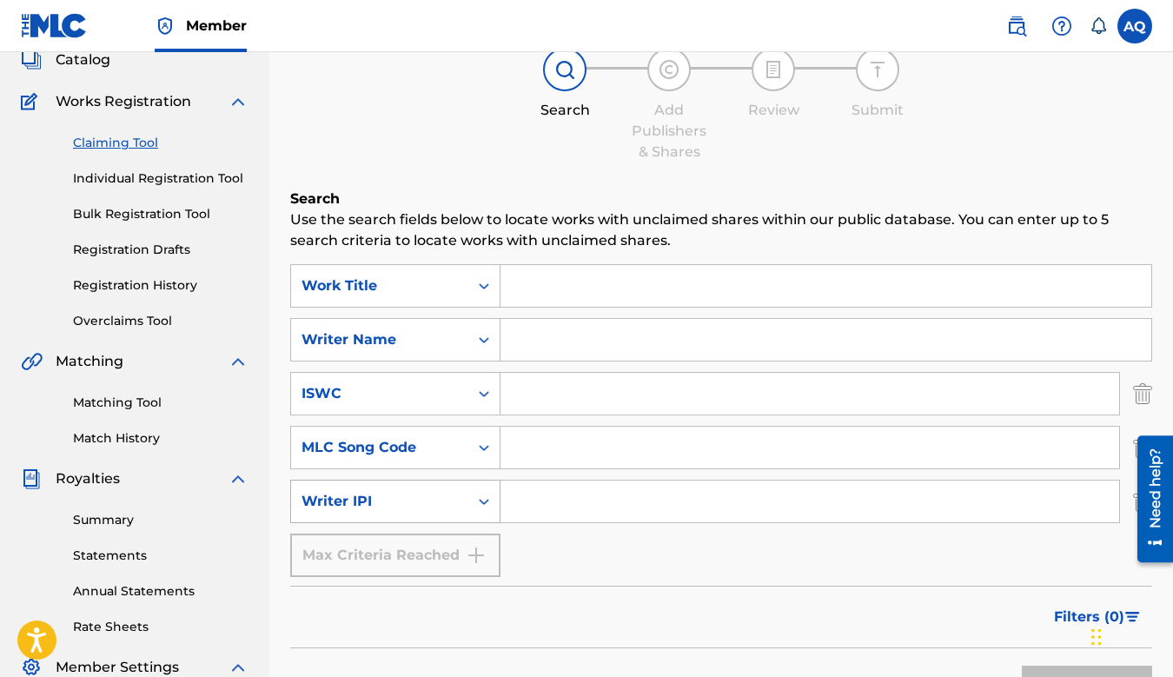
click at [464, 511] on div "Writer IPI" at bounding box center [379, 501] width 177 height 33
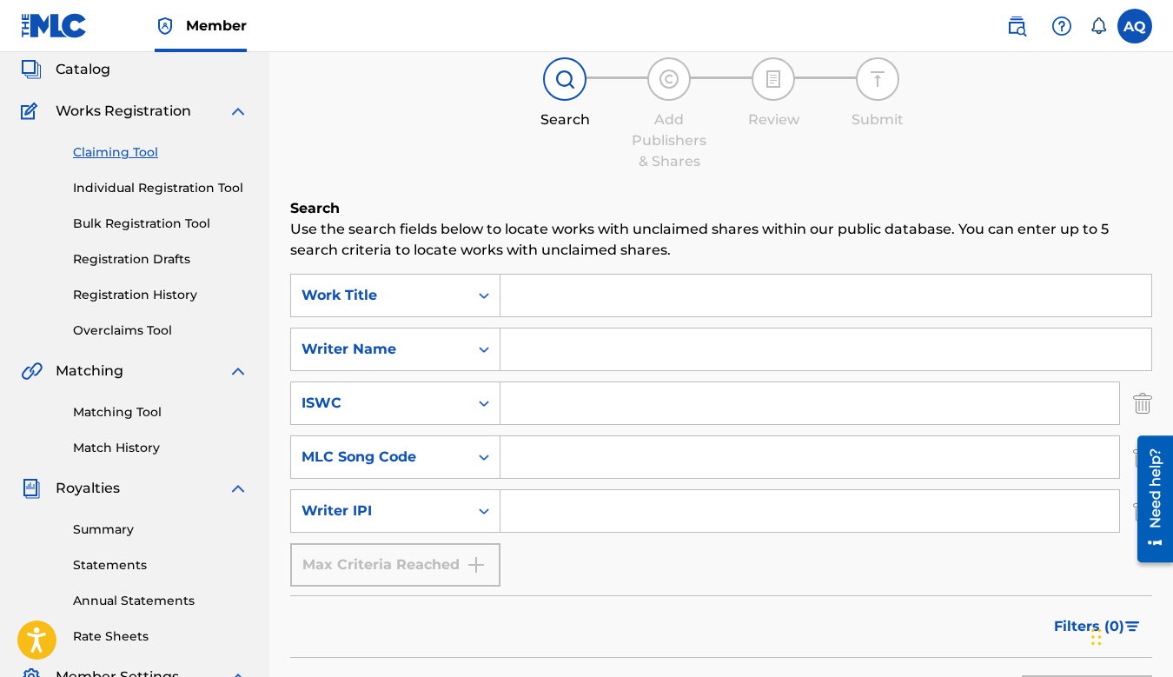
scroll to position [105, 0]
click at [468, 576] on div "Max Criteria Reached" at bounding box center [395, 562] width 210 height 43
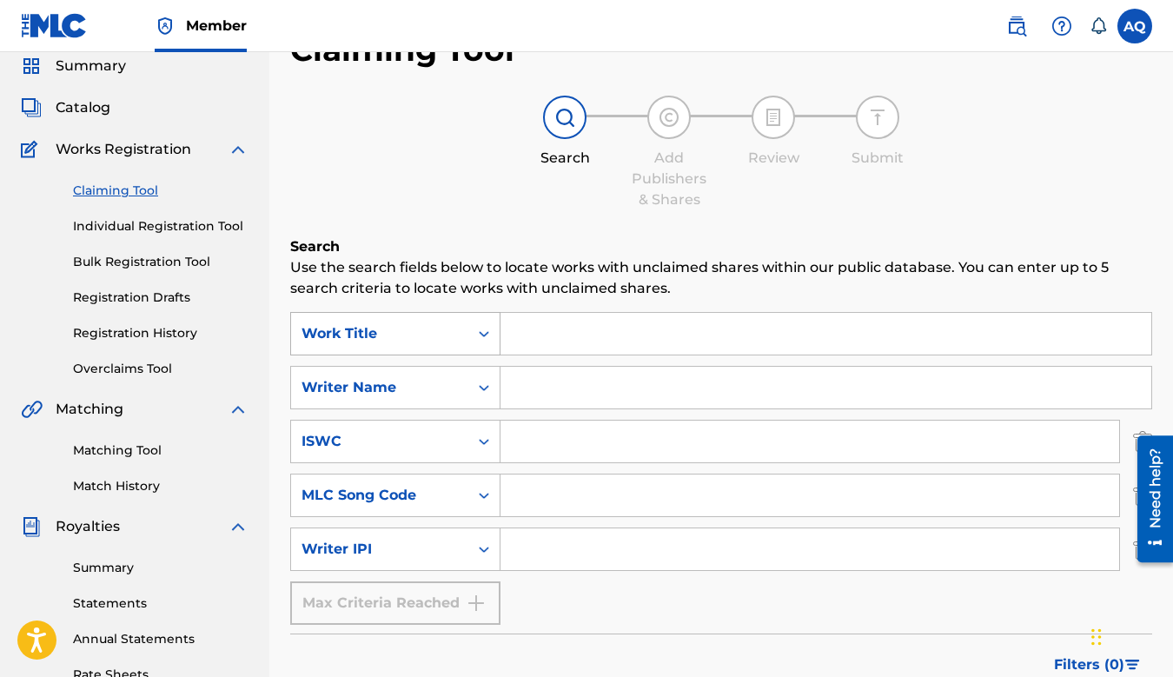
scroll to position [37, 0]
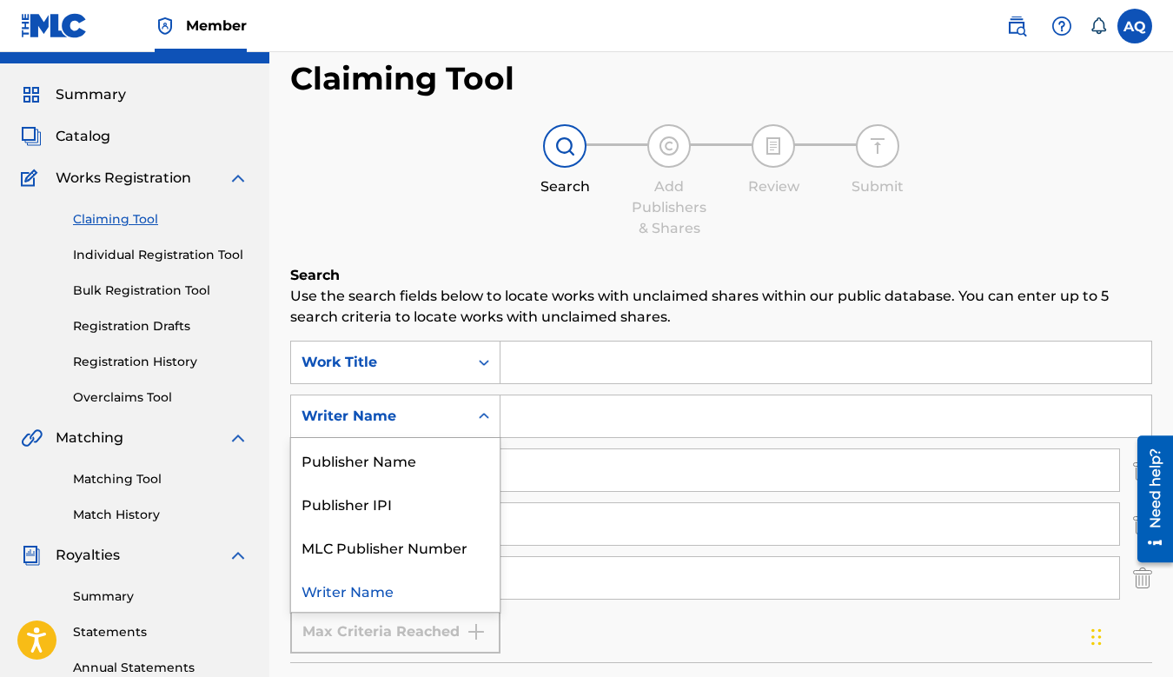
click at [450, 408] on div "Writer Name" at bounding box center [380, 416] width 156 height 21
click at [430, 464] on div "Publisher Name" at bounding box center [395, 459] width 209 height 43
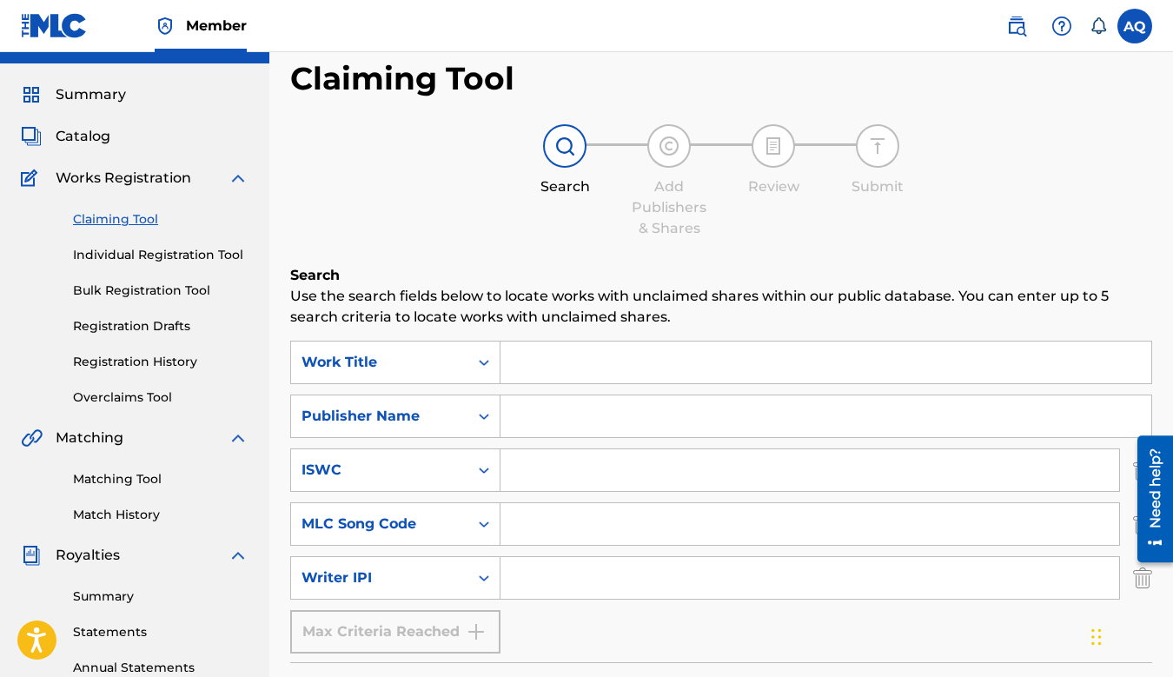
click at [547, 410] on input "Search Form" at bounding box center [826, 416] width 651 height 42
type input "88thagang"
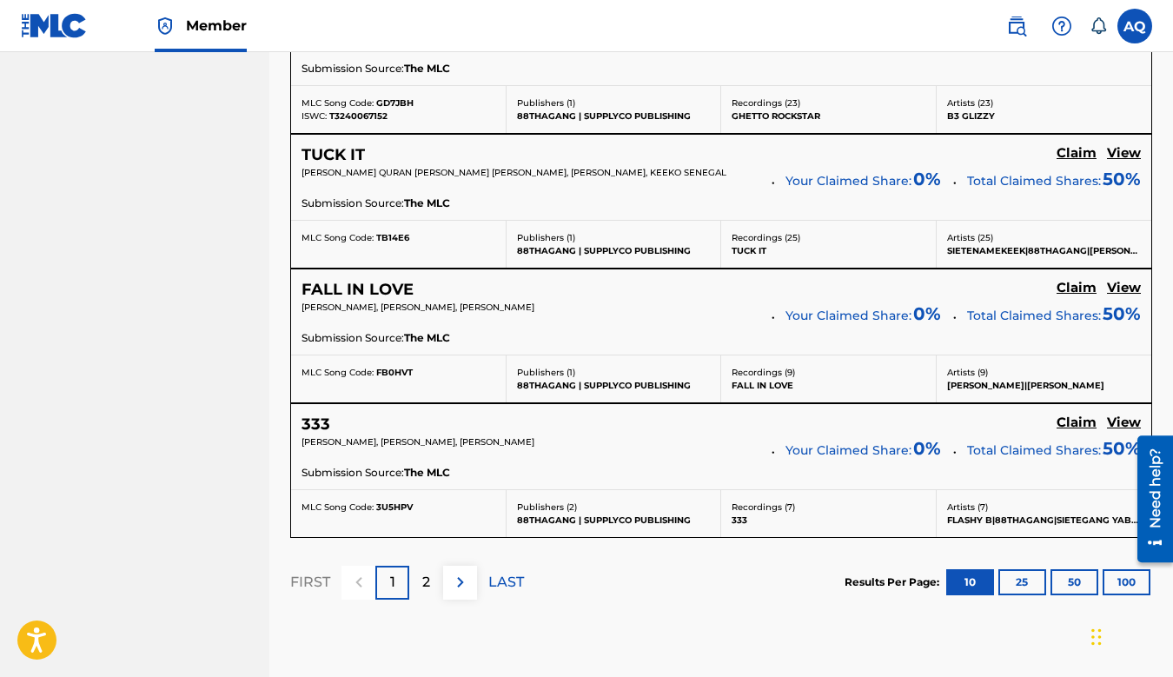
scroll to position [1628, 0]
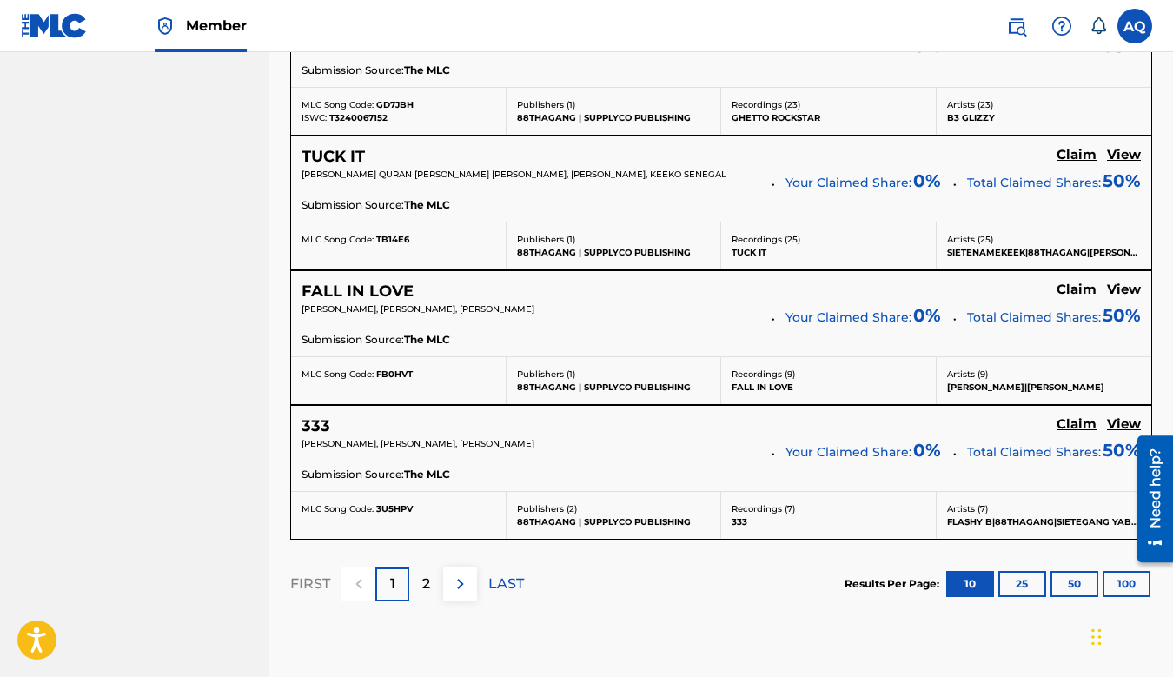
click at [1081, 152] on h5 "Claim" at bounding box center [1077, 155] width 40 height 17
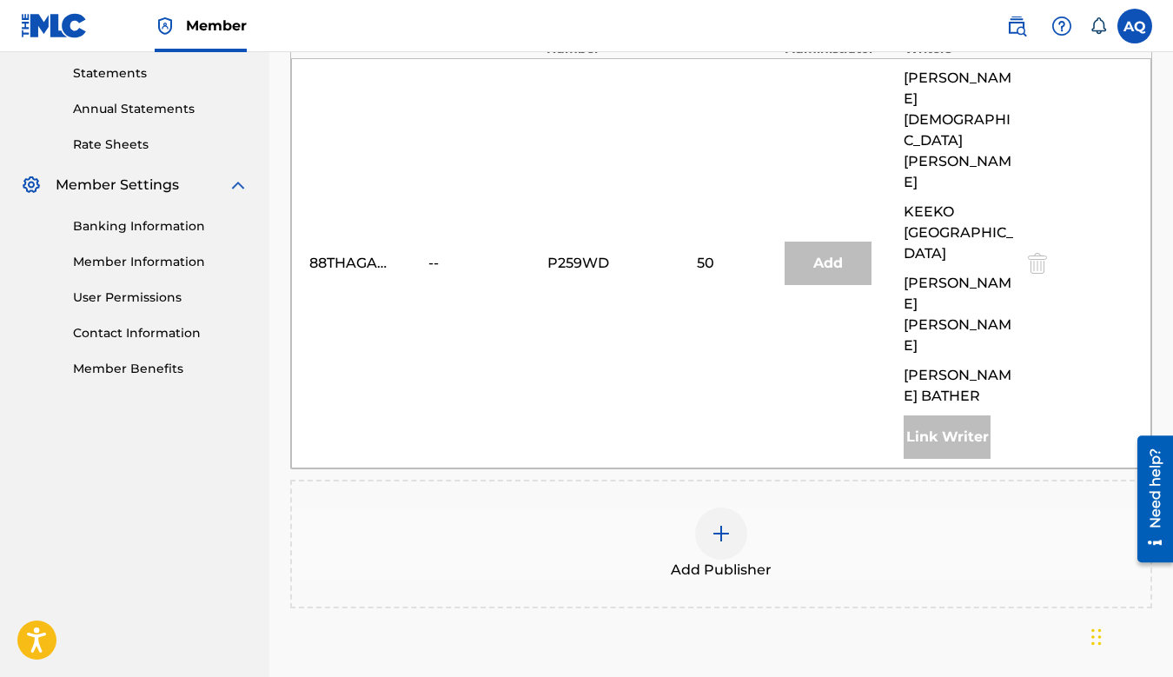
scroll to position [596, 0]
click at [719, 522] on img at bounding box center [721, 532] width 21 height 21
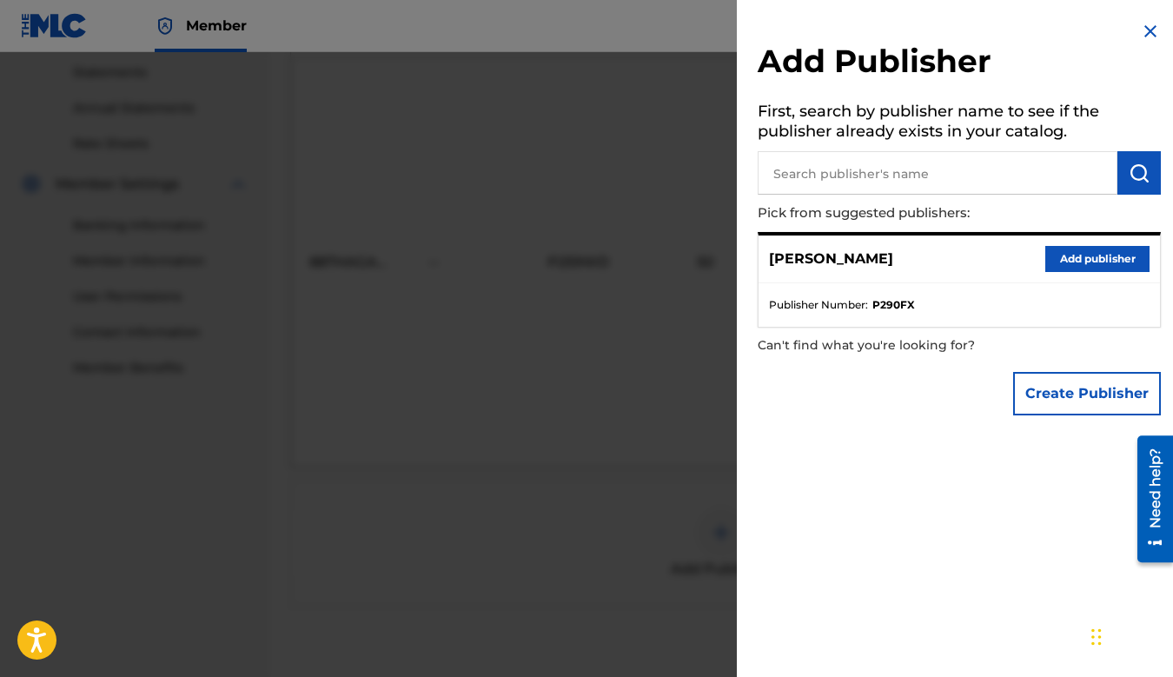
click at [1050, 250] on button "Add publisher" at bounding box center [1098, 259] width 104 height 26
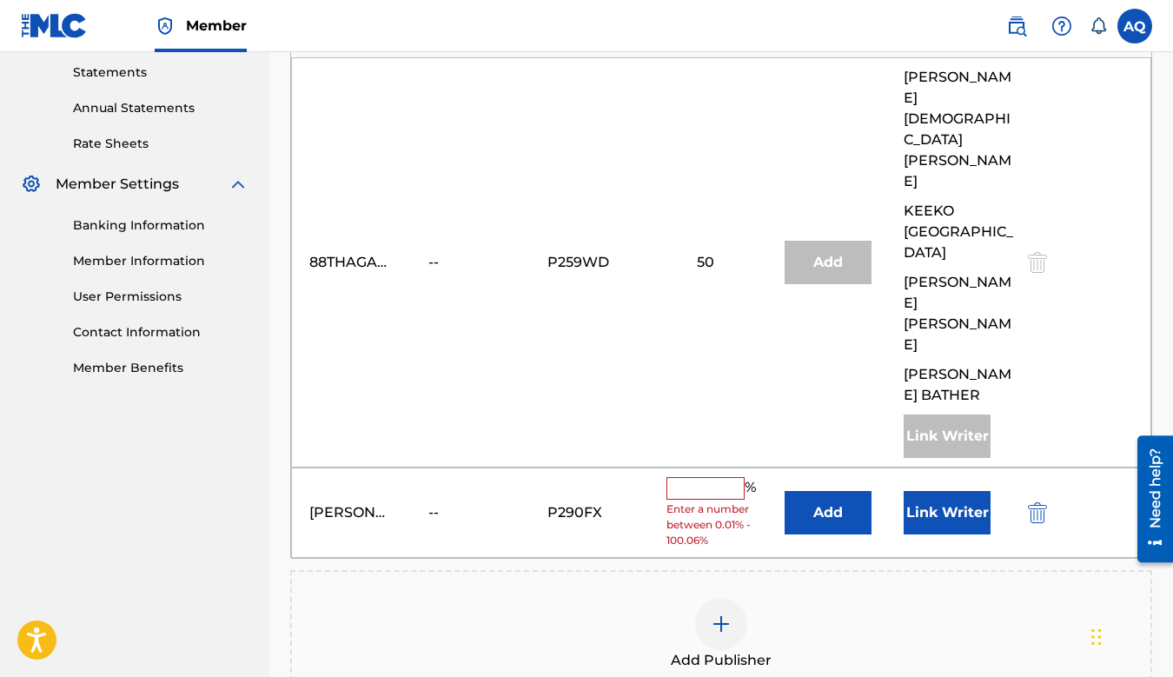
click at [714, 477] on input "text" at bounding box center [706, 488] width 78 height 23
type input "50"
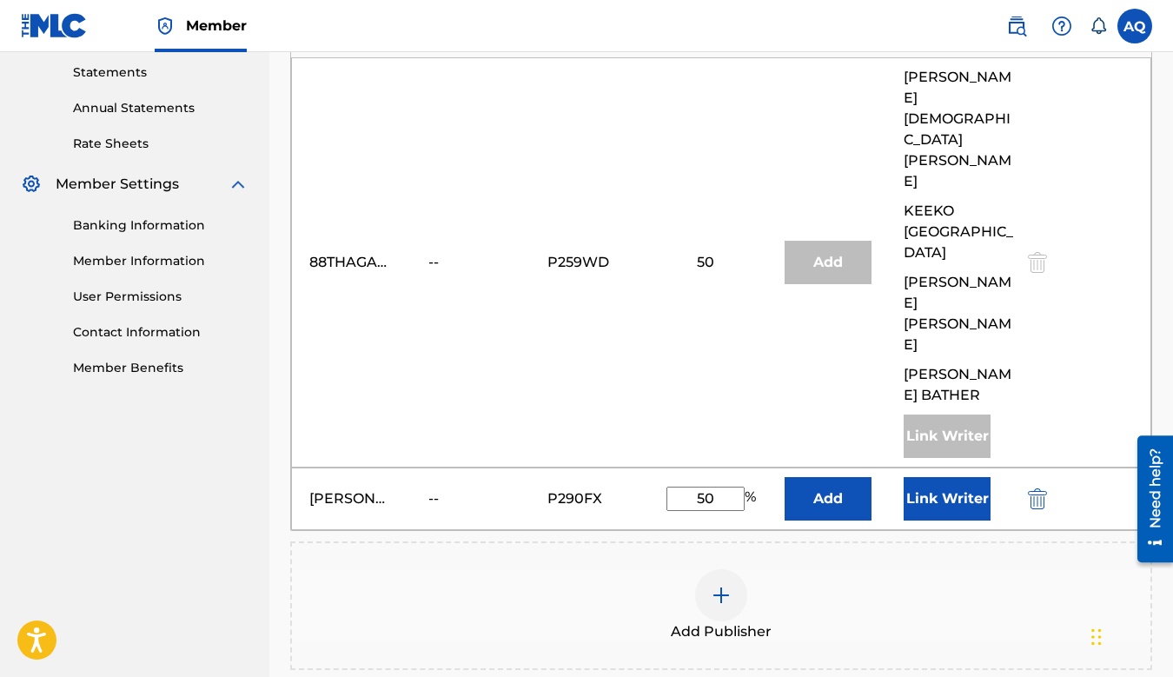
click at [716, 585] on img at bounding box center [721, 595] width 21 height 21
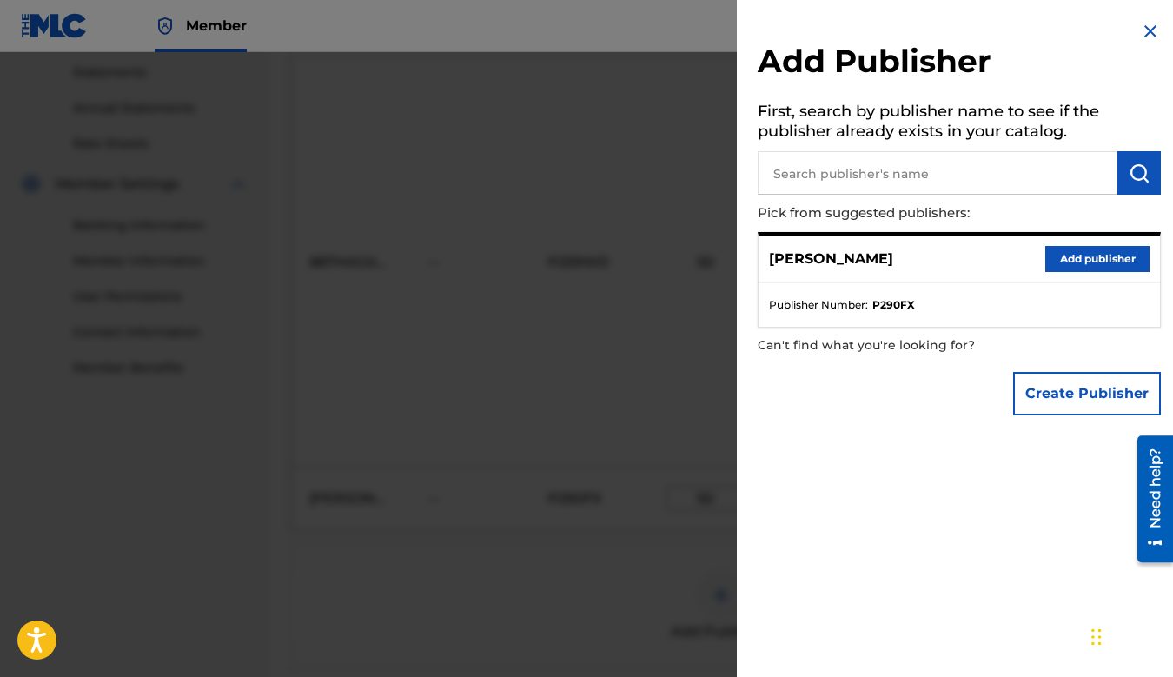
click at [1019, 384] on button "Create Publisher" at bounding box center [1087, 393] width 148 height 43
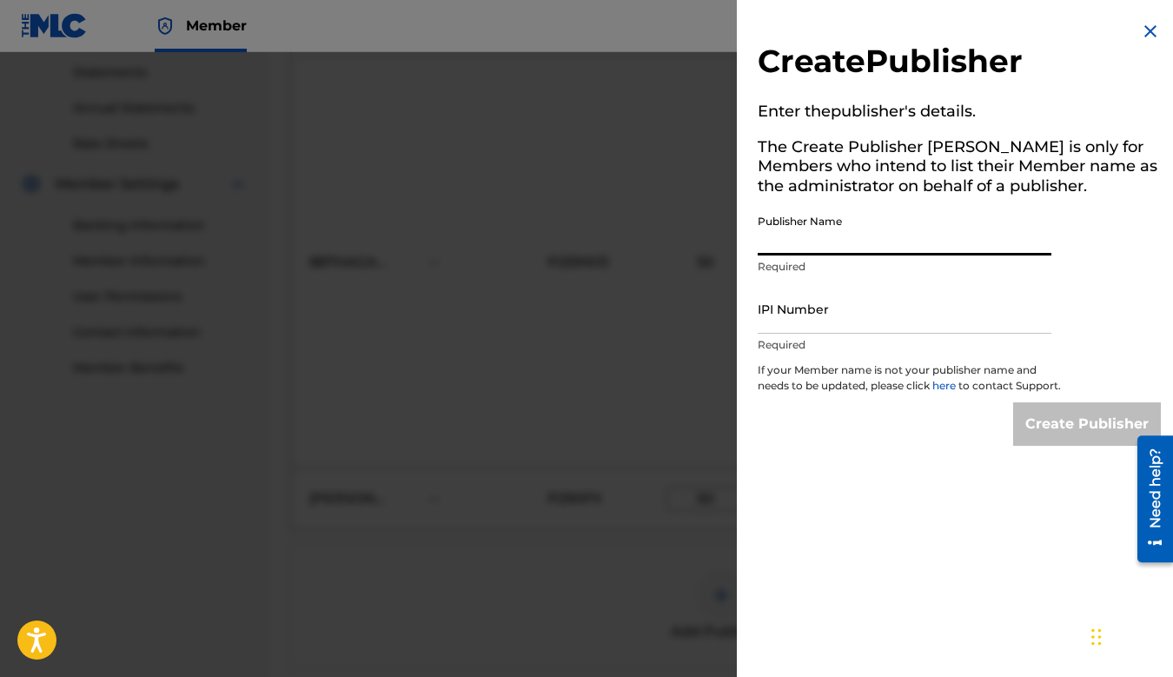
click at [816, 236] on input "Publisher Name" at bounding box center [905, 231] width 294 height 50
click at [814, 243] on input "Publisher Name" at bounding box center [905, 231] width 294 height 50
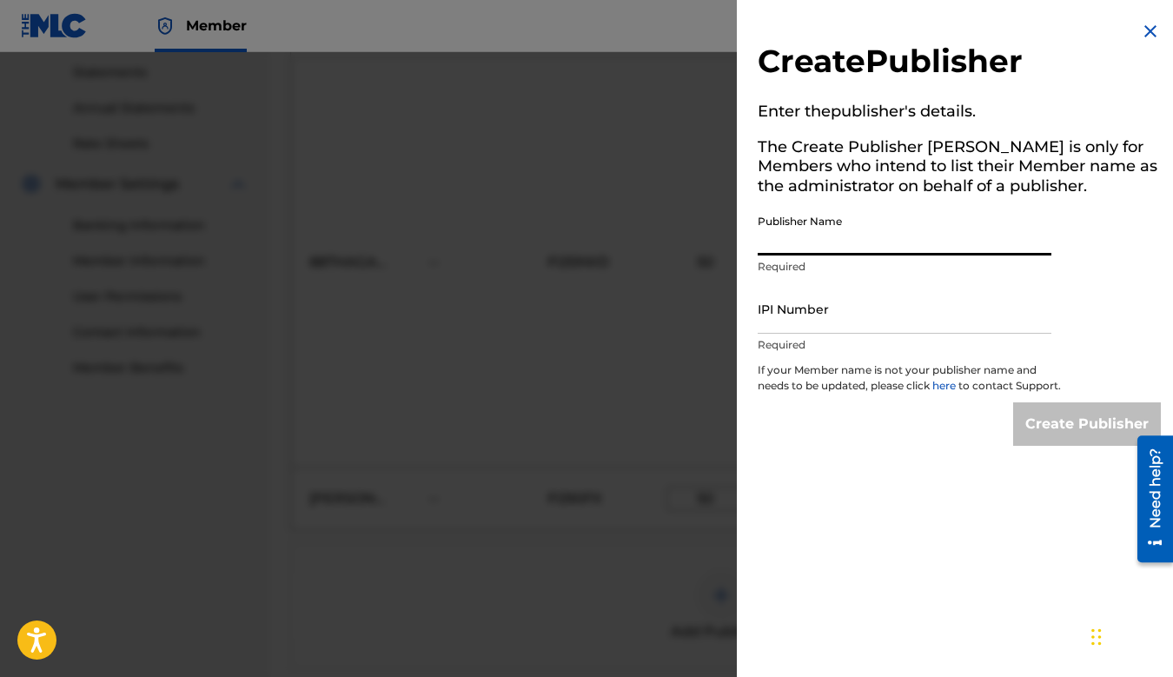
click at [783, 322] on input "IPI Number" at bounding box center [905, 309] width 294 height 50
click at [788, 251] on input "Publisher Name" at bounding box center [905, 231] width 294 height 50
click at [805, 237] on input "Publisher Name" at bounding box center [905, 231] width 294 height 50
paste input "SIETENAMEKEEK"
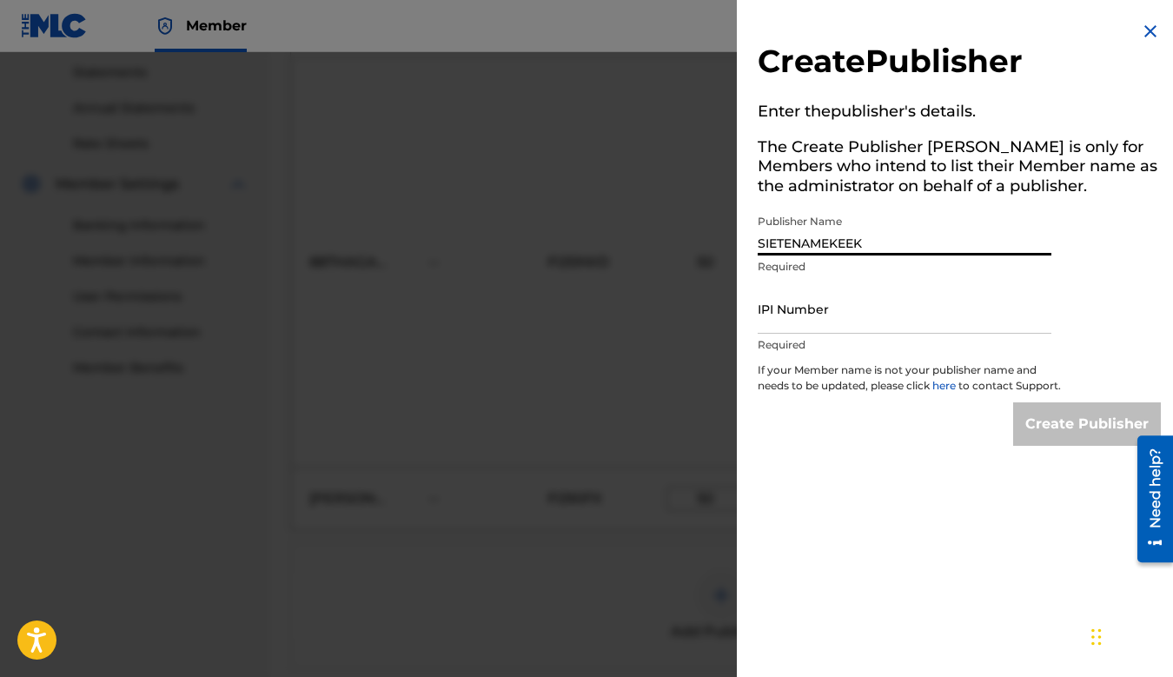
type input "SIETENAMEKEEK"
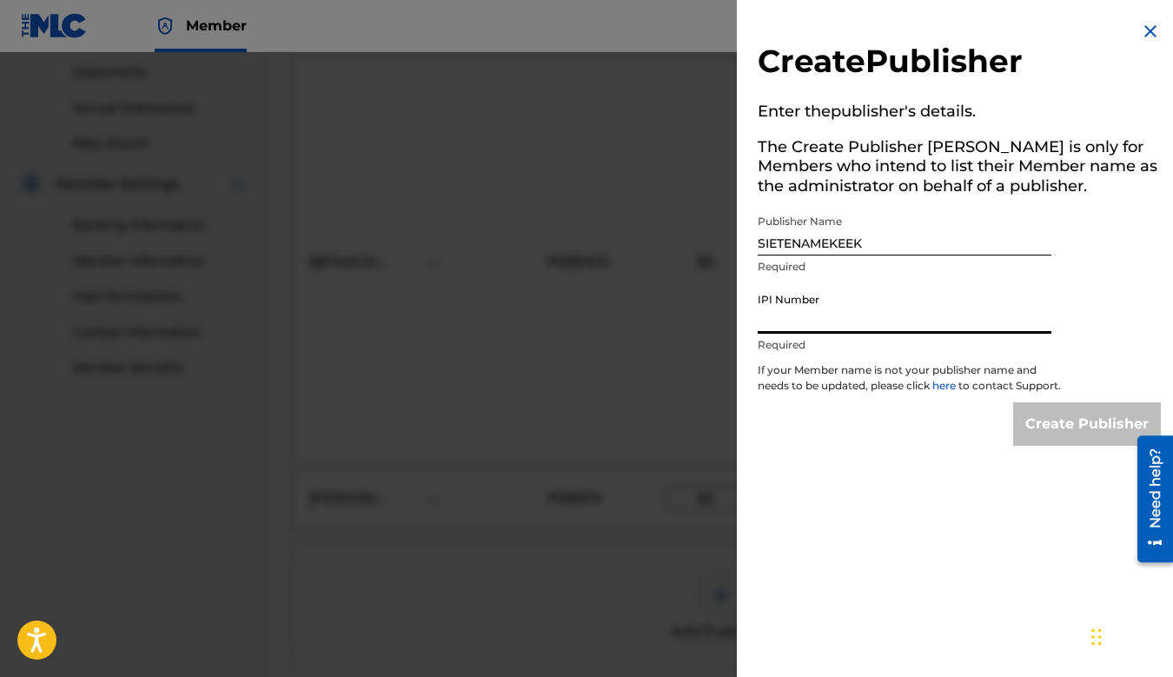
click at [819, 308] on input "IPI Number" at bounding box center [905, 309] width 294 height 50
paste input "1306435870"
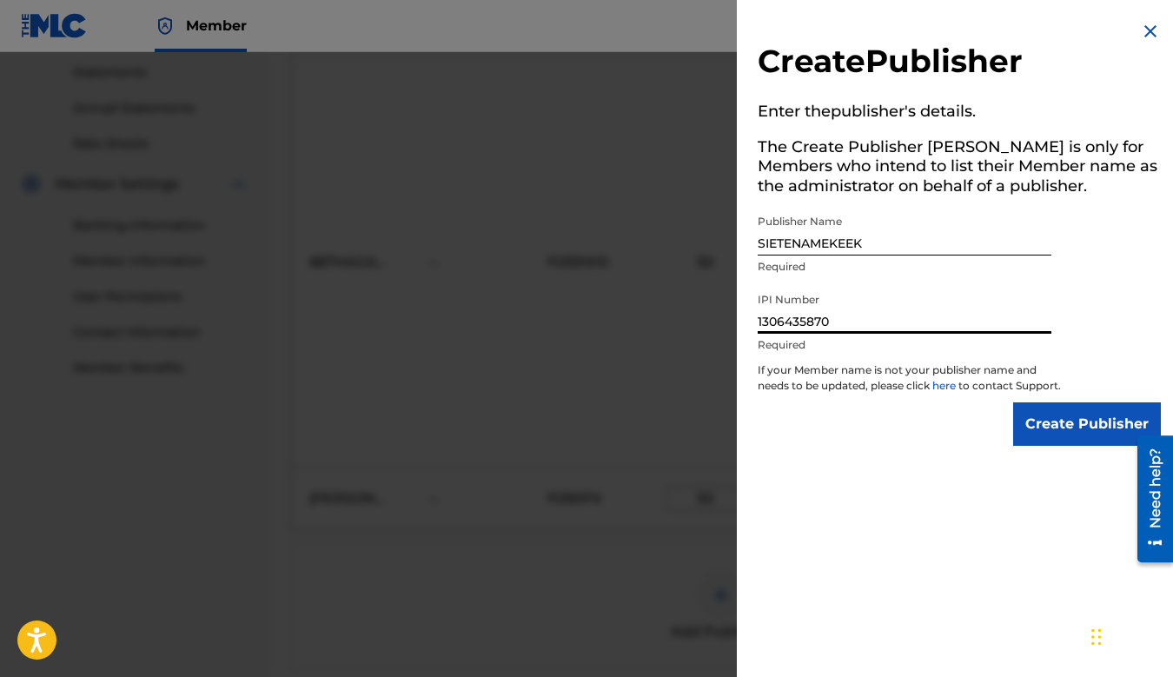
type input "1306435870"
click at [1056, 444] on input "Create Publisher" at bounding box center [1087, 423] width 148 height 43
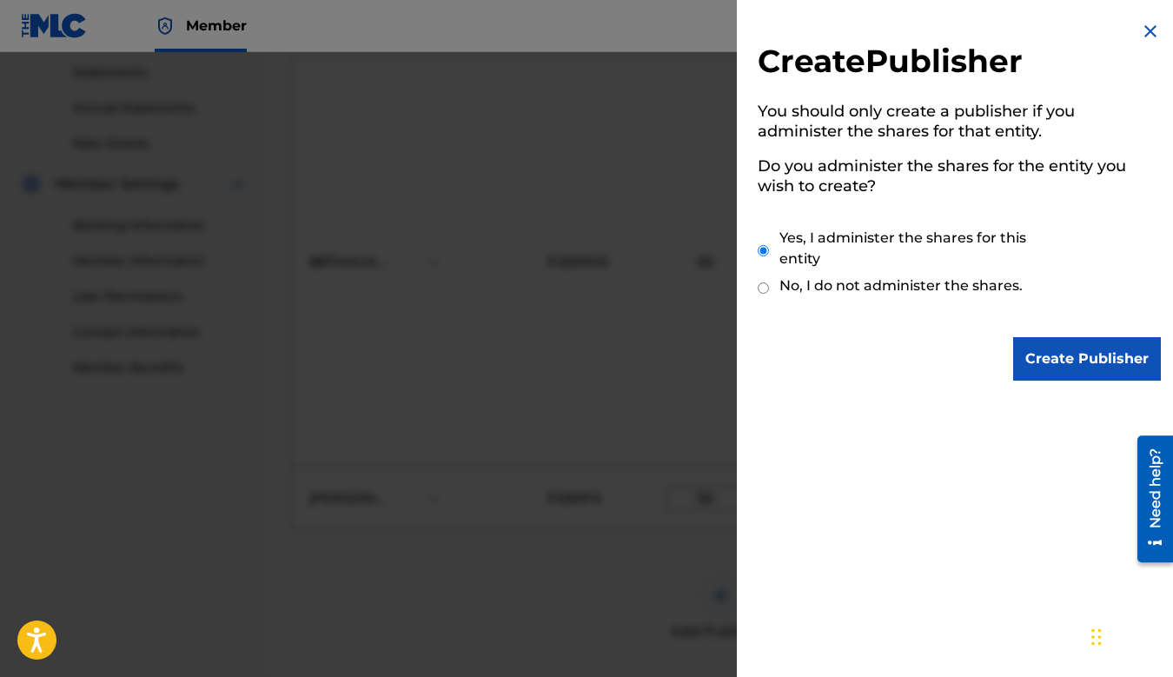
click at [1046, 349] on input "Create Publisher" at bounding box center [1087, 358] width 148 height 43
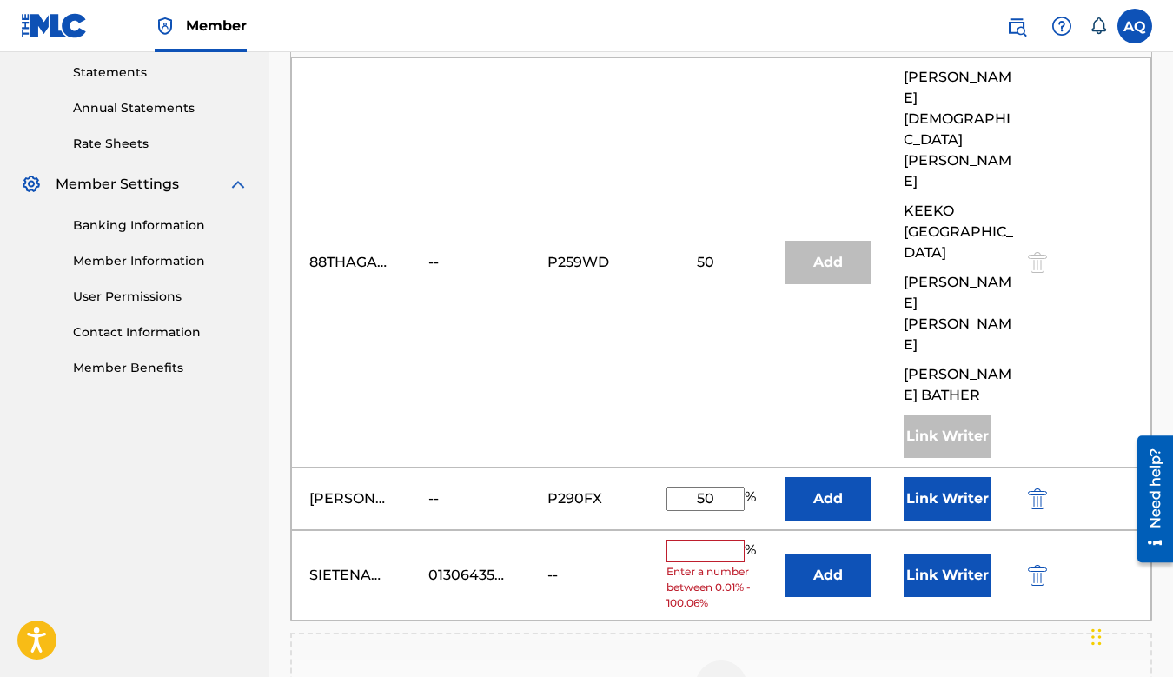
click at [701, 540] on input "text" at bounding box center [706, 551] width 78 height 23
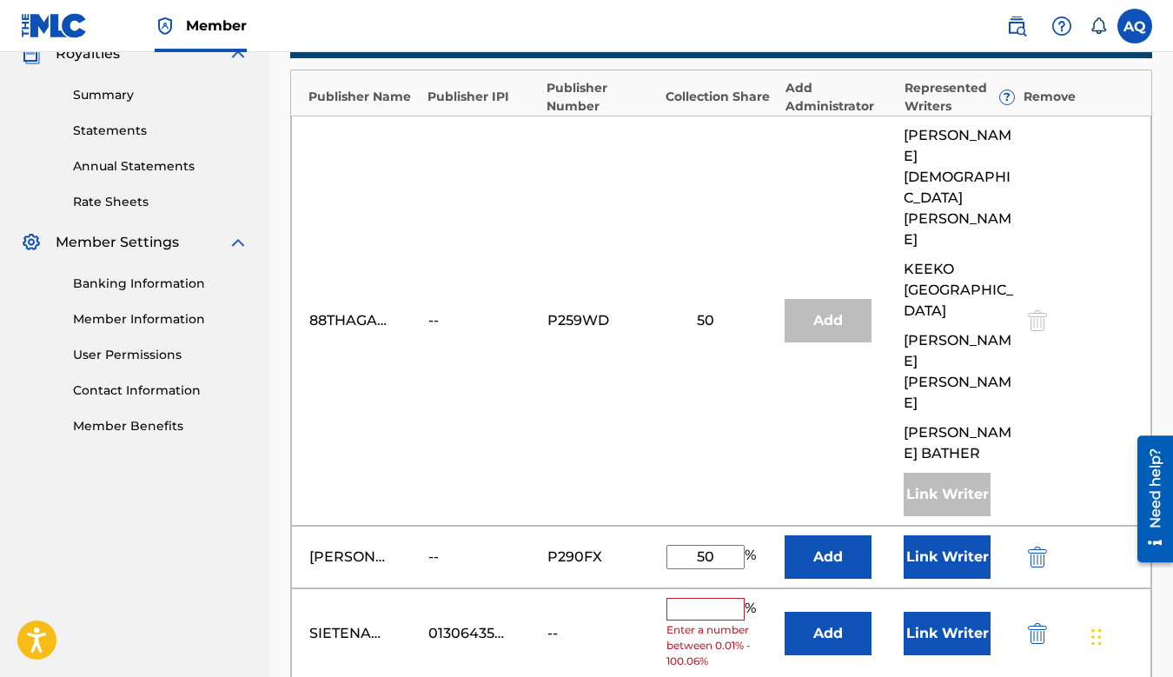
scroll to position [544, 0]
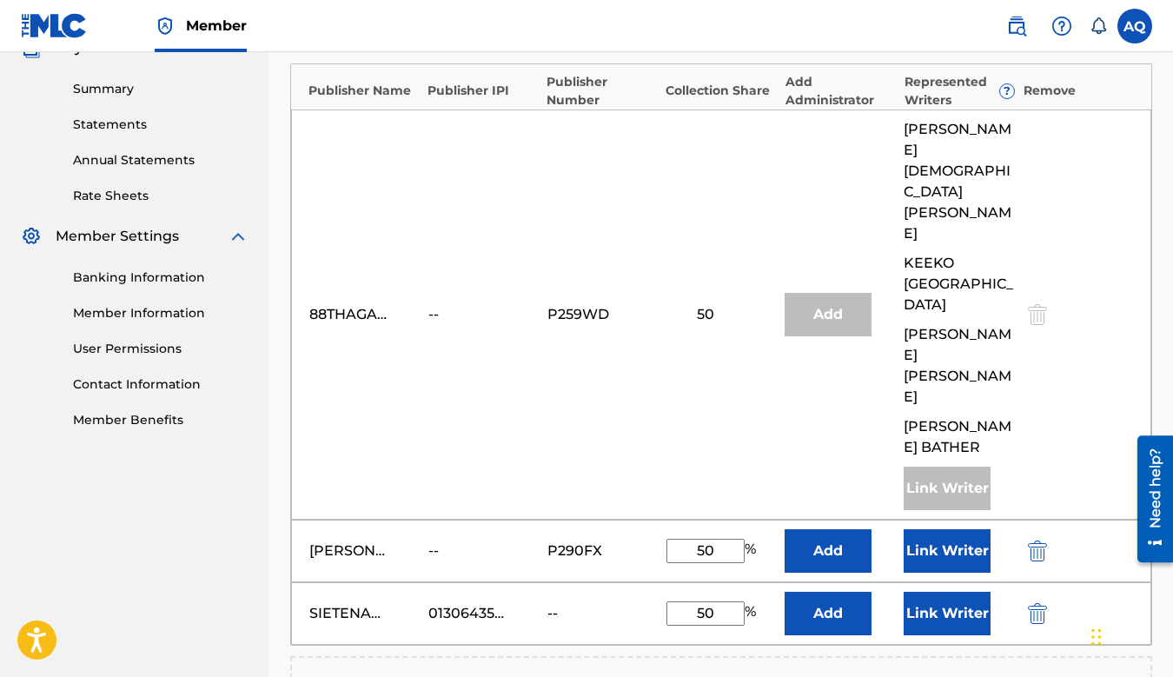
type input "50"
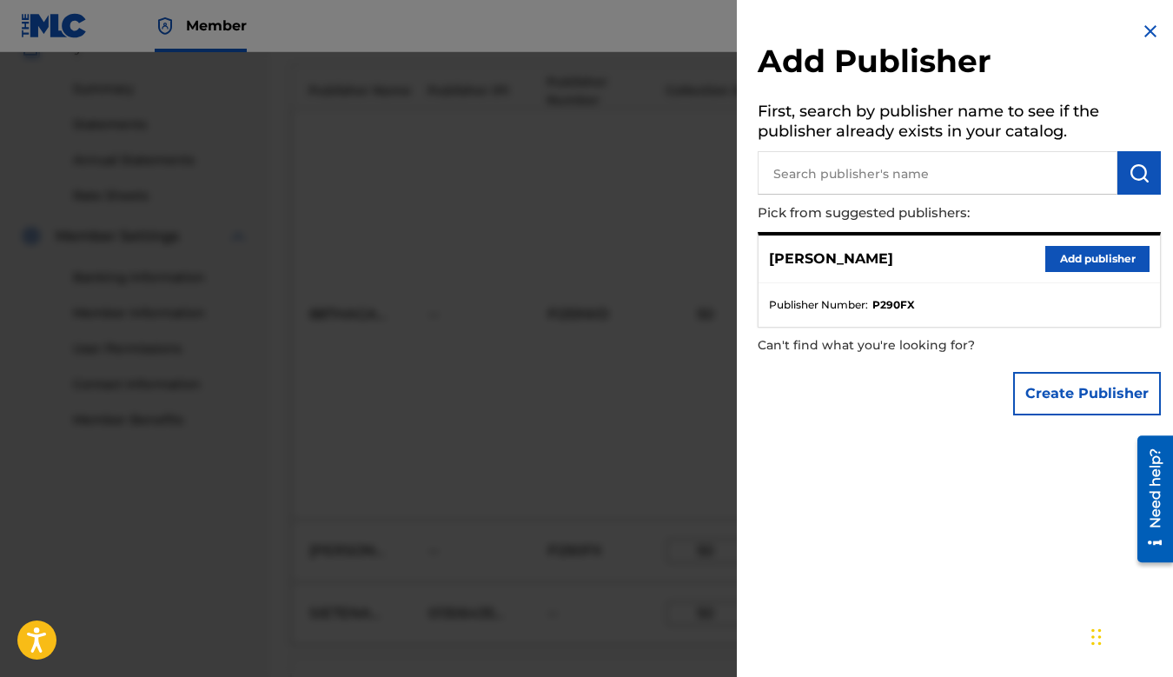
click at [1140, 36] on img at bounding box center [1150, 31] width 21 height 21
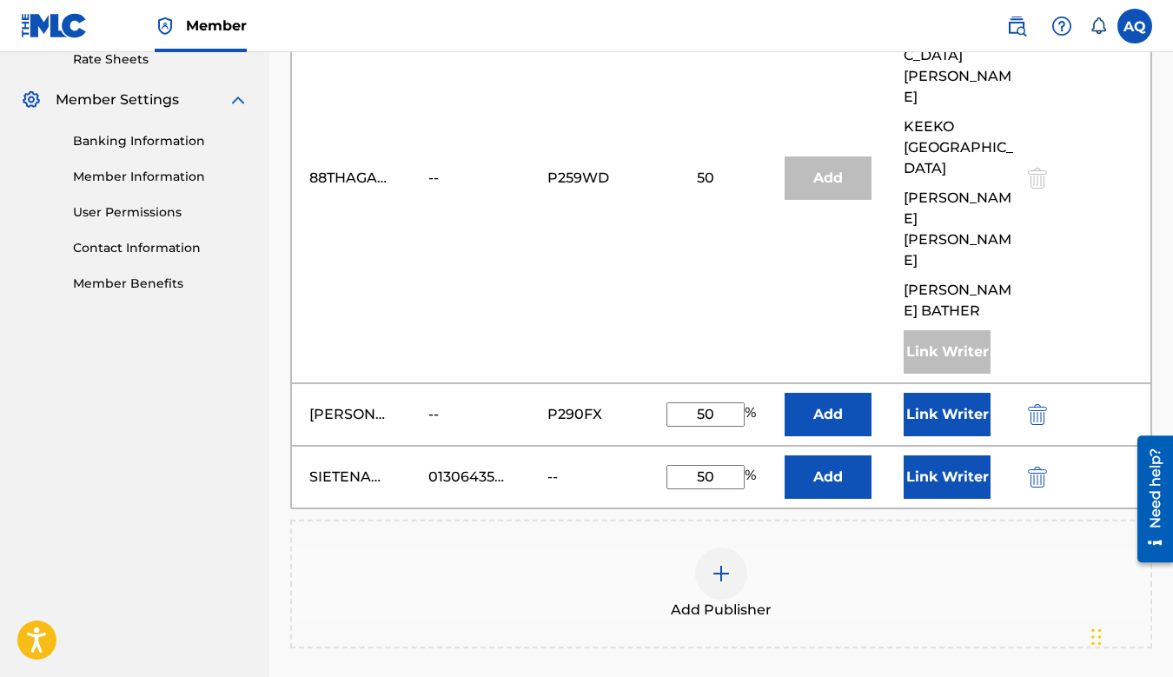
scroll to position [681, 0]
click at [950, 455] on button "Link Writer" at bounding box center [947, 476] width 87 height 43
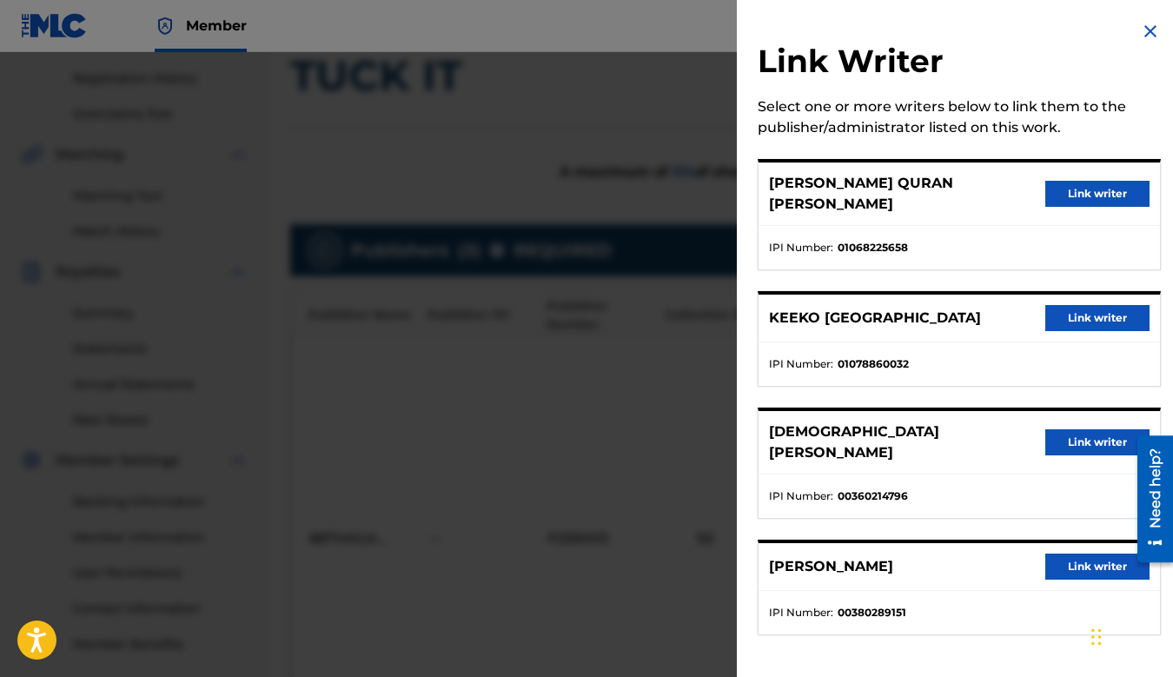
scroll to position [269, 0]
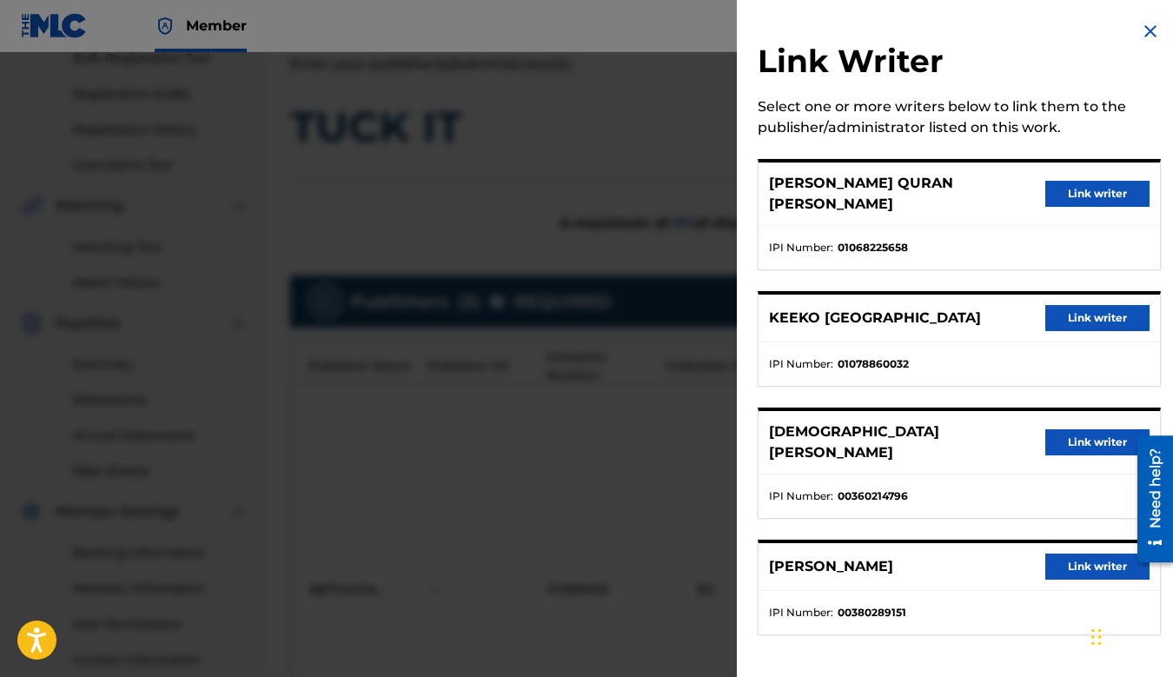
click at [1140, 40] on img at bounding box center [1150, 31] width 21 height 21
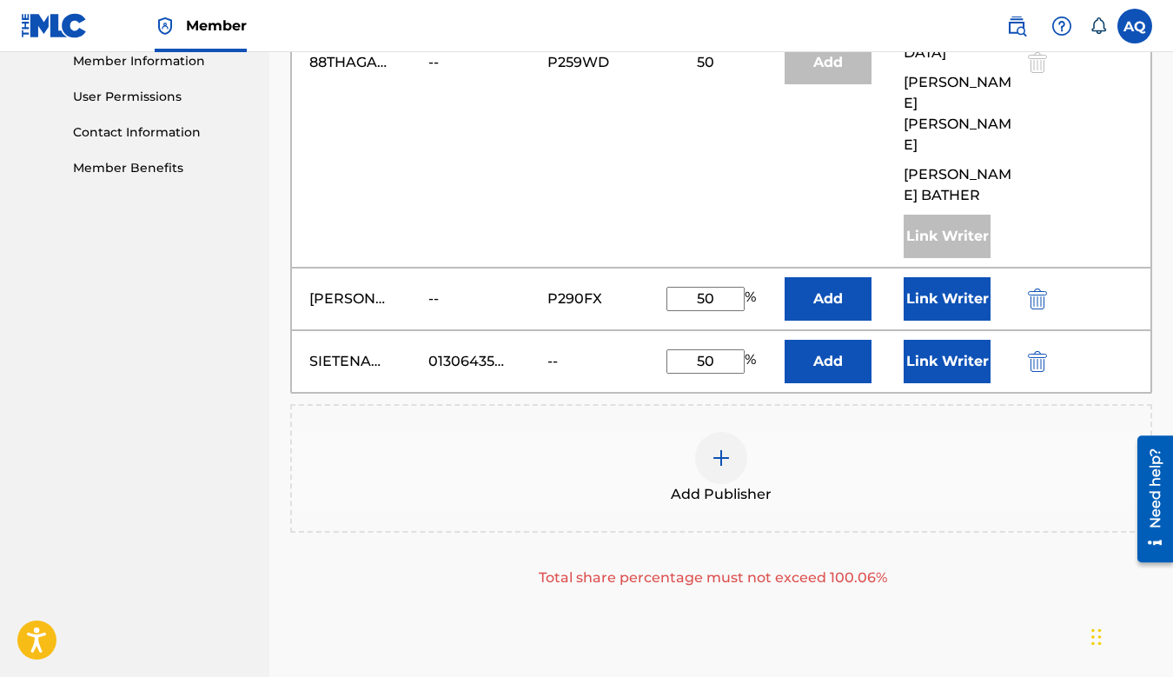
scroll to position [800, 0]
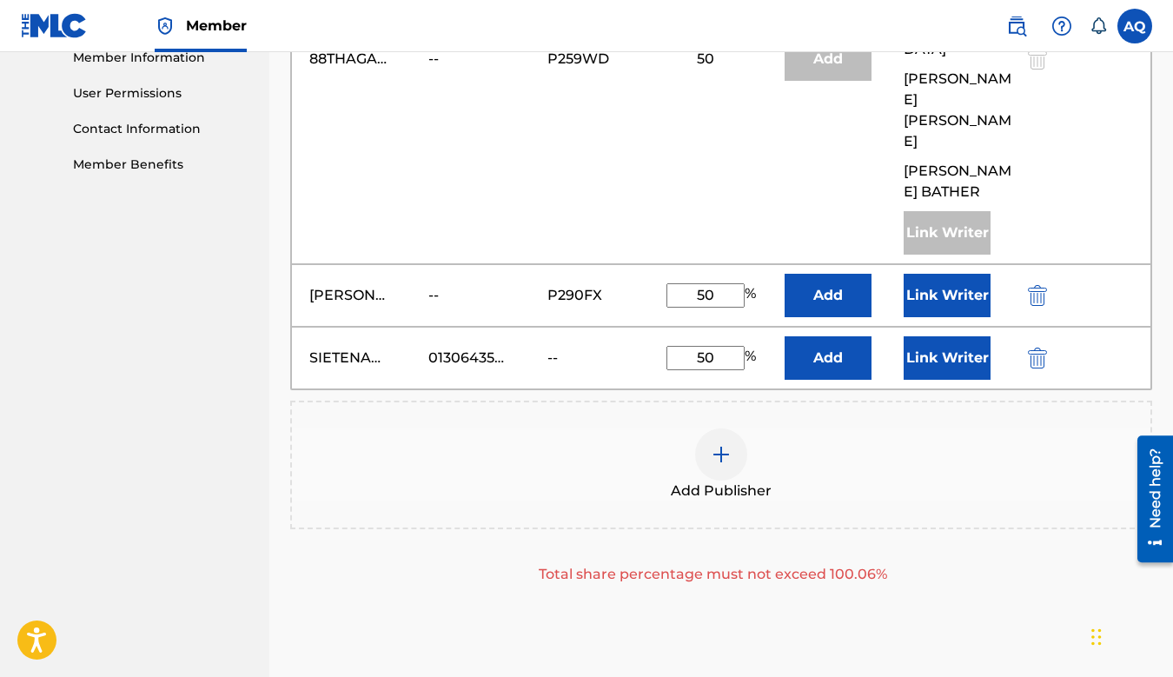
click at [940, 336] on button "Link Writer" at bounding box center [947, 357] width 87 height 43
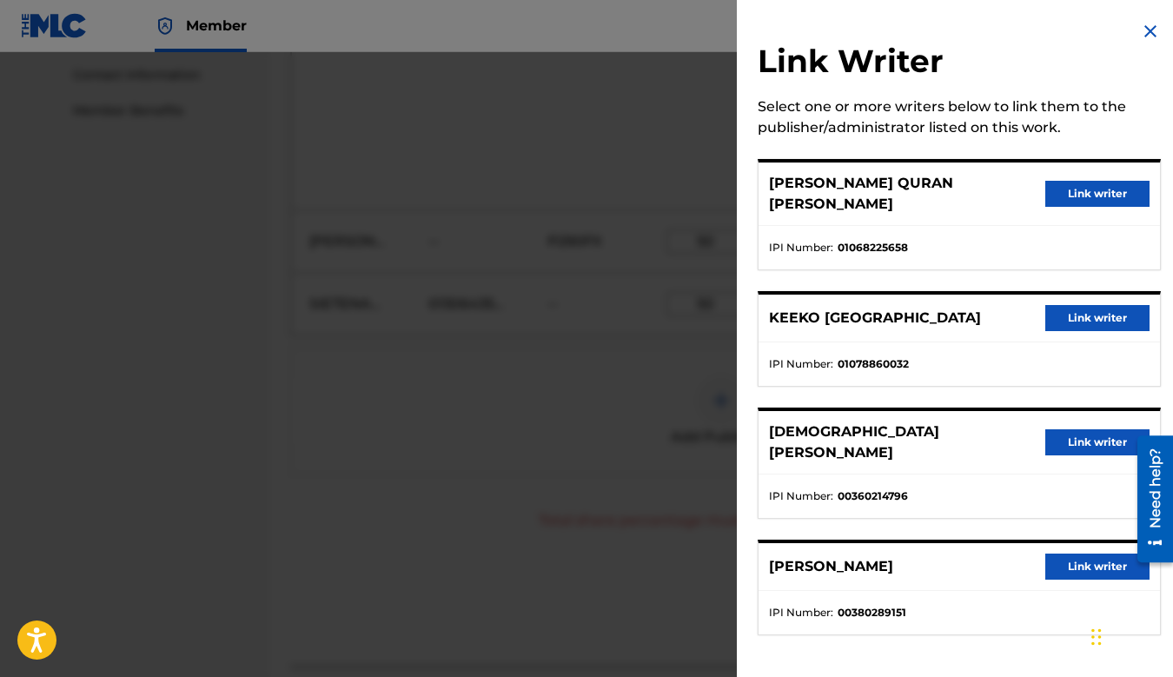
scroll to position [864, 0]
click at [1137, 45] on h2 "Link Writer" at bounding box center [959, 64] width 403 height 44
click at [1140, 34] on img at bounding box center [1150, 31] width 21 height 21
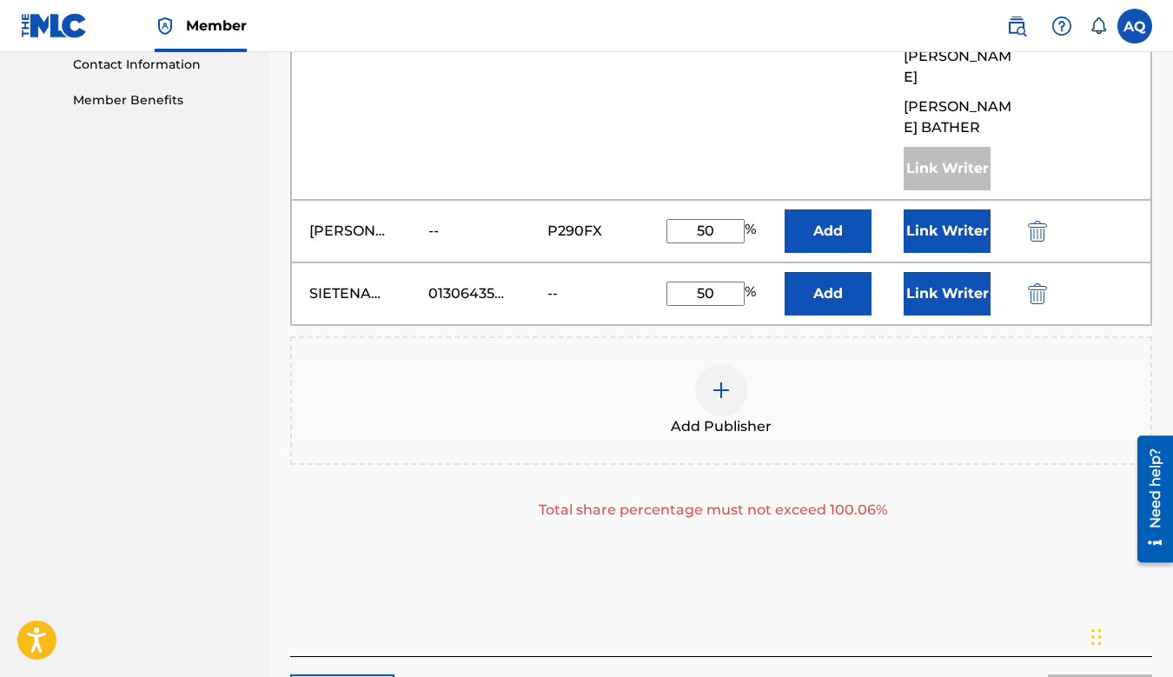
click at [584, 364] on div "Add Publisher" at bounding box center [721, 400] width 859 height 73
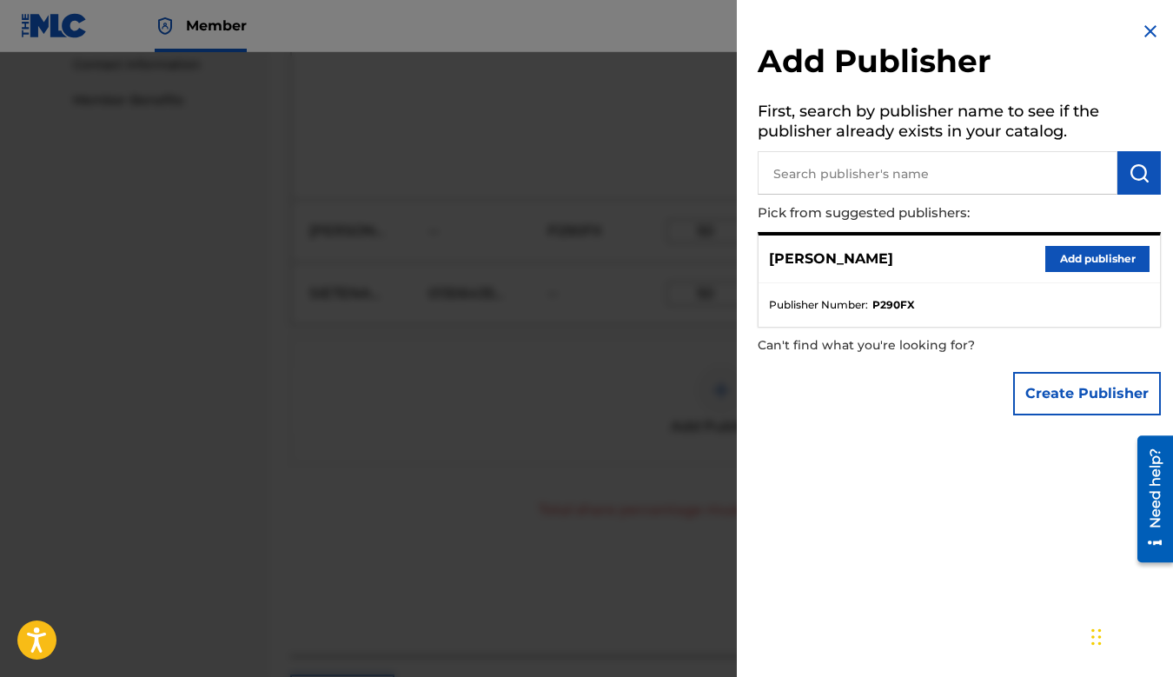
click at [1143, 40] on img at bounding box center [1150, 31] width 21 height 21
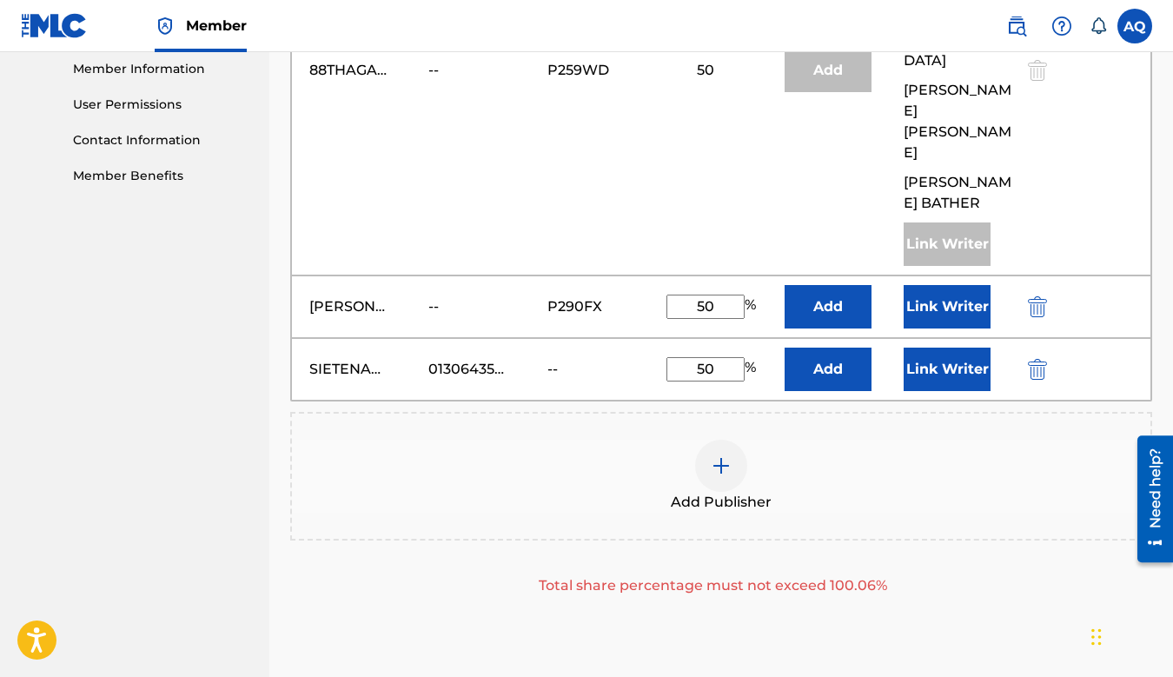
scroll to position [739, 0]
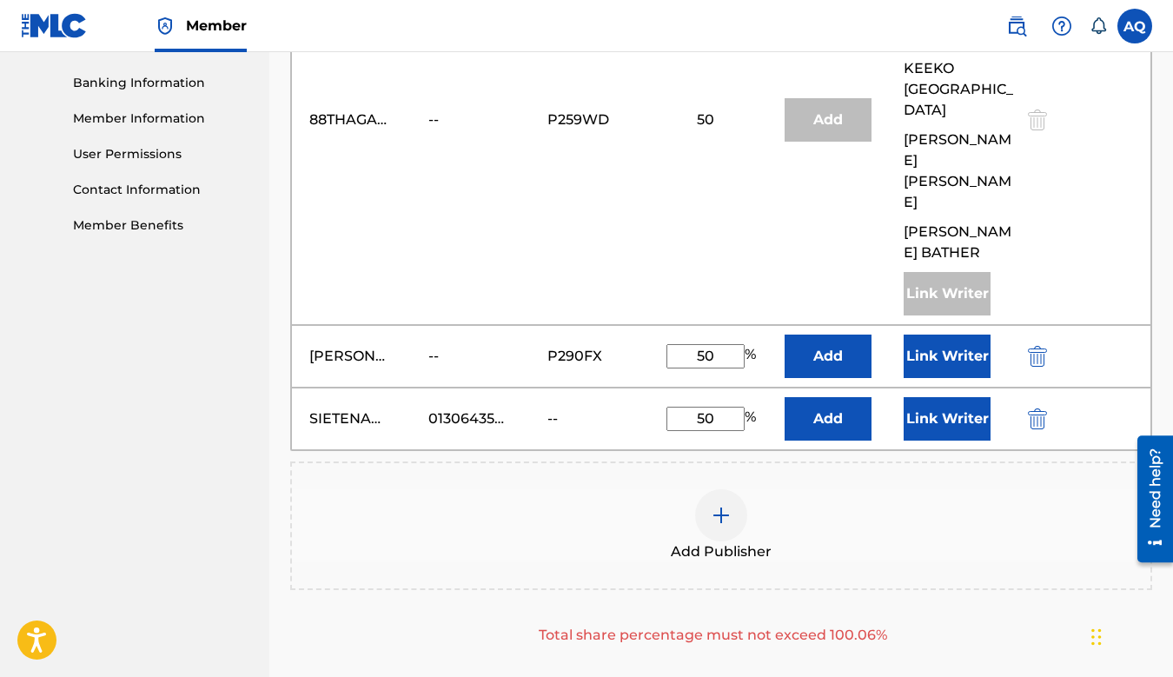
click at [839, 397] on button "Add" at bounding box center [828, 418] width 87 height 43
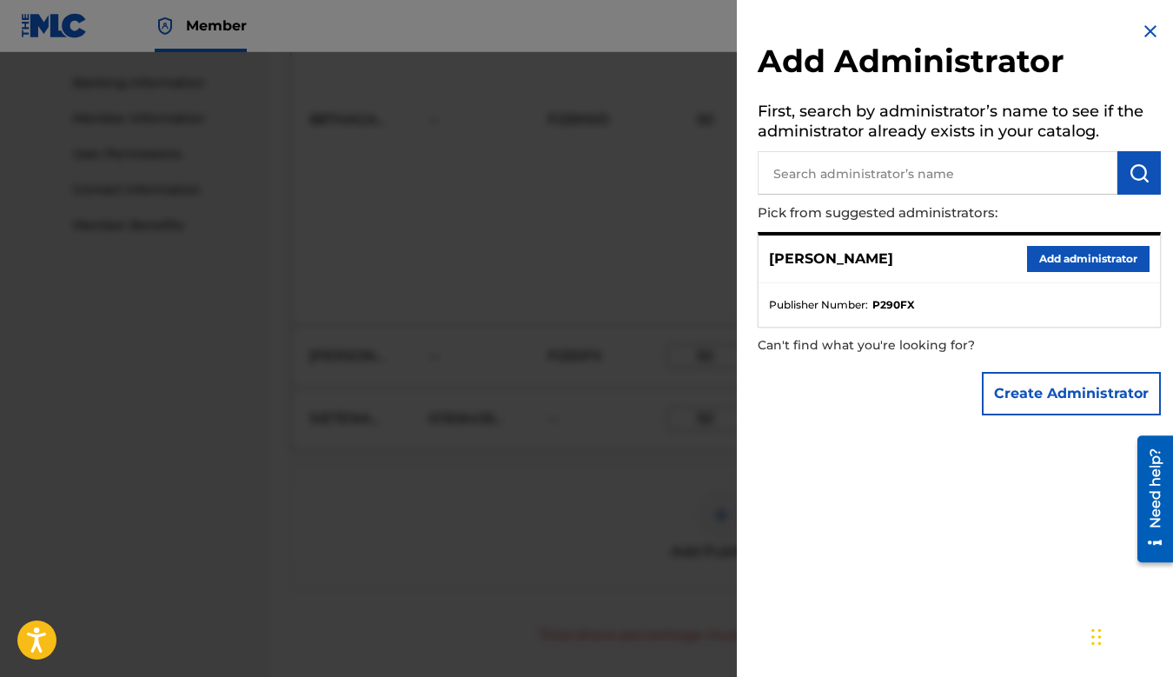
click at [1143, 32] on img at bounding box center [1150, 31] width 21 height 21
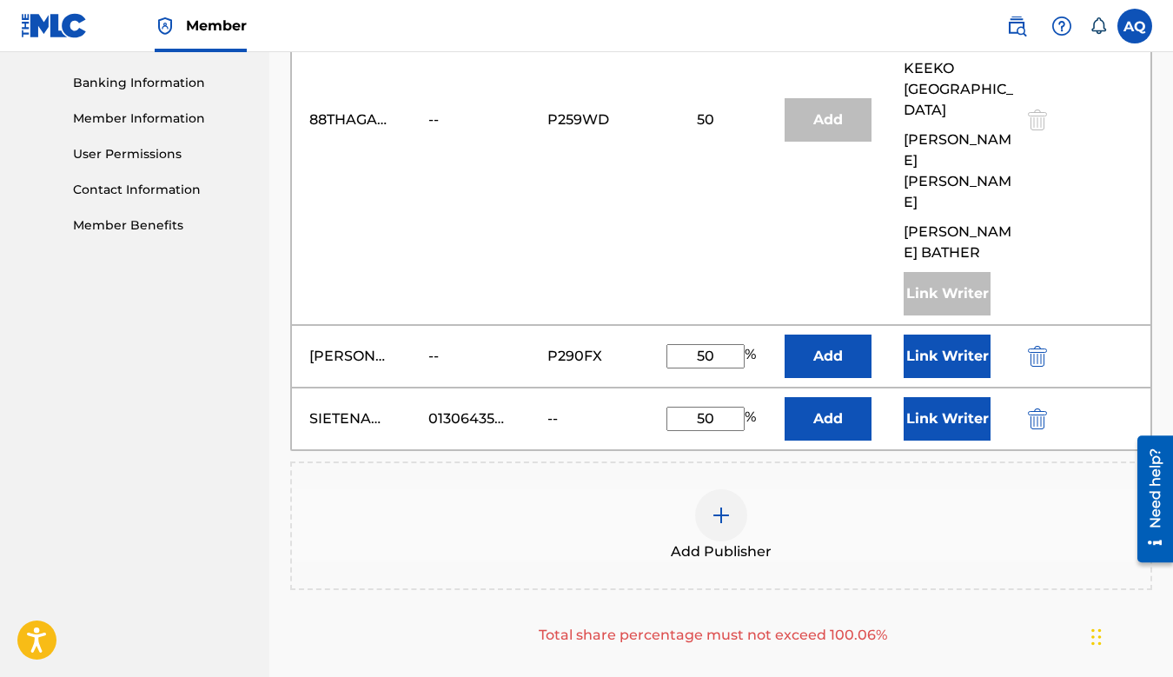
click at [921, 397] on button "Link Writer" at bounding box center [947, 418] width 87 height 43
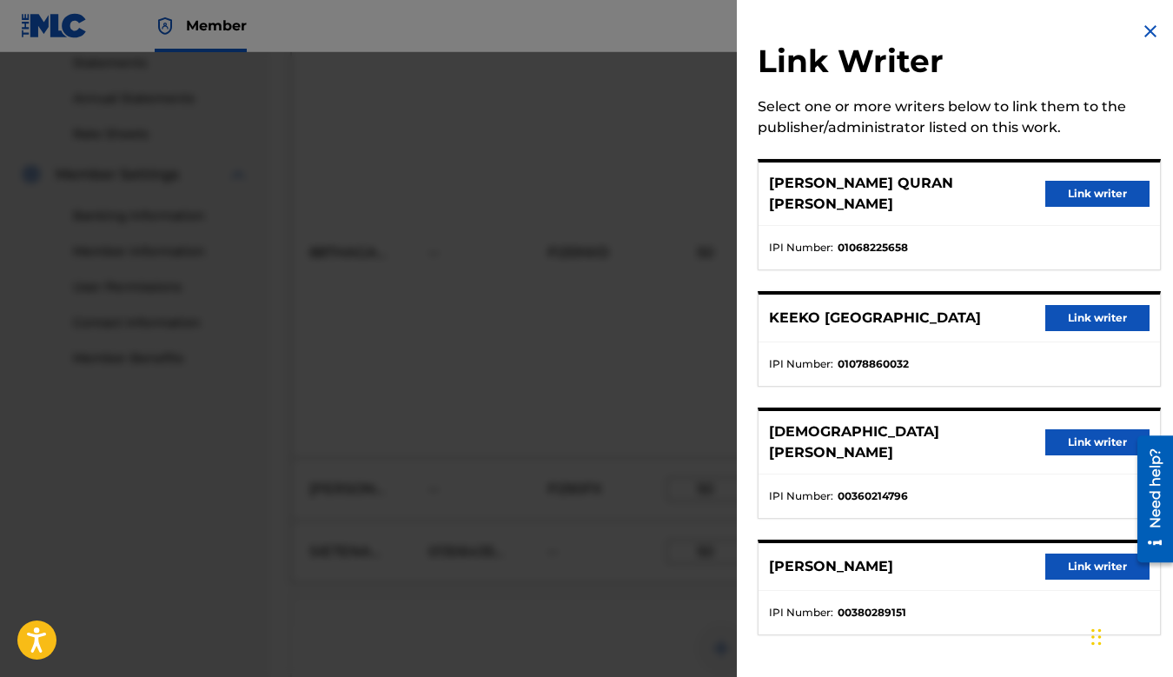
scroll to position [283, 0]
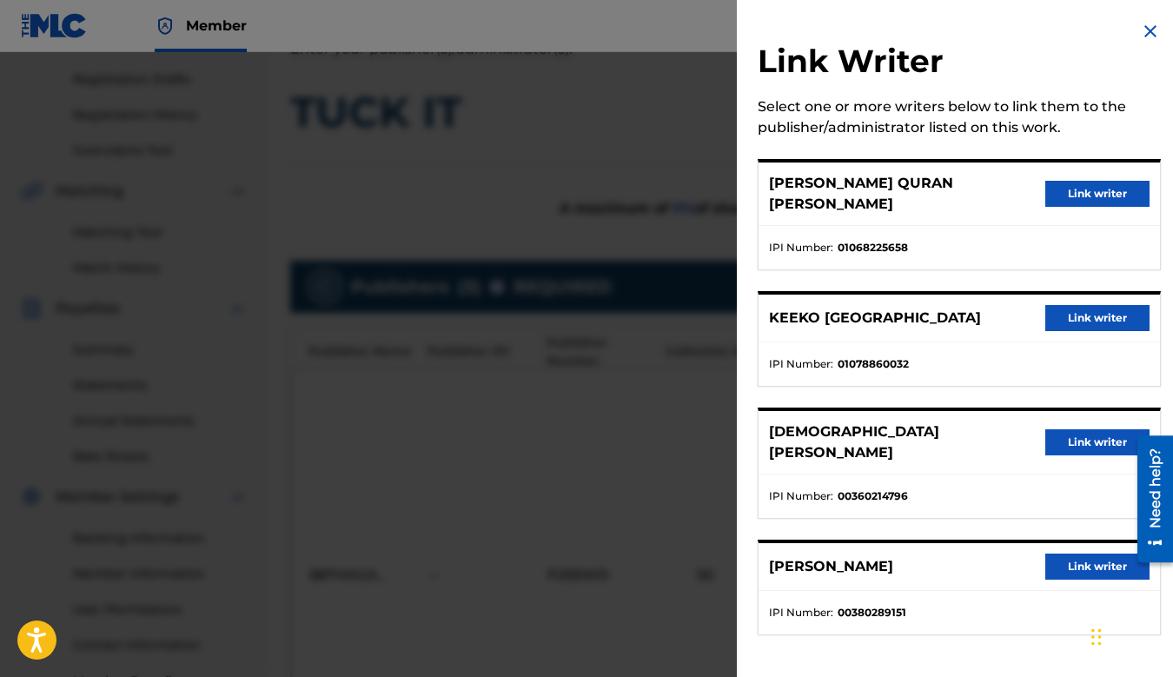
click at [1140, 29] on img at bounding box center [1150, 31] width 21 height 21
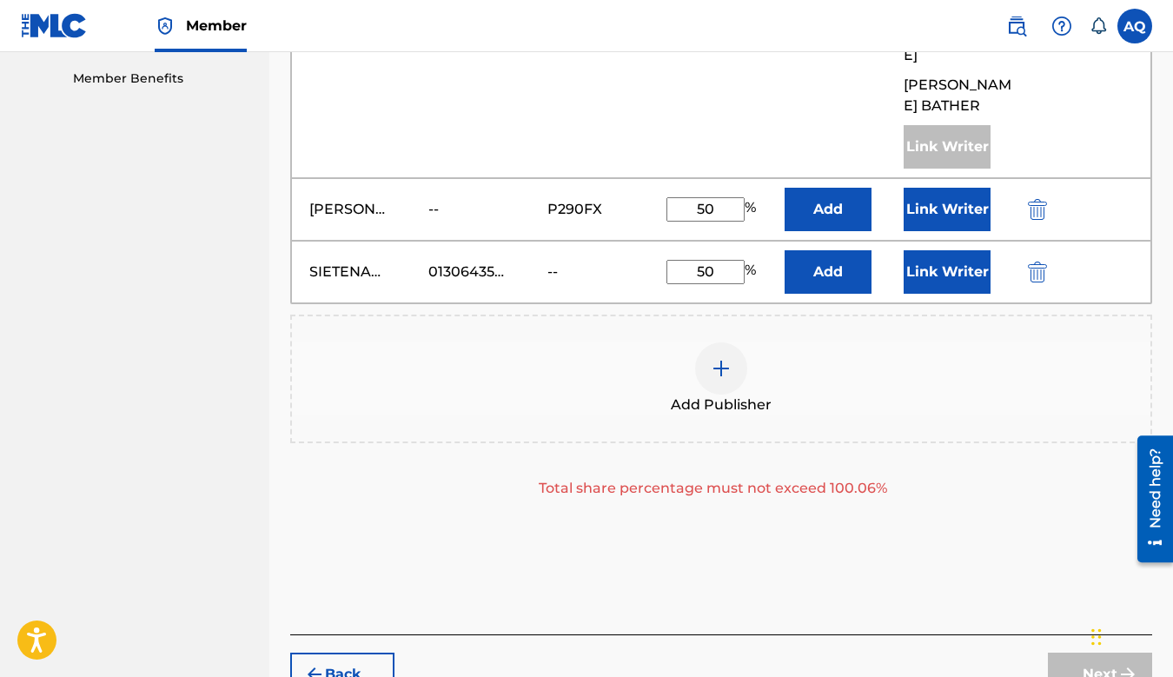
scroll to position [905, 0]
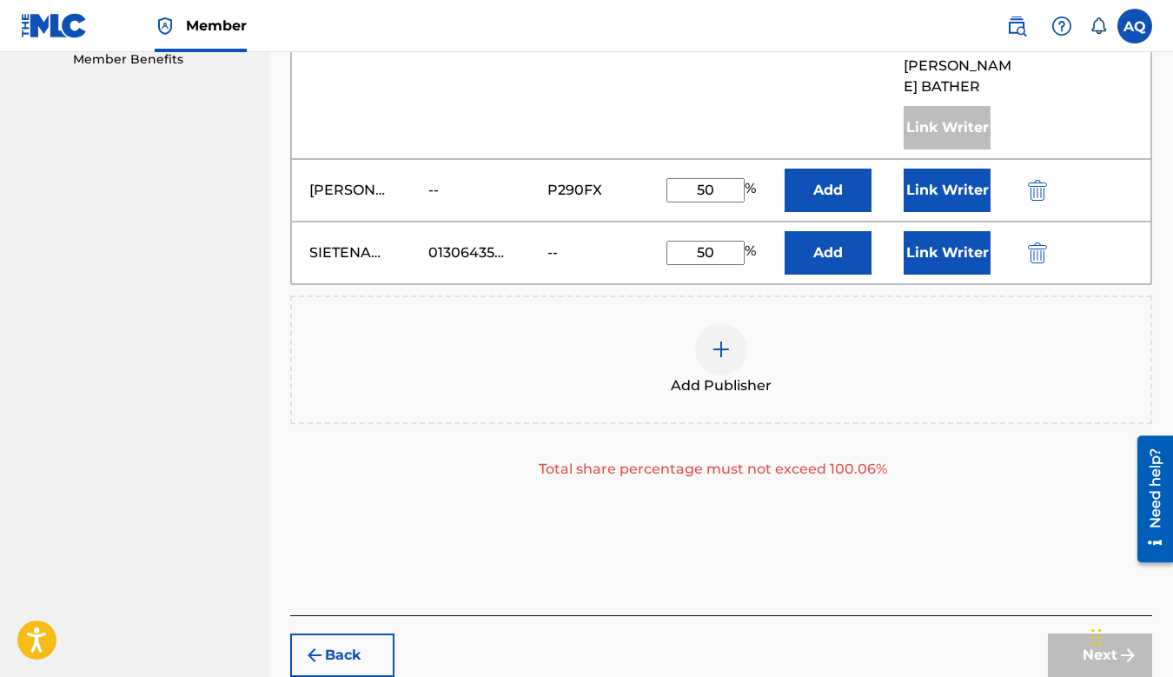
click at [881, 355] on div "Add Publisher Total share percentage must not exceed 100.06%" at bounding box center [721, 387] width 862 height 184
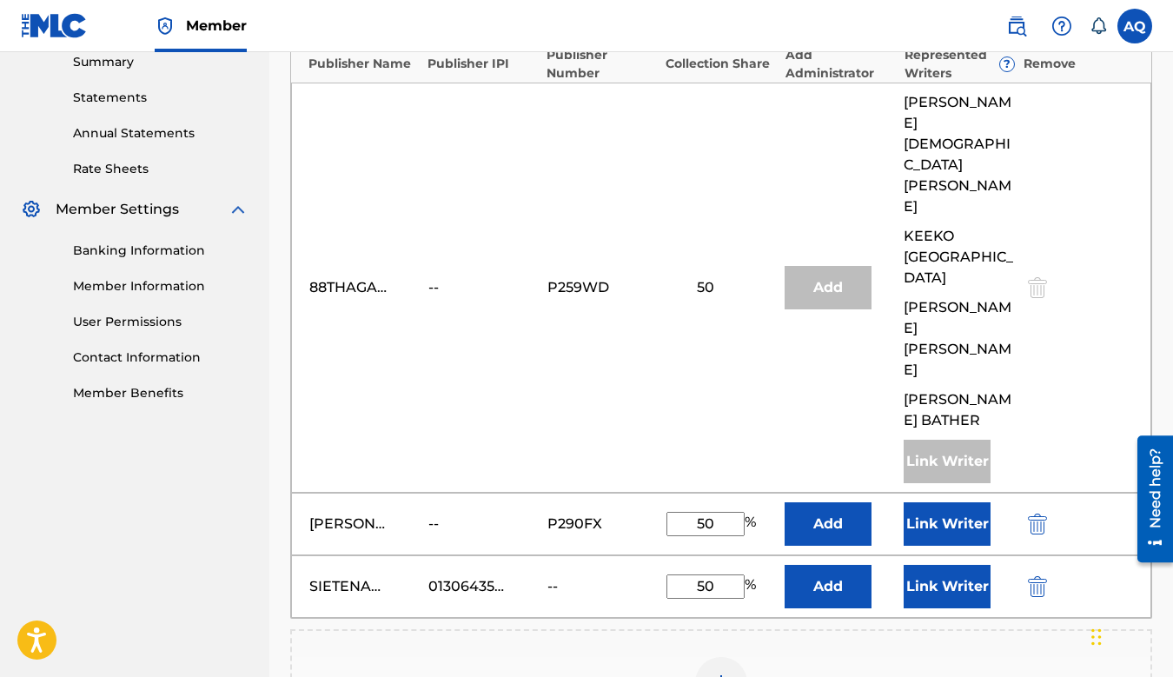
scroll to position [562, 0]
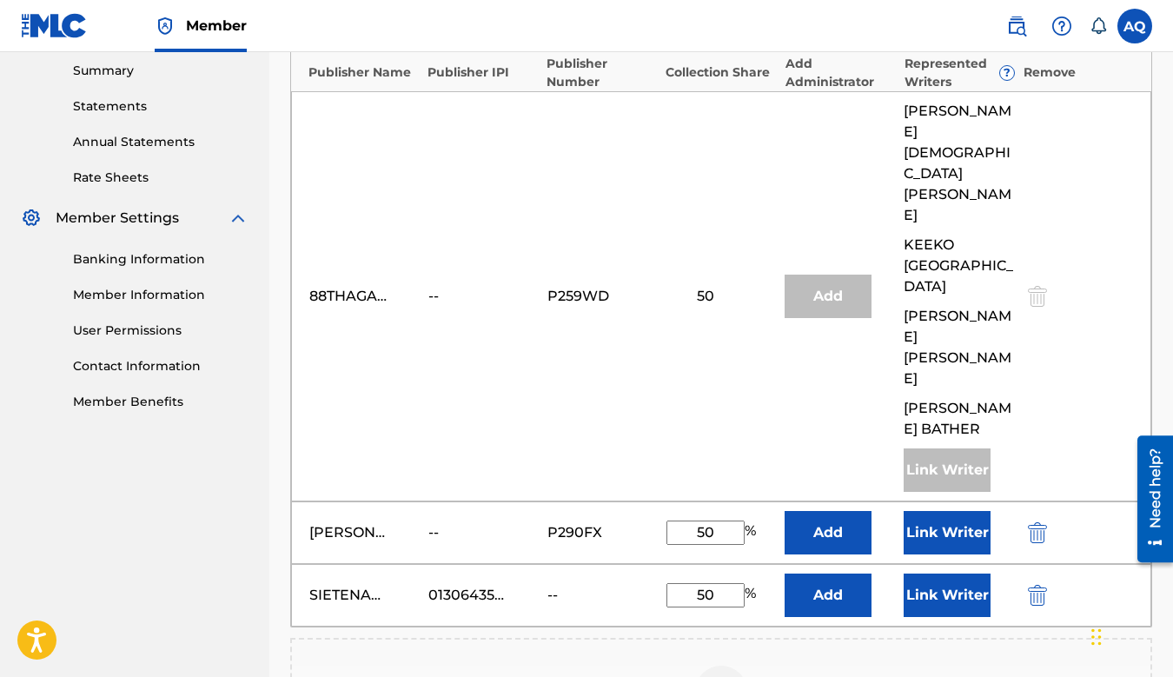
drag, startPoint x: 719, startPoint y: 449, endPoint x: 674, endPoint y: 442, distance: 45.9
click at [667, 521] on input "50" at bounding box center [706, 533] width 78 height 24
type input "25"
click at [716, 583] on input "50" at bounding box center [706, 595] width 78 height 24
drag, startPoint x: 720, startPoint y: 507, endPoint x: 671, endPoint y: 507, distance: 49.5
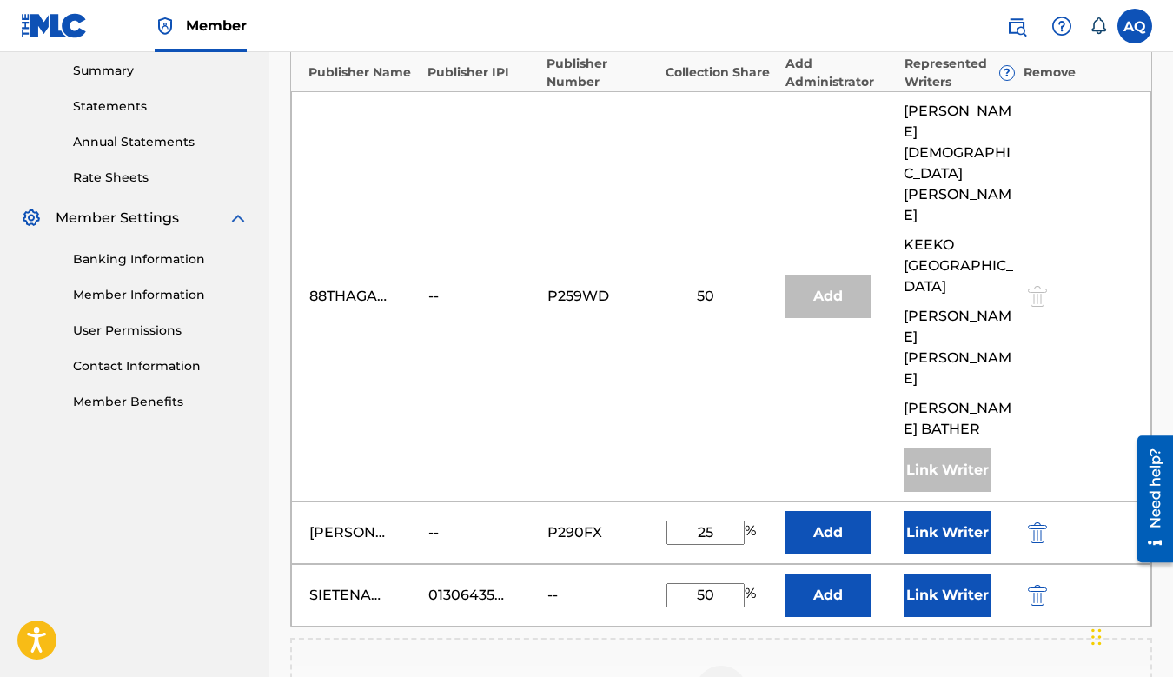
click at [671, 583] on input "50" at bounding box center [706, 595] width 78 height 24
type input "25"
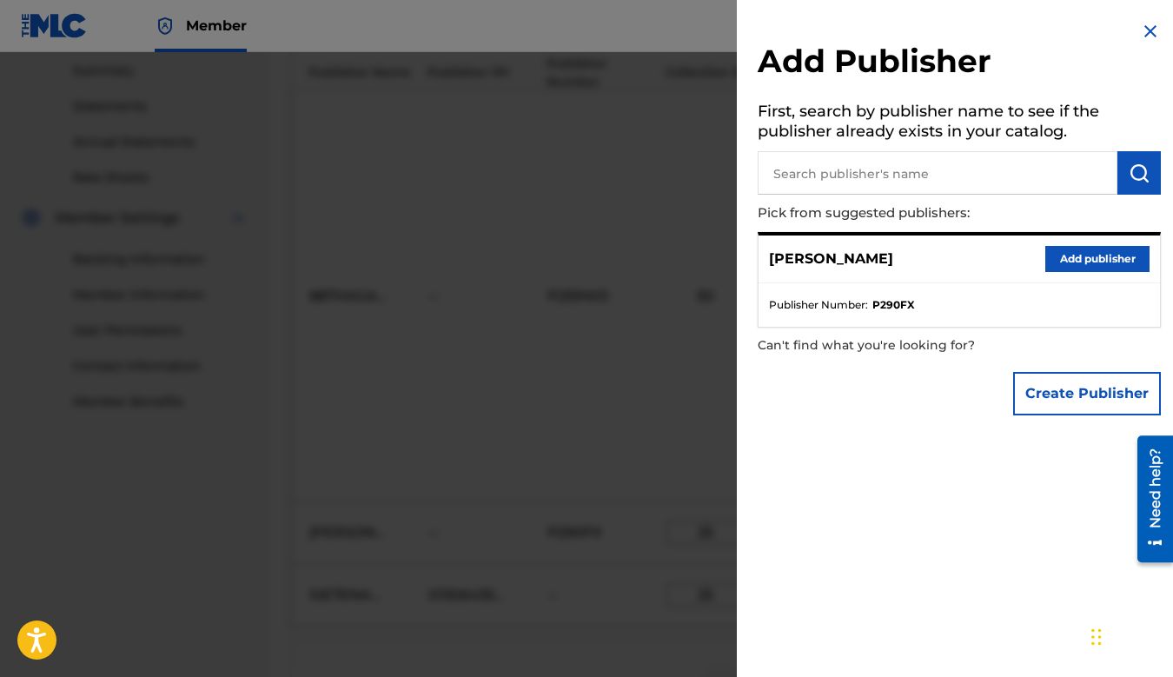
click at [1147, 29] on img at bounding box center [1150, 31] width 21 height 21
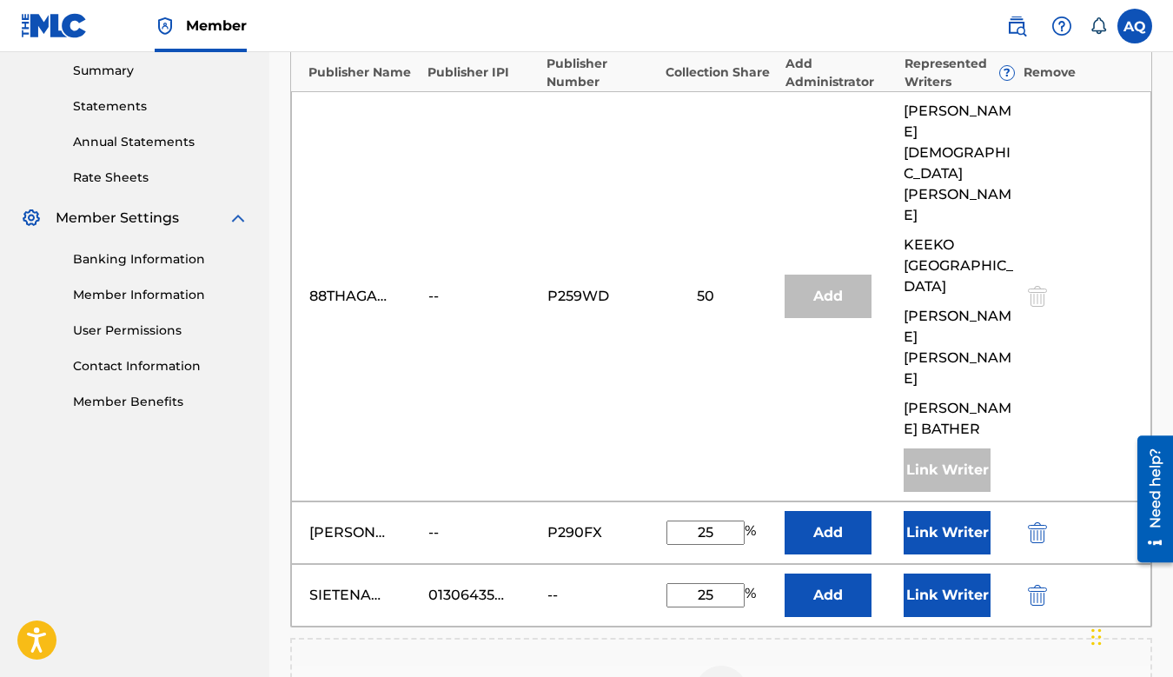
click at [926, 511] on button "Link Writer" at bounding box center [947, 532] width 87 height 43
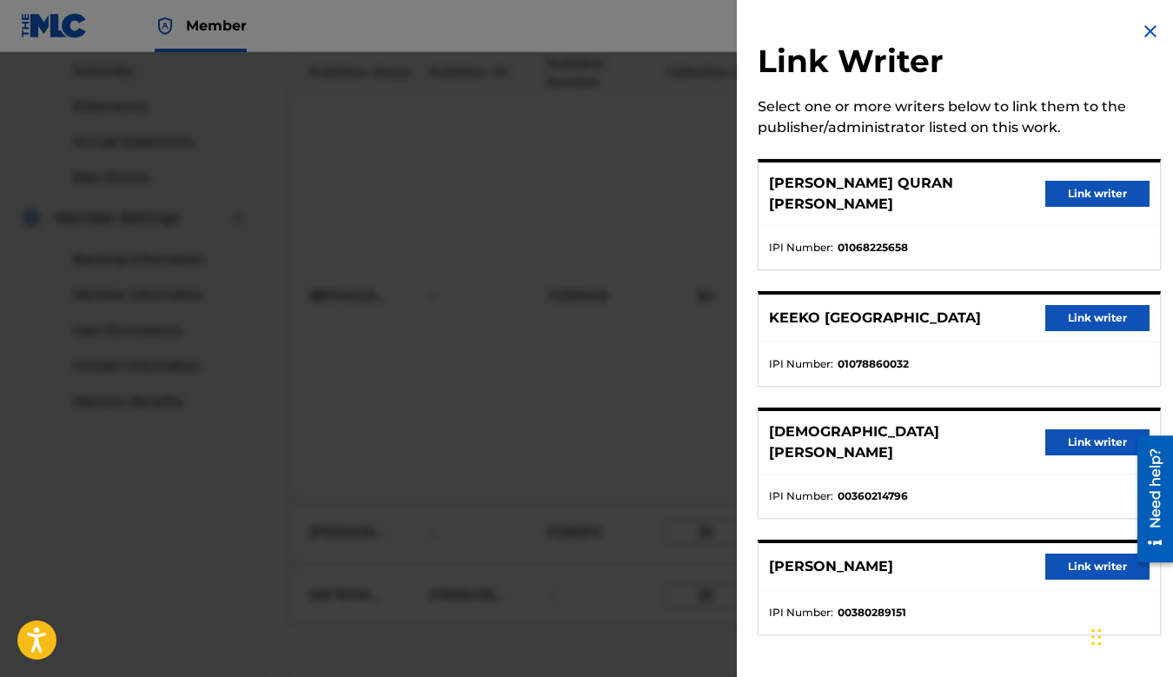
click at [1069, 429] on button "Link writer" at bounding box center [1098, 442] width 104 height 26
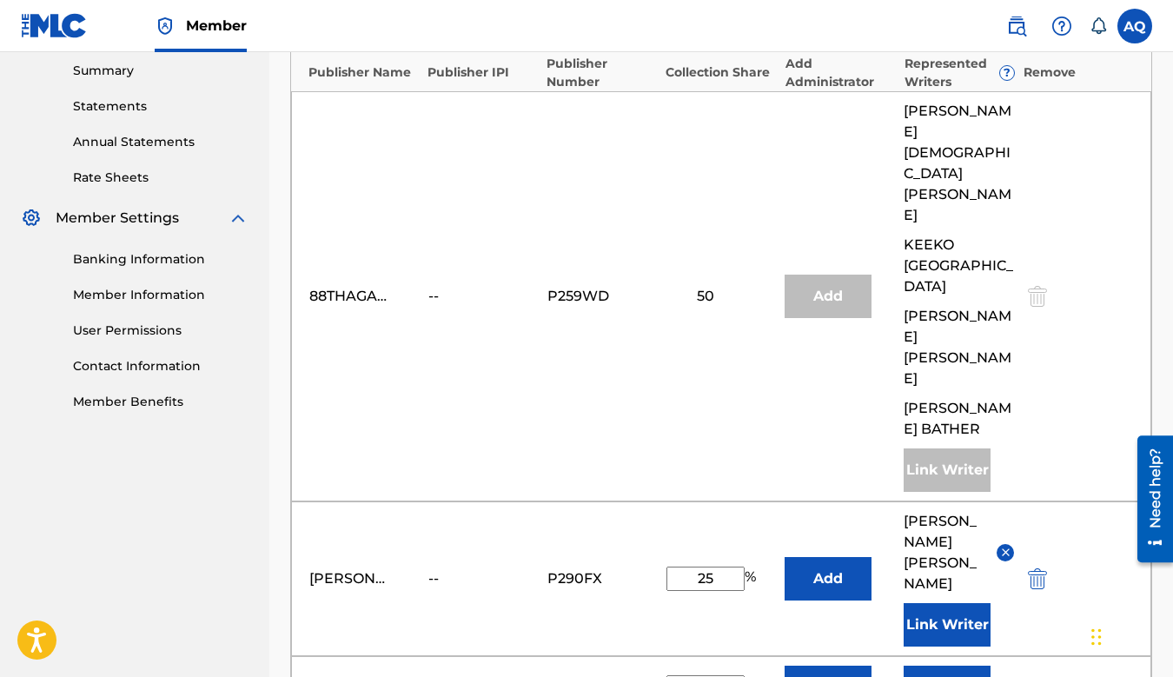
click at [923, 666] on button "Link Writer" at bounding box center [947, 687] width 87 height 43
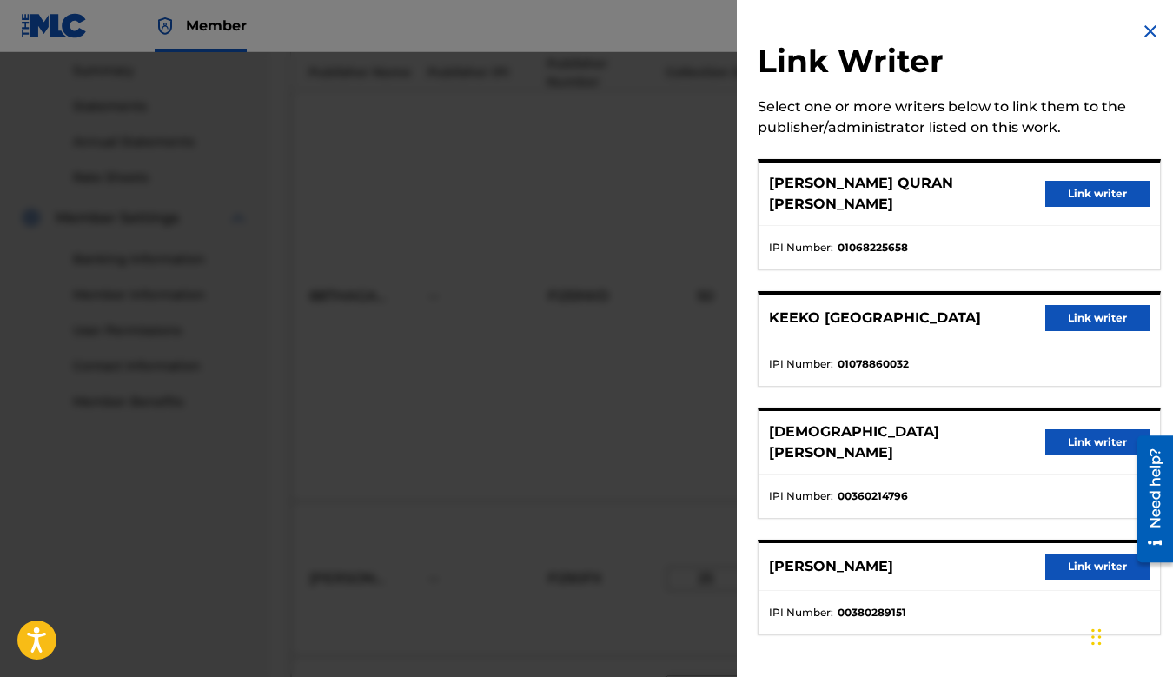
click at [1144, 32] on img at bounding box center [1150, 31] width 21 height 21
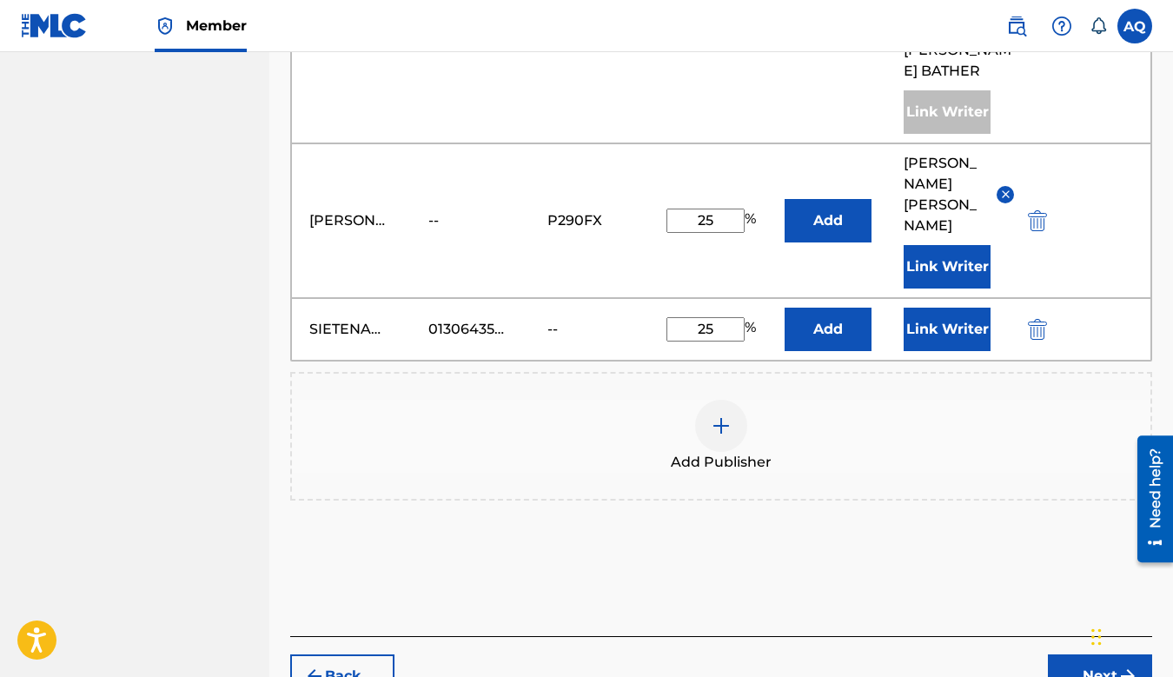
click at [1074, 654] on button "Next" at bounding box center [1100, 675] width 104 height 43
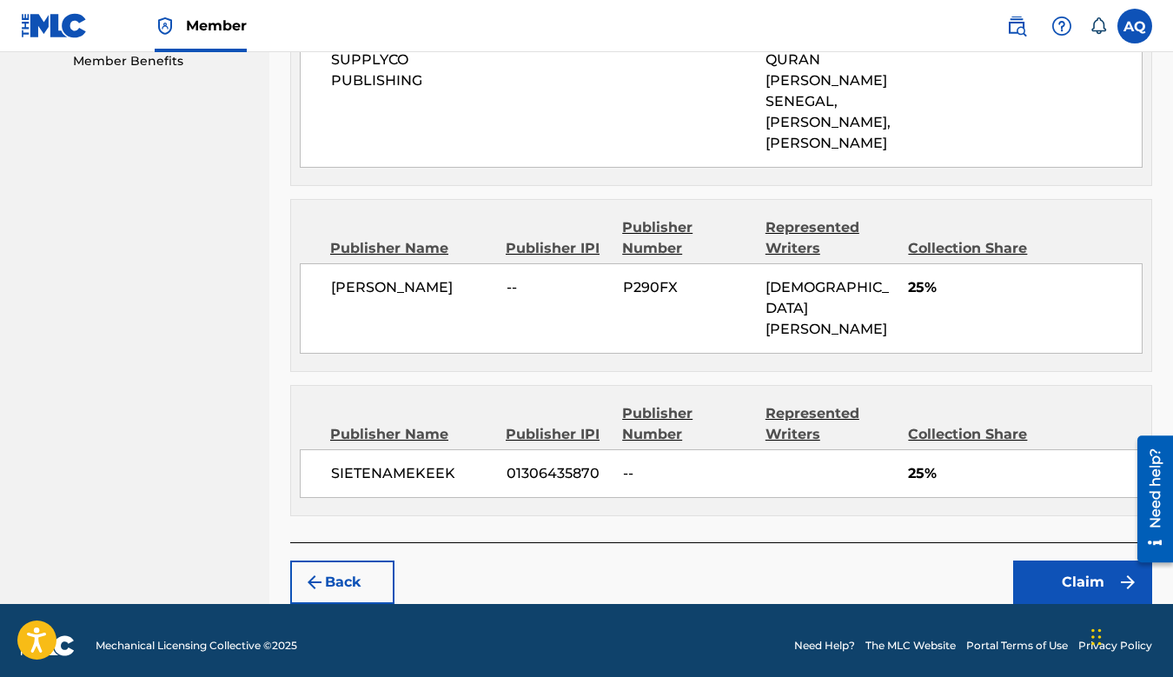
scroll to position [910, 0]
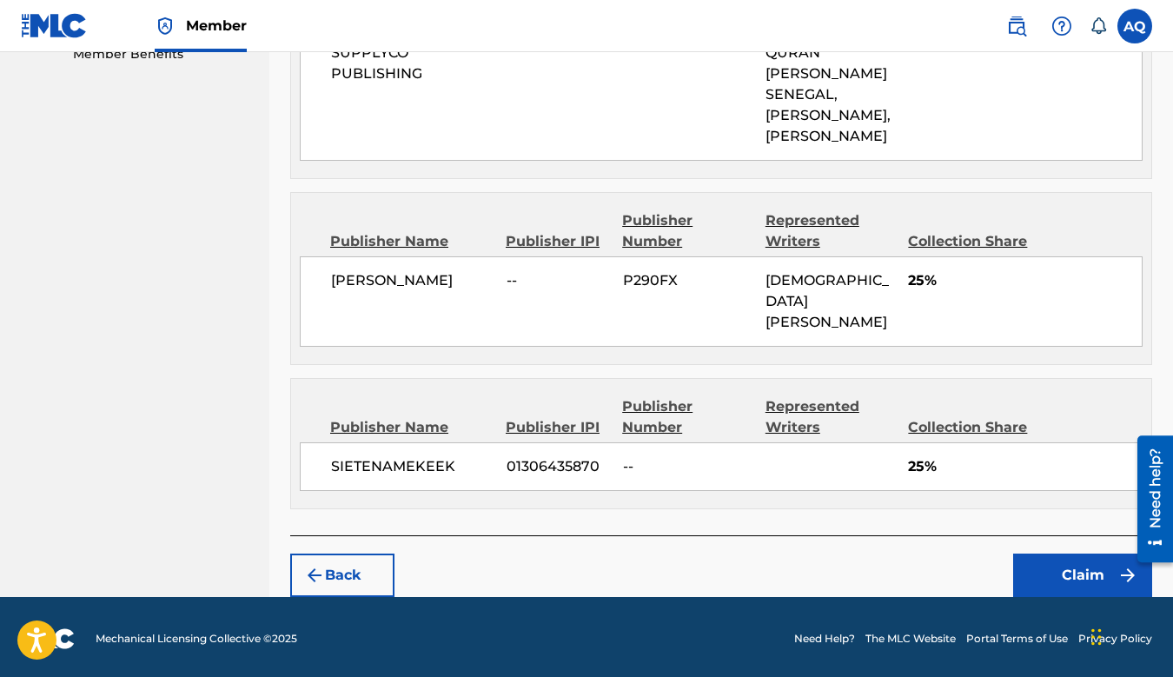
click at [376, 564] on button "Back" at bounding box center [342, 575] width 104 height 43
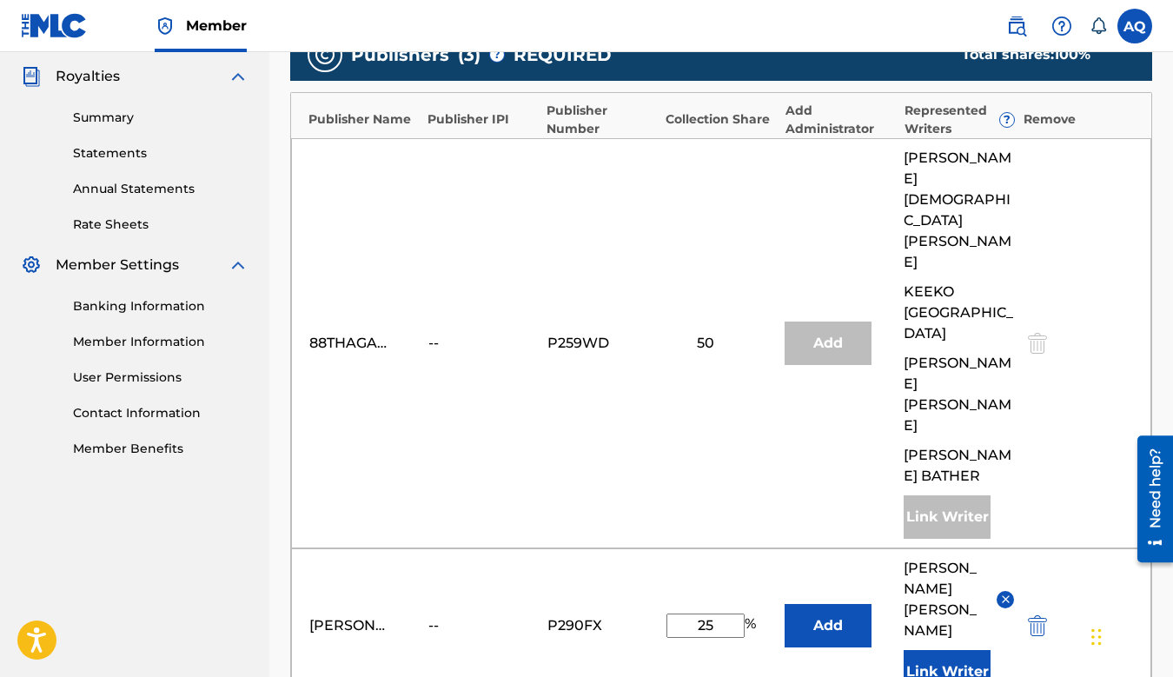
scroll to position [497, 0]
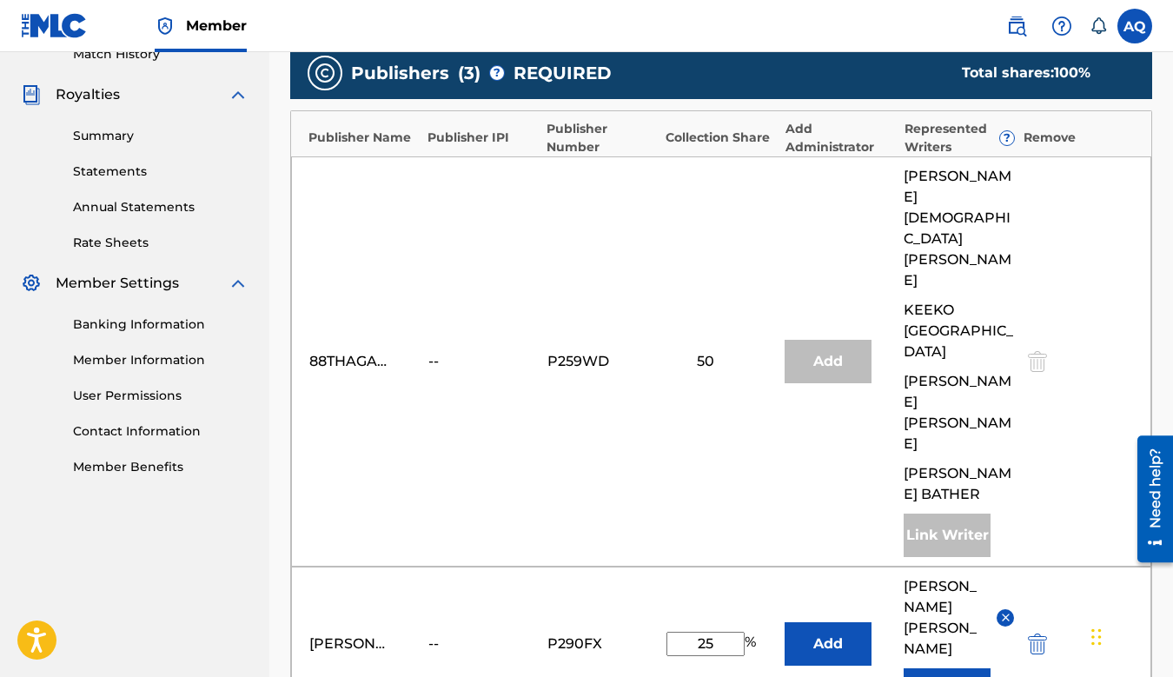
click at [1035, 351] on div at bounding box center [1036, 361] width 26 height 20
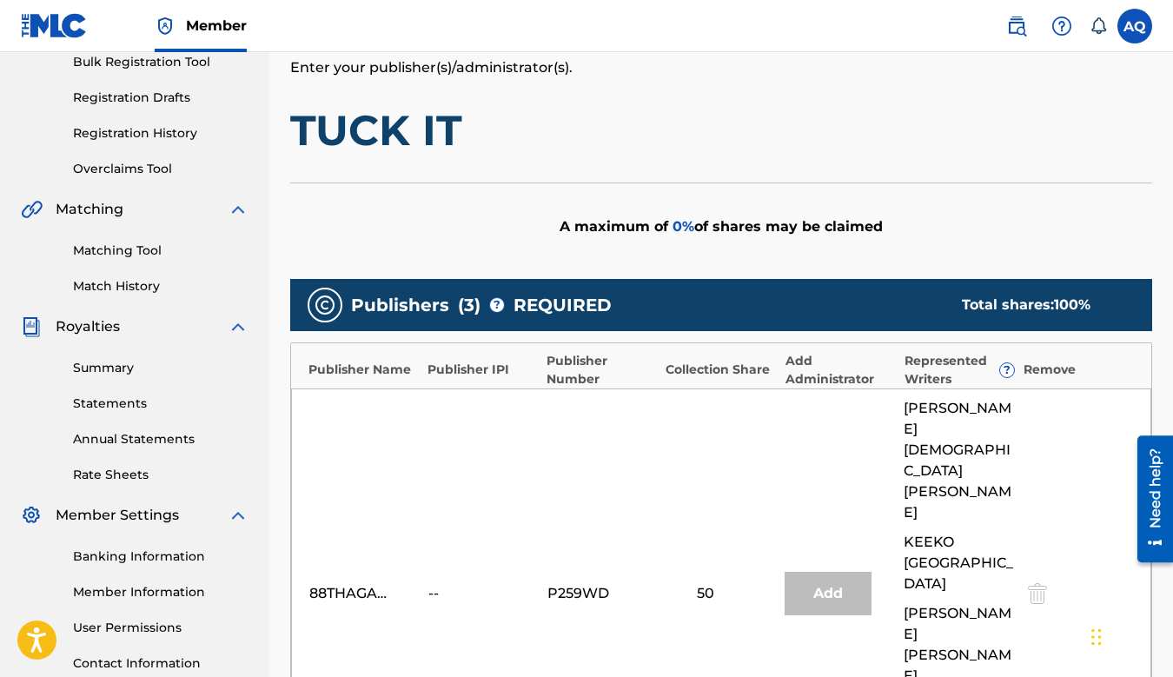
scroll to position [0, 0]
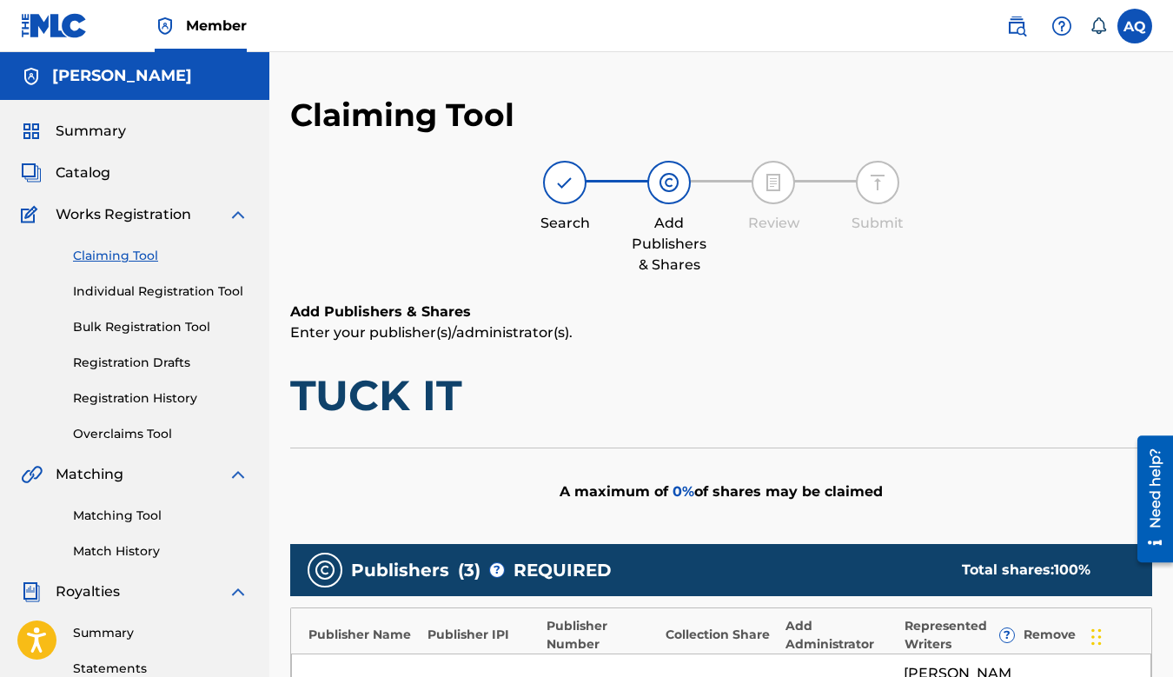
click at [102, 133] on span "Summary" at bounding box center [91, 131] width 70 height 21
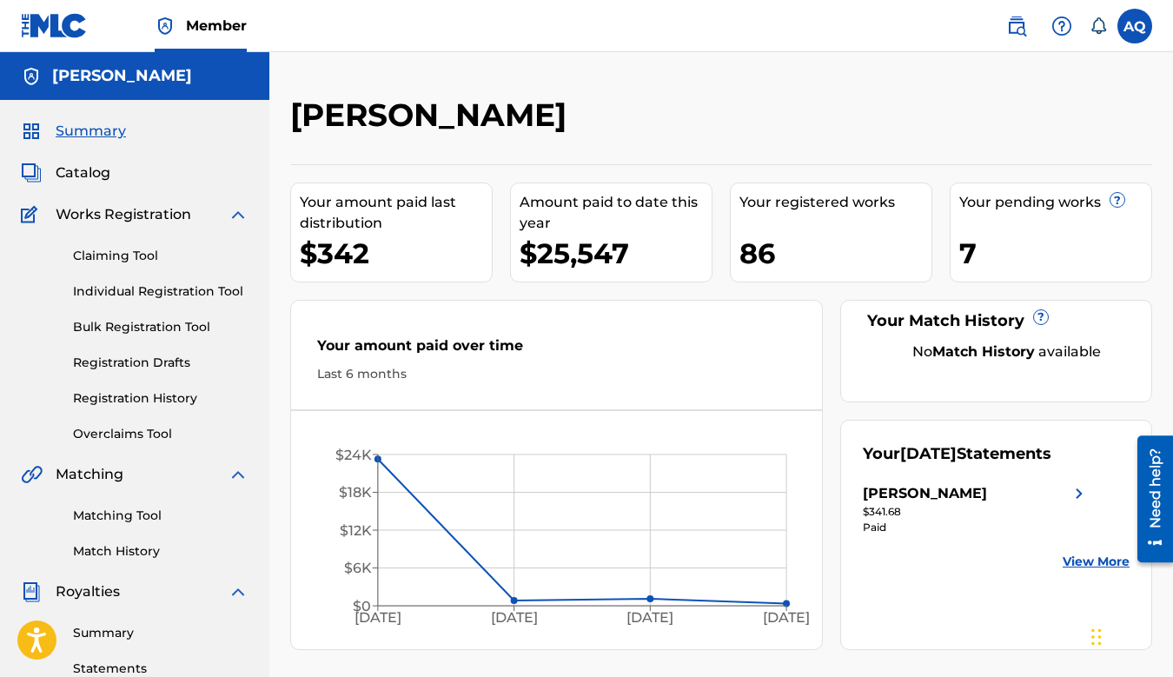
drag, startPoint x: 298, startPoint y: 114, endPoint x: 685, endPoint y: 129, distance: 387.1
click at [687, 130] on div "AUGUSTINO QUINTERO" at bounding box center [622, 121] width 664 height 51
click at [779, 124] on div "AUGUSTINO QUINTERO" at bounding box center [622, 121] width 664 height 51
